Goal: Task Accomplishment & Management: Manage account settings

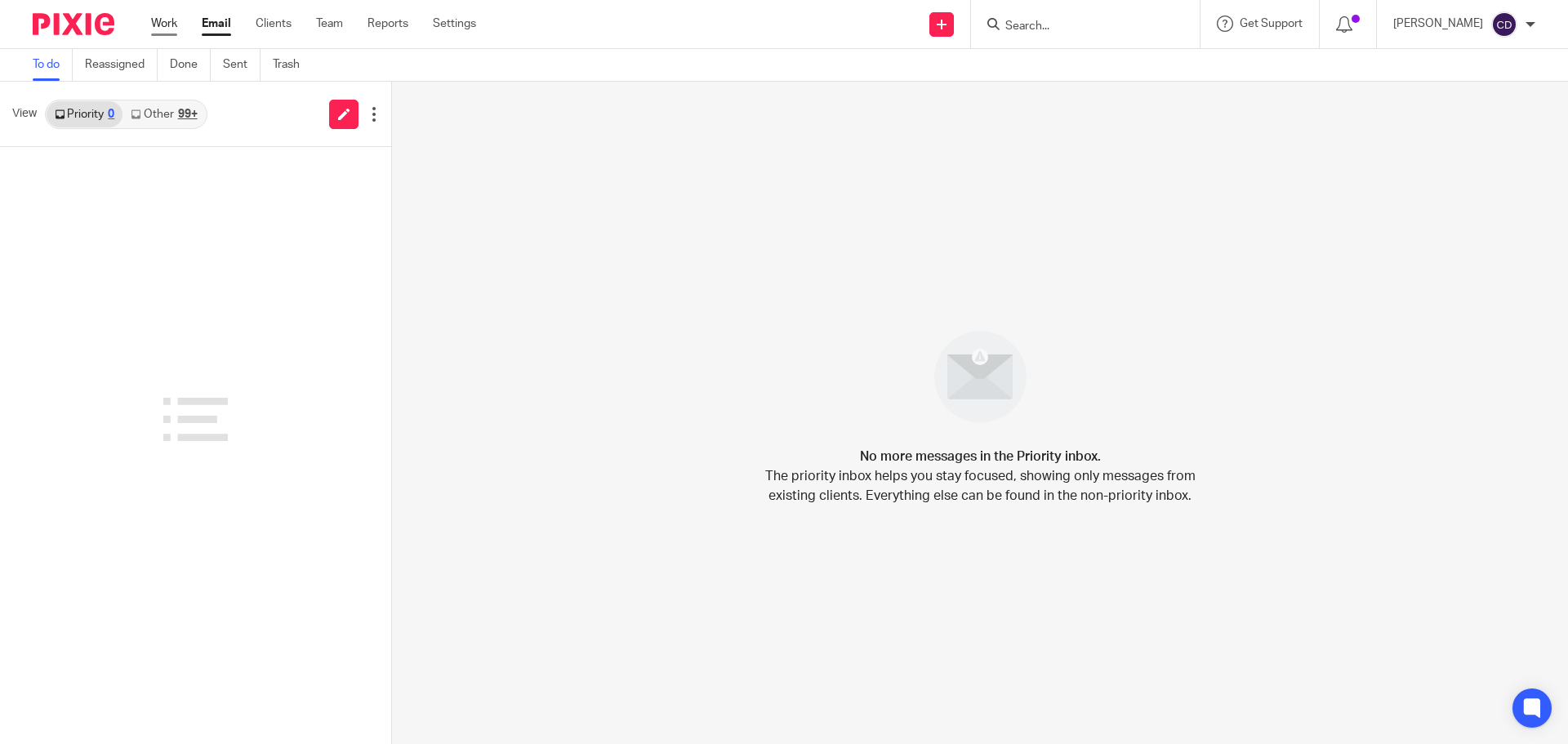
click at [164, 24] on link "Work" at bounding box center [164, 24] width 26 height 17
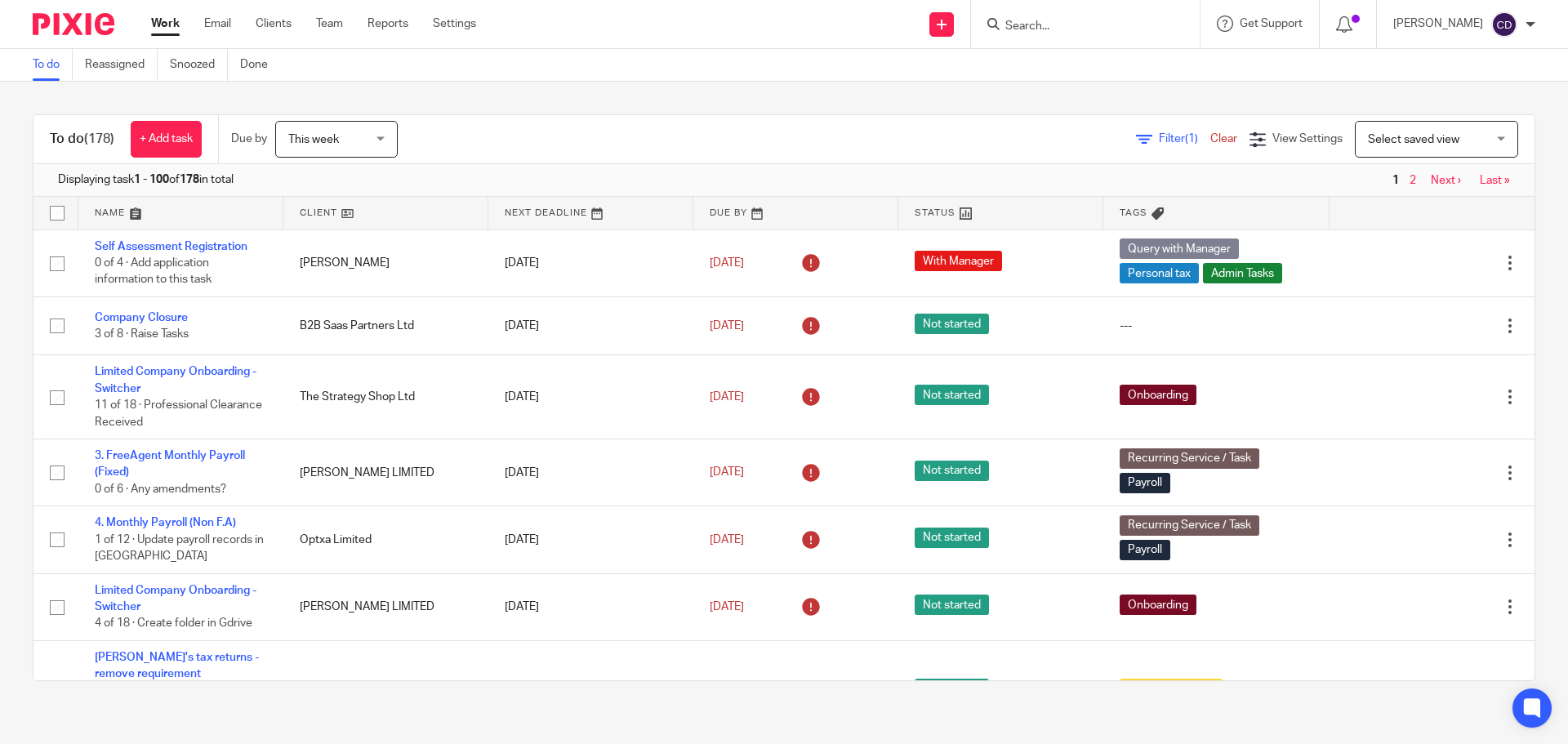
click at [1403, 150] on span "Select saved view" at bounding box center [1427, 139] width 119 height 34
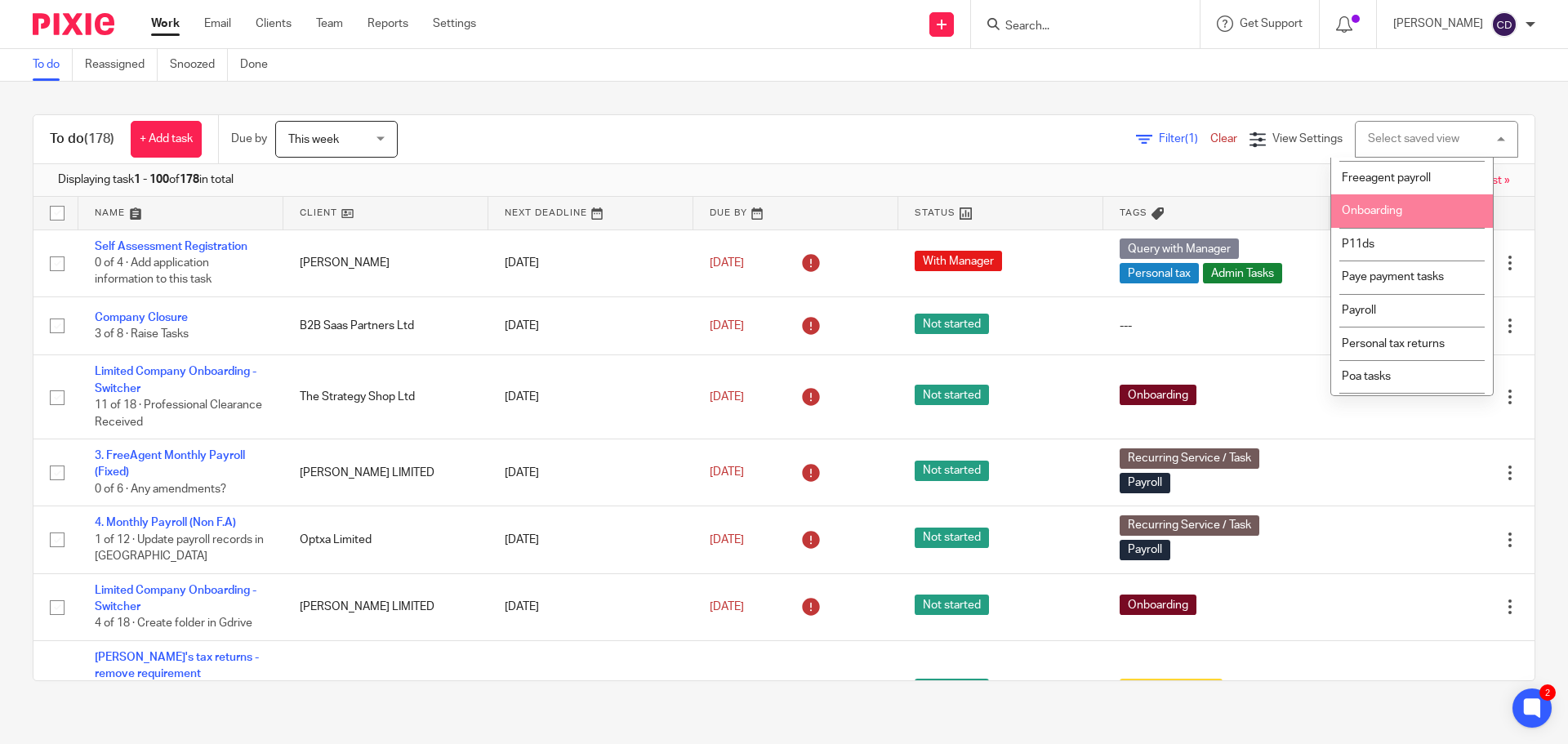
scroll to position [245, 0]
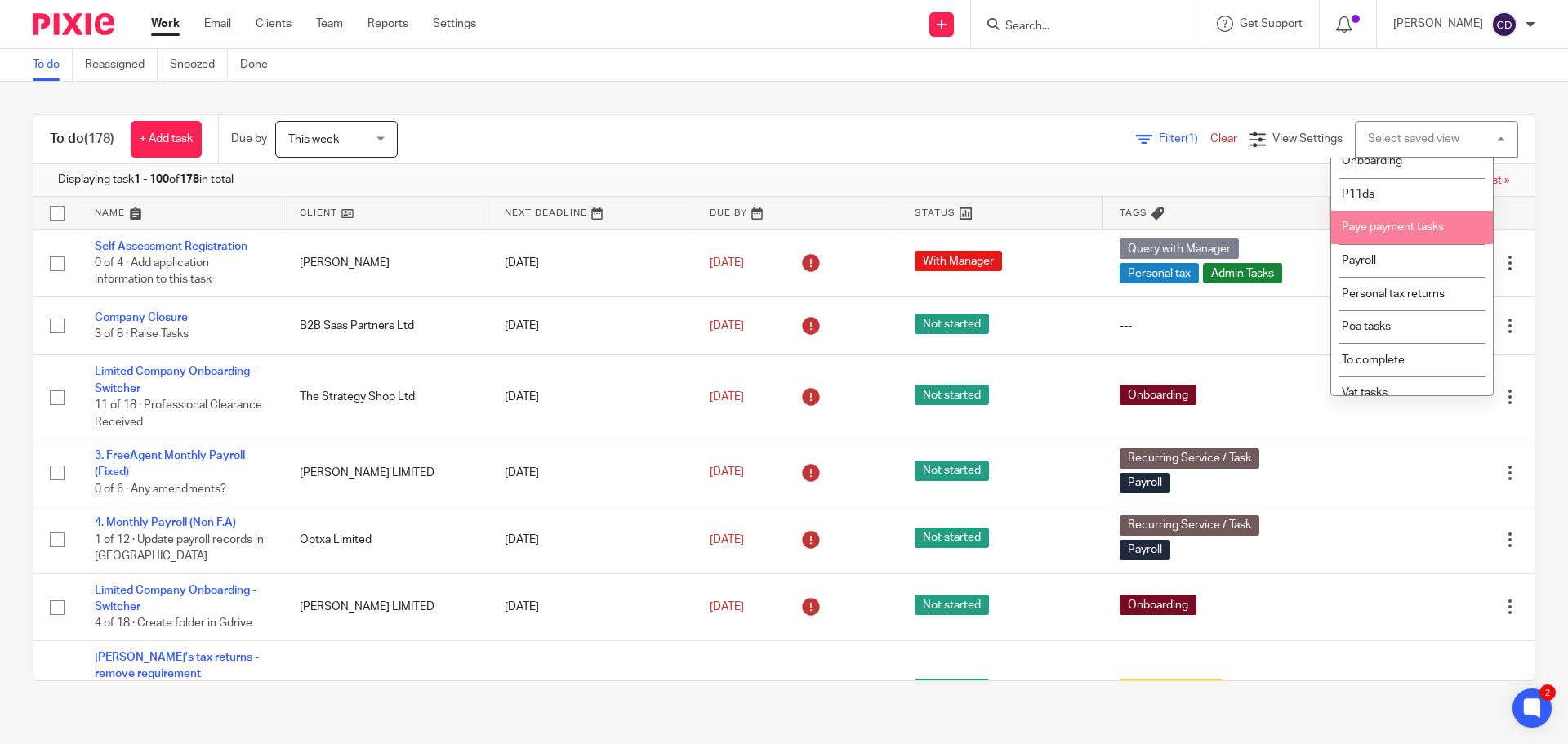
click at [1408, 244] on li "Paye payment tasks" at bounding box center [1412, 227] width 162 height 33
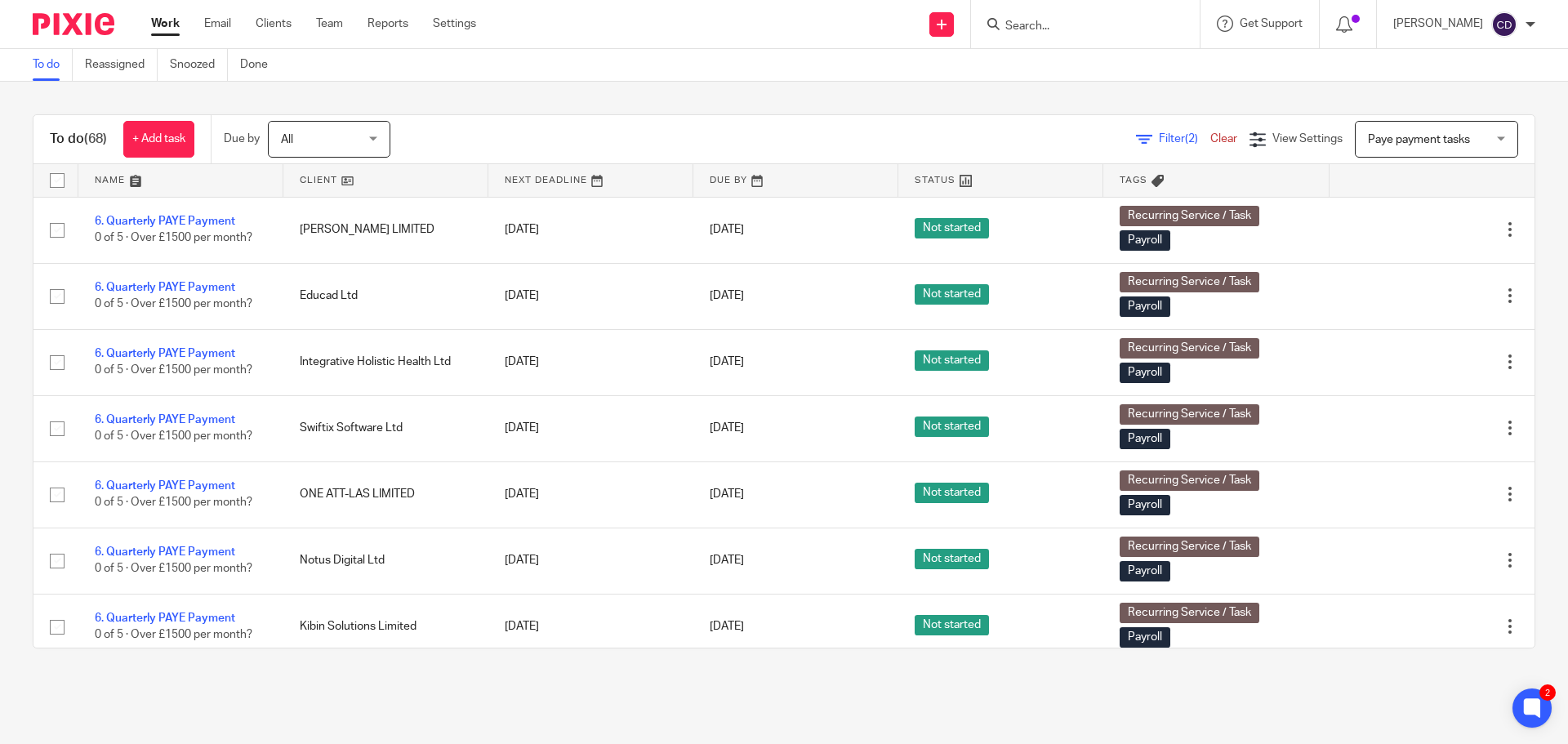
click at [325, 177] on link at bounding box center [385, 180] width 205 height 33
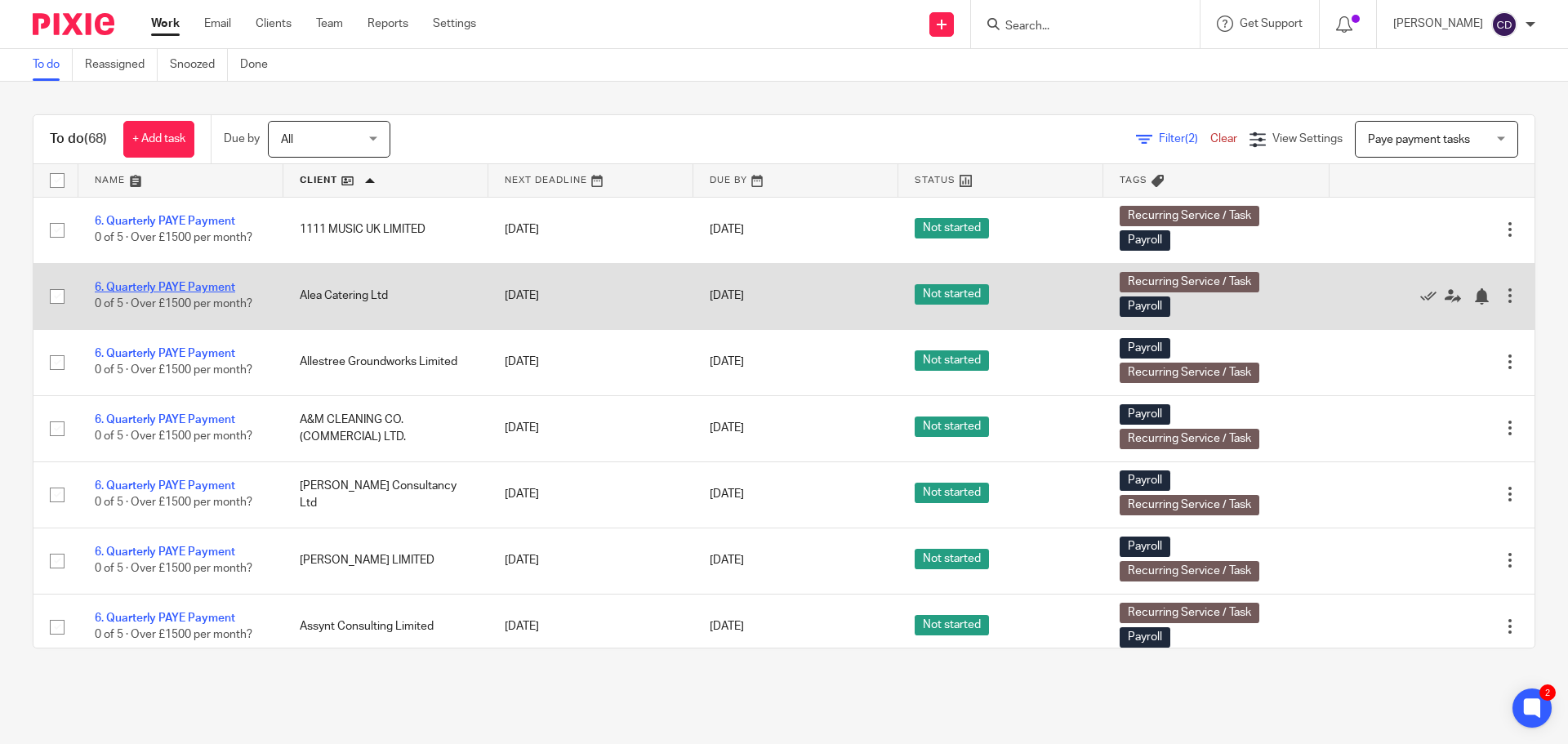
drag, startPoint x: 168, startPoint y: 278, endPoint x: 140, endPoint y: 284, distance: 28.6
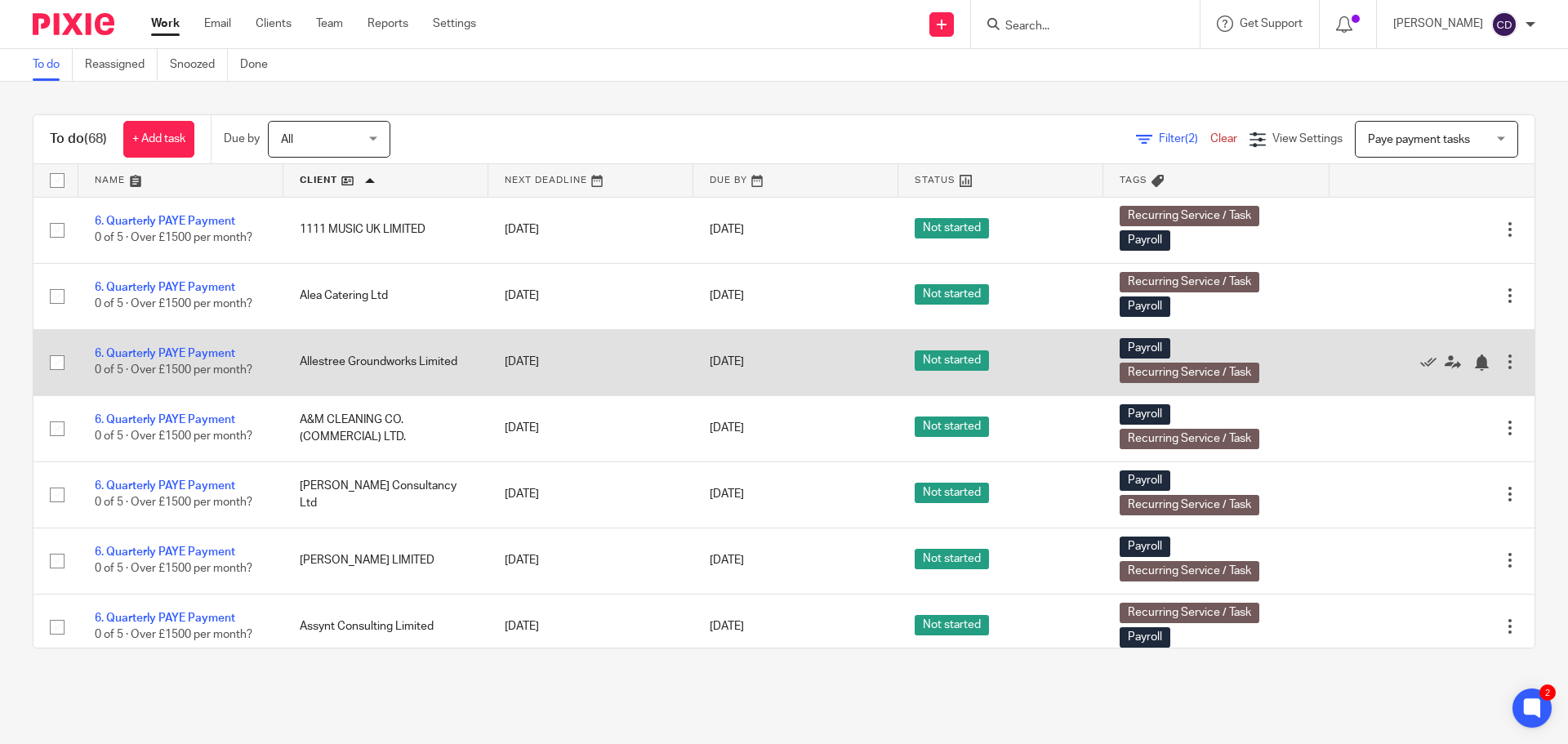
click at [204, 362] on td "6. Quarterly PAYE Payment 0 of 5 · Over £1500 per month?" at bounding box center [180, 362] width 205 height 66
click at [203, 362] on td "6. Quarterly PAYE Payment 0 of 5 · Over £1500 per month?" at bounding box center [180, 362] width 205 height 66
click at [204, 352] on link "6. Quarterly PAYE Payment" at bounding box center [165, 353] width 140 height 11
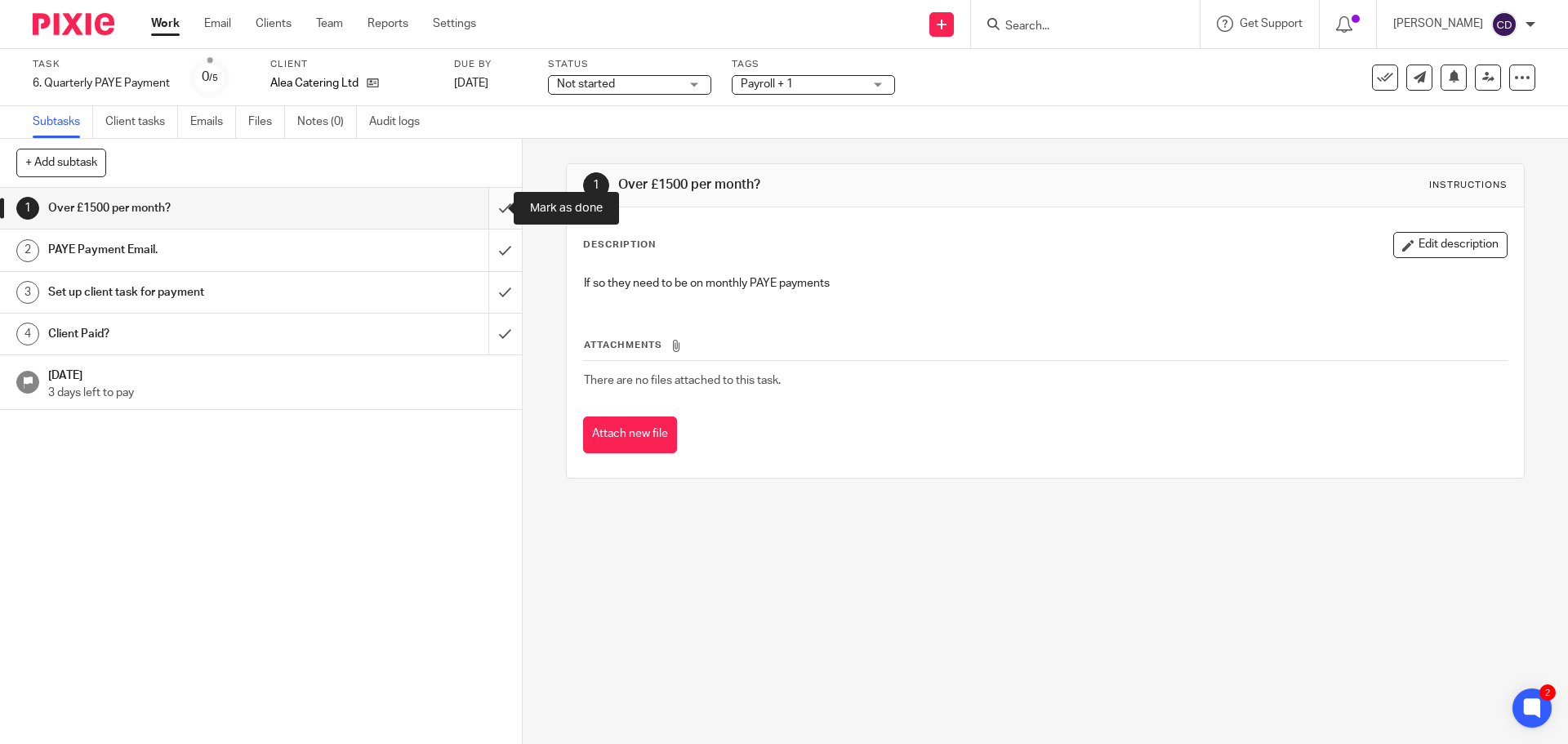
drag, startPoint x: 495, startPoint y: 213, endPoint x: 495, endPoint y: 227, distance: 14.0
click at [495, 213] on input "submit" at bounding box center [260, 208] width 522 height 41
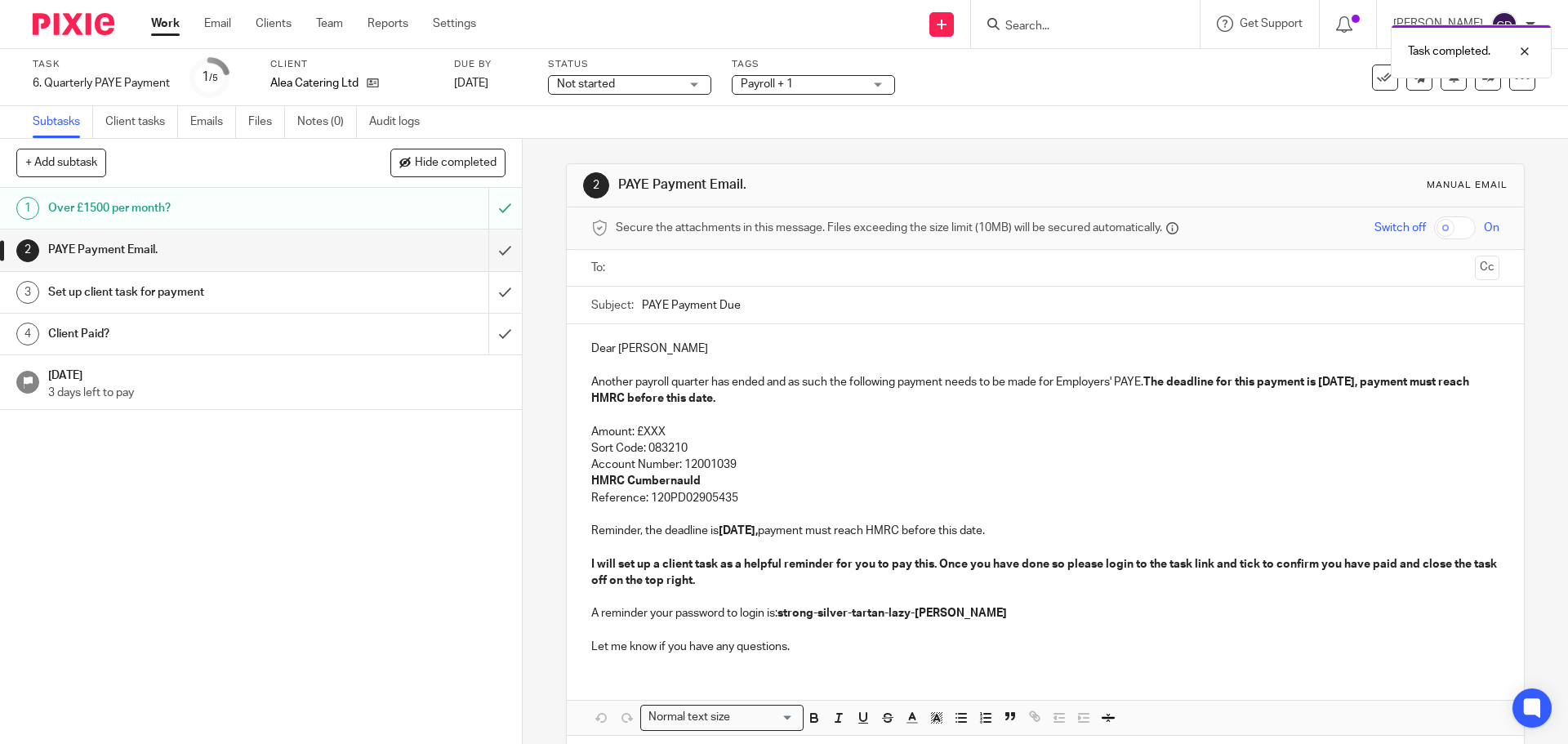
click at [668, 267] on input "text" at bounding box center [1045, 268] width 846 height 19
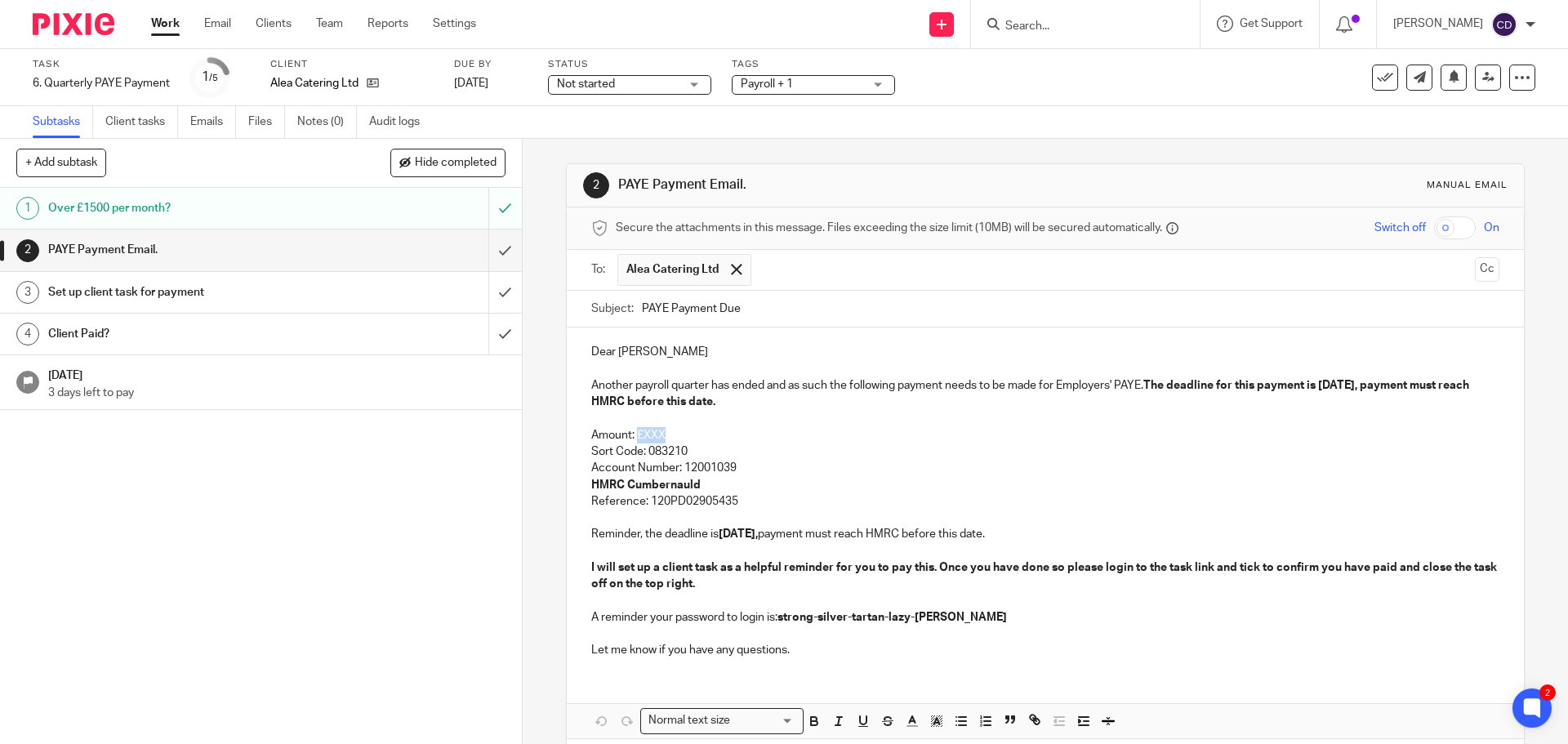
drag, startPoint x: 670, startPoint y: 429, endPoint x: 633, endPoint y: 437, distance: 37.9
click at [633, 437] on p "Amount: £XXX" at bounding box center [1045, 435] width 907 height 17
click at [1328, 386] on strong "The deadline for this payment is 21 Oct 2025, payment must reach HMRC before th…" at bounding box center [1031, 394] width 880 height 28
click at [726, 531] on p "Reminder, the deadline is 21 Oct 2025, payment must reach HMRC before this date." at bounding box center [1045, 534] width 907 height 17
click at [797, 456] on p "Sort Code: 083210" at bounding box center [1045, 451] width 907 height 17
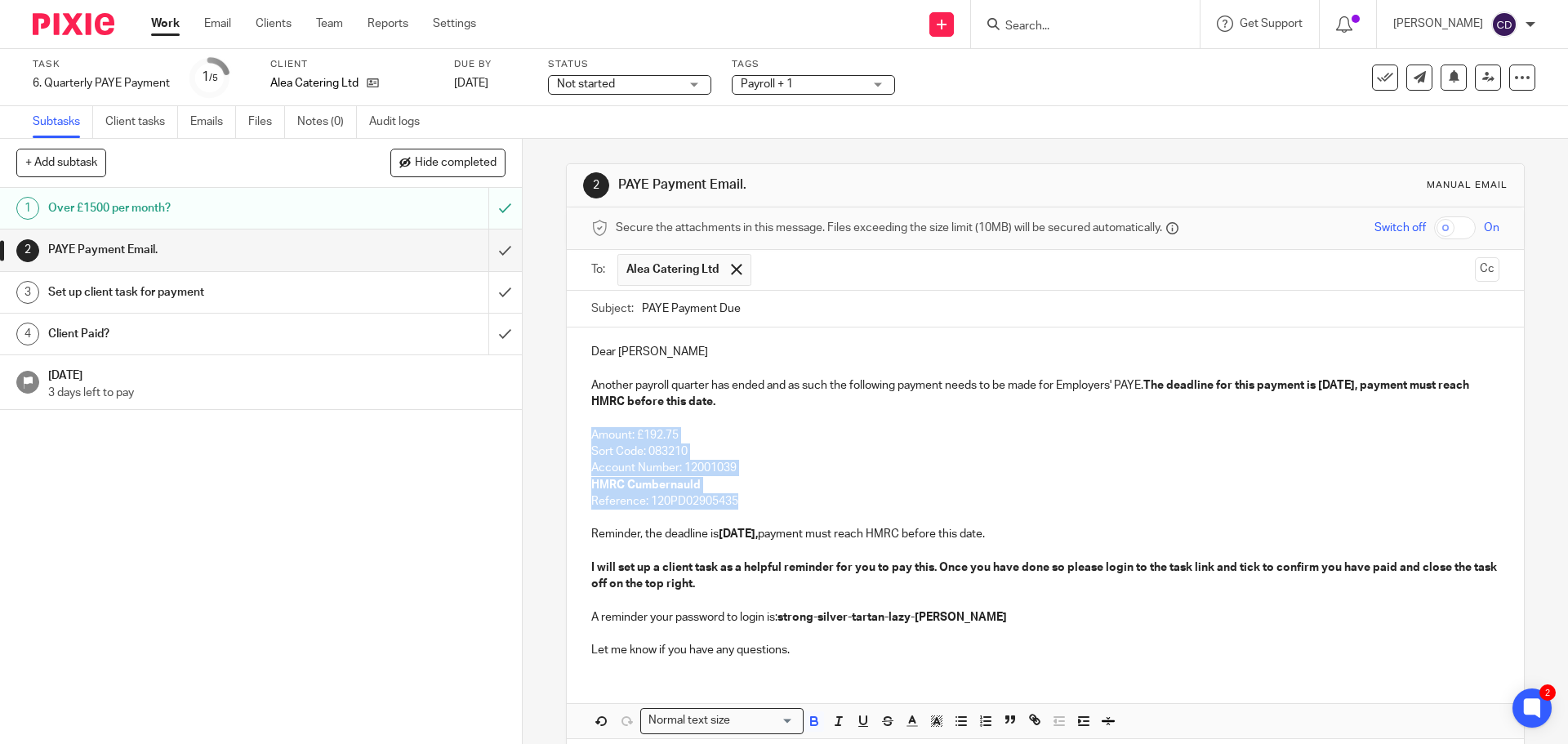
drag, startPoint x: 574, startPoint y: 446, endPoint x: 555, endPoint y: 431, distance: 24.2
click at [555, 431] on div "2 PAYE Payment Email. Manual email Secure the attachments in this message. File…" at bounding box center [1045, 441] width 1045 height 605
copy div "Amount: £192.75 Sort Code: 083210 Account Number: 12001039 HMRC Cumbernauld Ref…"
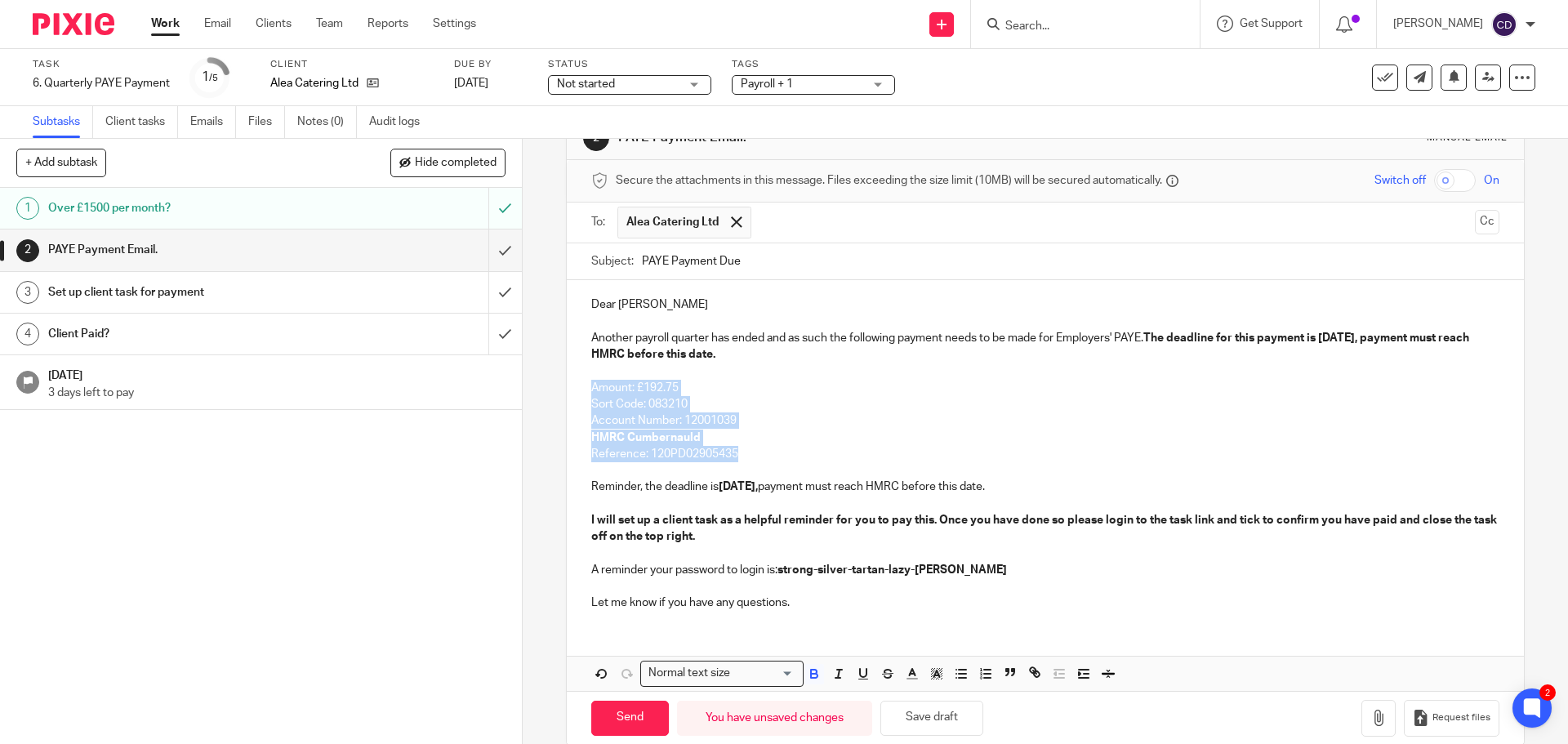
scroll to position [73, 0]
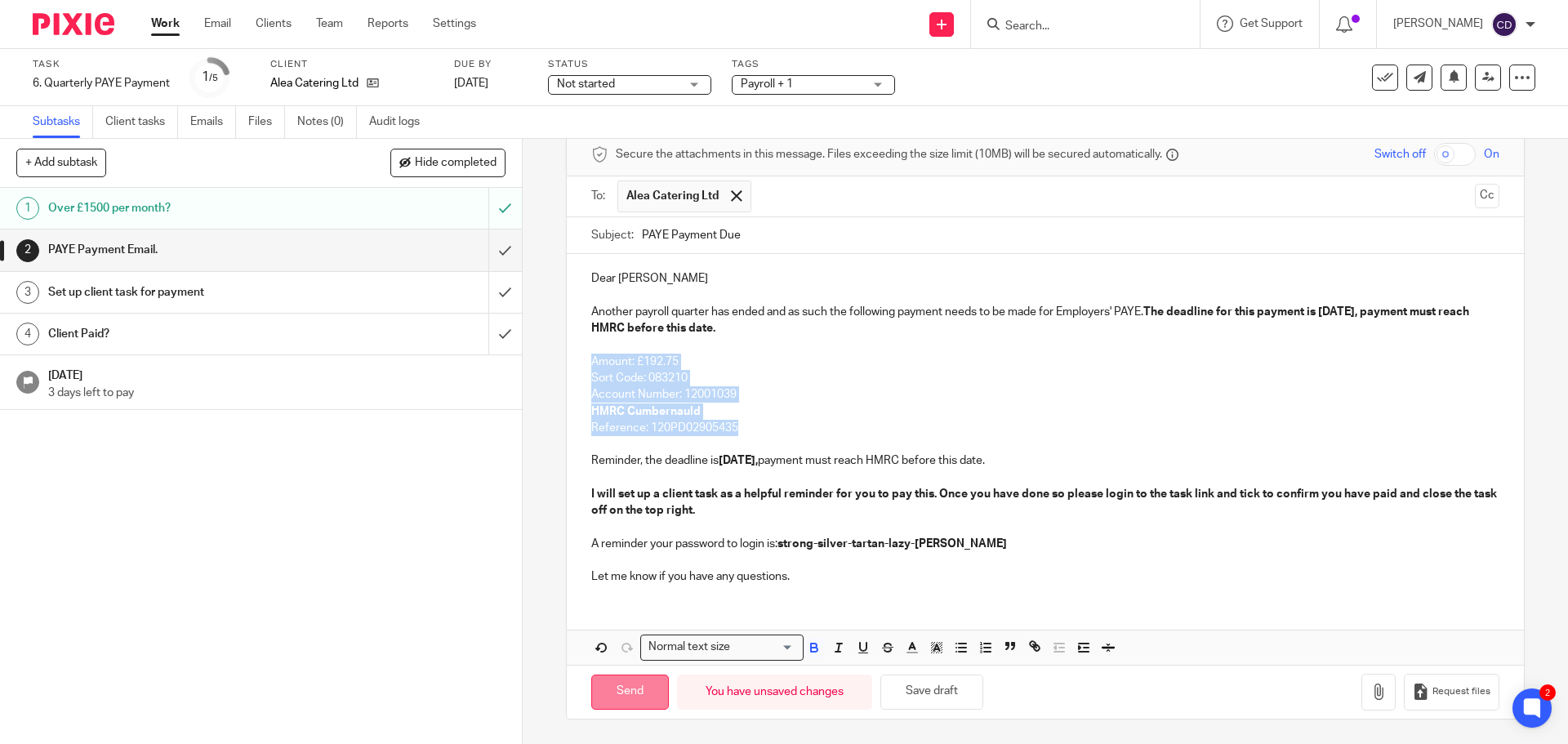
click at [649, 691] on input "Send" at bounding box center [629, 693] width 77 height 35
type input "Sent"
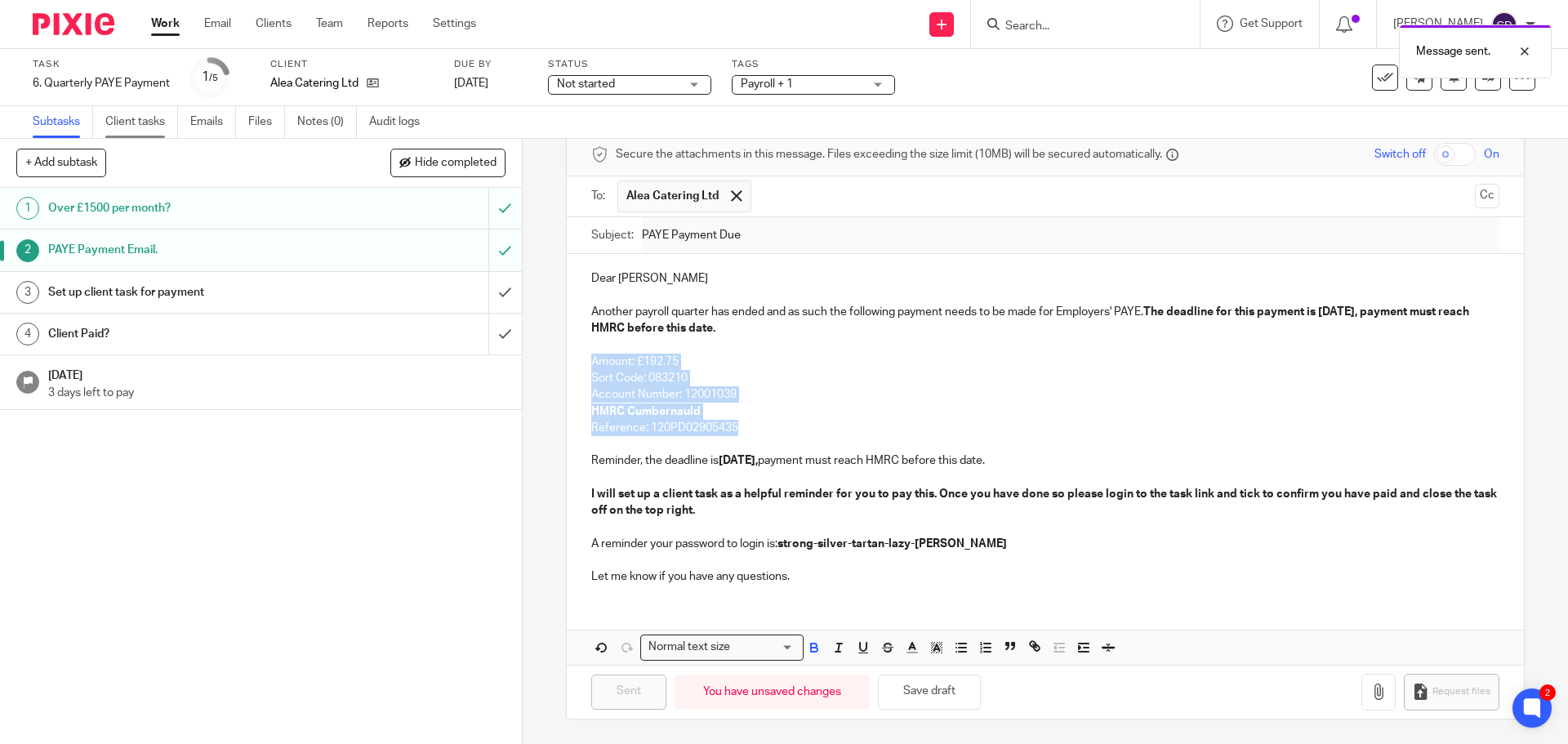
click at [150, 130] on link "Client tasks" at bounding box center [141, 122] width 72 height 32
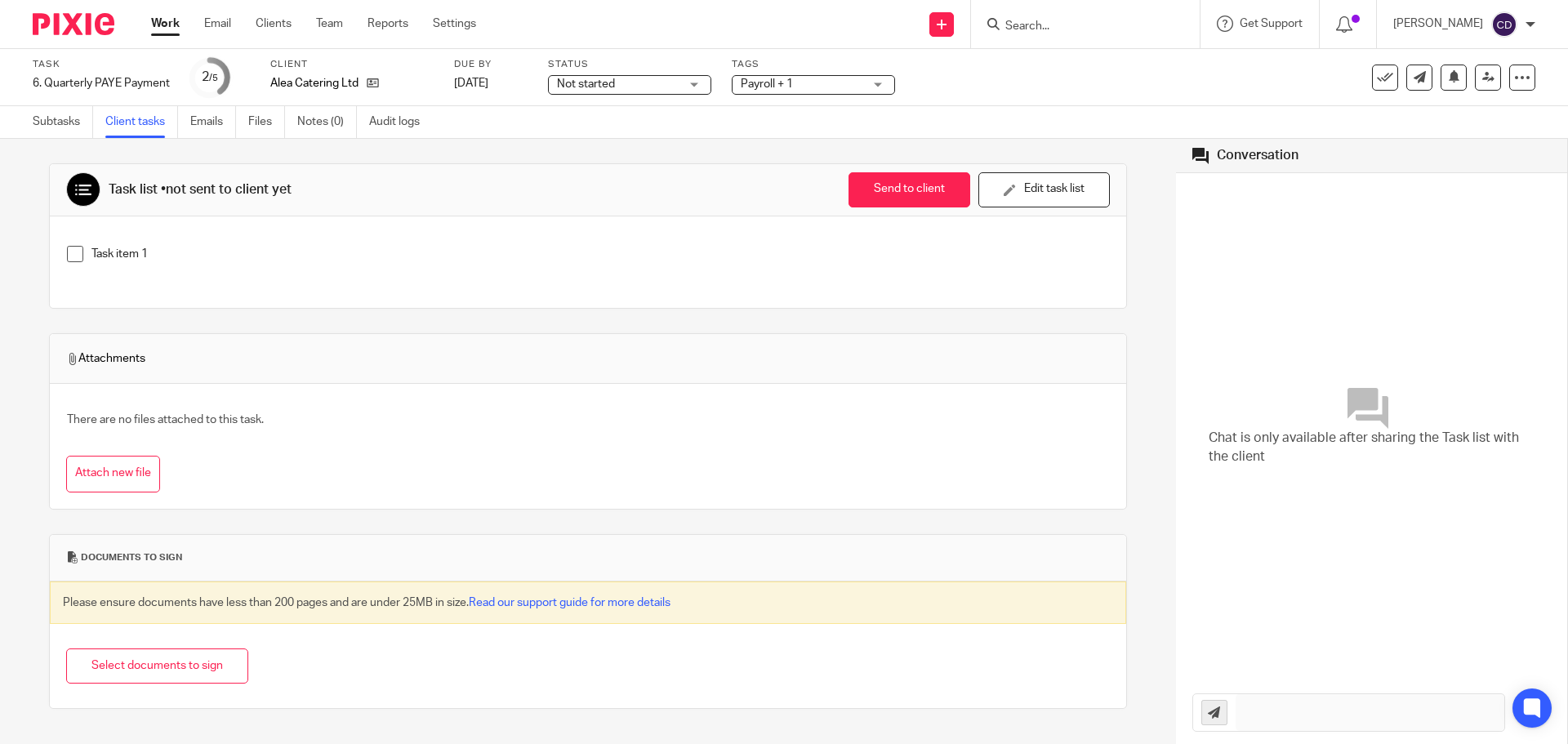
click at [151, 267] on div "Task item 1" at bounding box center [600, 258] width 1017 height 24
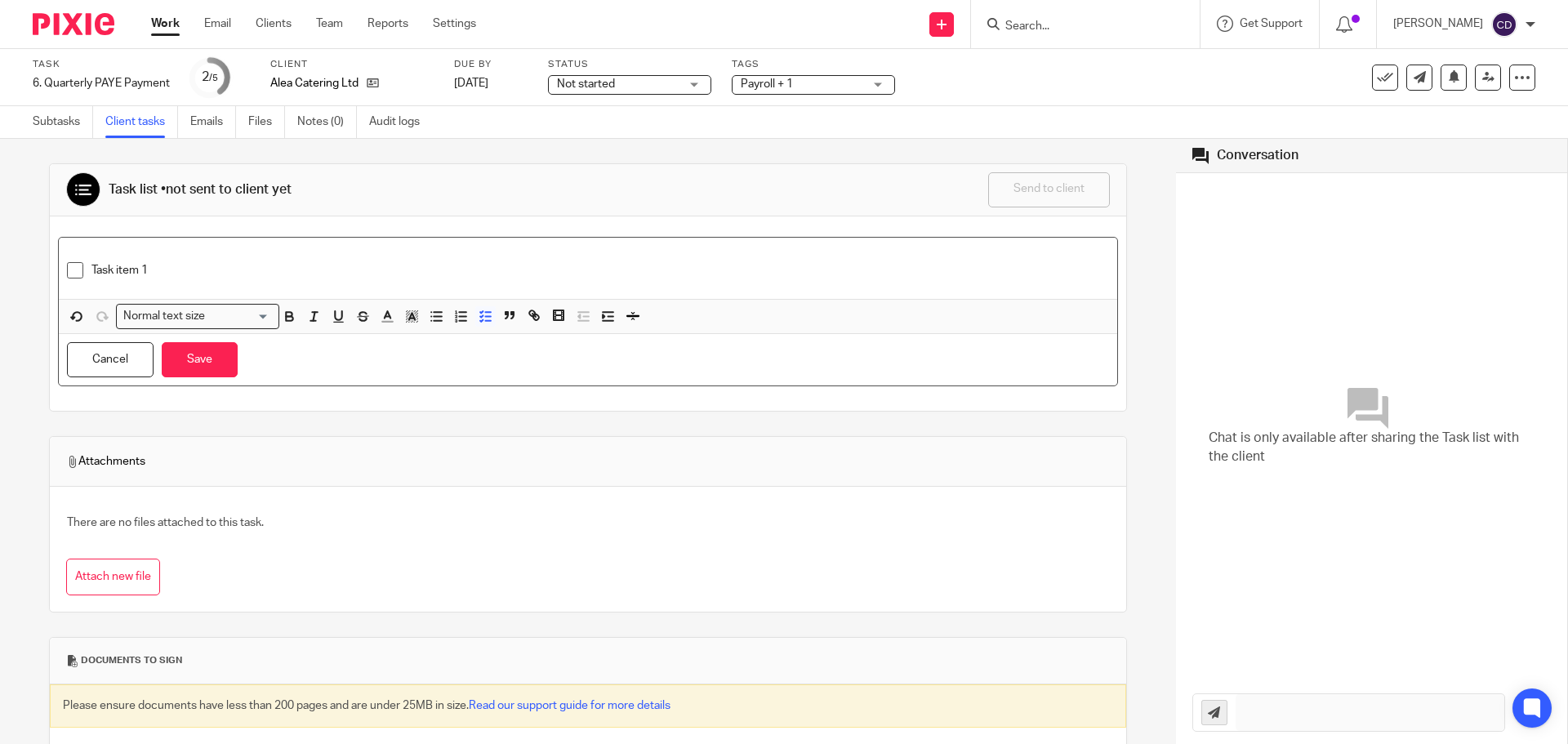
click at [139, 260] on p at bounding box center [588, 254] width 1042 height 17
click at [151, 281] on div "Task item 1" at bounding box center [600, 274] width 1017 height 24
drag, startPoint x: 146, startPoint y: 272, endPoint x: 86, endPoint y: 275, distance: 60.1
click at [86, 275] on li "Task item 1" at bounding box center [588, 274] width 1042 height 24
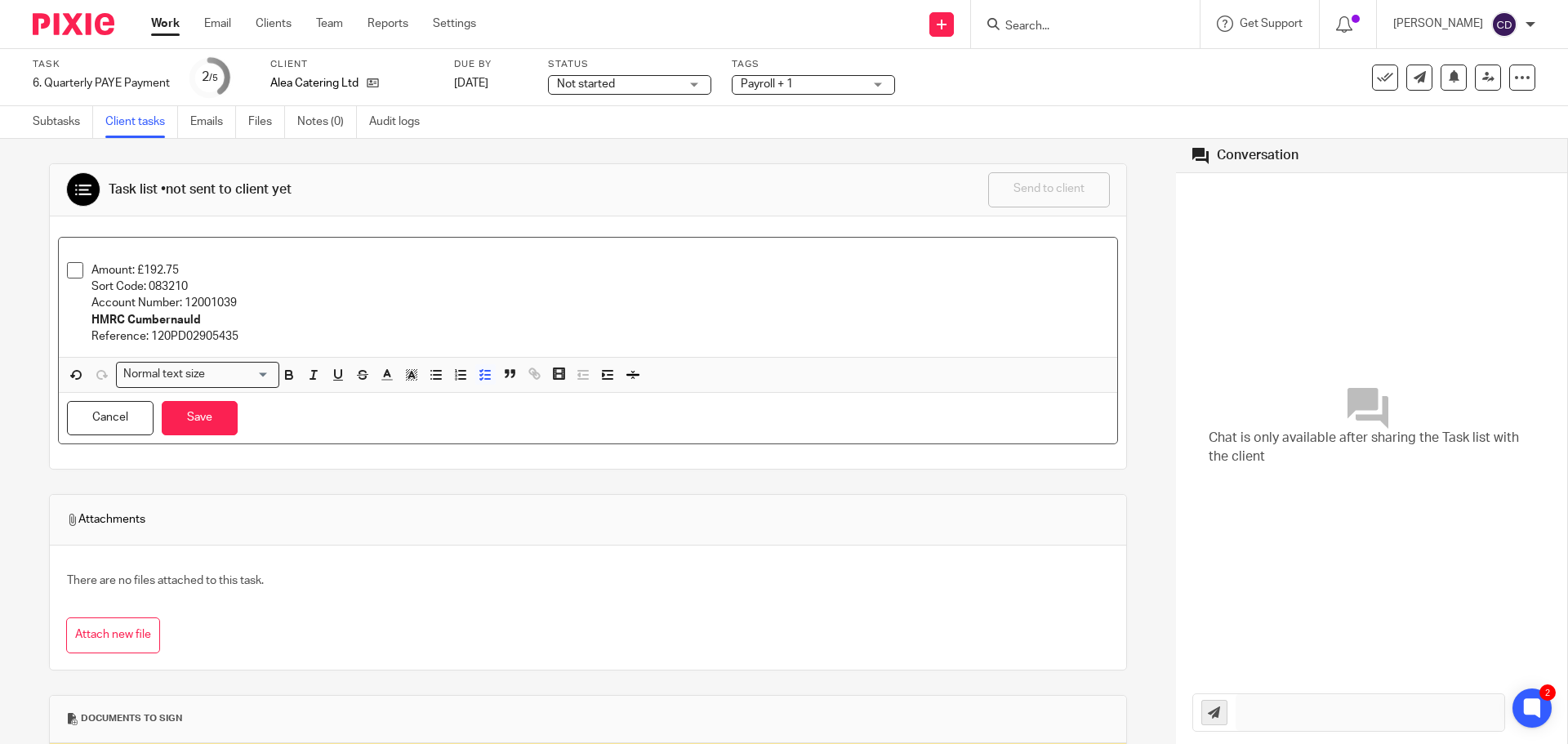
click at [94, 253] on p at bounding box center [588, 254] width 1042 height 17
click at [224, 428] on button "Save" at bounding box center [199, 418] width 76 height 35
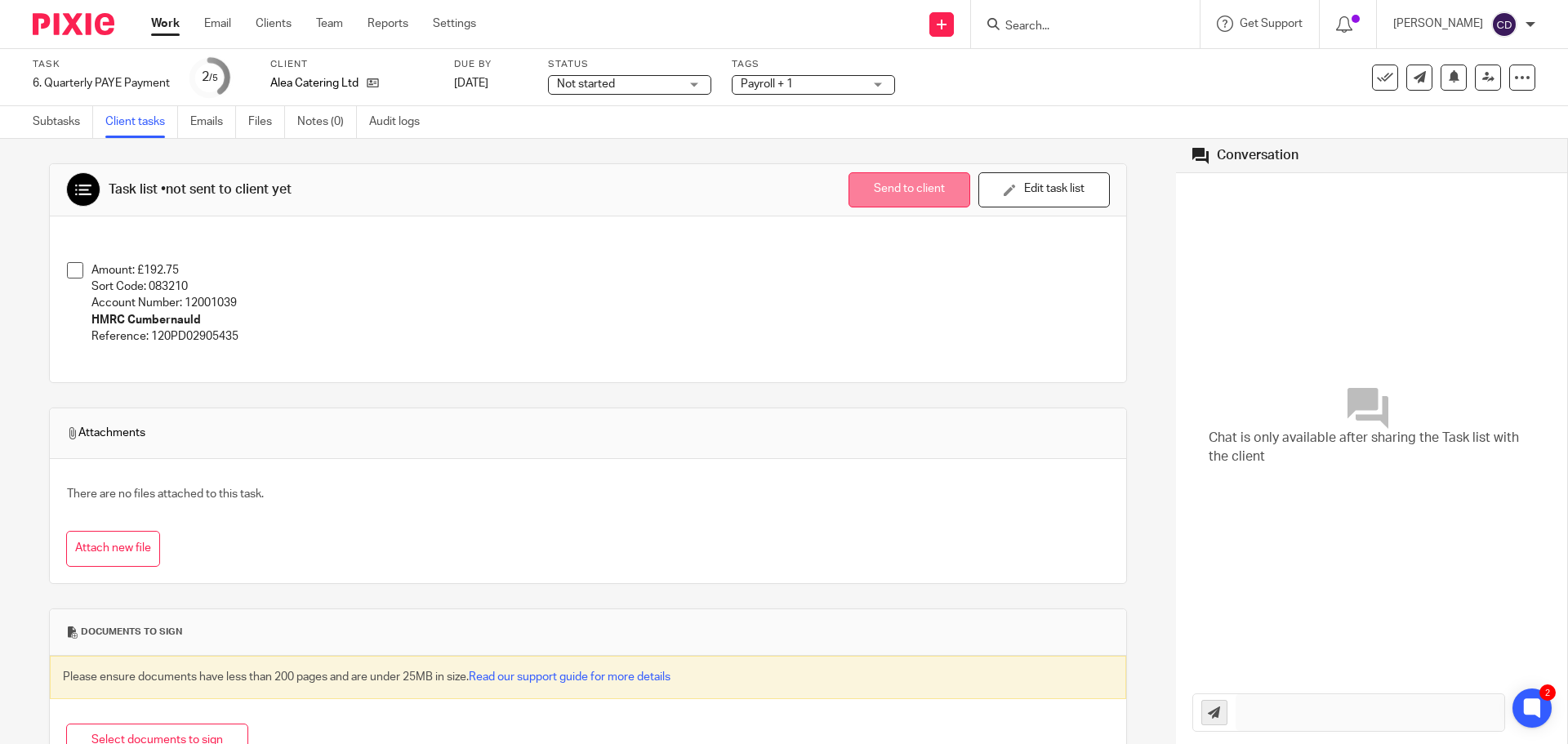
click at [890, 191] on button "Send to client" at bounding box center [909, 190] width 122 height 35
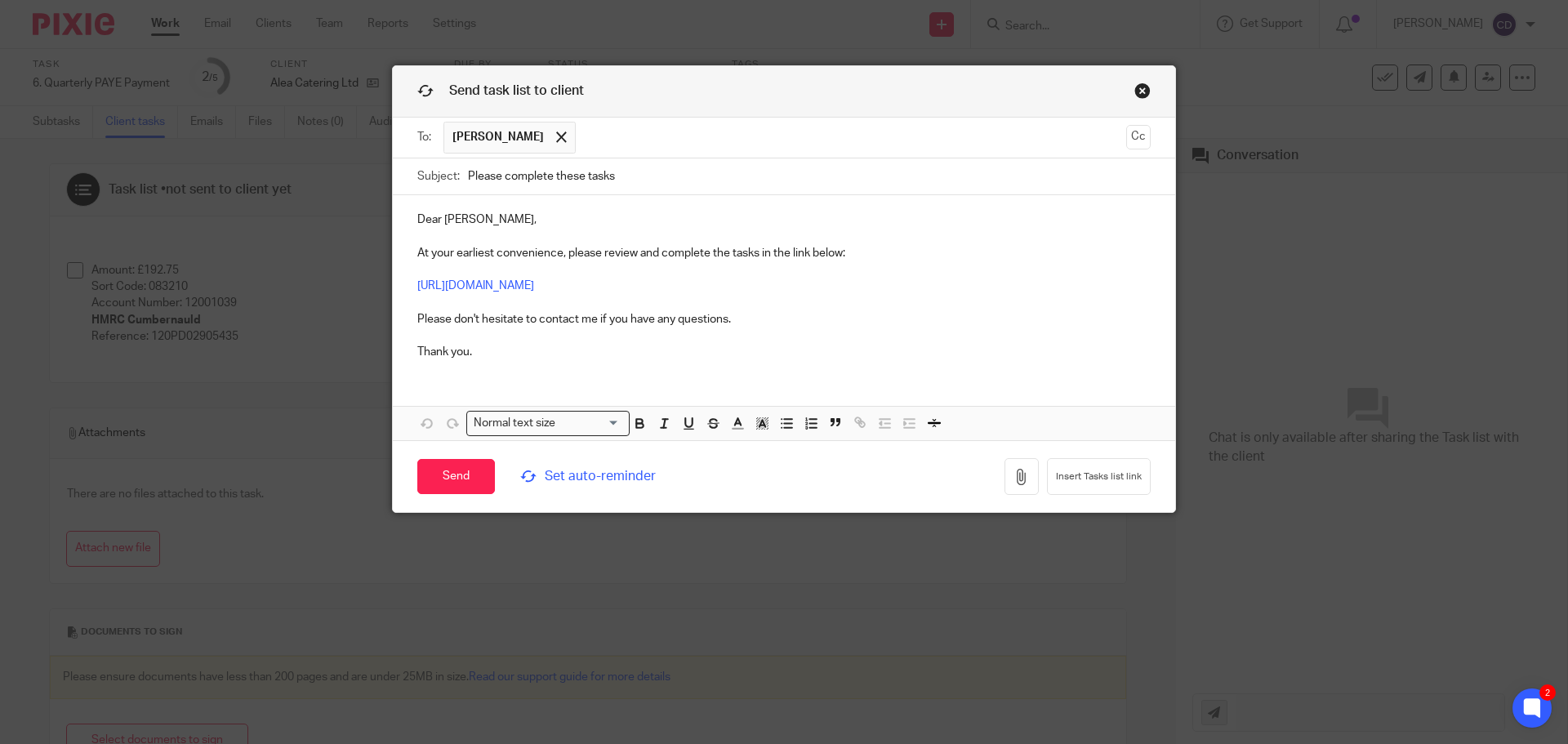
click at [652, 183] on input "Please complete these tasks" at bounding box center [809, 177] width 683 height 37
type input "Please complete these tasks - PAYE Payment"
click at [636, 479] on span "Set auto-reminder" at bounding box center [631, 477] width 224 height 19
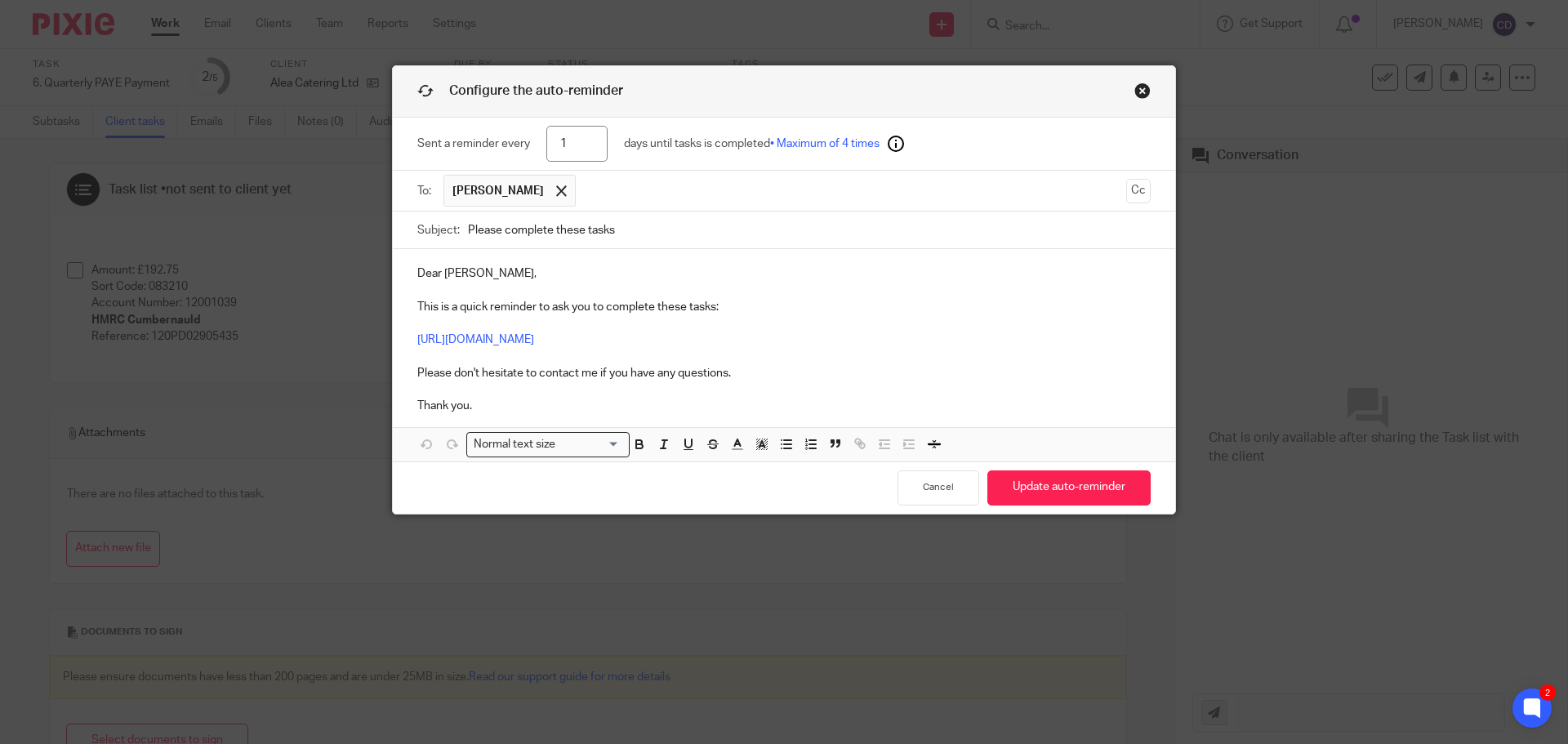
click at [668, 221] on input "Please complete these tasks" at bounding box center [809, 230] width 683 height 37
type input "Please complete these tasks - PAYE Payment"
drag, startPoint x: 575, startPoint y: 151, endPoint x: 501, endPoint y: 141, distance: 74.7
click at [508, 143] on div "Sent a reminder every 1 days until tasks is completed • Maximum of 4 times" at bounding box center [784, 144] width 733 height 53
type input "2"
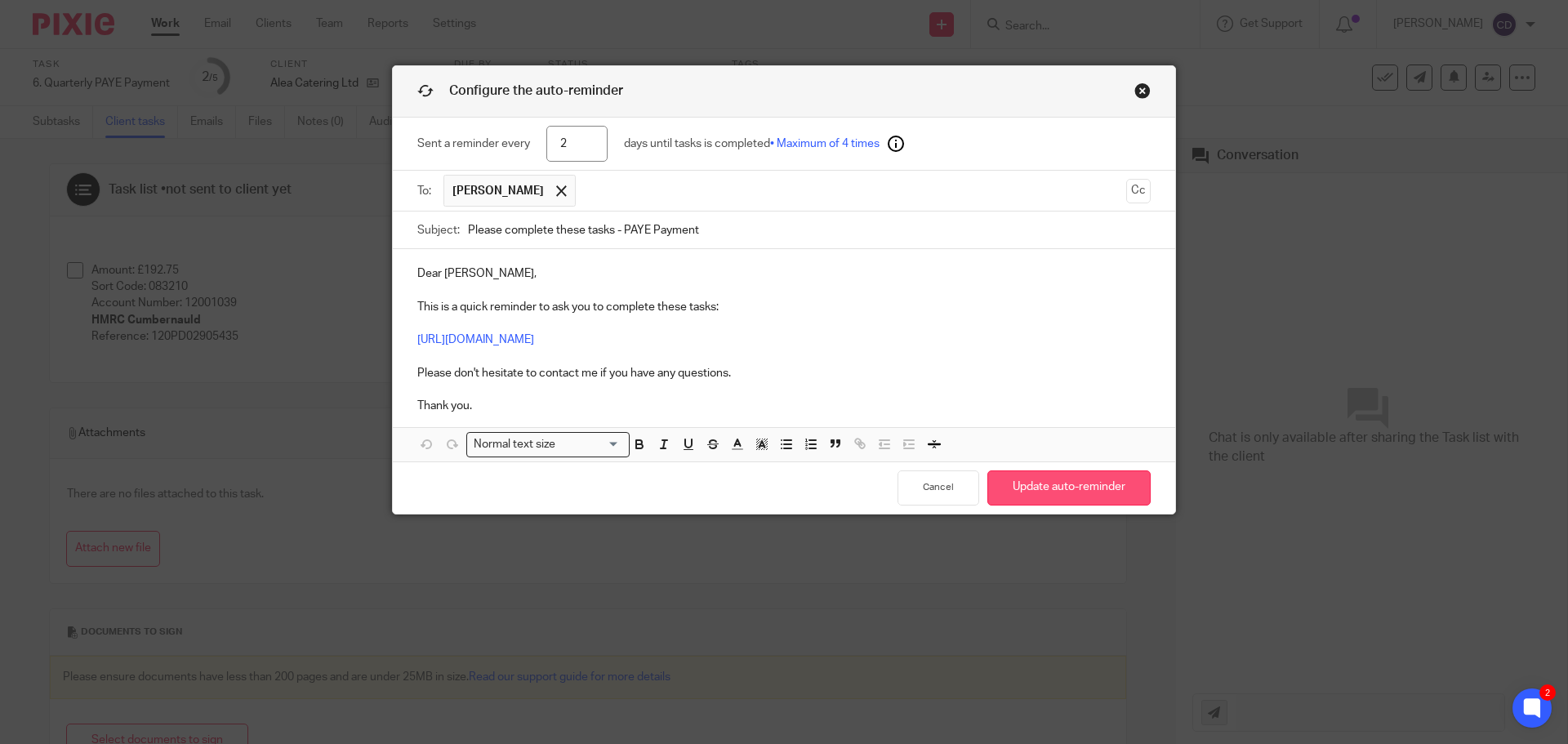
click at [1042, 493] on button "Update auto-reminder" at bounding box center [1069, 488] width 164 height 35
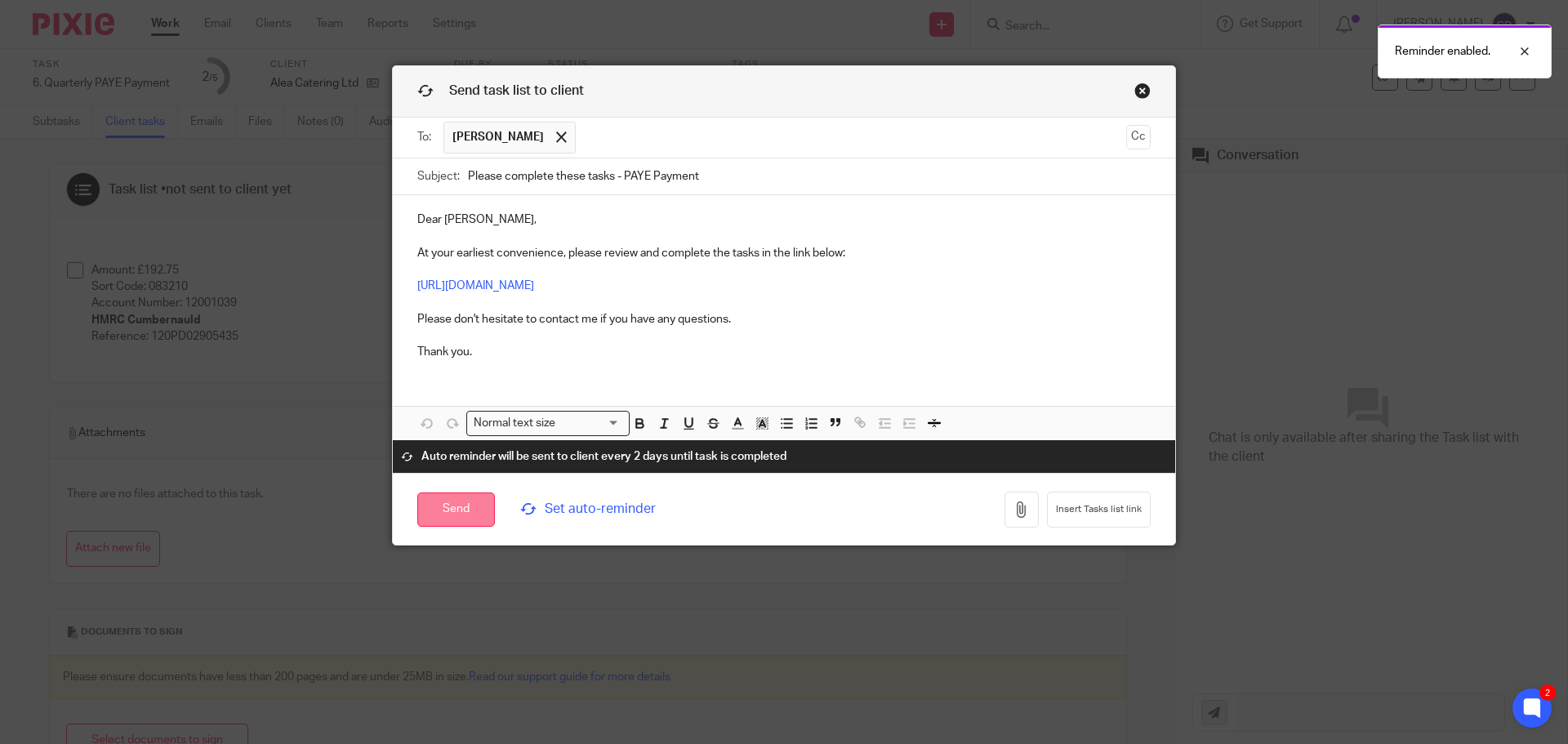
click at [446, 515] on input "Send" at bounding box center [455, 510] width 77 height 35
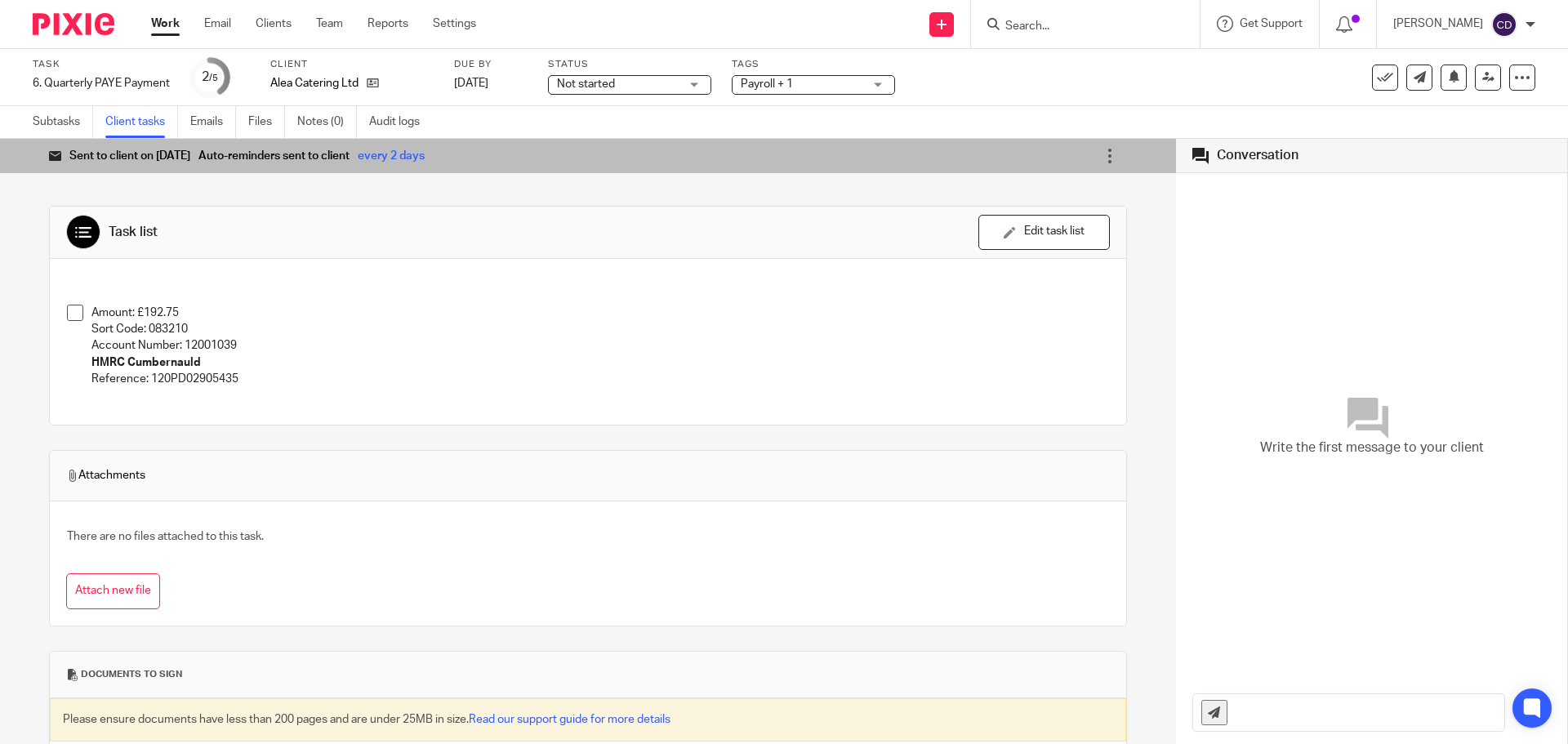
click at [766, 83] on span "Payroll + 1" at bounding box center [767, 84] width 52 height 11
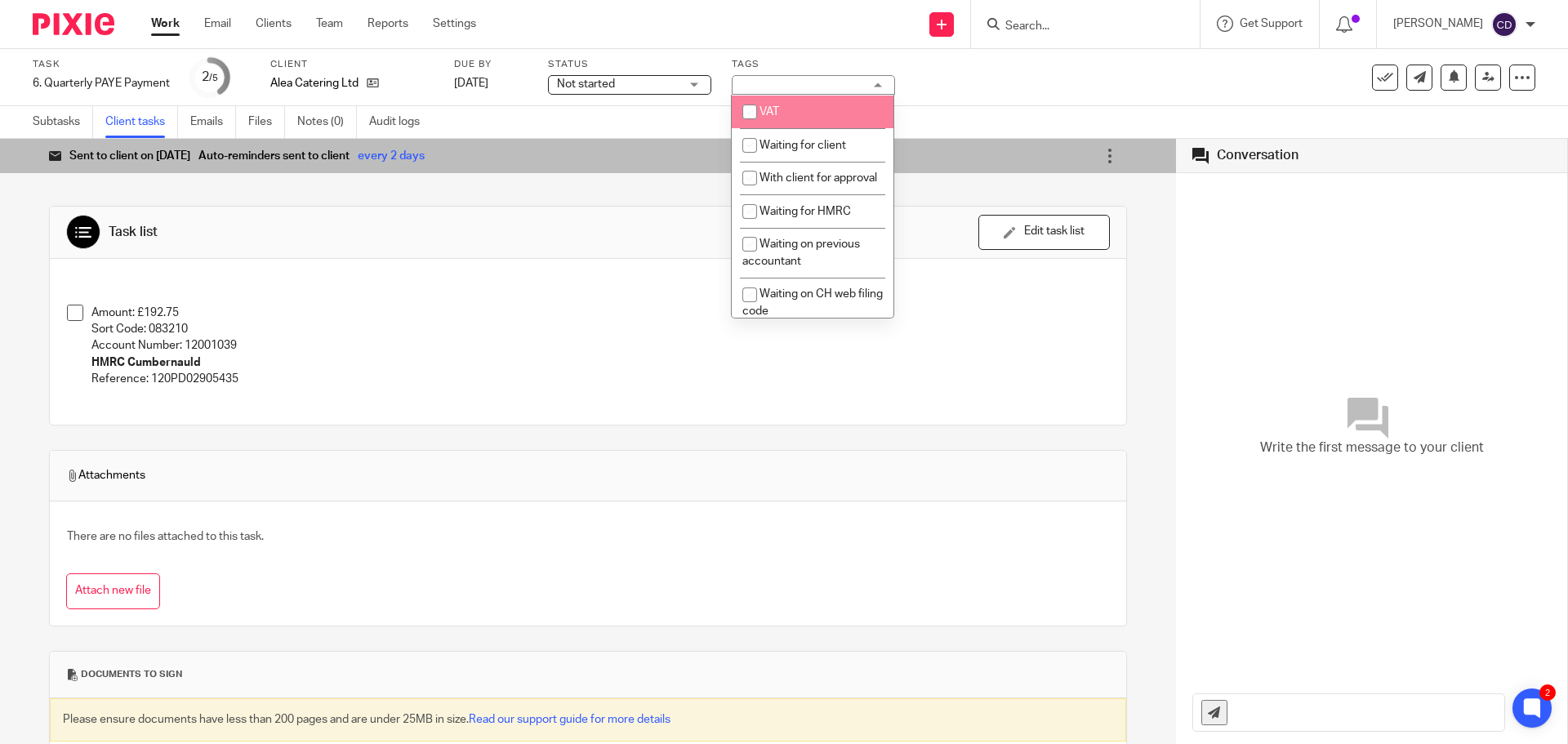
scroll to position [980, 0]
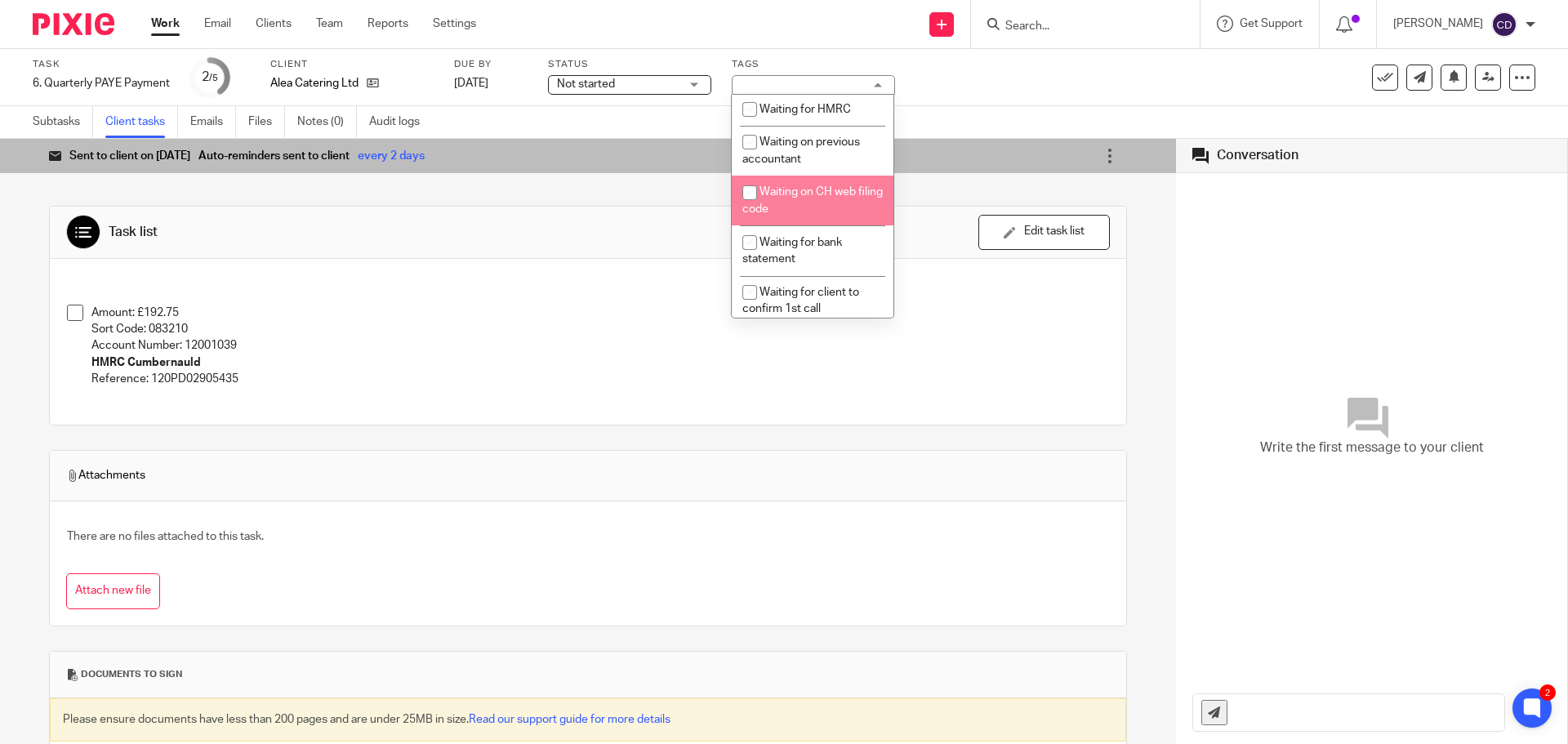
click at [178, 24] on link "Work" at bounding box center [165, 24] width 29 height 17
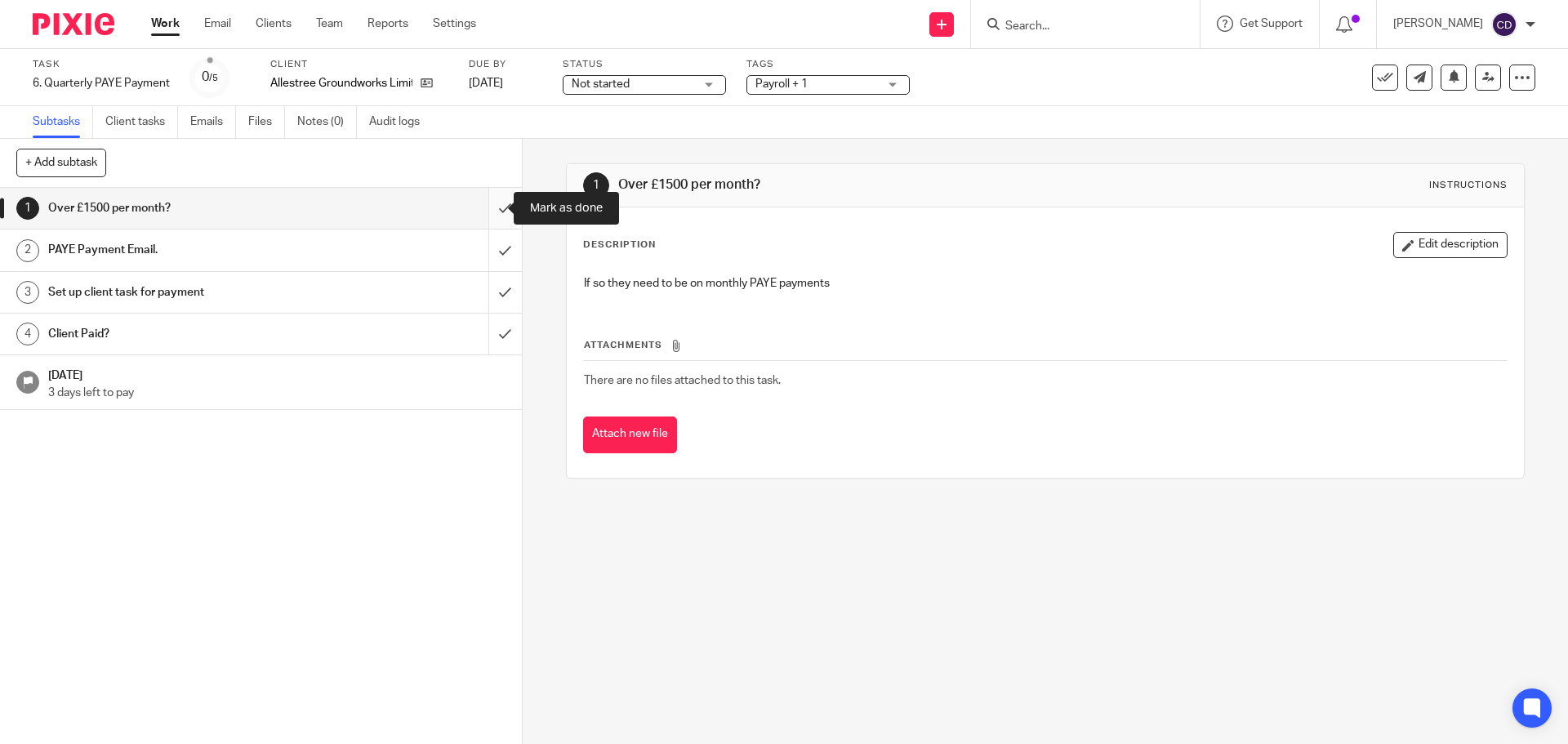
click at [478, 220] on input "submit" at bounding box center [260, 208] width 522 height 41
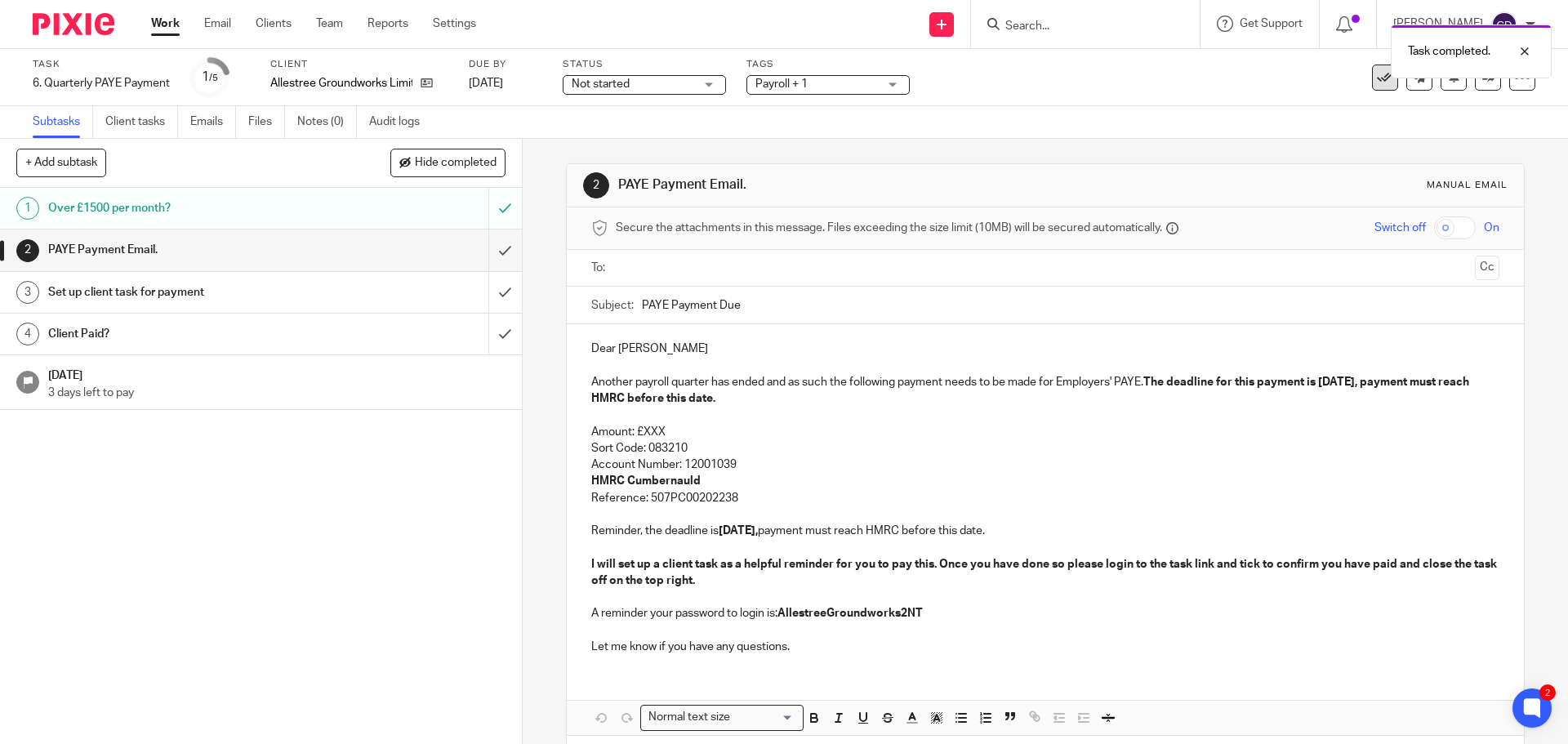
click at [1376, 85] on icon at bounding box center [1384, 78] width 17 height 17
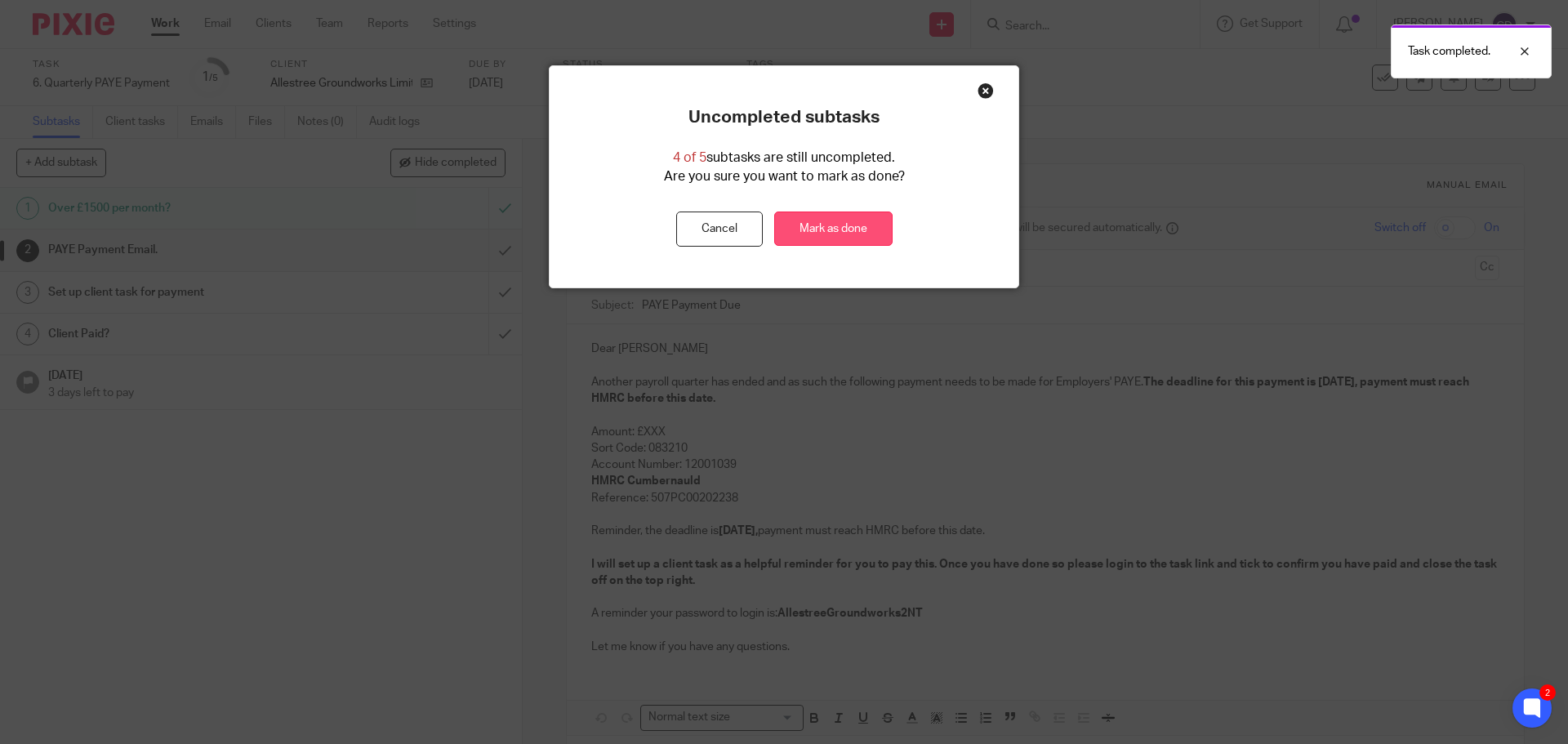
click at [818, 238] on link "Mark as done" at bounding box center [833, 229] width 118 height 35
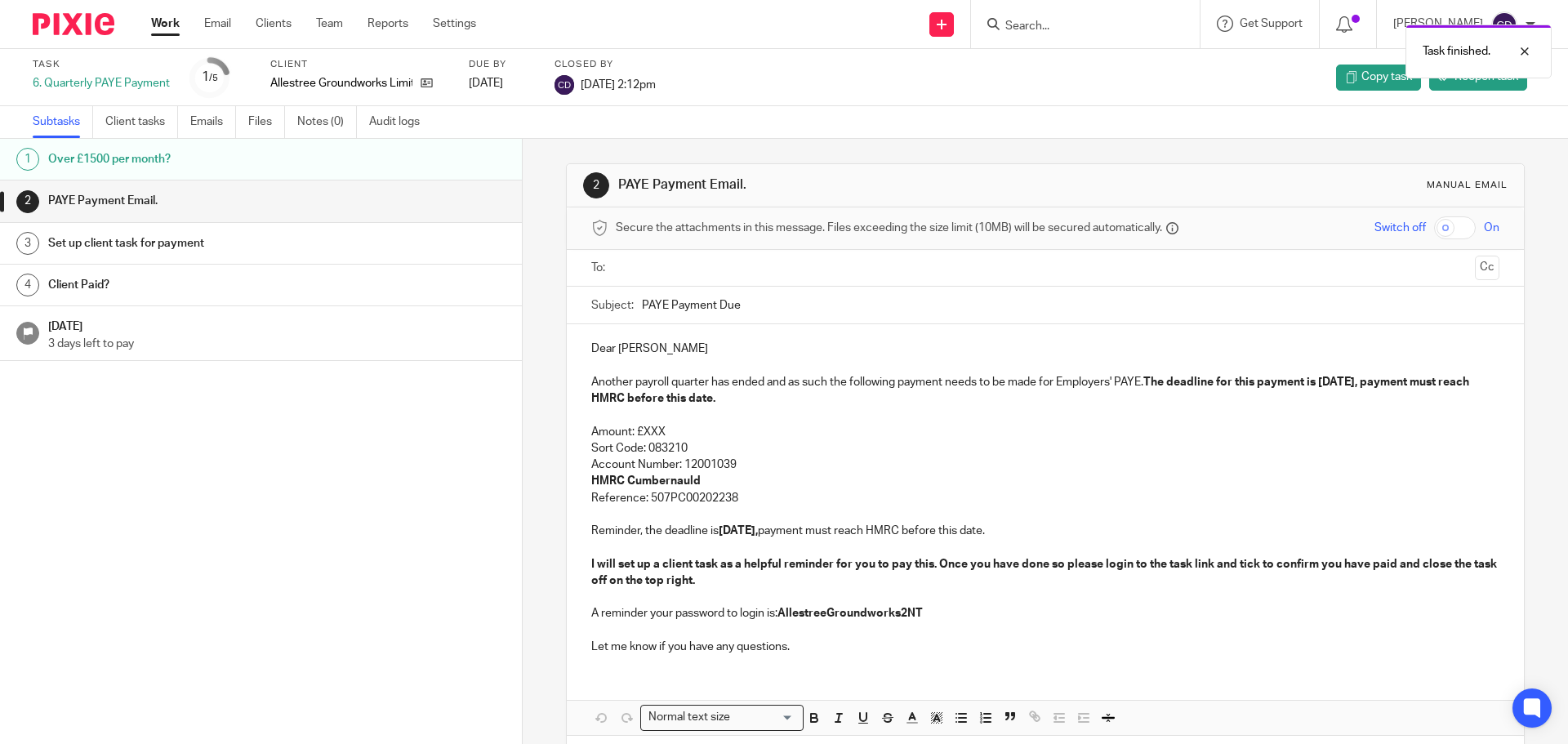
click at [162, 25] on link "Work" at bounding box center [165, 24] width 29 height 17
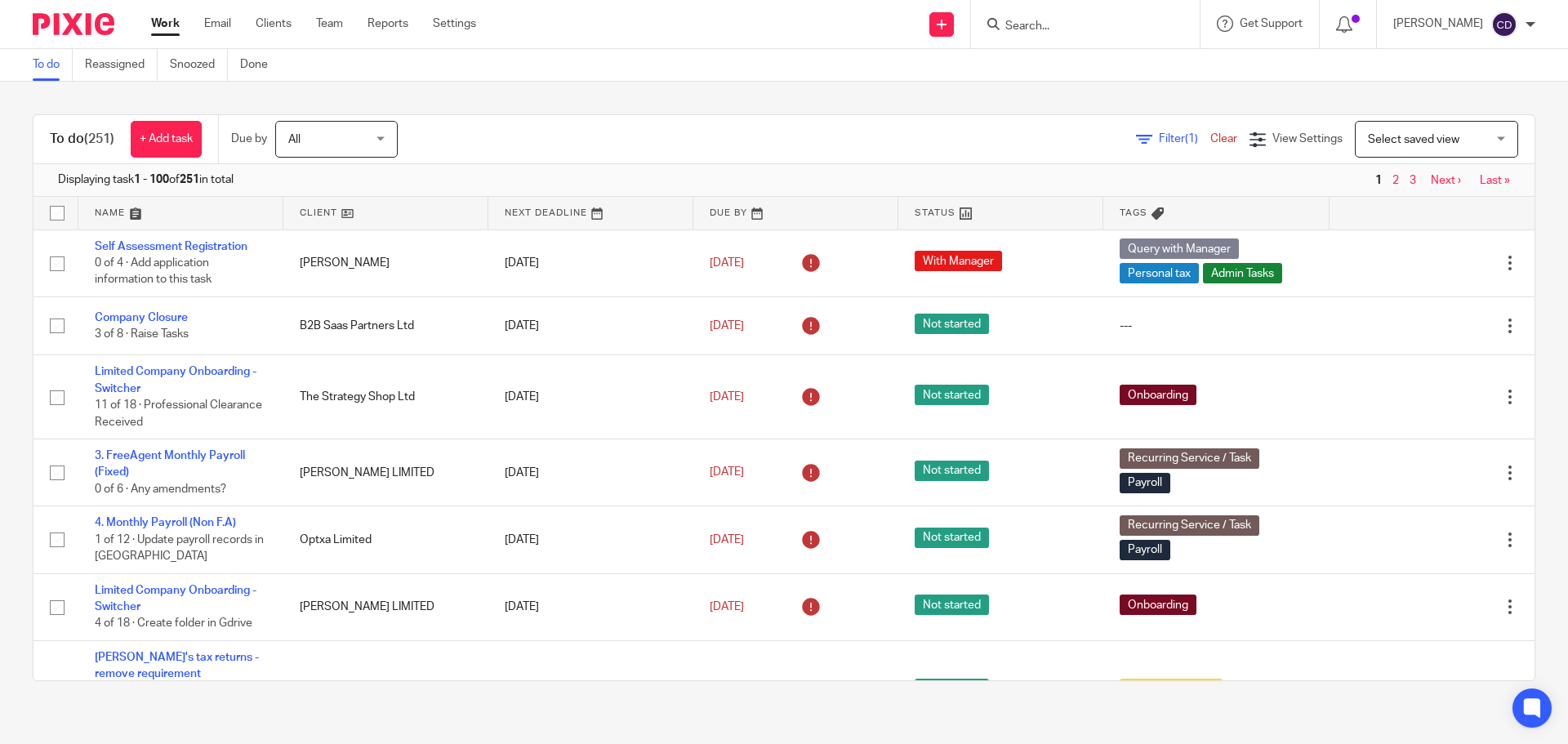
click at [1384, 130] on span "Select saved view" at bounding box center [1427, 139] width 119 height 34
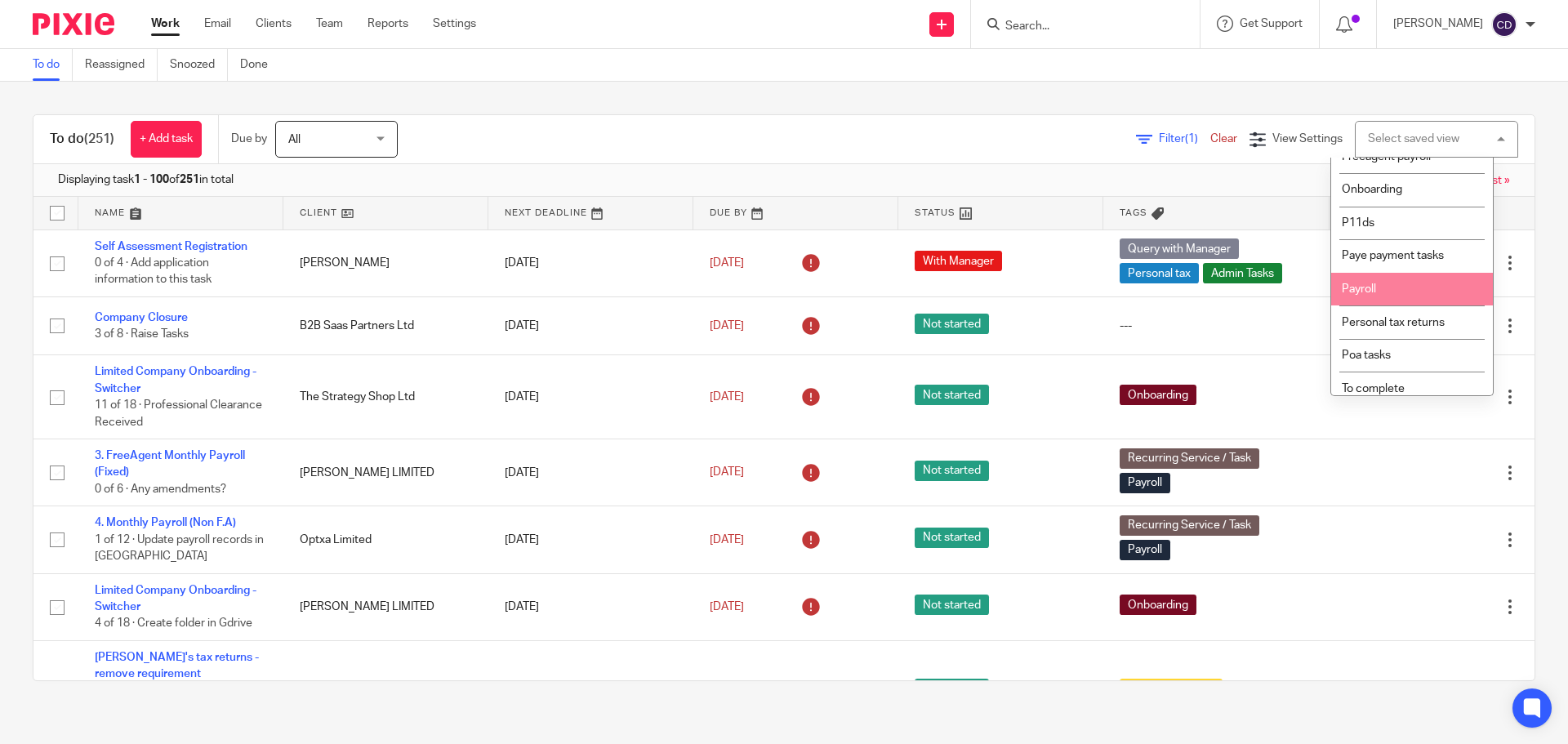
scroll to position [245, 0]
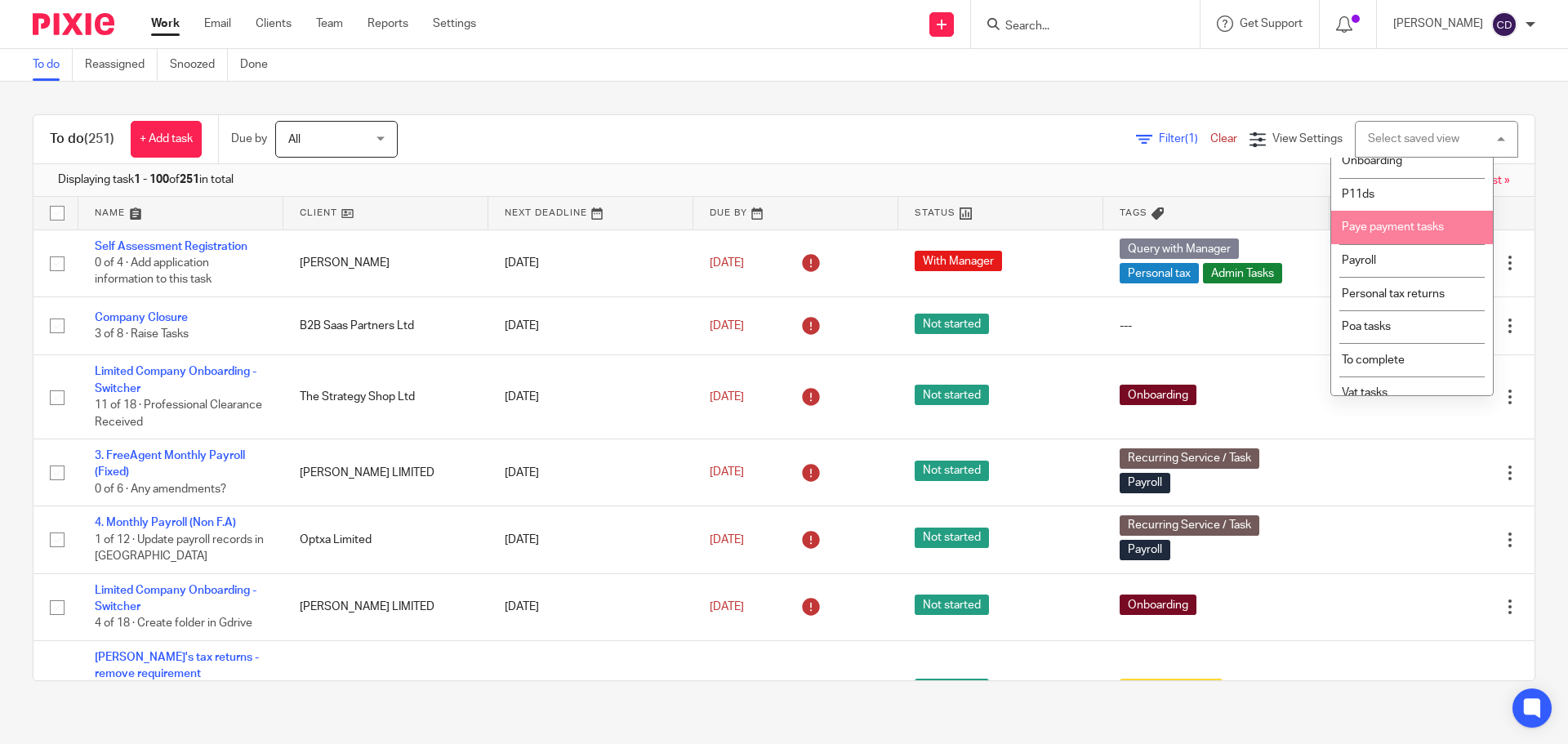
click at [1393, 244] on li "Paye payment tasks" at bounding box center [1412, 227] width 162 height 33
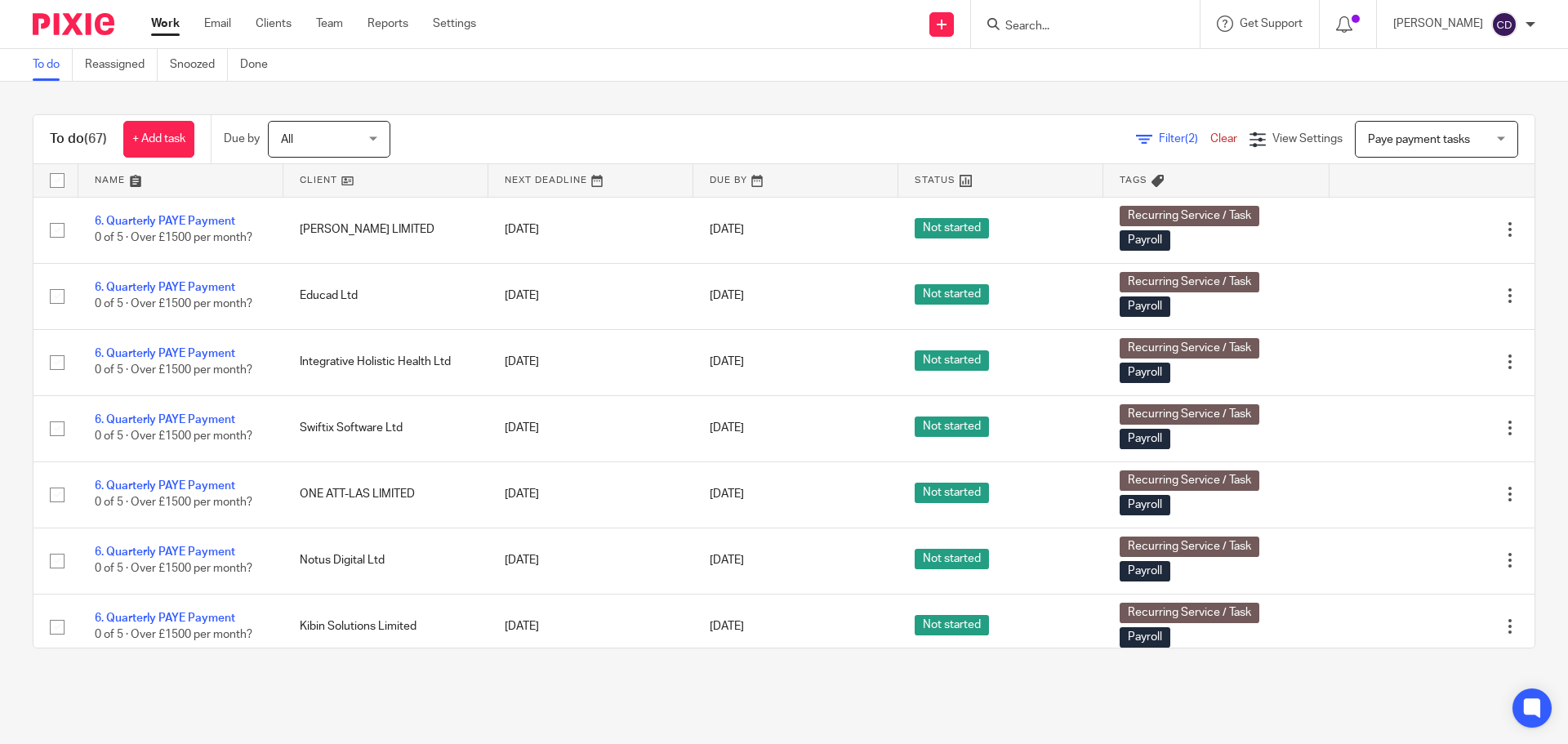
click at [346, 173] on link at bounding box center [385, 180] width 205 height 33
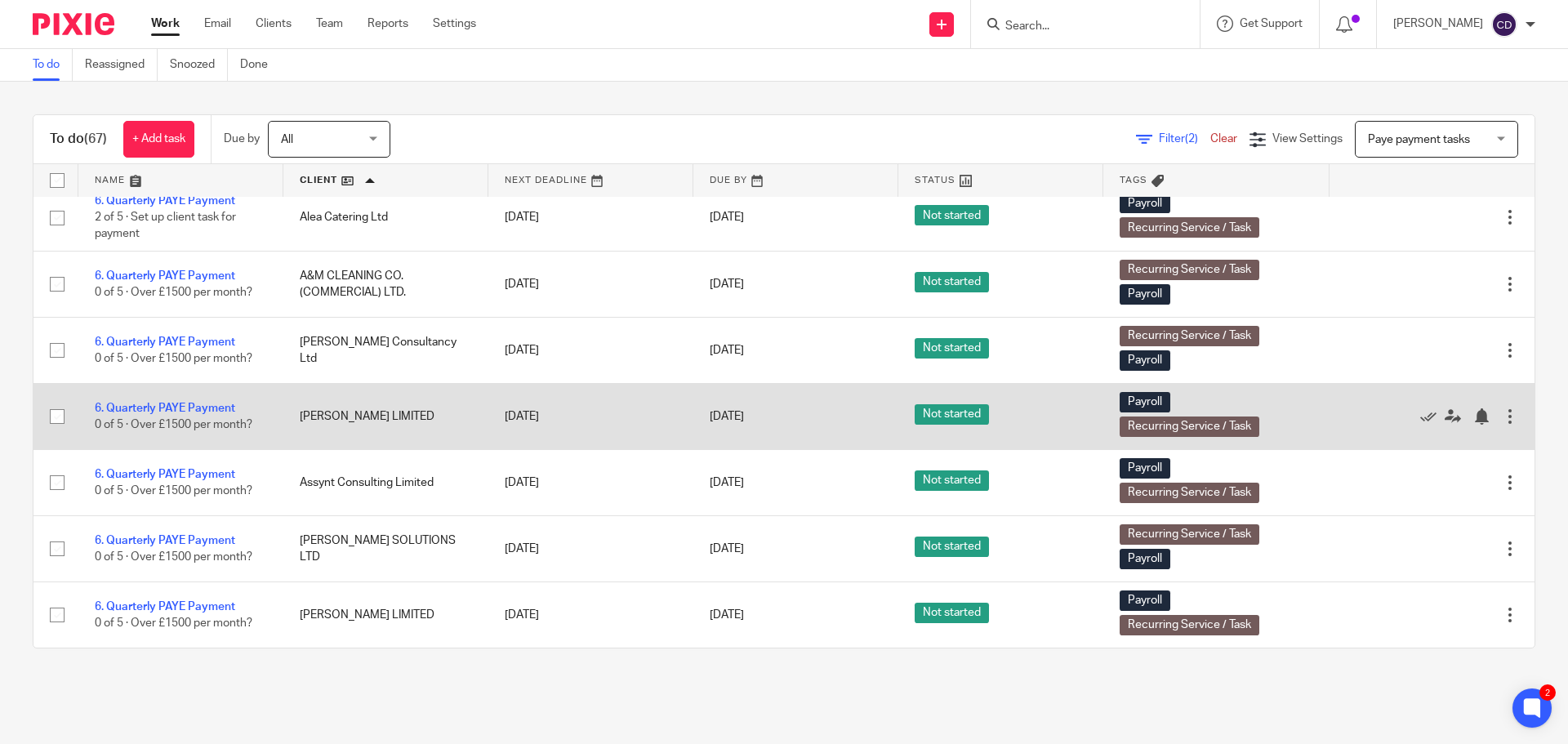
scroll to position [82, 0]
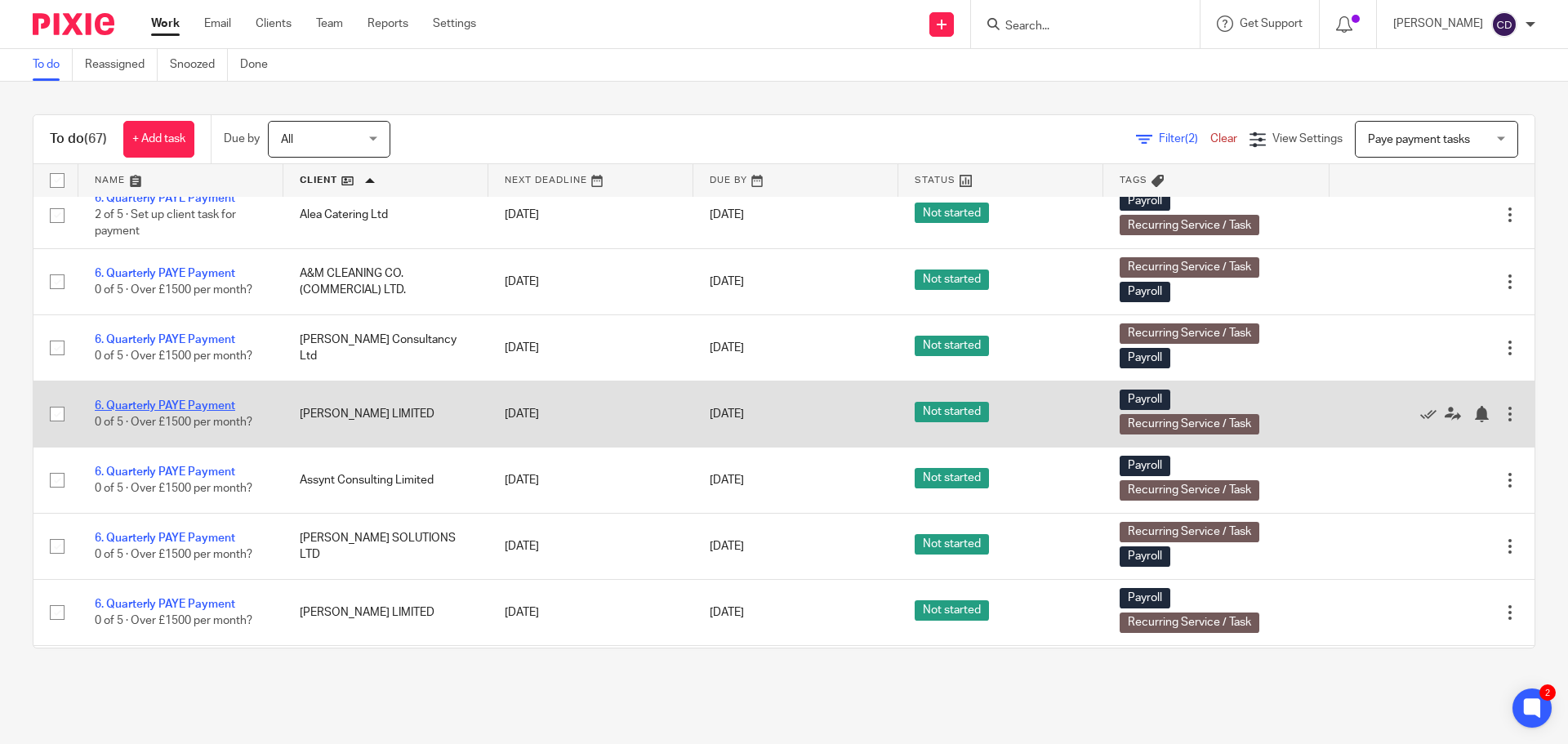
click at [169, 401] on link "6. Quarterly PAYE Payment" at bounding box center [165, 406] width 140 height 11
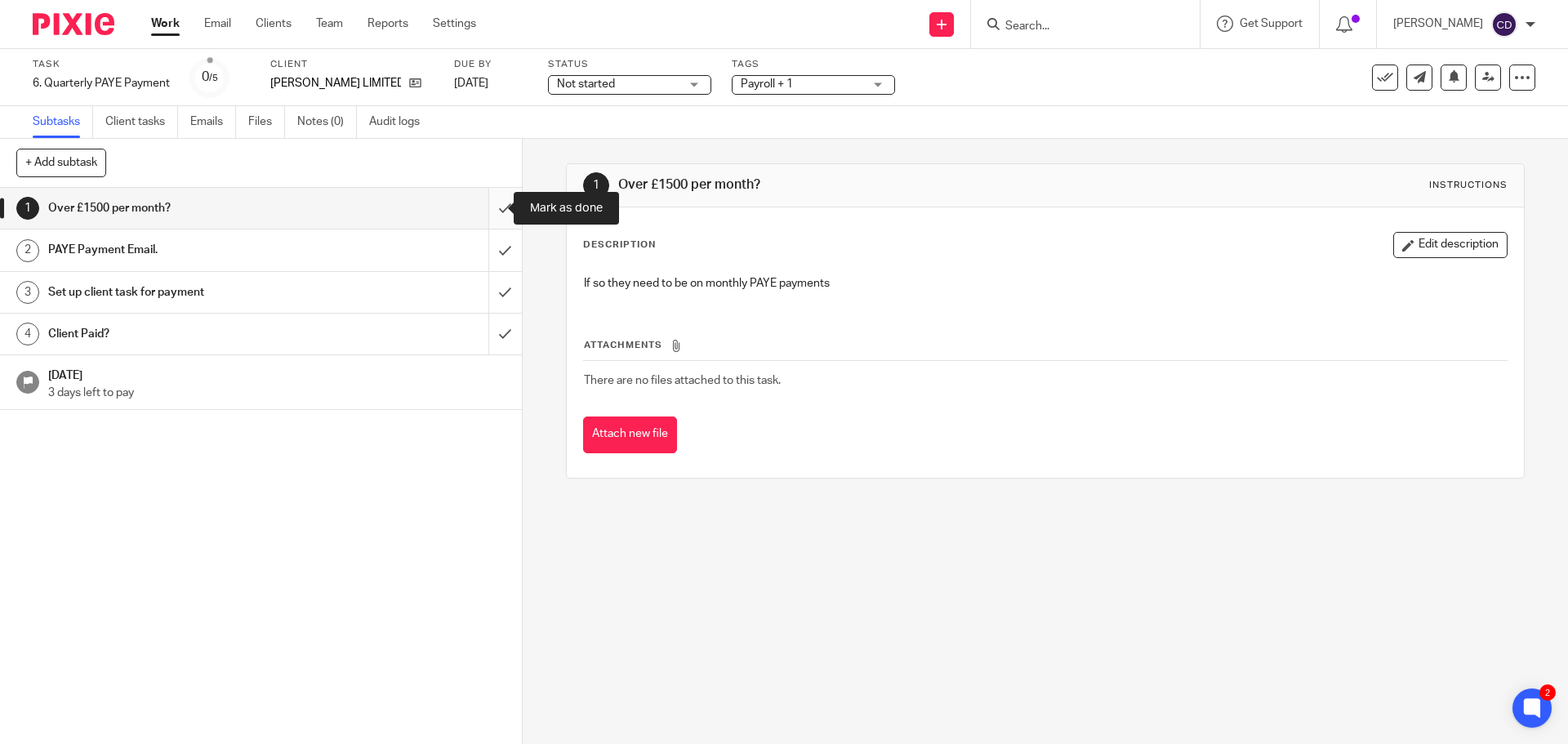
click at [492, 207] on input "submit" at bounding box center [260, 208] width 522 height 41
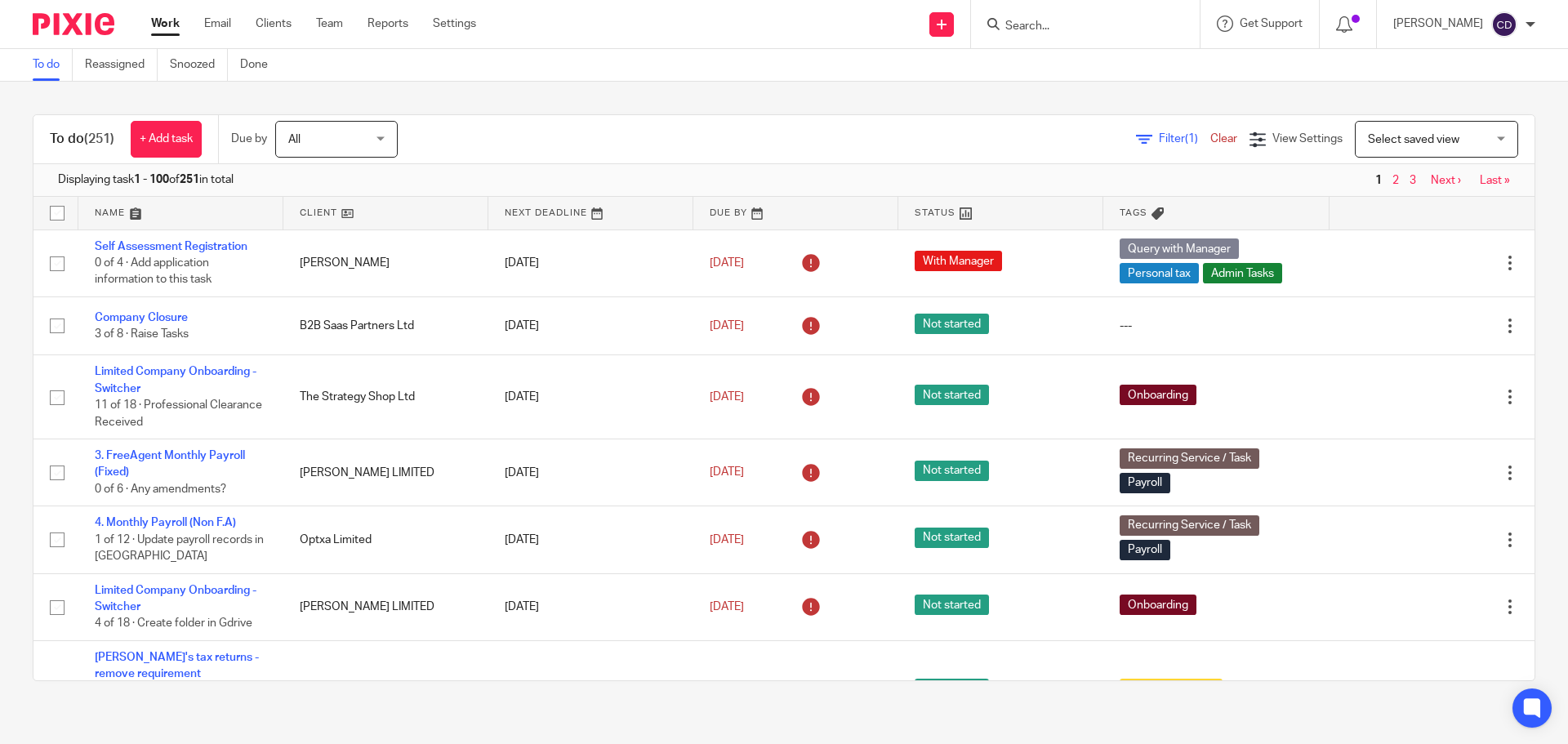
click at [1453, 138] on span "Select saved view" at bounding box center [1427, 139] width 119 height 34
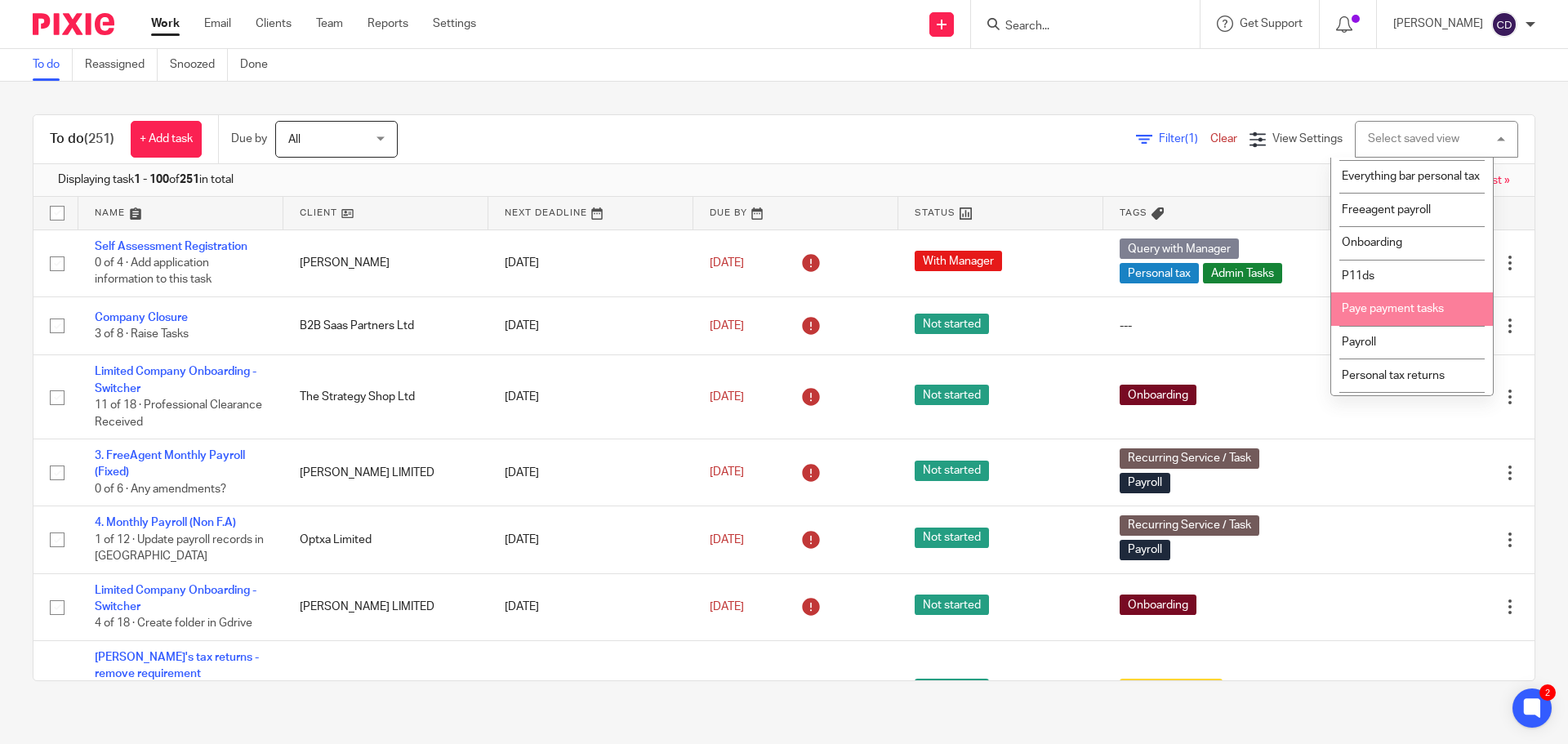
scroll to position [245, 0]
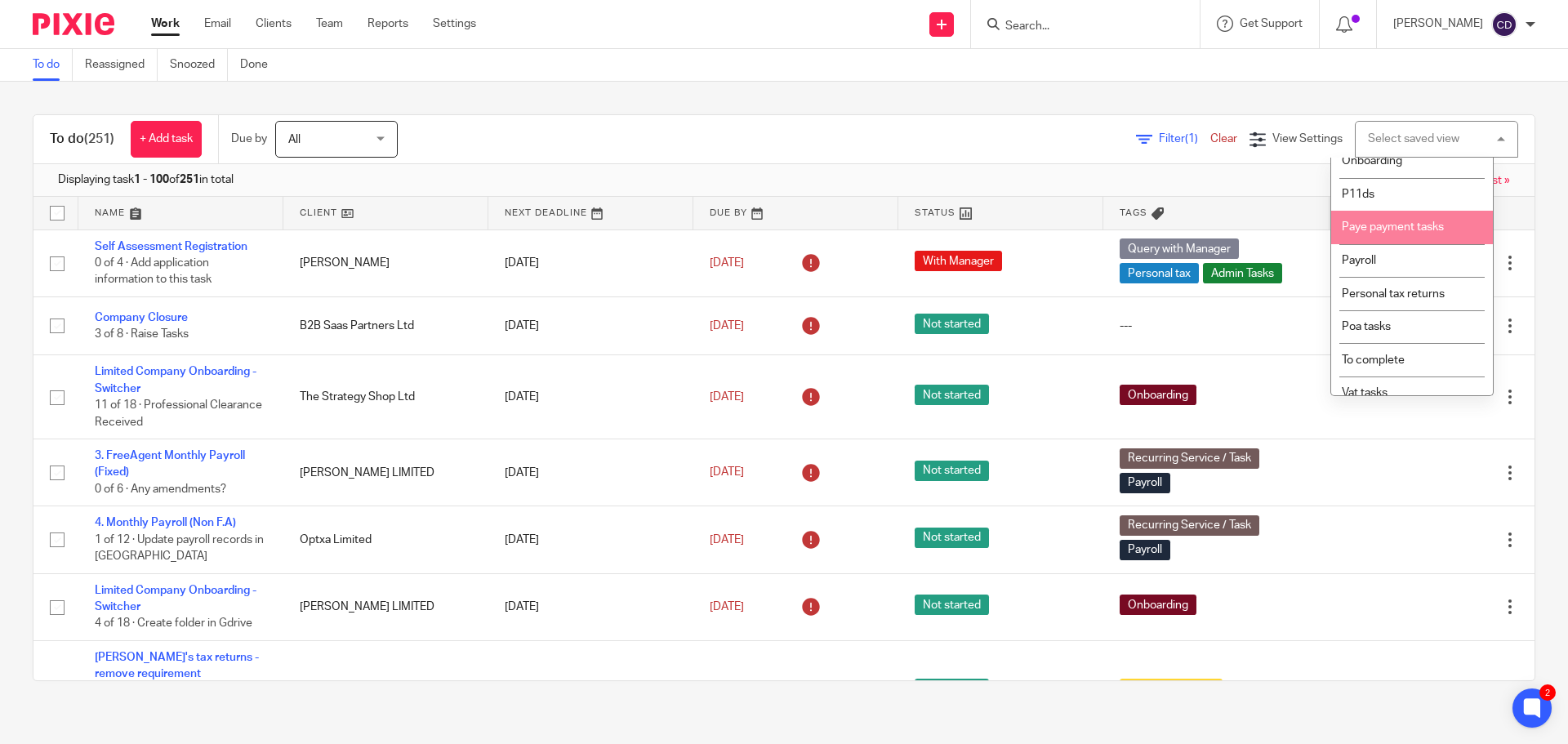
click at [1424, 244] on li "Paye payment tasks" at bounding box center [1412, 227] width 162 height 33
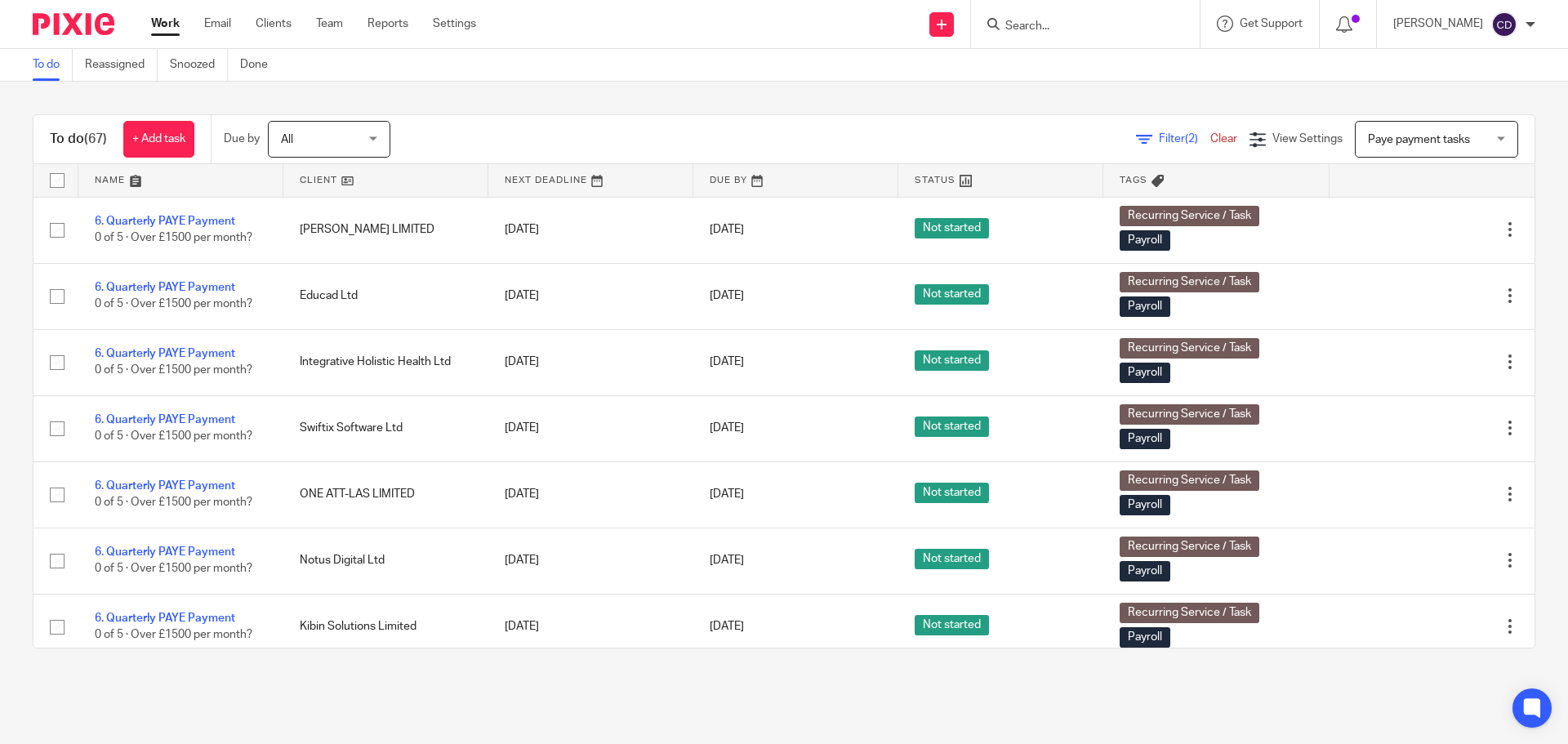
click at [320, 186] on link at bounding box center [385, 180] width 205 height 33
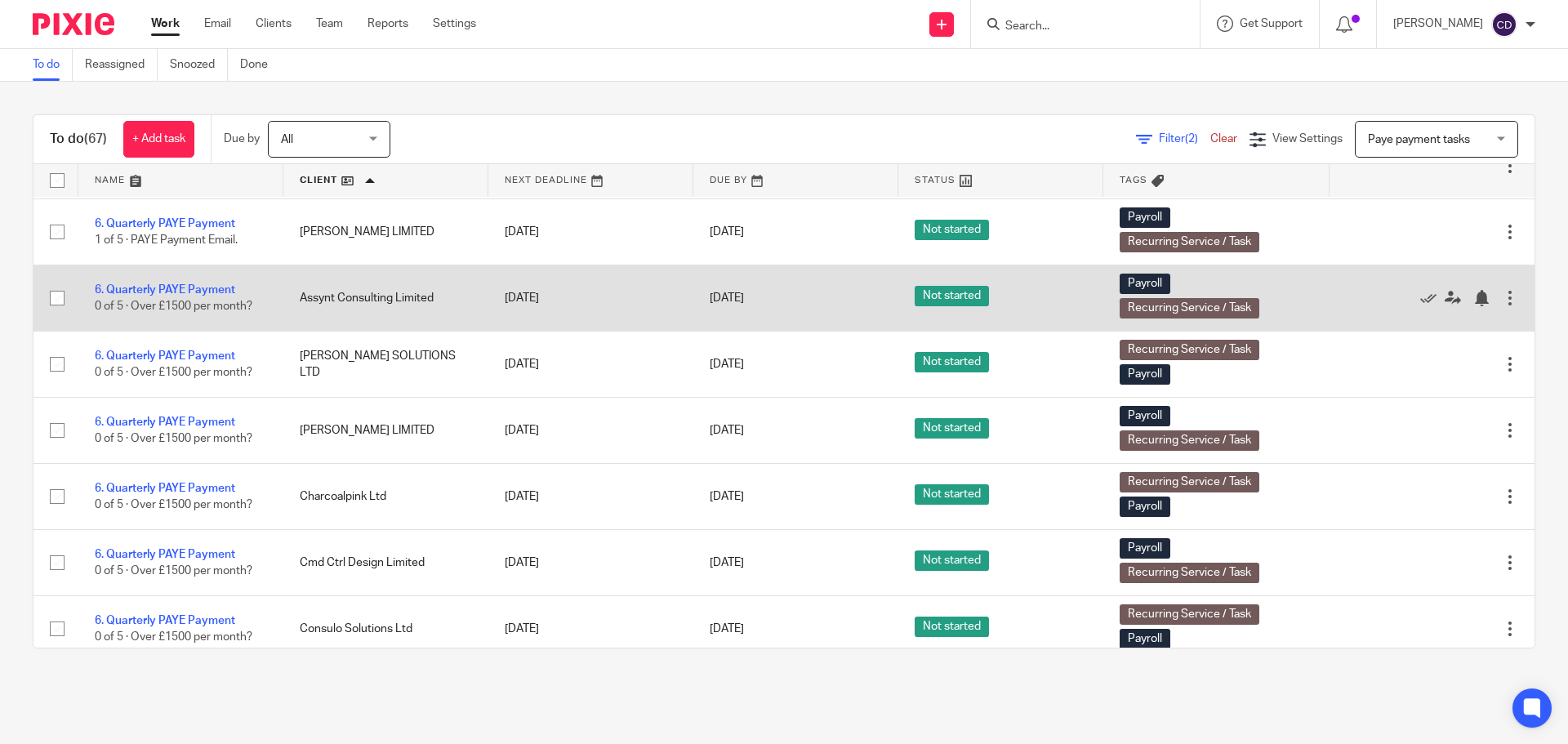
scroll to position [327, 0]
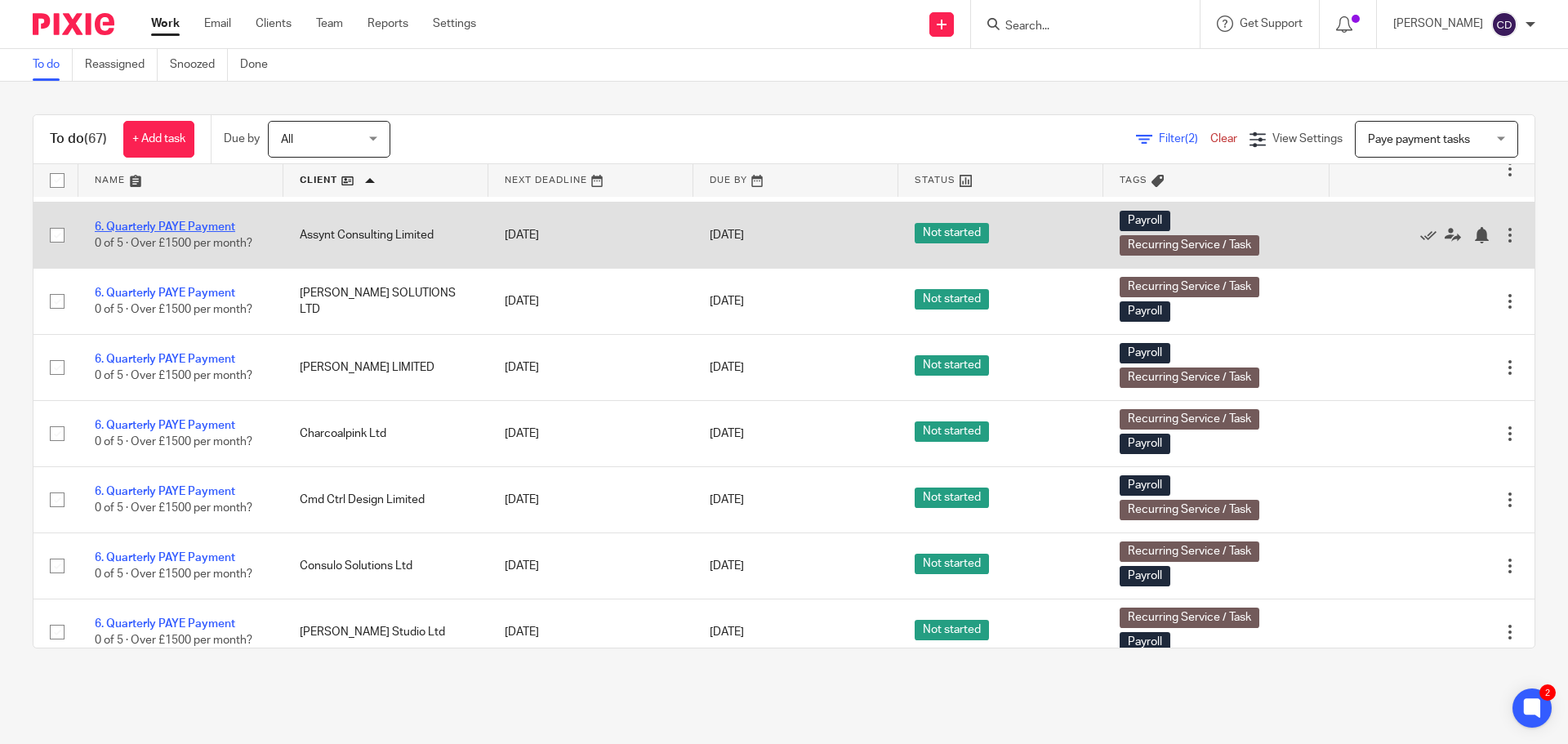
click at [231, 225] on link "6. Quarterly PAYE Payment" at bounding box center [165, 227] width 140 height 11
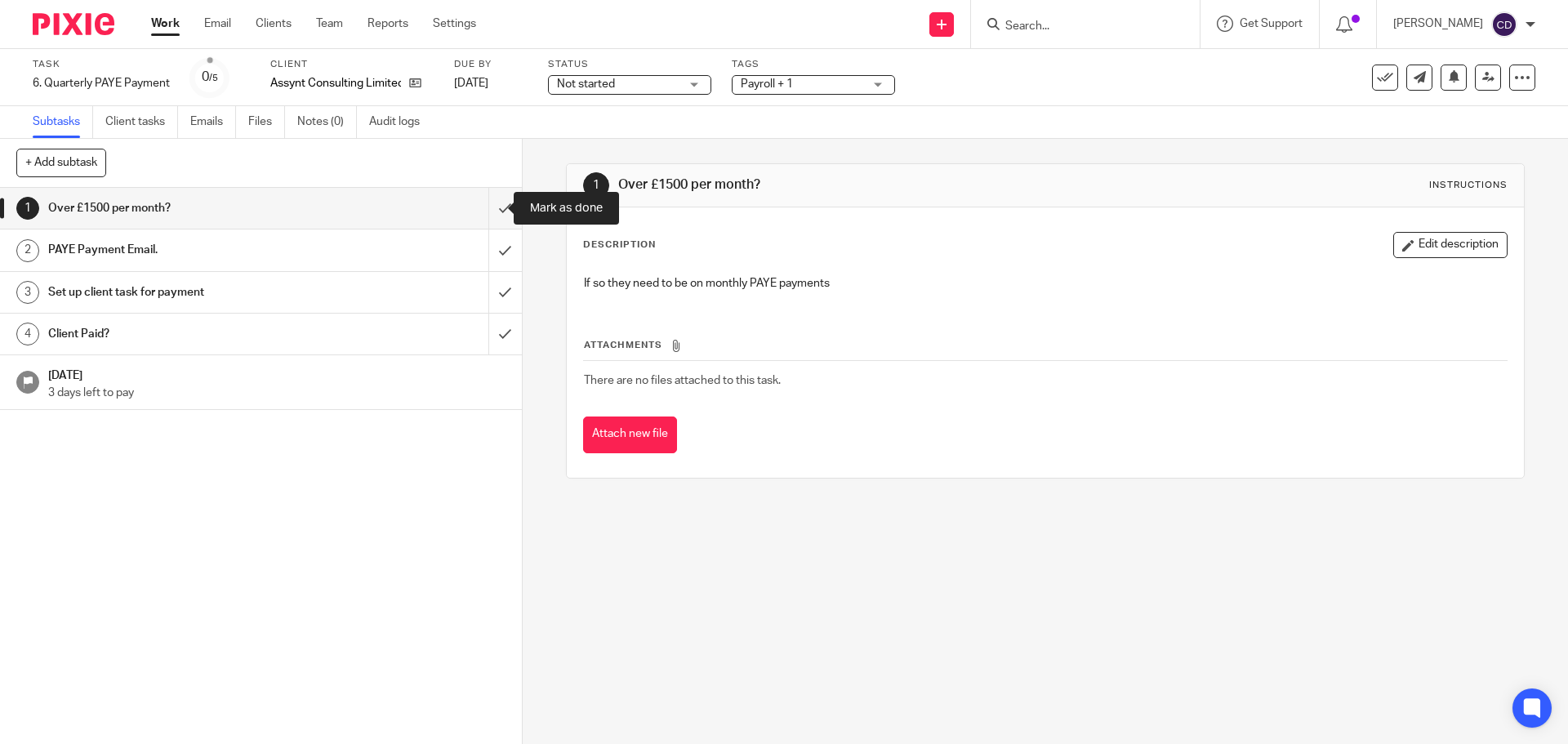
drag, startPoint x: 491, startPoint y: 206, endPoint x: 381, endPoint y: 258, distance: 121.7
click at [491, 206] on input "submit" at bounding box center [260, 208] width 522 height 41
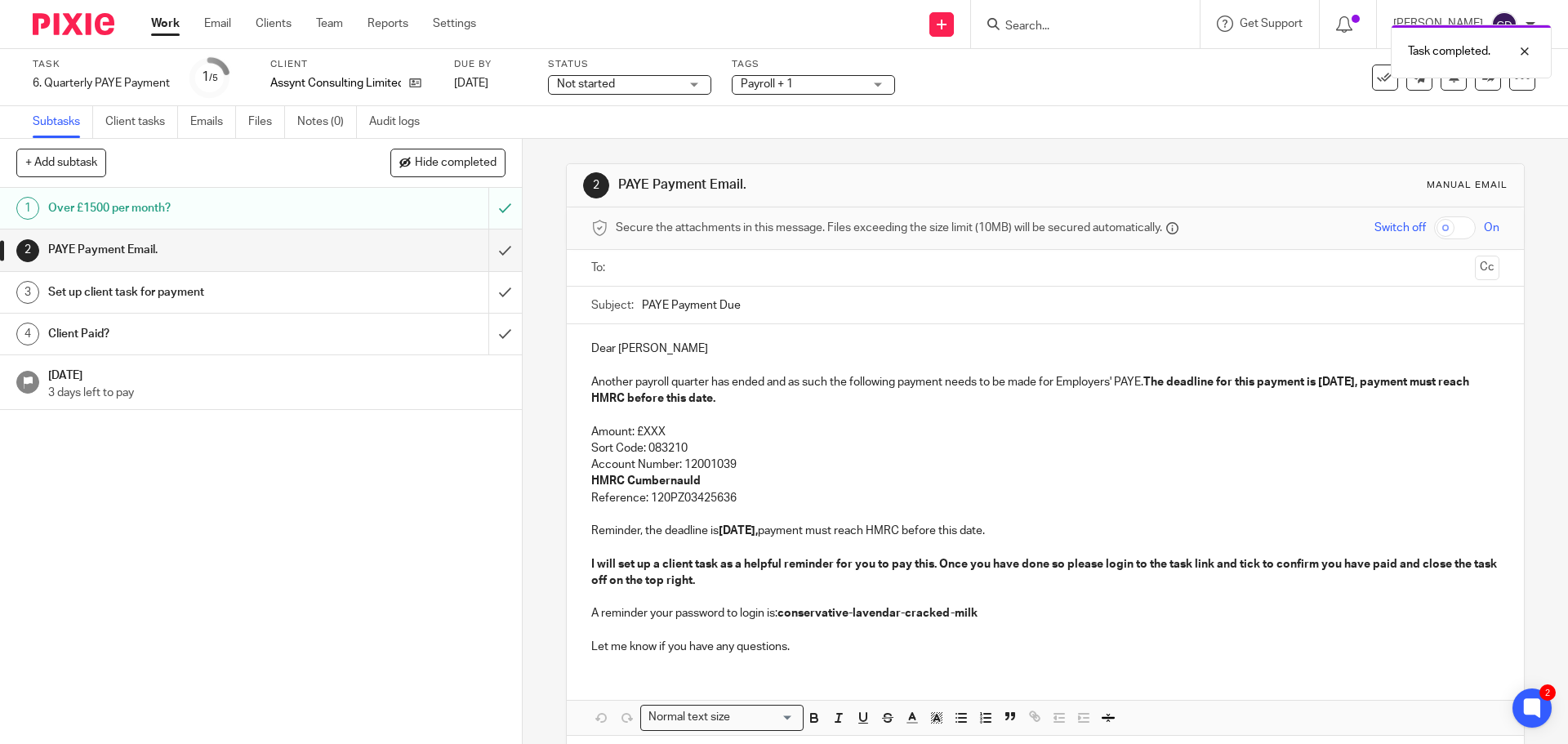
click at [645, 436] on p "Amount: £XXX" at bounding box center [1045, 432] width 907 height 17
click at [1333, 384] on strong "The deadline for this payment is 21 Oct 2025, payment must reach HMRC before th…" at bounding box center [1031, 390] width 880 height 28
click at [729, 531] on strong "21 Oct 2025," at bounding box center [737, 531] width 39 height 11
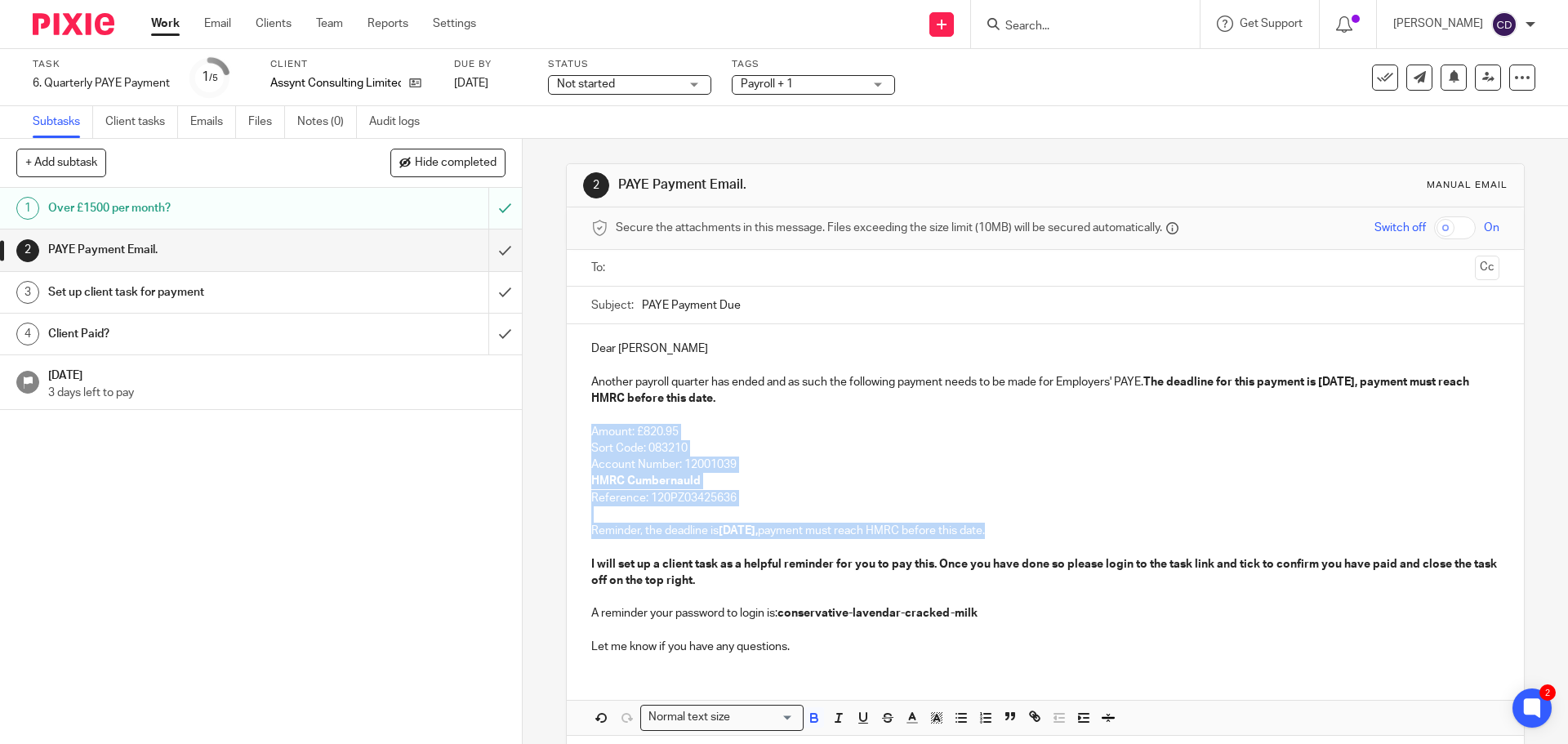
drag, startPoint x: 1000, startPoint y: 542, endPoint x: 503, endPoint y: 434, distance: 508.6
click at [503, 434] on div "+ Add subtask Hide completed Cancel + Add 1 Over £1500 per month? 2 PAYE Paymen…" at bounding box center [784, 441] width 1568 height 605
copy div "Amount: £820.95 Sort Code: 083210 Account Number: 12001039 HMRC Cumbernauld Ref…"
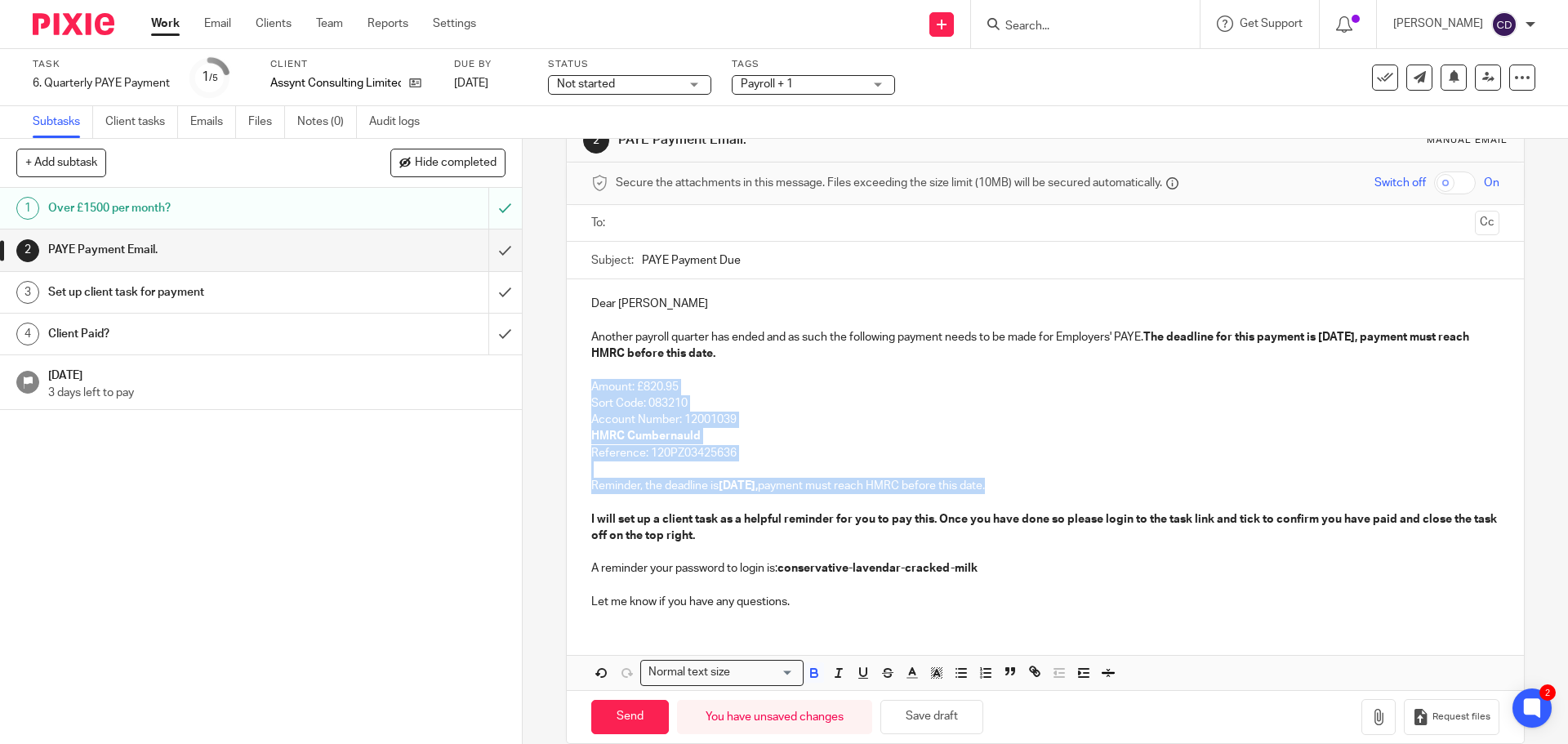
scroll to position [70, 0]
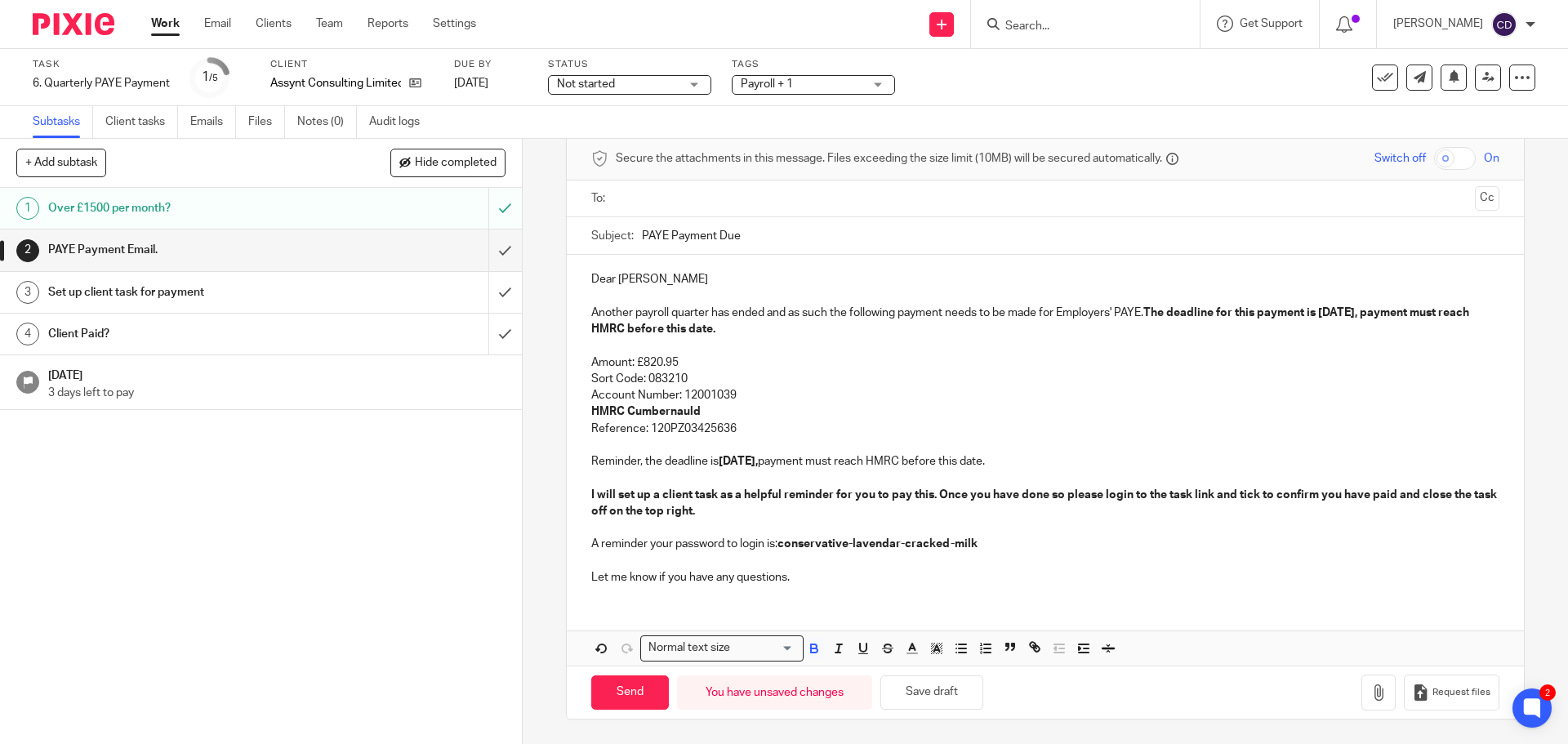
click at [695, 209] on ul at bounding box center [1046, 199] width 857 height 27
click at [717, 203] on input "text" at bounding box center [1045, 200] width 846 height 19
drag, startPoint x: 1322, startPoint y: 319, endPoint x: 1383, endPoint y: 308, distance: 62.0
click at [1383, 308] on p "Another payroll quarter has ended and as such the following payment needs to be…" at bounding box center [1045, 325] width 907 height 33
copy strong "[DATE]"
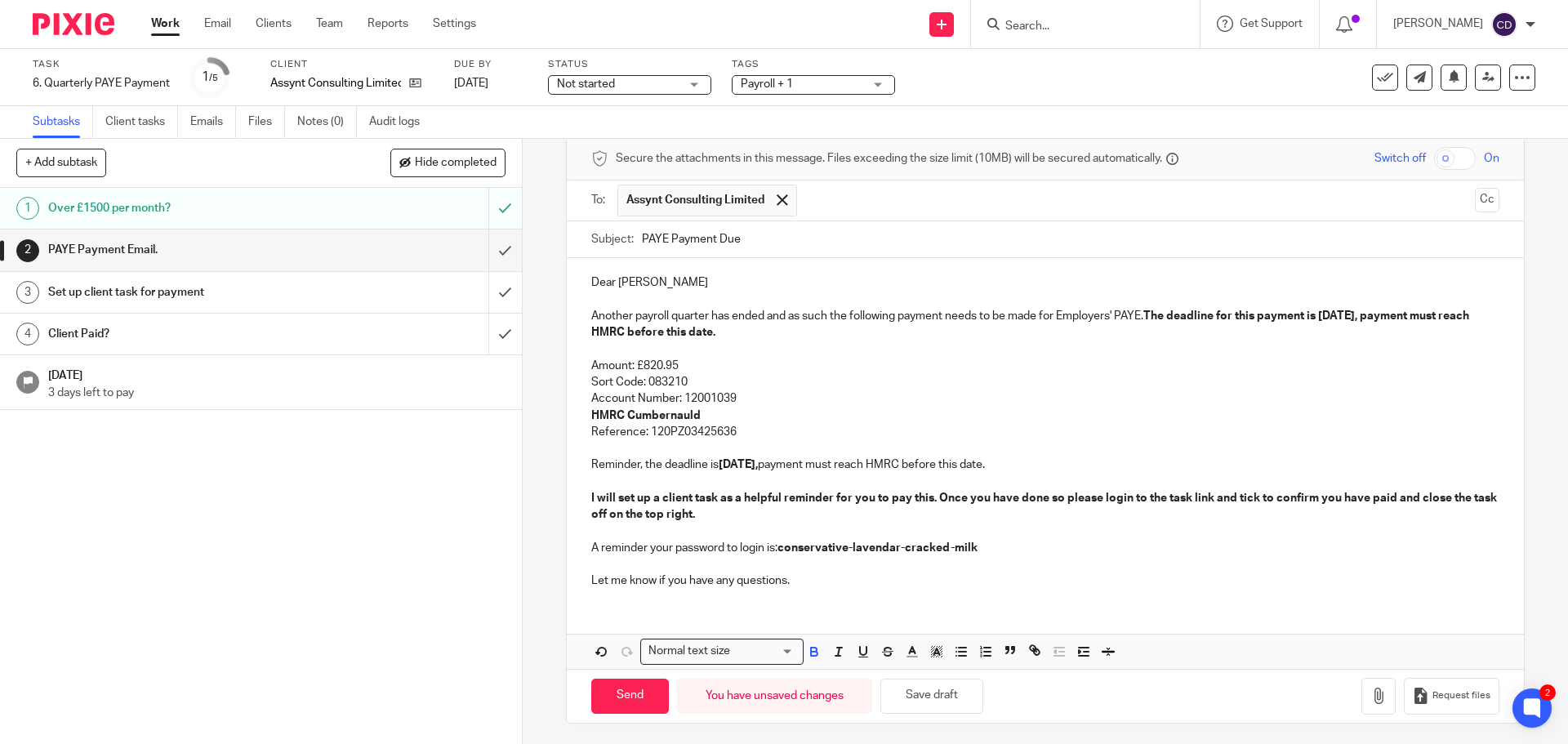
click at [774, 242] on input "PAYE Payment Due" at bounding box center [1070, 240] width 857 height 37
paste input "[DATE]"
type input "PAYE Payment Due - 22 Oct 2025"
click at [880, 397] on p "Account Number: 12001039" at bounding box center [1045, 398] width 907 height 17
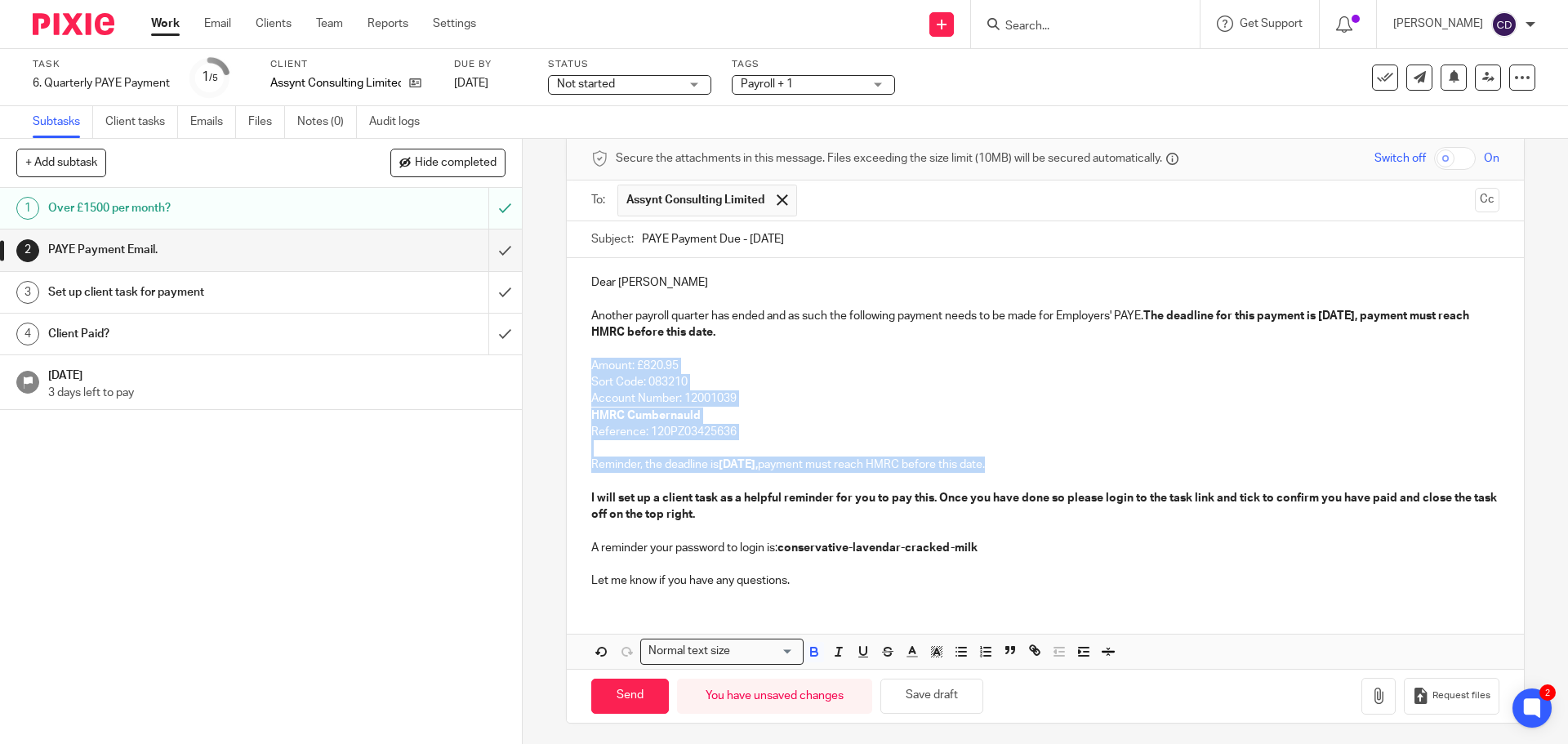
drag, startPoint x: 1035, startPoint y: 463, endPoint x: 584, endPoint y: 369, distance: 460.7
click at [584, 369] on div "Dear Thomas Another payroll quarter has ended and as such the following payment…" at bounding box center [1045, 429] width 956 height 343
copy div "Amount: £820.95 Sort Code: 083210 Account Number: 12001039 HMRC Cumbernauld Ref…"
click at [611, 697] on input "Send" at bounding box center [629, 696] width 77 height 35
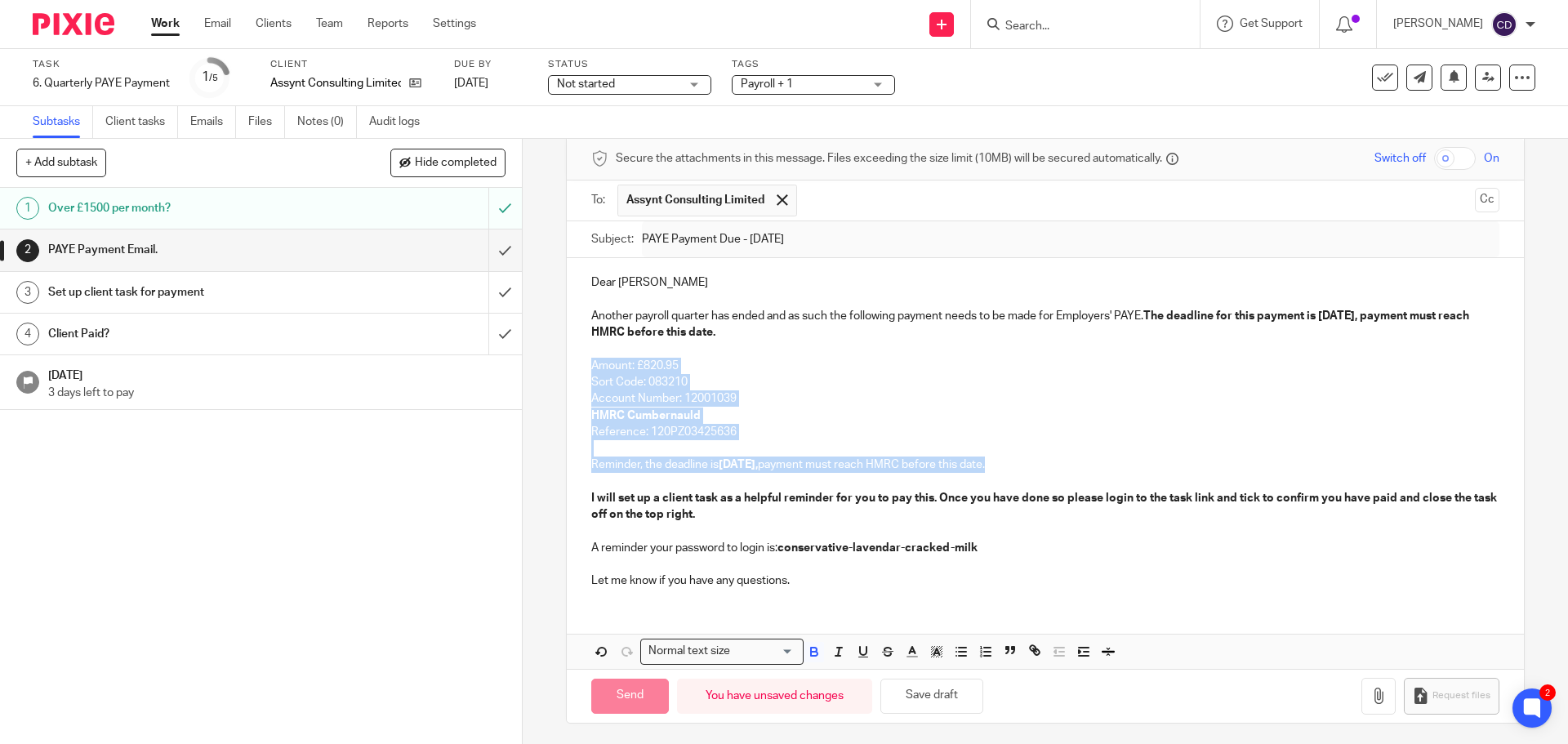
type input "Sent"
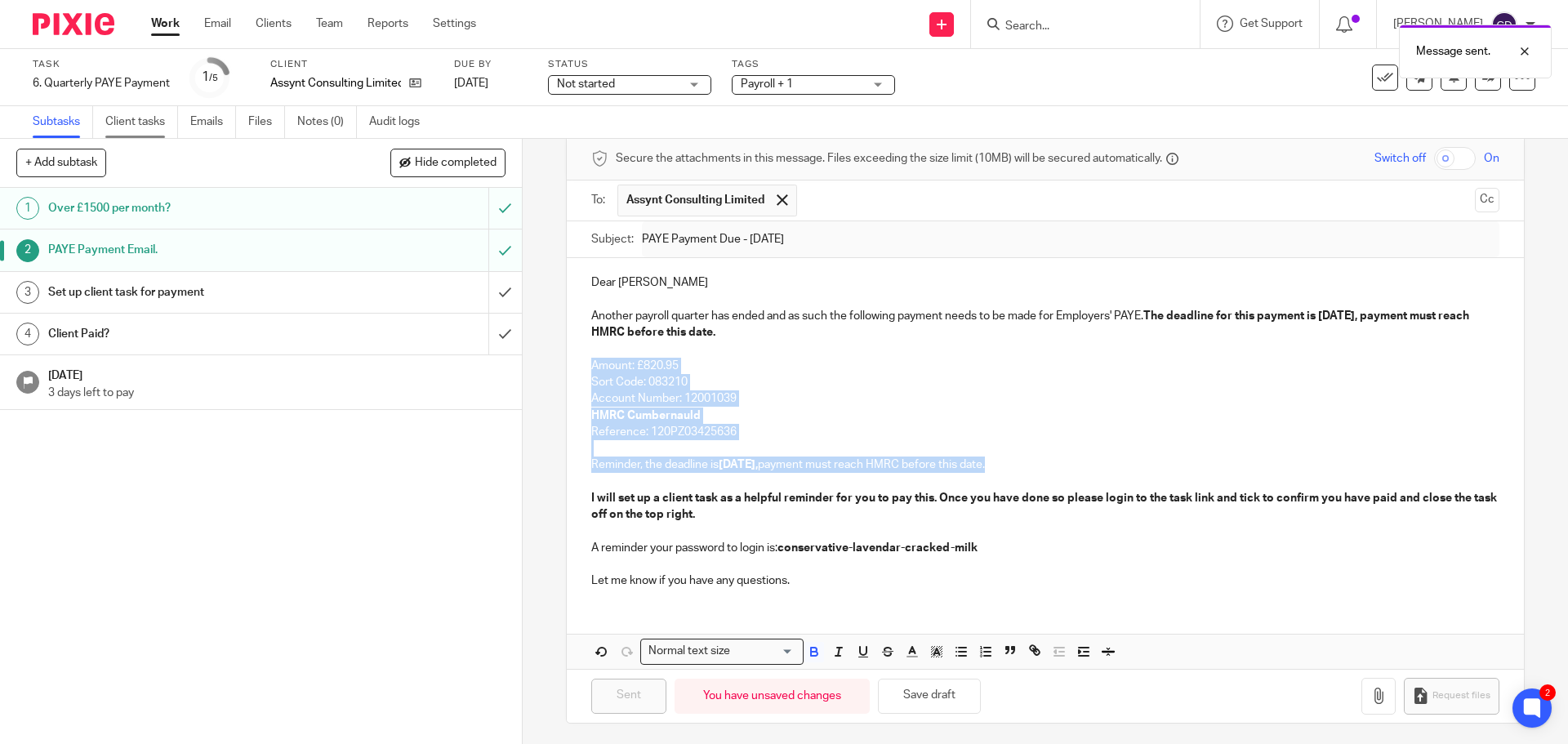
click at [138, 129] on link "Client tasks" at bounding box center [141, 122] width 72 height 32
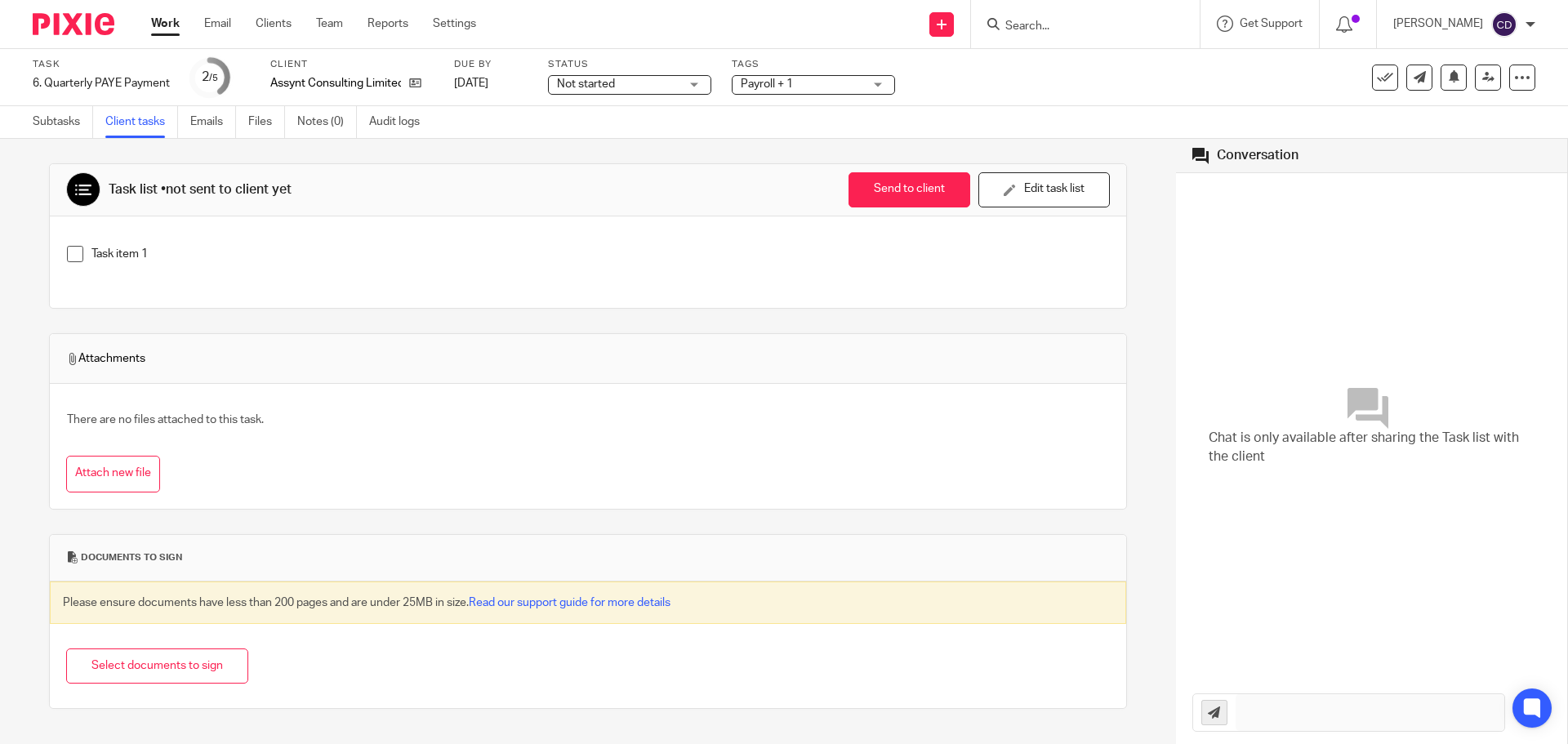
click at [152, 247] on p "Task item 1" at bounding box center [600, 254] width 1017 height 17
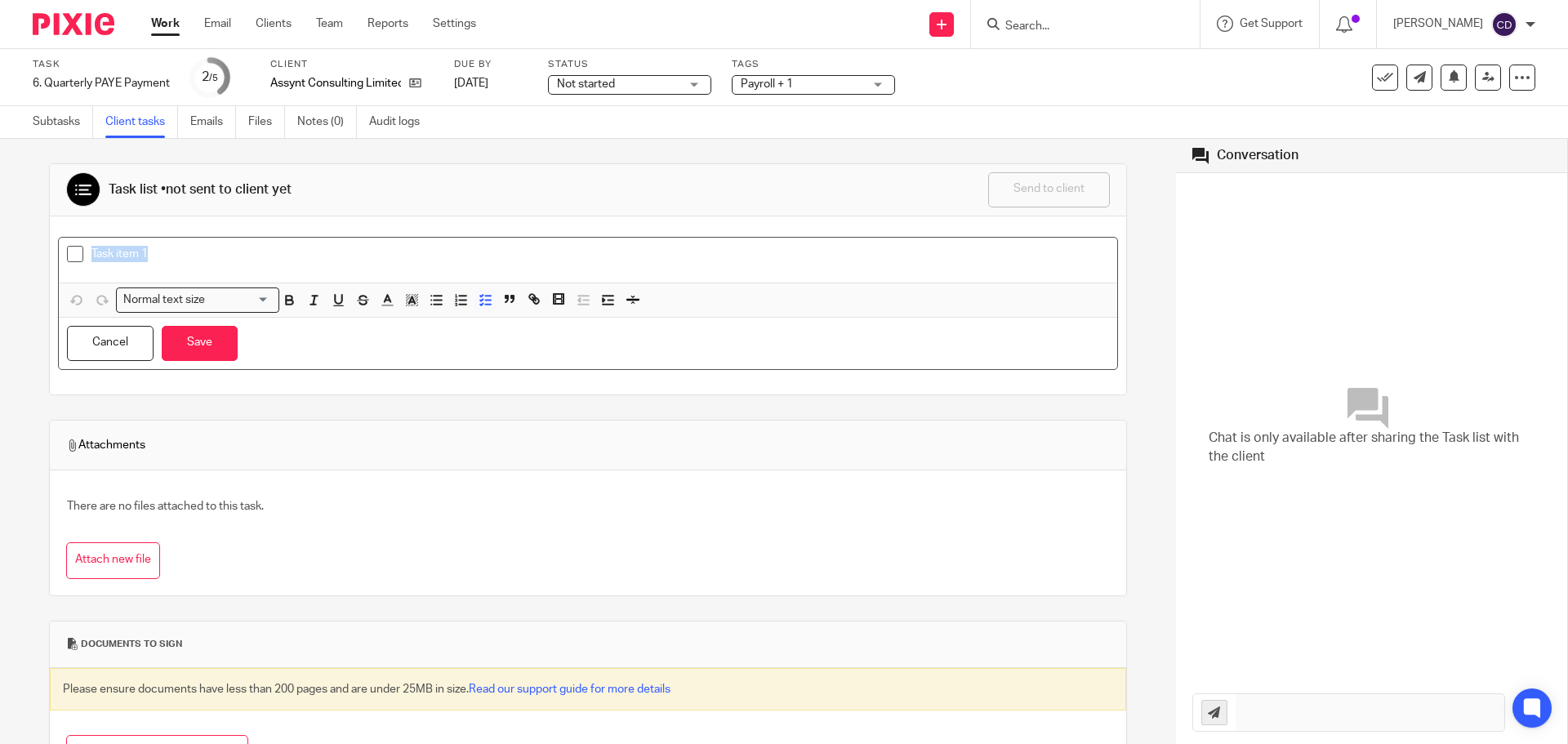
drag, startPoint x: 173, startPoint y: 254, endPoint x: 91, endPoint y: 247, distance: 82.3
click at [91, 247] on p "Task item 1" at bounding box center [600, 254] width 1017 height 17
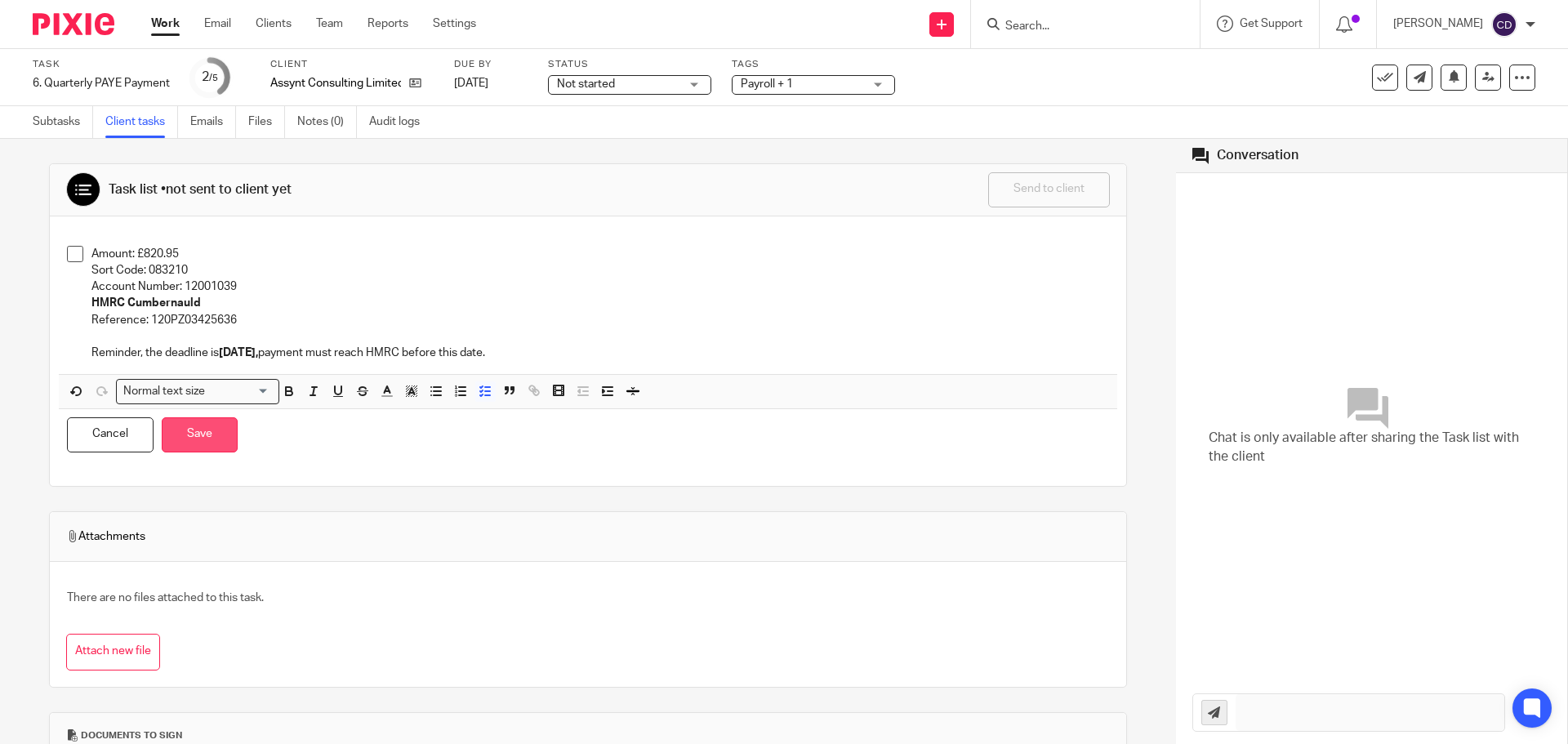
click at [219, 439] on button "Save" at bounding box center [199, 435] width 76 height 35
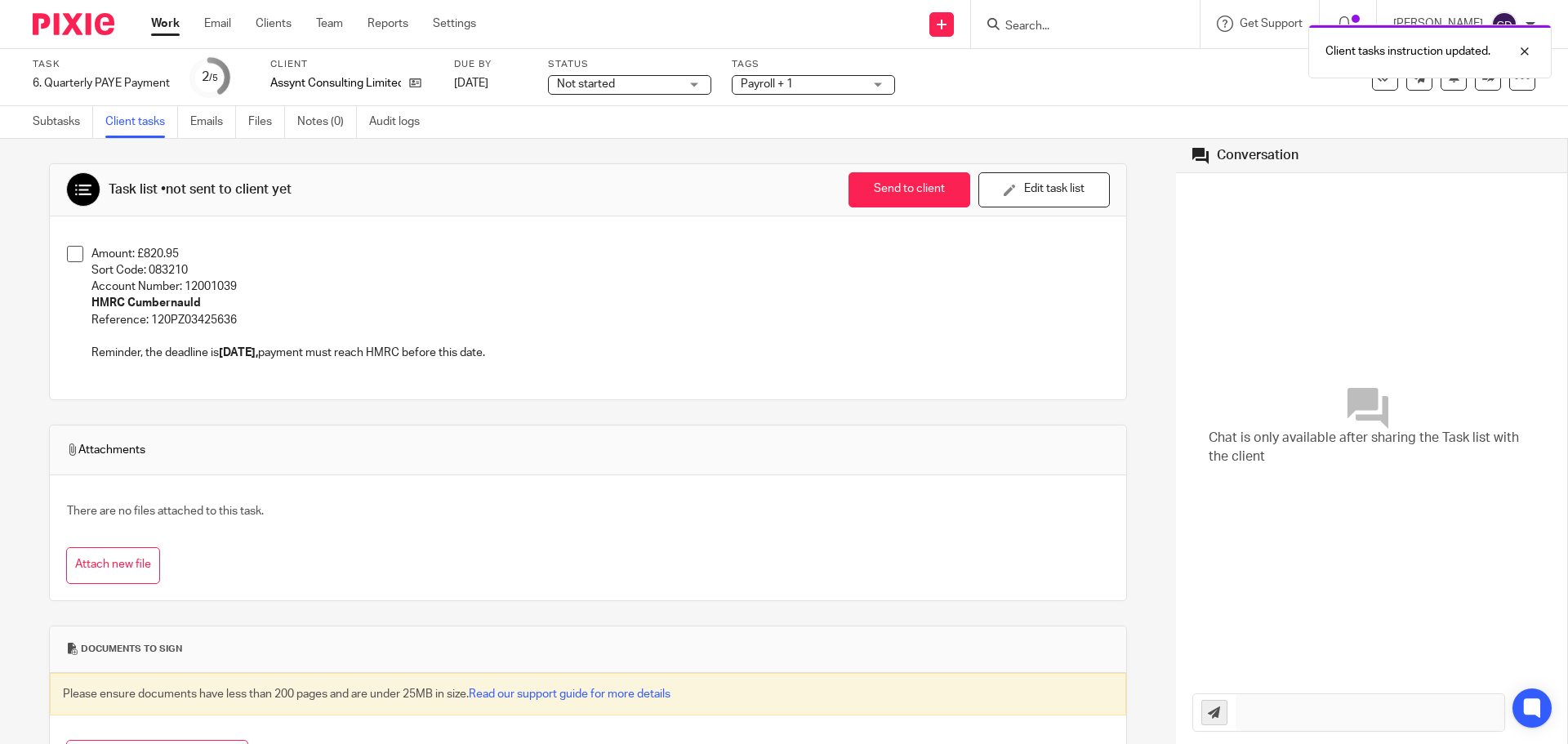
drag, startPoint x: 876, startPoint y: 183, endPoint x: 847, endPoint y: 301, distance: 121.5
click at [875, 183] on button "Send to client" at bounding box center [909, 190] width 122 height 35
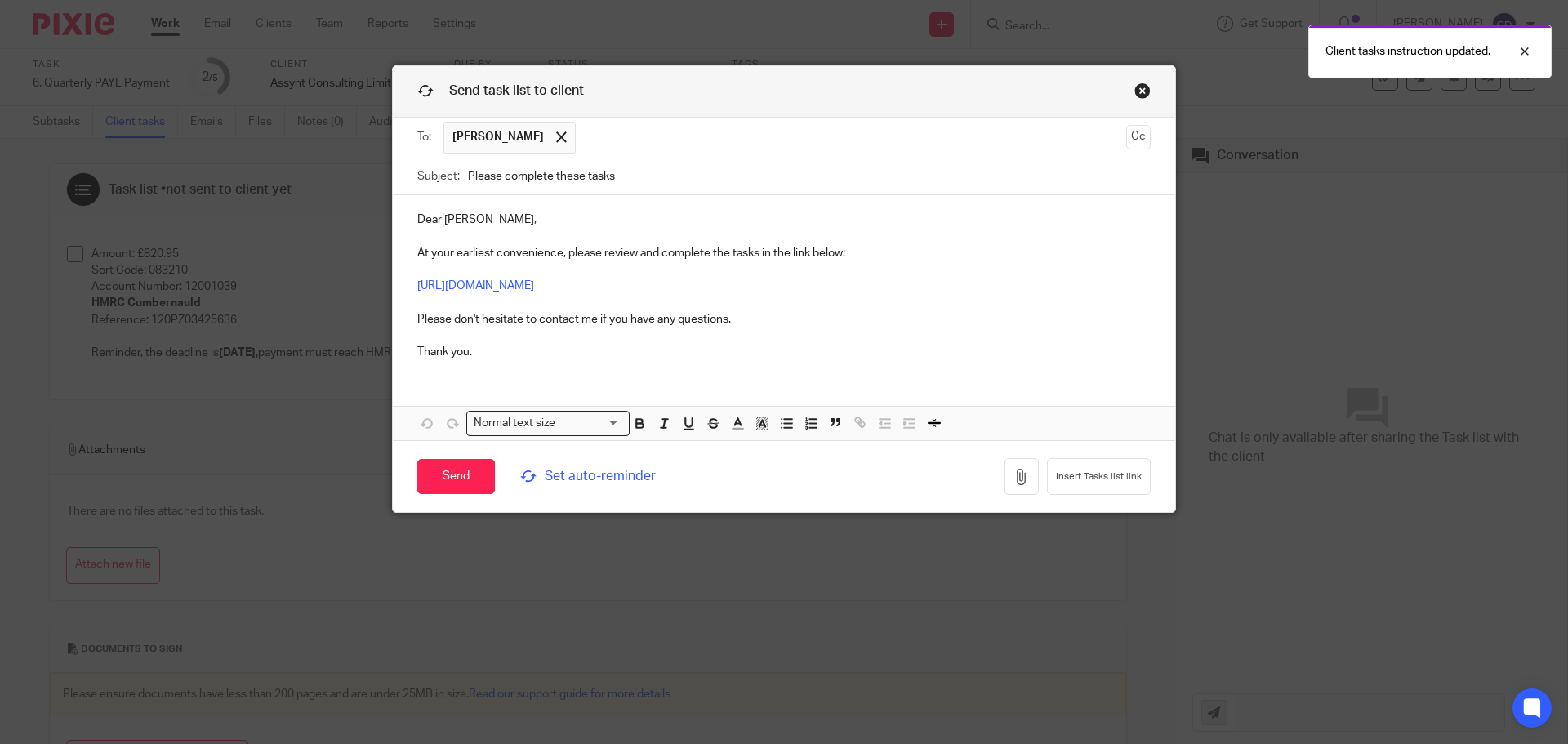
click at [760, 172] on input "Please complete these tasks" at bounding box center [809, 177] width 683 height 37
type input "Please complete these tasks - PAYE Payment"
click at [616, 482] on span "Set auto-reminder" at bounding box center [631, 477] width 224 height 19
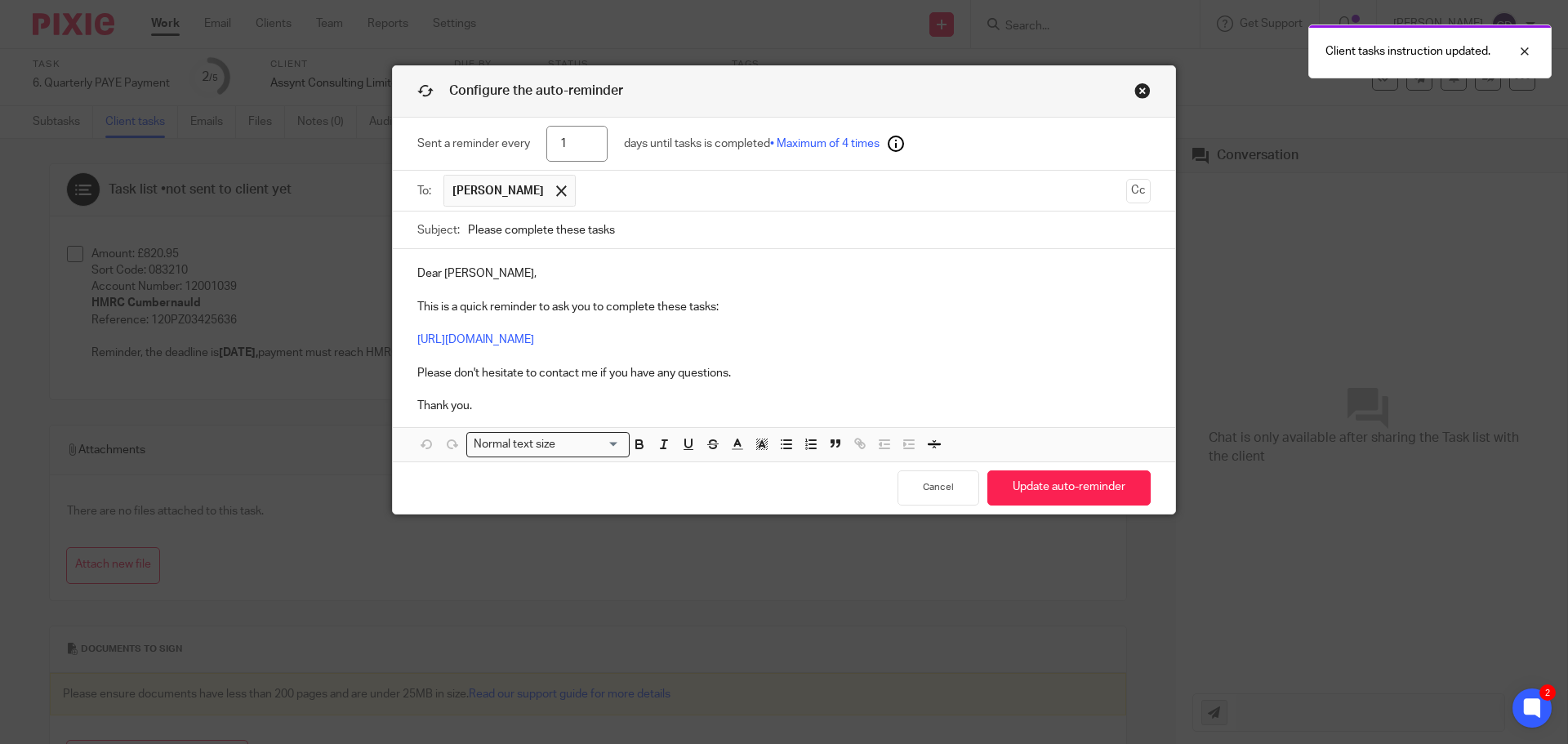
click at [634, 241] on input "Please complete these tasks" at bounding box center [809, 230] width 683 height 37
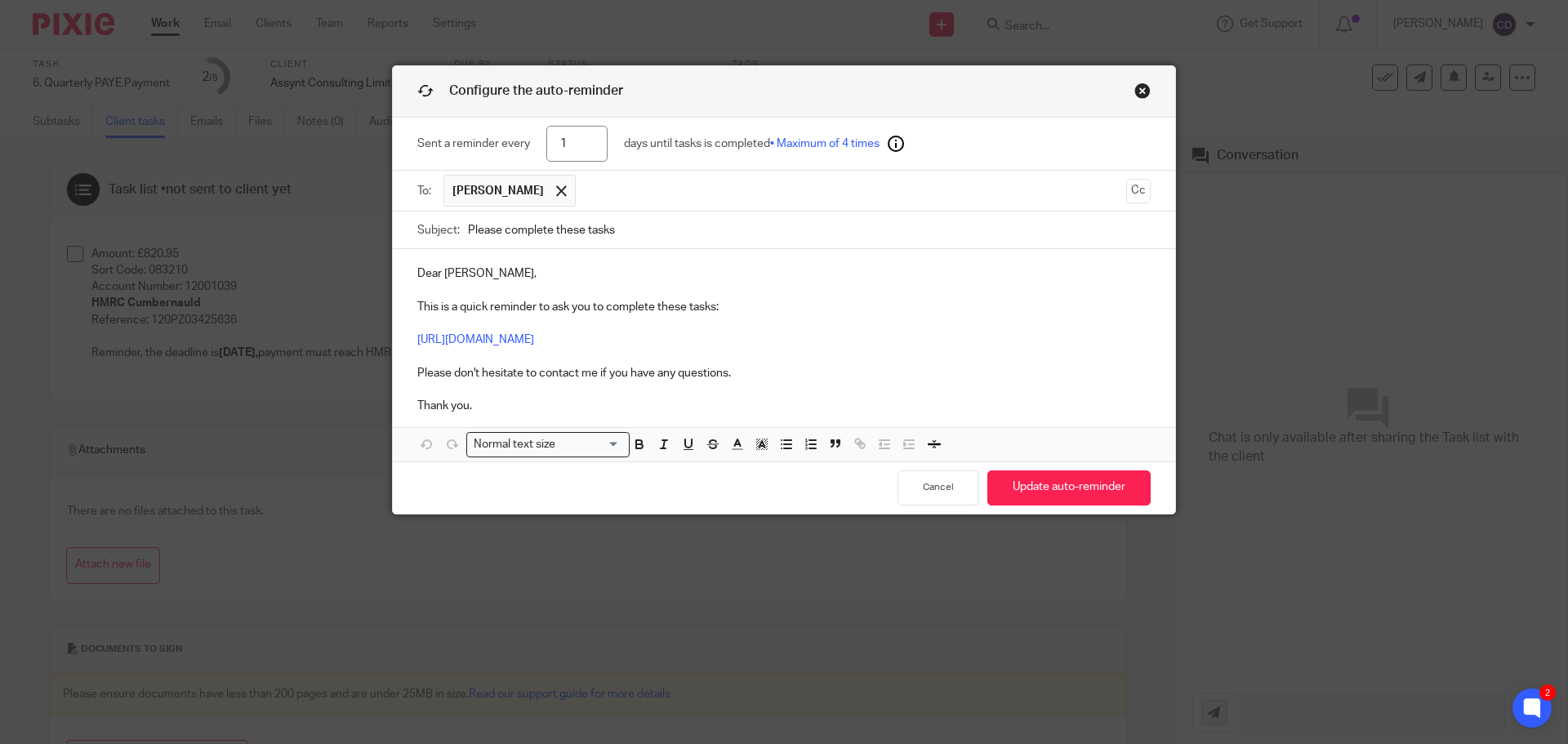
type input "Please complete these tasks - PAYE Payment"
drag, startPoint x: 572, startPoint y: 135, endPoint x: 545, endPoint y: 137, distance: 27.1
click at [548, 137] on input "1" at bounding box center [576, 144] width 61 height 37
type input "2"
click at [742, 282] on p "Dear Thomas, This is a quick reminder to ask you to complete these tasks: https…" at bounding box center [784, 340] width 733 height 149
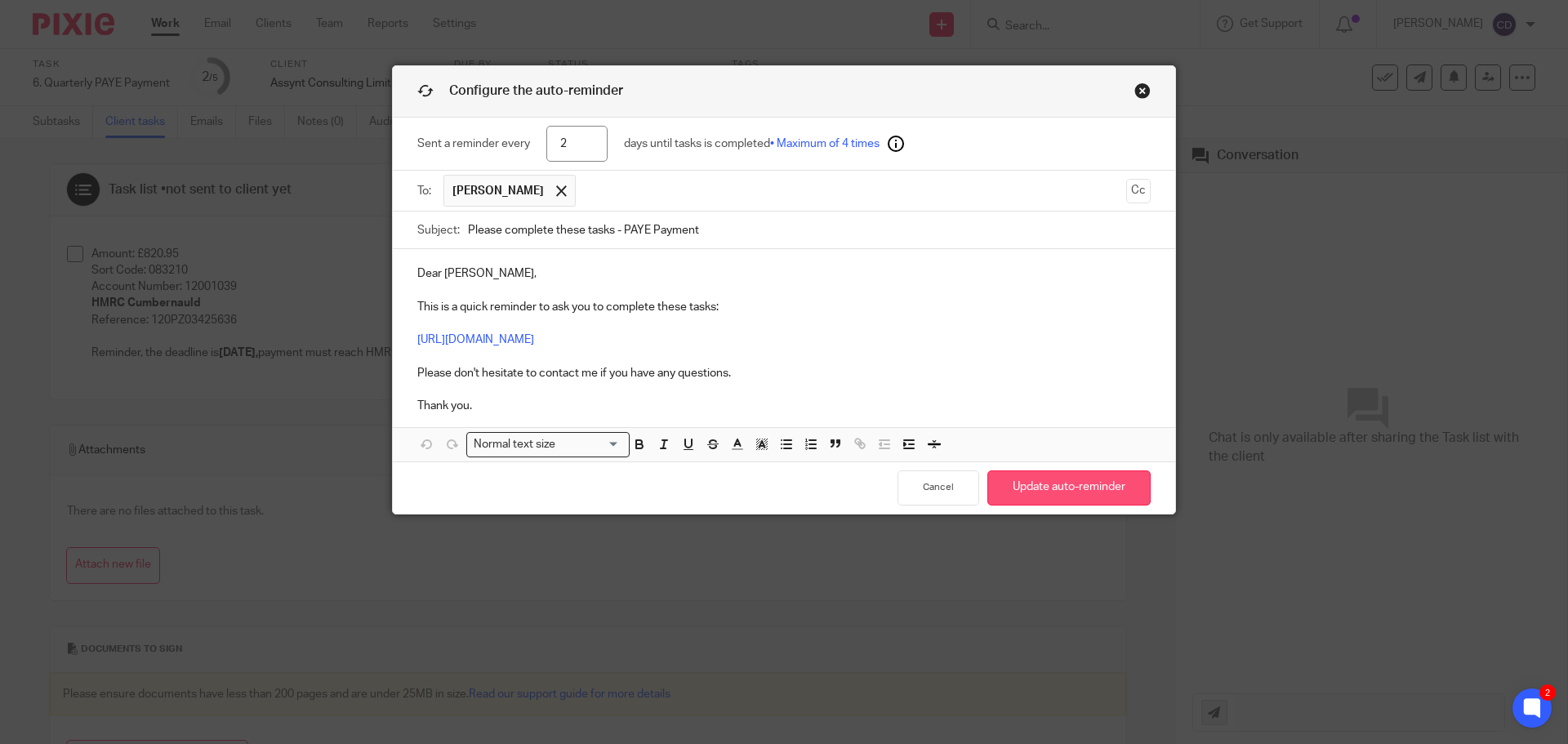
click at [1026, 470] on button "Update auto-reminder" at bounding box center [1069, 488] width 164 height 35
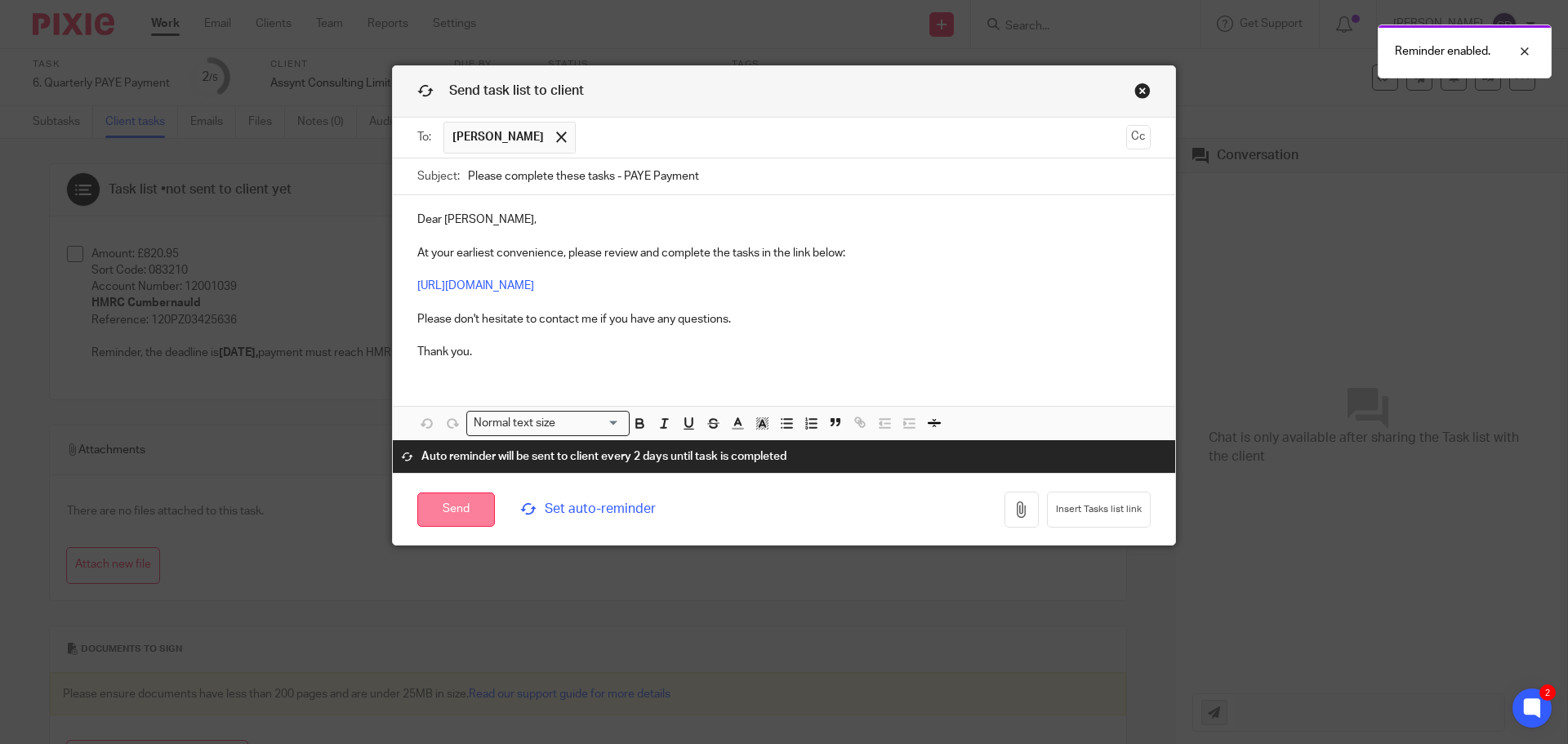
click at [460, 499] on input "Send" at bounding box center [455, 510] width 77 height 35
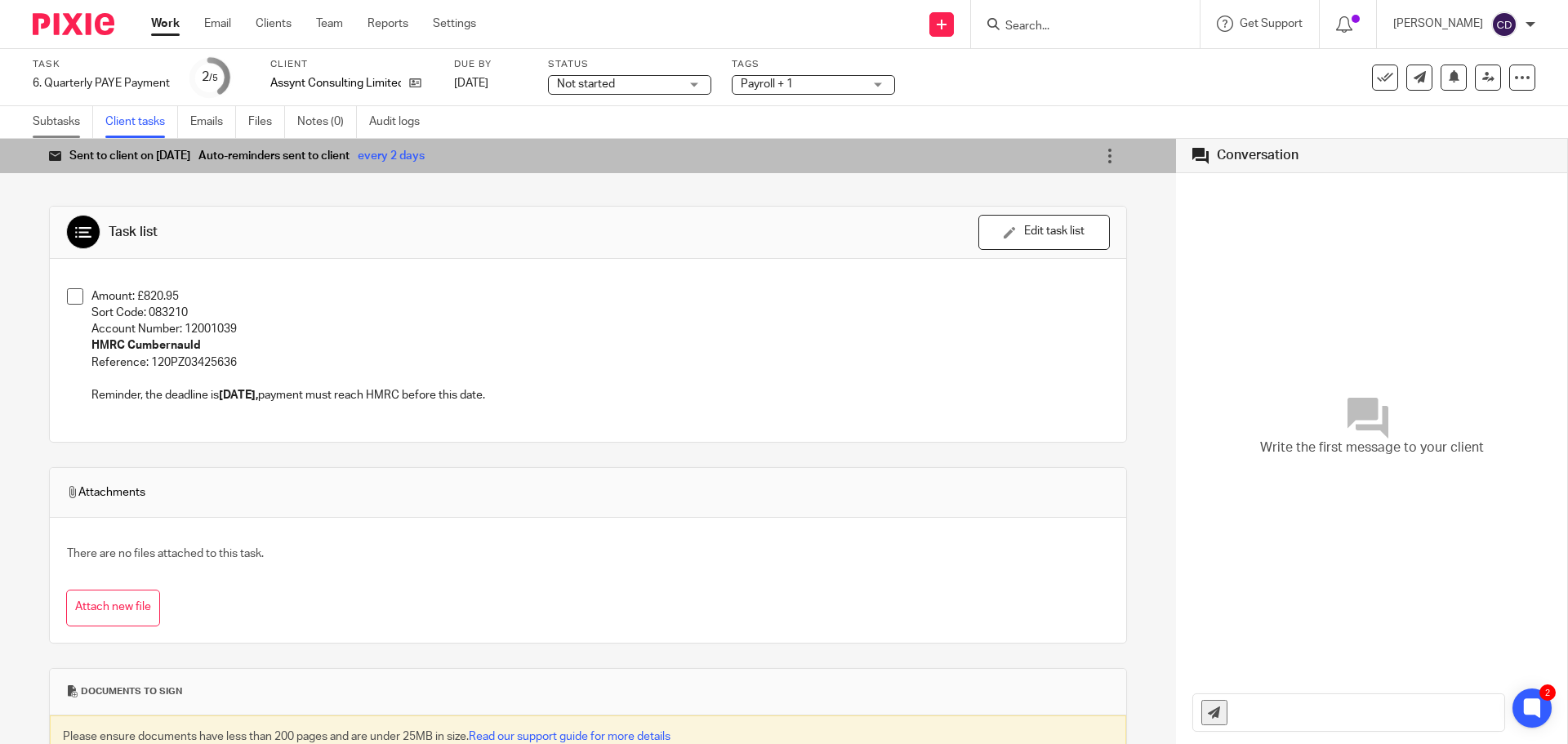
click at [50, 122] on link "Subtasks" at bounding box center [63, 122] width 60 height 32
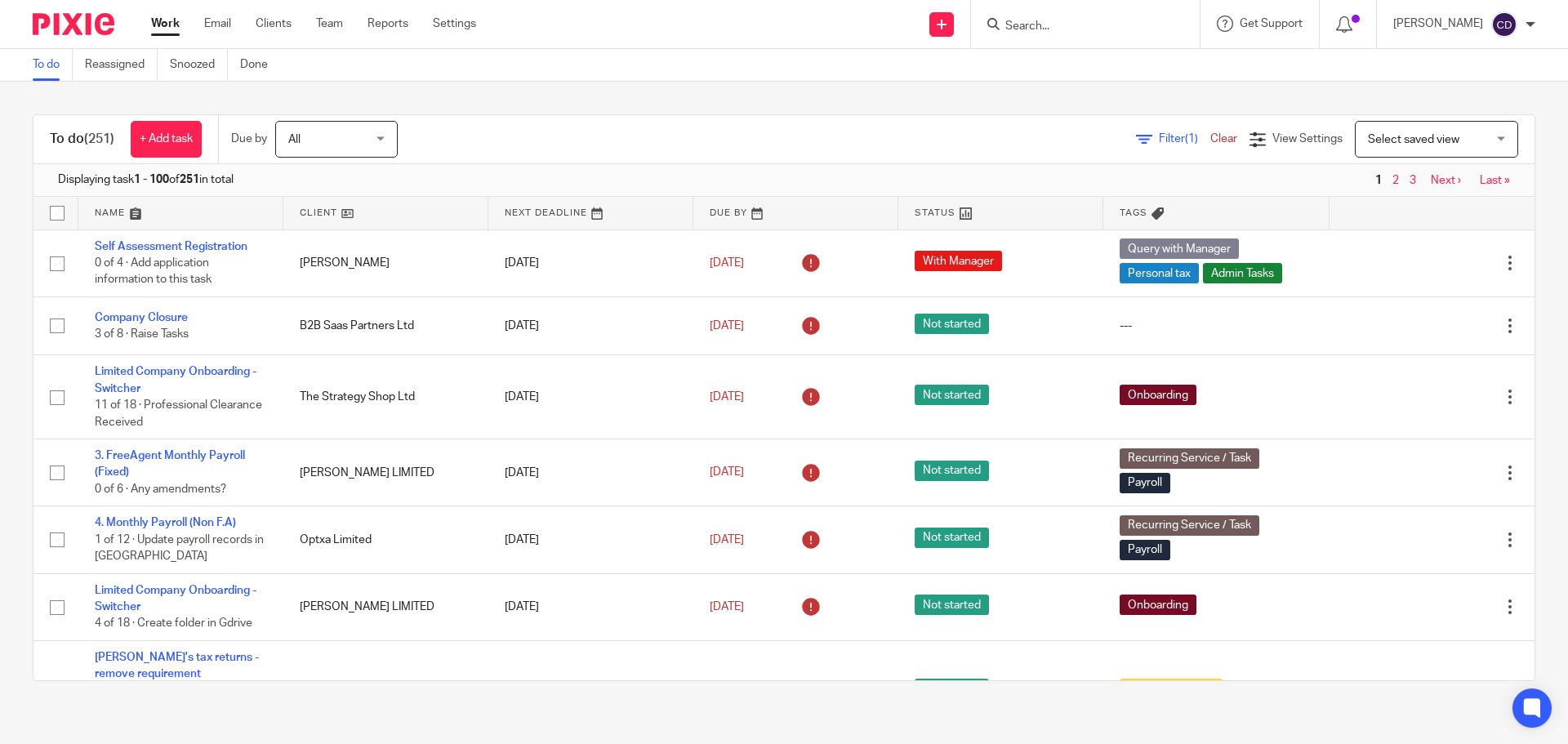
click at [1387, 148] on span "Select saved view" at bounding box center [1427, 139] width 119 height 34
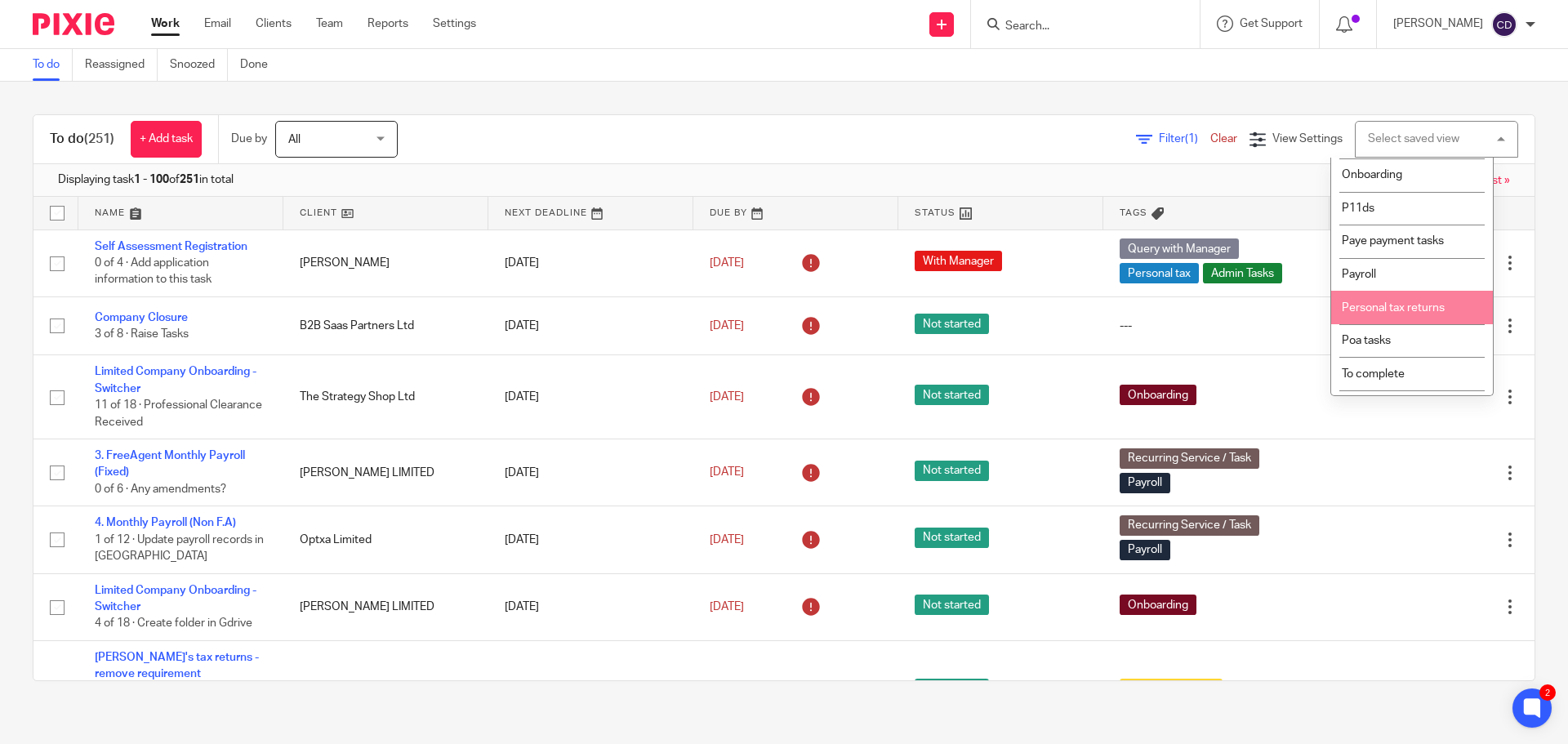
scroll to position [194, 0]
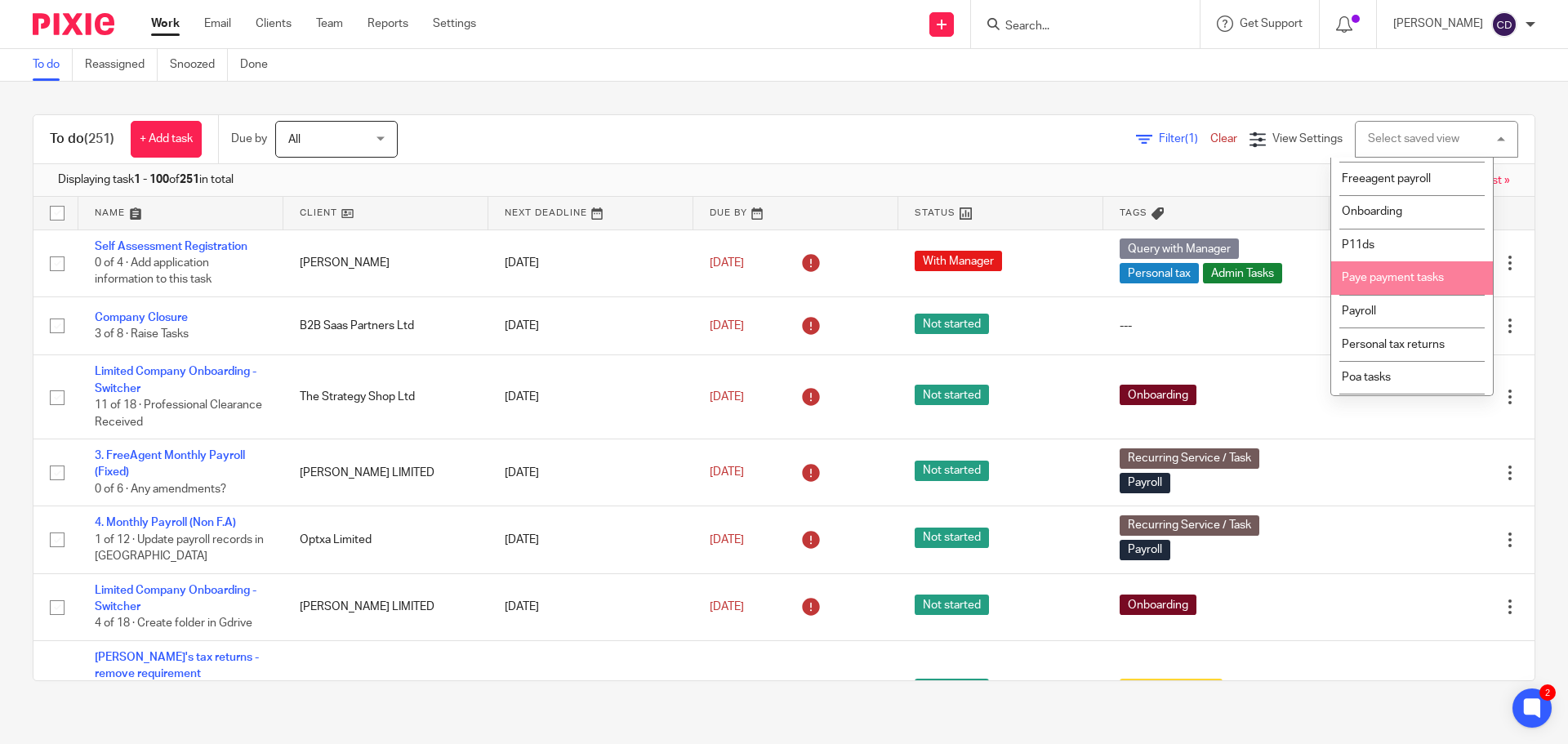
click at [1366, 283] on span "Paye payment tasks" at bounding box center [1392, 277] width 102 height 11
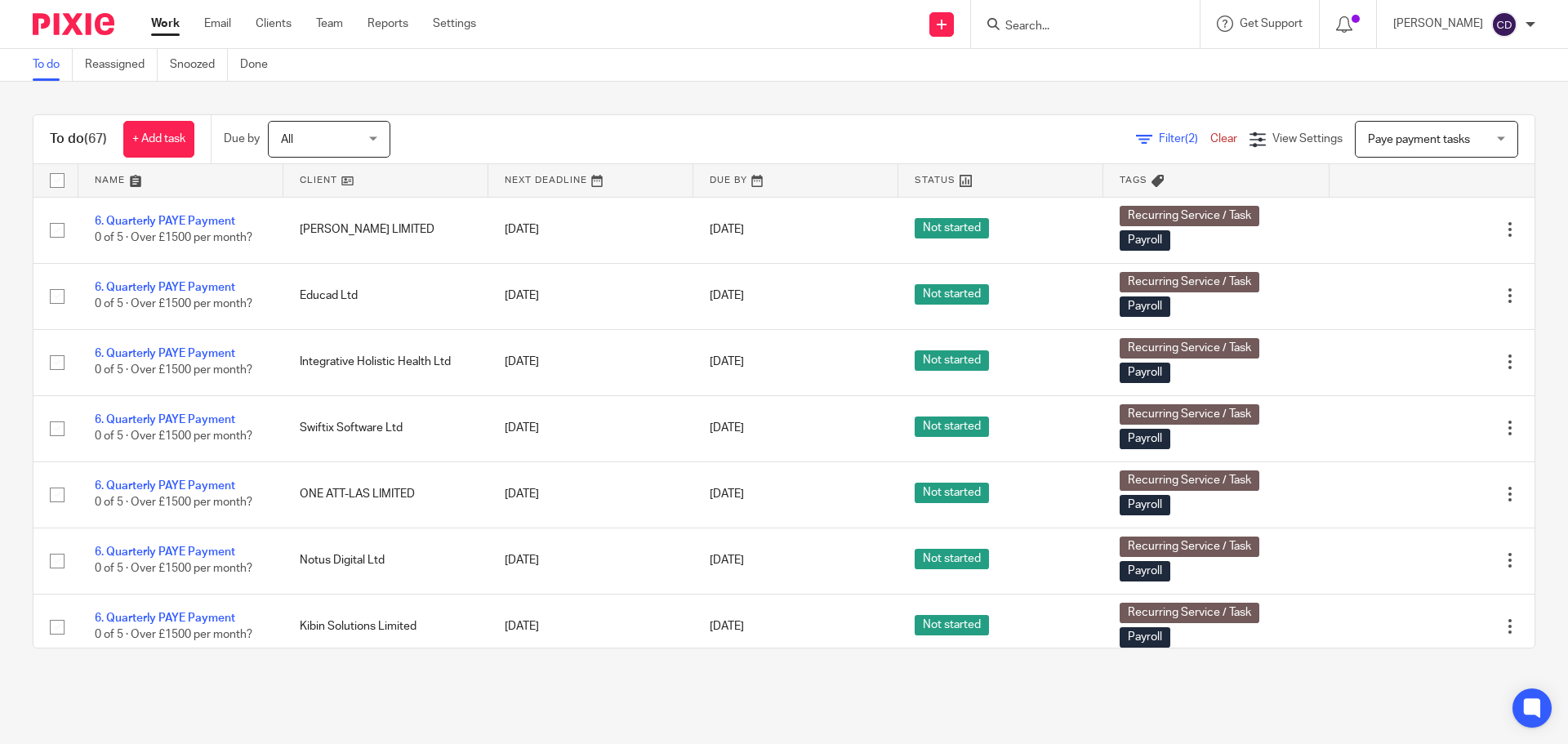
click at [313, 186] on link at bounding box center [385, 180] width 205 height 33
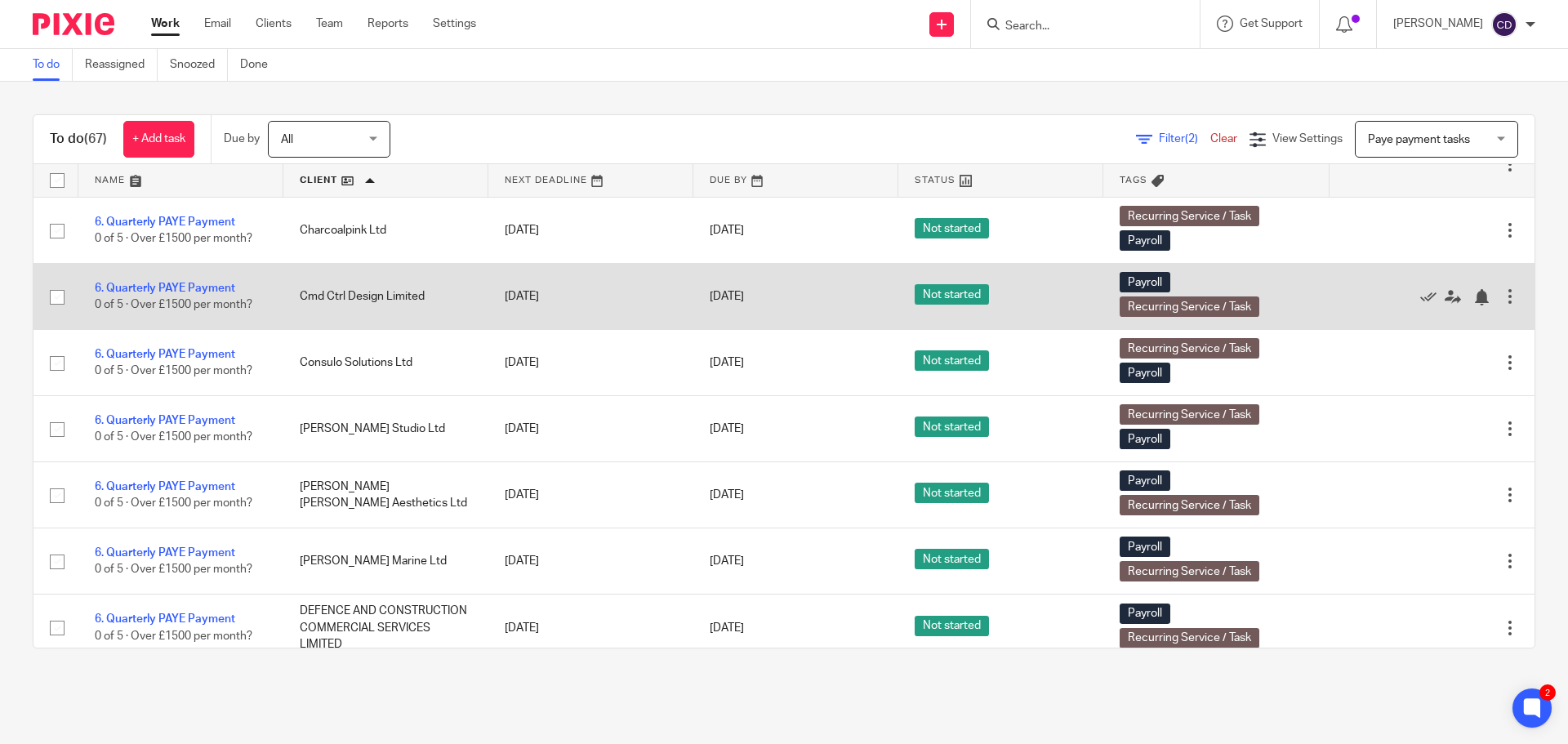
scroll to position [572, 0]
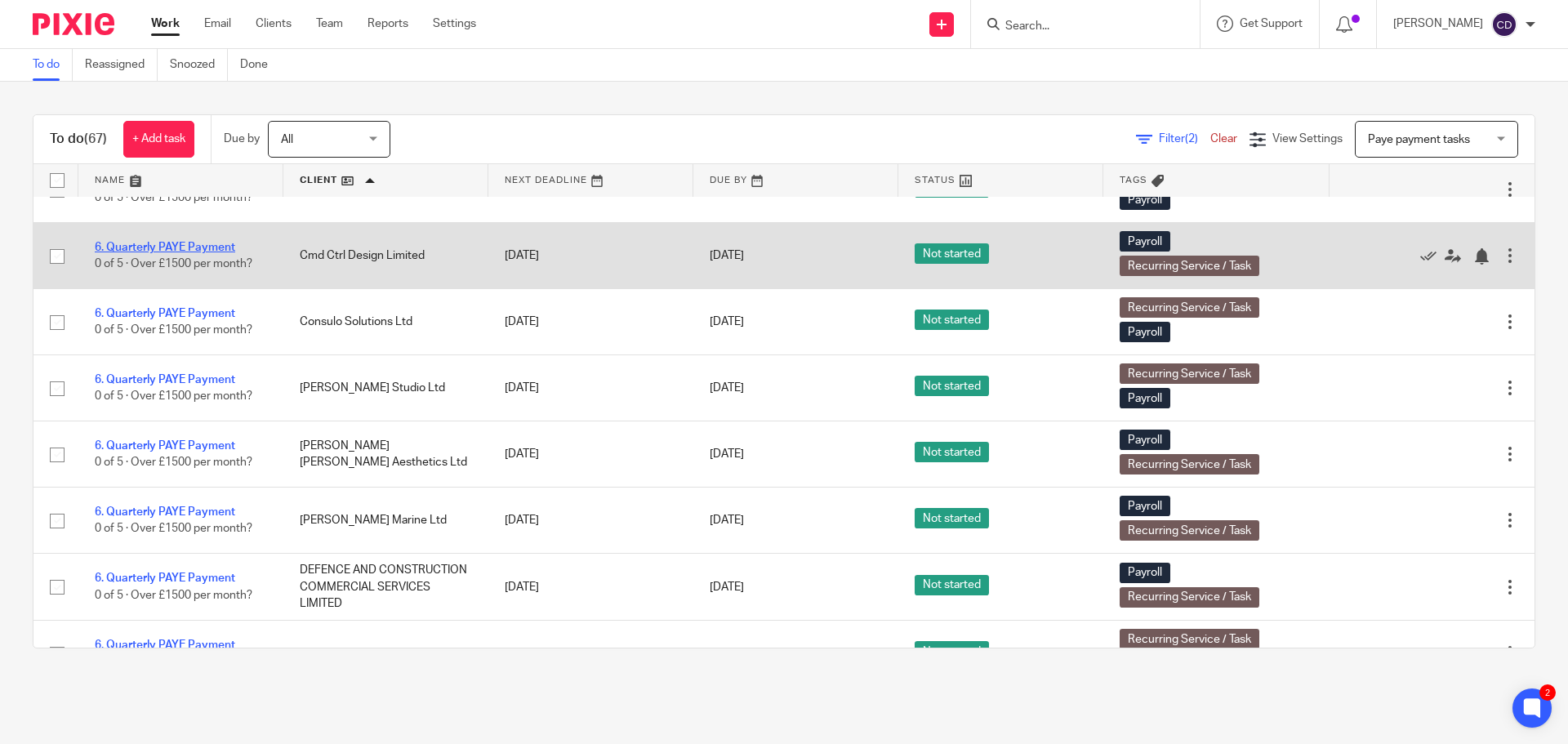
drag, startPoint x: 208, startPoint y: 240, endPoint x: 178, endPoint y: 251, distance: 32.0
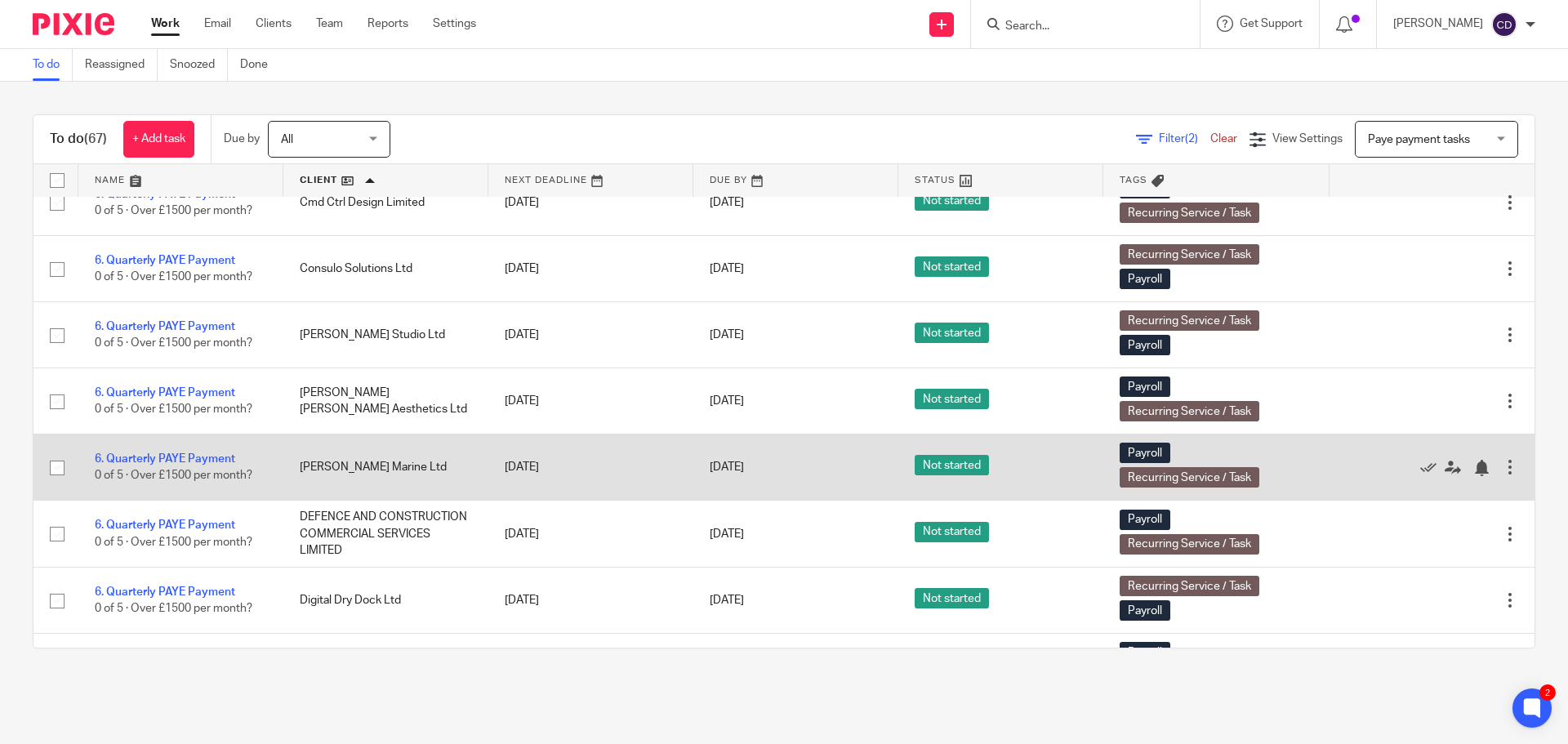
scroll to position [653, 0]
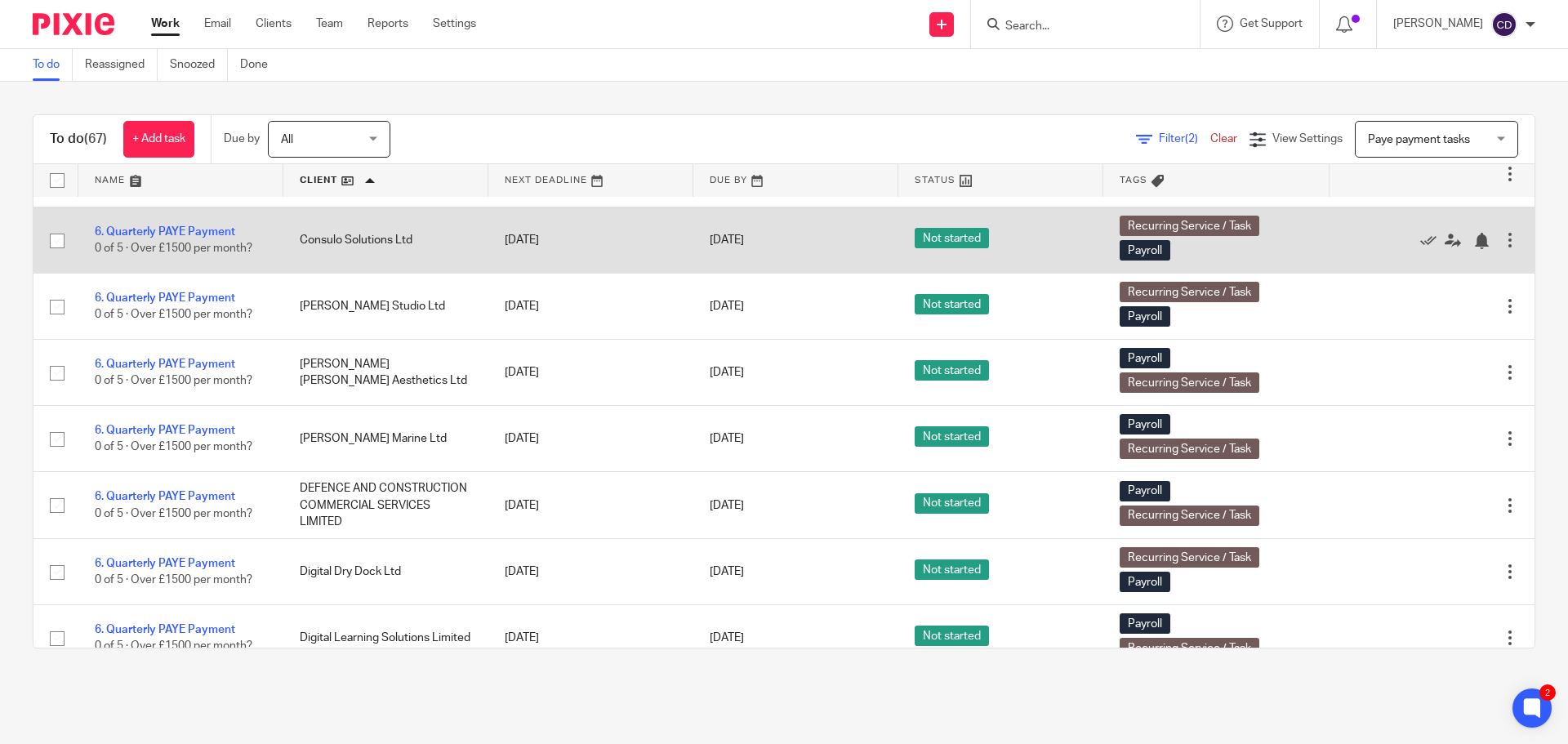
drag, startPoint x: 178, startPoint y: 233, endPoint x: 207, endPoint y: 256, distance: 37.0
click at [178, 233] on link "6. Quarterly PAYE Payment" at bounding box center [165, 232] width 140 height 11
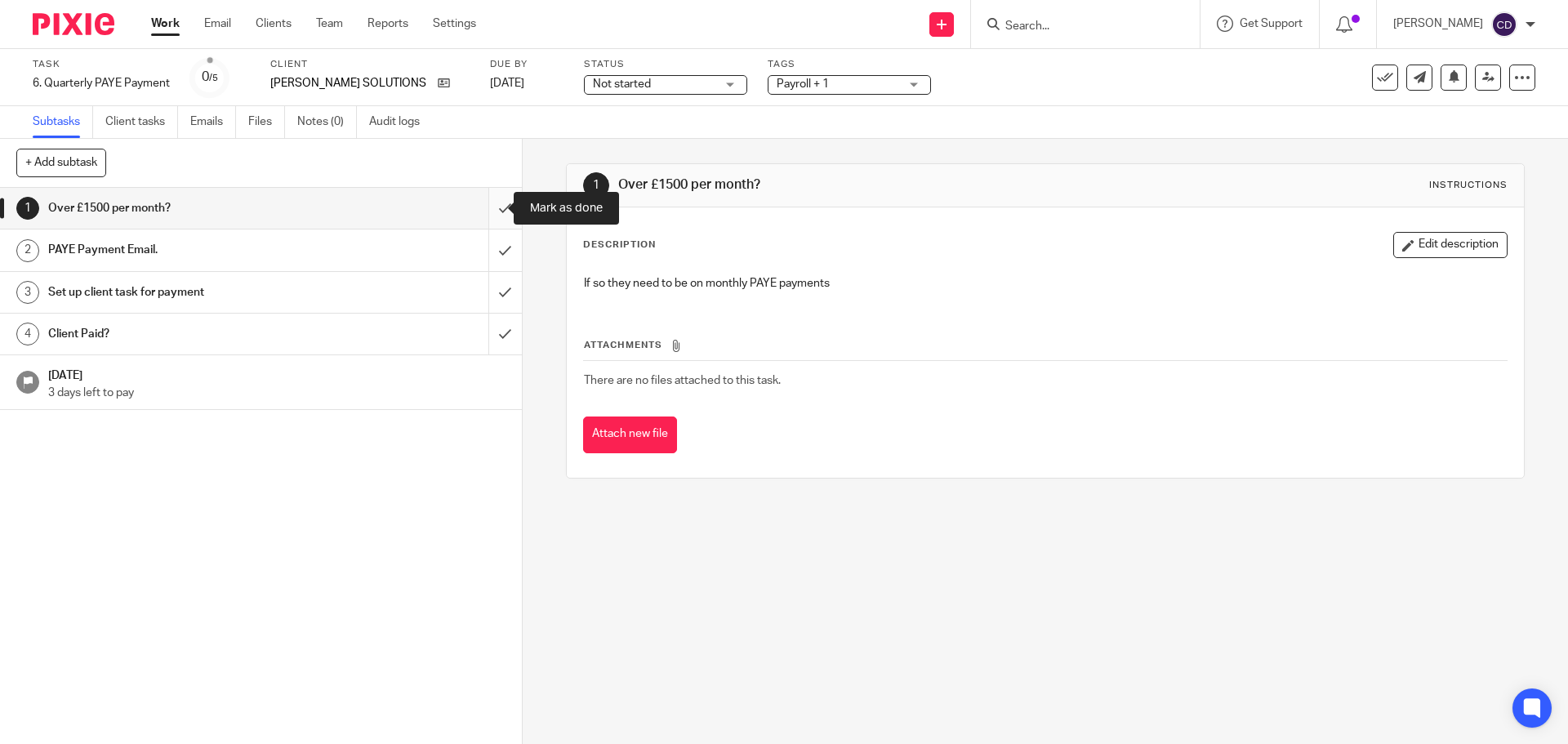
click at [473, 206] on input "submit" at bounding box center [260, 208] width 522 height 41
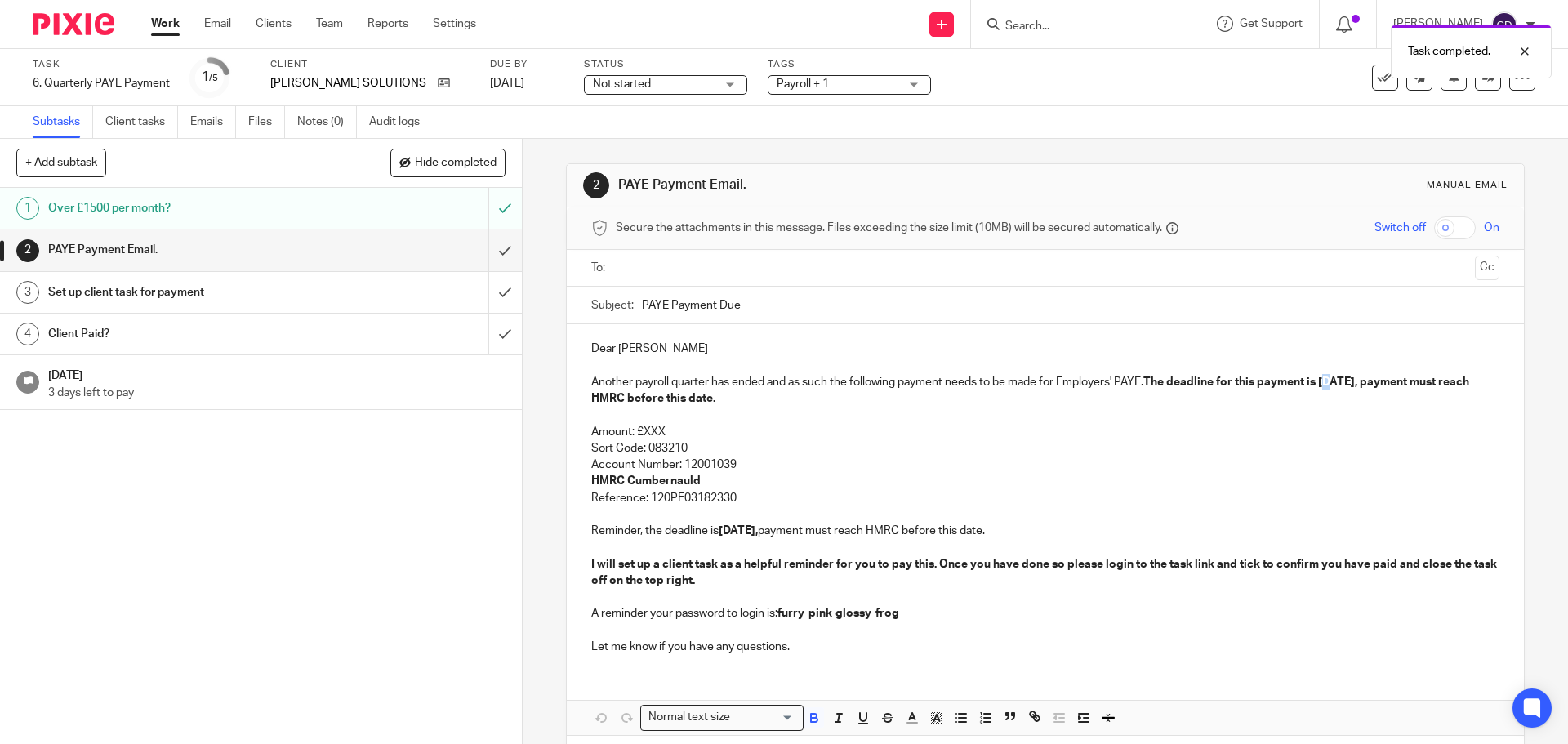
click at [1330, 379] on strong "The deadline for this payment is [DATE], payment must reach HMRC before this da…" at bounding box center [1031, 390] width 880 height 28
click at [730, 534] on strong "[DATE]," at bounding box center [737, 531] width 39 height 11
click at [1376, 81] on icon at bounding box center [1384, 78] width 17 height 17
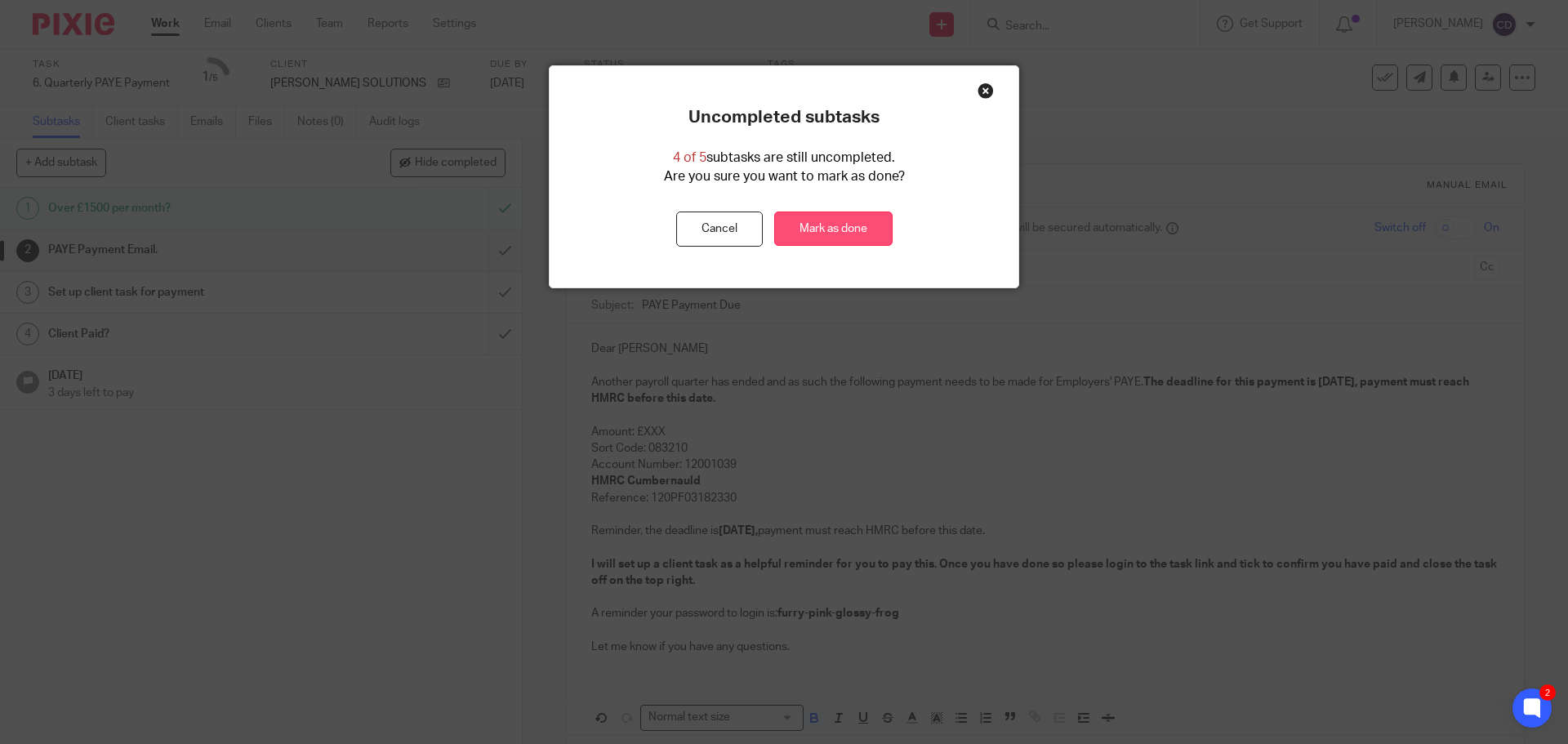
click at [883, 223] on link "Mark as done" at bounding box center [833, 229] width 118 height 35
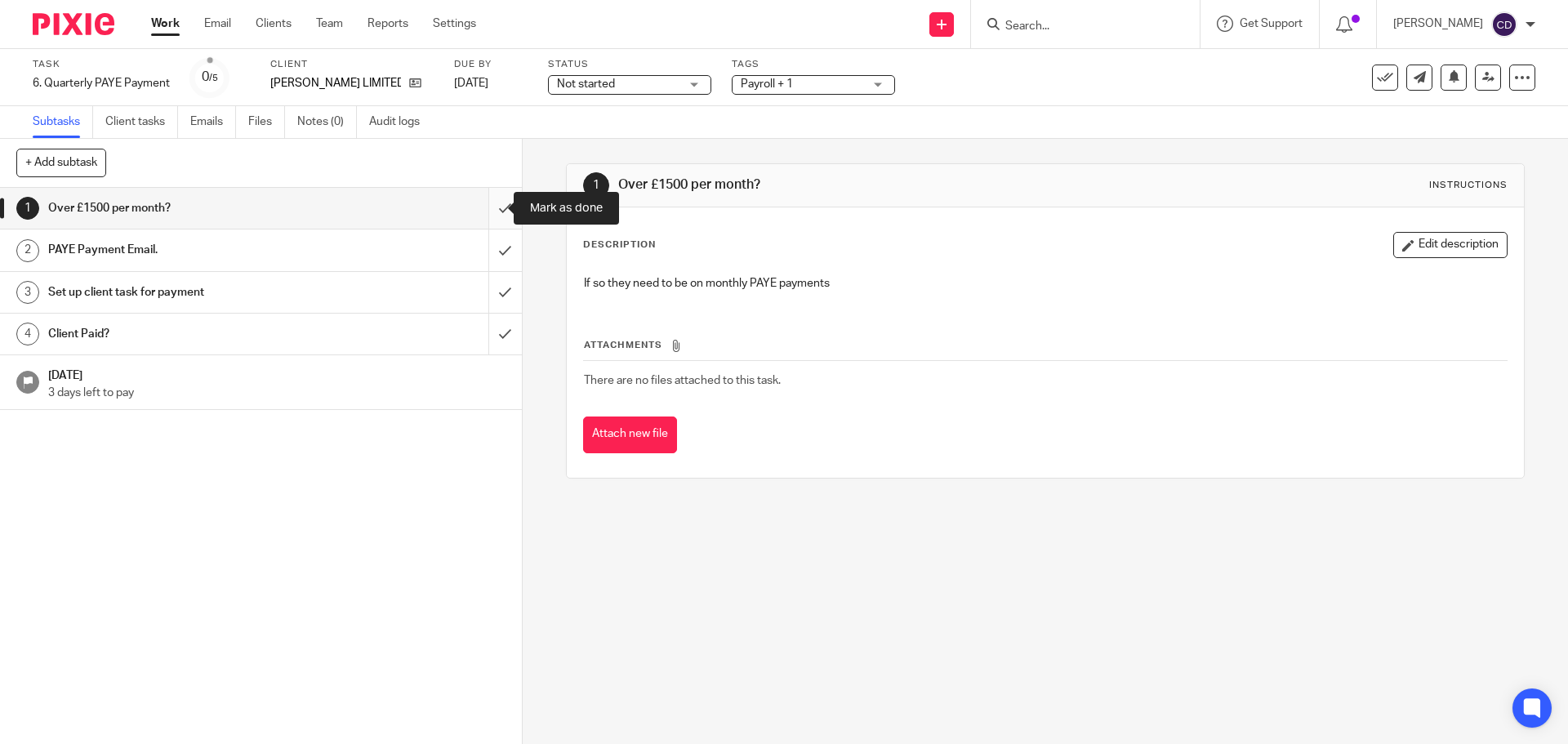
drag, startPoint x: 492, startPoint y: 200, endPoint x: 484, endPoint y: 215, distance: 17.0
click at [492, 200] on input "submit" at bounding box center [260, 208] width 522 height 41
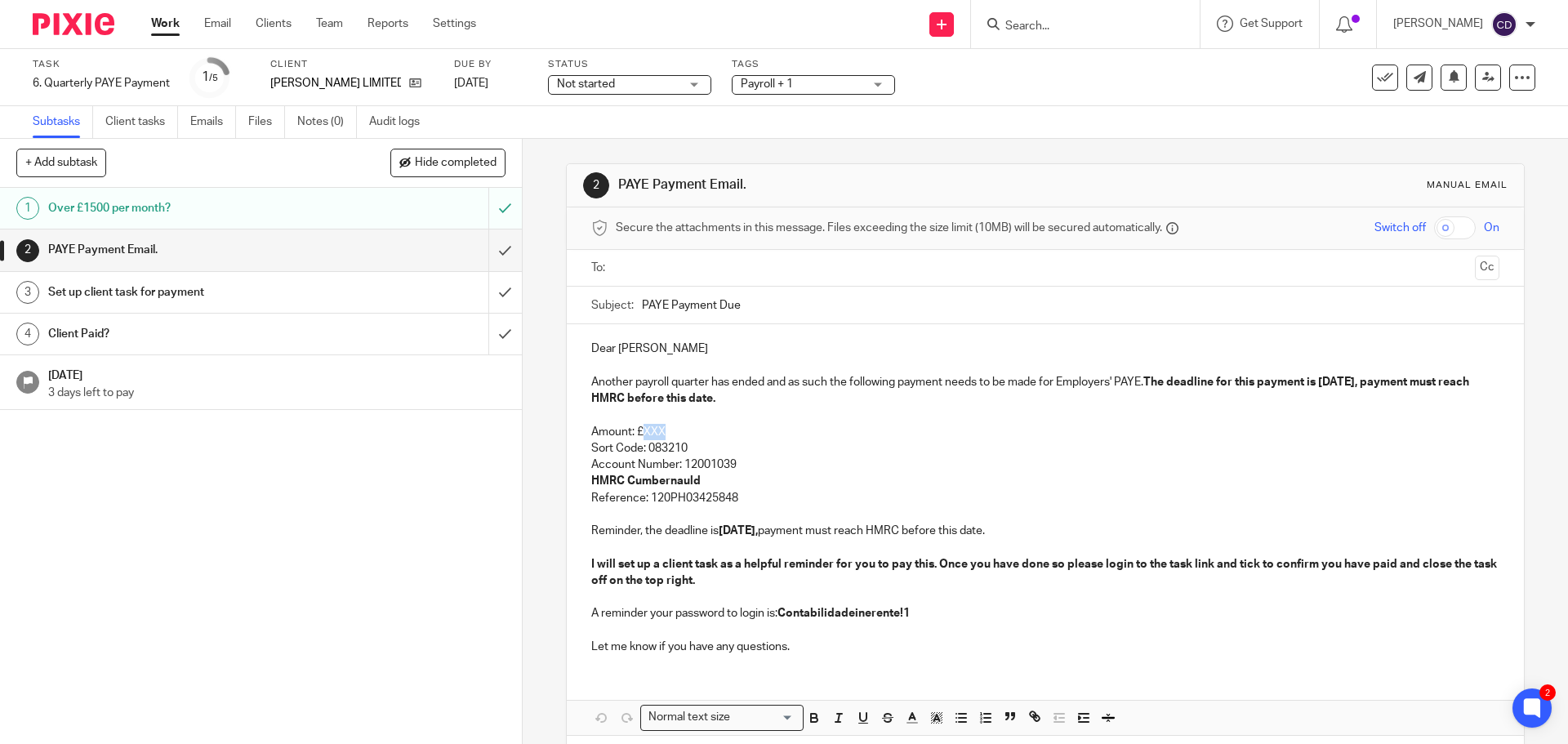
drag, startPoint x: 676, startPoint y: 432, endPoint x: 639, endPoint y: 428, distance: 37.2
click at [639, 428] on p "Amount: £XXX" at bounding box center [1045, 432] width 907 height 17
click at [697, 283] on div at bounding box center [1046, 268] width 857 height 37
click at [706, 277] on input "text" at bounding box center [1045, 268] width 846 height 19
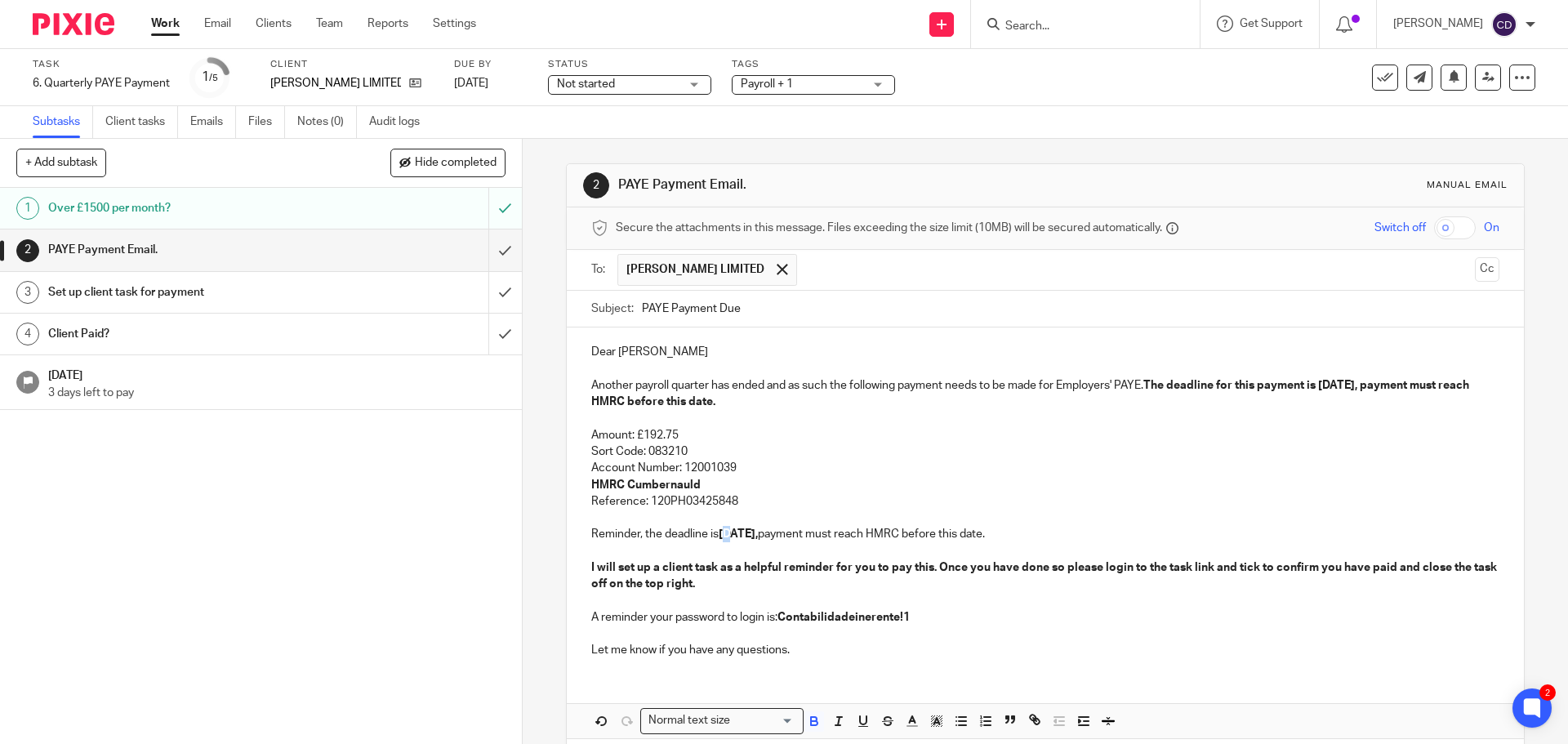
click at [729, 535] on strong "21 Oct 2025," at bounding box center [737, 534] width 39 height 11
click at [1334, 386] on strong "The deadline for this payment is 21 Oct 2025, payment must reach HMRC before th…" at bounding box center [1031, 394] width 880 height 28
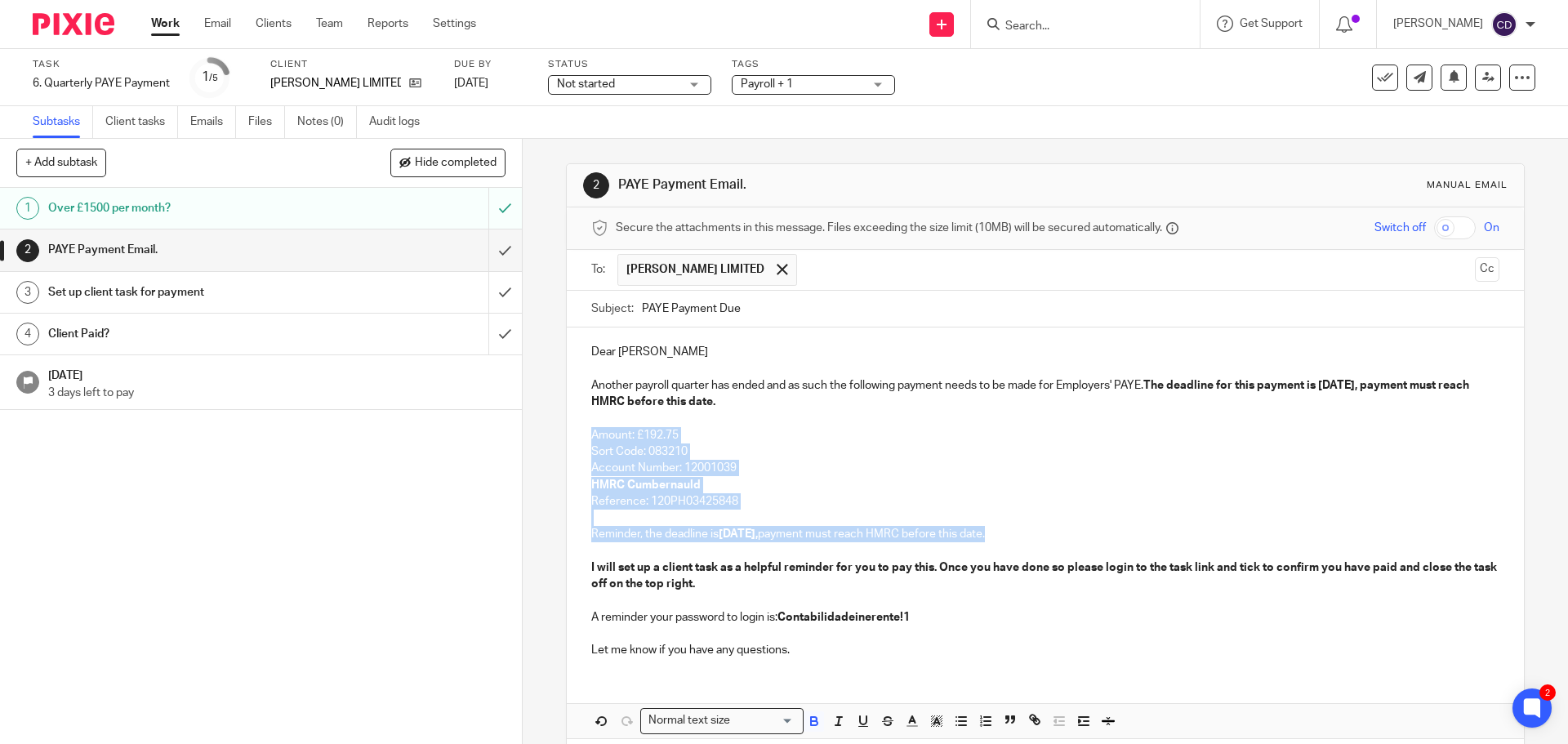
drag, startPoint x: 1038, startPoint y: 535, endPoint x: 576, endPoint y: 431, distance: 473.6
click at [576, 430] on div "Dear Bea Another payroll quarter has ended and as such the following payment ne…" at bounding box center [1045, 499] width 956 height 343
copy div "Amount: £192.75 Sort Code: 083210 Account Number: 12001039 HMRC Cumbernauld Ref…"
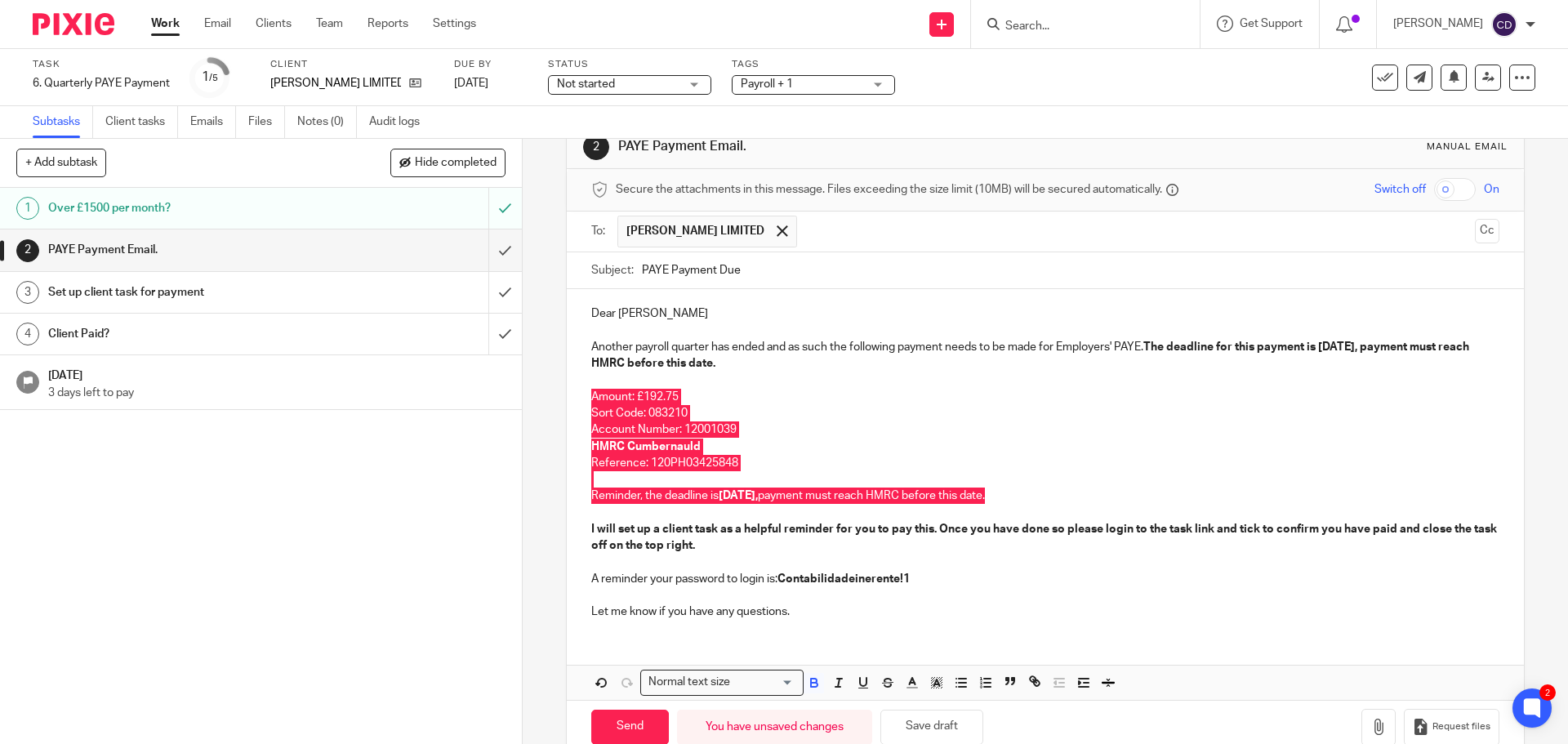
scroll to position [73, 0]
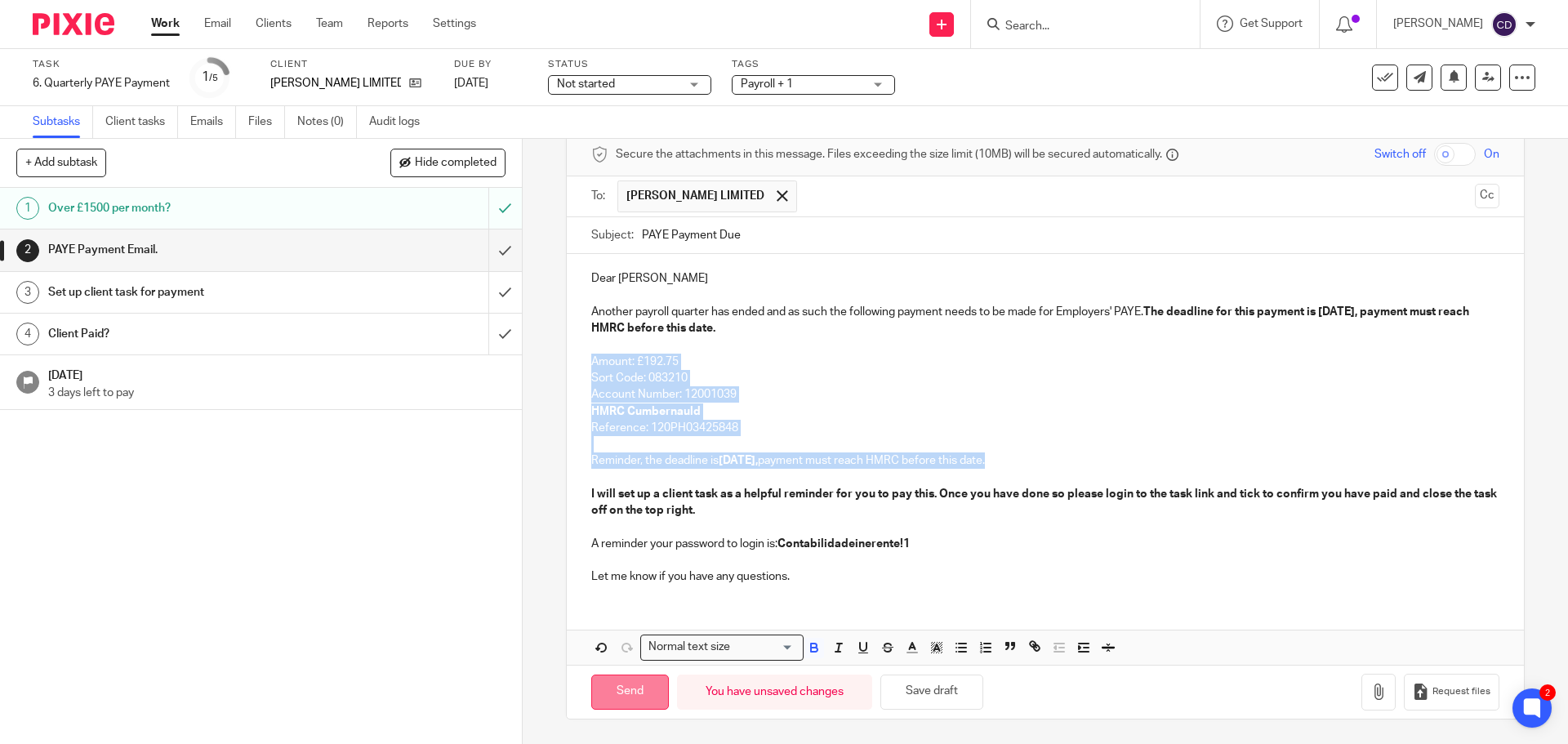
click at [626, 697] on input "Send" at bounding box center [629, 693] width 77 height 35
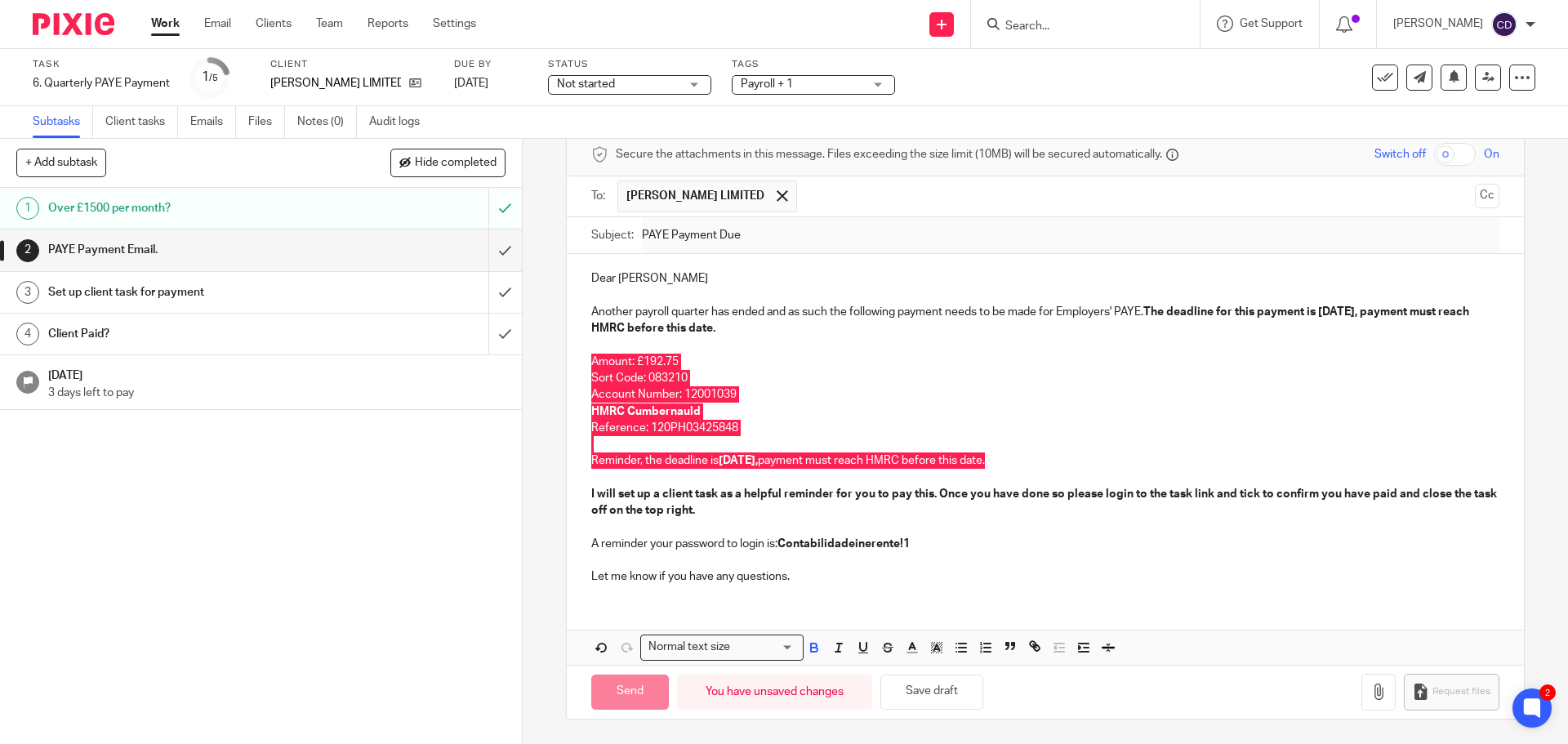
type input "Sent"
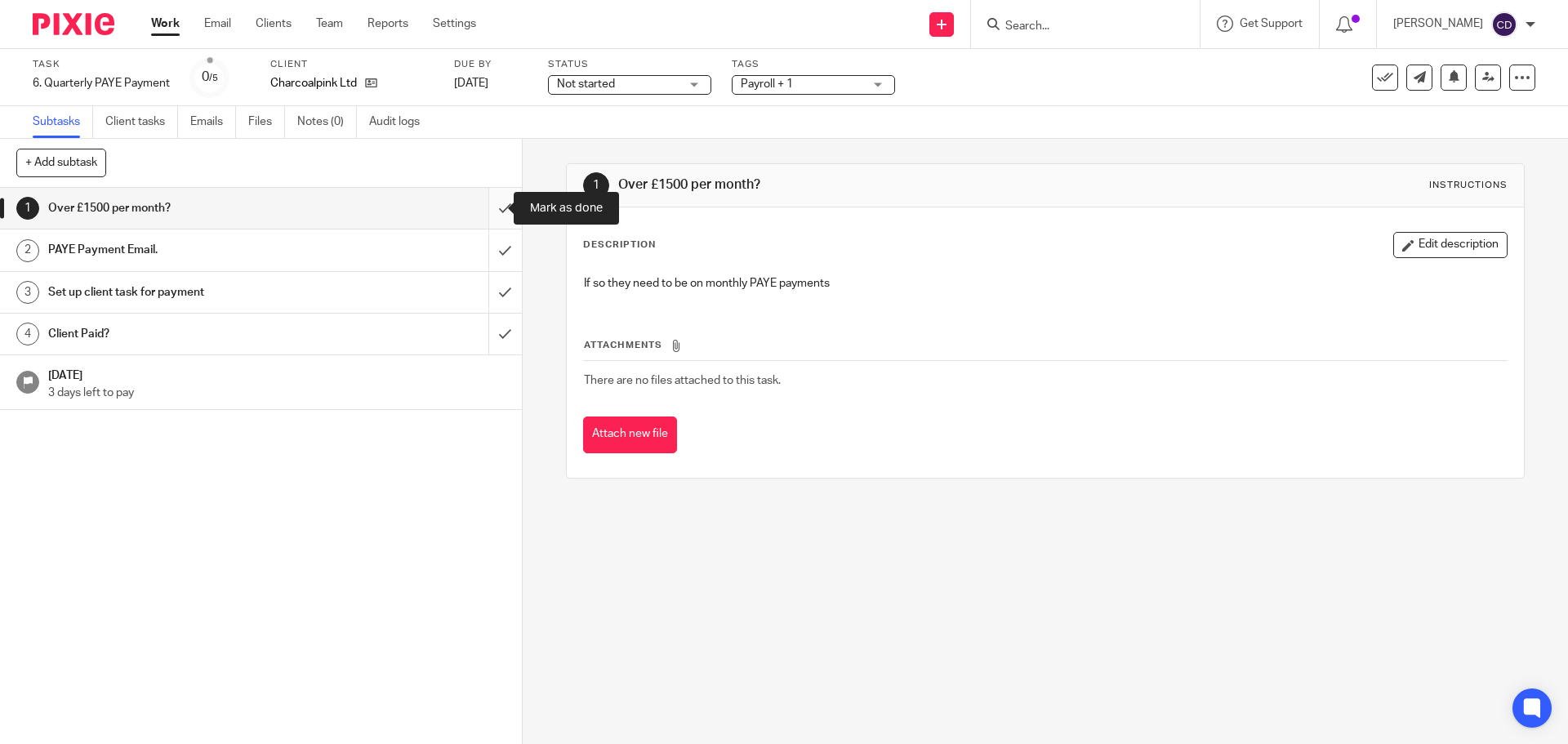
click at [477, 206] on input "submit" at bounding box center [260, 208] width 522 height 41
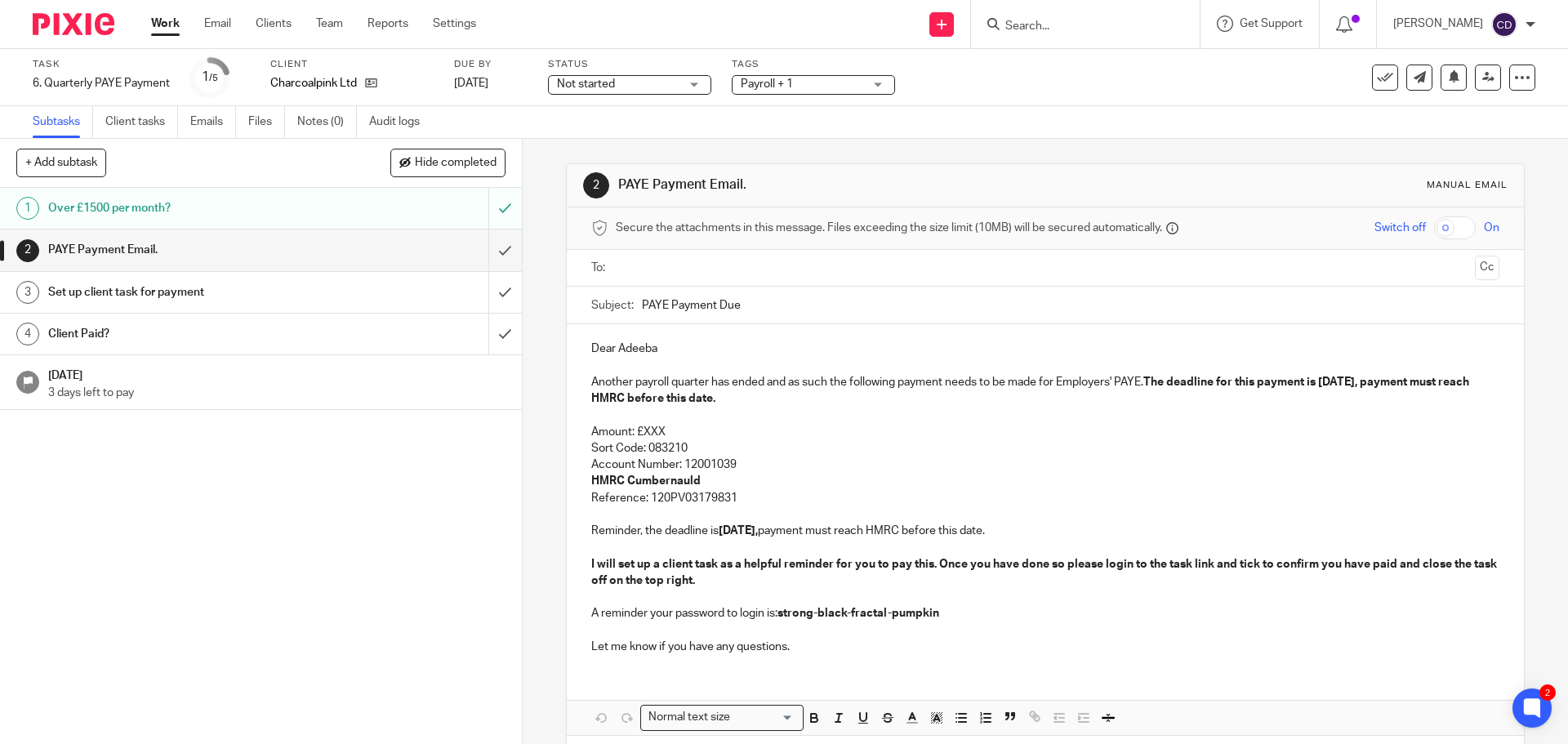
click at [1376, 74] on icon at bounding box center [1384, 78] width 17 height 17
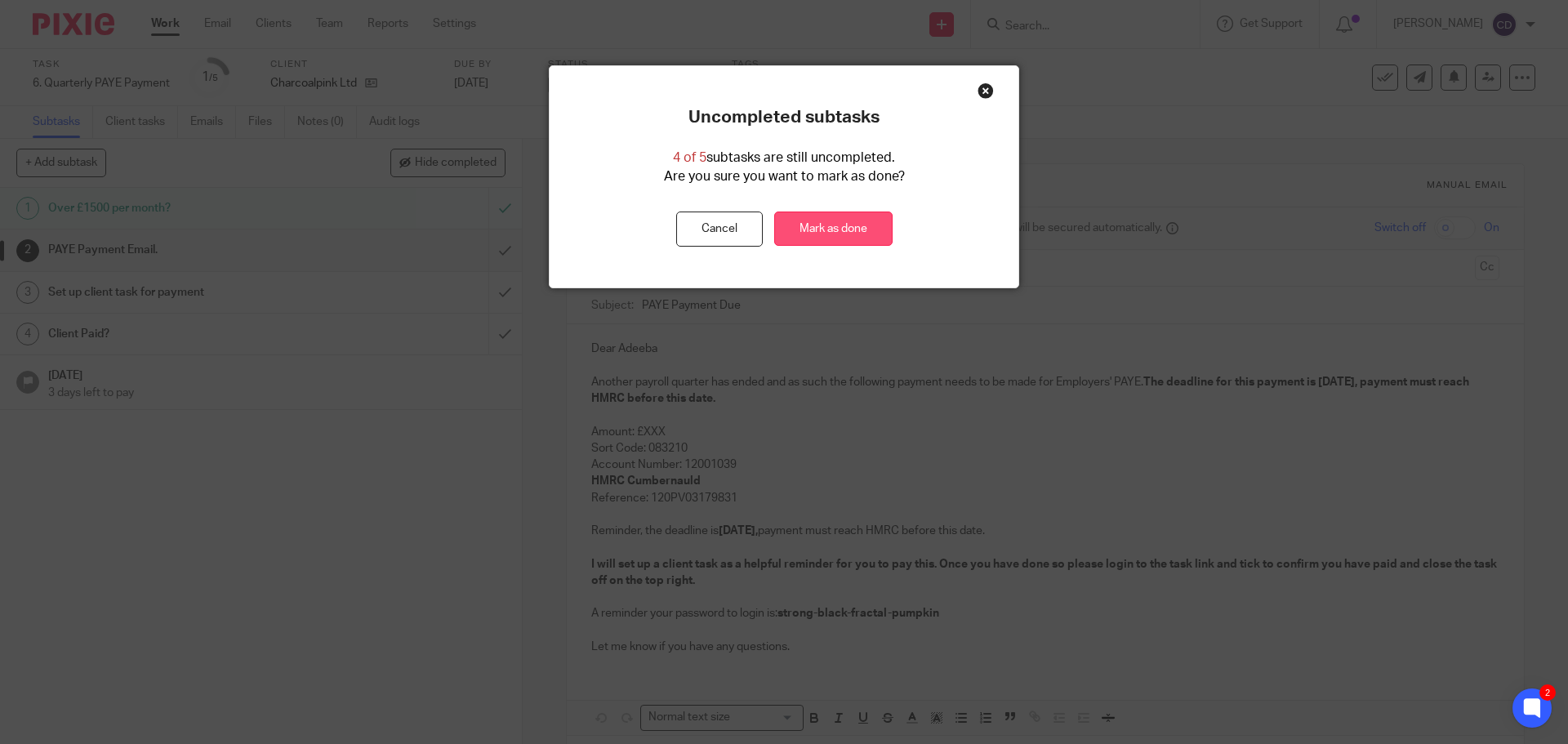
click at [821, 240] on link "Mark as done" at bounding box center [833, 229] width 118 height 35
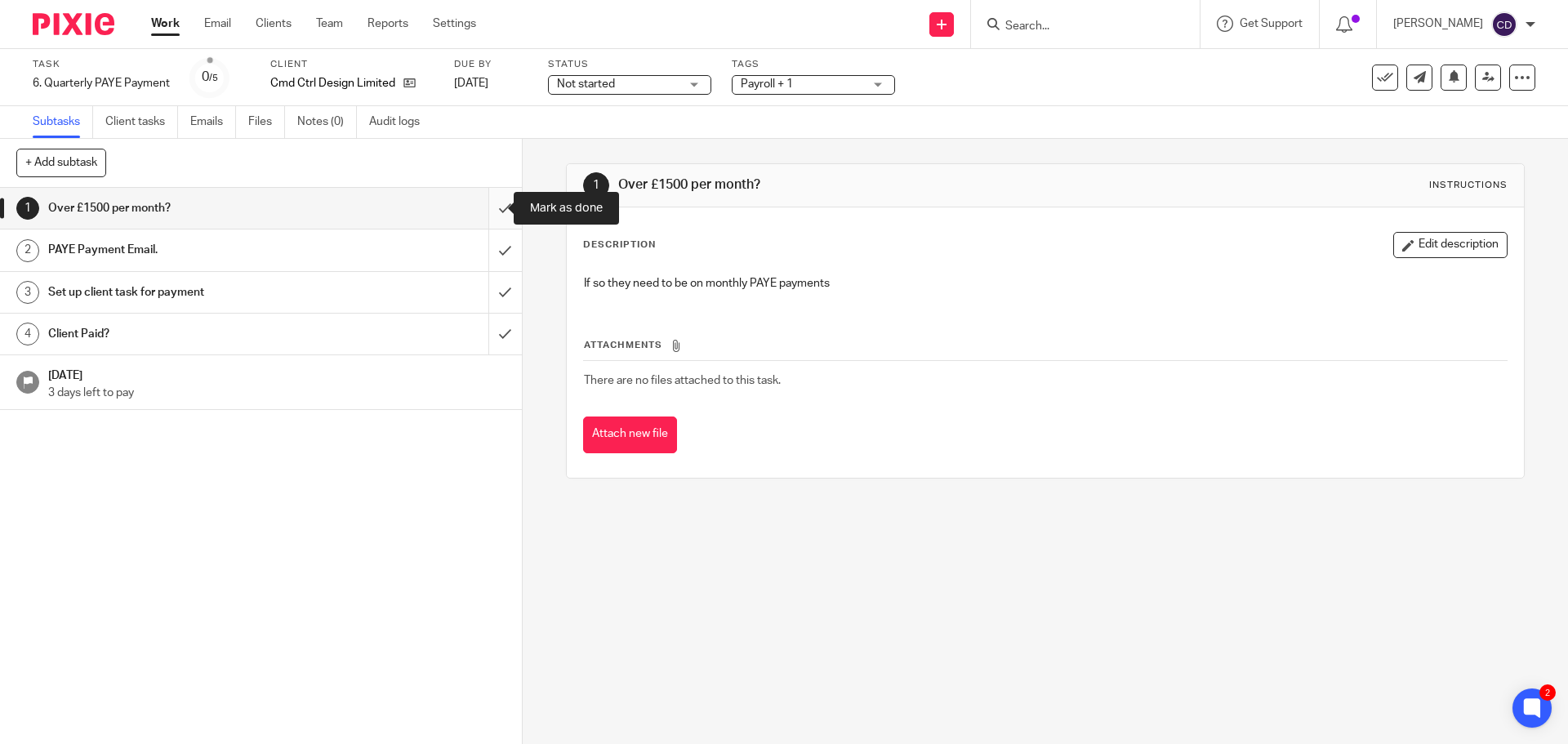
click at [488, 207] on input "submit" at bounding box center [260, 208] width 522 height 41
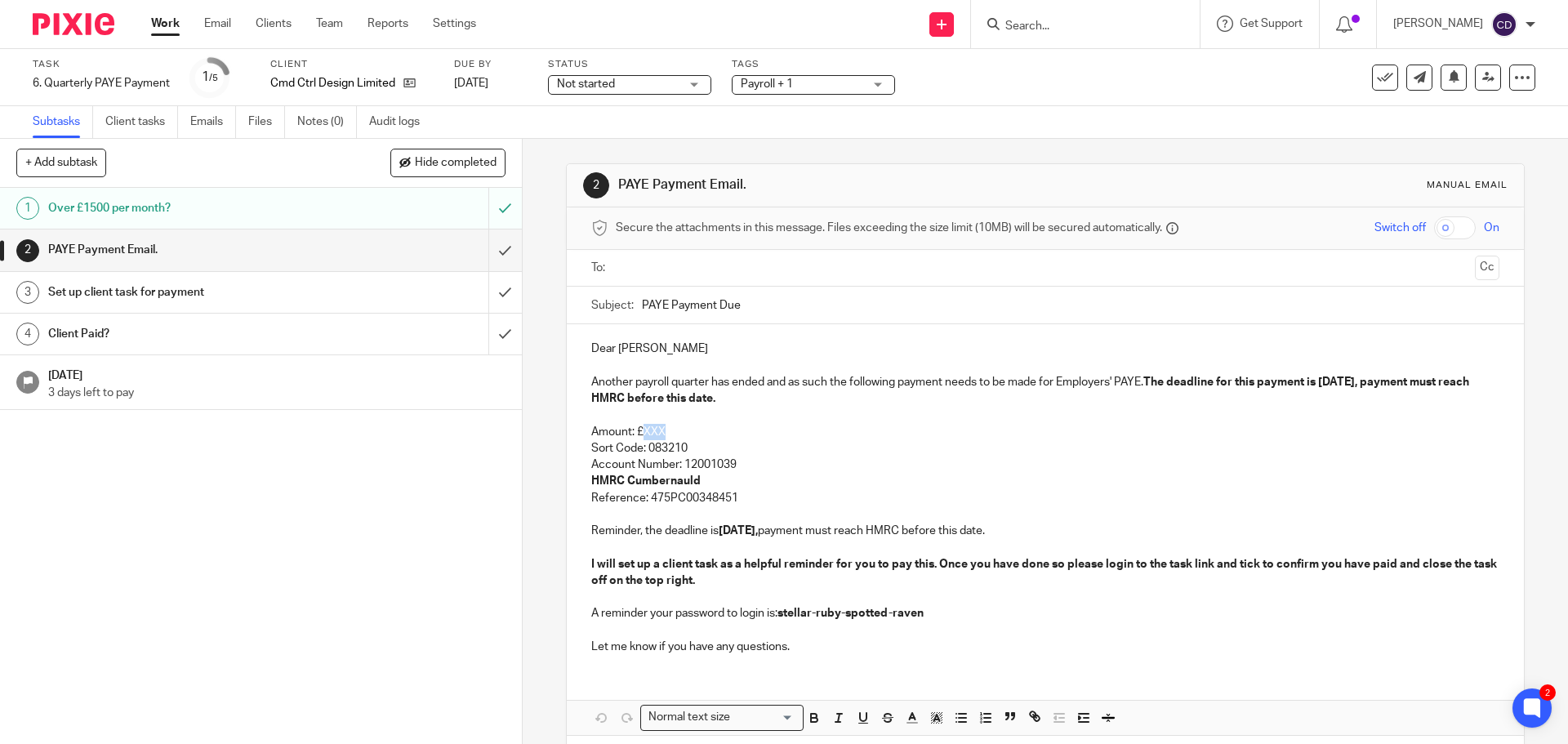
drag, startPoint x: 676, startPoint y: 426, endPoint x: 638, endPoint y: 433, distance: 38.6
click at [638, 433] on p "Amount: £XXX" at bounding box center [1045, 432] width 907 height 17
click at [1331, 387] on strong "The deadline for this payment is 21 Oct 2025, payment must reach HMRC before th…" at bounding box center [1031, 390] width 880 height 28
click at [730, 534] on strong "21 Oct 2025," at bounding box center [737, 531] width 39 height 11
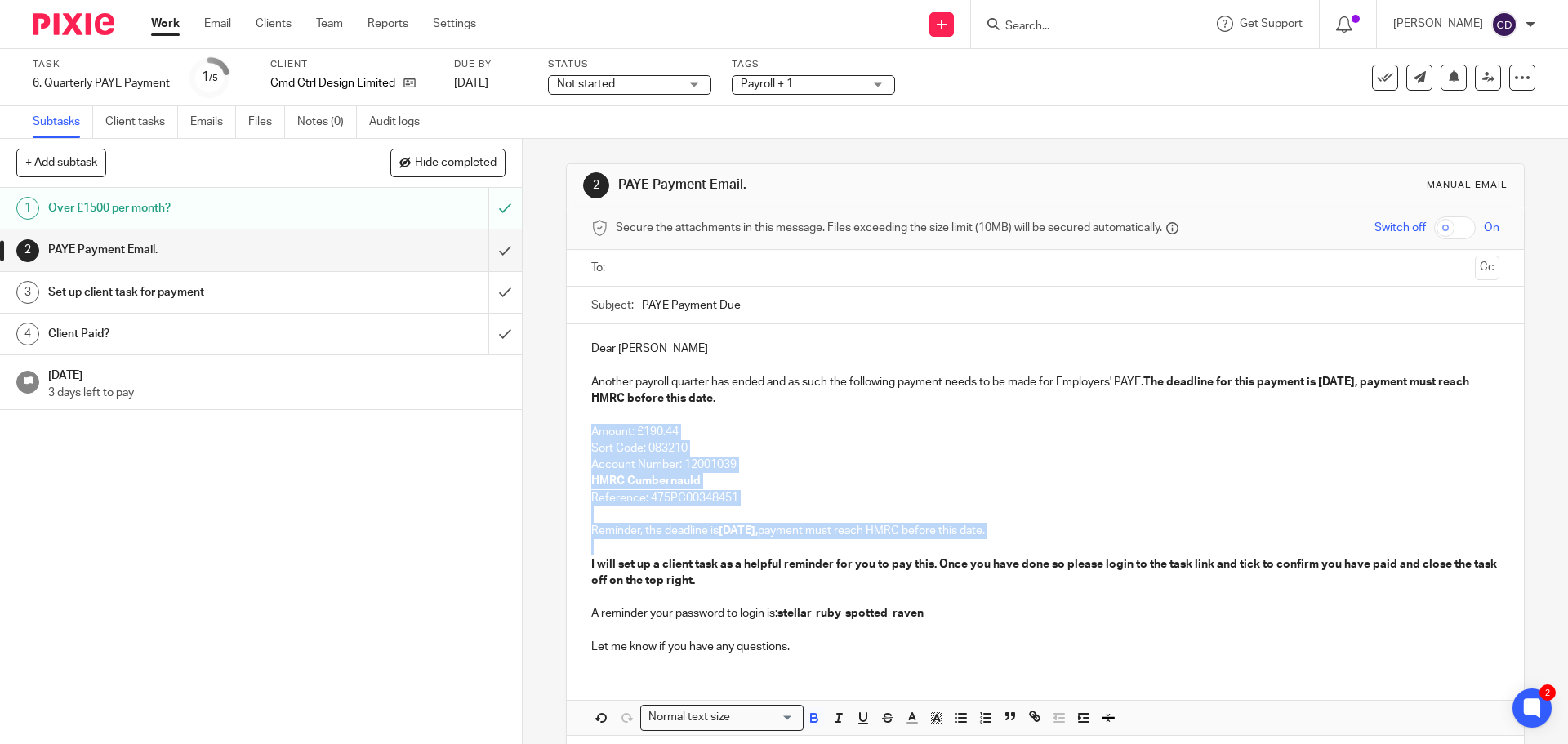
drag, startPoint x: 999, startPoint y: 530, endPoint x: 499, endPoint y: 429, distance: 510.1
click at [499, 429] on div "+ Add subtask Hide completed Cancel + Add 1 Over £1500 per month? 2 PAYE Paymen…" at bounding box center [784, 441] width 1568 height 605
copy div "Amount: £190.44 Sort Code: 083210 Account Number: 12001039 HMRC Cumbernauld Ref…"
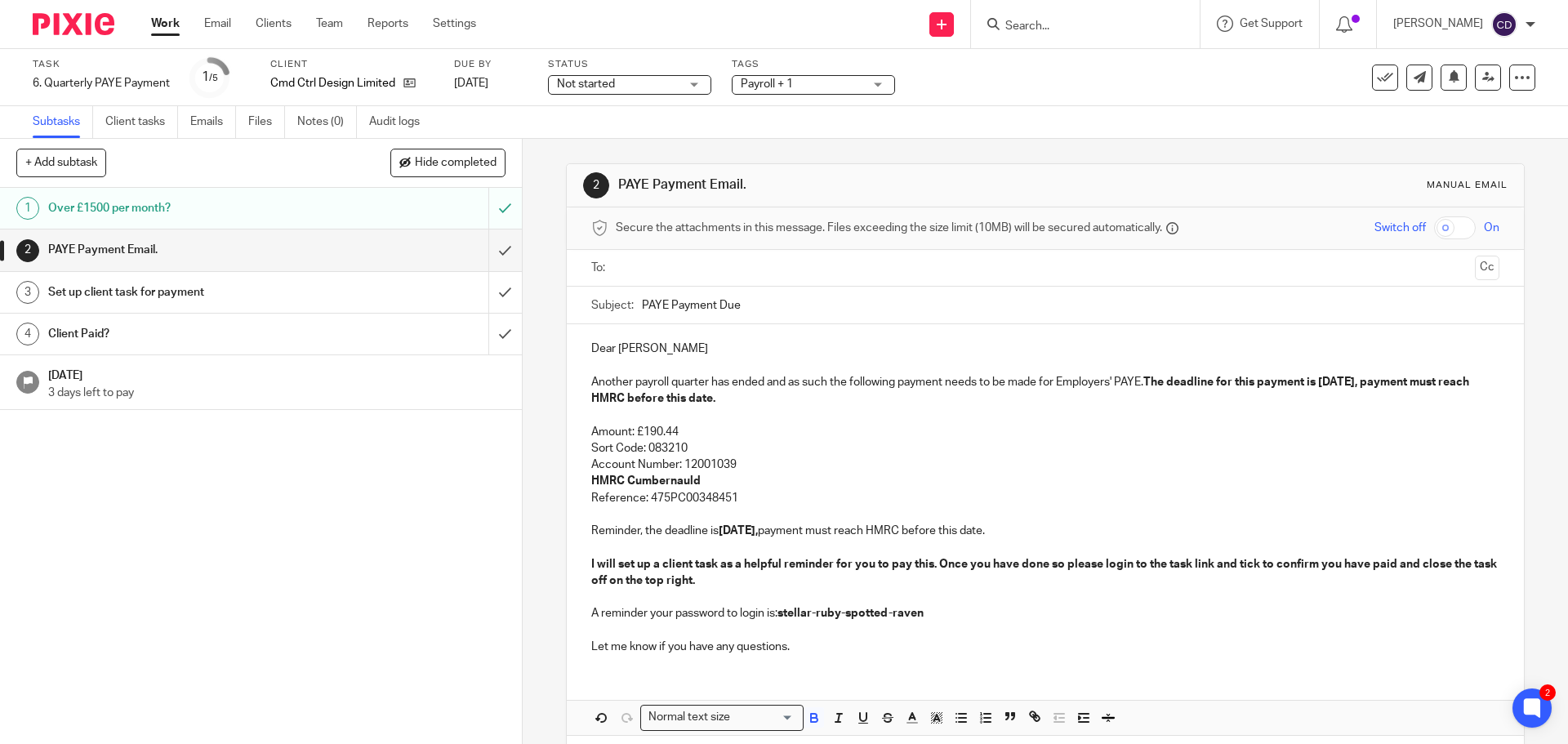
click at [670, 264] on input "text" at bounding box center [1045, 268] width 846 height 19
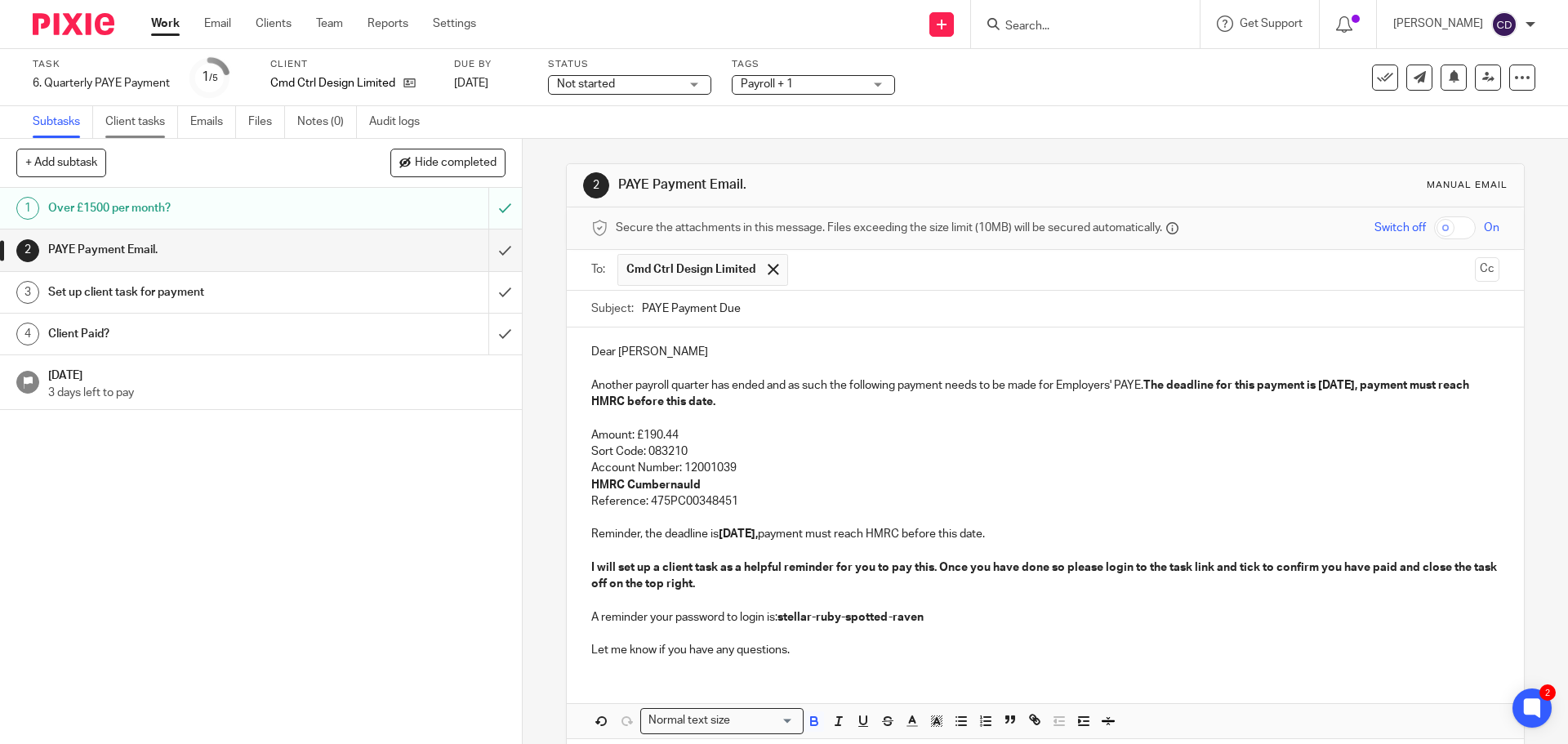
click at [137, 125] on link "Client tasks" at bounding box center [141, 122] width 72 height 32
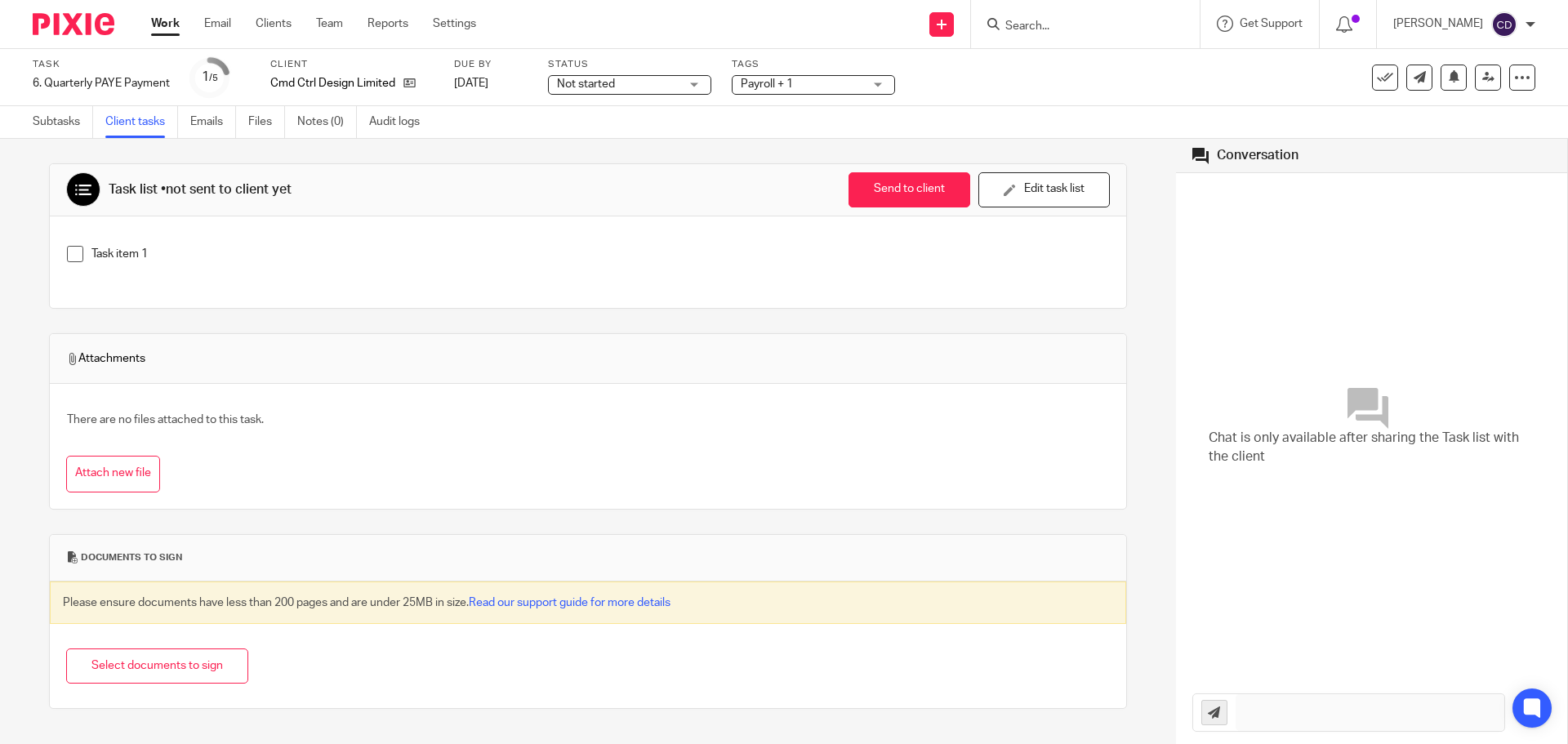
click at [130, 263] on div "Task item 1" at bounding box center [600, 258] width 1017 height 24
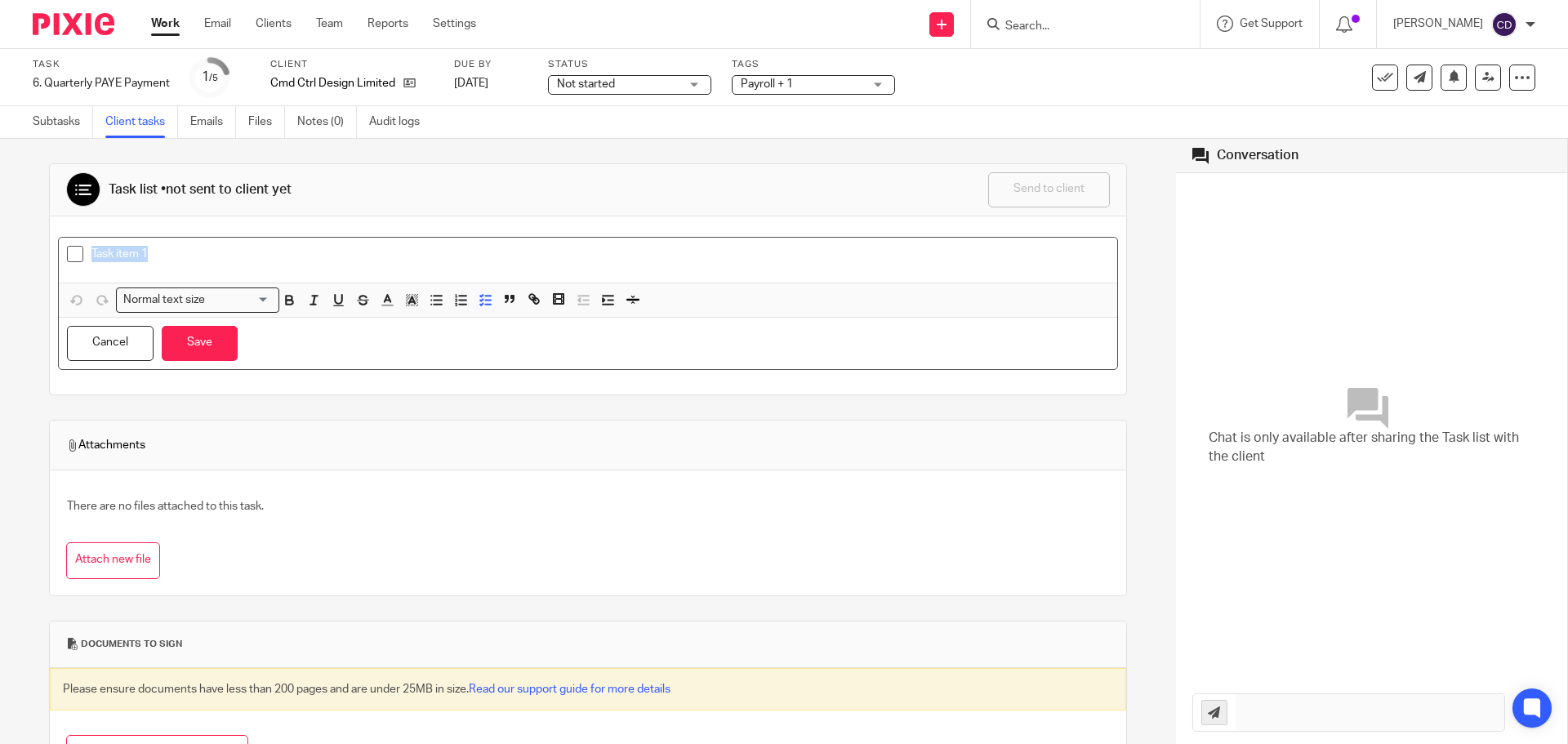
drag, startPoint x: 170, startPoint y: 255, endPoint x: 87, endPoint y: 246, distance: 83.5
click at [87, 246] on li "Task item 1" at bounding box center [588, 258] width 1042 height 24
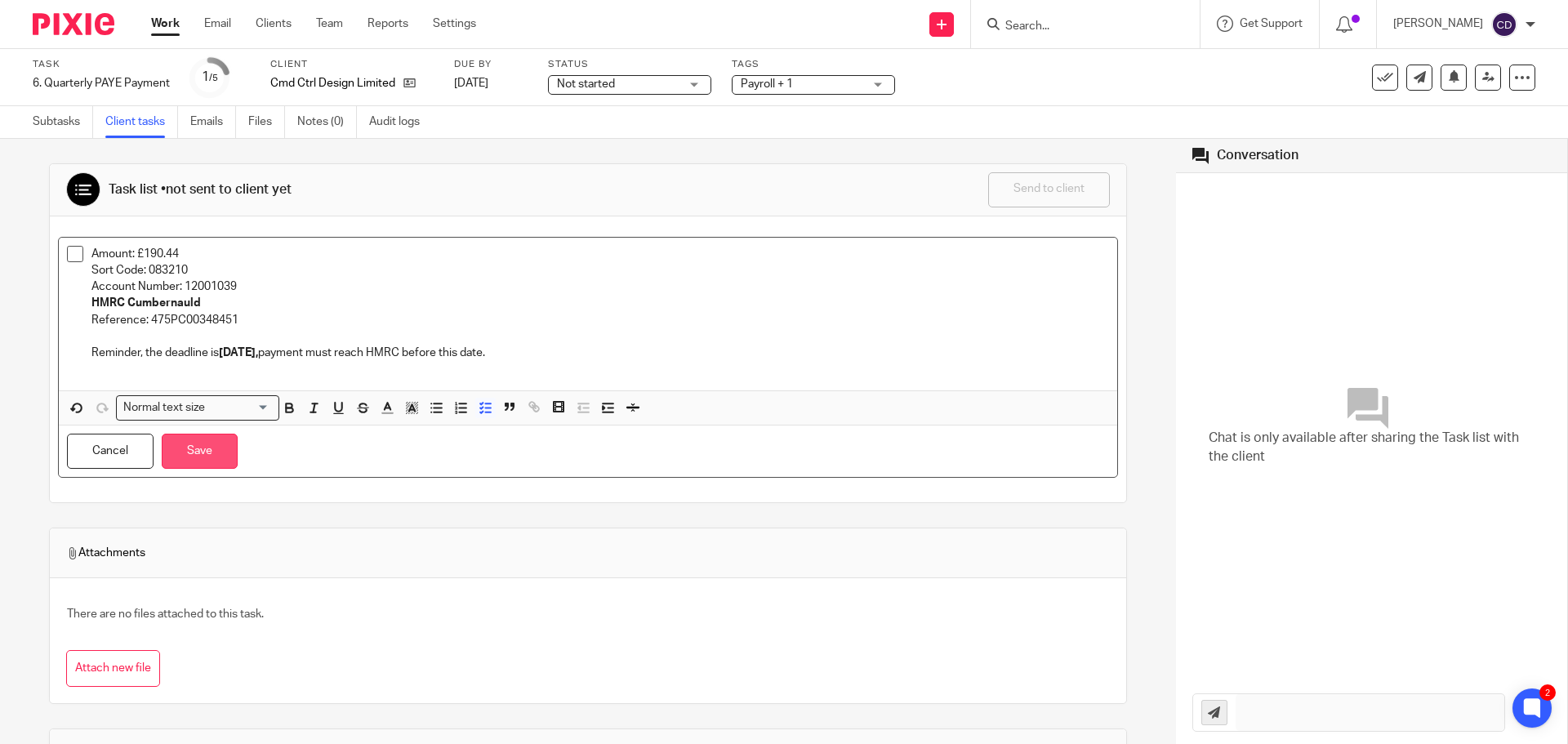
click at [223, 453] on button "Save" at bounding box center [199, 451] width 76 height 35
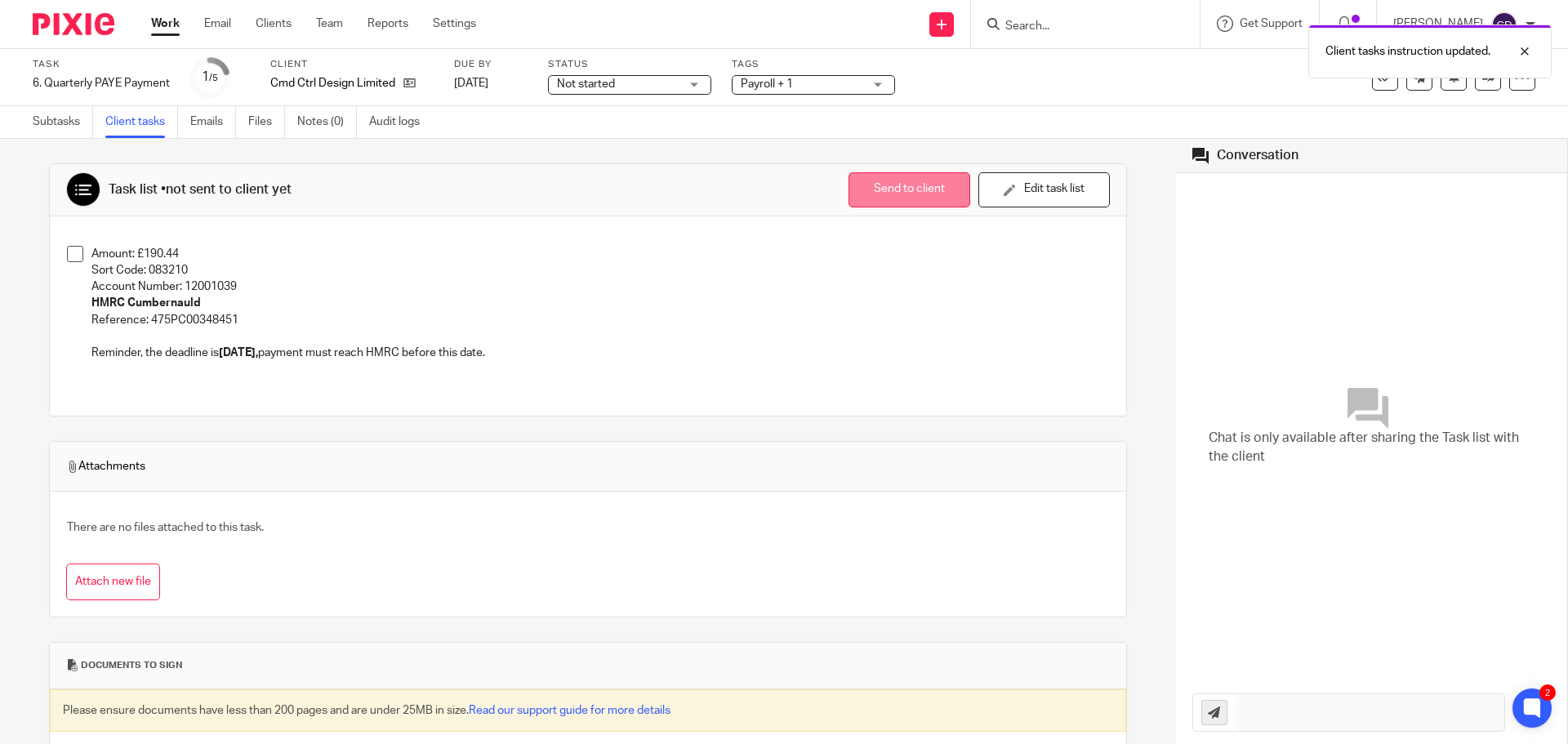
click at [914, 200] on button "Send to client" at bounding box center [909, 190] width 122 height 35
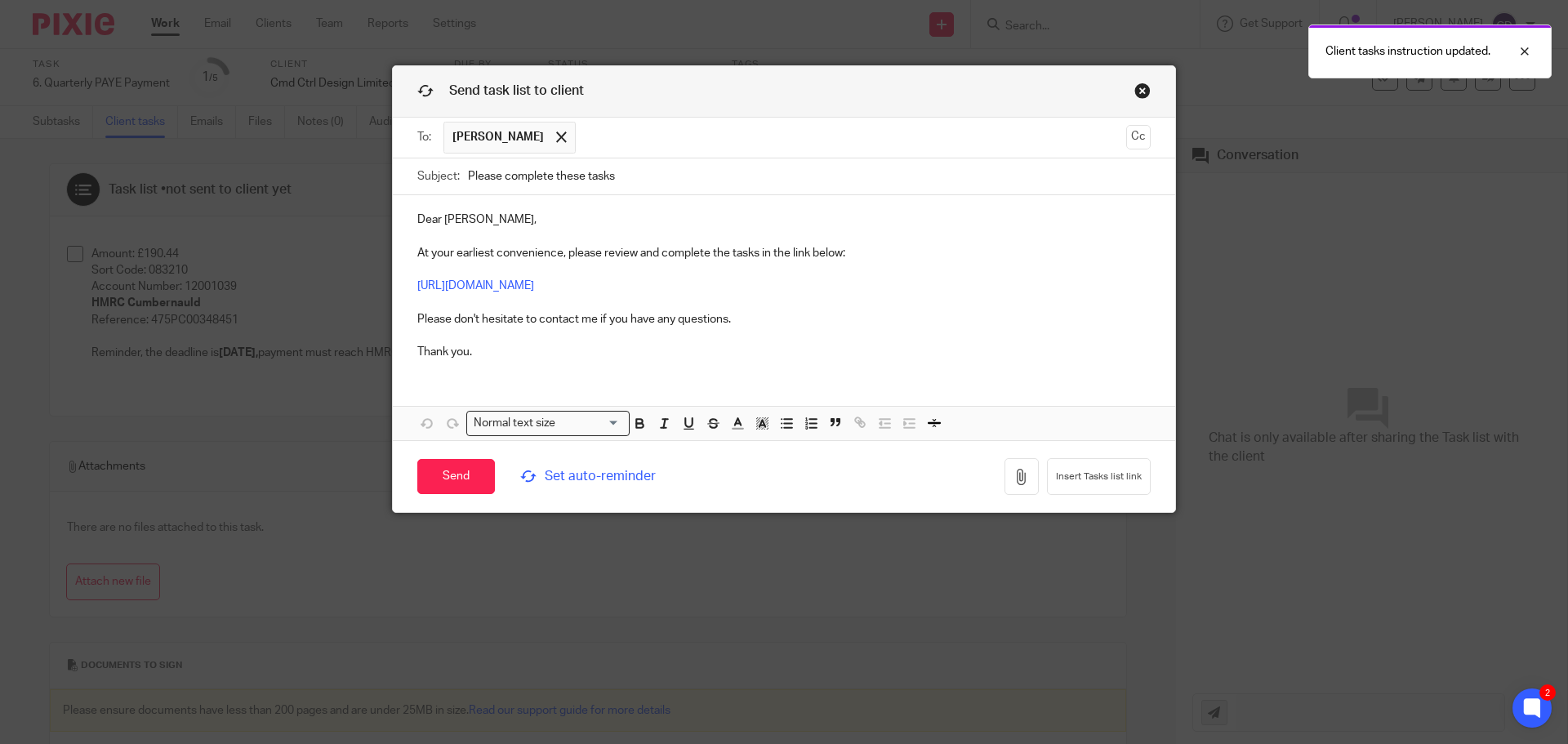
click at [663, 180] on input "Please complete these tasks" at bounding box center [809, 177] width 683 height 37
click at [960, 167] on input "Please complete these tasks" at bounding box center [809, 177] width 683 height 37
click at [1134, 85] on link "Close this dialog window" at bounding box center [1142, 93] width 17 height 22
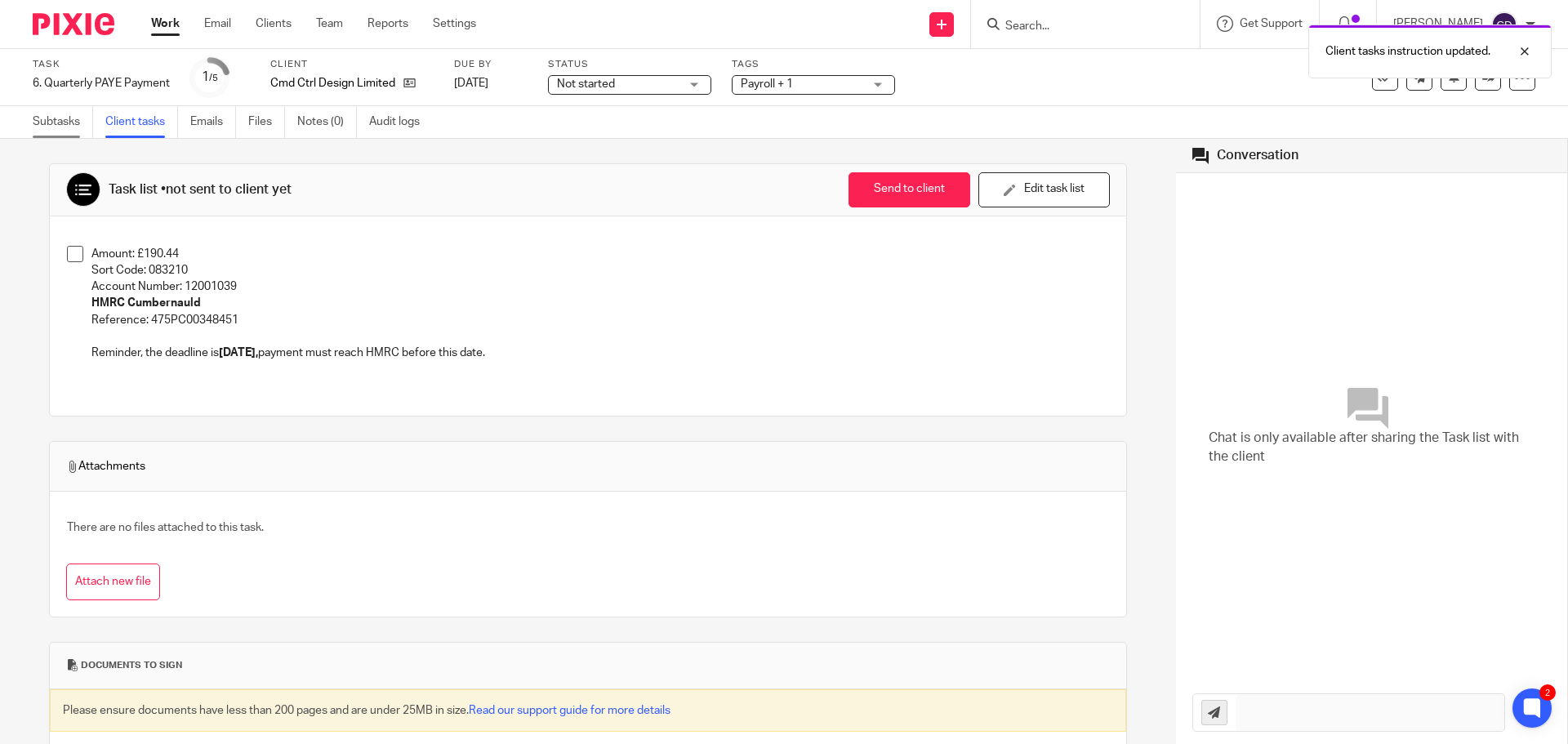
click at [71, 129] on link "Subtasks" at bounding box center [63, 122] width 60 height 32
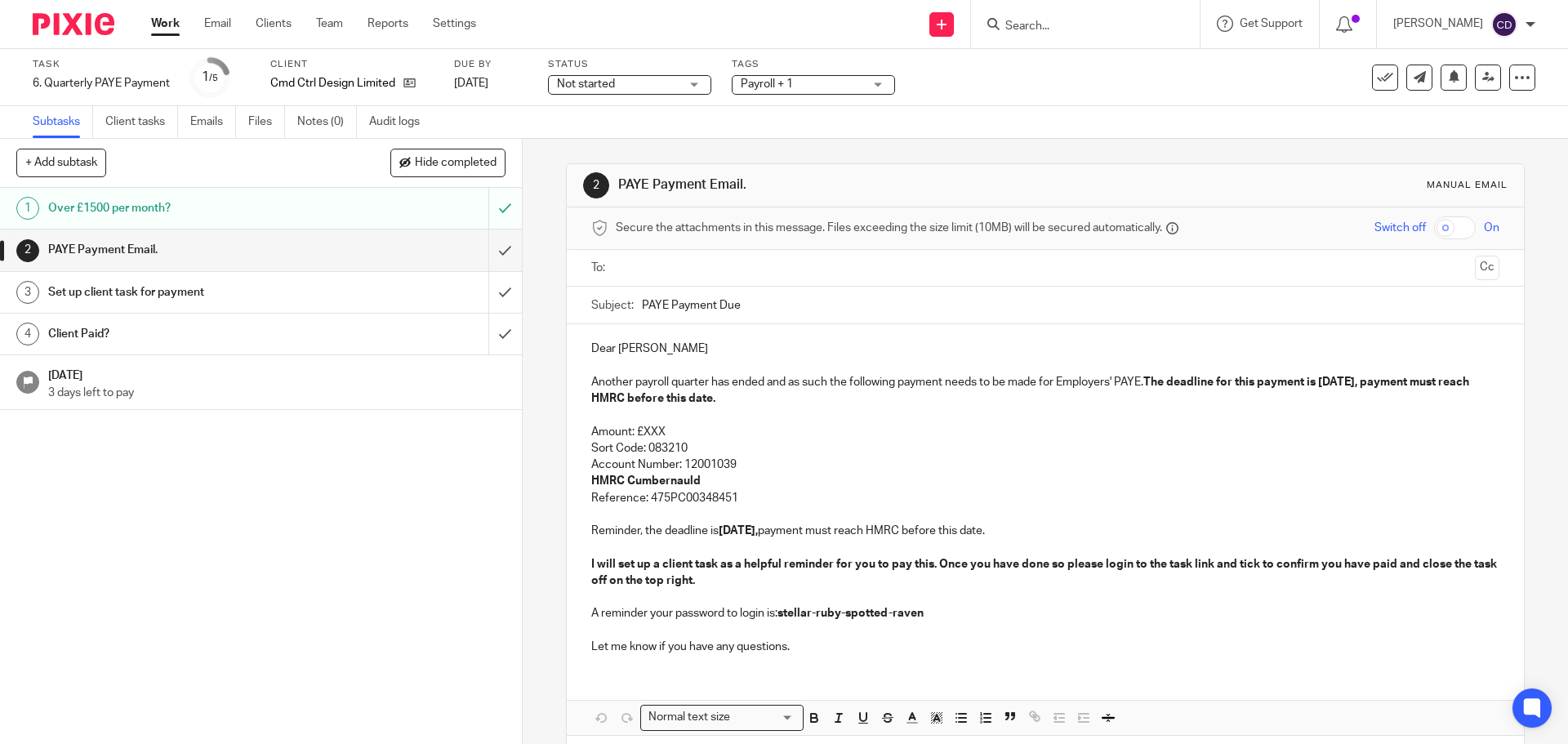
click at [654, 430] on p "Amount: £XXX" at bounding box center [1045, 432] width 907 height 17
click at [1332, 382] on strong "The deadline for this payment is 21 Oct 2025, payment must reach HMRC before th…" at bounding box center [1031, 390] width 880 height 28
click at [730, 538] on p "Reminder, the deadline is 21 Oct 2025, payment must reach HMRC before this date." at bounding box center [1045, 531] width 907 height 17
click at [864, 478] on p "HMRC Cumbernauld" at bounding box center [1045, 481] width 907 height 17
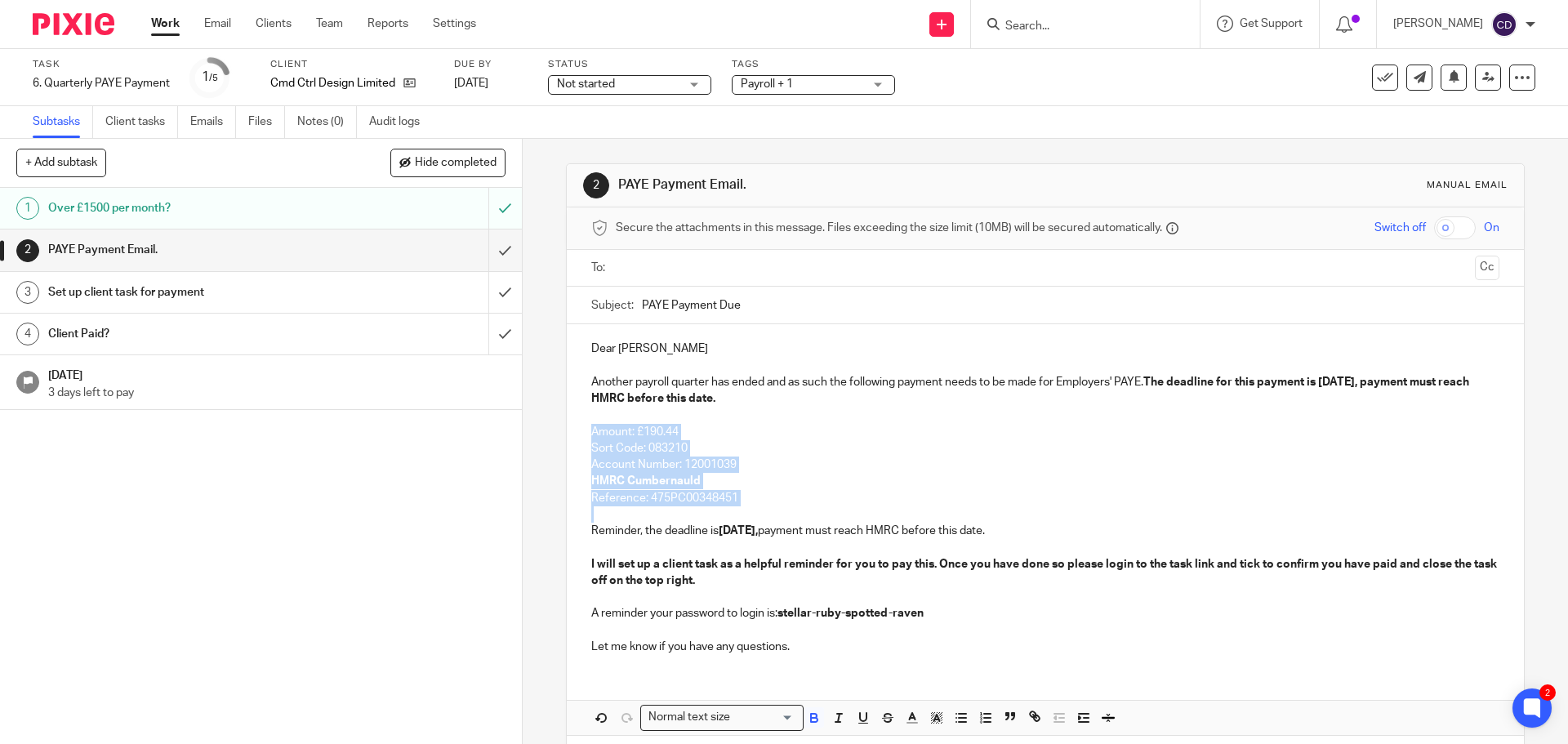
drag, startPoint x: 623, startPoint y: 459, endPoint x: 572, endPoint y: 428, distance: 59.7
click at [572, 428] on div "Dear Antony Another payroll quarter has ended and as such the following payment…" at bounding box center [1045, 496] width 956 height 343
copy div "Amount: £190.44 Sort Code: 083210 Account Number: 12001039 HMRC Cumbernauld Ref…"
click at [1072, 29] on input "Search" at bounding box center [1077, 27] width 147 height 15
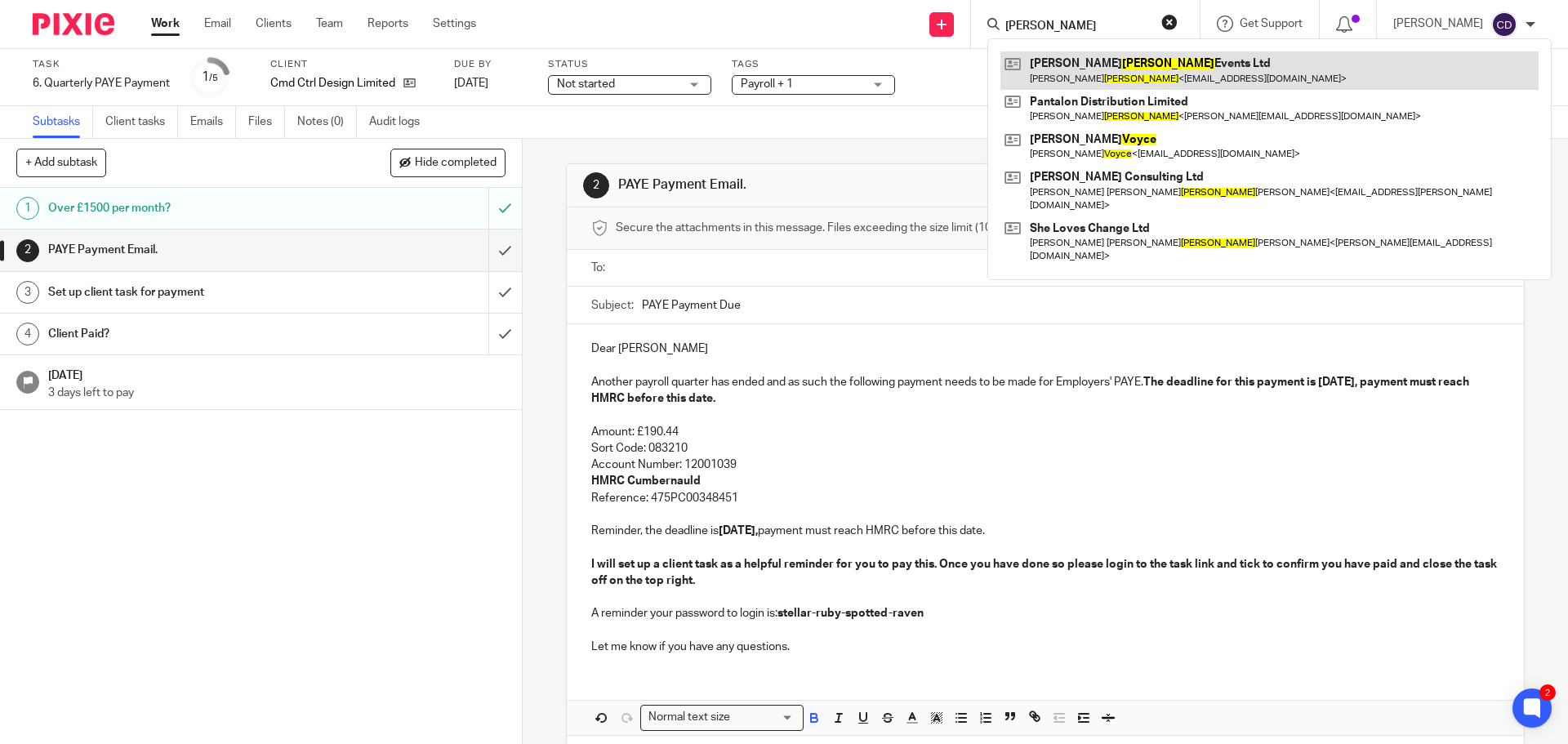
type input "Boyce"
click at [1149, 85] on link at bounding box center [1269, 70] width 538 height 37
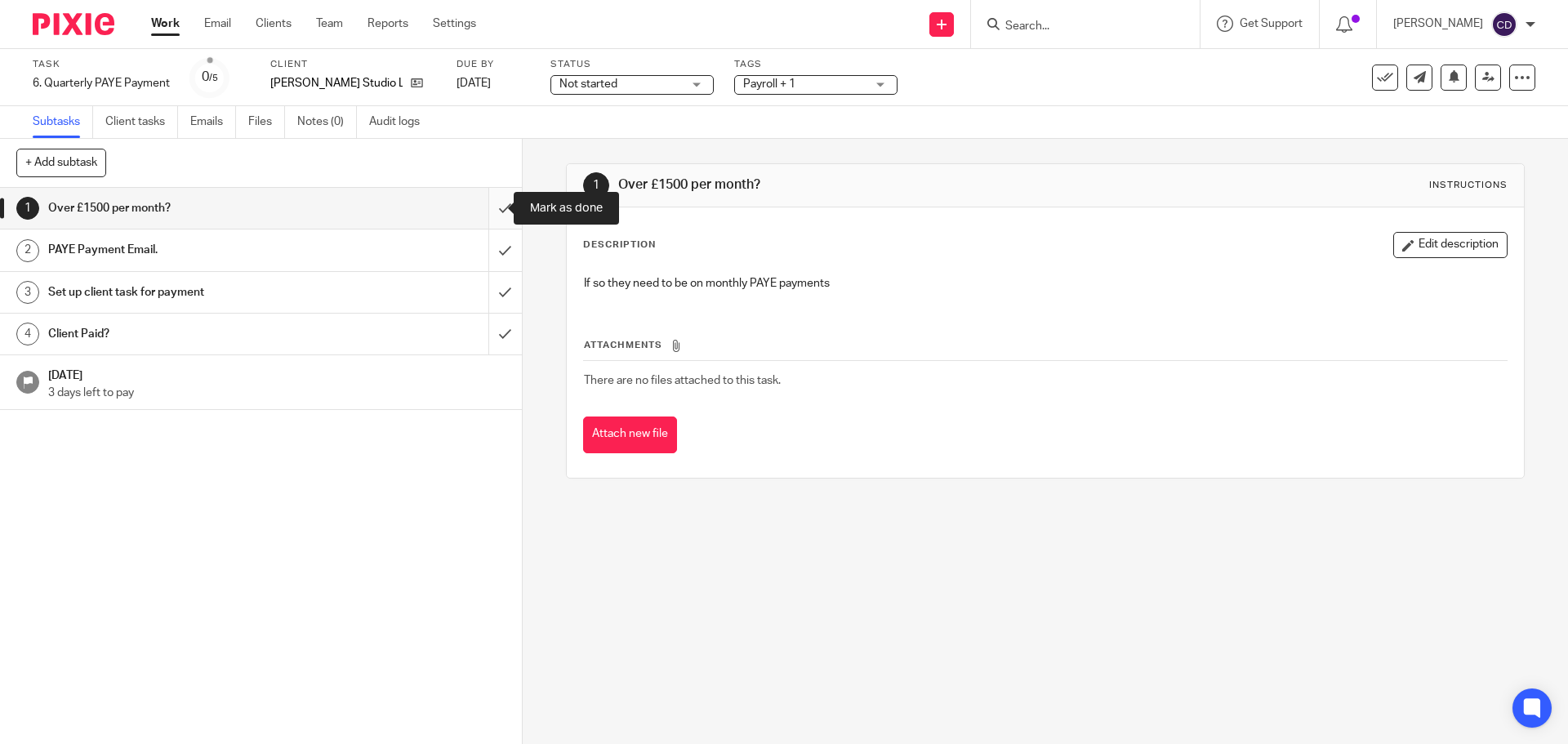
drag, startPoint x: 491, startPoint y: 209, endPoint x: 474, endPoint y: 220, distance: 20.2
click at [491, 209] on input "submit" at bounding box center [260, 208] width 522 height 41
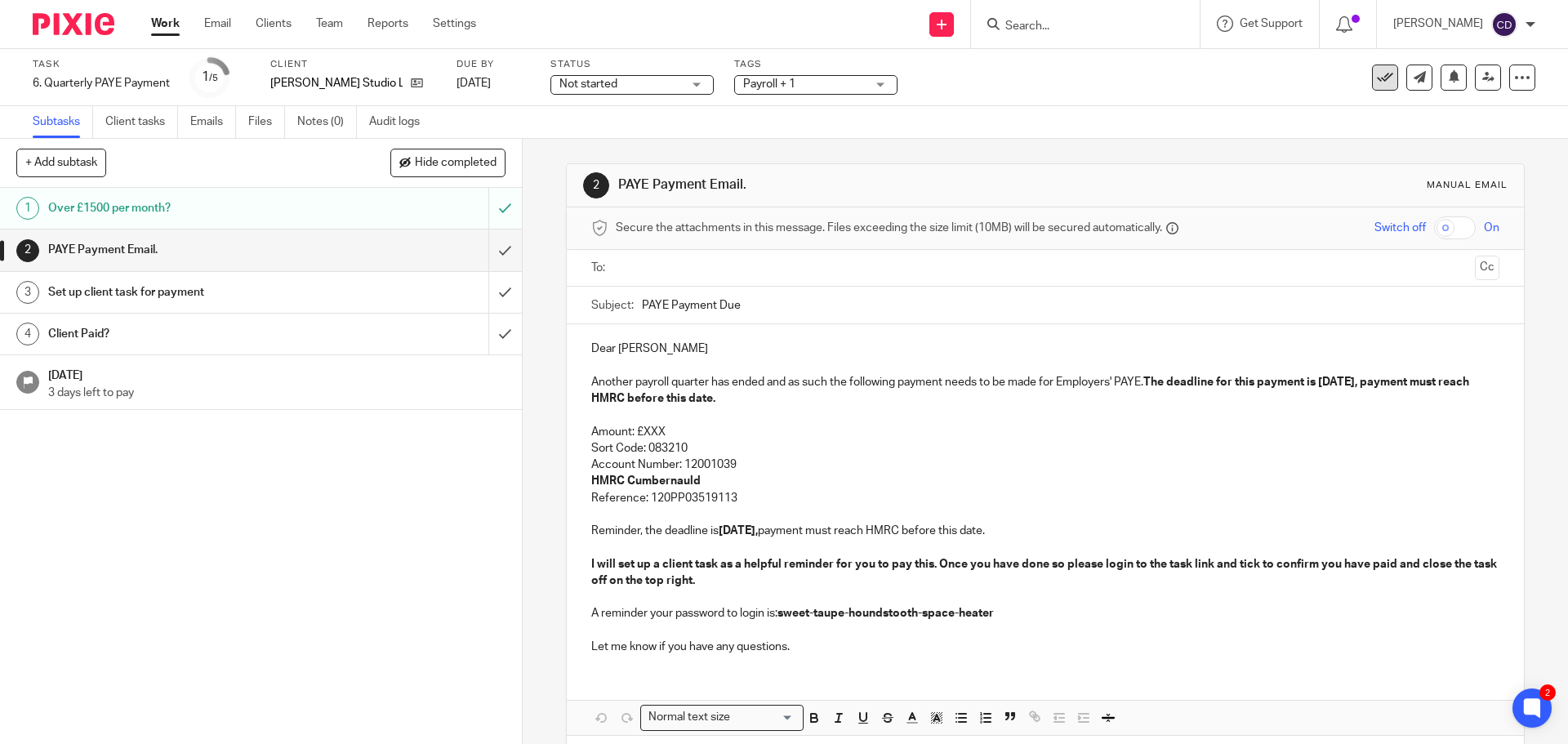
click at [1376, 83] on icon at bounding box center [1384, 78] width 17 height 17
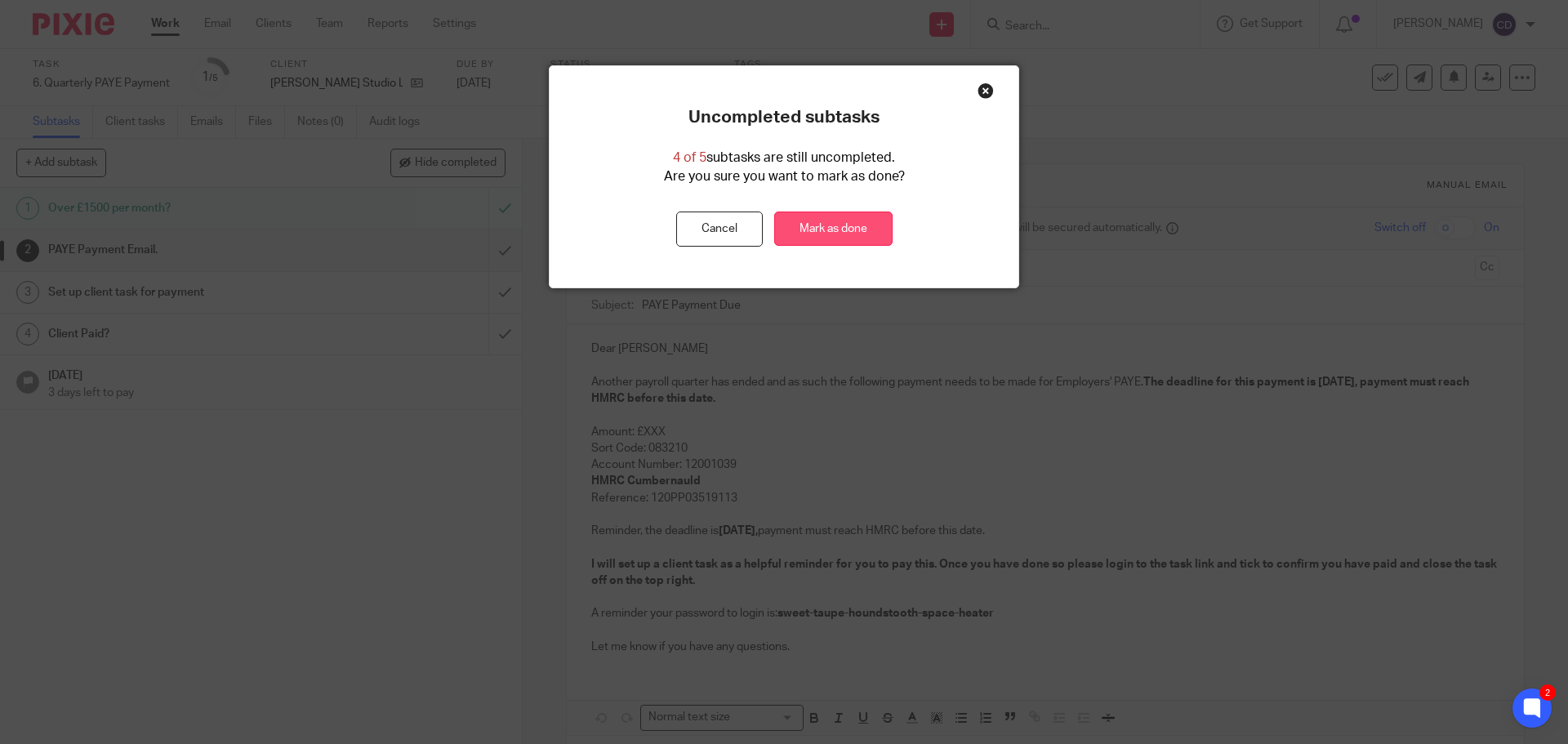
click at [830, 227] on link "Mark as done" at bounding box center [833, 229] width 118 height 35
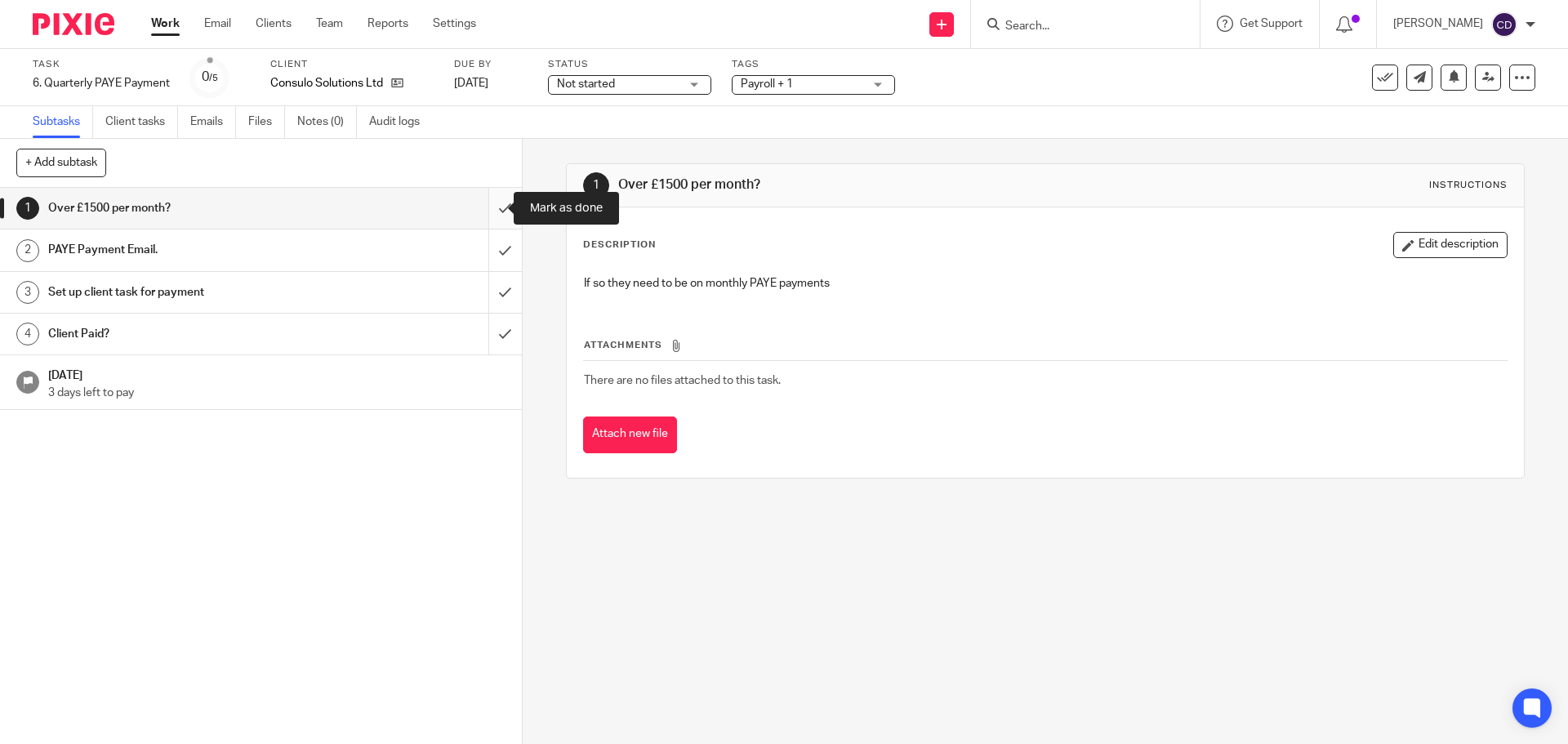
click at [489, 215] on input "submit" at bounding box center [260, 208] width 522 height 41
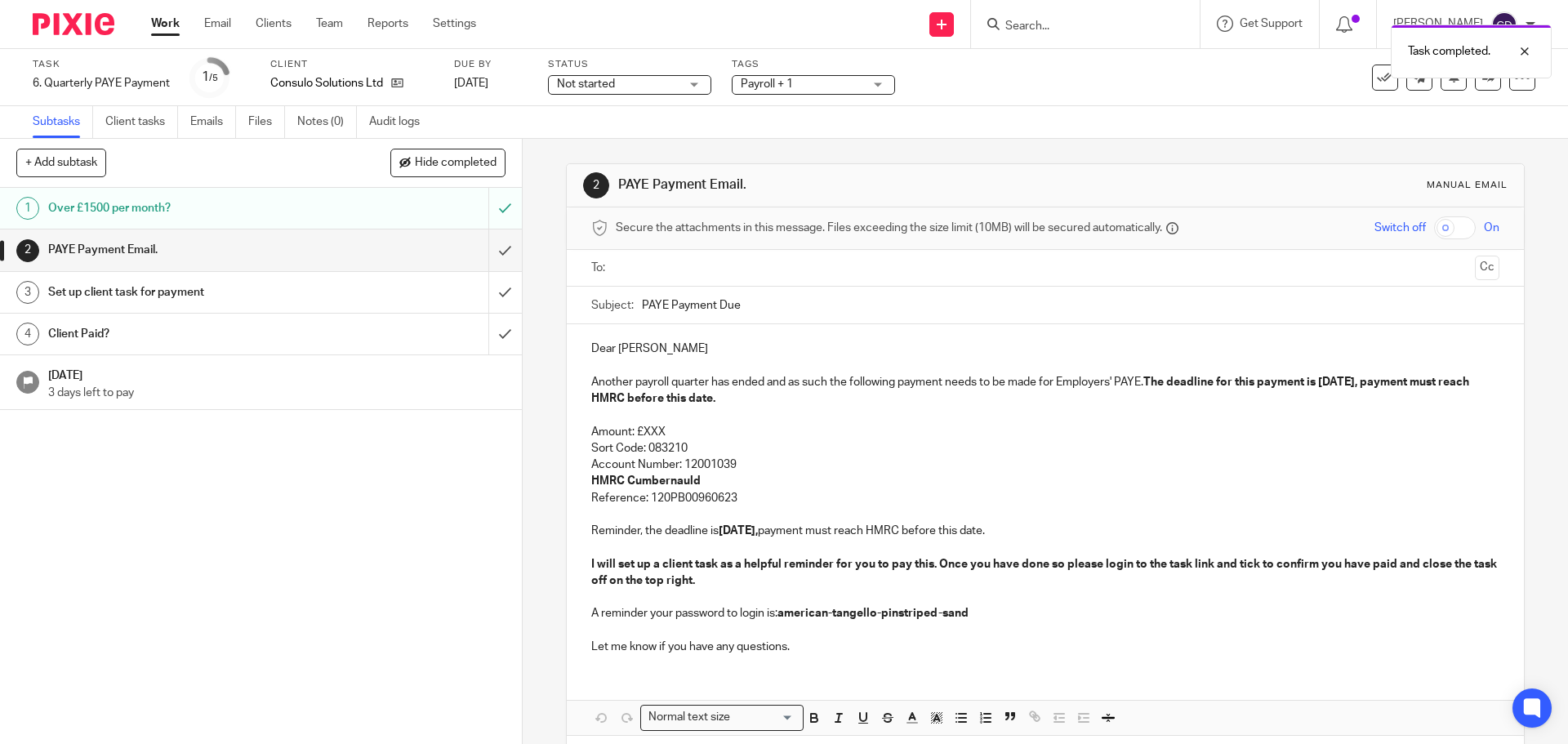
click at [649, 433] on p "Amount: £XXX" at bounding box center [1045, 432] width 907 height 17
click at [725, 533] on strong "[DATE]," at bounding box center [737, 531] width 39 height 11
click at [741, 545] on p at bounding box center [1045, 547] width 907 height 17
click at [725, 532] on strong "[DATE]," at bounding box center [737, 531] width 39 height 11
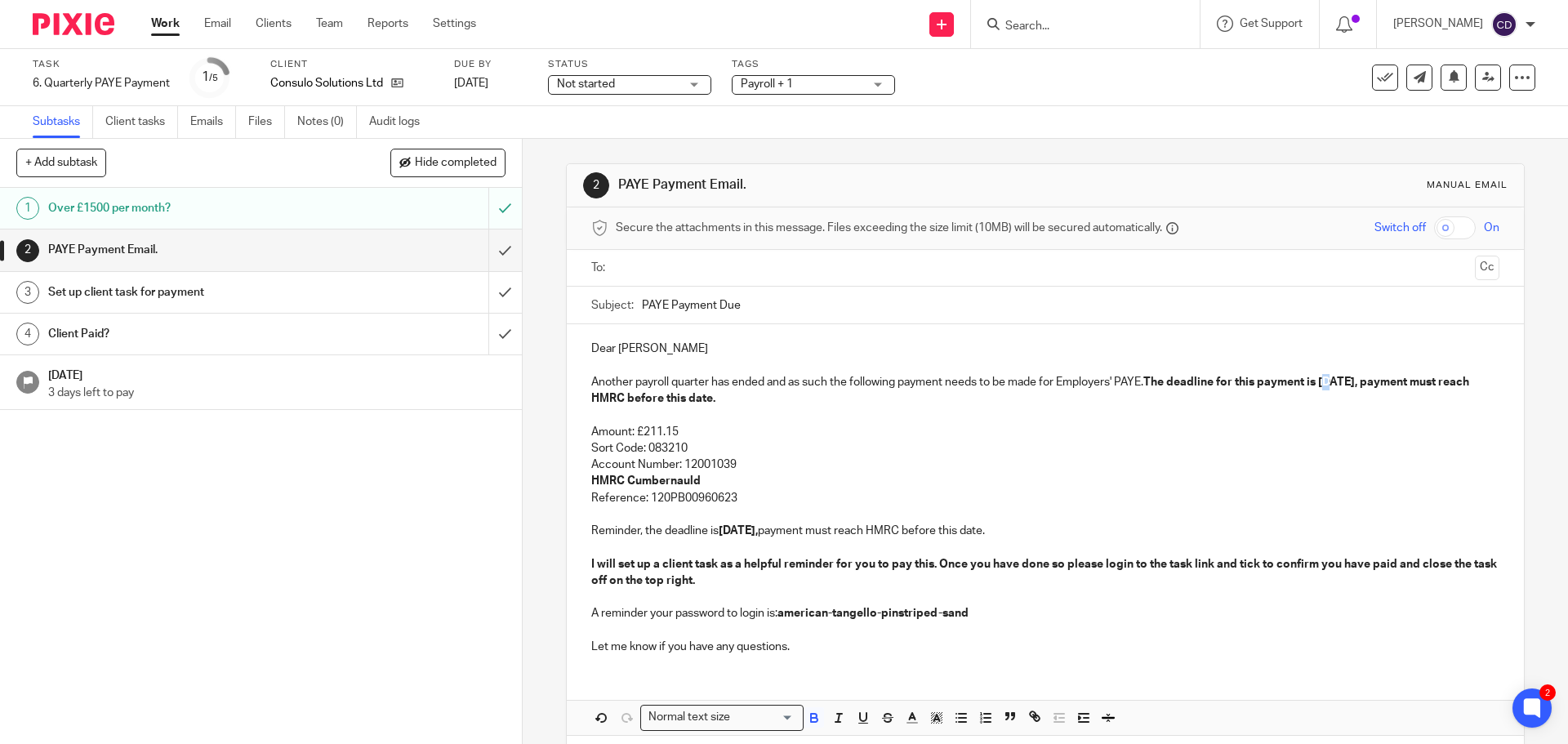
click at [1331, 384] on strong "The deadline for this payment is 21 Oct 2025, payment must reach HMRC before th…" at bounding box center [1031, 390] width 880 height 28
click at [760, 289] on input "PAYE Payment Due" at bounding box center [1070, 305] width 857 height 37
click at [753, 264] on input "text" at bounding box center [1045, 268] width 846 height 19
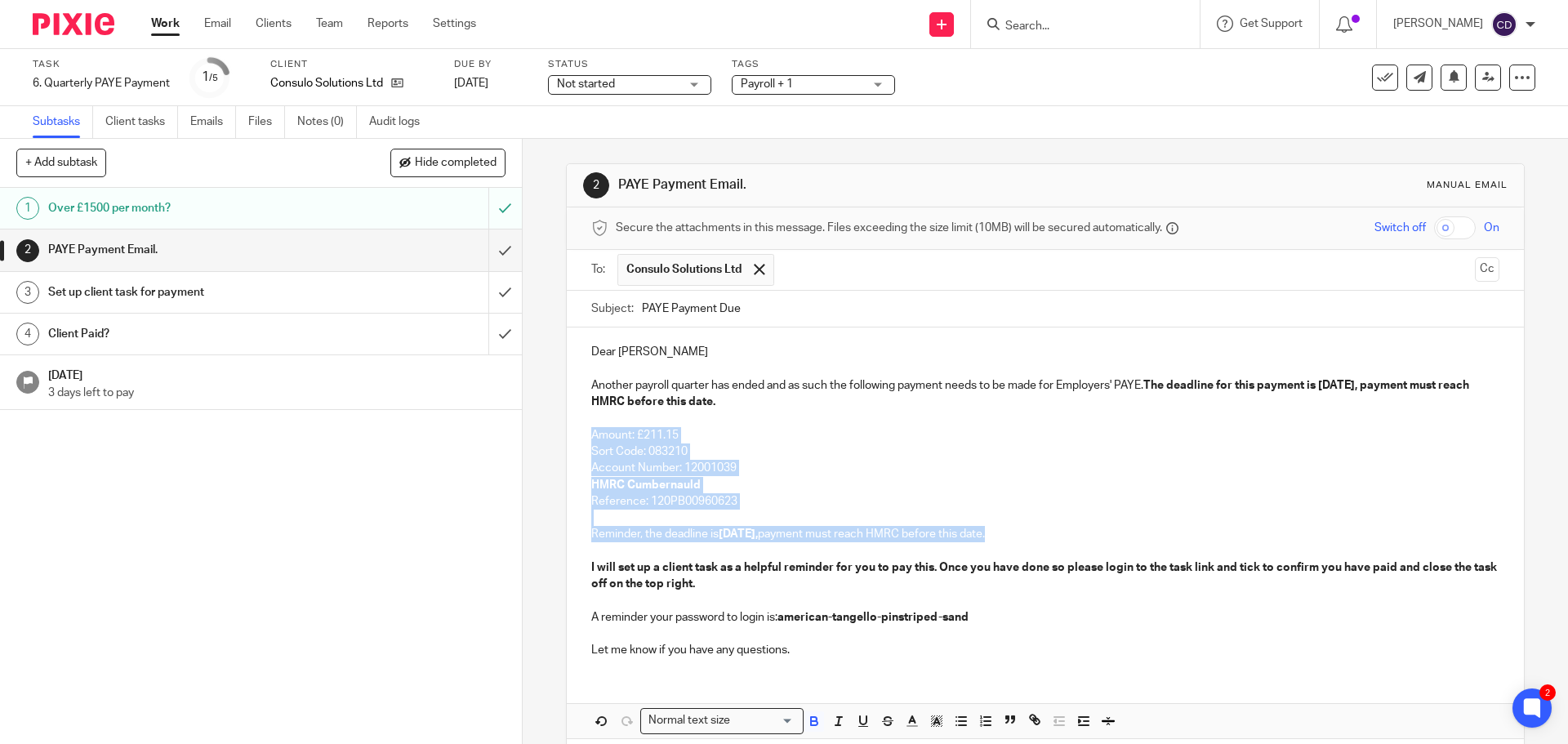
drag, startPoint x: 1028, startPoint y: 532, endPoint x: 576, endPoint y: 432, distance: 462.9
click at [576, 432] on div "Dear Sheetla Another payroll quarter has ended and as such the following paymen…" at bounding box center [1045, 499] width 956 height 343
copy div "Amount: £211.15 Sort Code: 083210 Account Number: 12001039 HMRC Cumbernauld Ref…"
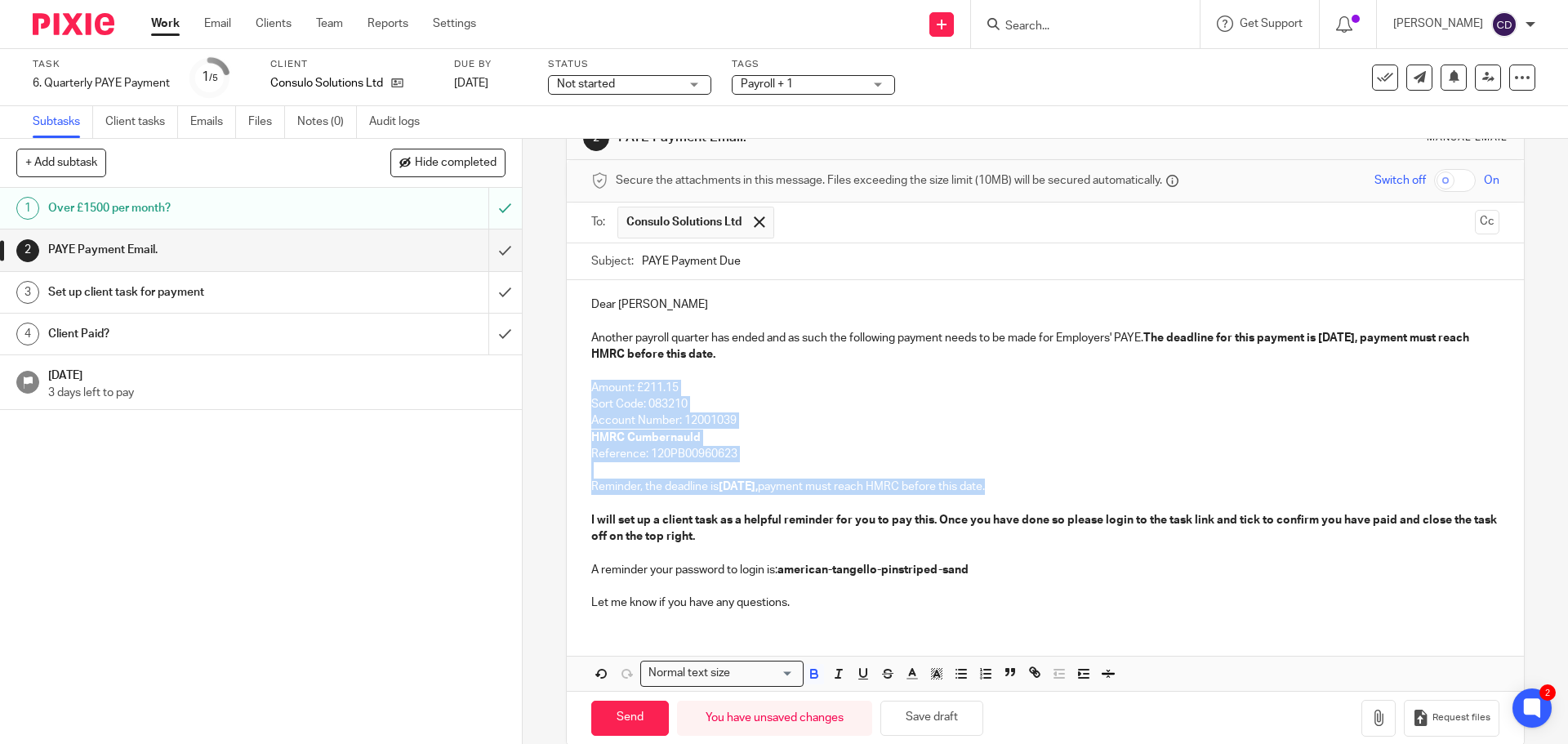
scroll to position [73, 0]
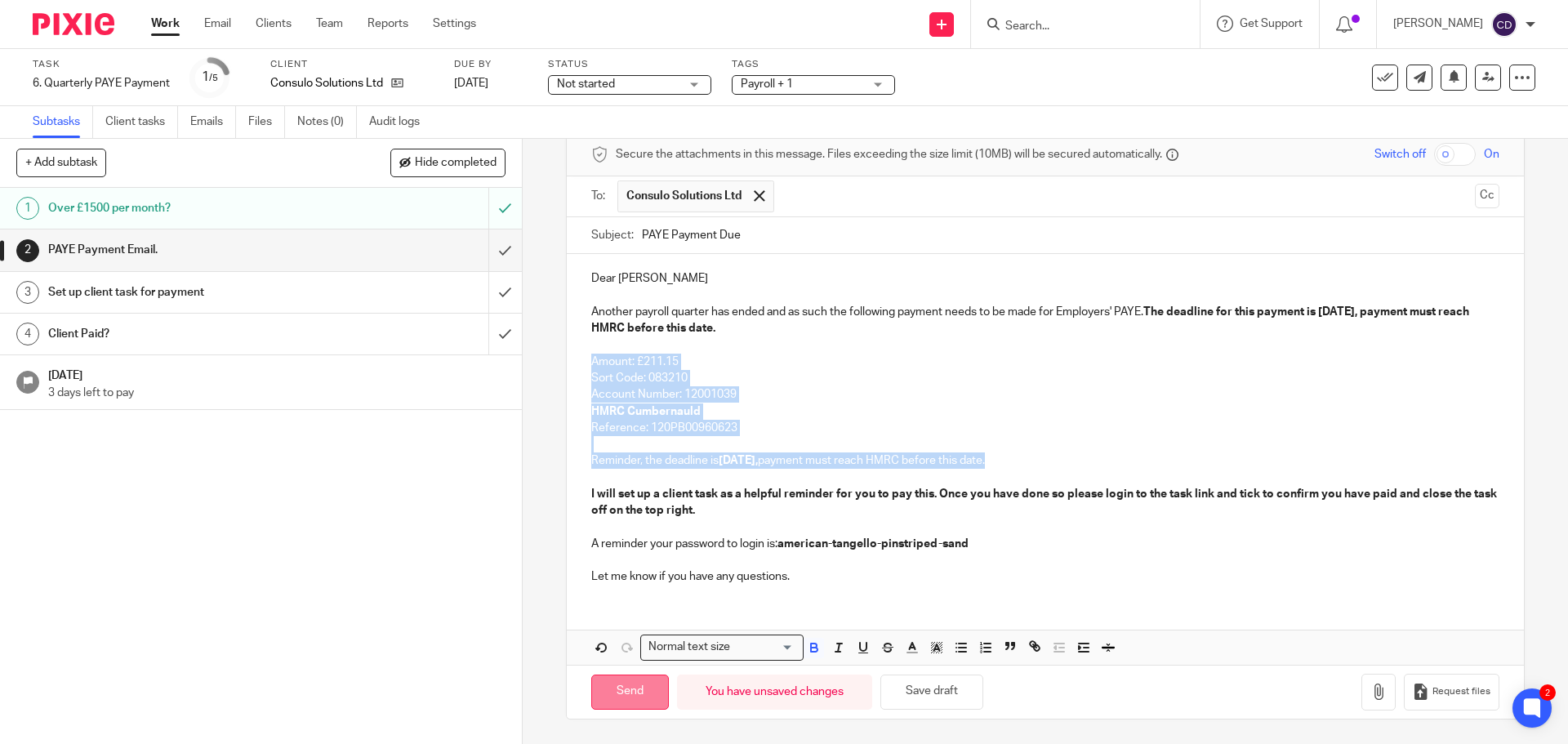
click at [615, 691] on input "Send" at bounding box center [629, 693] width 77 height 35
click at [156, 125] on link "Client tasks" at bounding box center [141, 122] width 72 height 32
type input "Sent"
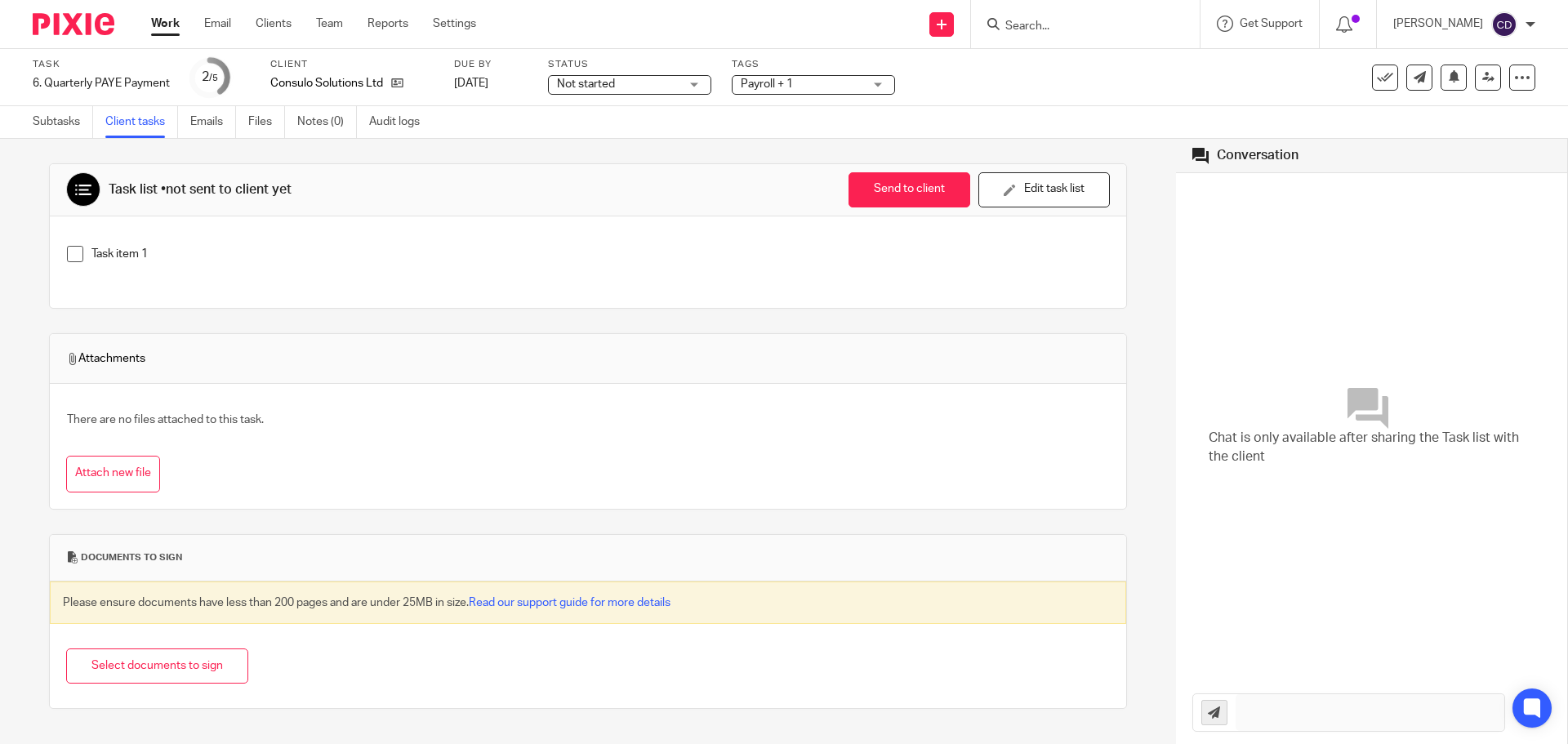
click at [136, 246] on p "Task item 1" at bounding box center [600, 254] width 1017 height 17
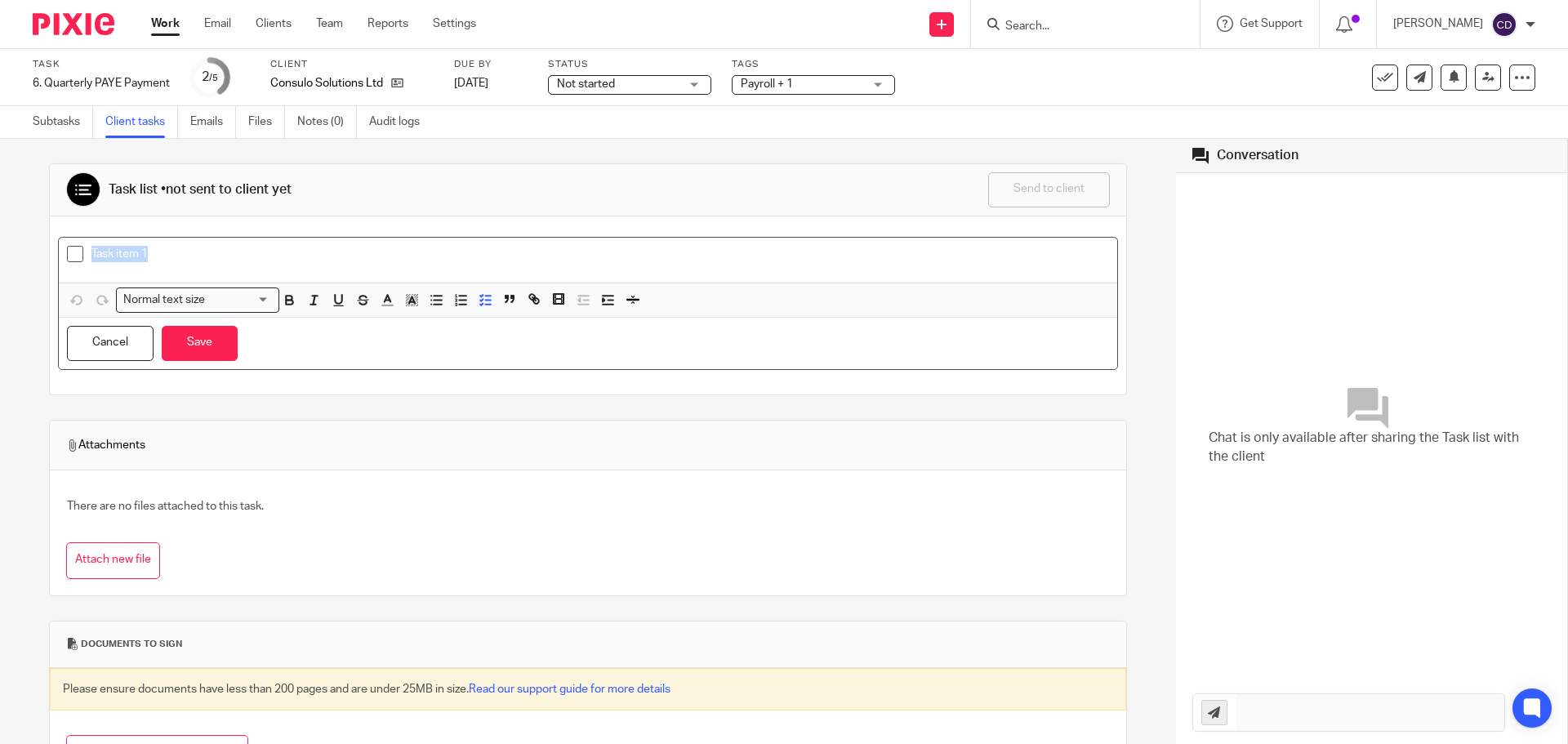
drag, startPoint x: 173, startPoint y: 257, endPoint x: 88, endPoint y: 254, distance: 85.1
click at [88, 254] on li "Task item 1" at bounding box center [588, 258] width 1042 height 24
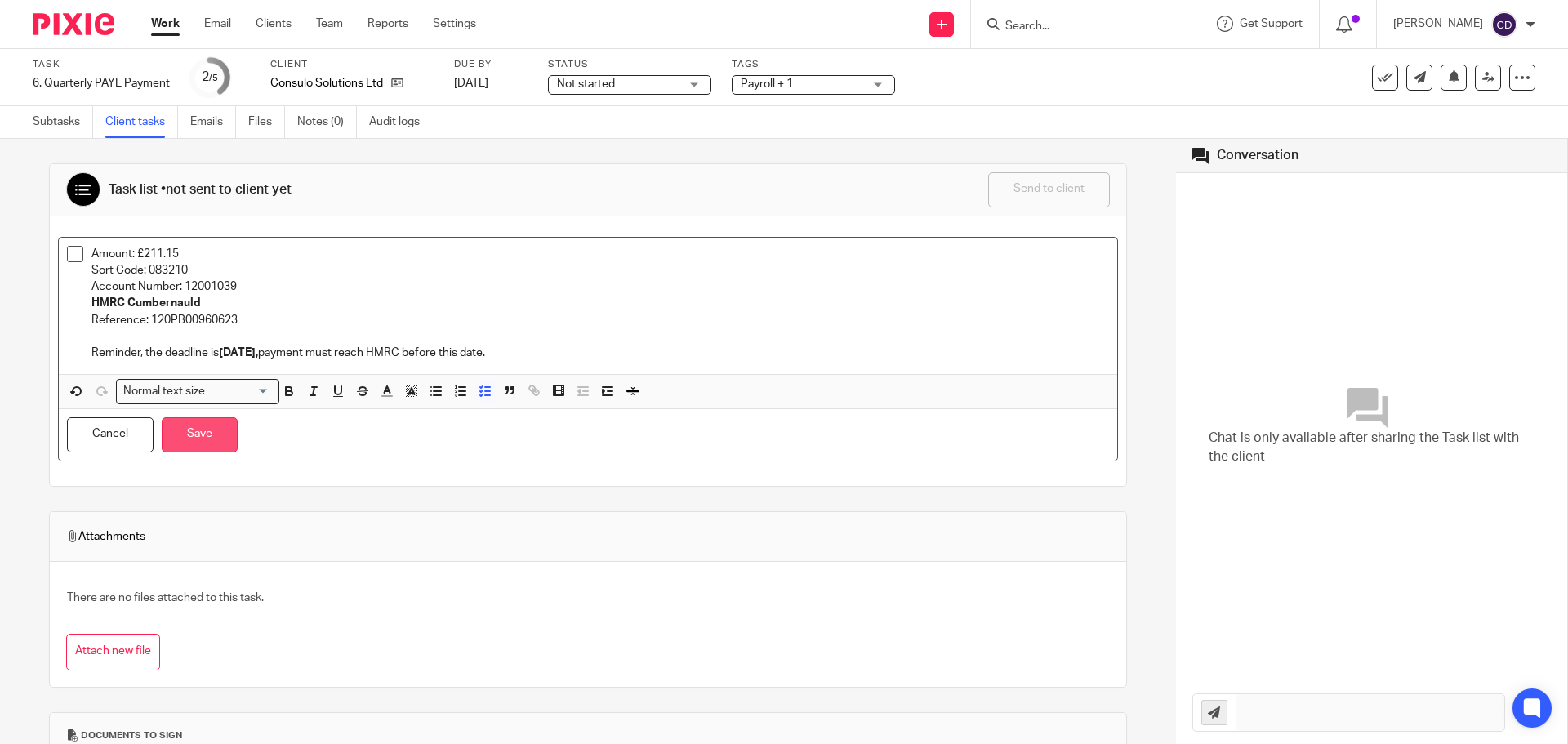
click at [211, 429] on button "Save" at bounding box center [199, 435] width 76 height 35
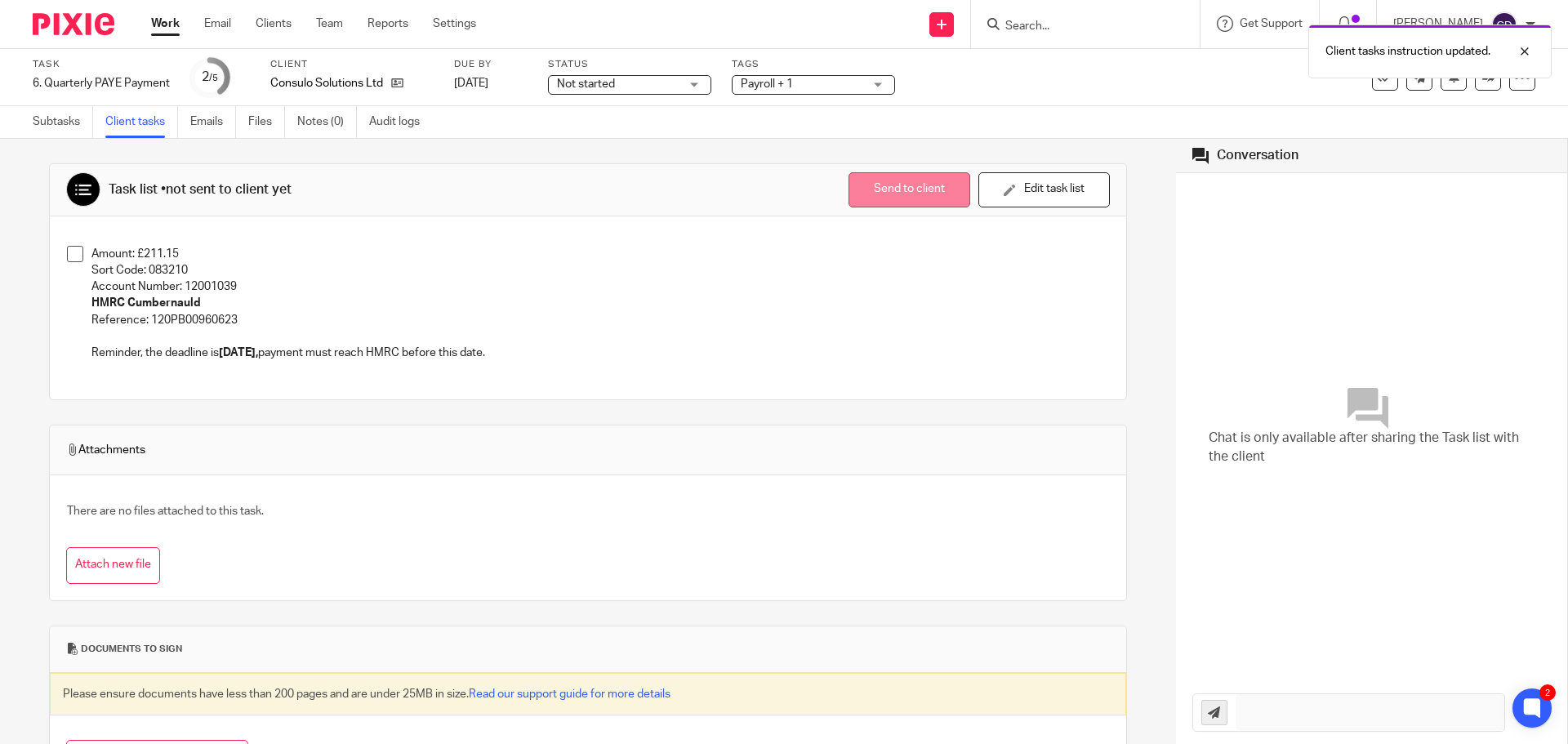
click at [848, 194] on button "Send to client" at bounding box center [909, 190] width 122 height 35
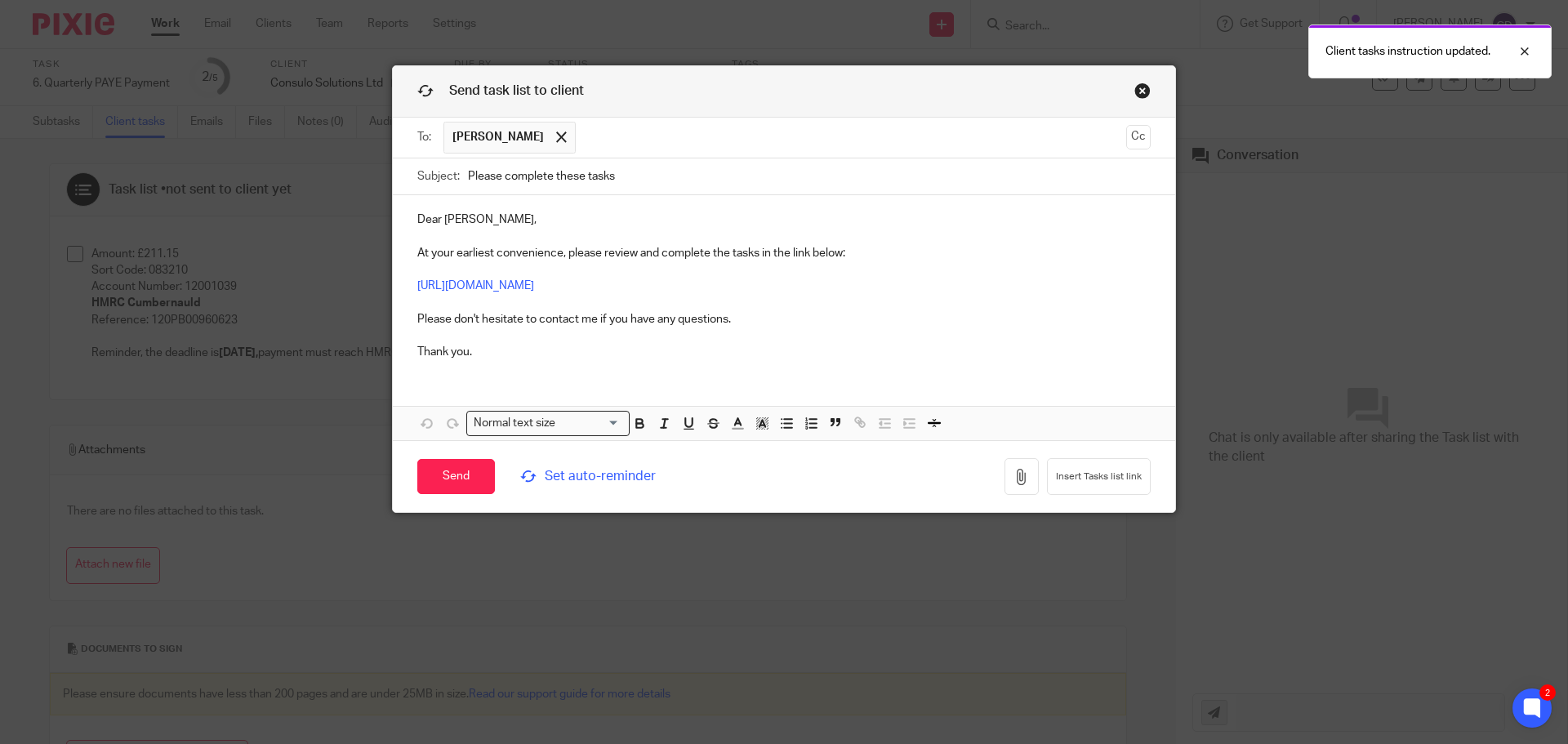
click at [653, 169] on input "Please complete these tasks" at bounding box center [809, 177] width 683 height 37
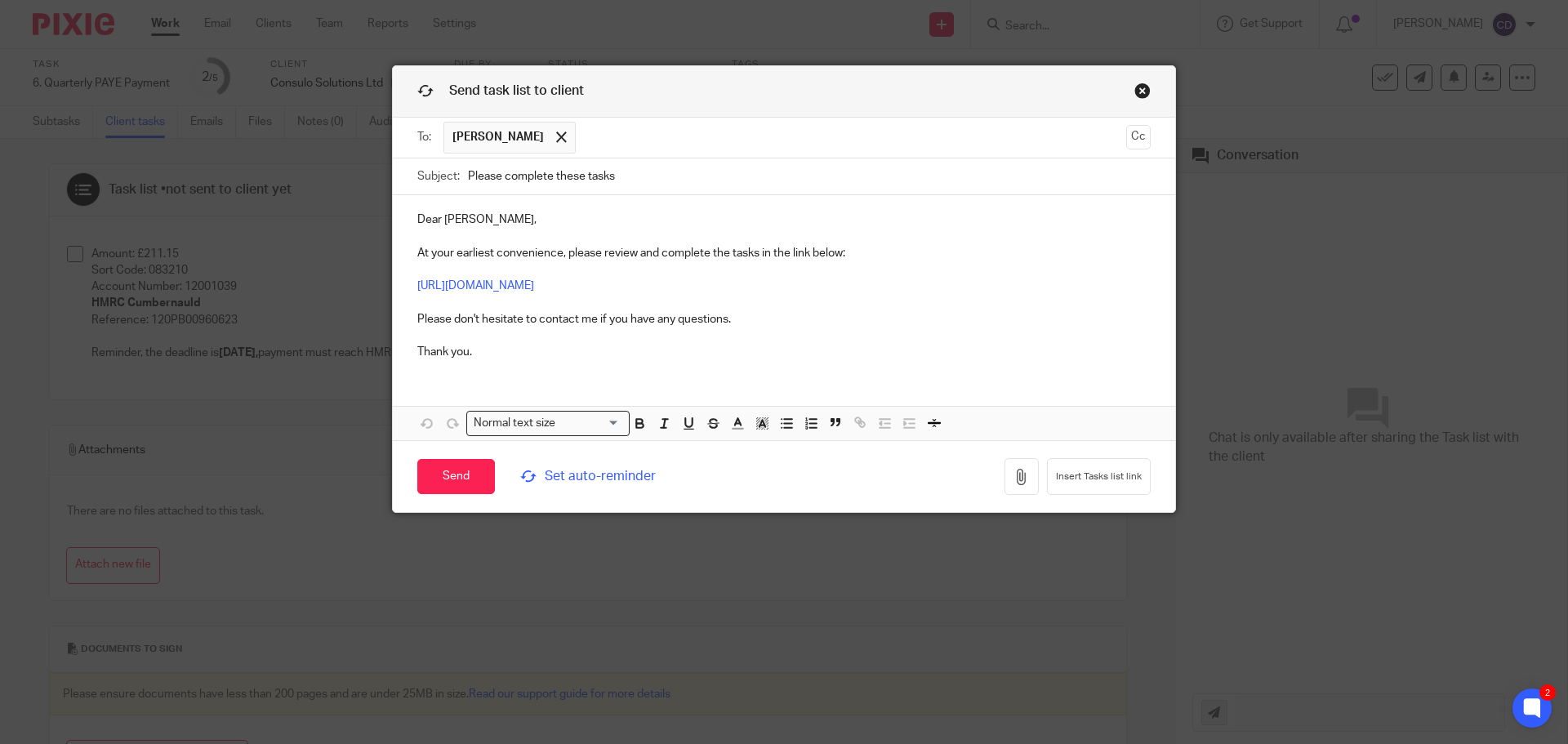
click at [1143, 86] on link "Close this dialog window" at bounding box center [1142, 93] width 17 height 22
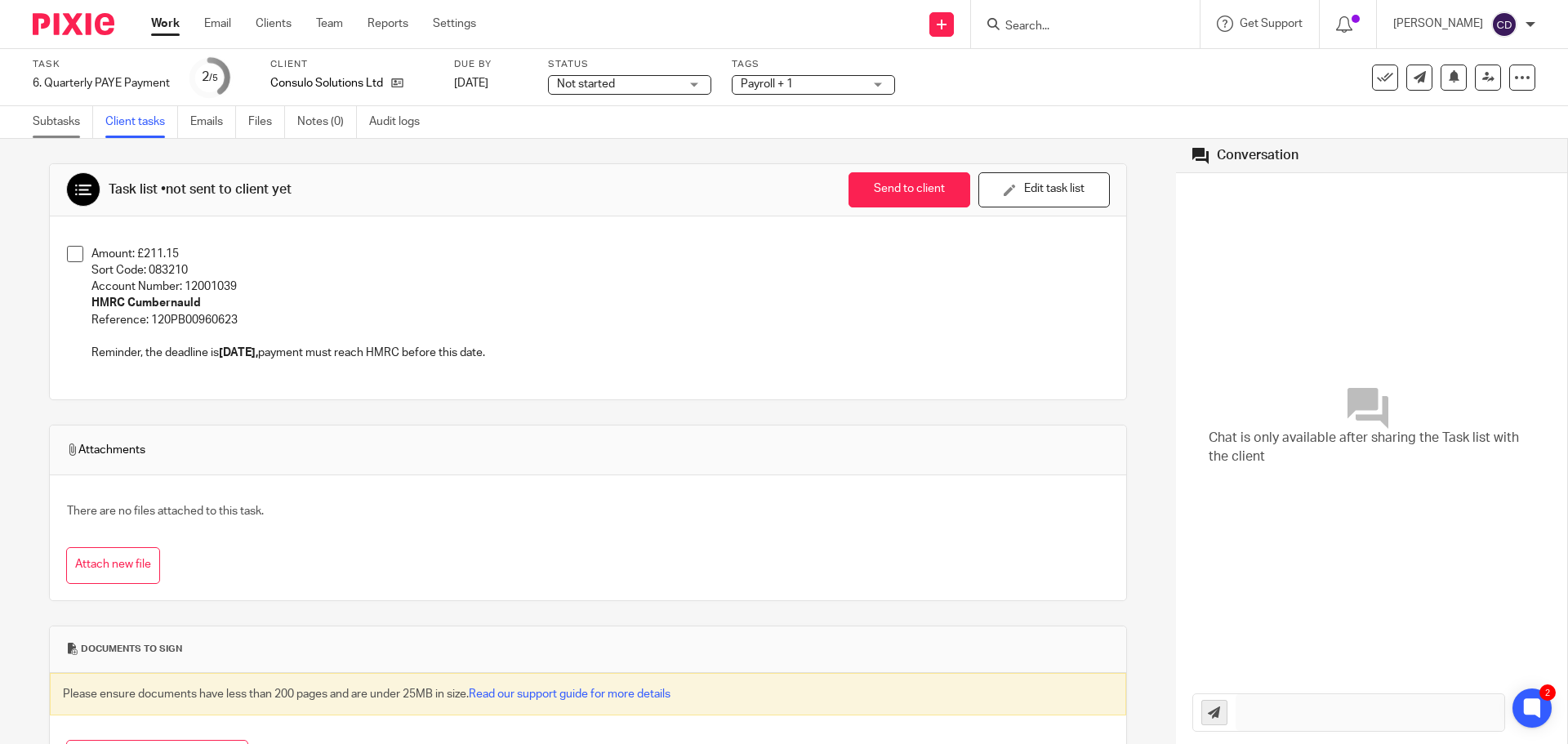
click at [67, 125] on link "Subtasks" at bounding box center [63, 122] width 60 height 32
click at [166, 19] on link "Work" at bounding box center [165, 24] width 29 height 17
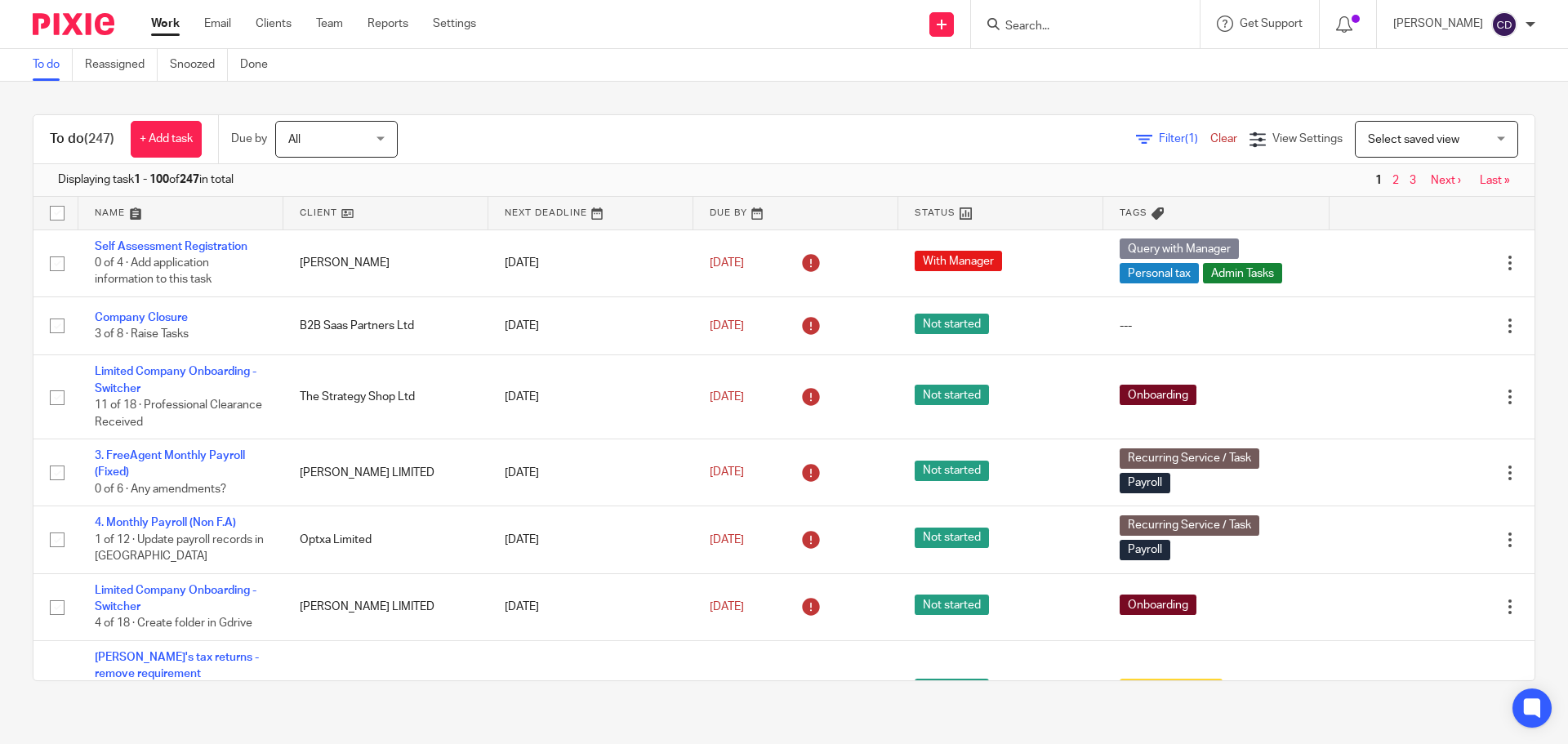
click at [1390, 135] on span "Select saved view" at bounding box center [1413, 139] width 91 height 11
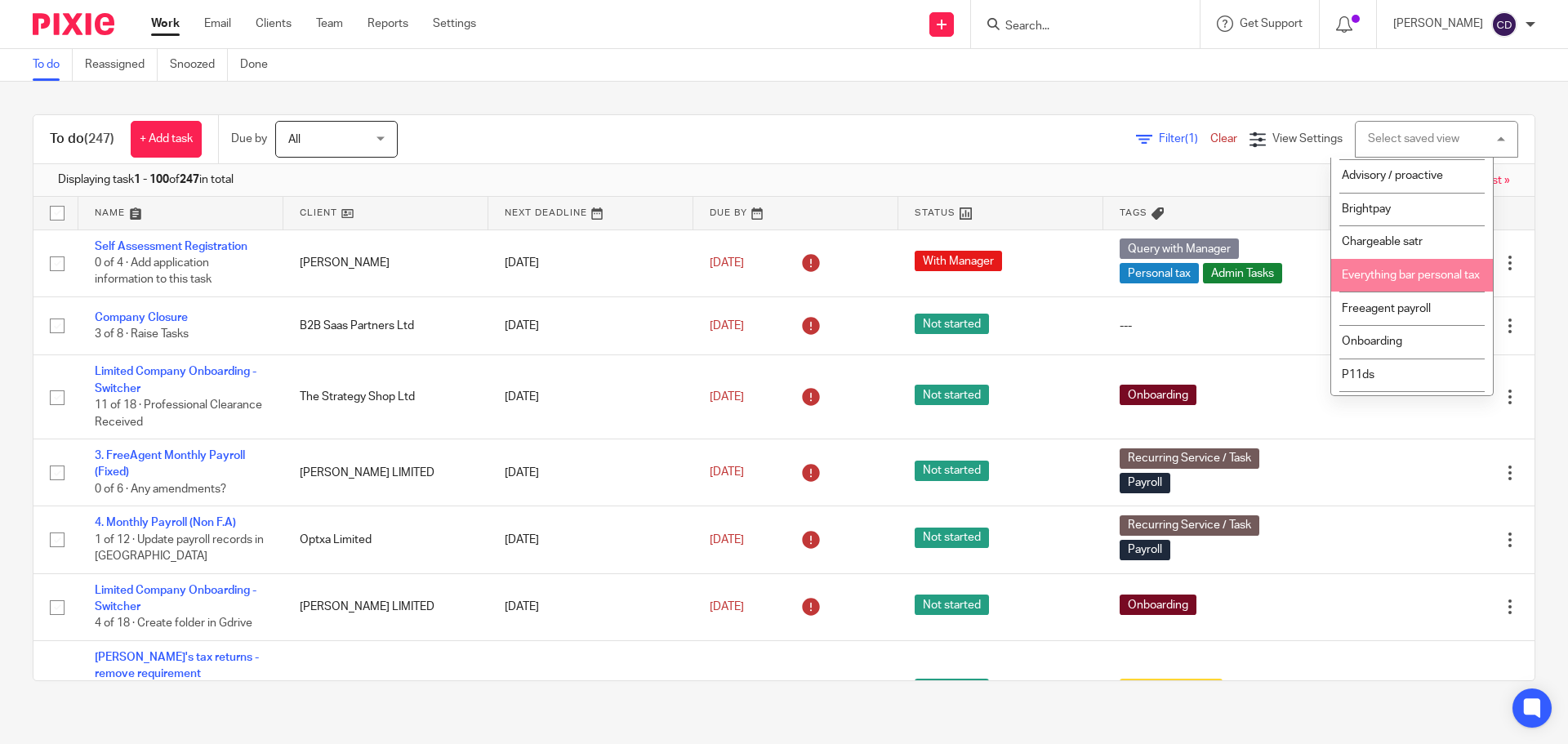
scroll to position [164, 0]
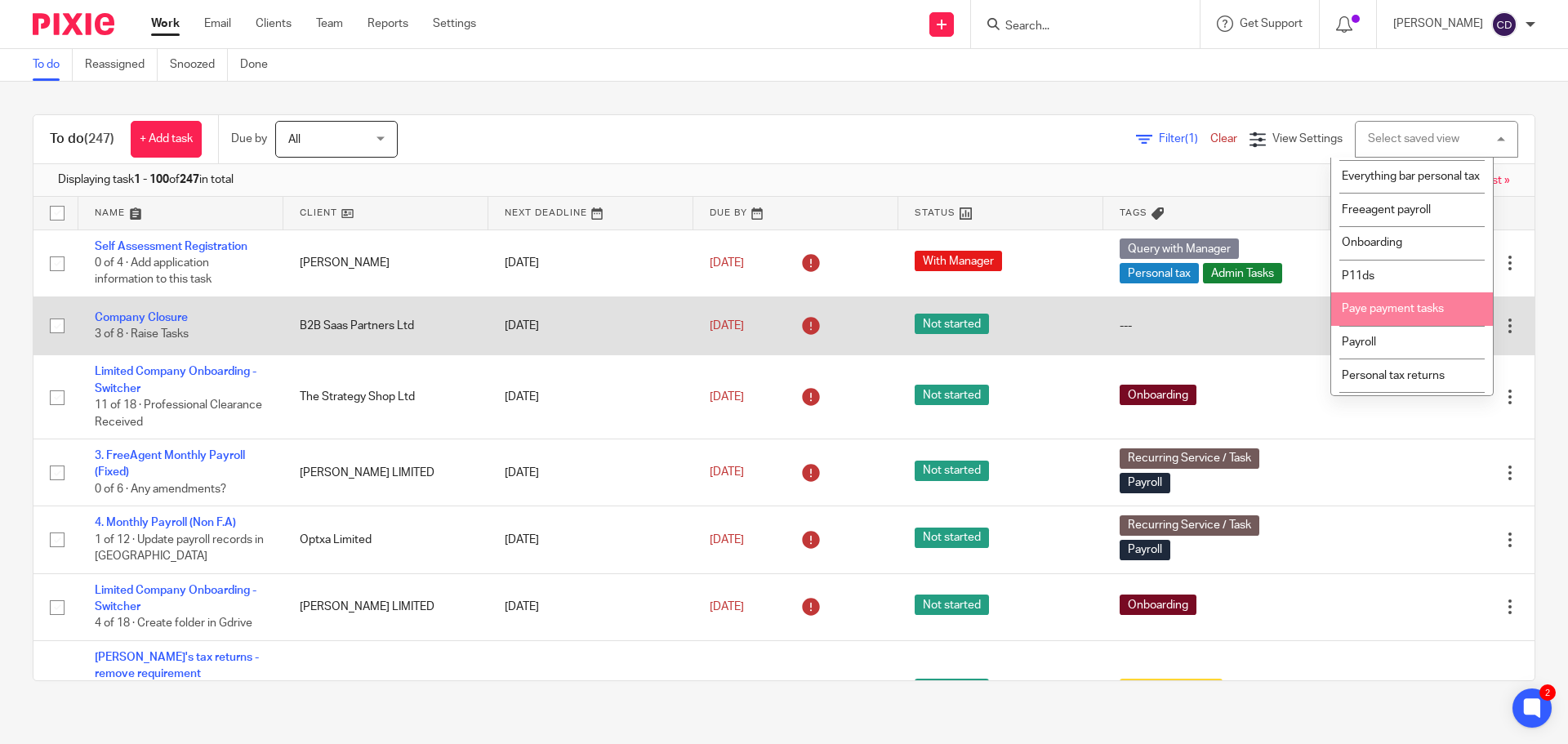
click at [1379, 326] on li "Paye payment tasks" at bounding box center [1412, 309] width 162 height 33
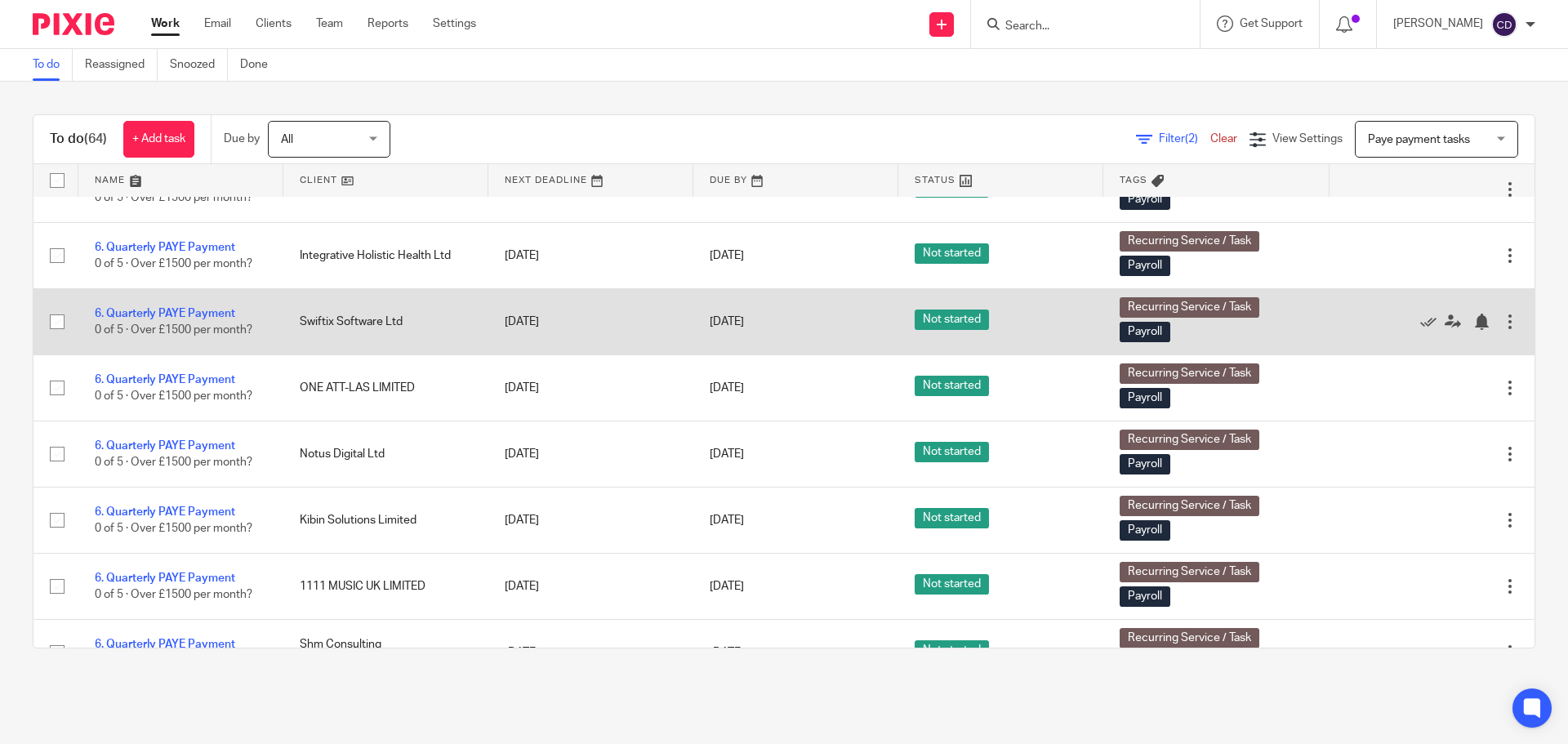
scroll to position [82, 0]
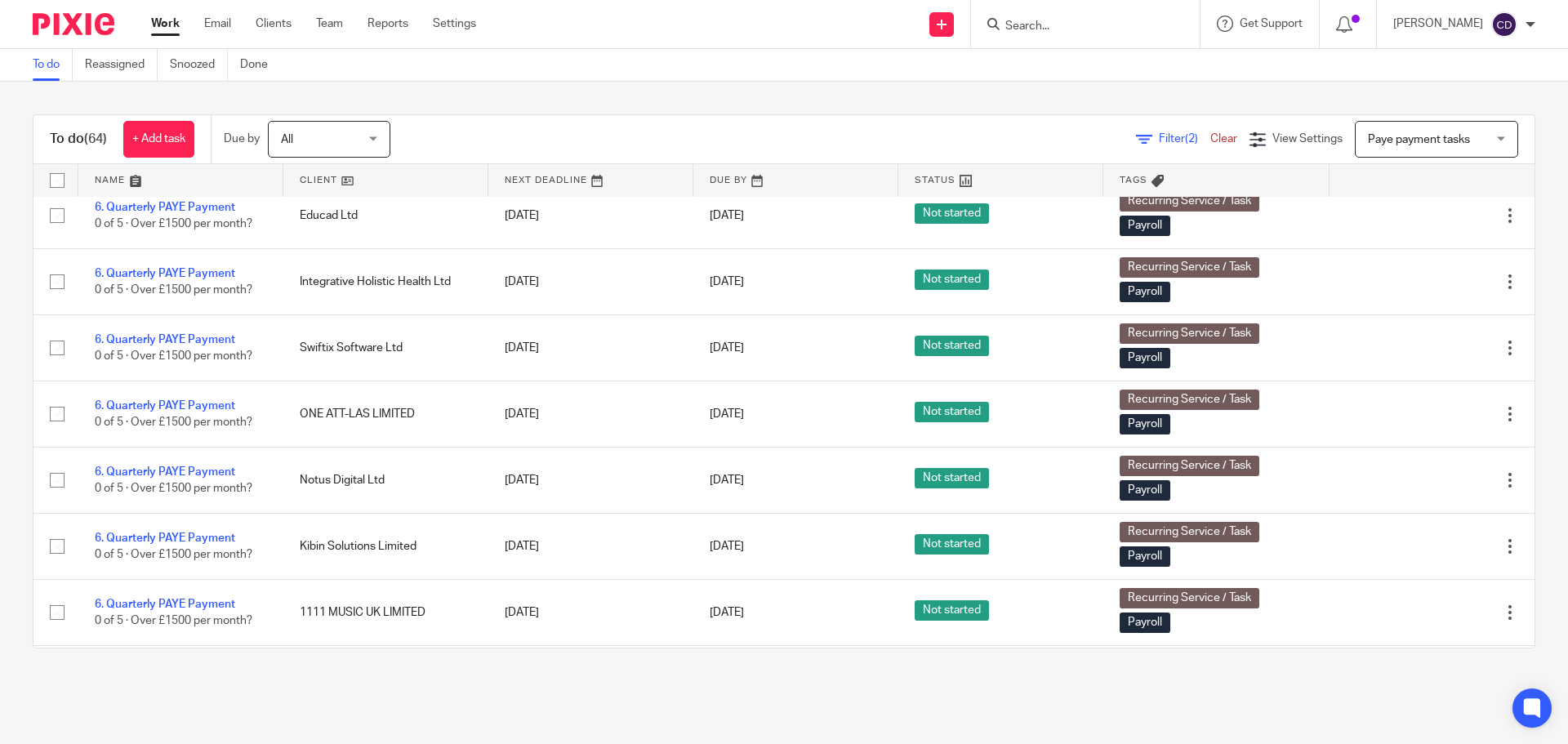
click at [333, 178] on link at bounding box center [385, 180] width 205 height 33
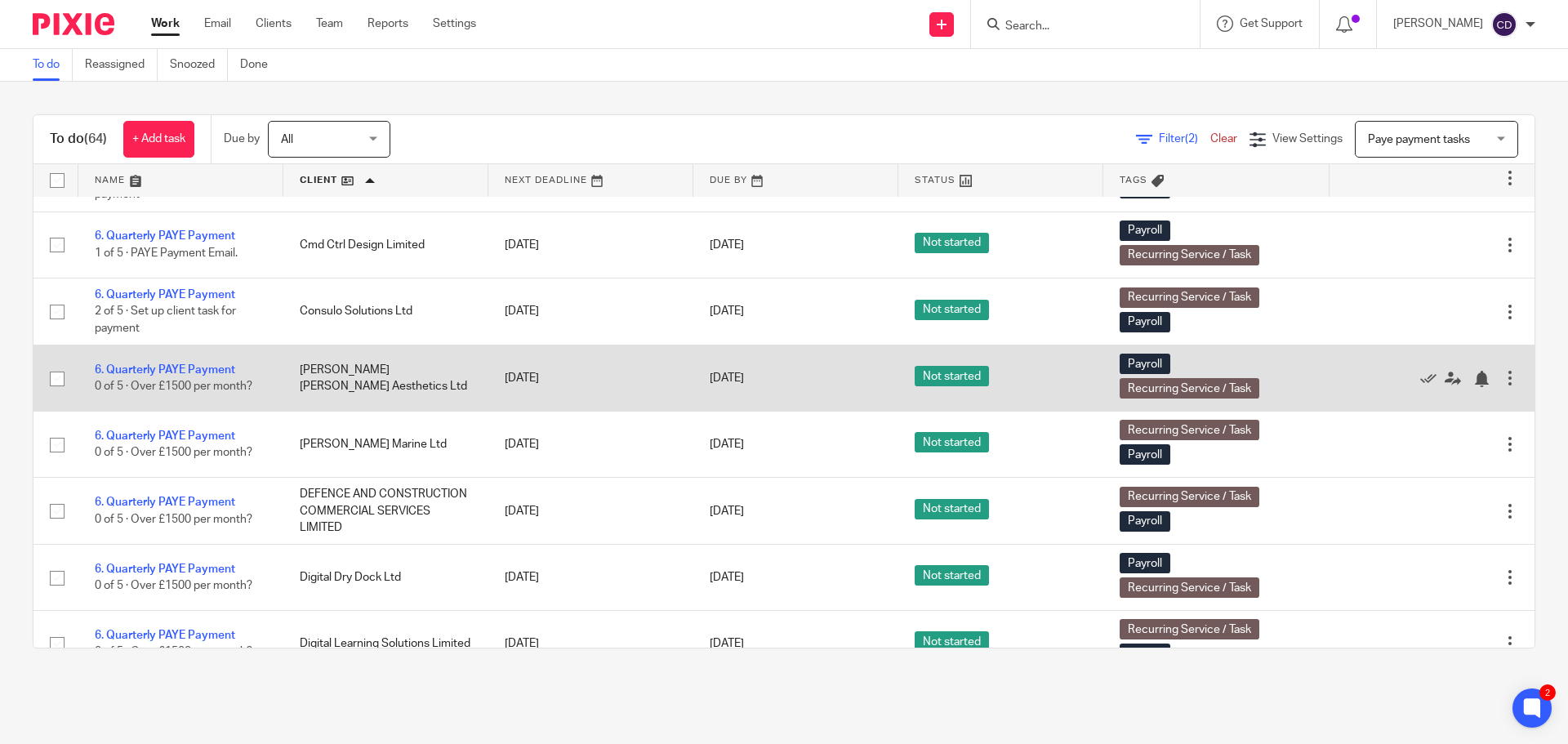
scroll to position [490, 0]
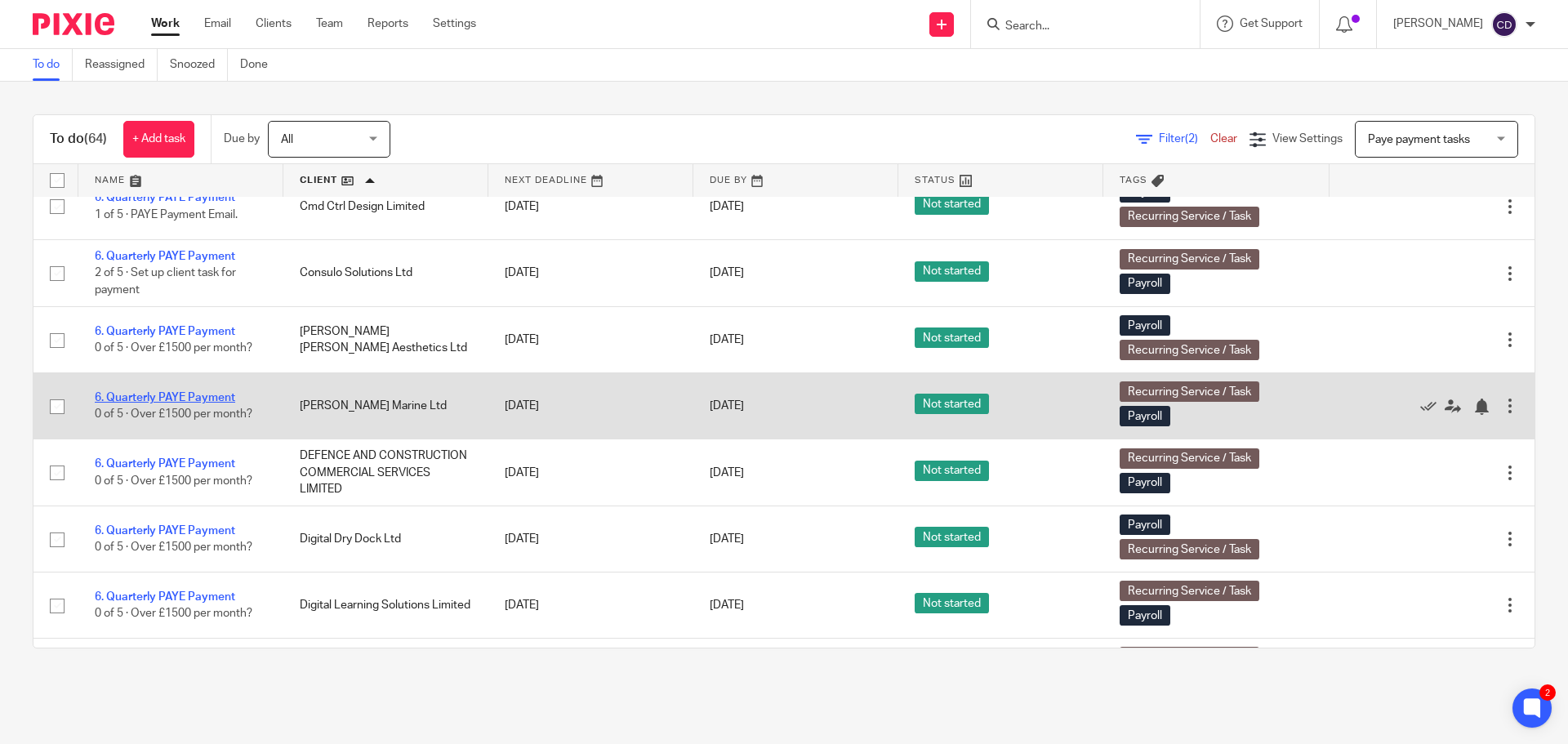
click at [217, 393] on link "6. Quarterly PAYE Payment" at bounding box center [165, 397] width 140 height 11
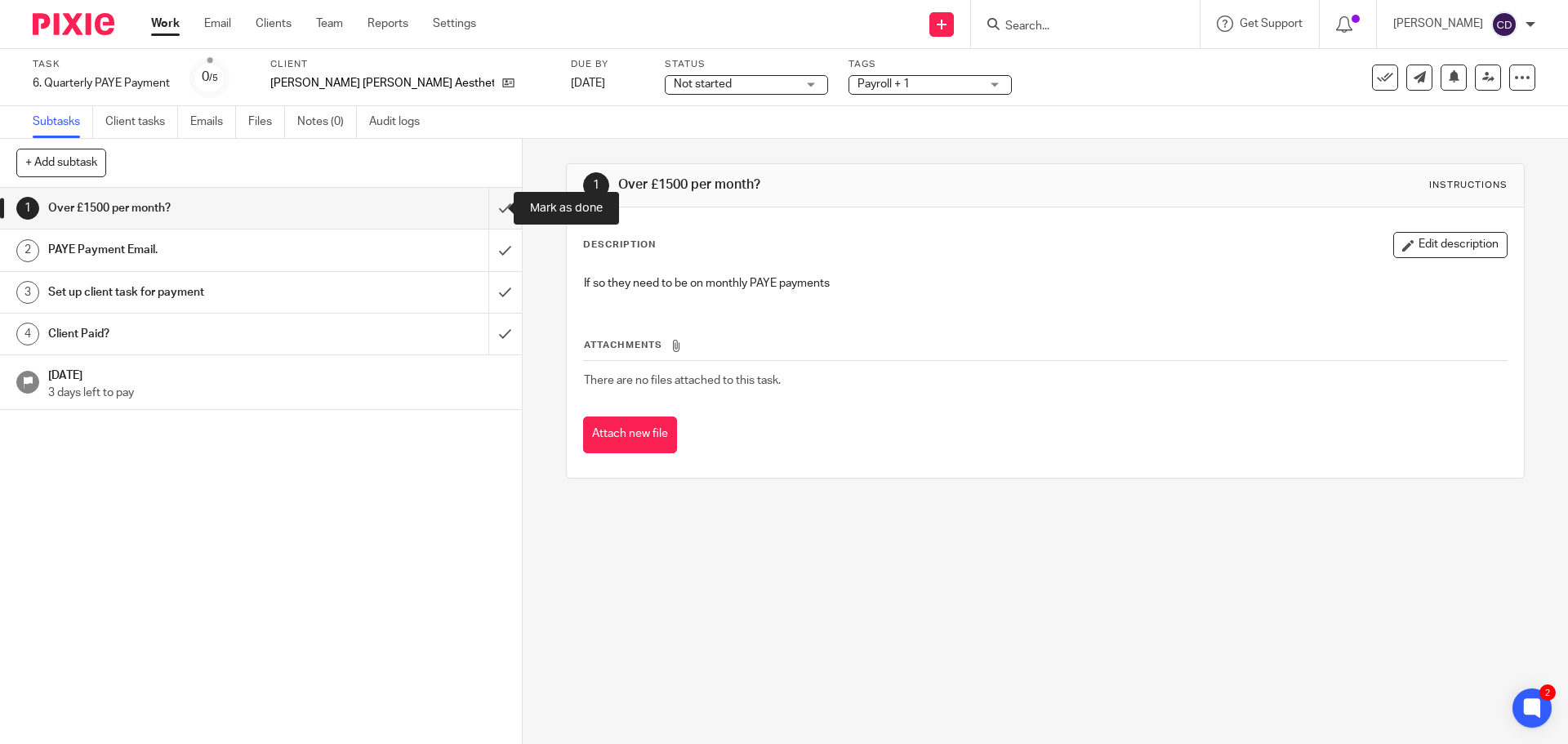
drag, startPoint x: 501, startPoint y: 206, endPoint x: 528, endPoint y: 274, distance: 73.2
click at [501, 206] on input "submit" at bounding box center [260, 208] width 522 height 41
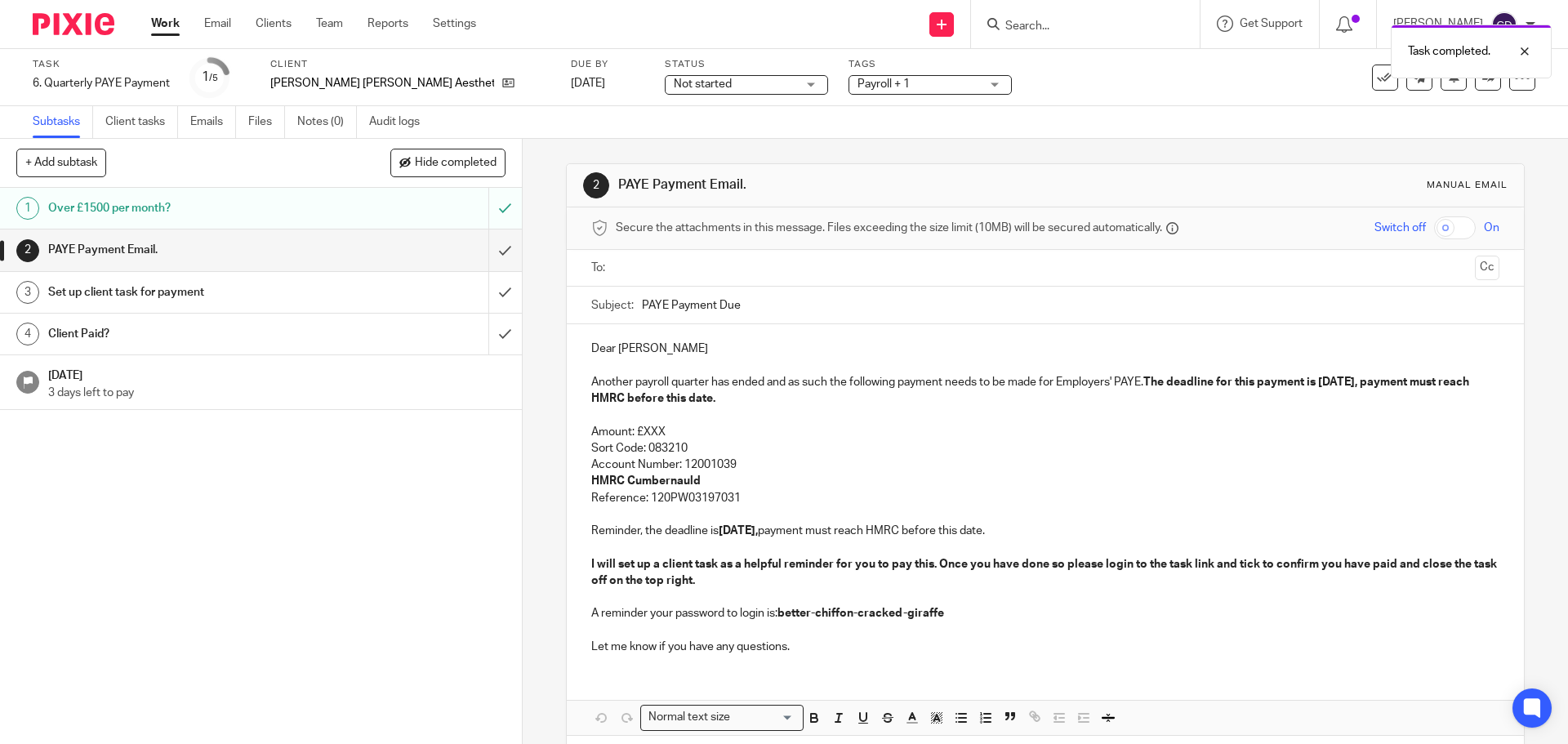
click at [649, 417] on p at bounding box center [1045, 415] width 907 height 17
click at [656, 427] on p "Amount: £XXX" at bounding box center [1045, 432] width 907 height 17
click at [1326, 387] on strong "The deadline for this payment is 21 Oct 2025, payment must reach HMRC before th…" at bounding box center [1031, 390] width 880 height 28
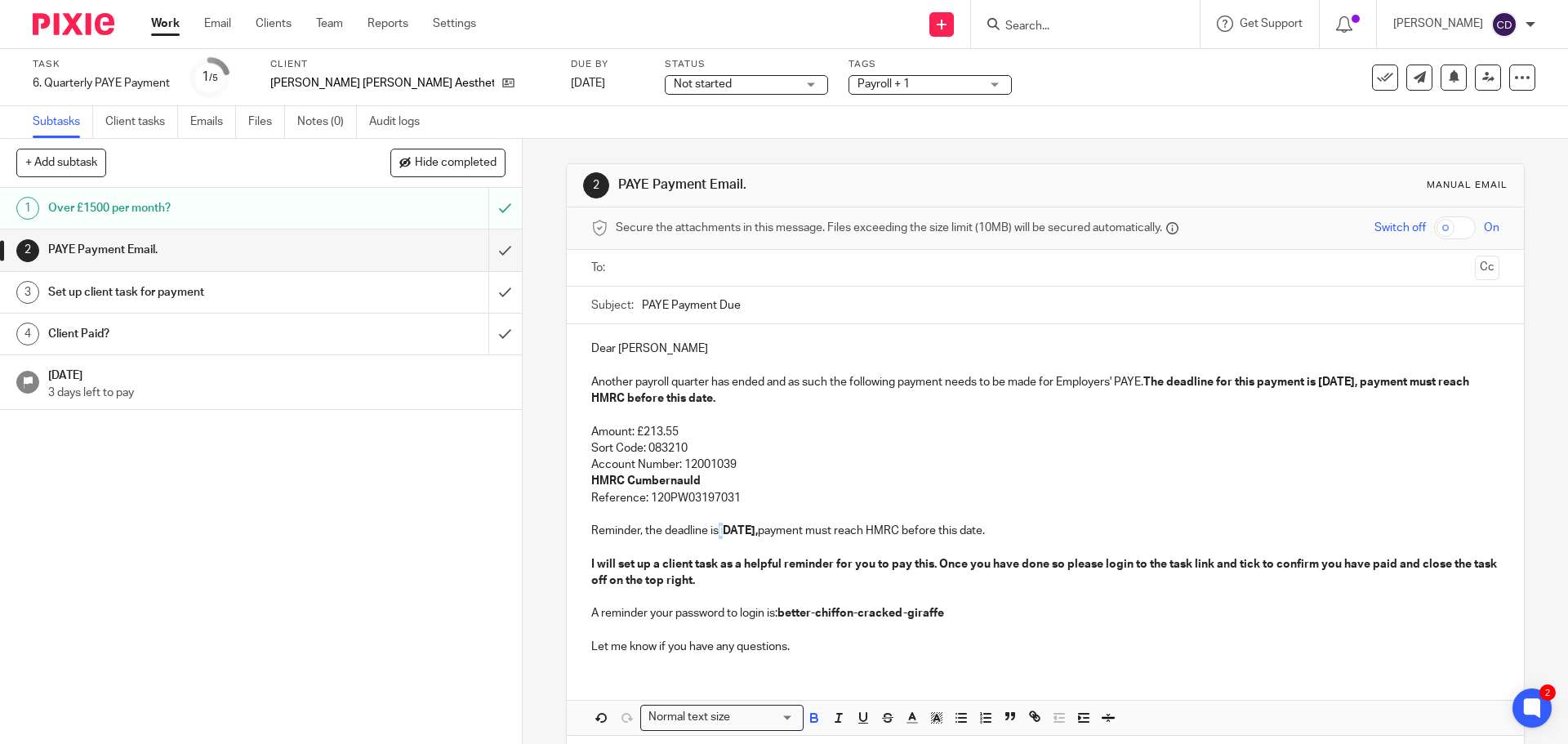
click at [718, 528] on strong "21 Oct 2025," at bounding box center [737, 531] width 39 height 11
click at [723, 531] on strong "21 Oct 2025," at bounding box center [737, 531] width 39 height 11
click at [690, 269] on input "text" at bounding box center [1045, 268] width 846 height 19
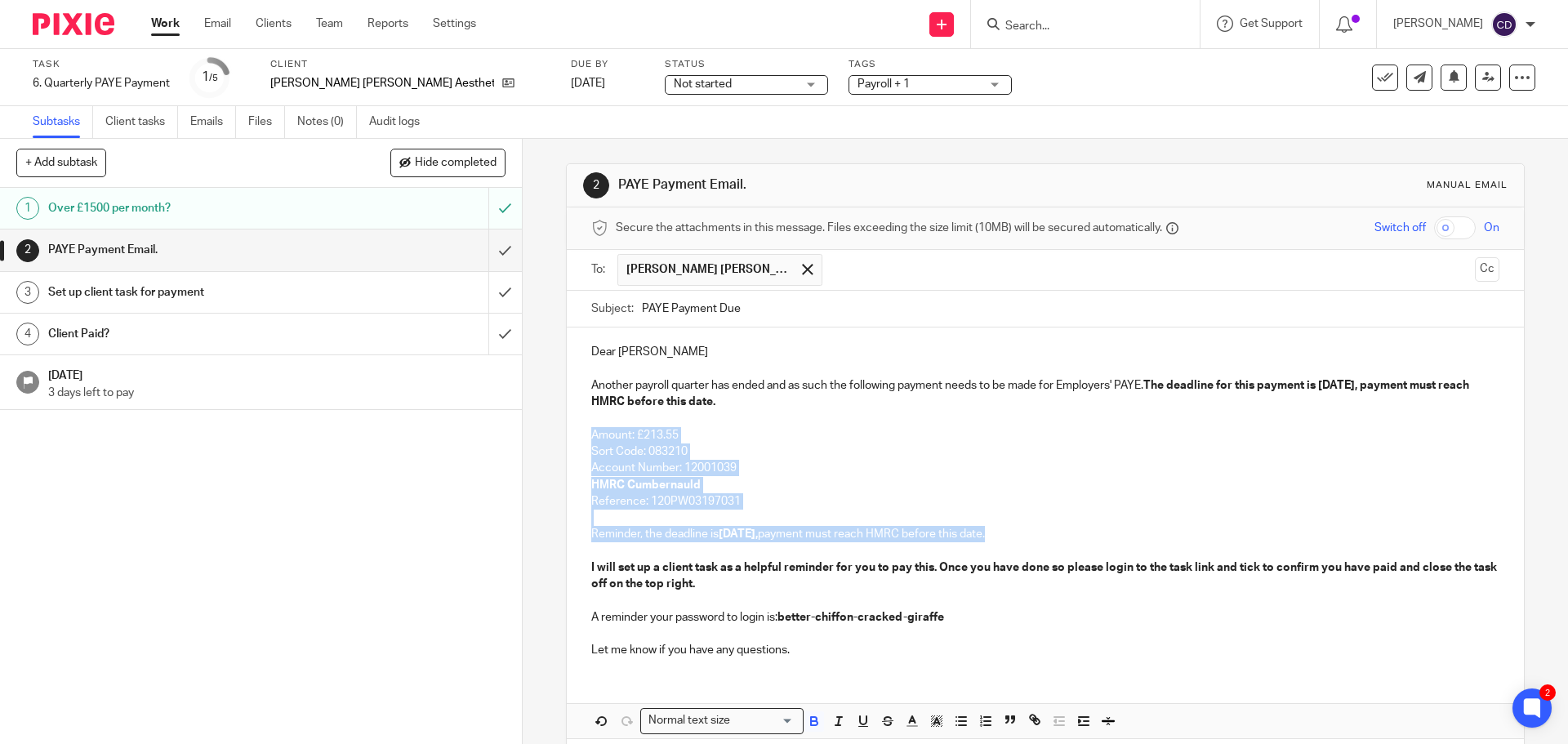
drag, startPoint x: 1043, startPoint y: 529, endPoint x: 563, endPoint y: 438, distance: 488.5
click at [567, 438] on div "Dear [PERSON_NAME] Another payroll quarter has ended and as such the following …" at bounding box center [1045, 499] width 956 height 343
copy div "Amount: £213.55 Sort Code: 083210 Account Number: 12001039 HMRC Cumbernauld Ref…"
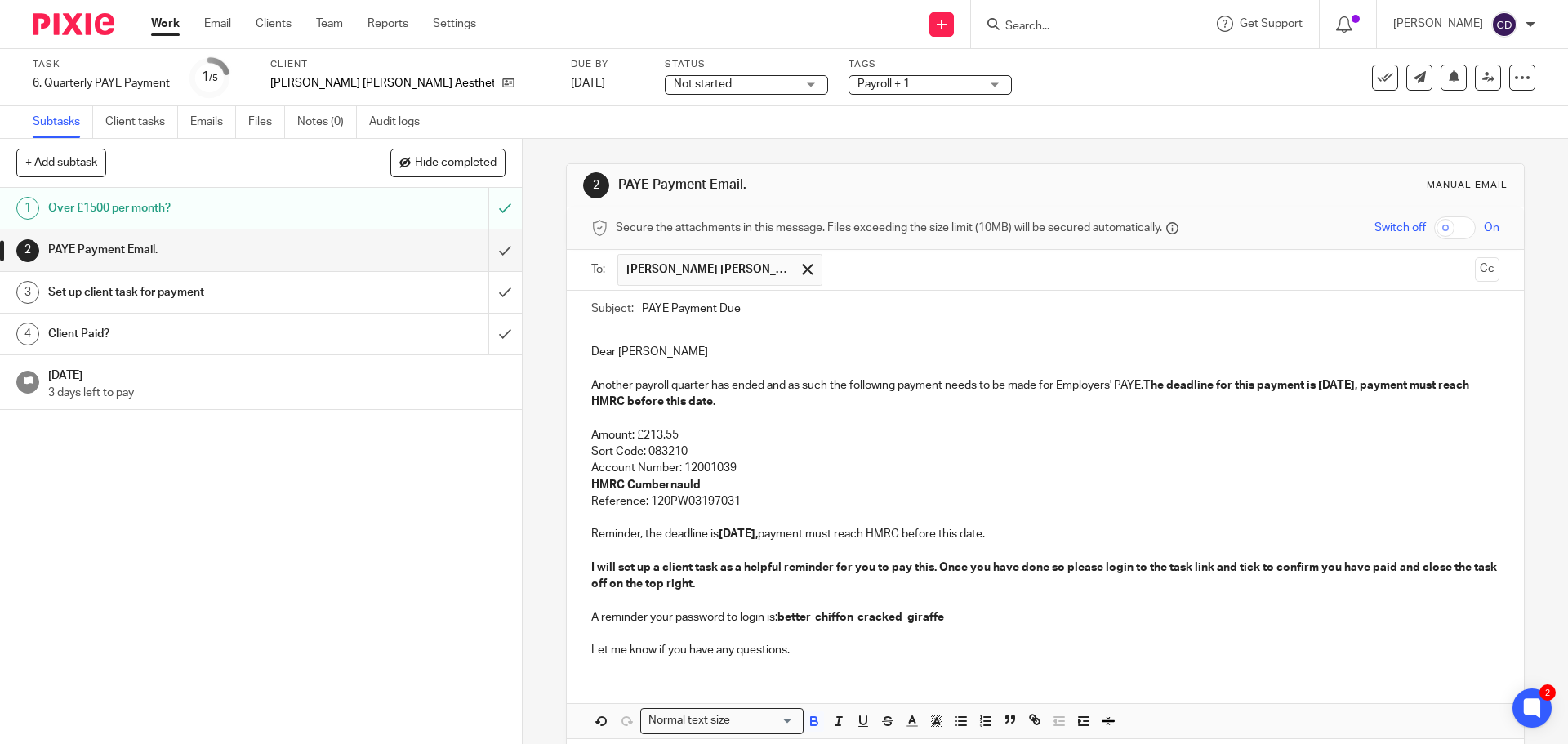
click at [763, 300] on input "PAYE Payment Due" at bounding box center [1070, 309] width 857 height 37
click at [764, 321] on input "PAYE Payment Due" at bounding box center [1070, 309] width 857 height 37
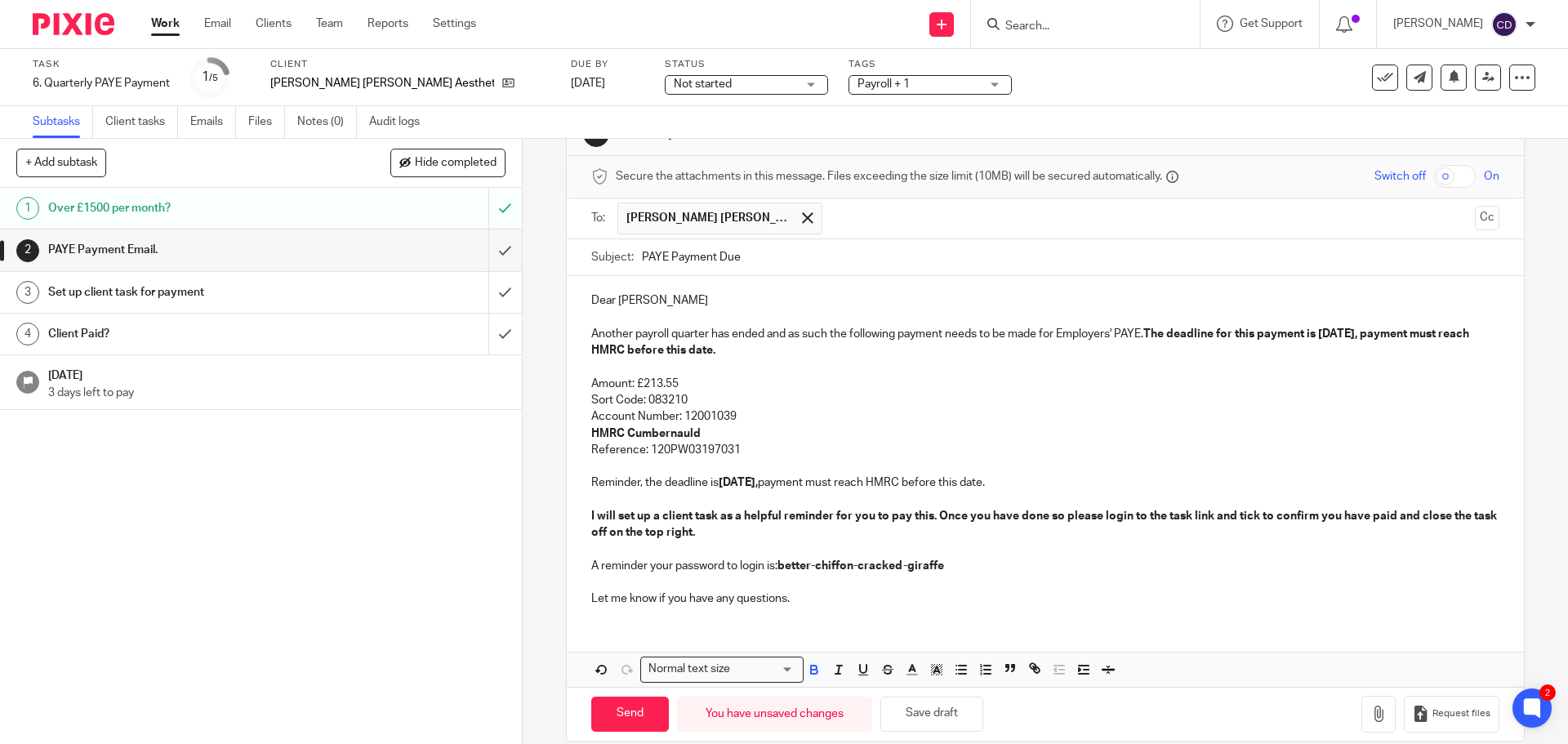
scroll to position [73, 0]
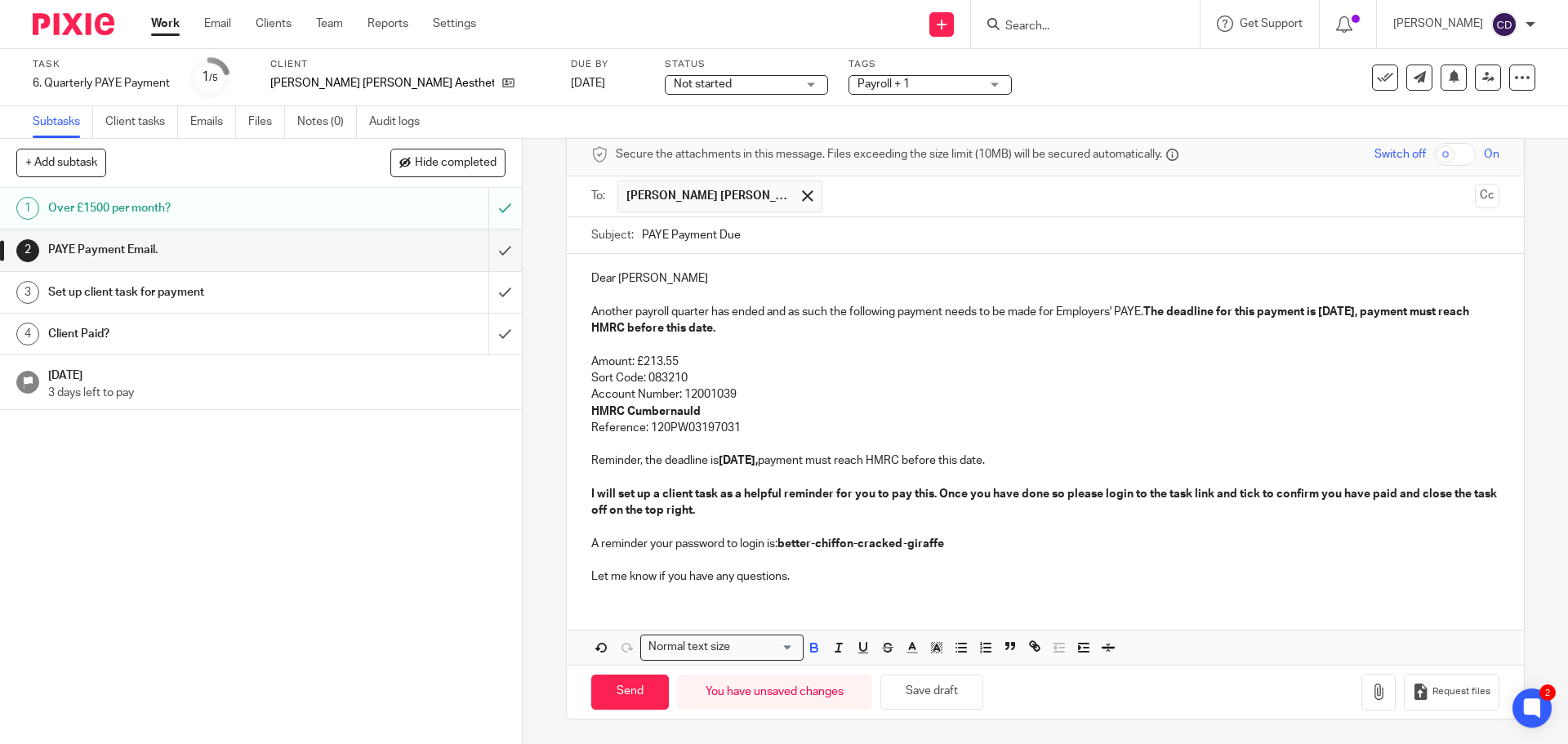
type input "PAYE Payment Due"
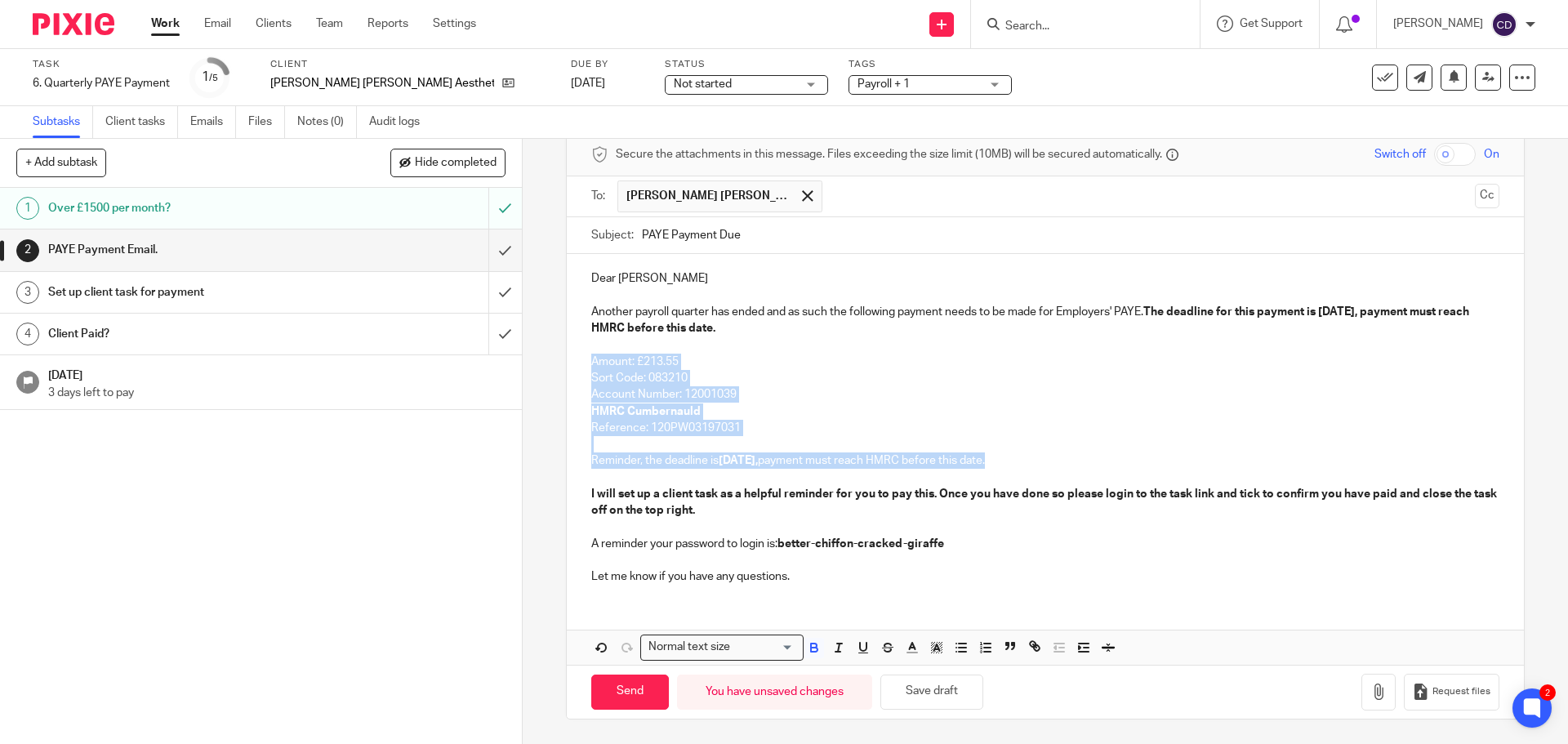
drag, startPoint x: 1027, startPoint y: 457, endPoint x: 513, endPoint y: 369, distance: 521.5
click at [513, 369] on div "+ Add subtask Hide completed Cancel + Add 1 Over £1500 per month? 2 PAYE Paymen…" at bounding box center [784, 441] width 1568 height 605
copy div "Amount: £213.55 Sort Code: 083210 Account Number: 12001039 HMRC Cumbernauld Ref…"
click at [135, 132] on link "Client tasks" at bounding box center [141, 122] width 72 height 32
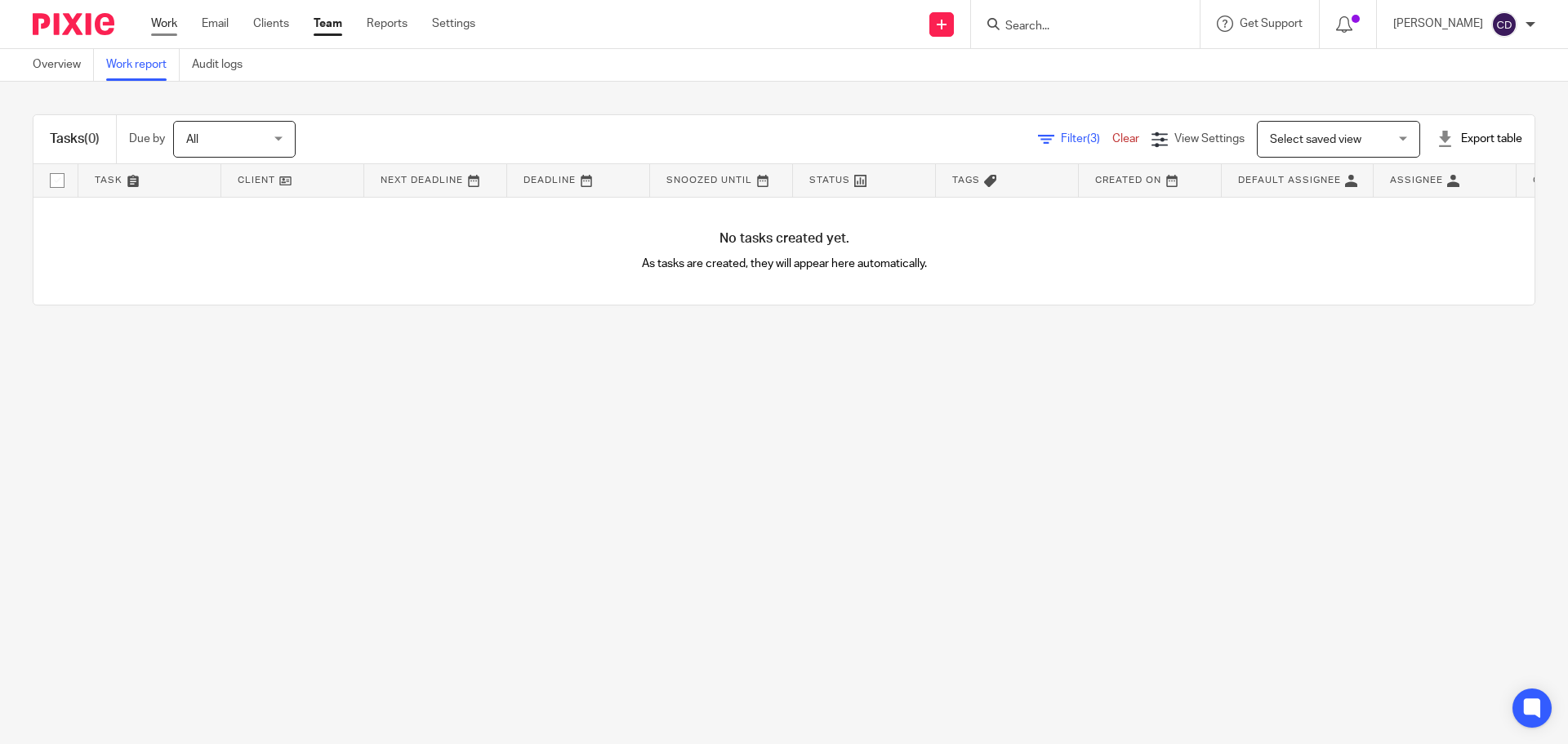
click at [178, 27] on link "Work" at bounding box center [164, 24] width 26 height 17
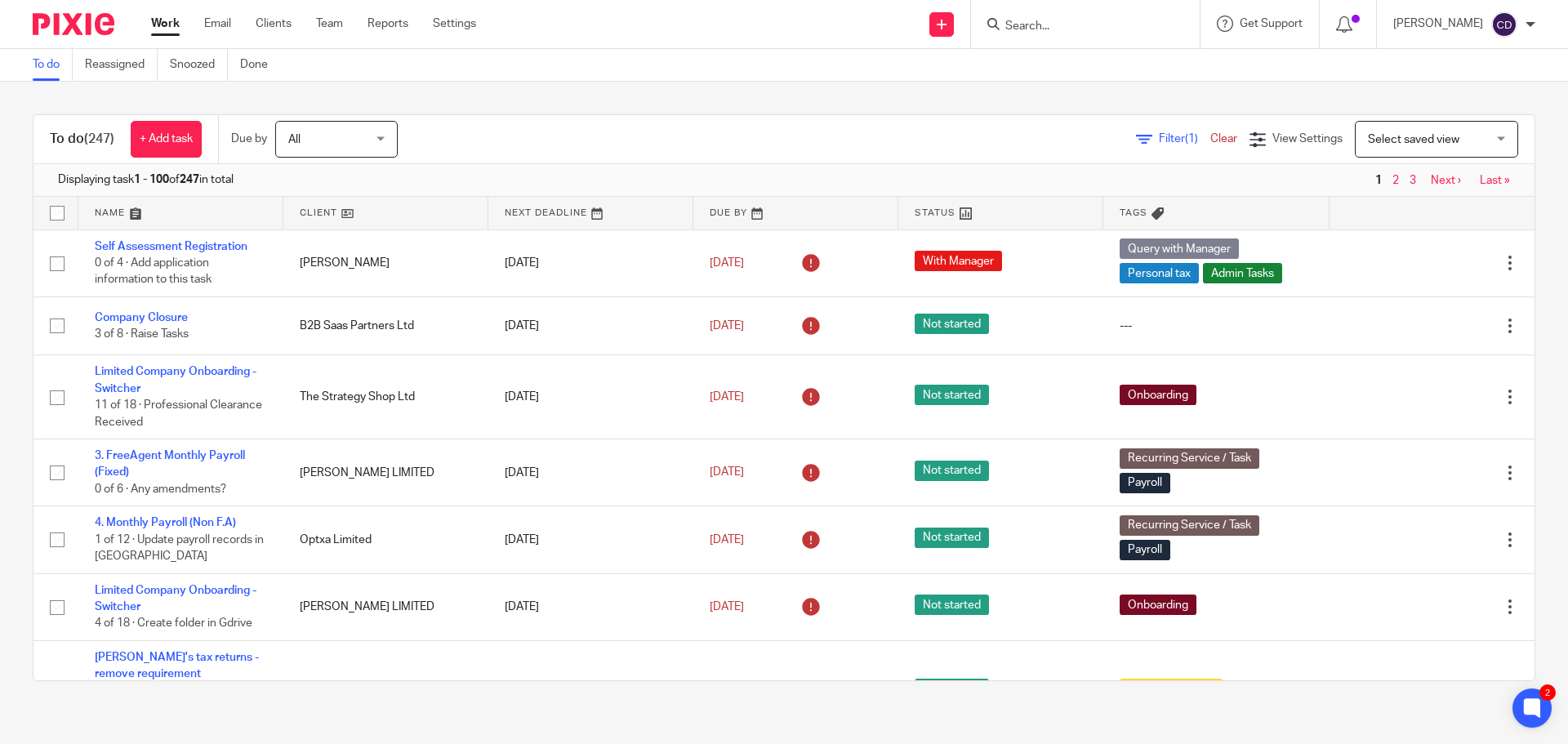
click at [1134, 34] on form at bounding box center [1091, 24] width 174 height 20
click at [1139, 20] on input "Search" at bounding box center [1077, 27] width 147 height 15
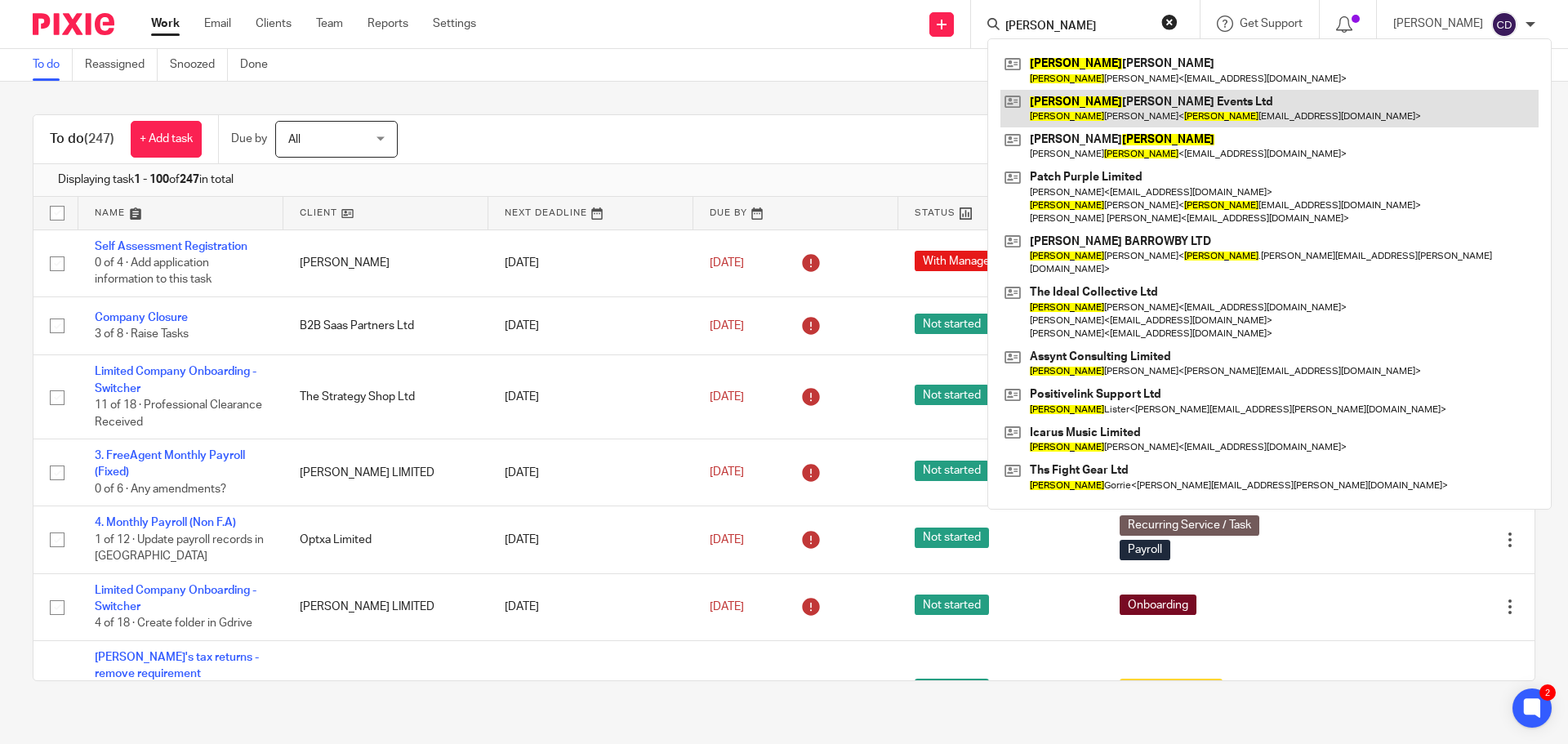
type input "Thomas"
click at [1117, 118] on link at bounding box center [1269, 108] width 538 height 37
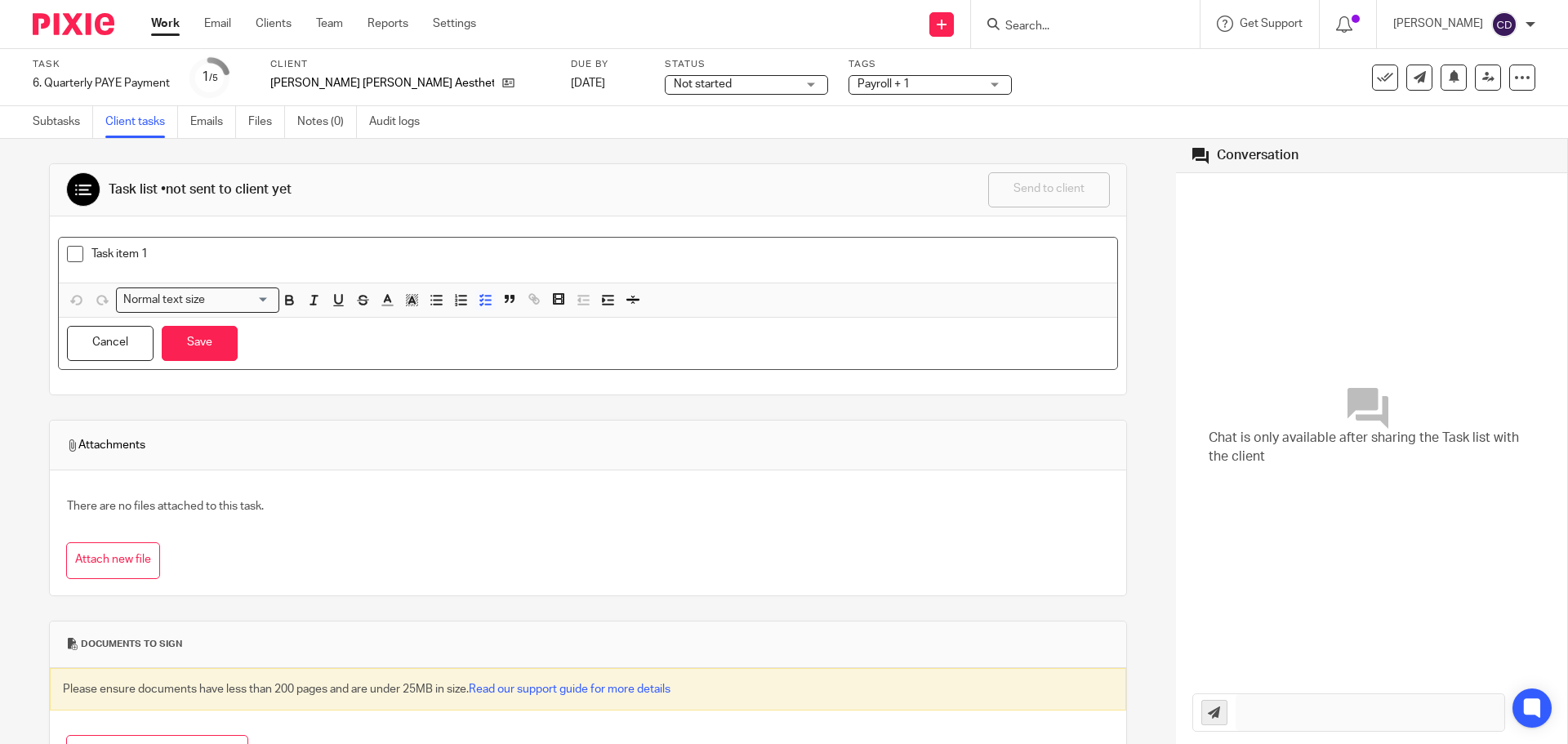
click at [178, 260] on p "Task item 1" at bounding box center [600, 254] width 1017 height 17
drag, startPoint x: 129, startPoint y: 257, endPoint x: 91, endPoint y: 255, distance: 38.1
click at [91, 255] on p "Task item 1" at bounding box center [600, 254] width 1017 height 17
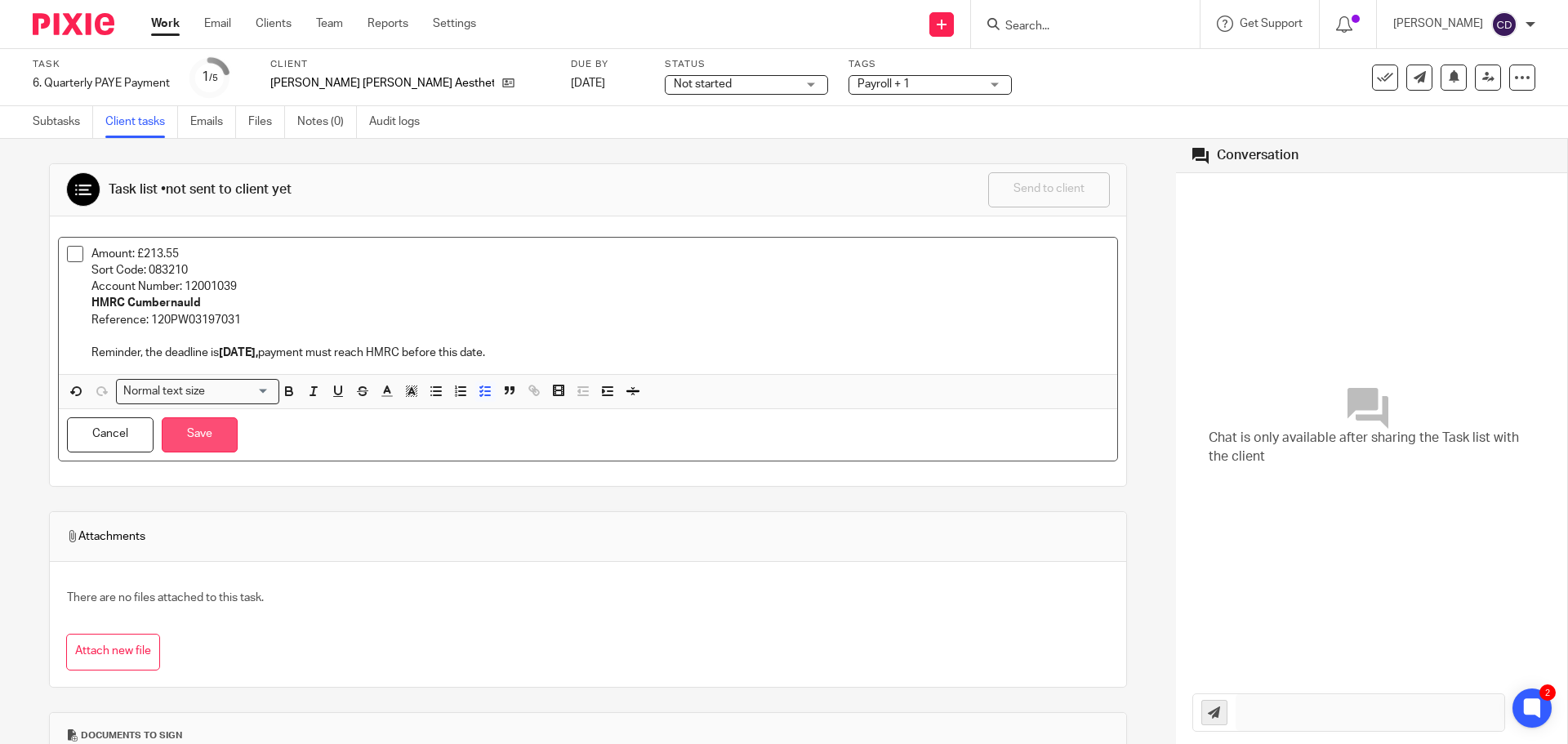
click at [199, 441] on button "Save" at bounding box center [199, 435] width 76 height 35
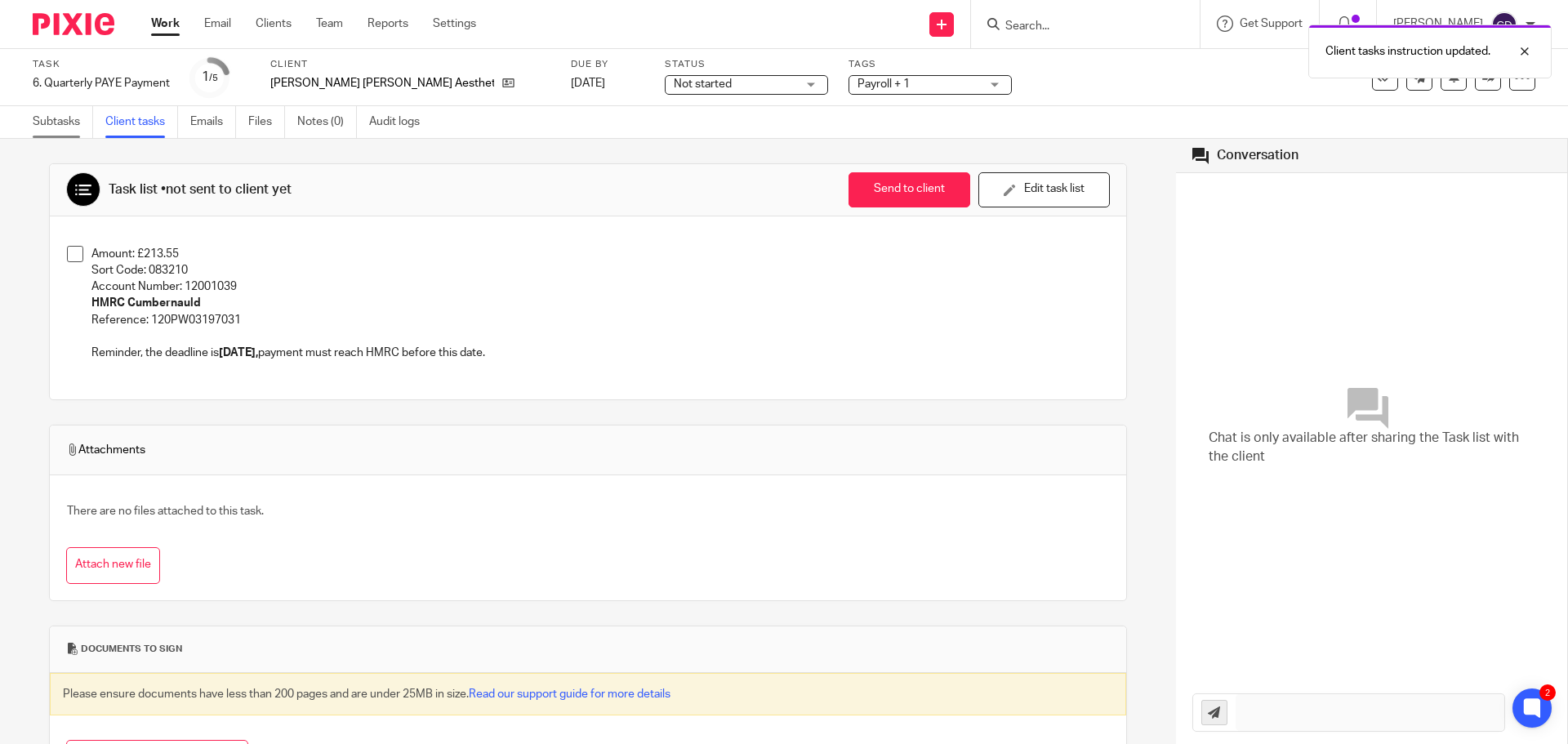
click at [68, 125] on link "Subtasks" at bounding box center [63, 122] width 60 height 32
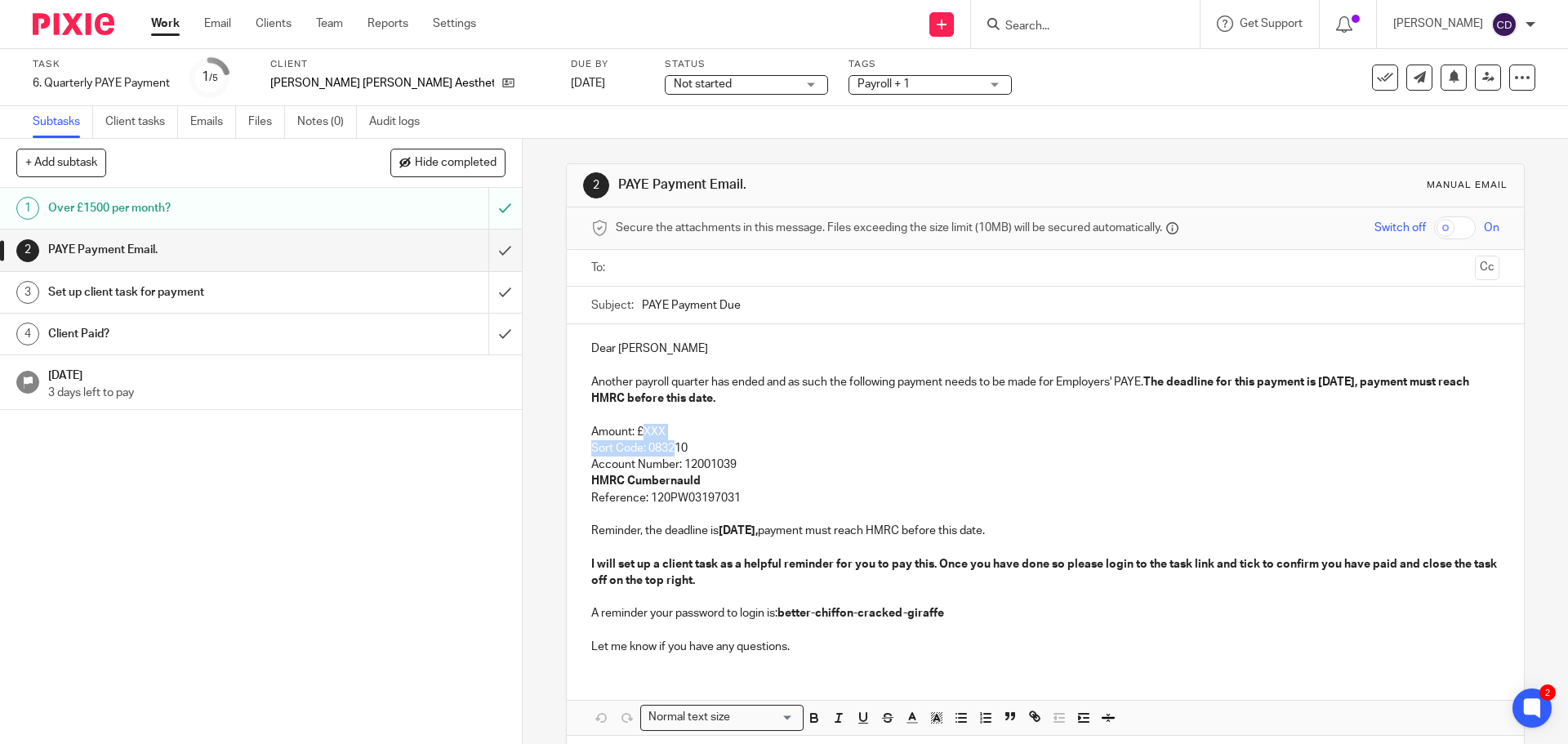
drag, startPoint x: 668, startPoint y: 440, endPoint x: 636, endPoint y: 430, distance: 33.5
click at [636, 430] on div "Dear [PERSON_NAME] Another payroll quarter has ended and as such the following …" at bounding box center [1045, 496] width 956 height 343
click at [637, 430] on p "Amount: £XXX" at bounding box center [1045, 432] width 907 height 17
click at [646, 430] on p "Amount: £XXX" at bounding box center [1045, 432] width 907 height 17
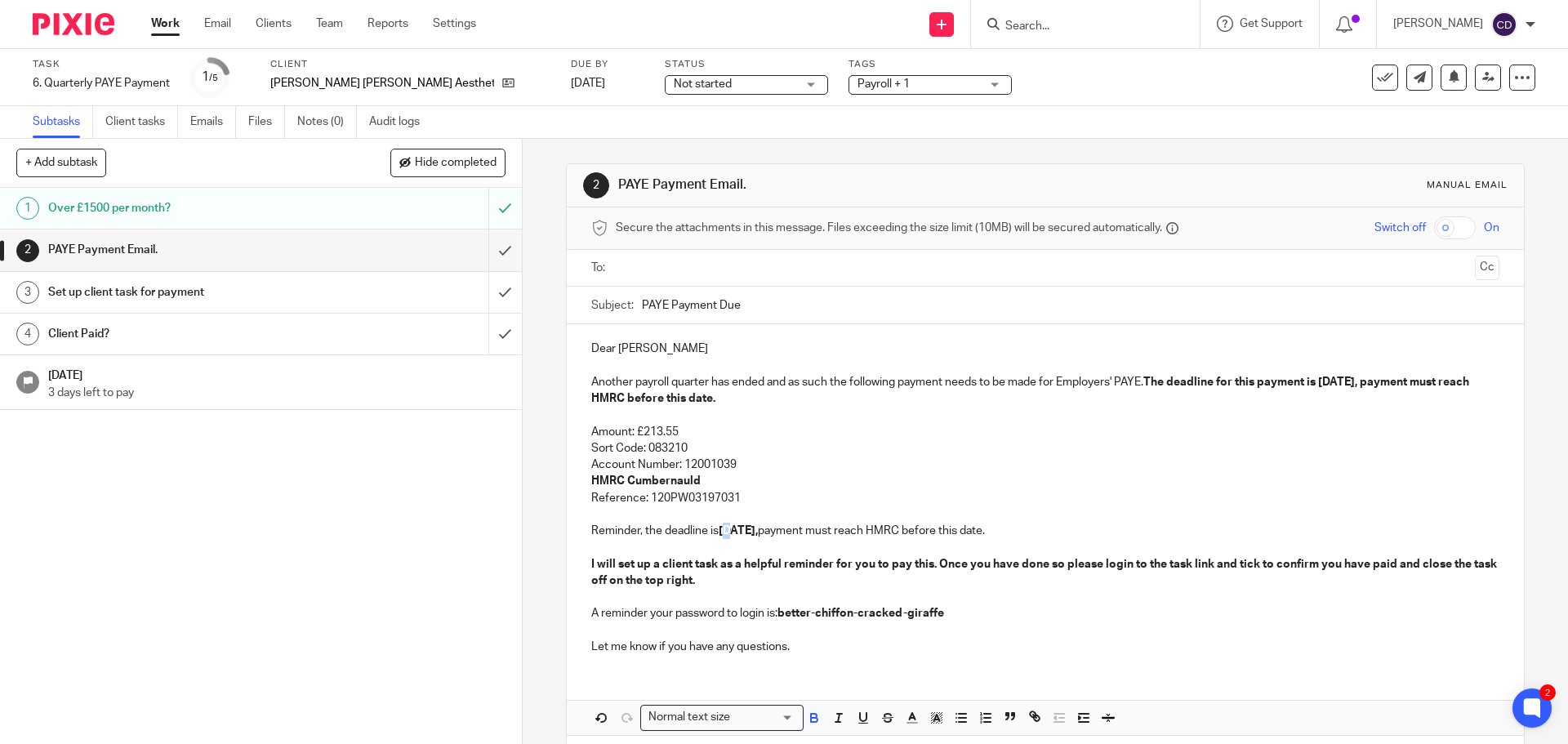
click at [725, 532] on strong "[DATE]," at bounding box center [737, 531] width 39 height 11
click at [1327, 387] on strong "The deadline for this payment is [DATE], payment must reach HMRC before this da…" at bounding box center [1031, 390] width 880 height 28
drag, startPoint x: 615, startPoint y: 450, endPoint x: 559, endPoint y: 422, distance: 62.6
click at [559, 422] on div "2 PAYE Payment Email. Manual email Secure the attachments in this message. File…" at bounding box center [1045, 441] width 1045 height 605
click at [1017, 557] on p "I will set up a client task as a helpful reminder for you to pay this. Once you…" at bounding box center [1045, 573] width 907 height 33
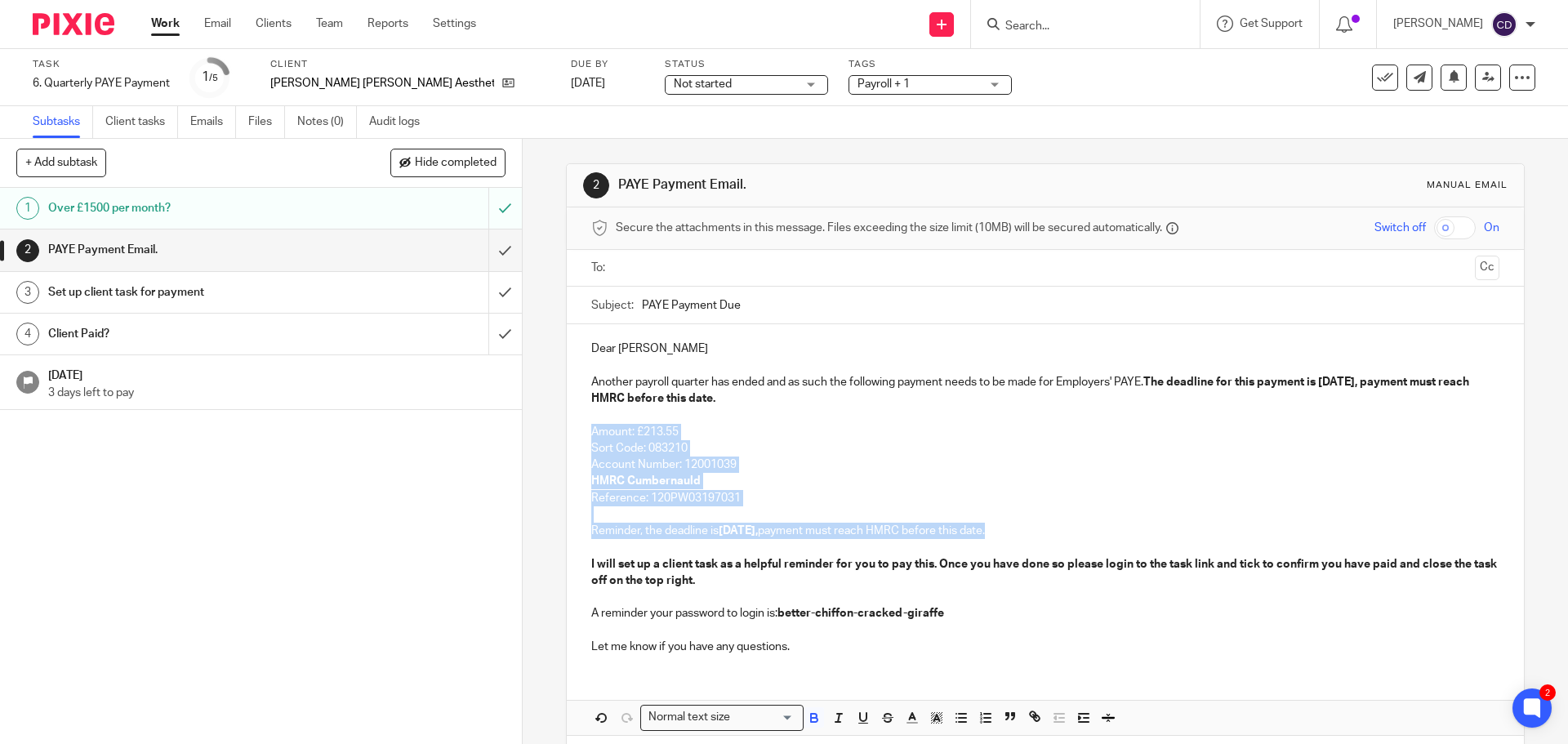
drag, startPoint x: 1034, startPoint y: 538, endPoint x: 536, endPoint y: 426, distance: 510.4
click at [536, 426] on div "2 PAYE Payment Email. Manual email Secure the attachments in this message. File…" at bounding box center [1045, 441] width 1045 height 605
copy div "Amount: £213.55 Sort Code: 083210 Account Number: 12001039 HMRC Cumbernauld Ref…"
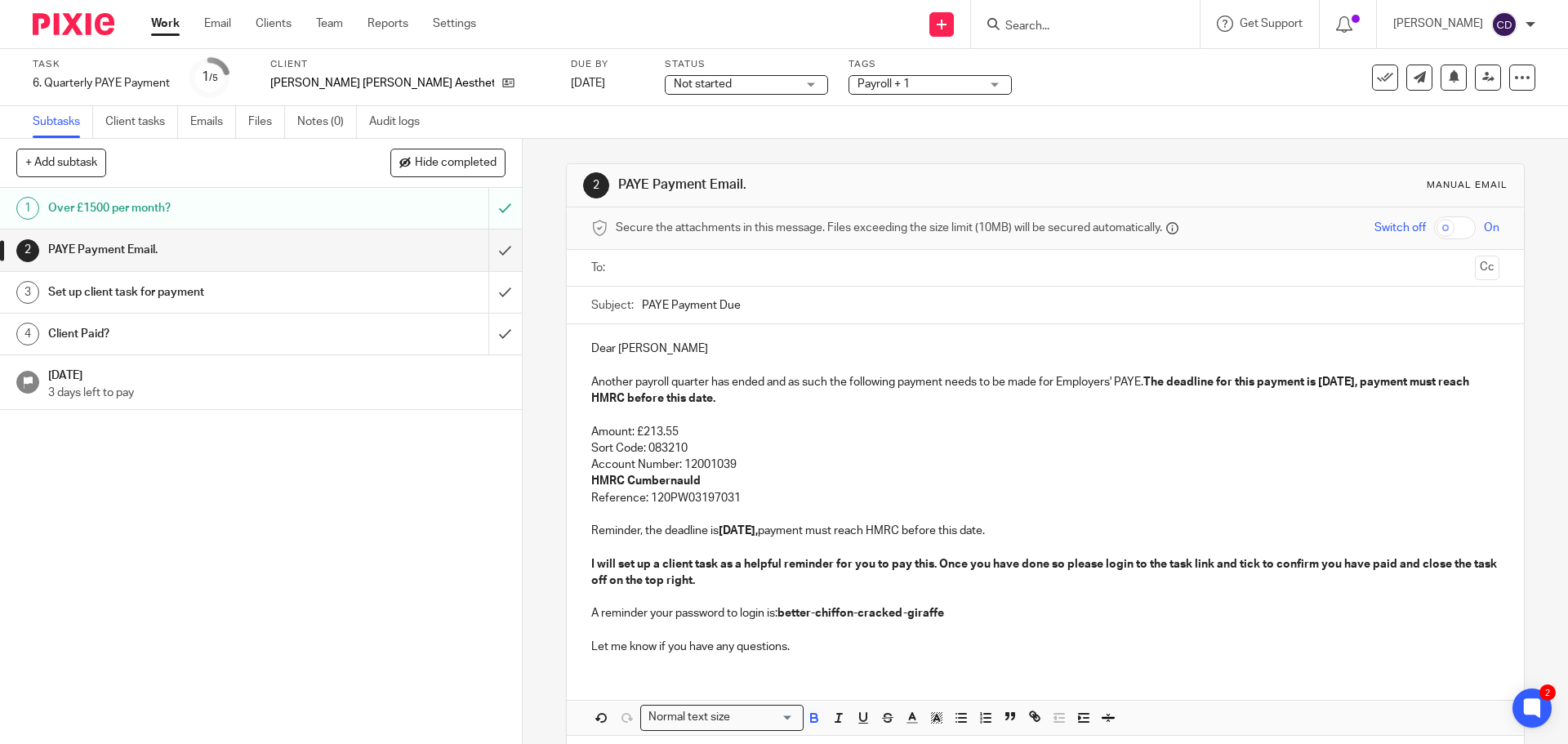
click at [663, 281] on ul at bounding box center [1046, 268] width 857 height 27
click at [707, 278] on ul at bounding box center [1046, 268] width 857 height 27
click at [713, 276] on input "text" at bounding box center [1045, 268] width 846 height 19
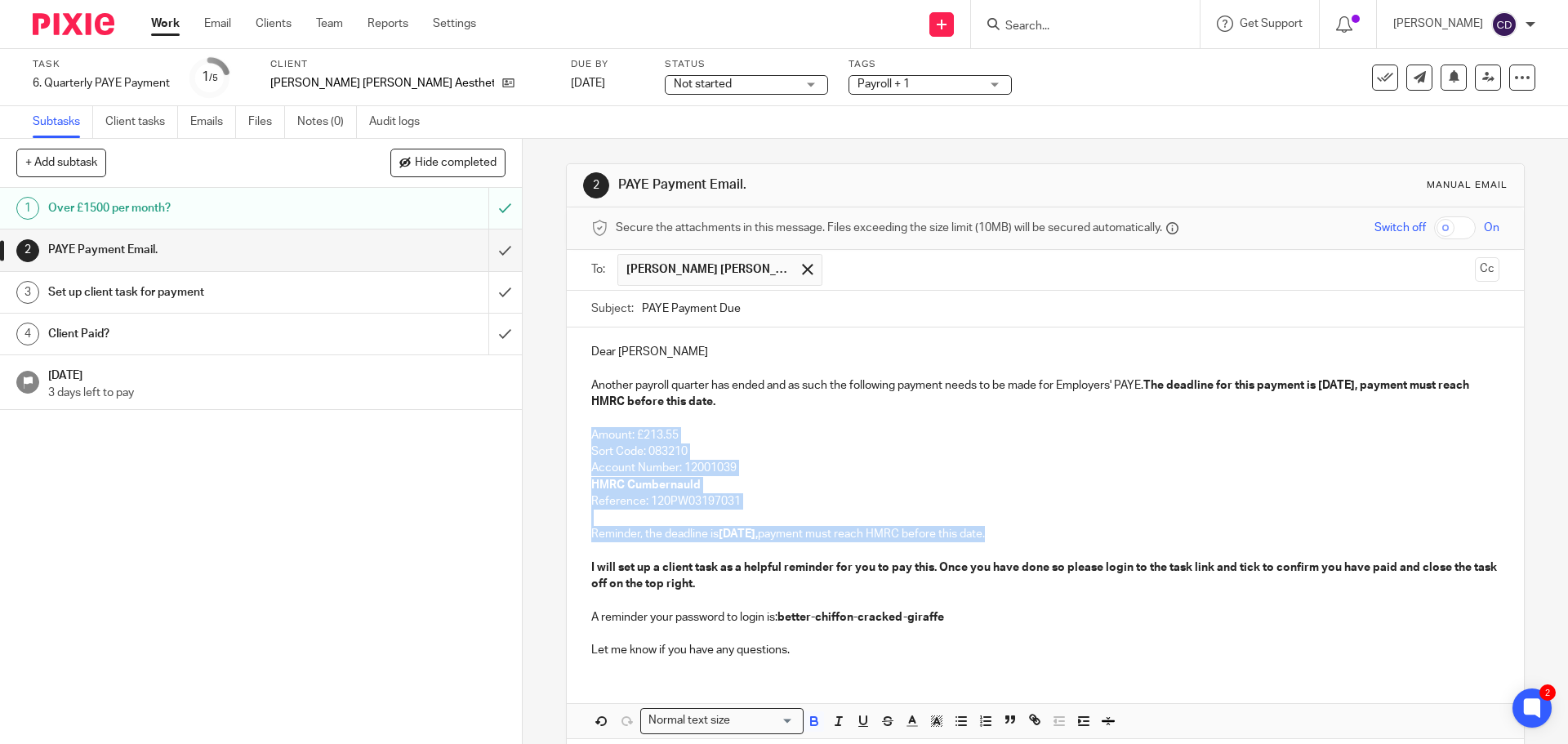
drag, startPoint x: 1046, startPoint y: 540, endPoint x: 584, endPoint y: 435, distance: 473.8
click at [584, 435] on div "Dear Darryl Another payroll quarter has ended and as such the following payment…" at bounding box center [1045, 499] width 956 height 343
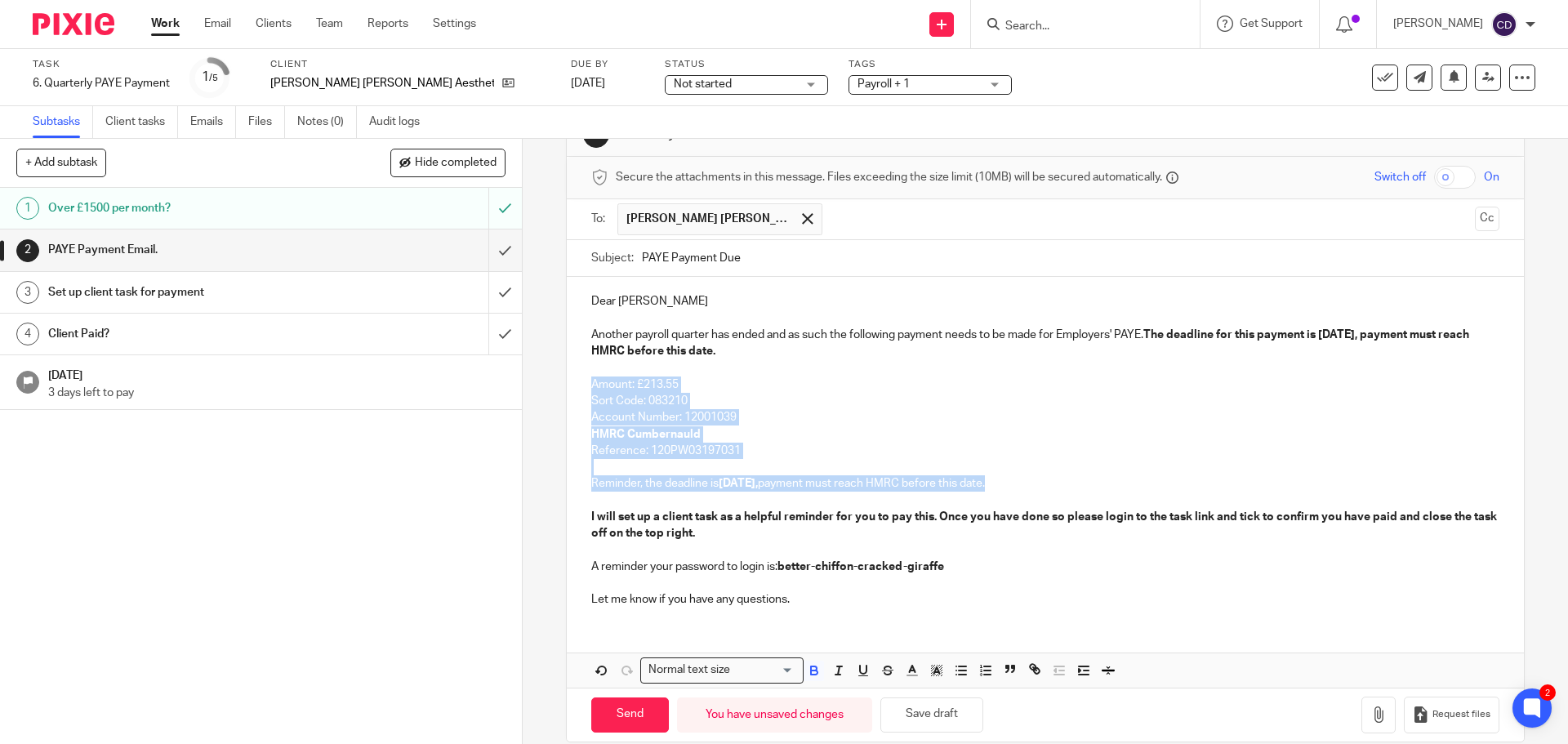
scroll to position [73, 0]
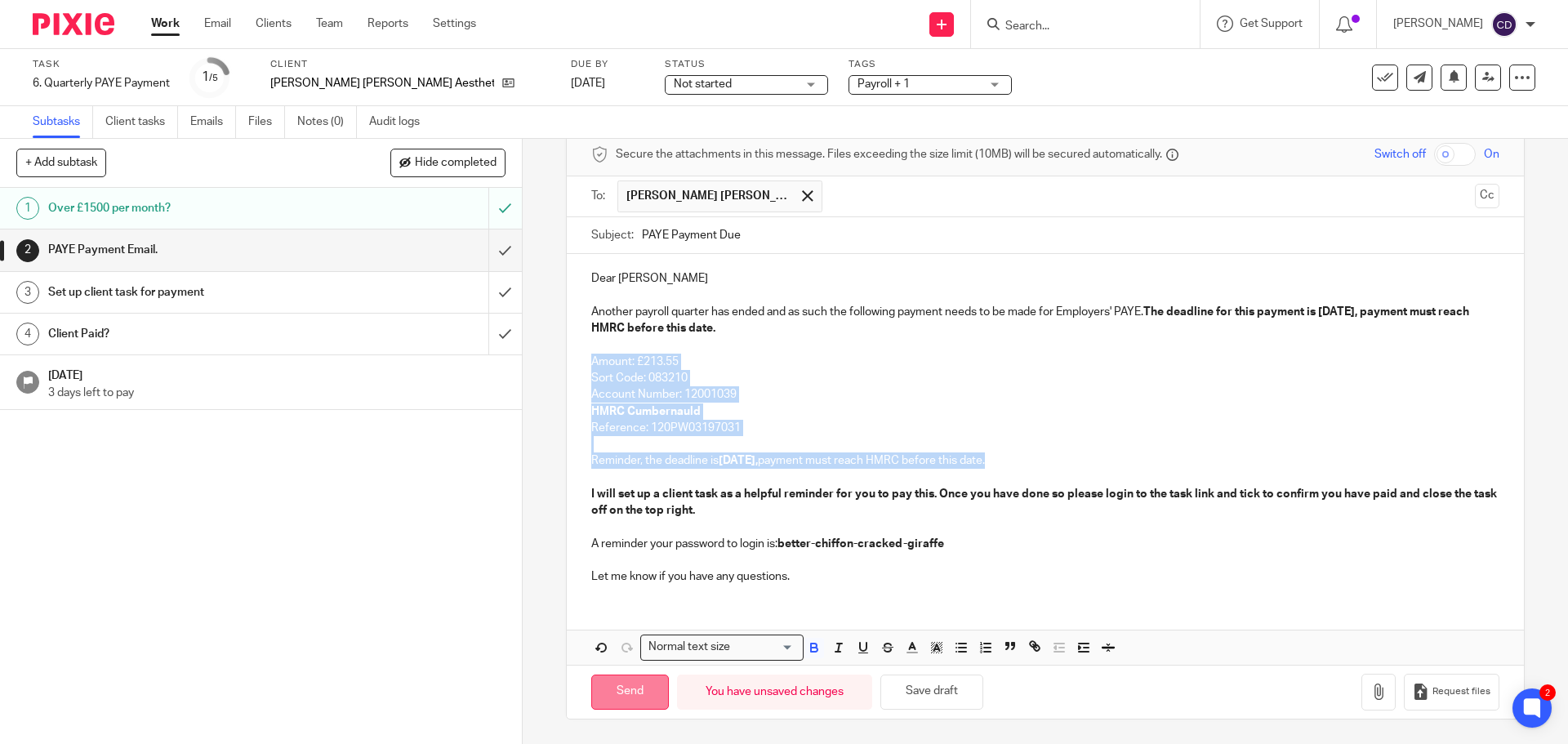
click at [623, 693] on input "Send" at bounding box center [629, 693] width 77 height 35
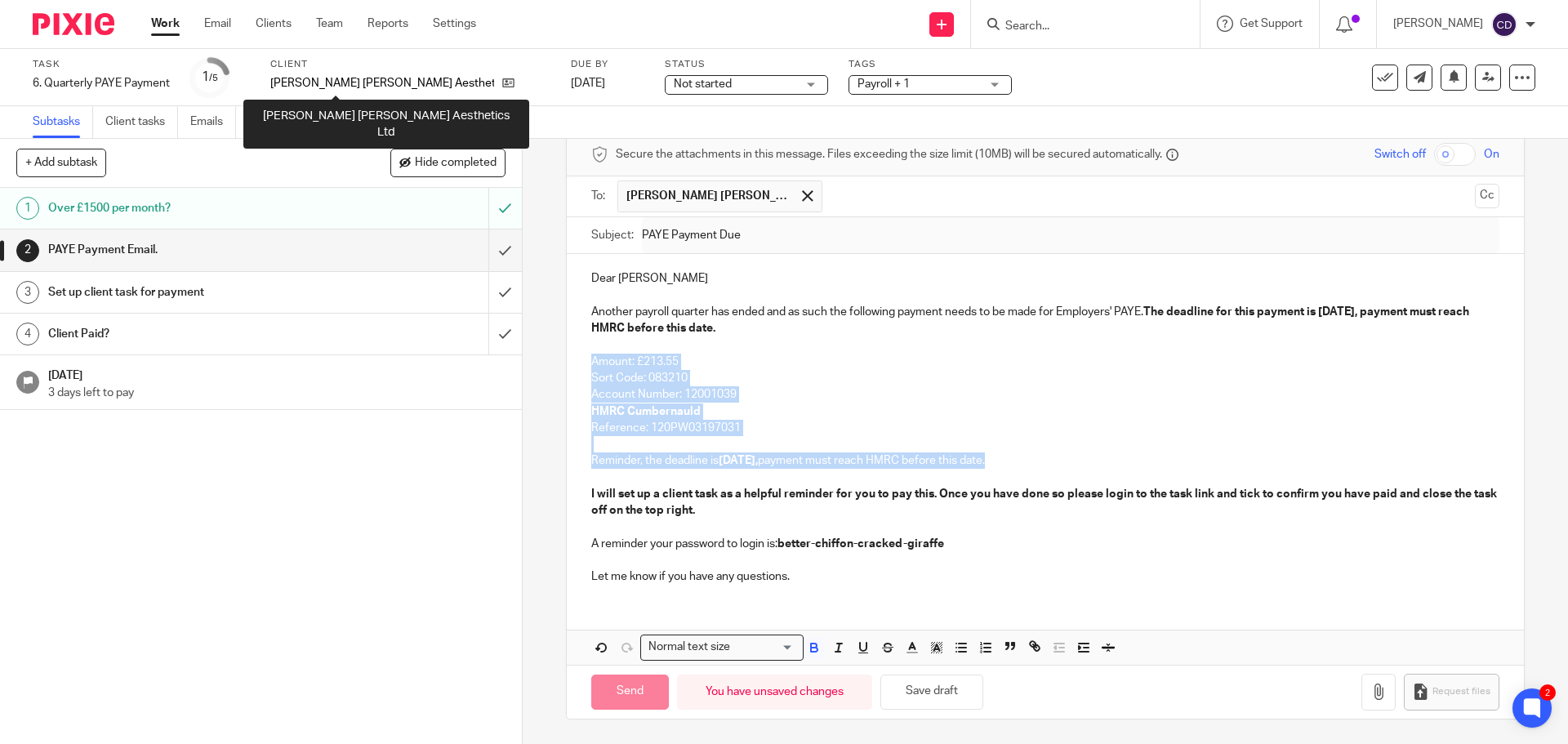
type input "Sent"
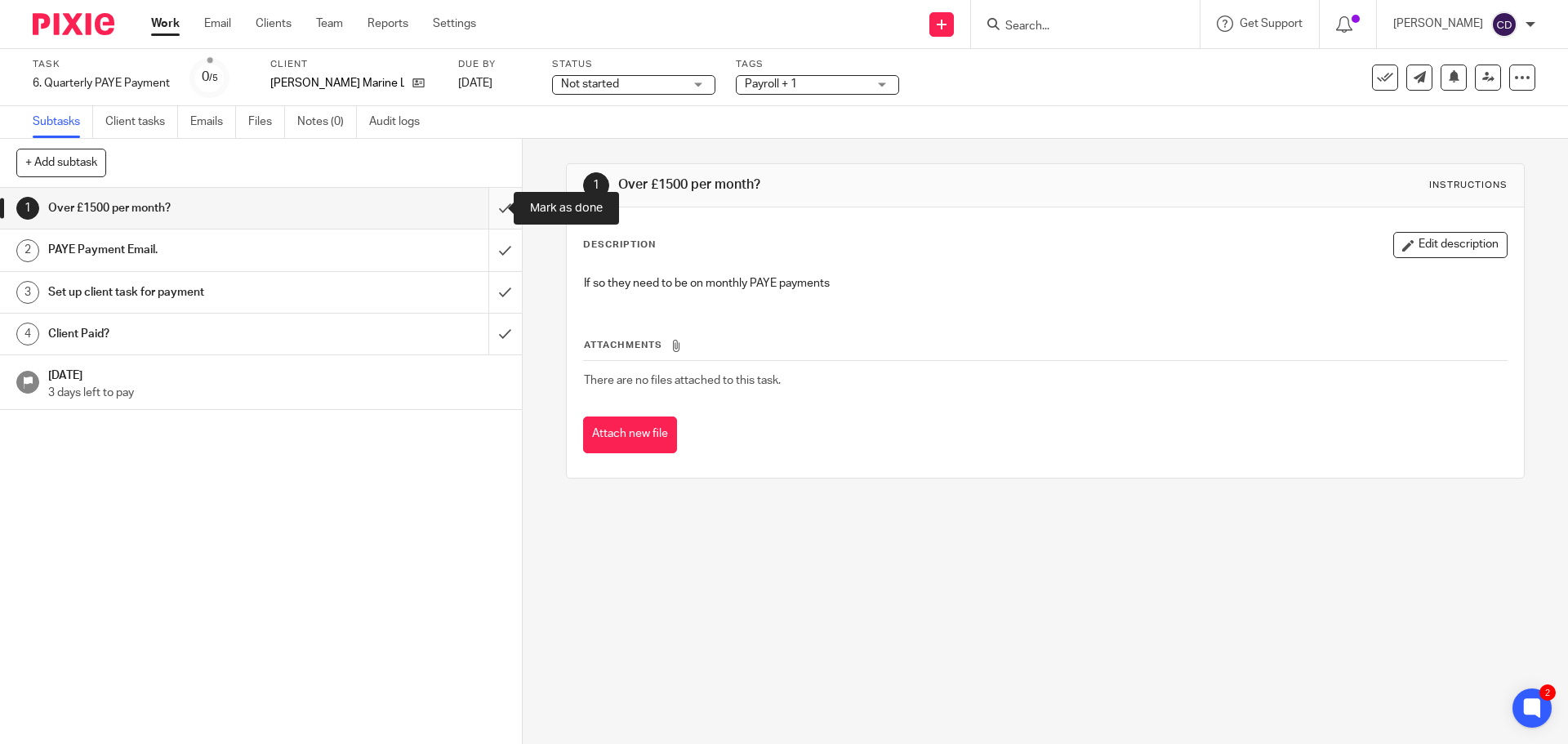
click at [492, 209] on input "submit" at bounding box center [260, 208] width 522 height 41
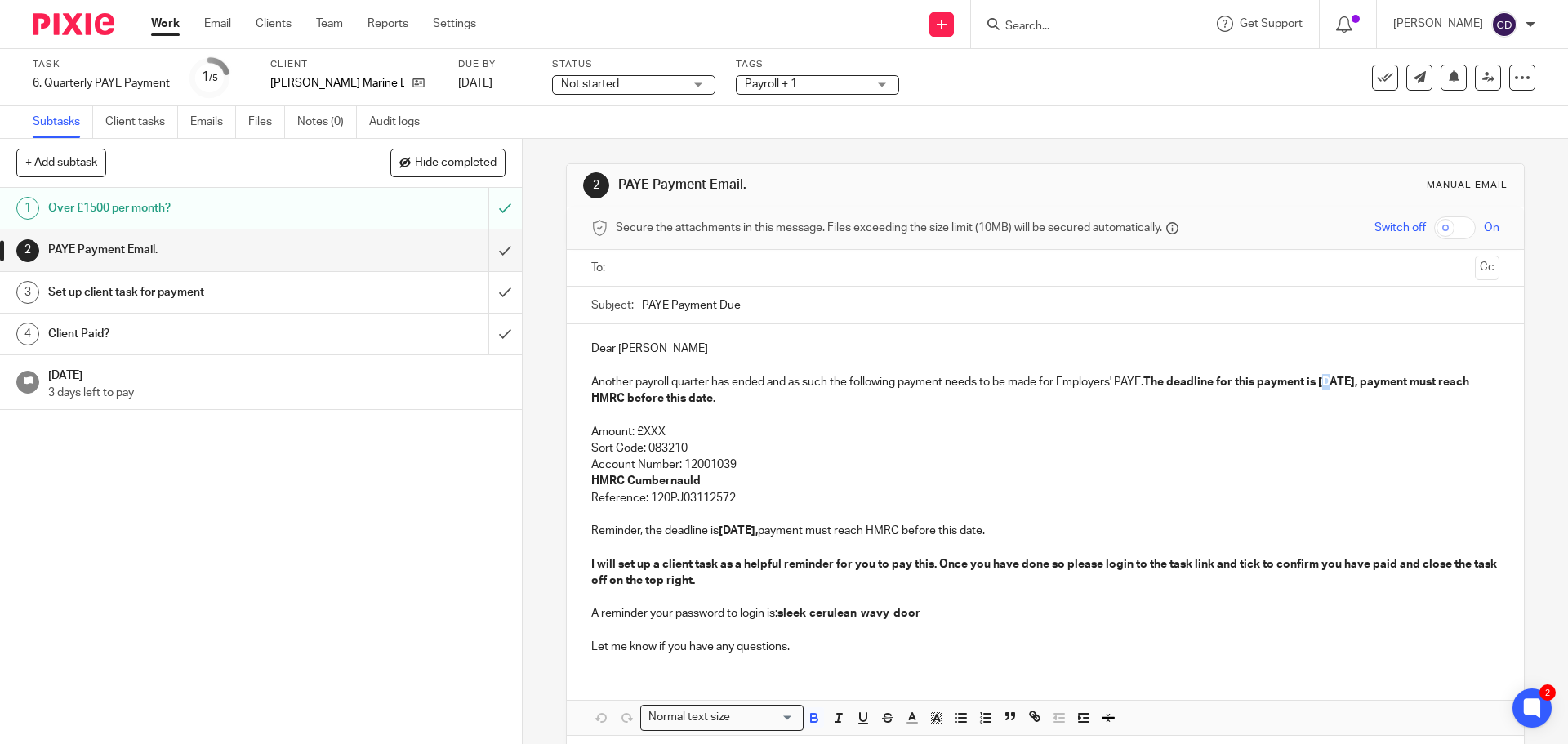
click at [1331, 383] on strong "The deadline for this payment is [DATE], payment must reach HMRC before this da…" at bounding box center [1031, 390] width 880 height 28
click at [723, 533] on strong "[DATE]," at bounding box center [737, 531] width 39 height 11
click at [1376, 70] on icon at bounding box center [1384, 78] width 17 height 17
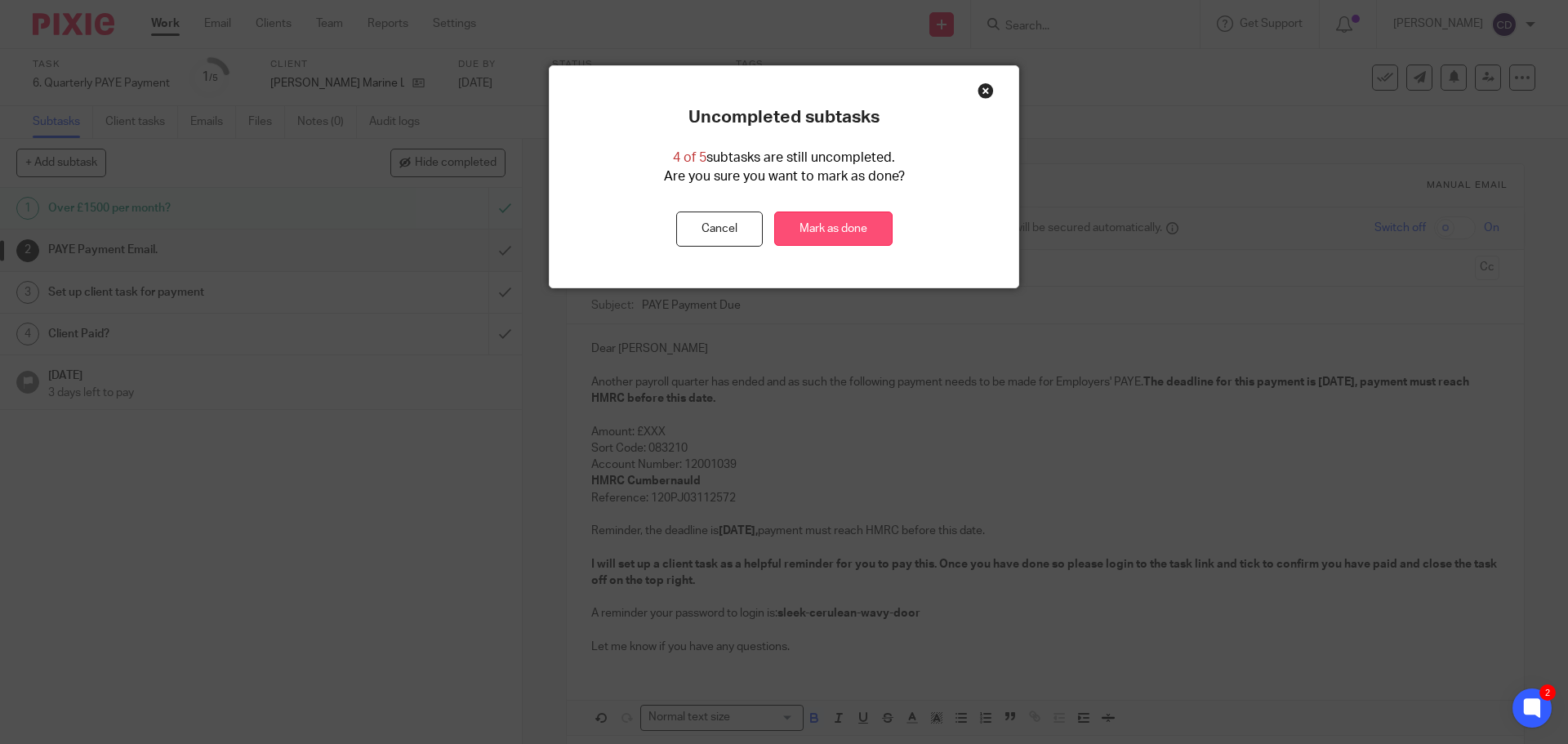
click at [833, 230] on link "Mark as done" at bounding box center [833, 229] width 118 height 35
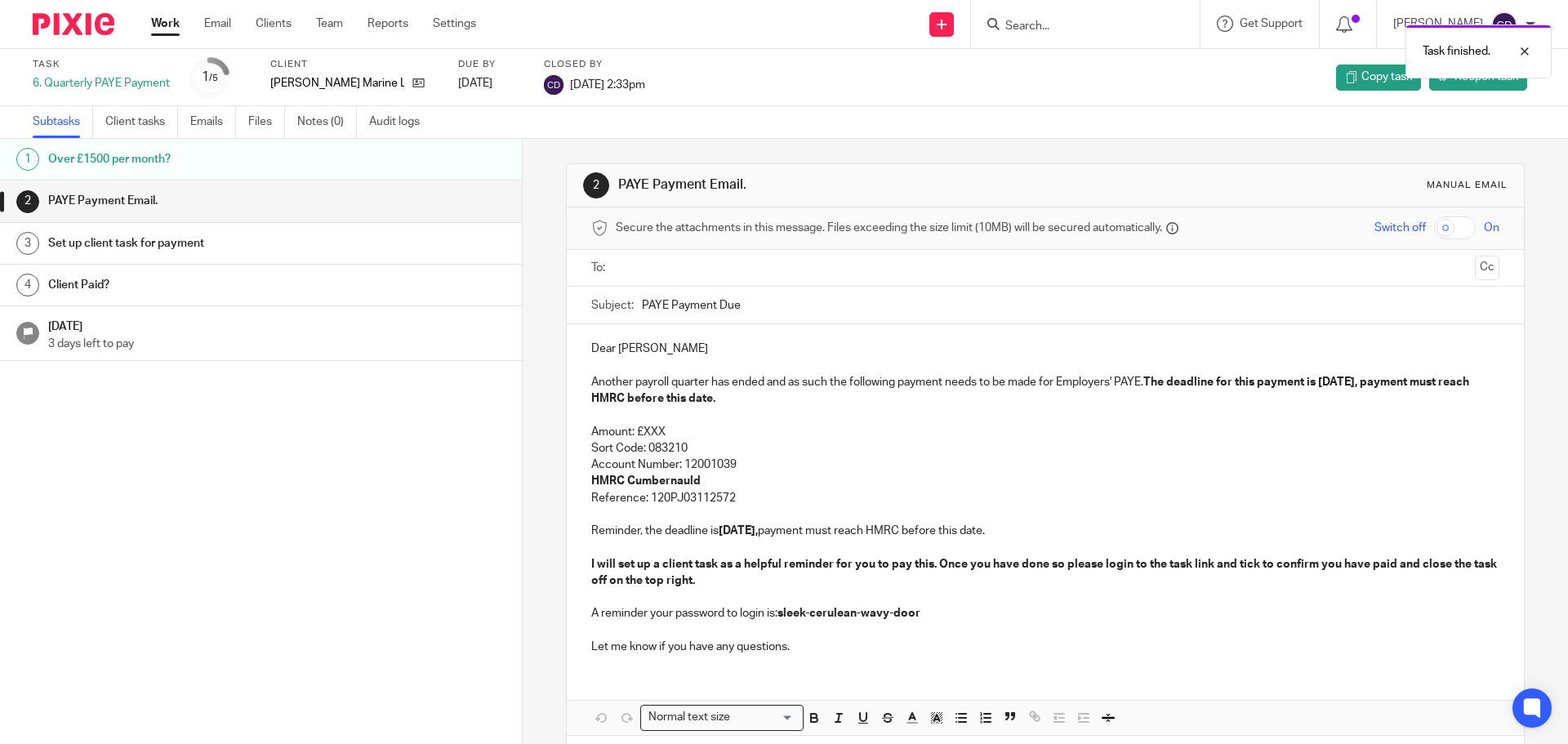
click at [154, 25] on link "Work" at bounding box center [165, 24] width 29 height 17
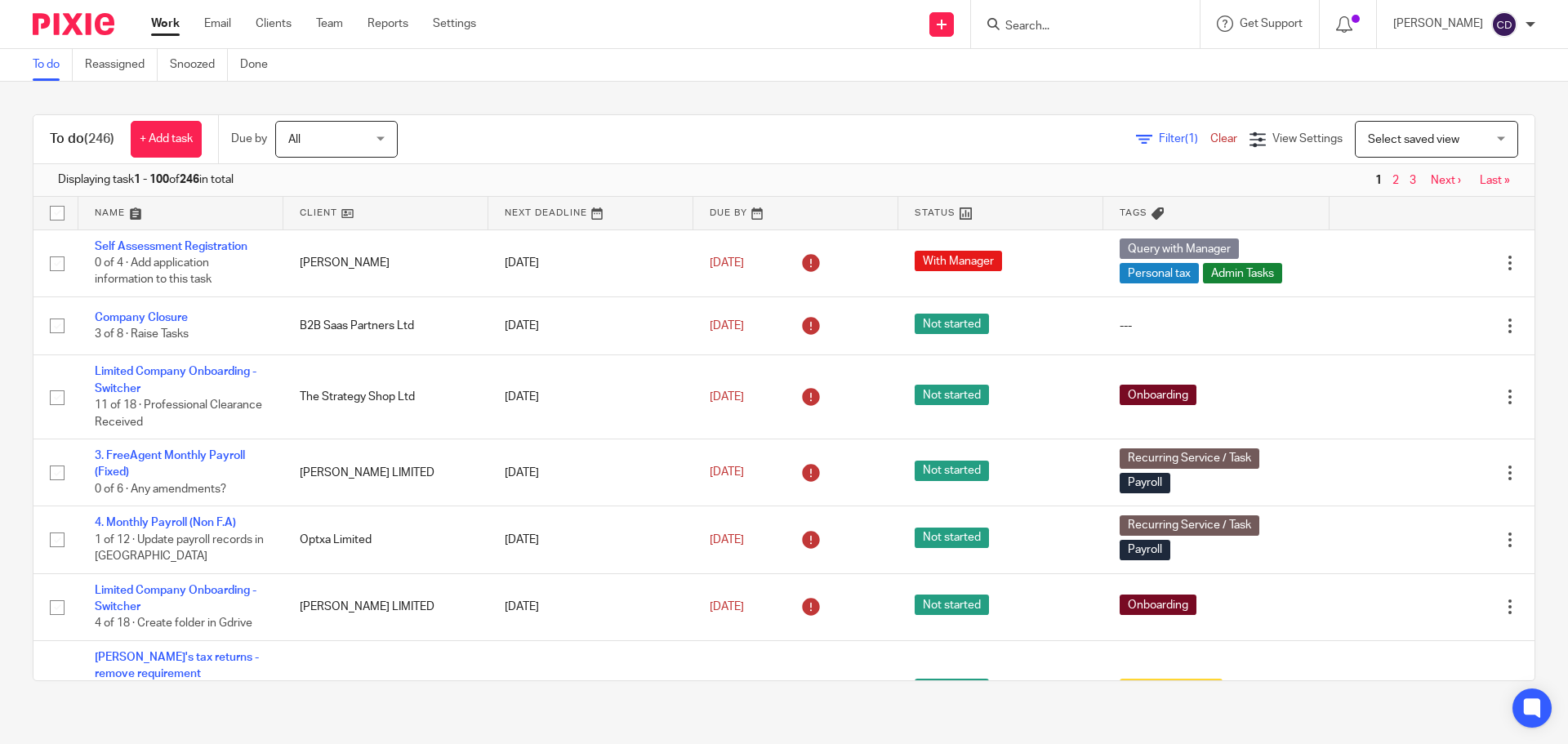
click at [1452, 135] on span "Select saved view" at bounding box center [1427, 139] width 119 height 34
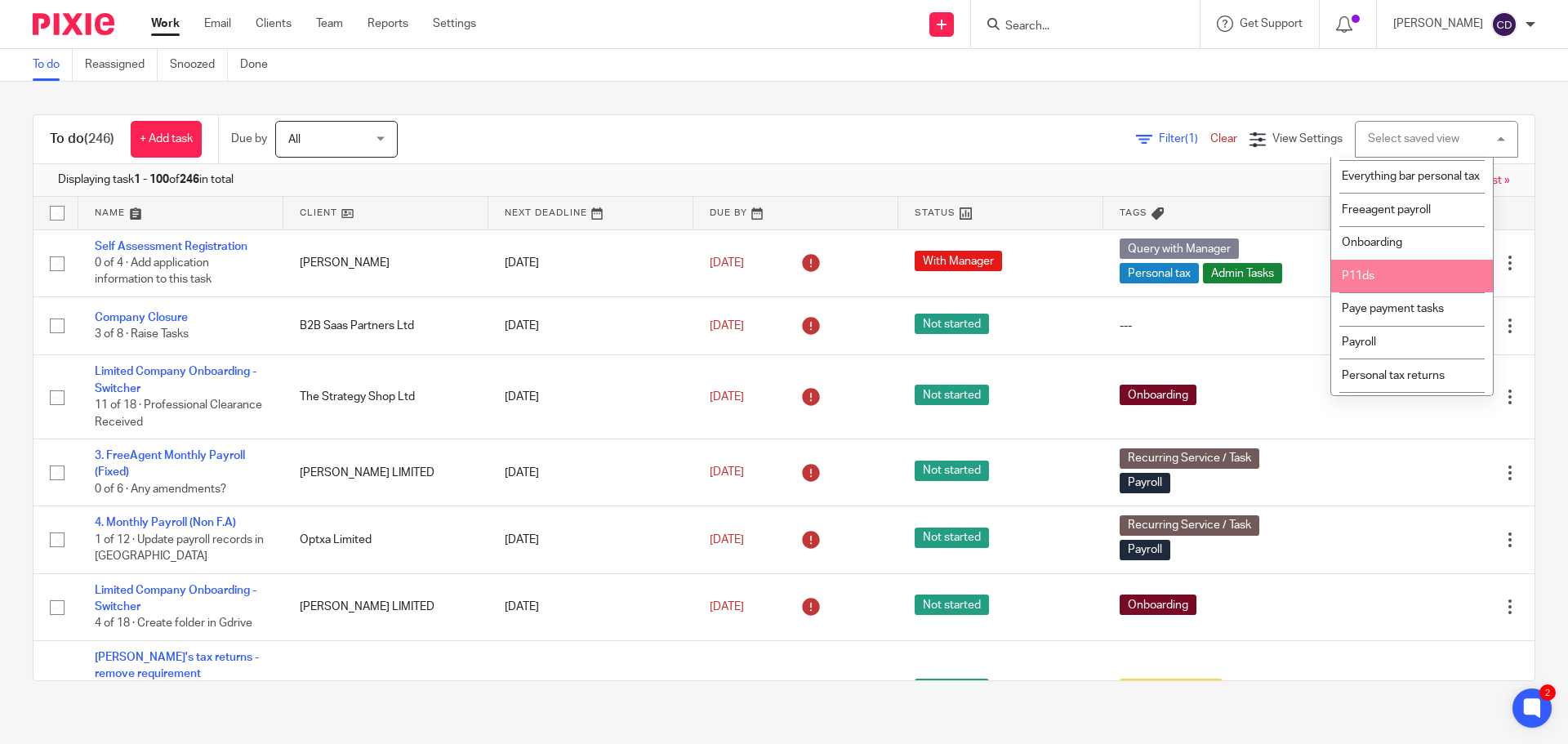
scroll to position [245, 0]
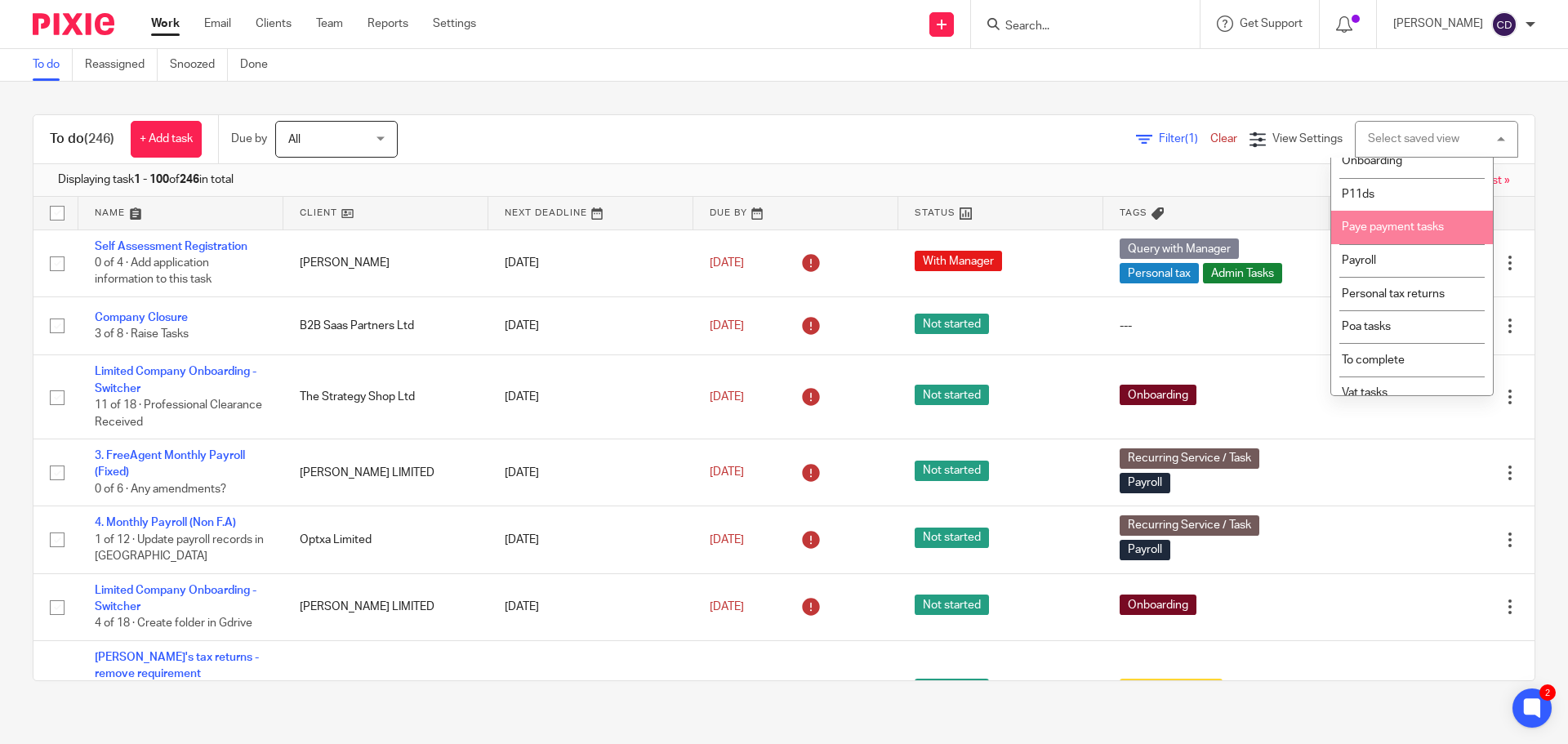
click at [1399, 244] on li "Paye payment tasks" at bounding box center [1412, 227] width 162 height 33
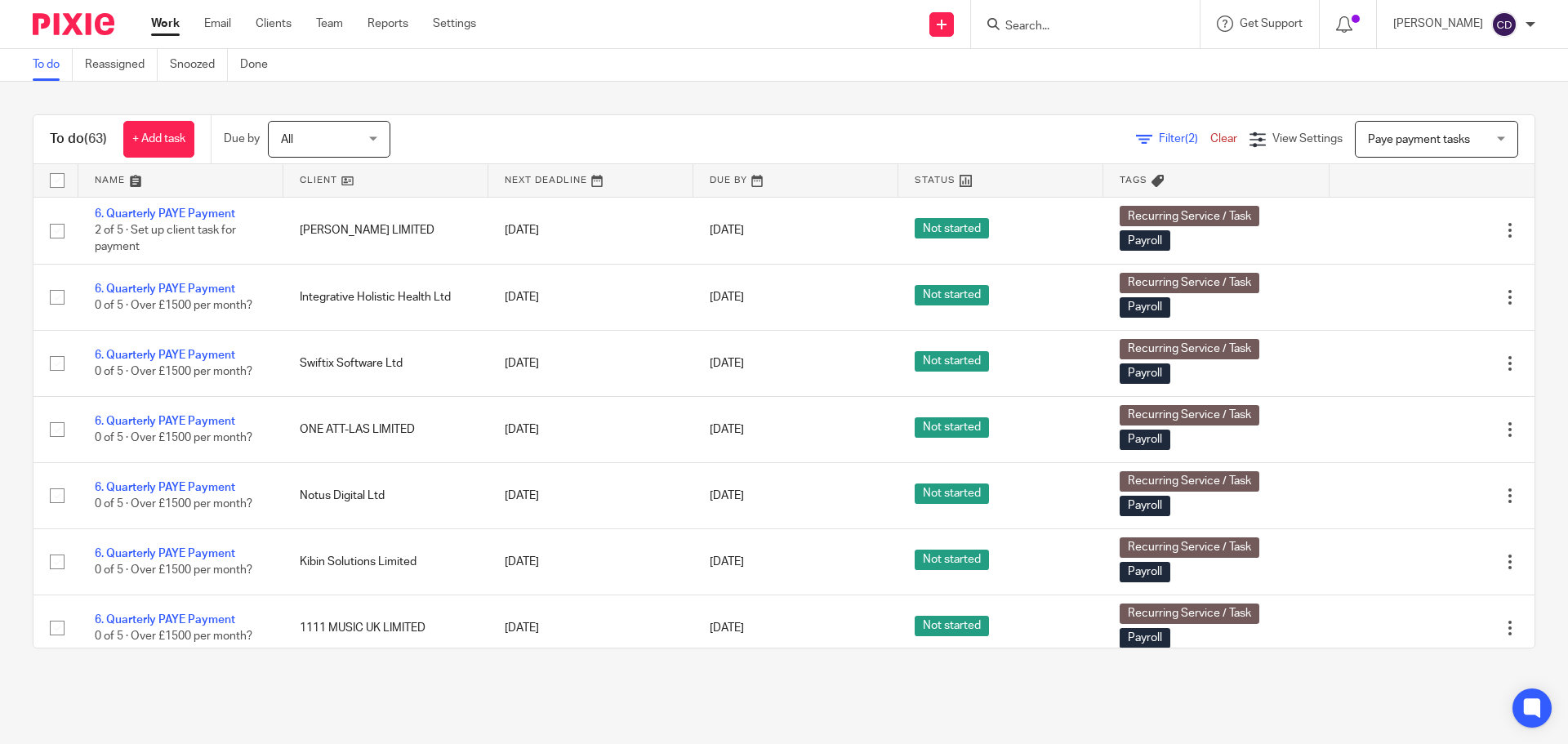
click at [330, 177] on link at bounding box center [385, 180] width 205 height 33
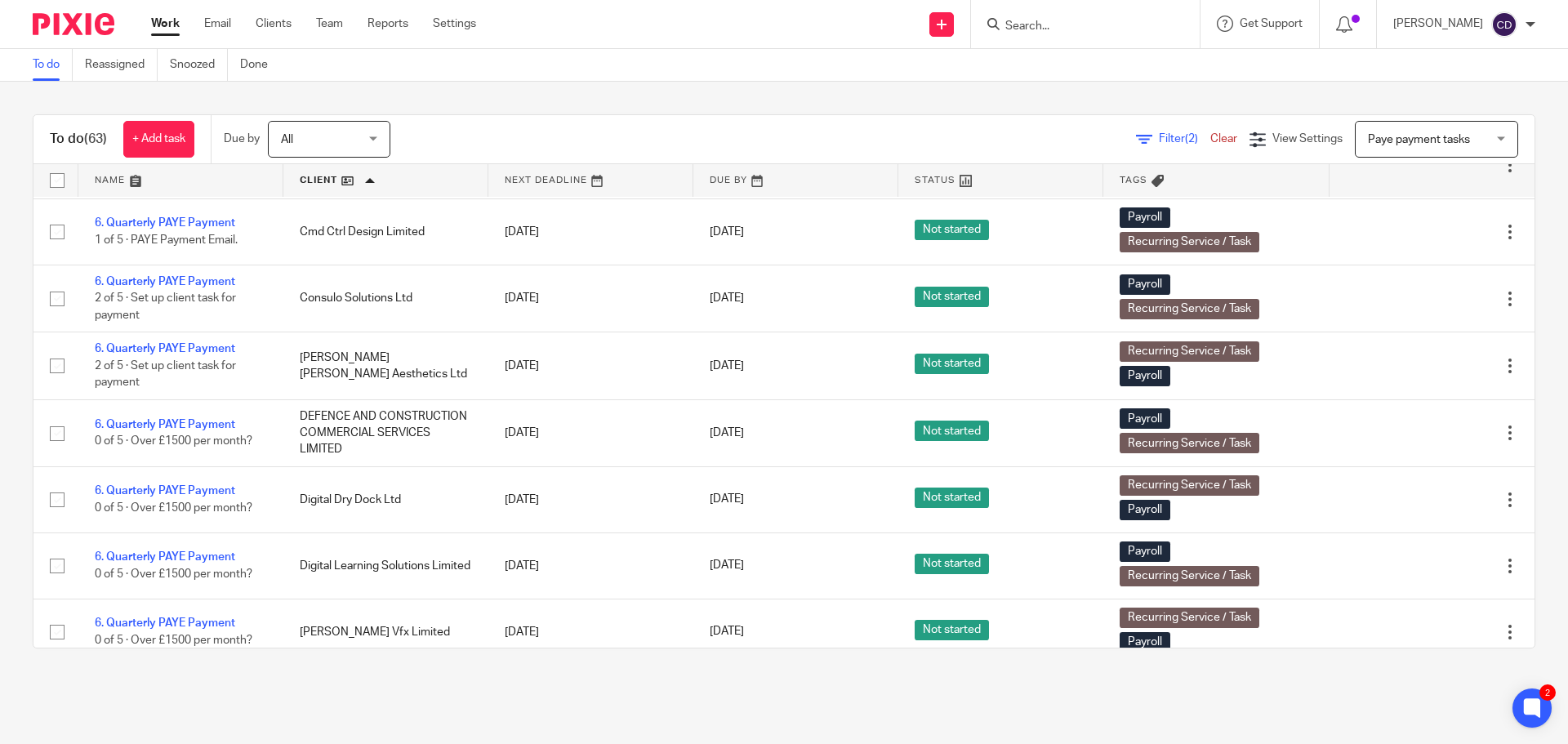
scroll to position [572, 0]
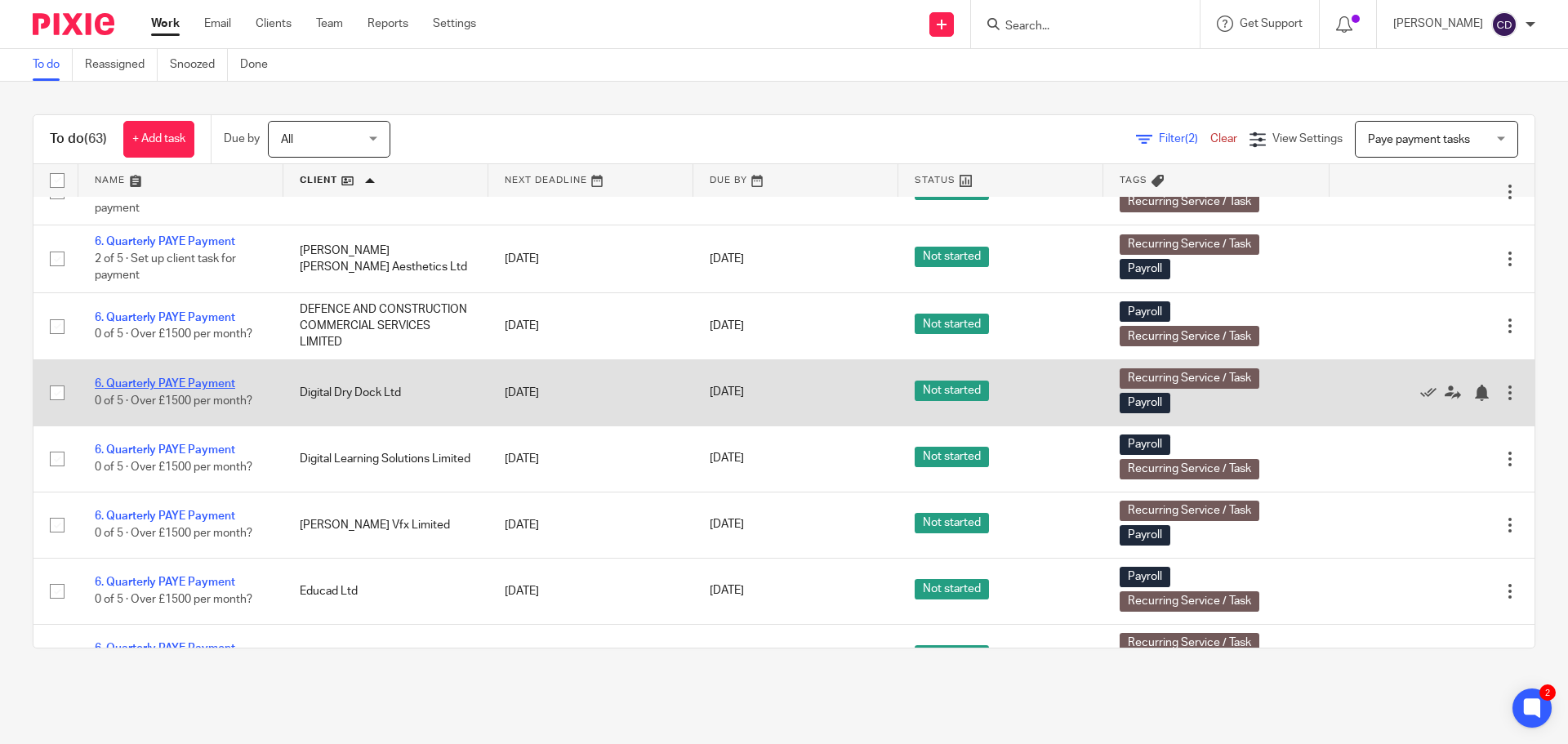
click at [193, 387] on link "6. Quarterly PAYE Payment" at bounding box center [165, 383] width 140 height 11
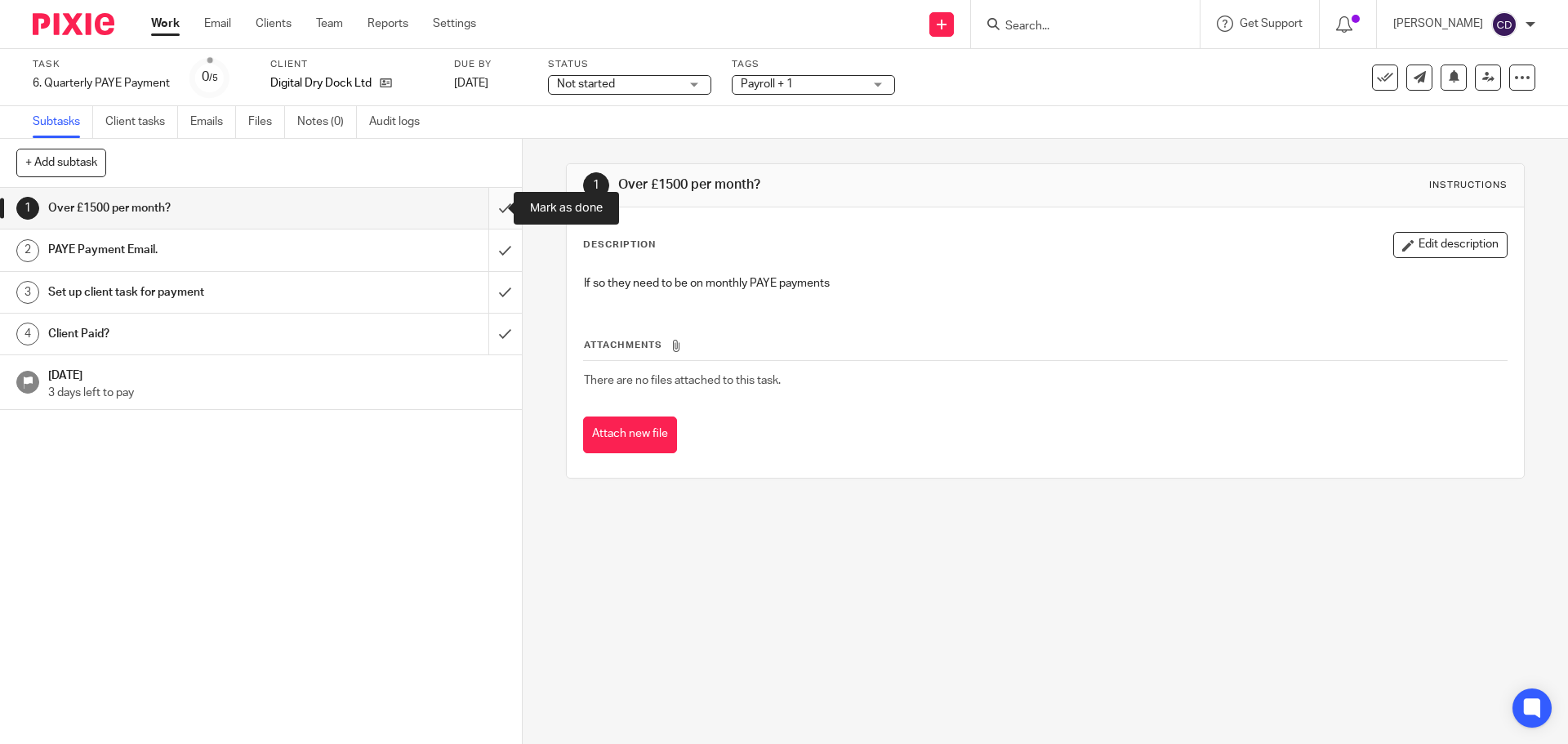
click at [479, 216] on input "submit" at bounding box center [260, 208] width 522 height 41
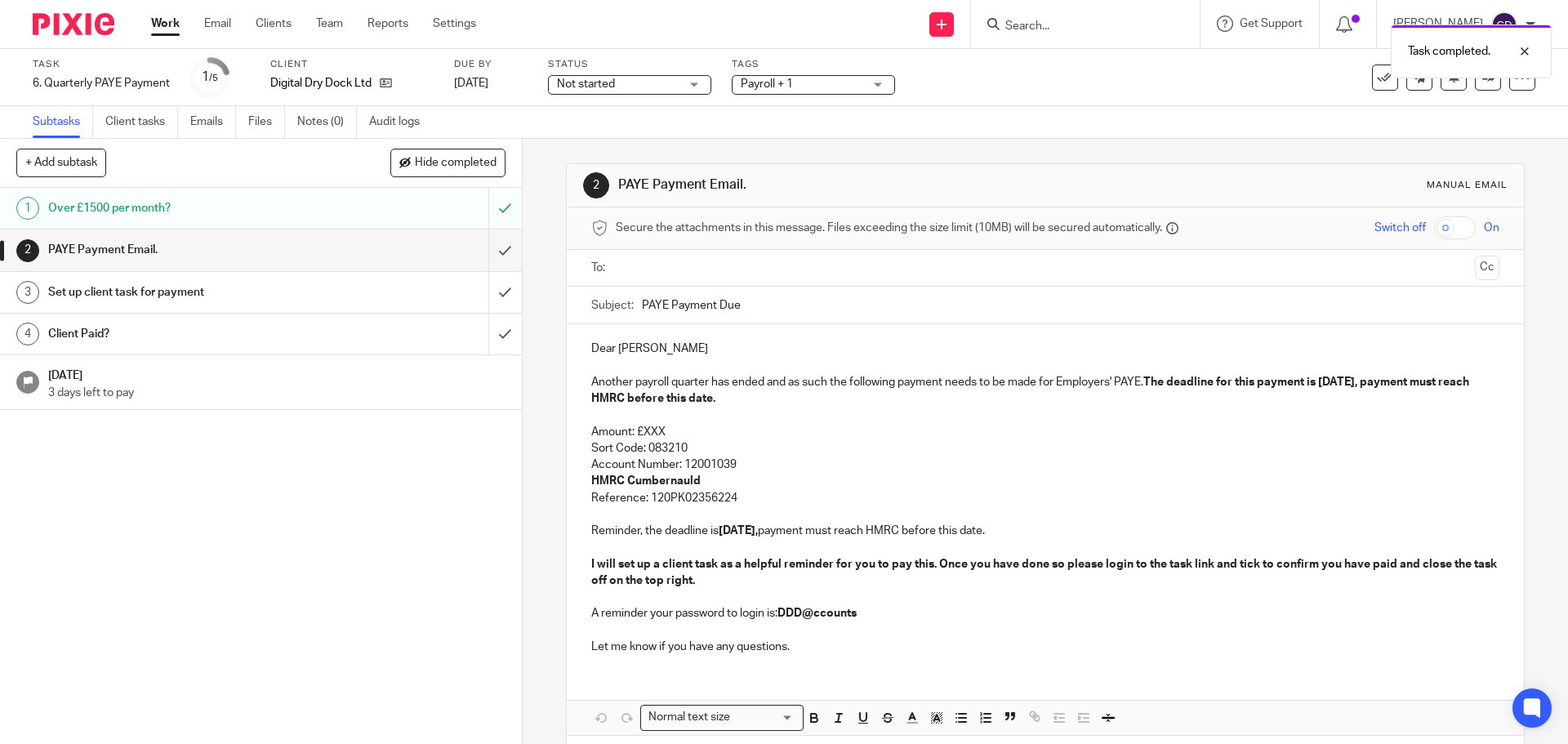
click at [698, 263] on input "text" at bounding box center [1045, 268] width 846 height 19
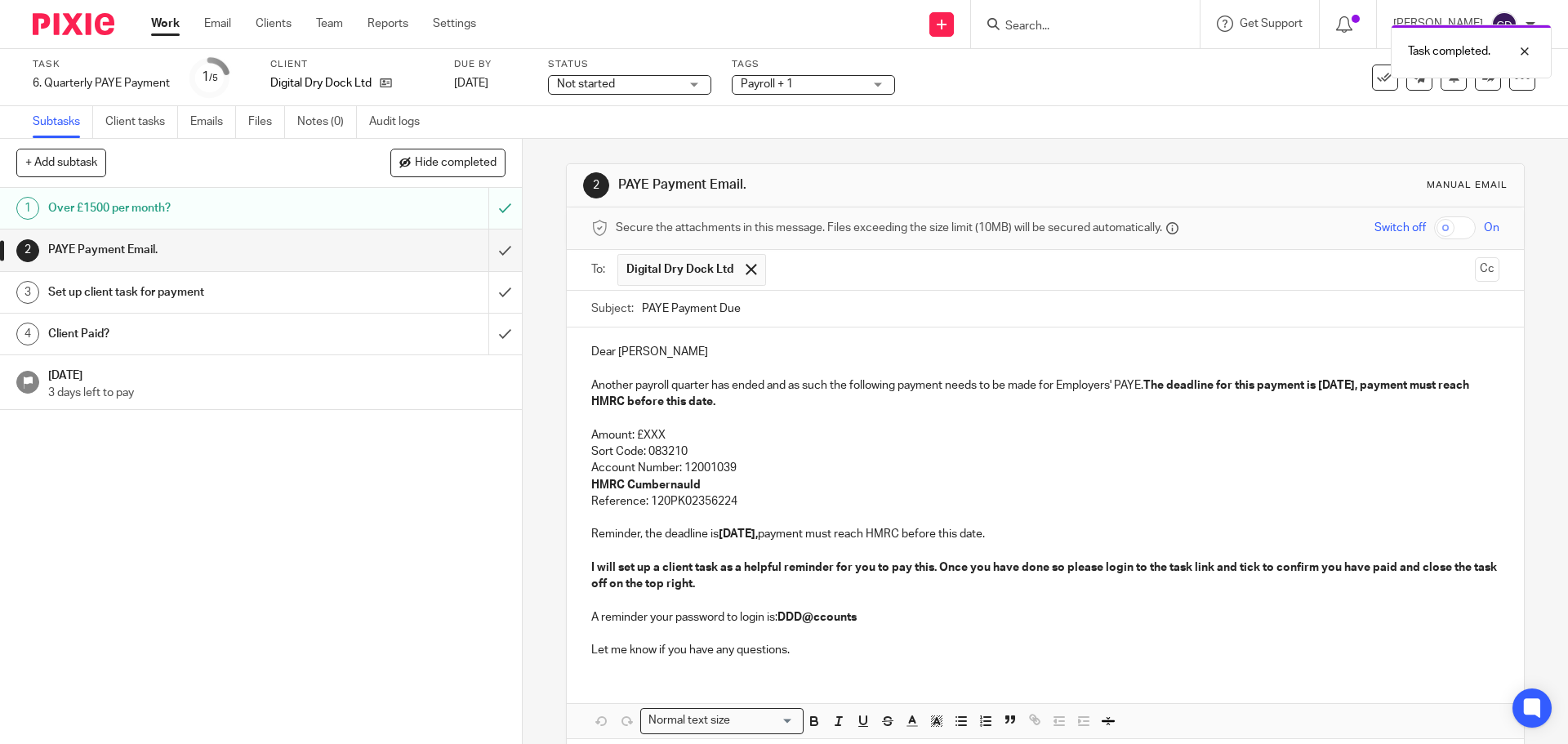
click at [746, 301] on input "PAYE Payment Due" at bounding box center [1070, 309] width 857 height 37
click at [757, 308] on input "PAYE Payment Due" at bounding box center [1070, 309] width 857 height 37
type input "PAYE Payment Due - 22nd October 2025"
click at [1332, 382] on strong "The deadline for this payment is 21 Oct 2025, payment must reach HMRC before th…" at bounding box center [1031, 394] width 880 height 28
click at [724, 530] on strong "21 Oct 2025," at bounding box center [737, 534] width 39 height 11
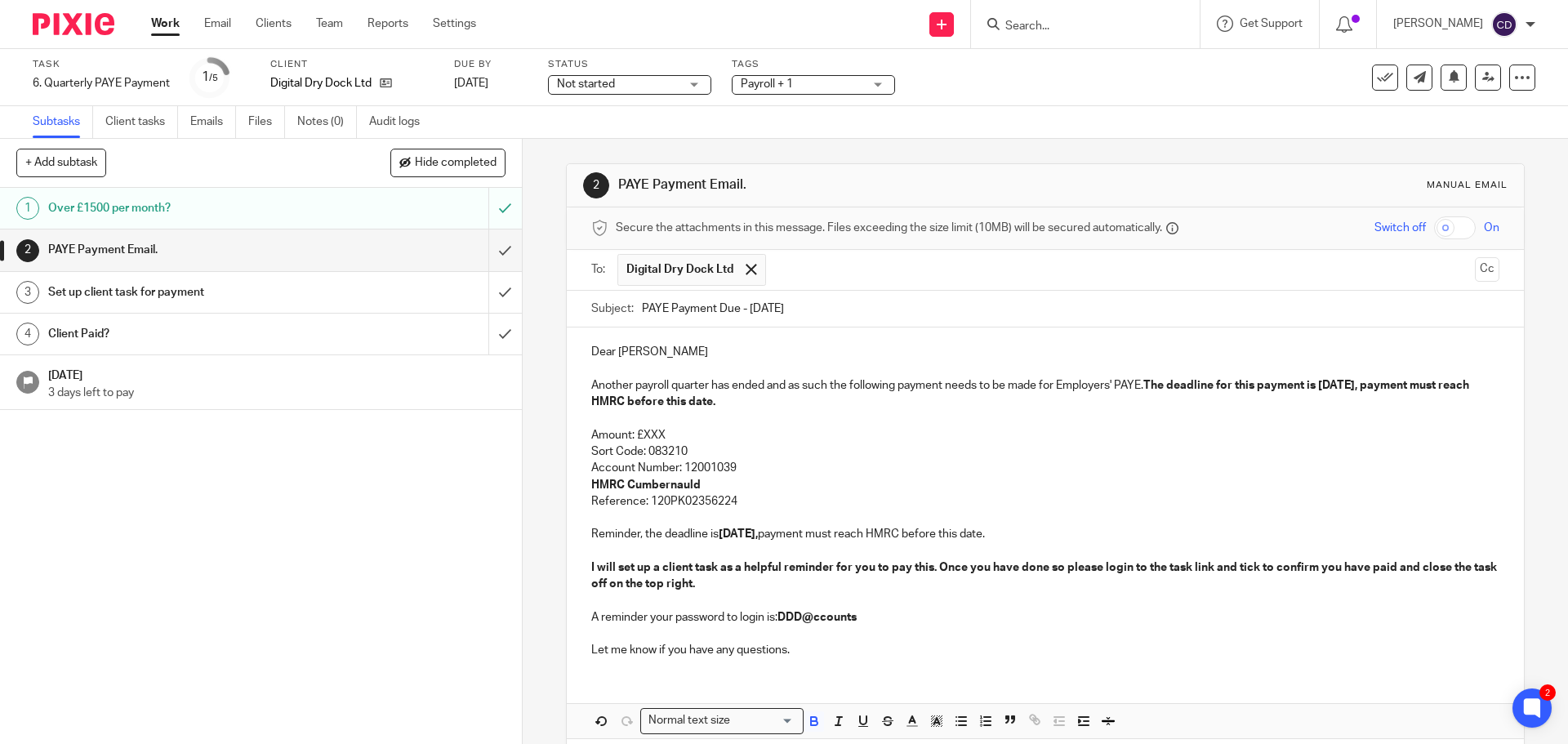
click at [644, 440] on p "Amount: £XXX" at bounding box center [1045, 435] width 907 height 17
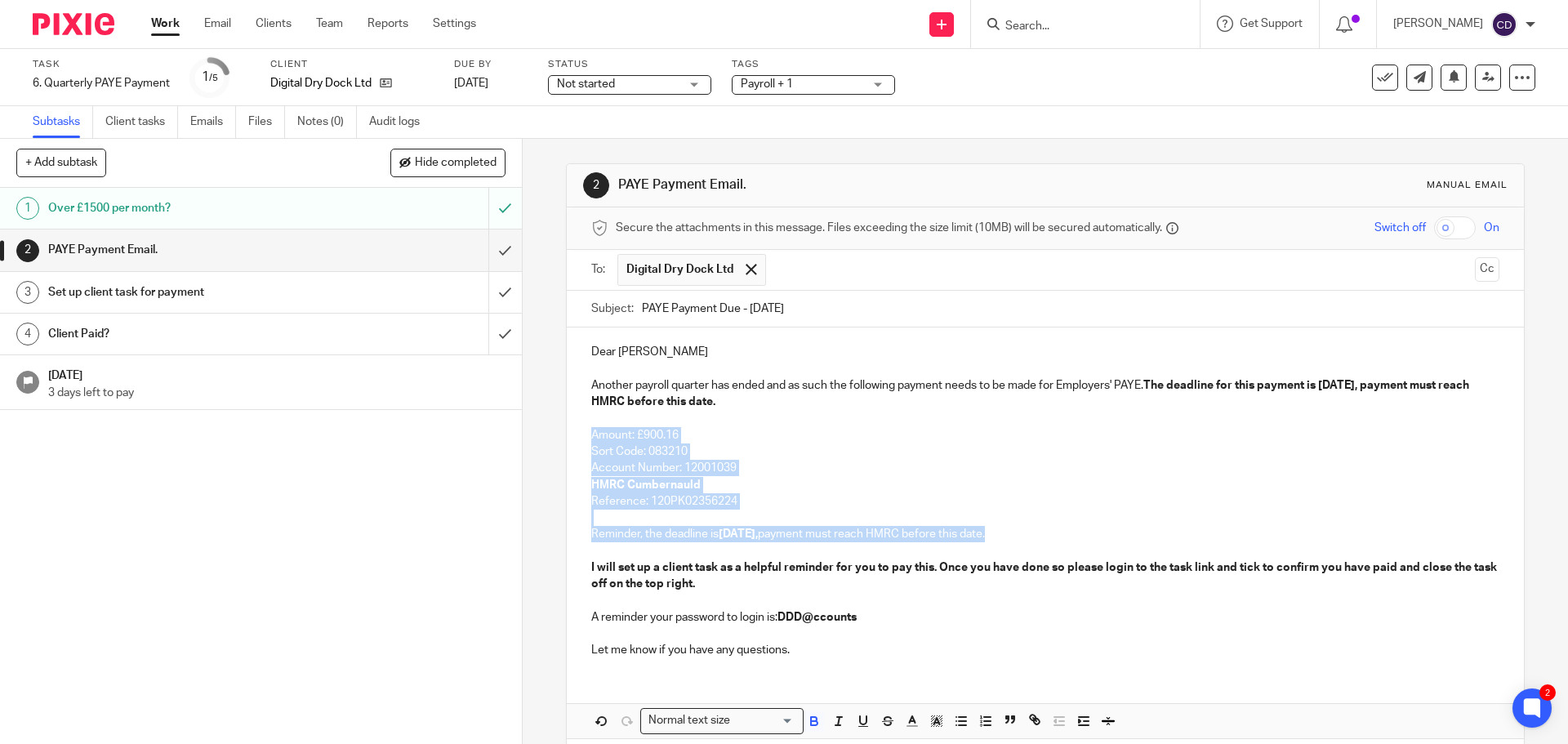
drag, startPoint x: 1042, startPoint y: 535, endPoint x: 548, endPoint y: 438, distance: 503.4
click at [548, 438] on div "2 PAYE Payment Email. Manual email Secure the attachments in this message. File…" at bounding box center [1045, 441] width 1045 height 605
copy div "Amount: £900.16 Sort Code: 083210 Account Number: 12001039 HMRC Cumbernauld Ref…"
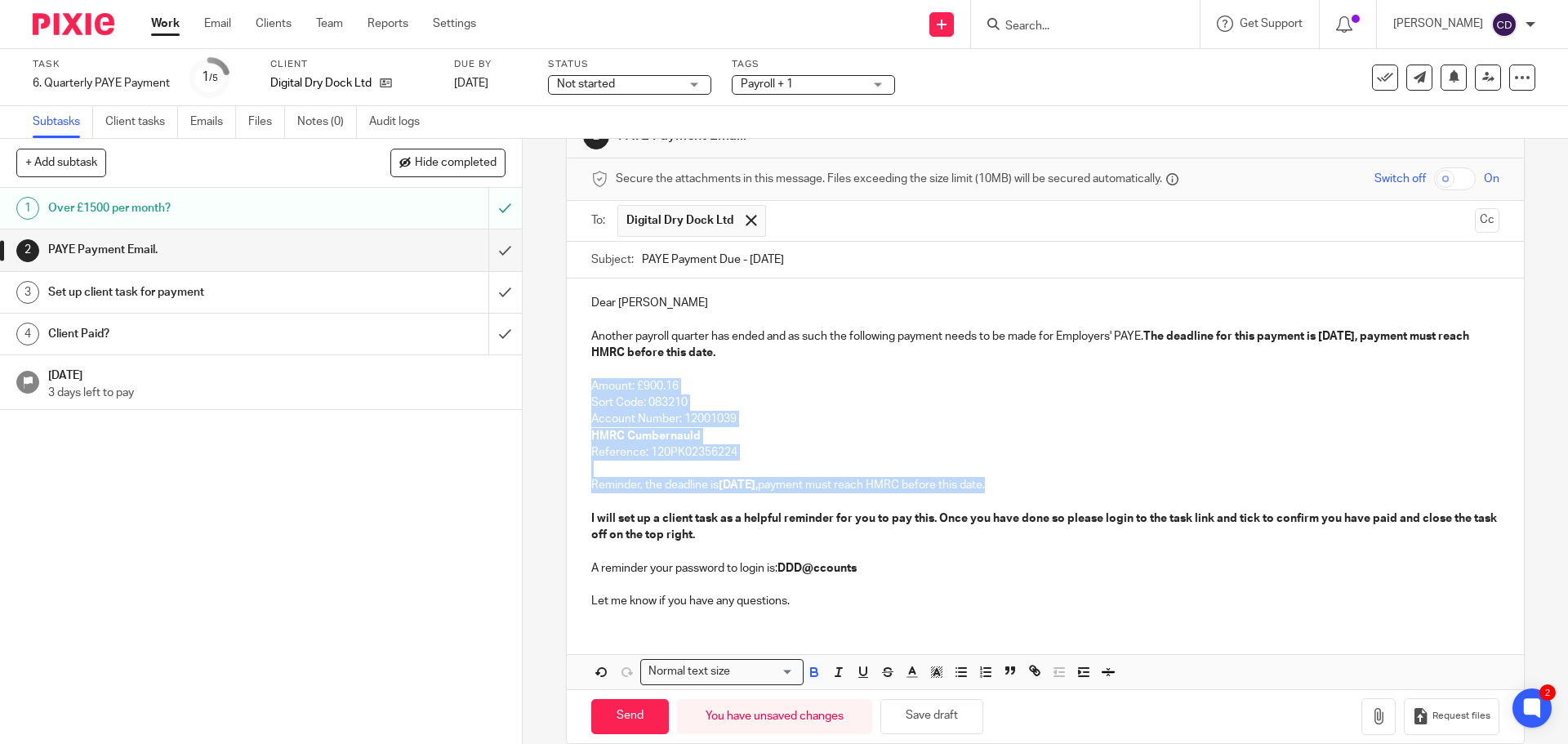
scroll to position [73, 0]
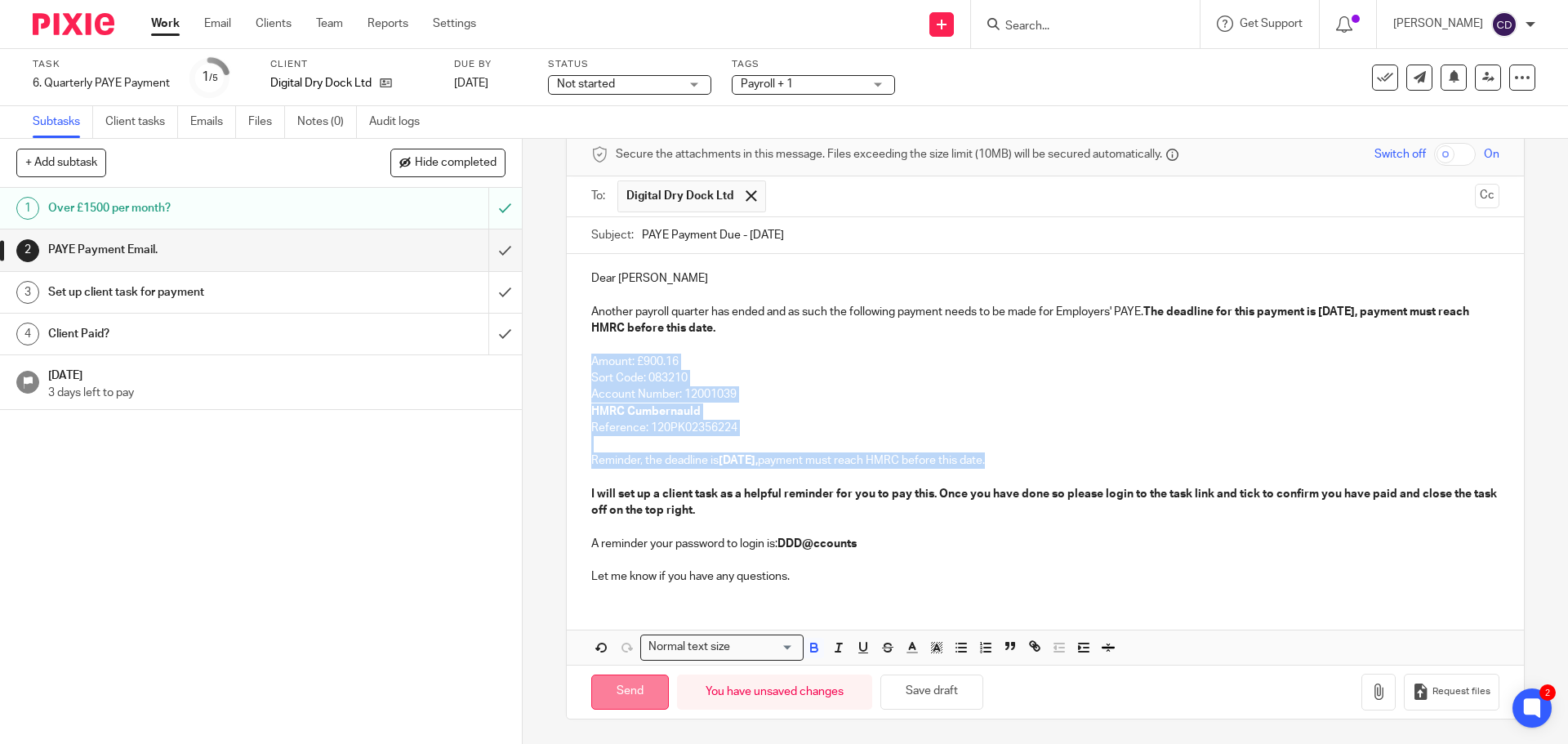
click at [643, 693] on input "Send" at bounding box center [629, 693] width 77 height 35
type input "Sent"
click at [151, 119] on link "Client tasks" at bounding box center [141, 122] width 72 height 32
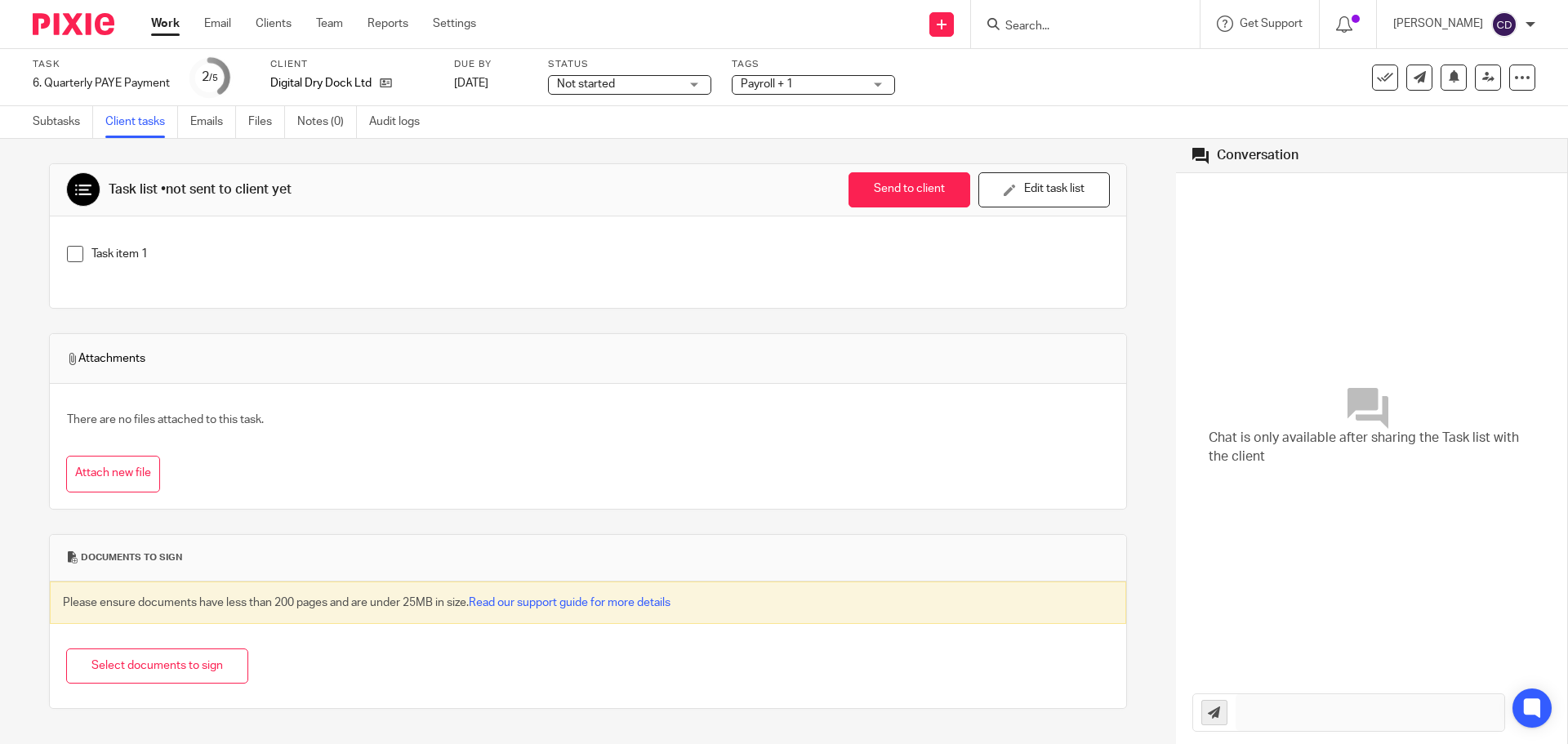
click at [192, 246] on p "Task item 1" at bounding box center [600, 254] width 1017 height 17
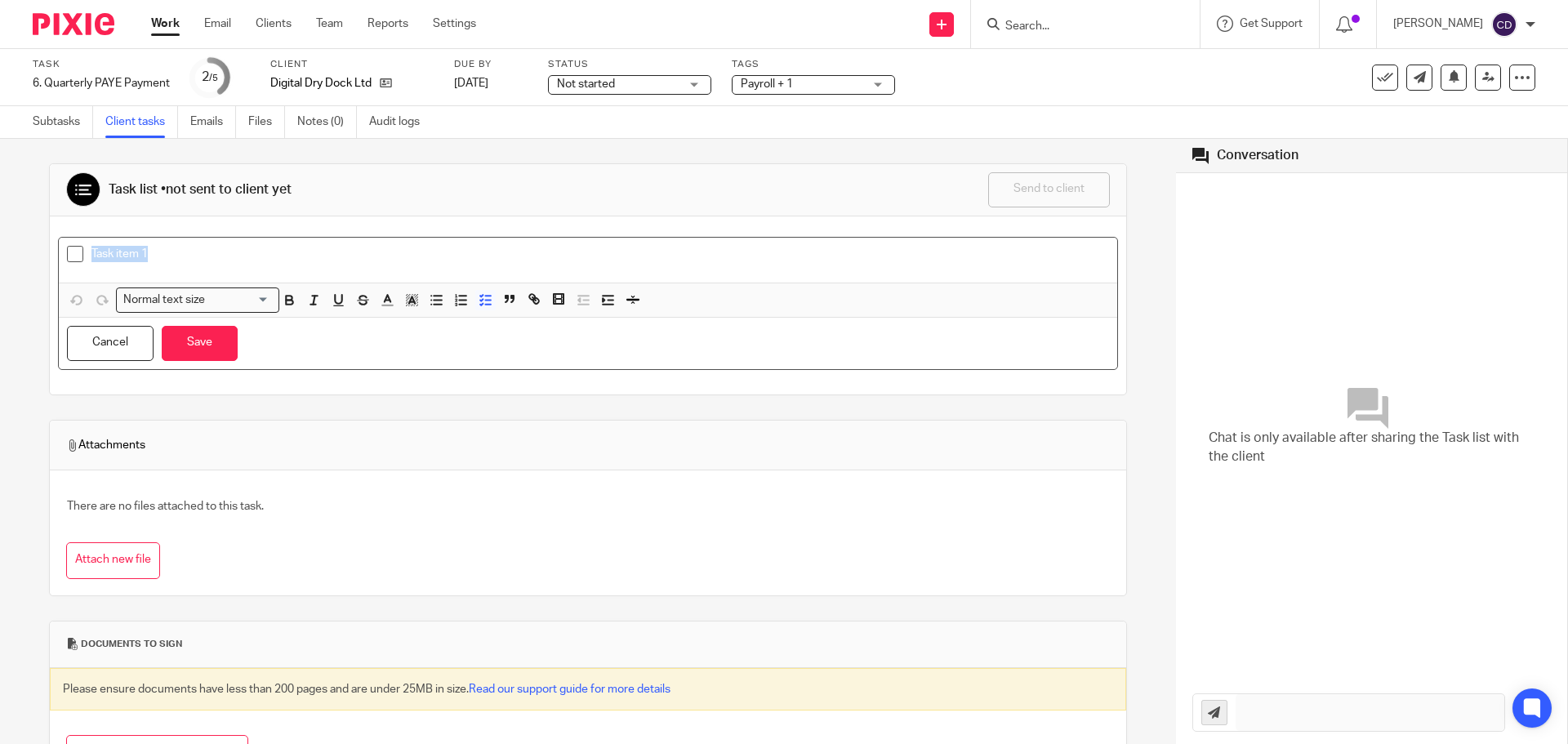
drag, startPoint x: 90, startPoint y: 240, endPoint x: 72, endPoint y: 238, distance: 18.1
click at [72, 238] on div "Task item 1" at bounding box center [588, 260] width 1058 height 45
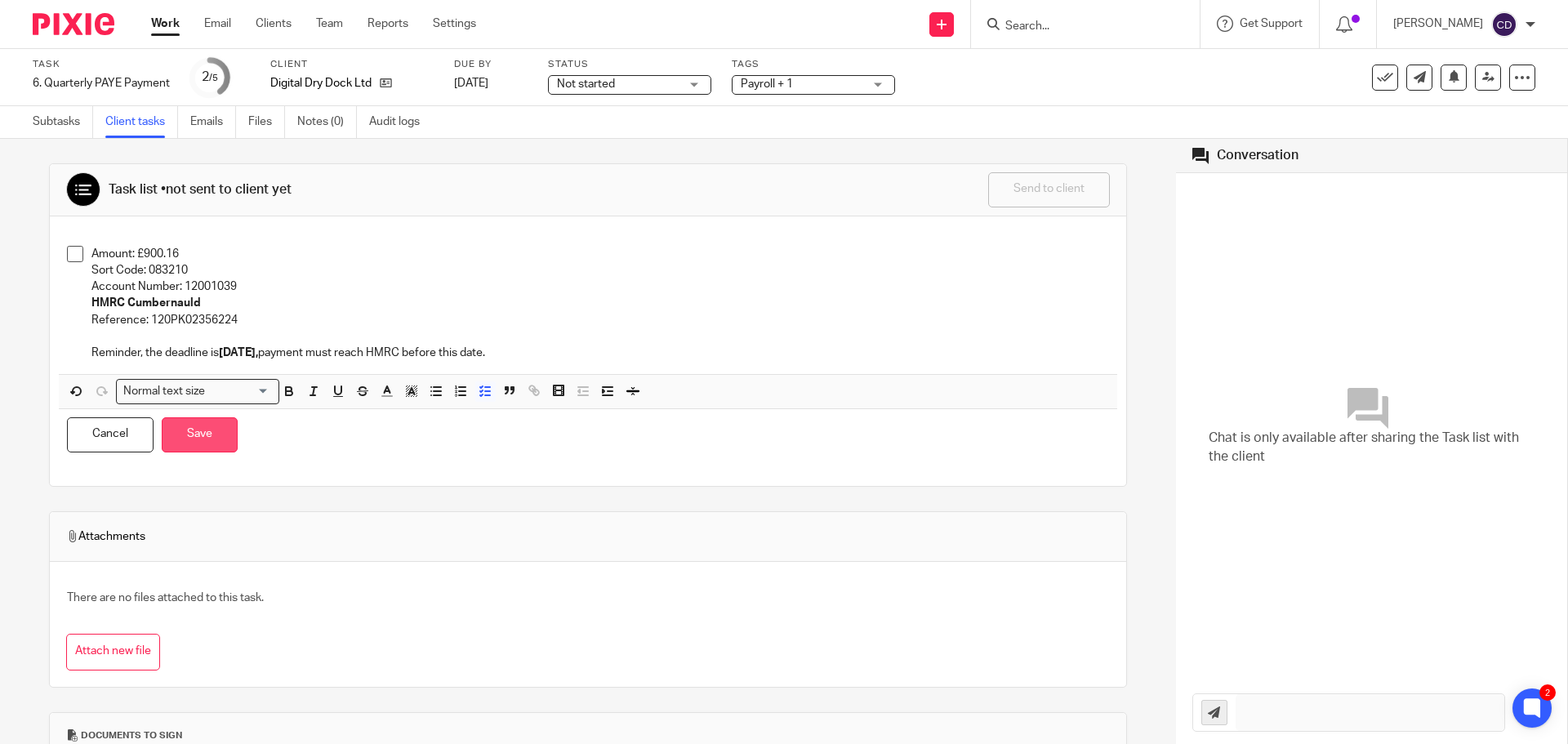
click at [204, 431] on button "Save" at bounding box center [199, 435] width 76 height 35
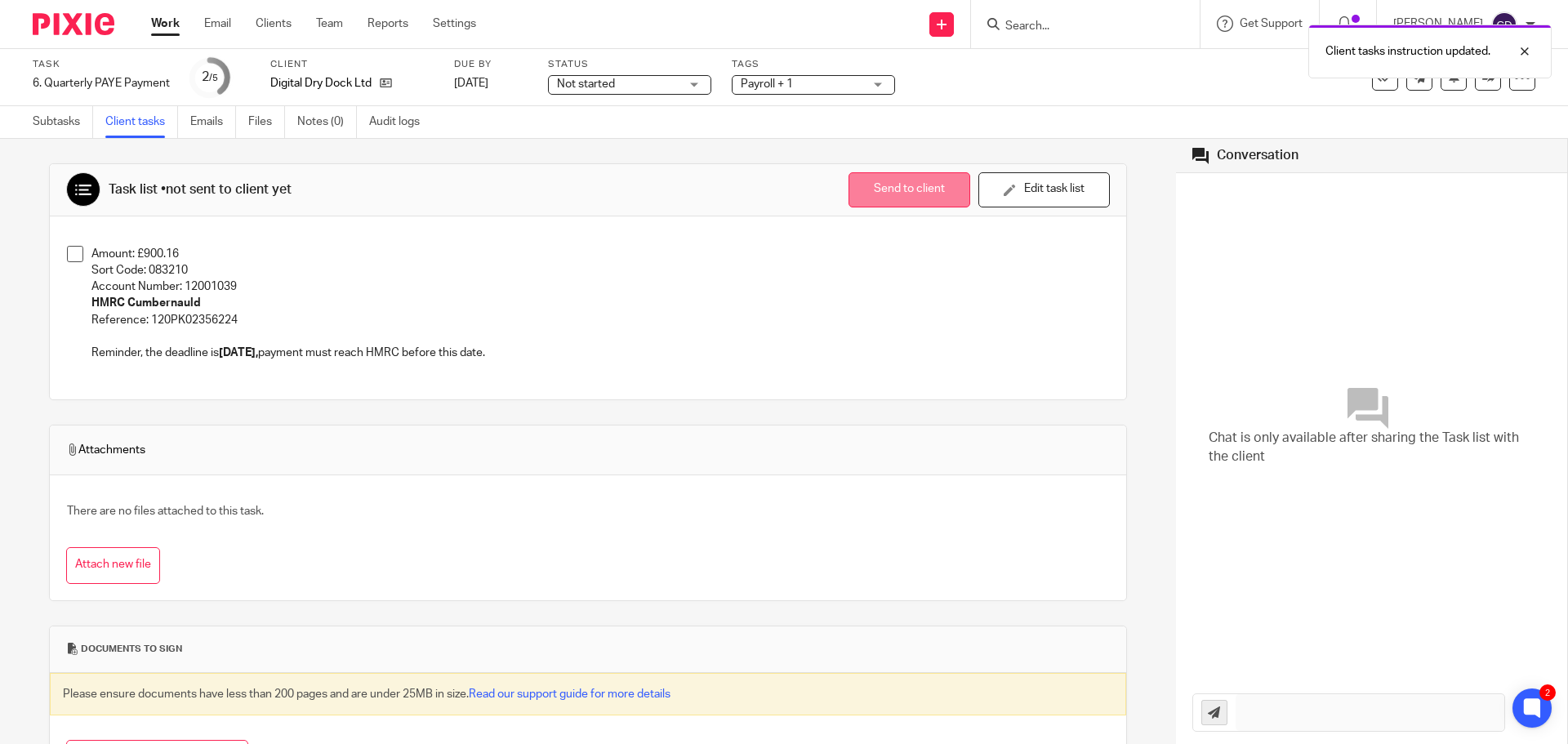
click at [848, 177] on button "Send to client" at bounding box center [909, 190] width 122 height 35
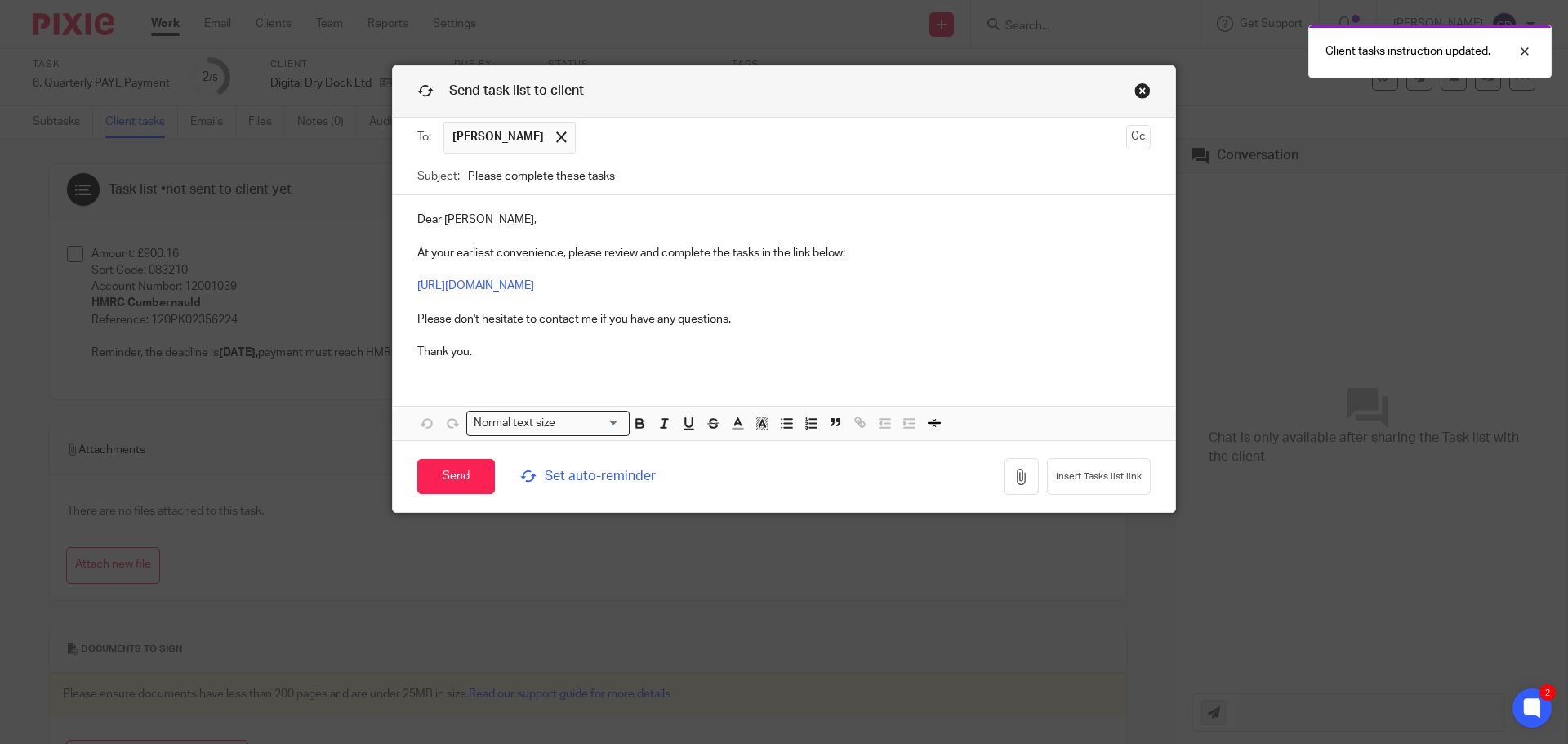
click at [728, 179] on input "Please complete these tasks" at bounding box center [809, 177] width 683 height 37
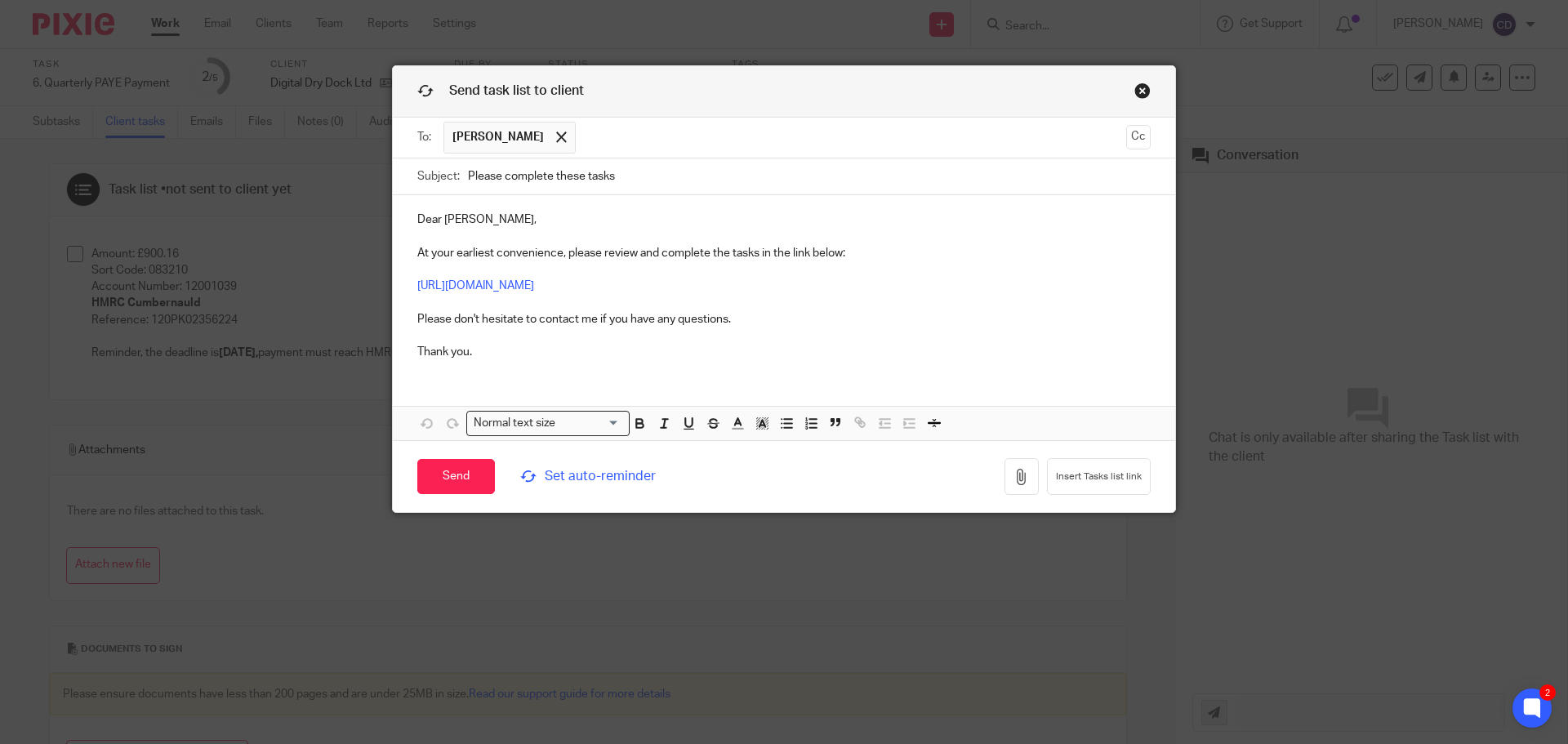
click at [599, 178] on input "Please complete these tasks" at bounding box center [809, 177] width 683 height 37
drag, startPoint x: 635, startPoint y: 172, endPoint x: 400, endPoint y: 147, distance: 236.3
click at [432, 147] on form "To: Benjamin Barton Benjamin Barton Cc Subject: Please complete these tasks Dea…" at bounding box center [784, 315] width 782 height 395
type input "A"
click at [647, 170] on input "PAYE Payment Due" at bounding box center [809, 177] width 683 height 37
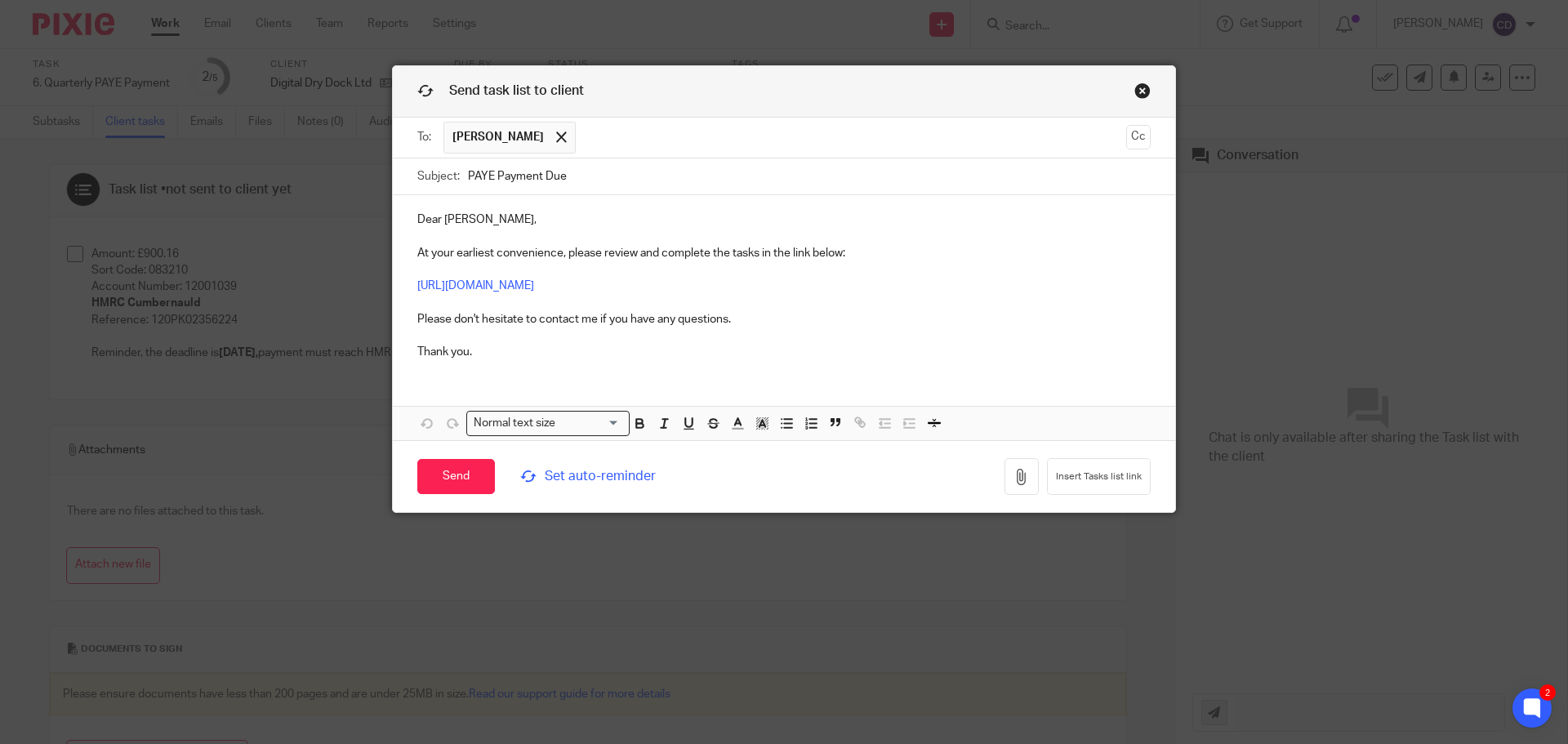
type input "PAYE Payment Due"
click at [1014, 329] on p "Dear Benjamin, At your earliest convenience, please review and complete the tas…" at bounding box center [784, 286] width 733 height 149
click at [592, 467] on span "Set auto-reminder" at bounding box center [631, 477] width 224 height 19
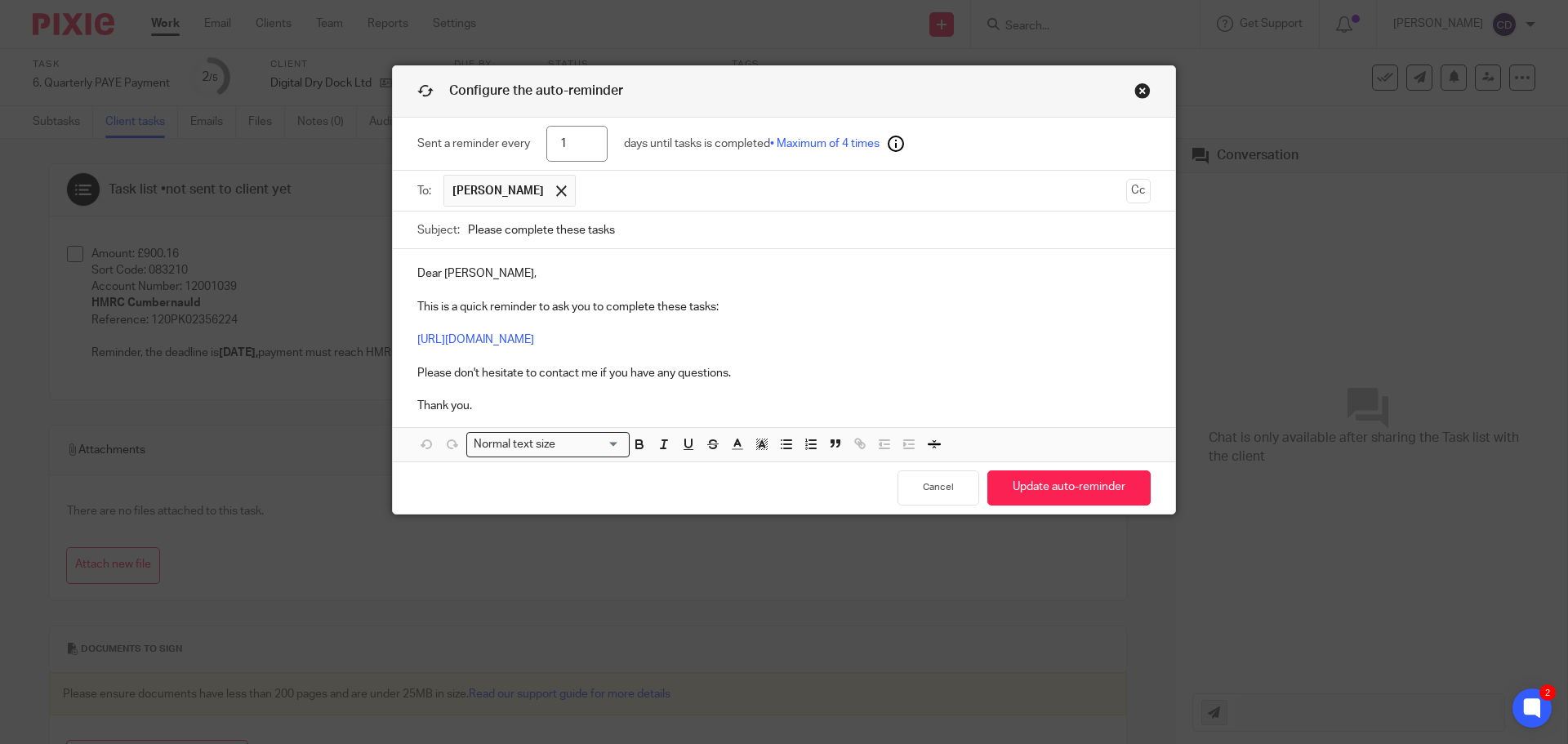
drag, startPoint x: 637, startPoint y: 236, endPoint x: 392, endPoint y: 240, distance: 245.0
click at [393, 240] on div "Subject: Please complete these tasks" at bounding box center [784, 230] width 782 height 37
type input "p"
type input "PAYE Payment Due"
drag, startPoint x: 562, startPoint y: 144, endPoint x: 553, endPoint y: 144, distance: 9.0
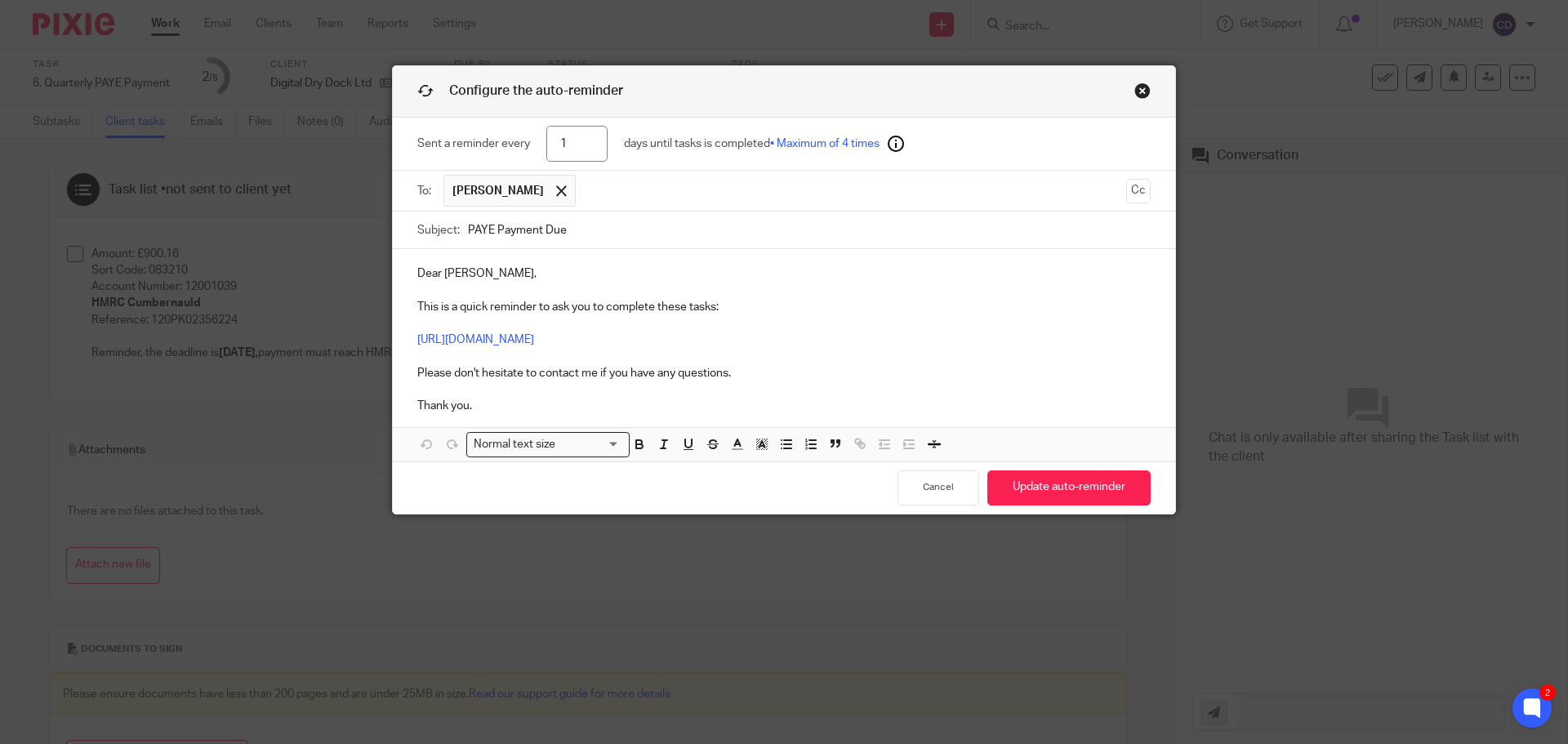
click at [553, 144] on input "1" at bounding box center [576, 144] width 61 height 37
type input "2"
click at [1071, 495] on button "Update auto-reminder" at bounding box center [1069, 488] width 164 height 35
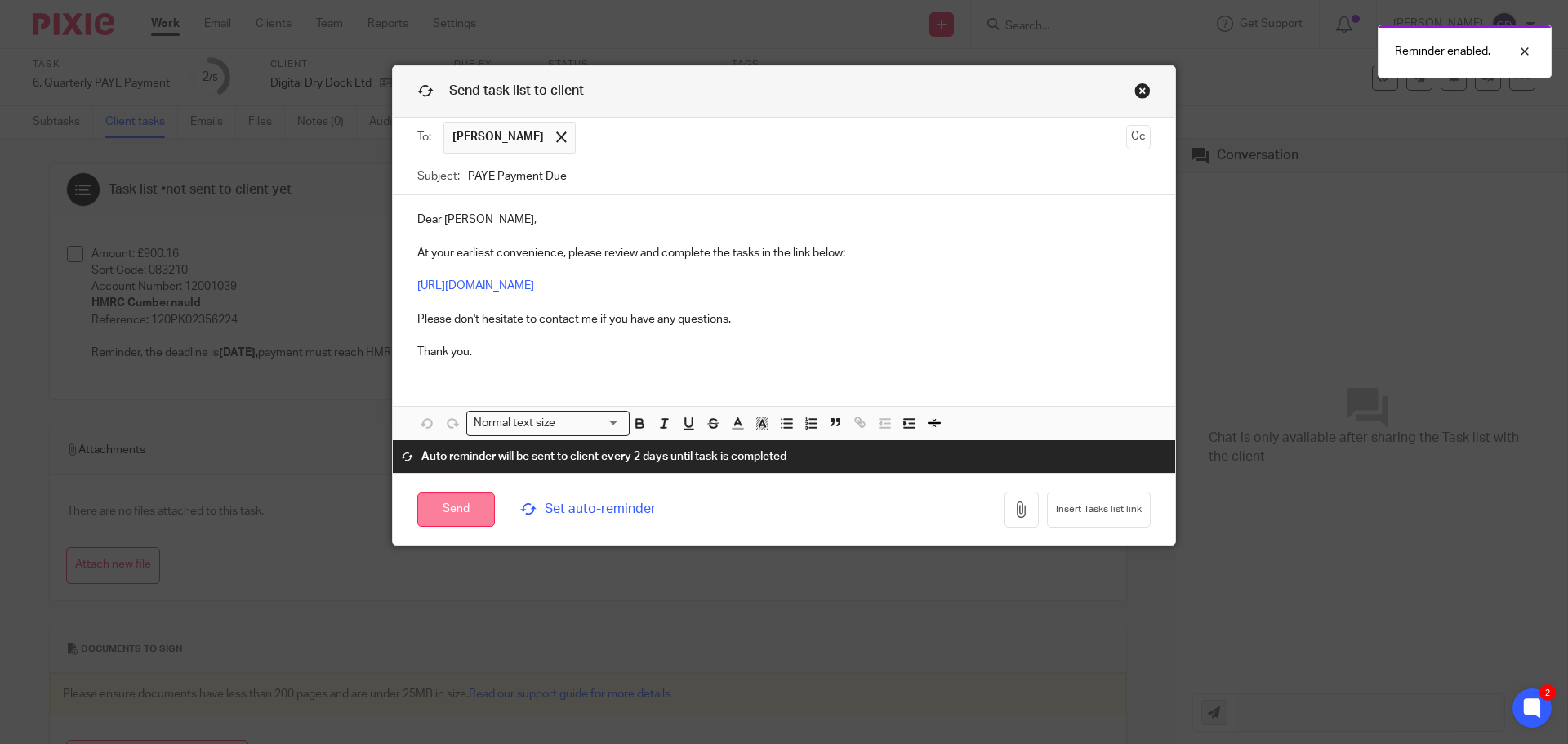
click at [457, 507] on input "Send" at bounding box center [455, 510] width 77 height 35
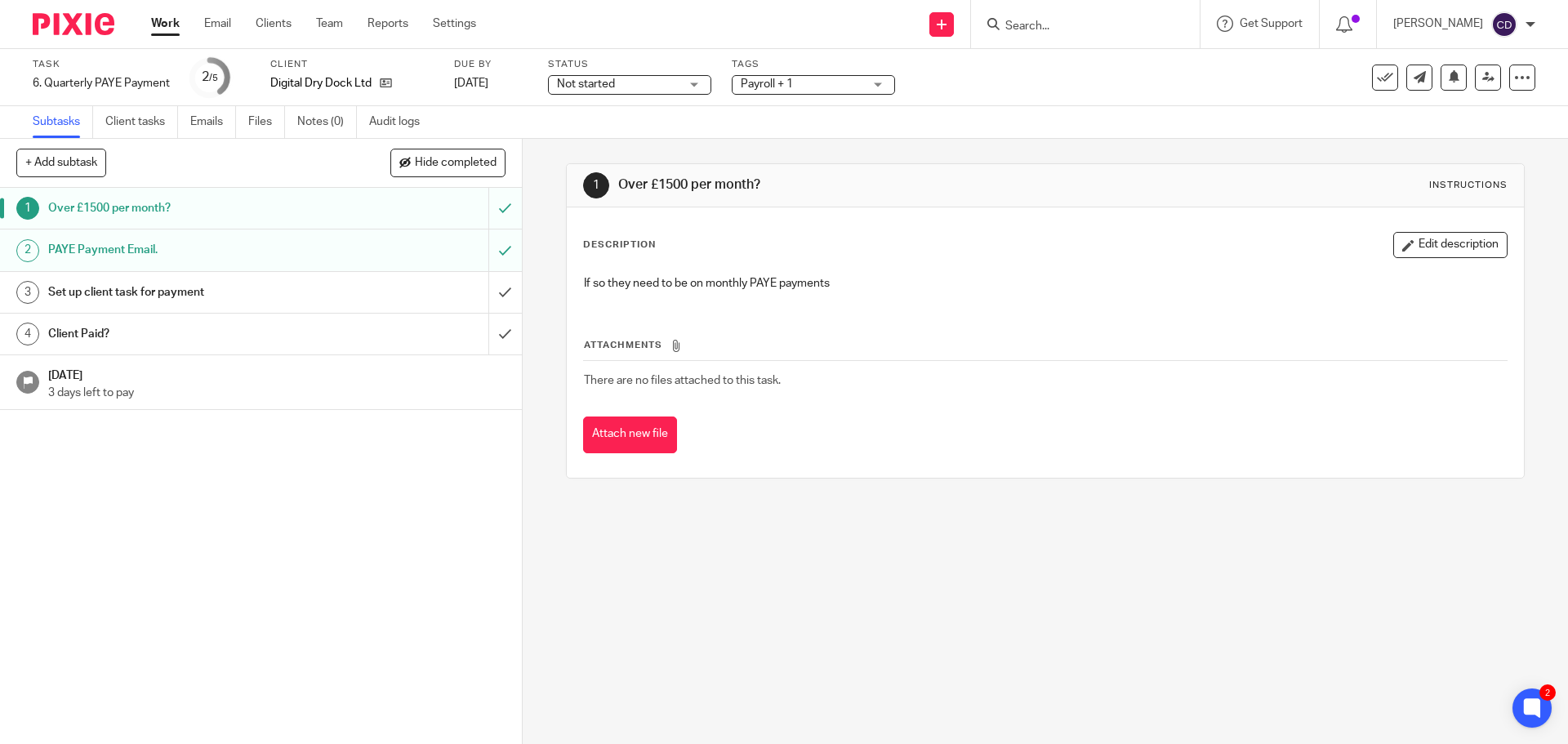
click at [173, 22] on link "Work" at bounding box center [165, 24] width 29 height 17
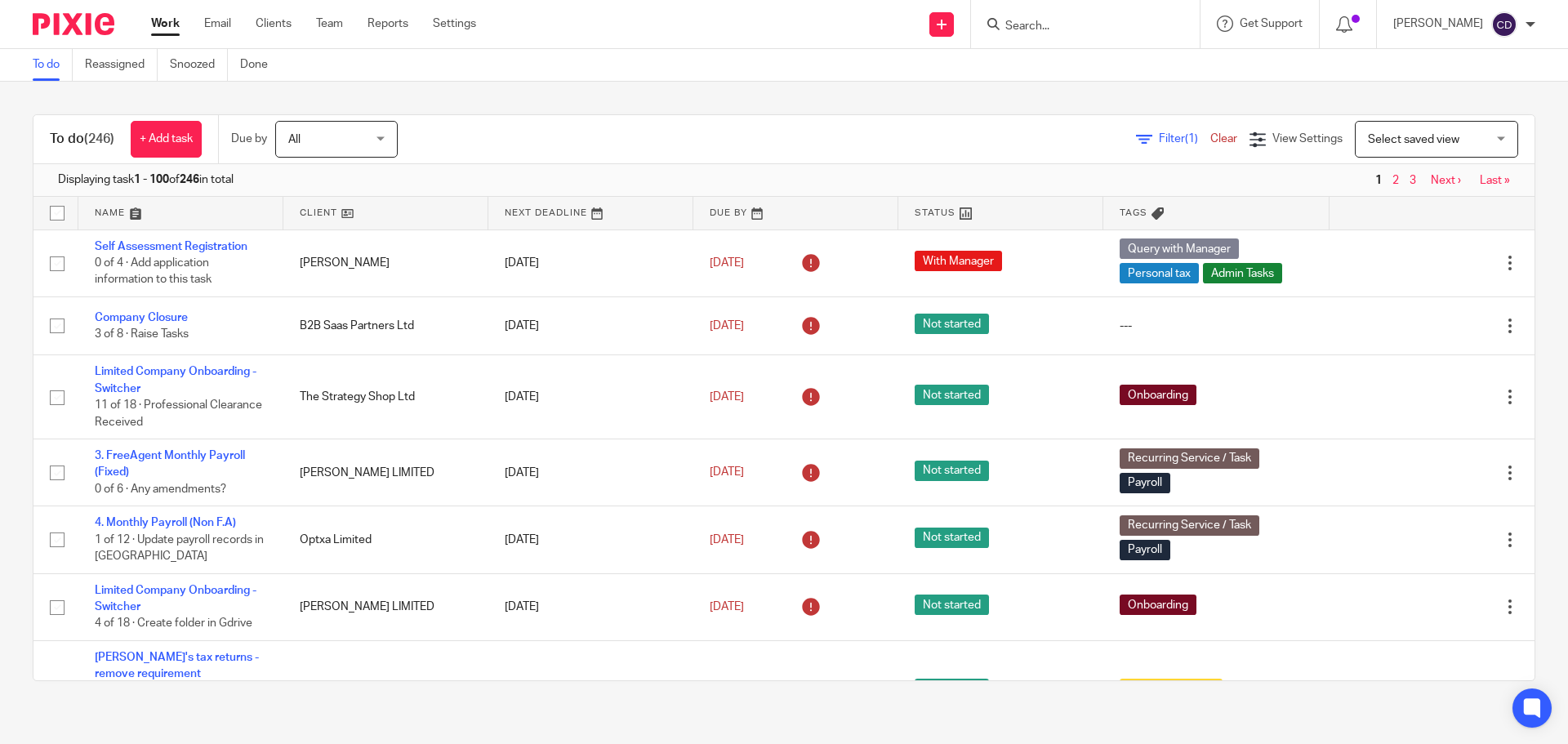
click at [1377, 143] on span "Select saved view" at bounding box center [1413, 139] width 91 height 11
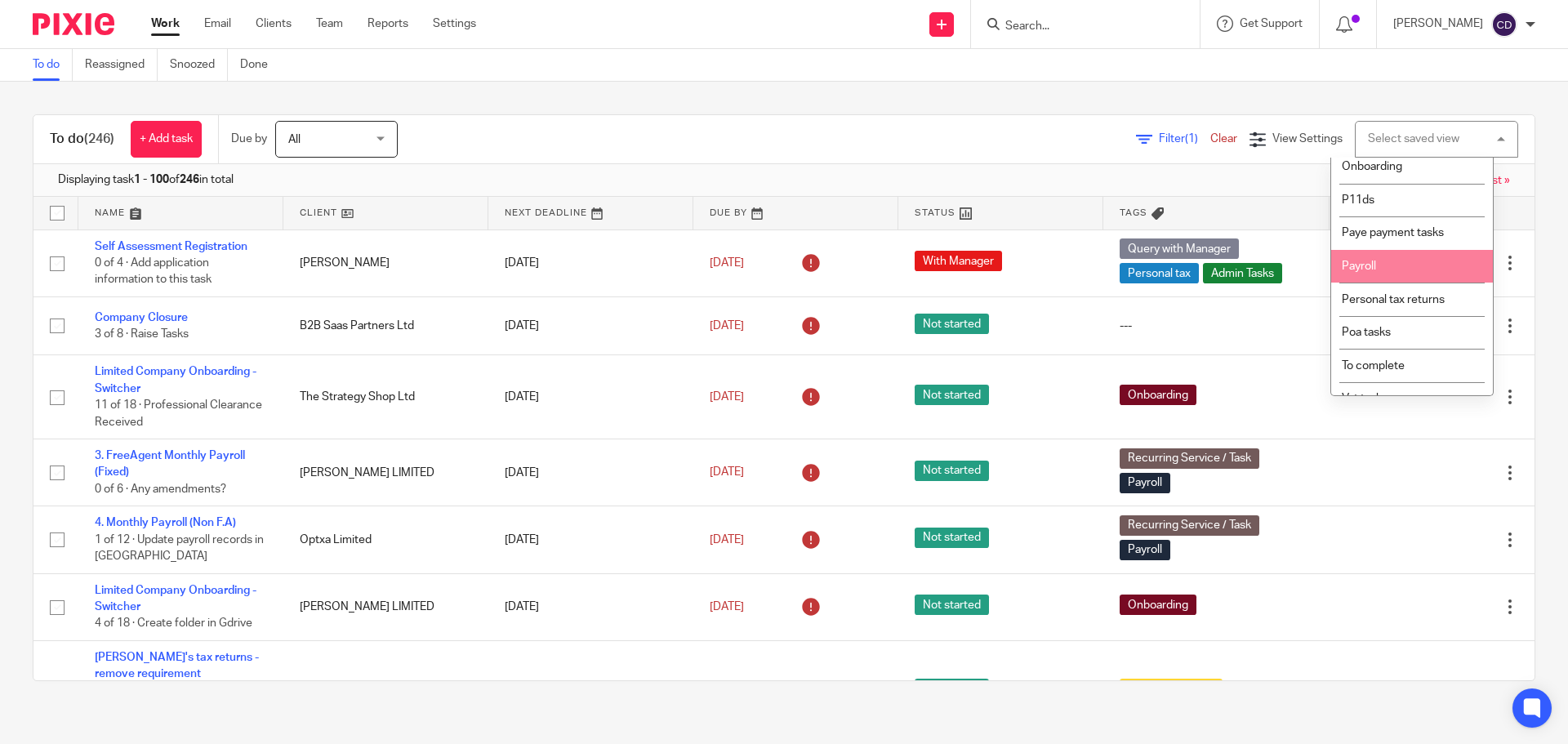
scroll to position [245, 0]
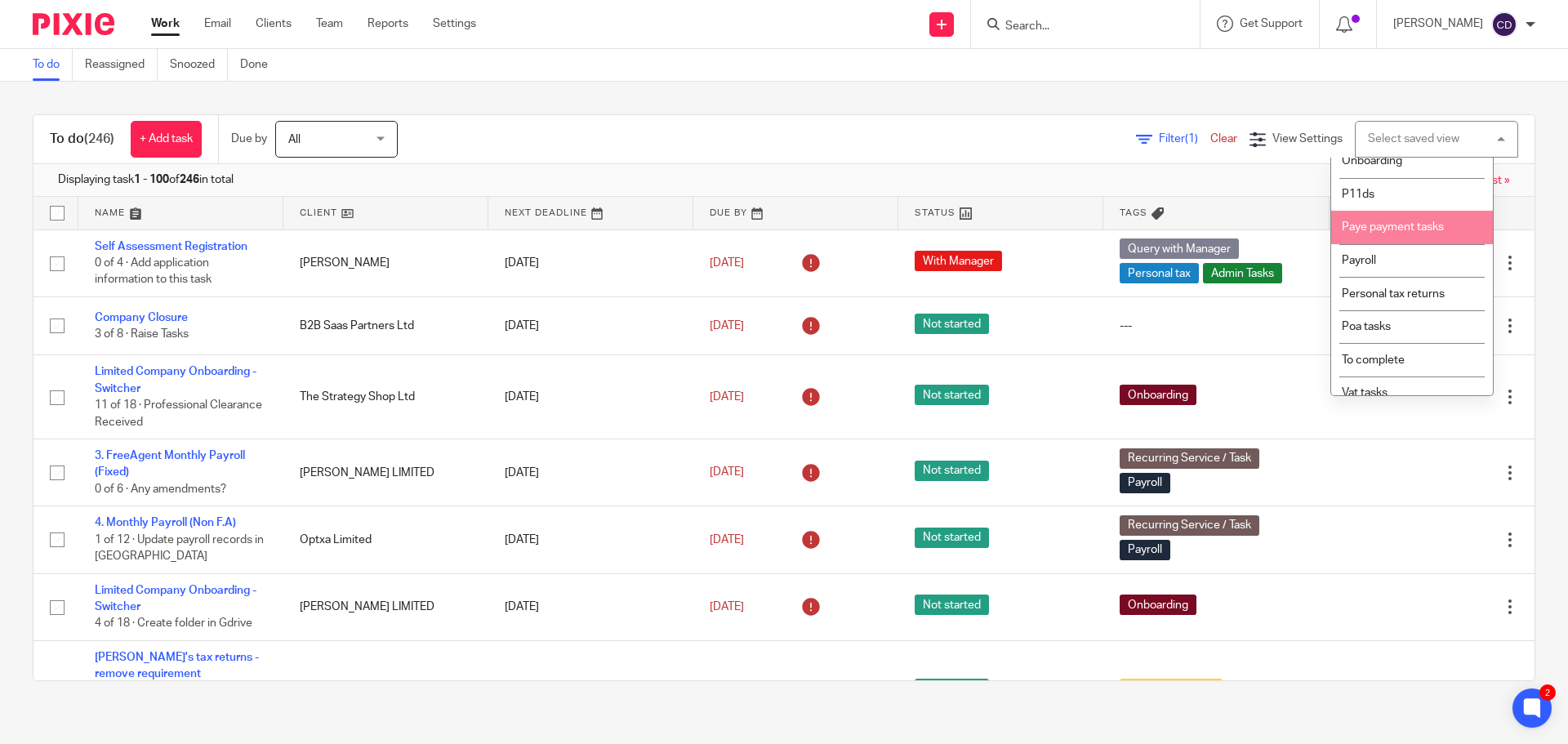
click at [1343, 244] on li "Paye payment tasks" at bounding box center [1412, 227] width 162 height 33
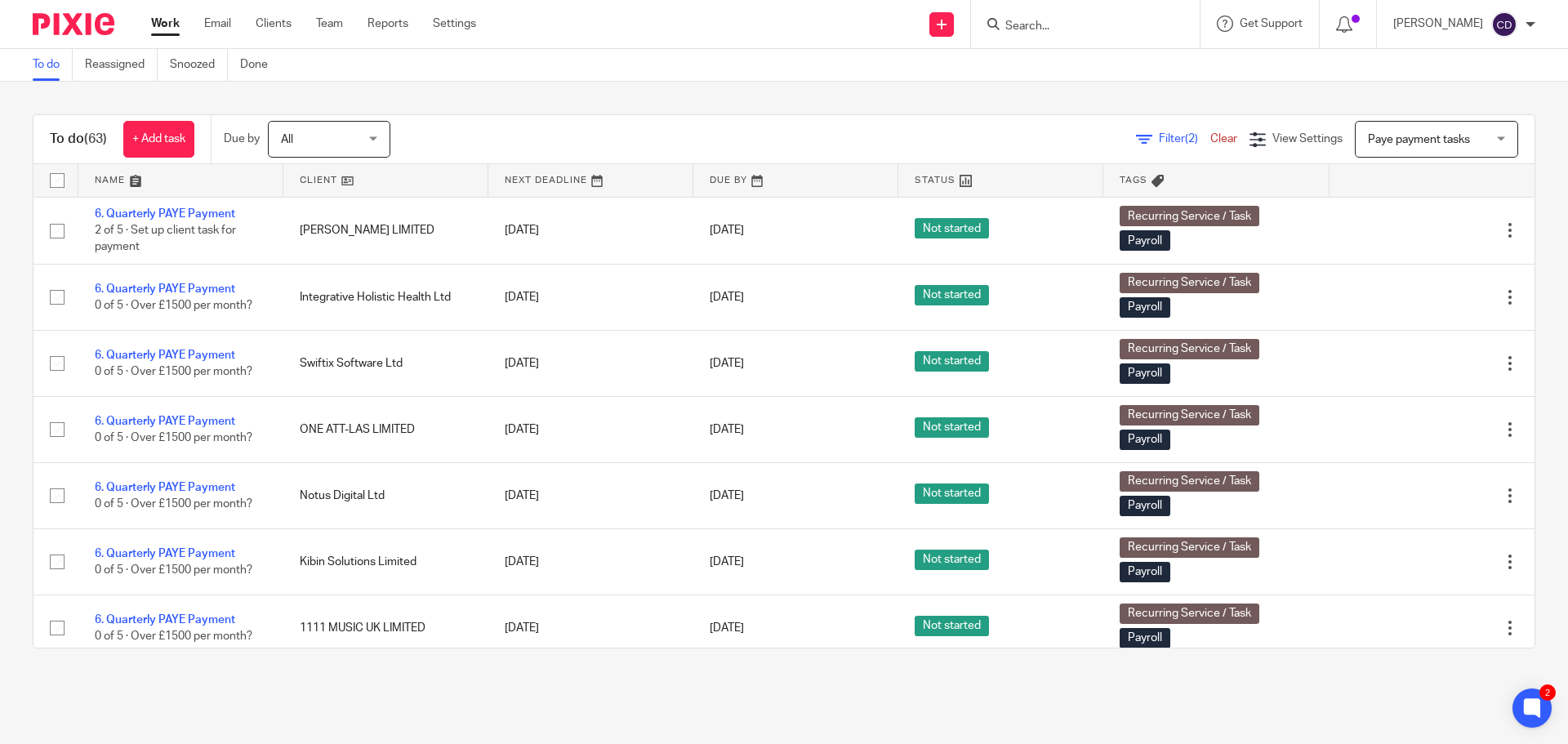
click at [326, 180] on link at bounding box center [385, 180] width 205 height 33
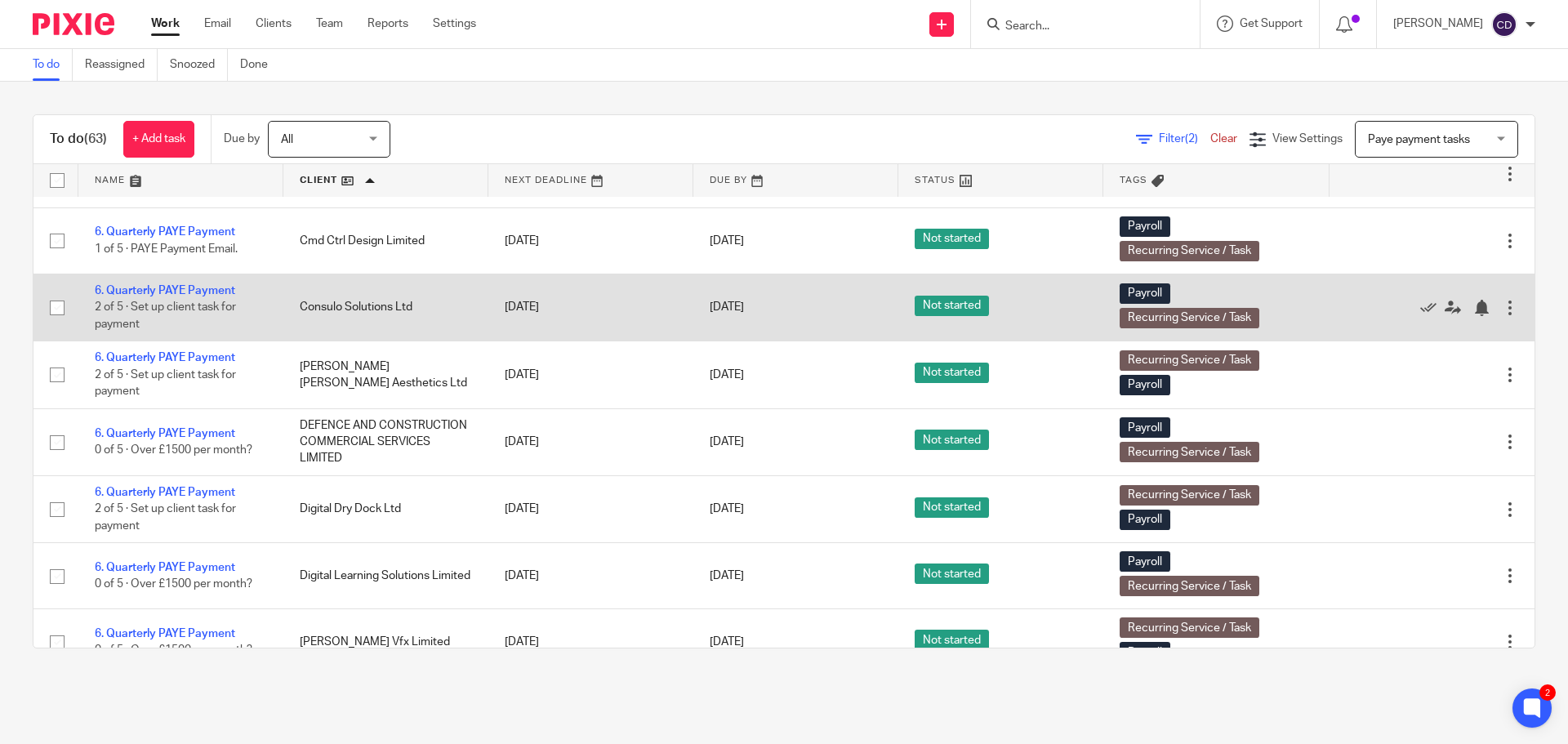
scroll to position [572, 0]
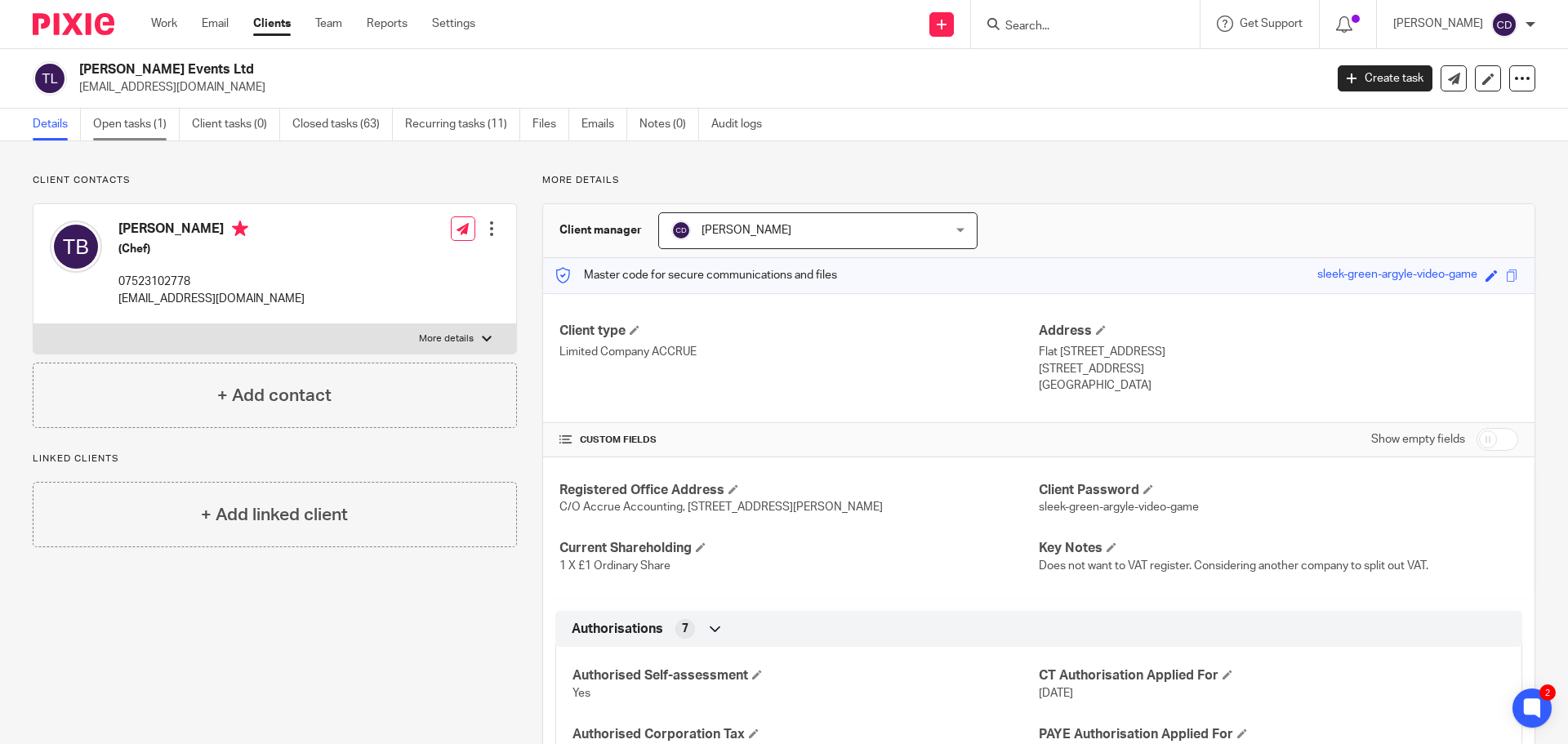
click at [111, 136] on link "Open tasks (1)" at bounding box center [136, 125] width 86 height 32
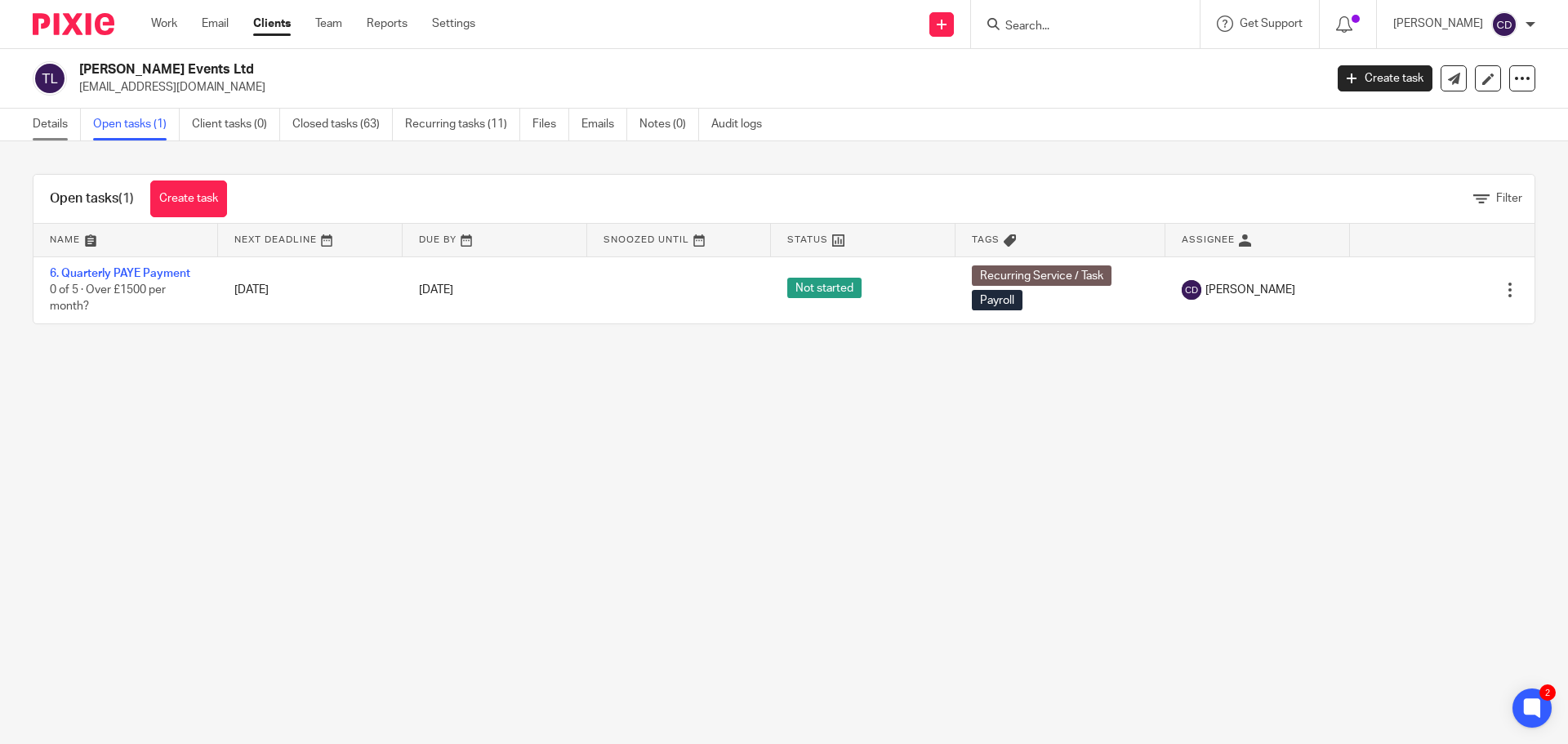
click at [74, 128] on link "Details" at bounding box center [57, 125] width 48 height 32
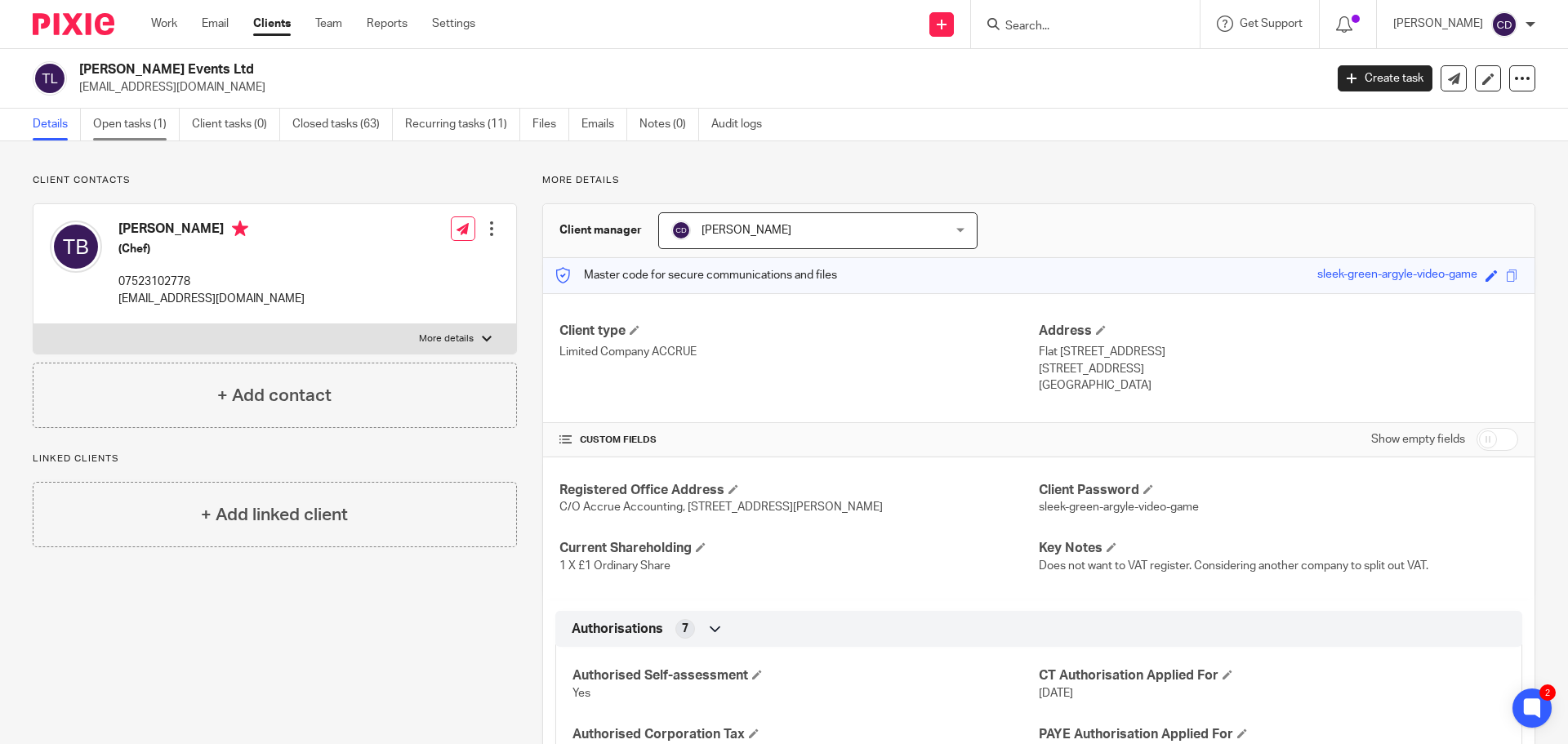
drag, startPoint x: 161, startPoint y: 149, endPoint x: 151, endPoint y: 124, distance: 26.9
click at [151, 124] on link "Open tasks (1)" at bounding box center [136, 125] width 86 height 32
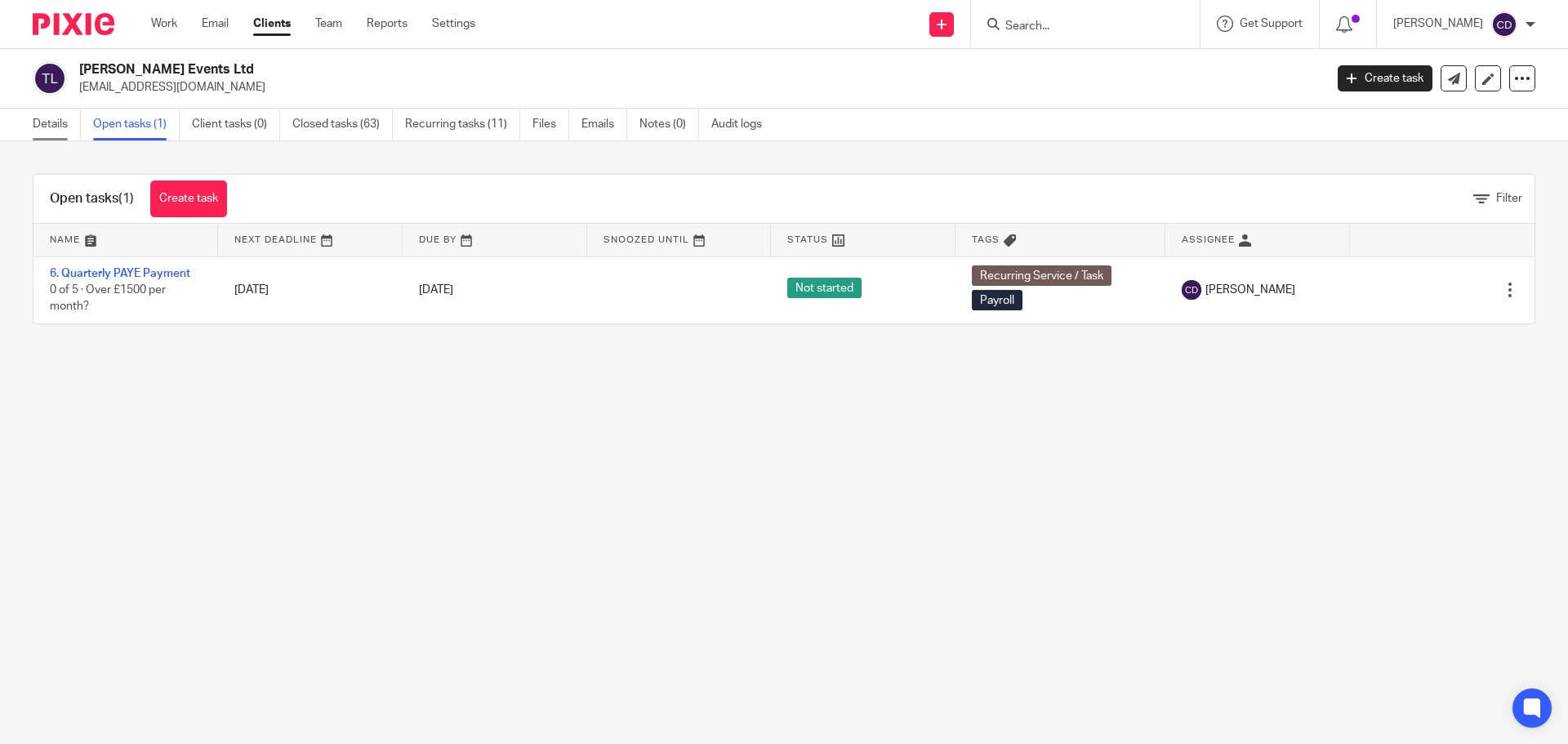
click at [71, 135] on link "Details" at bounding box center [57, 125] width 48 height 32
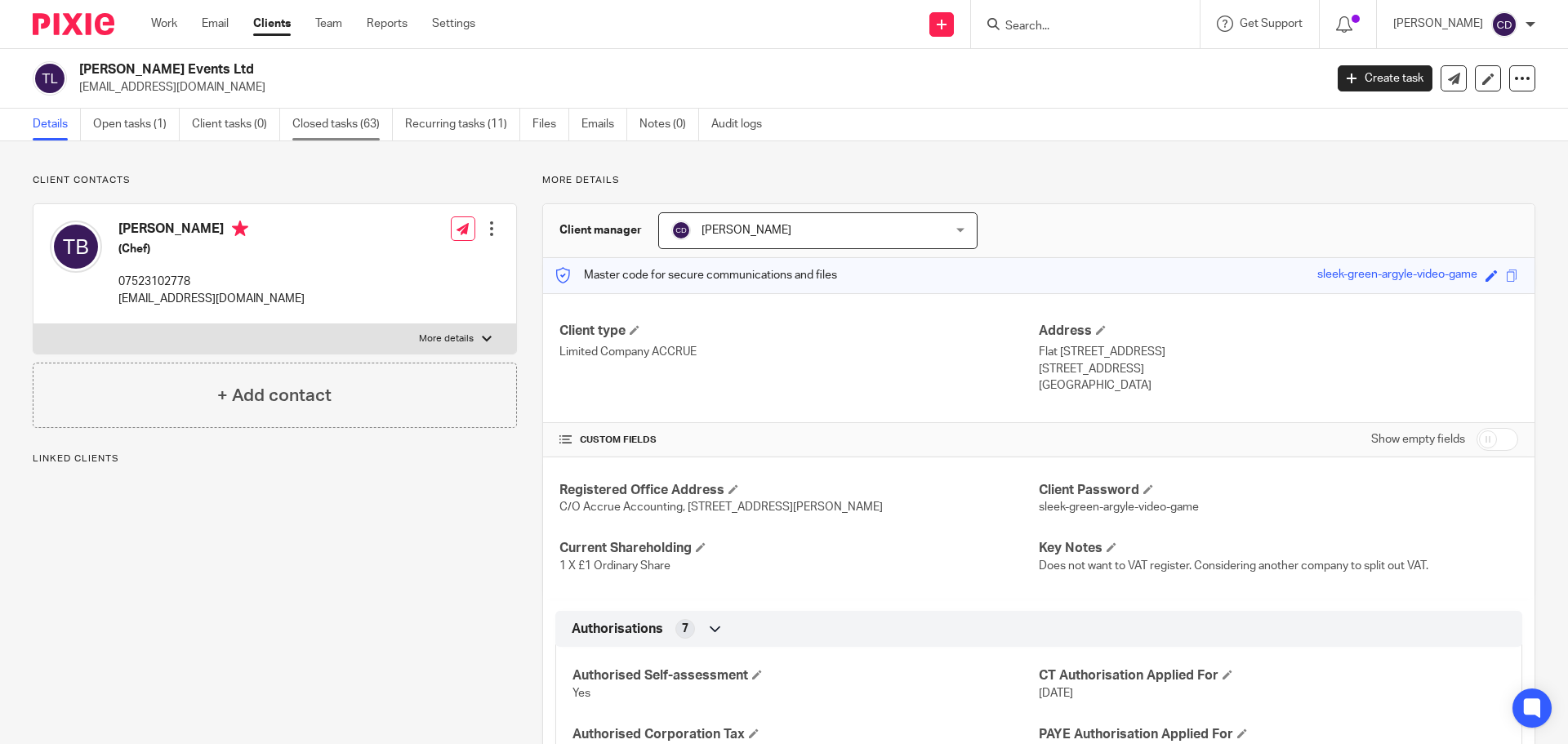
click at [334, 125] on link "Closed tasks (63)" at bounding box center [342, 125] width 100 height 32
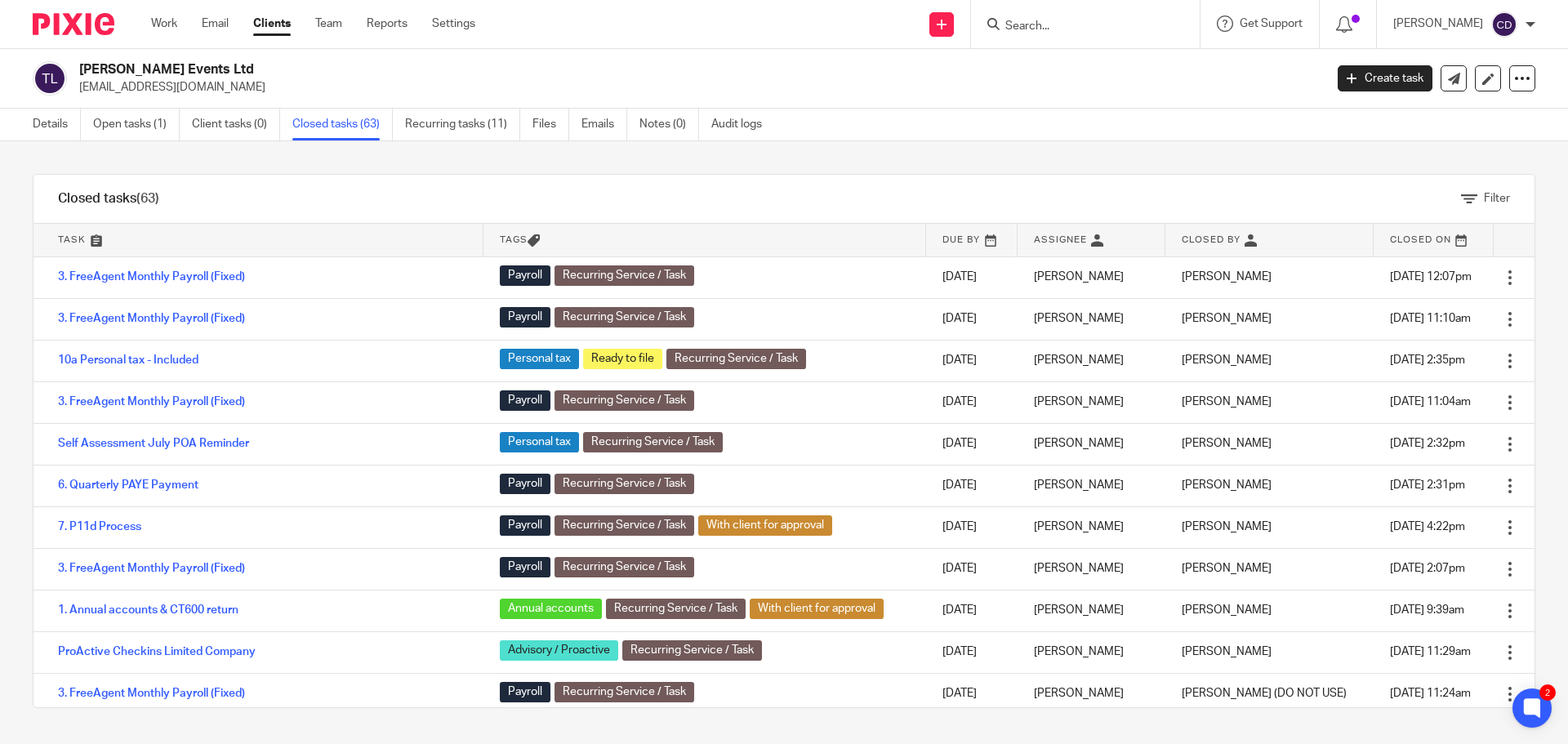
drag, startPoint x: 65, startPoint y: 118, endPoint x: 124, endPoint y: 146, distance: 65.3
click at [65, 118] on link "Details" at bounding box center [57, 125] width 48 height 32
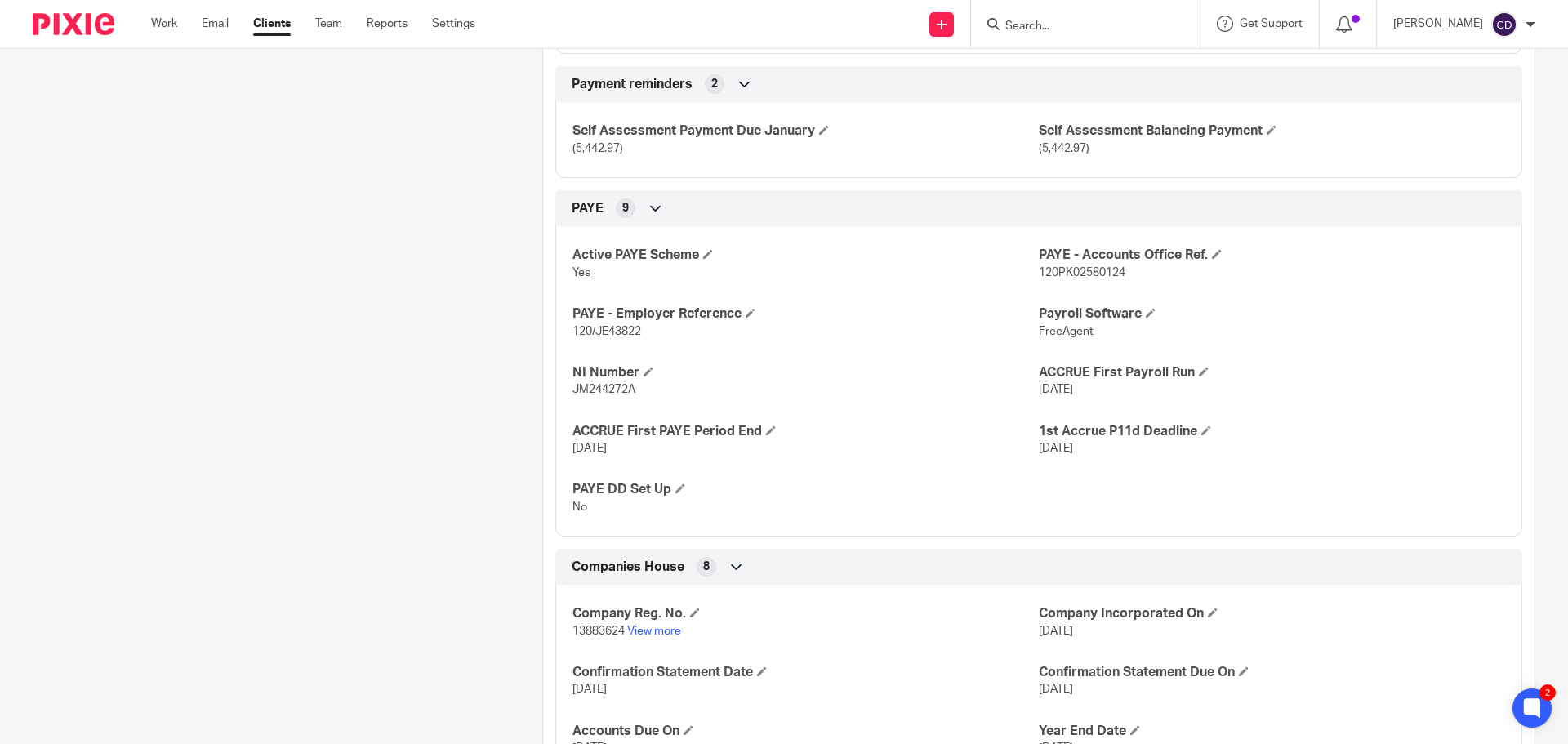
scroll to position [980, 0]
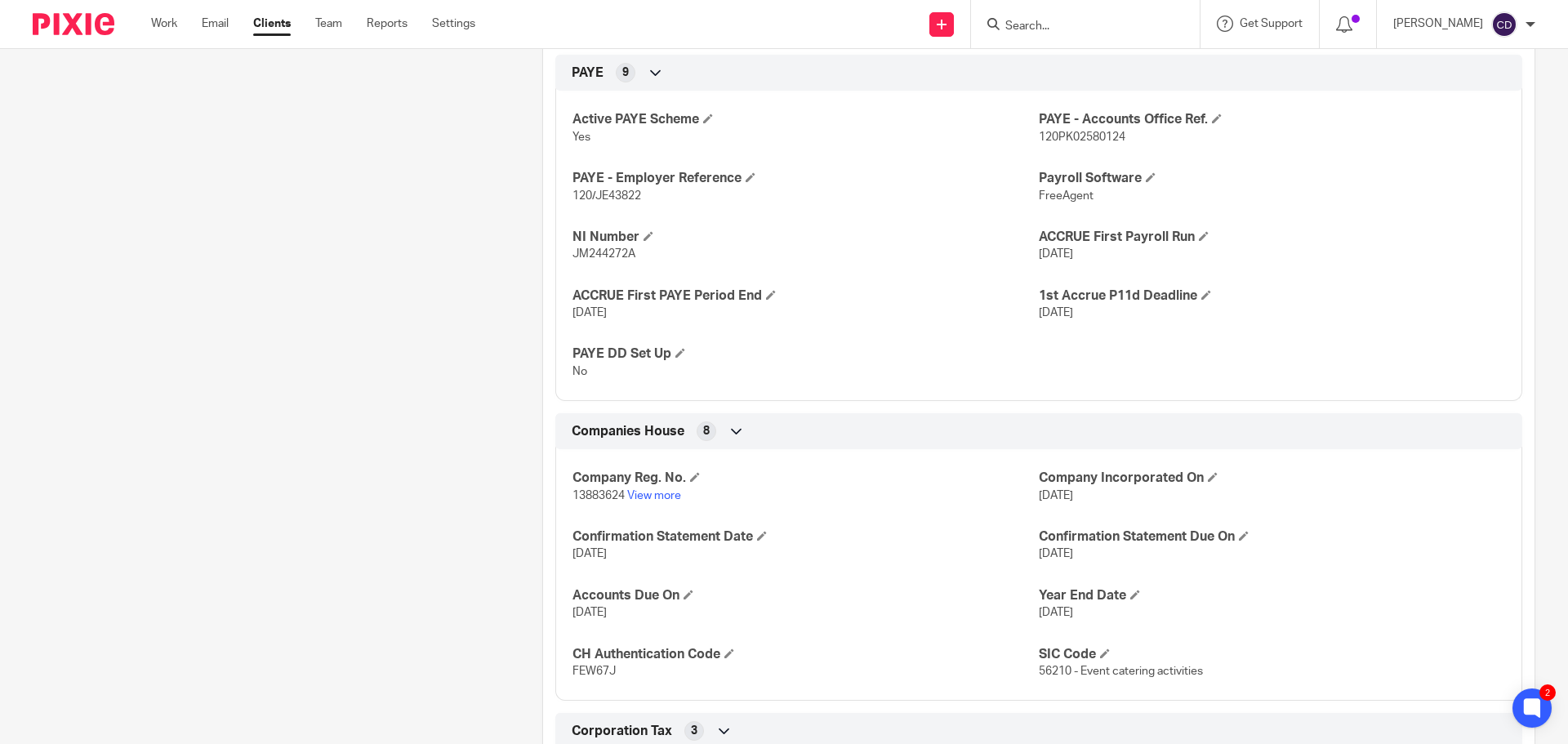
click at [652, 505] on div "Company Reg. No. 13883624 View more Company Incorporated On 31 Jan 2022 Confirm…" at bounding box center [1039, 569] width 966 height 264
click at [657, 497] on link "View more" at bounding box center [654, 496] width 54 height 11
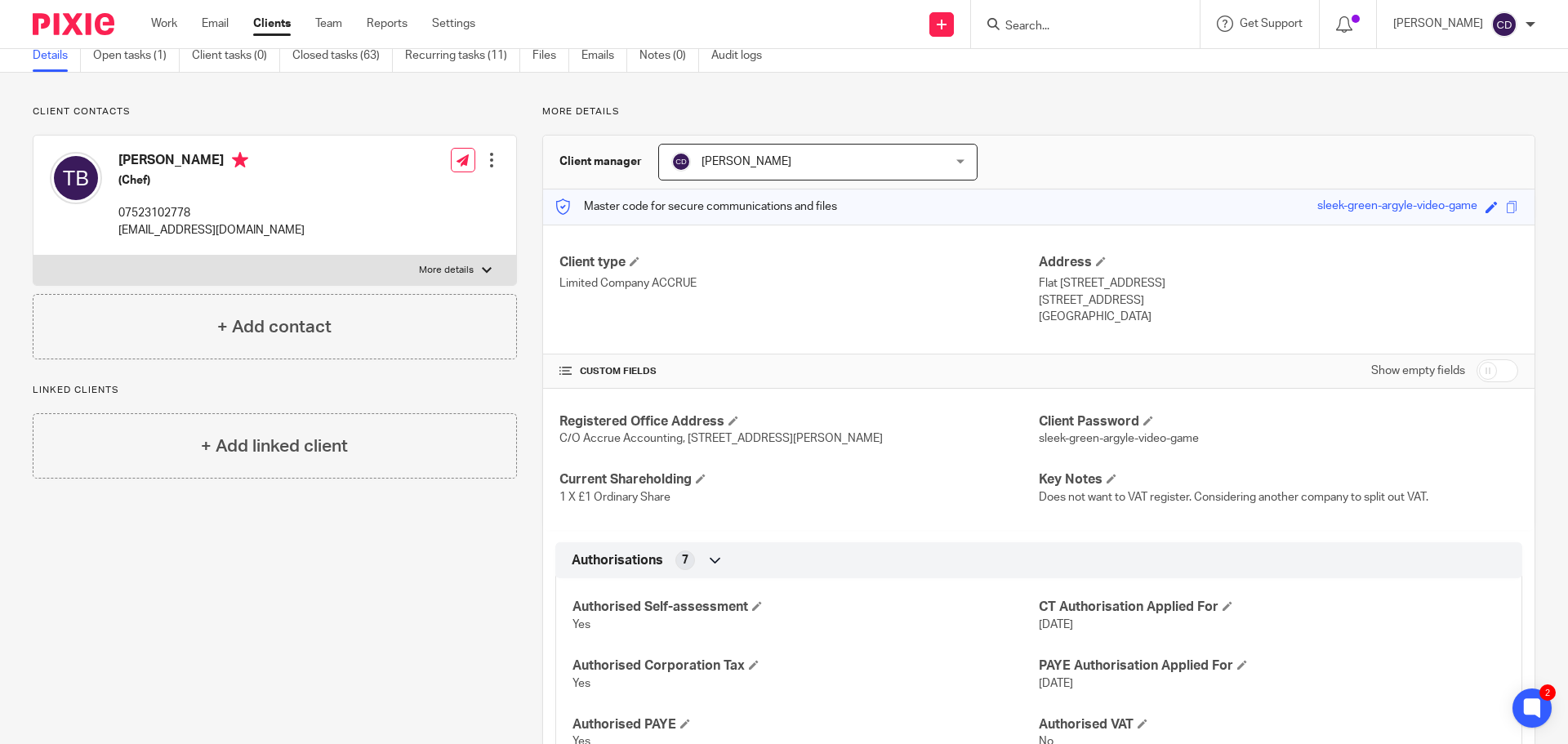
scroll to position [0, 0]
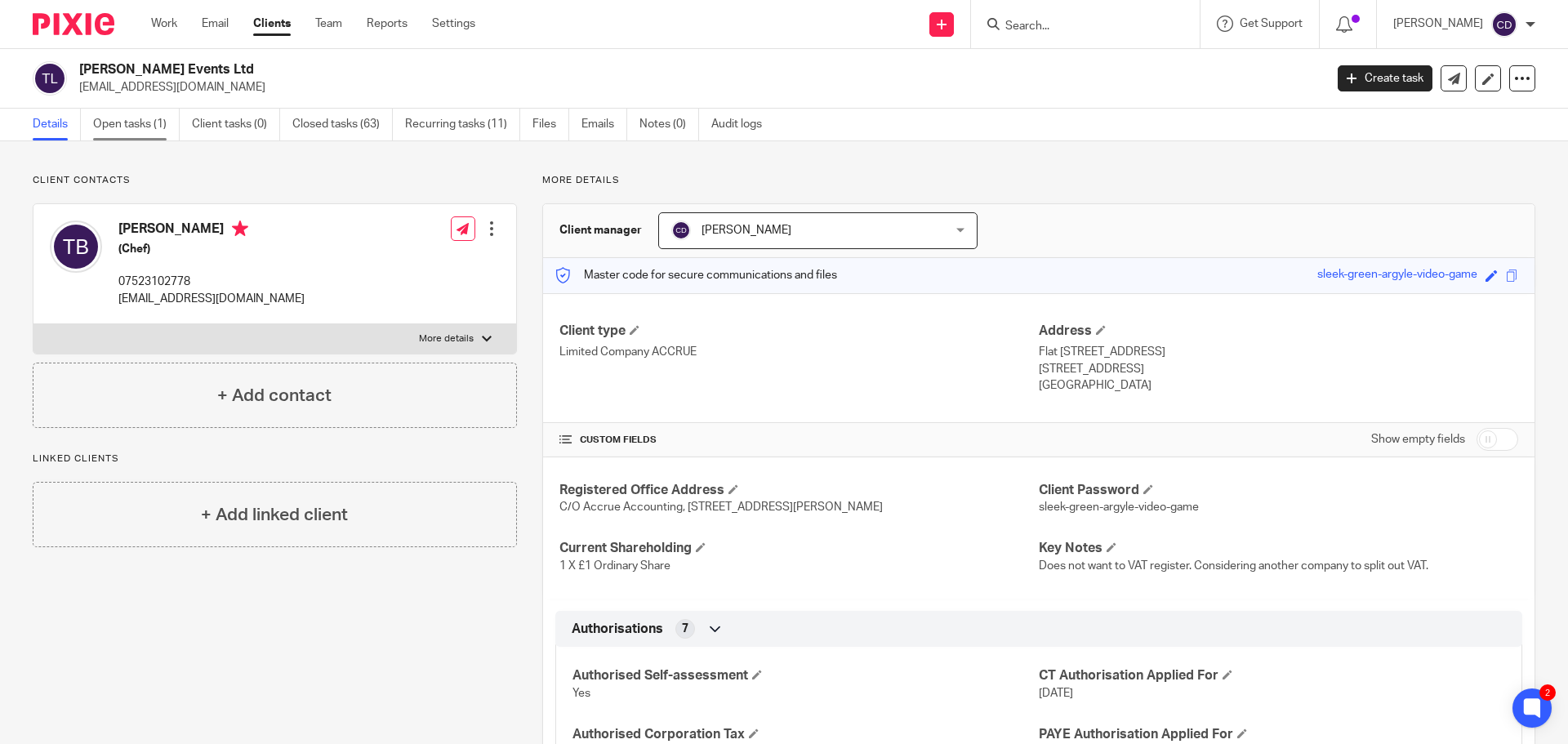
click at [108, 125] on link "Open tasks (1)" at bounding box center [136, 125] width 86 height 32
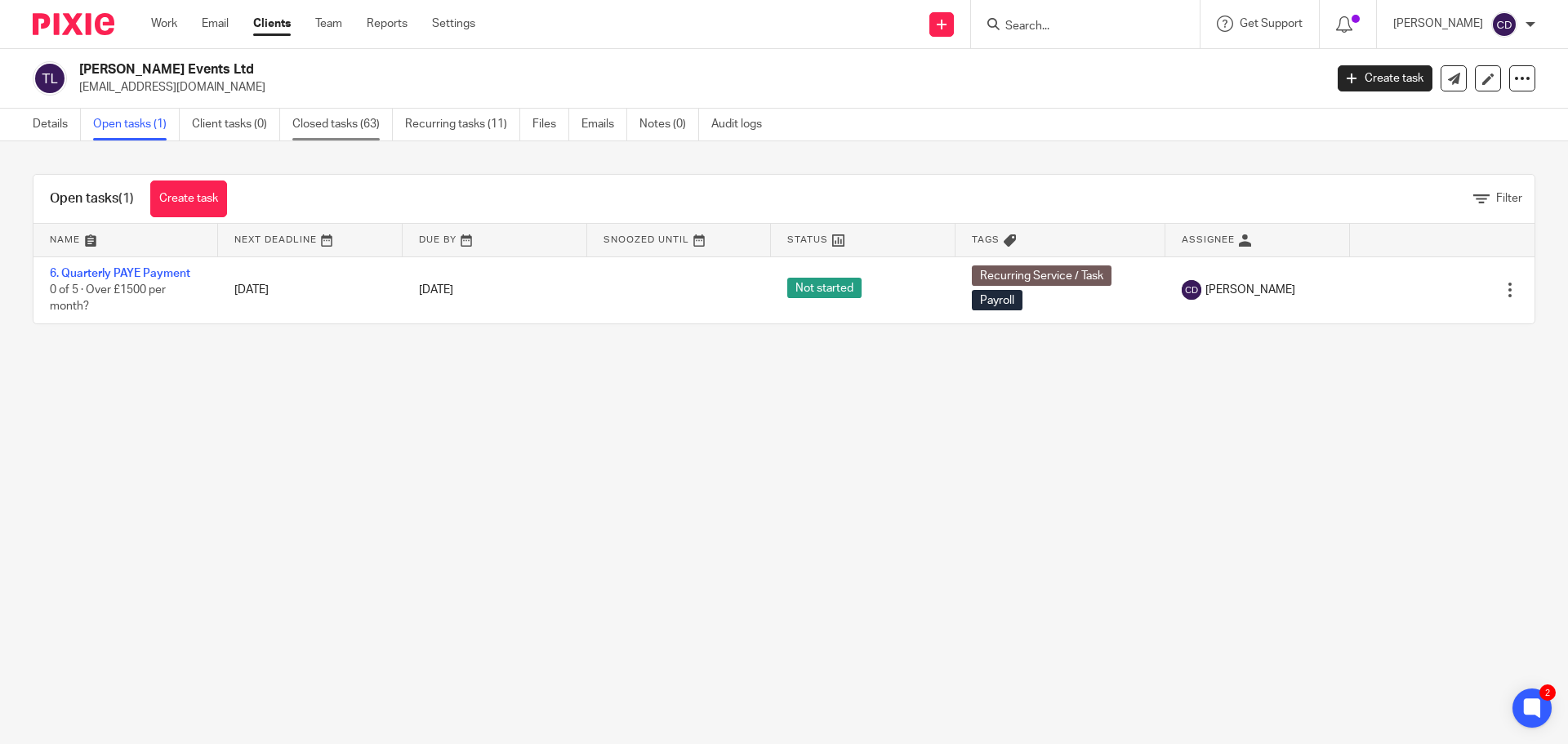
click at [348, 132] on link "Closed tasks (63)" at bounding box center [342, 125] width 100 height 32
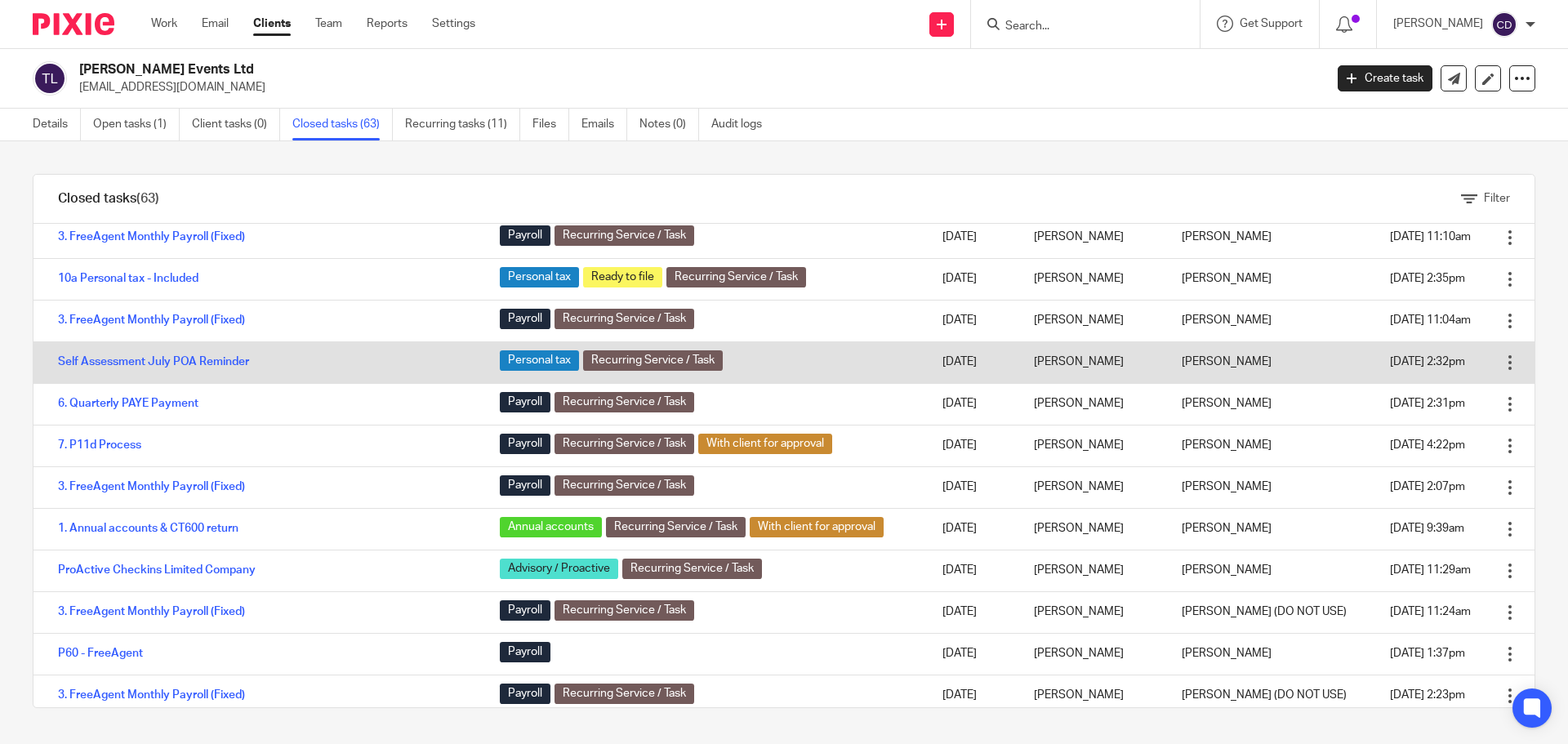
scroll to position [164, 0]
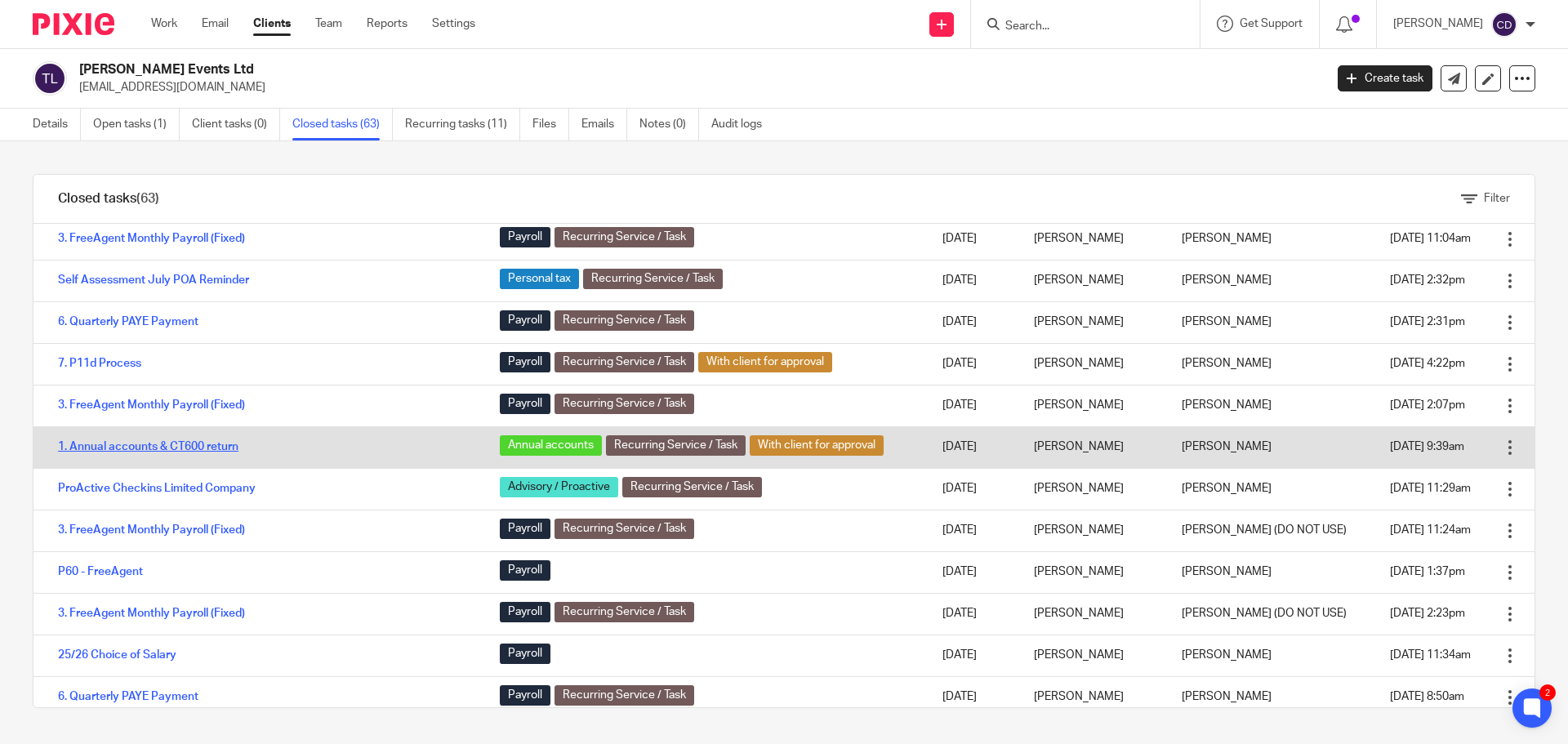
click at [178, 449] on link "1. Annual accounts & CT600 return" at bounding box center [148, 446] width 180 height 11
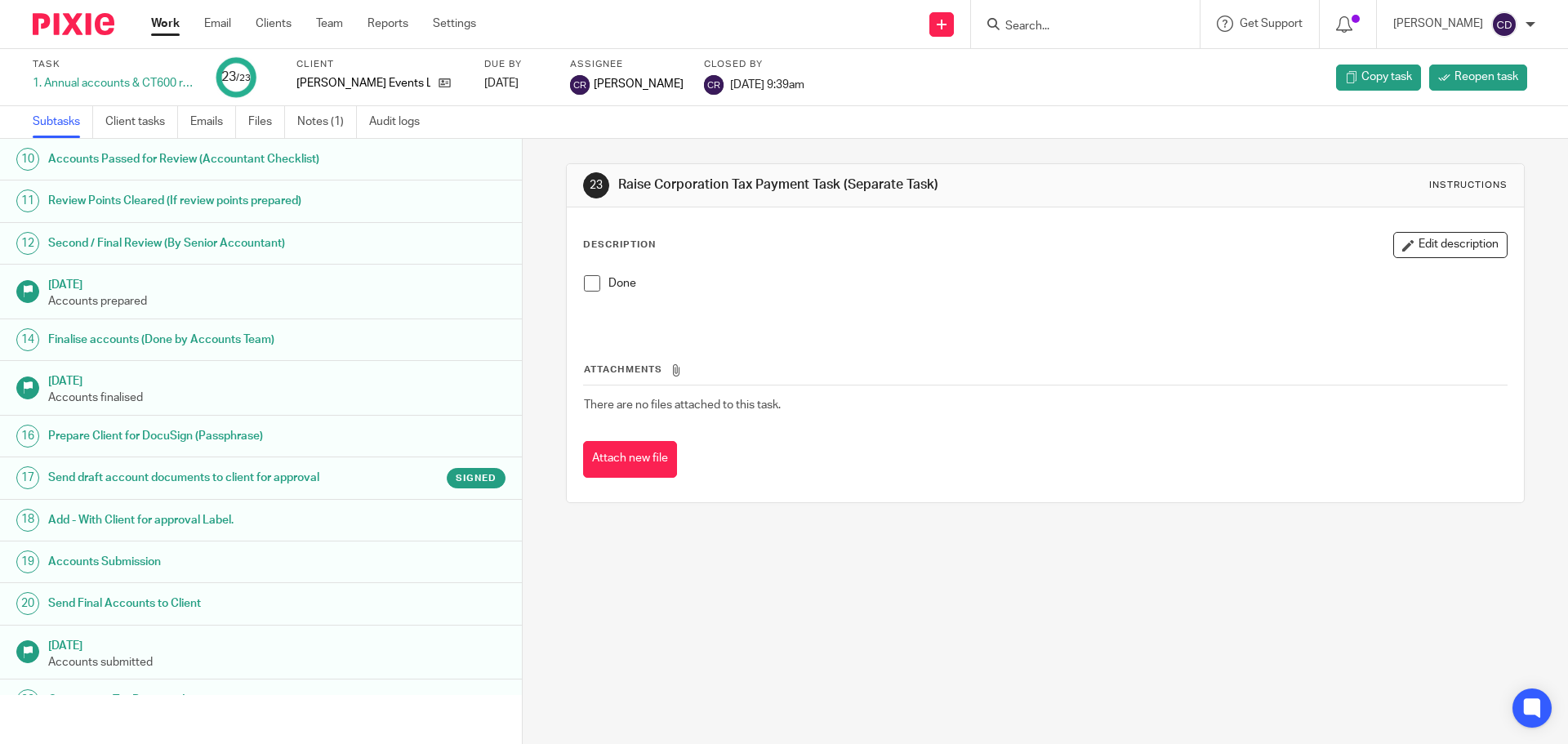
scroll to position [492, 0]
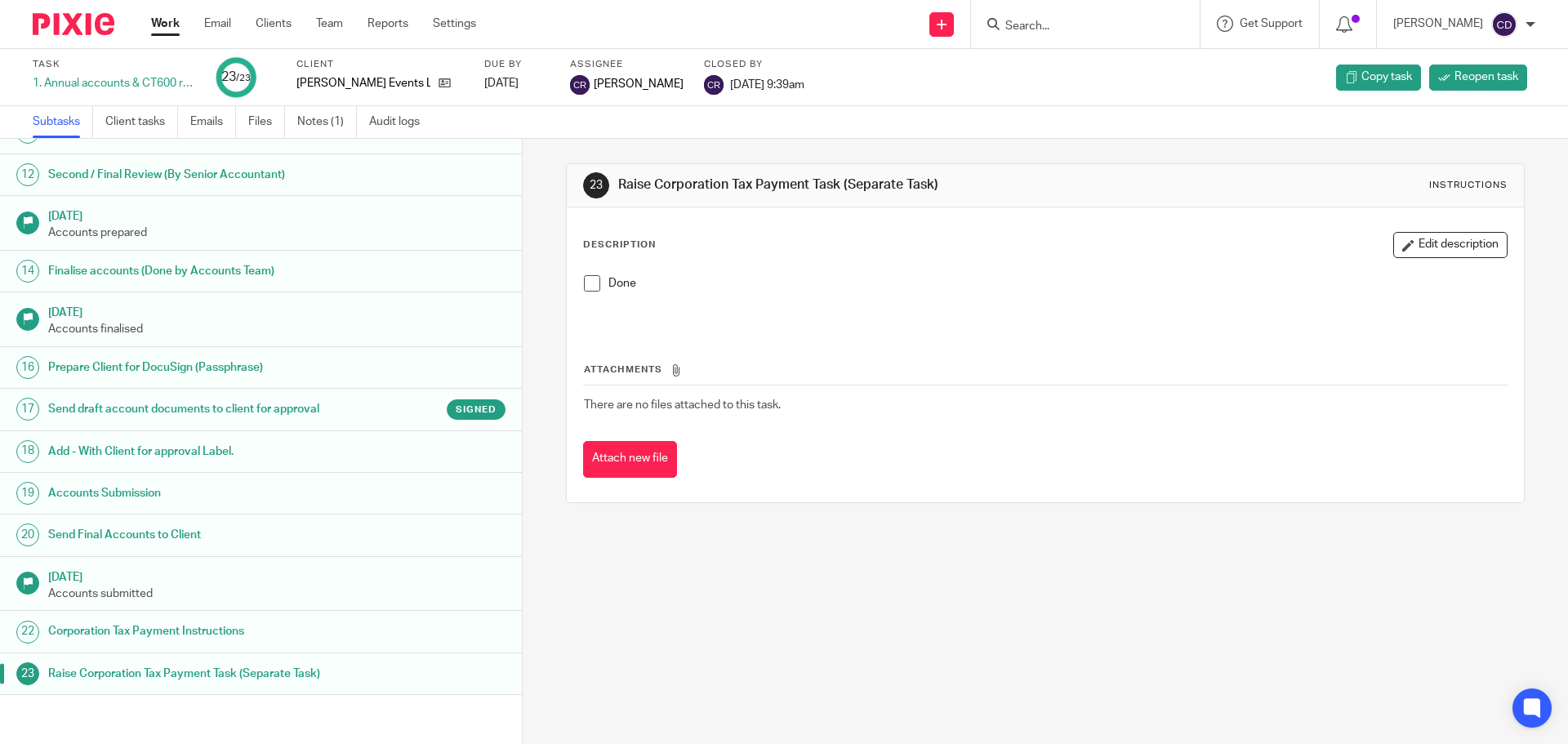
click at [209, 629] on h1 "Corporation Tax Payment Instructions" at bounding box center [200, 632] width 306 height 24
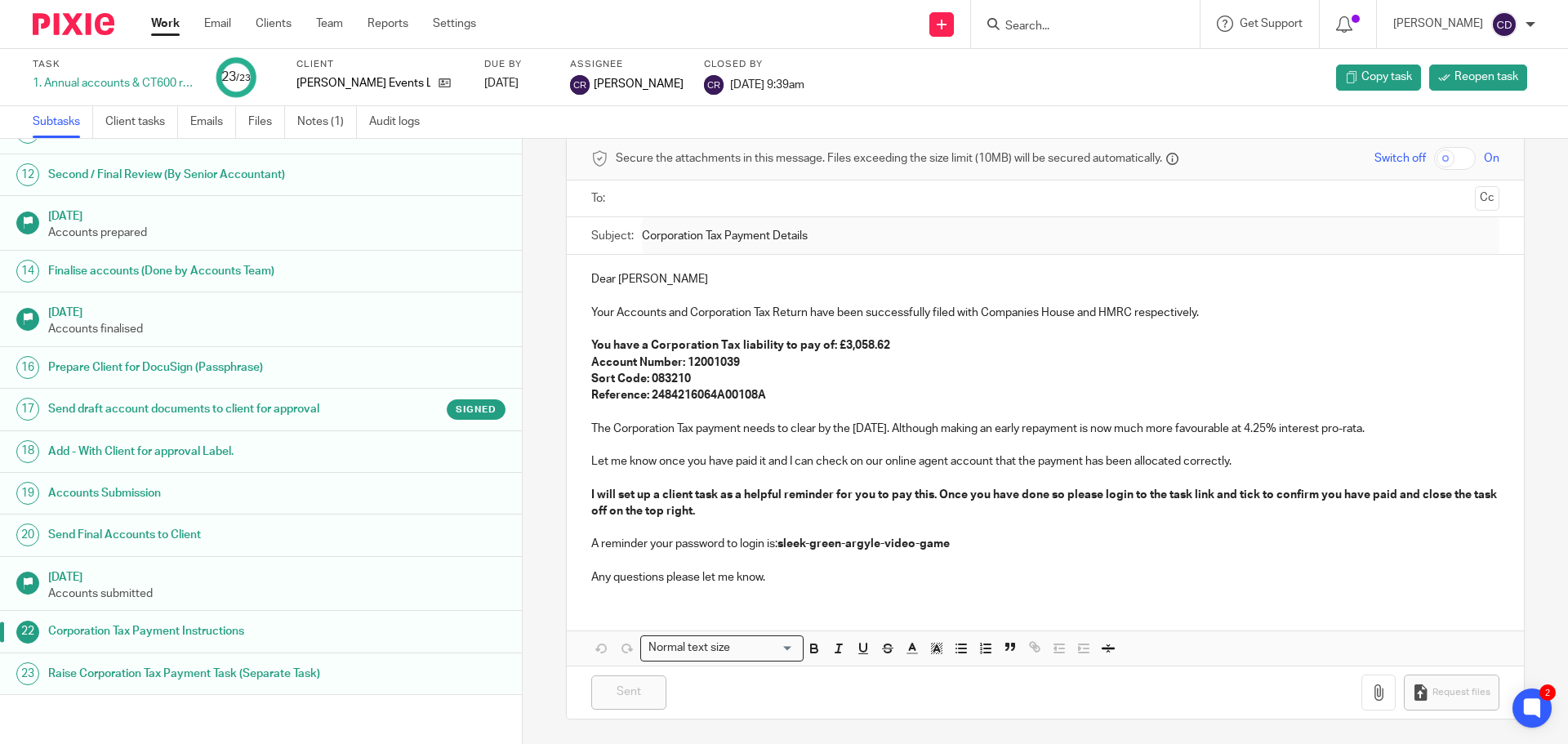
scroll to position [492, 0]
click at [126, 127] on link "Client tasks" at bounding box center [141, 122] width 72 height 32
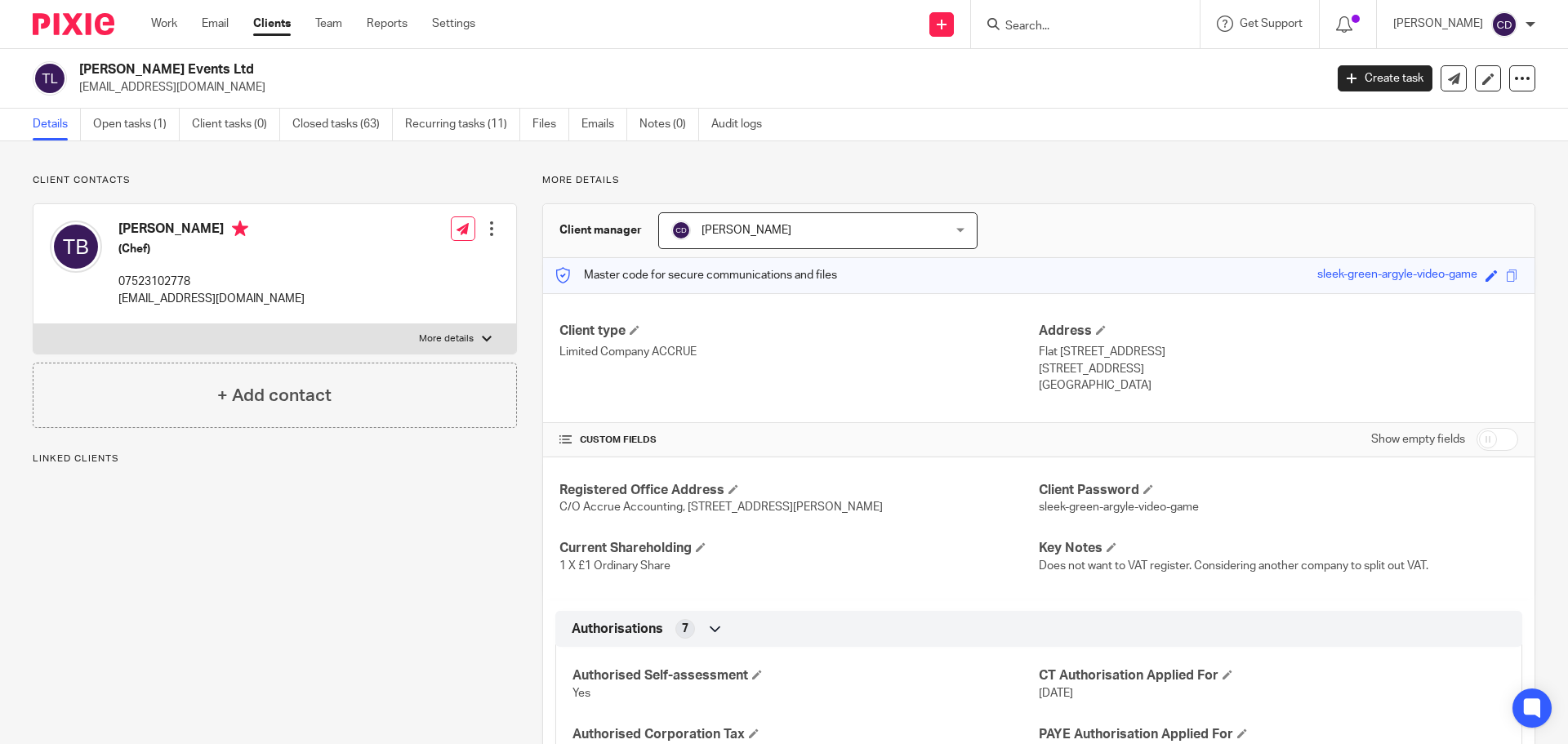
click at [1487, 431] on input "checkbox" at bounding box center [1497, 439] width 42 height 23
checkbox input "true"
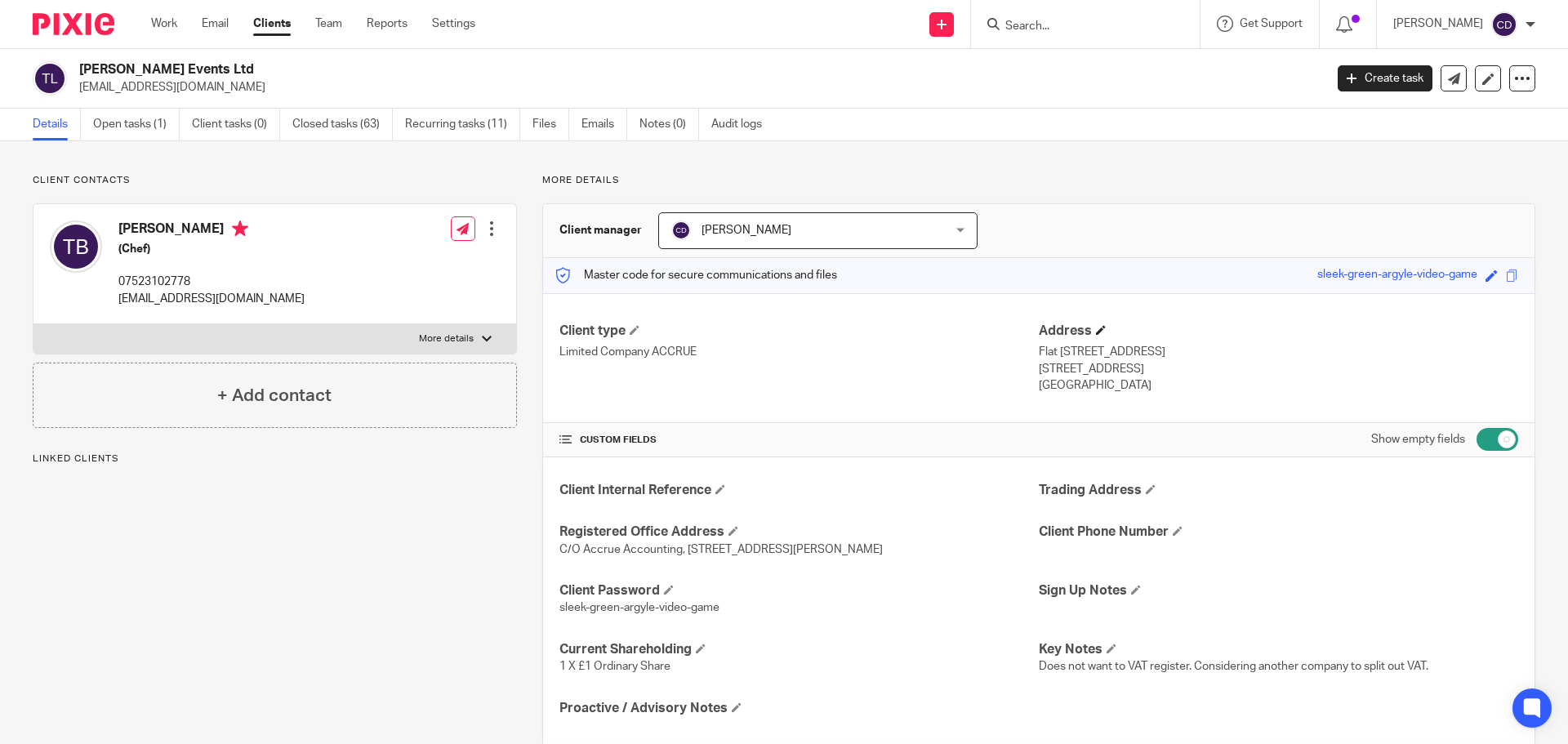
click at [1101, 335] on h4 "Address" at bounding box center [1278, 331] width 479 height 17
click at [1096, 328] on span at bounding box center [1100, 329] width 10 height 10
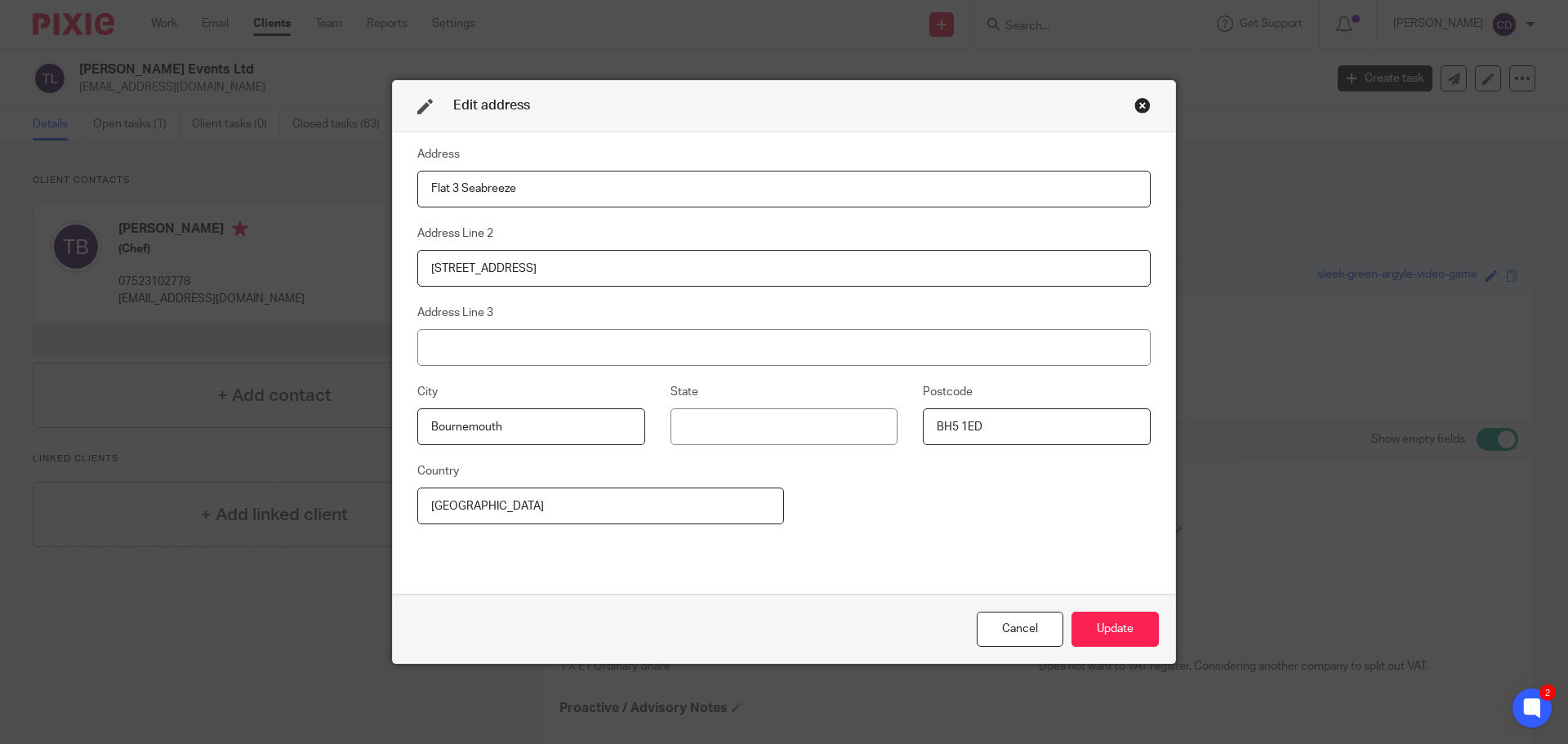
drag, startPoint x: 614, startPoint y: 194, endPoint x: 332, endPoint y: 191, distance: 282.0
click at [333, 191] on div "Edit address Address Flat 3 Seabreeze Address Line 2 18 Argyll Road Address Lin…" at bounding box center [784, 372] width 1568 height 744
type input "12A Jefferson Avenue"
drag, startPoint x: 982, startPoint y: 425, endPoint x: 820, endPoint y: 402, distance: 163.6
click at [820, 402] on div "City Bournemouth State Postcode BH5 1ED" at bounding box center [771, 422] width 758 height 79
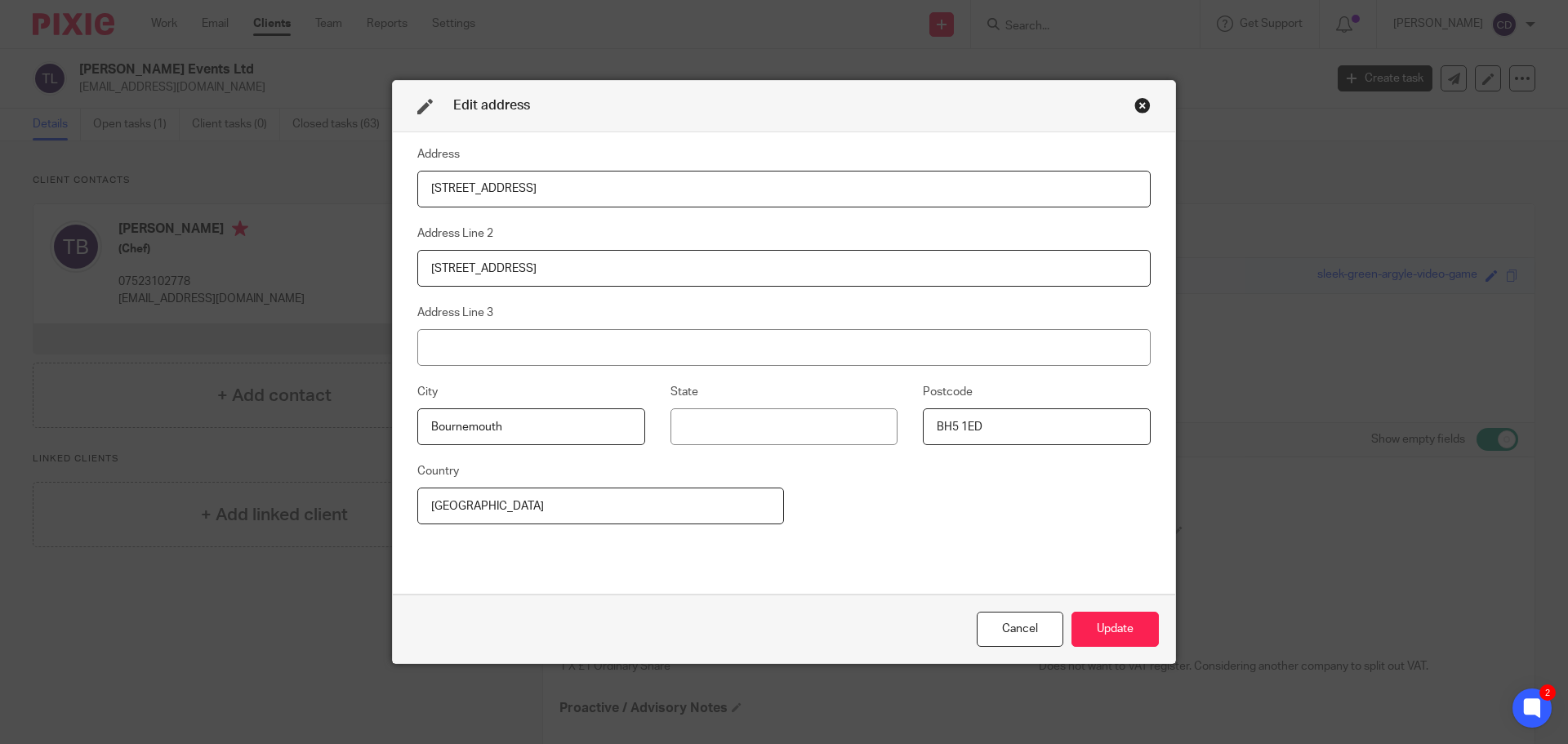
paste input "1 4NX"
type input "BH1 4NX"
drag, startPoint x: 512, startPoint y: 269, endPoint x: 172, endPoint y: 281, distance: 340.2
click at [311, 273] on div "Edit address Address 12A Jefferson Avenue Address Line 2 18 Argyll Road Address…" at bounding box center [784, 372] width 1568 height 744
click at [1132, 632] on button "Update" at bounding box center [1114, 629] width 87 height 35
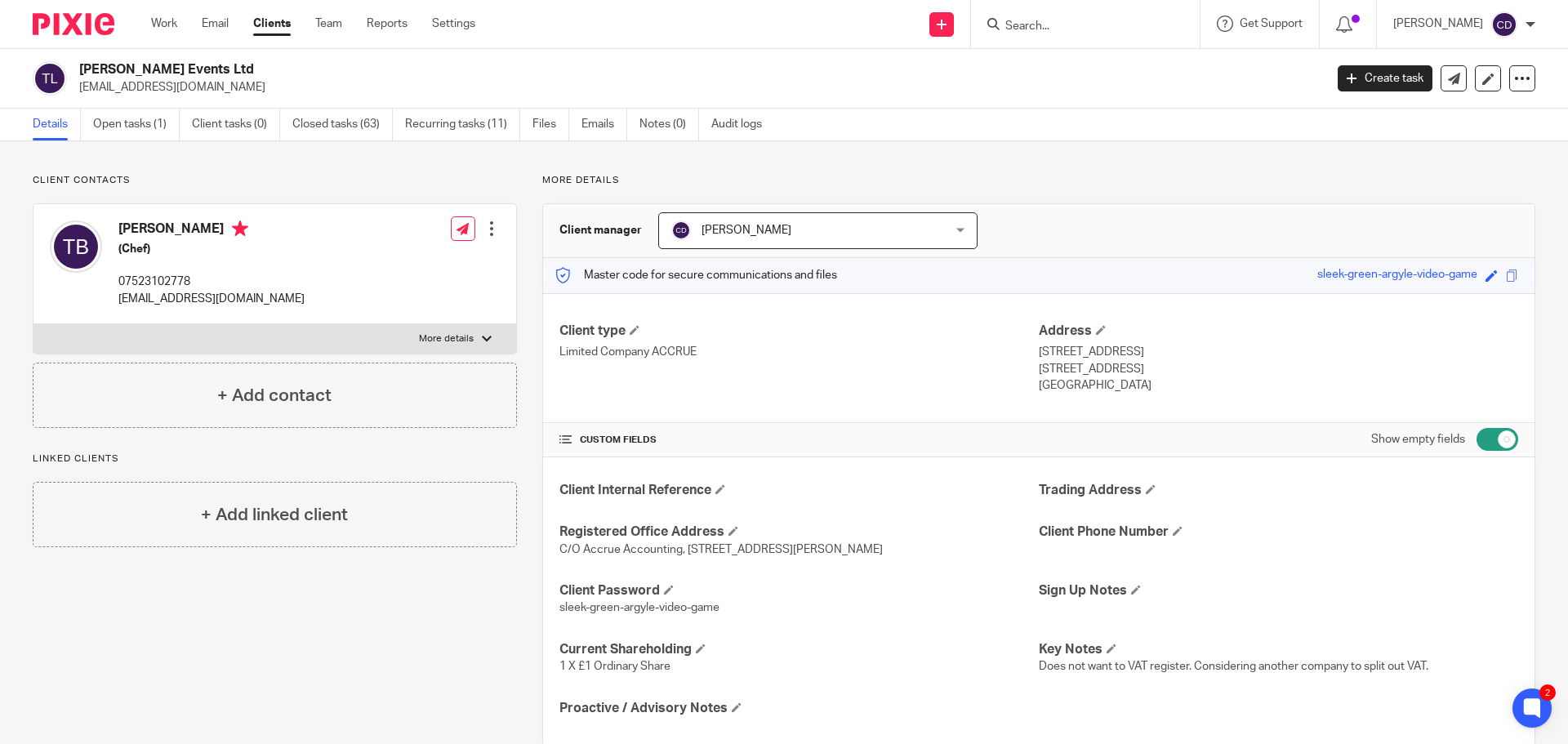
click at [164, 130] on link "Open tasks (1)" at bounding box center [136, 125] width 86 height 32
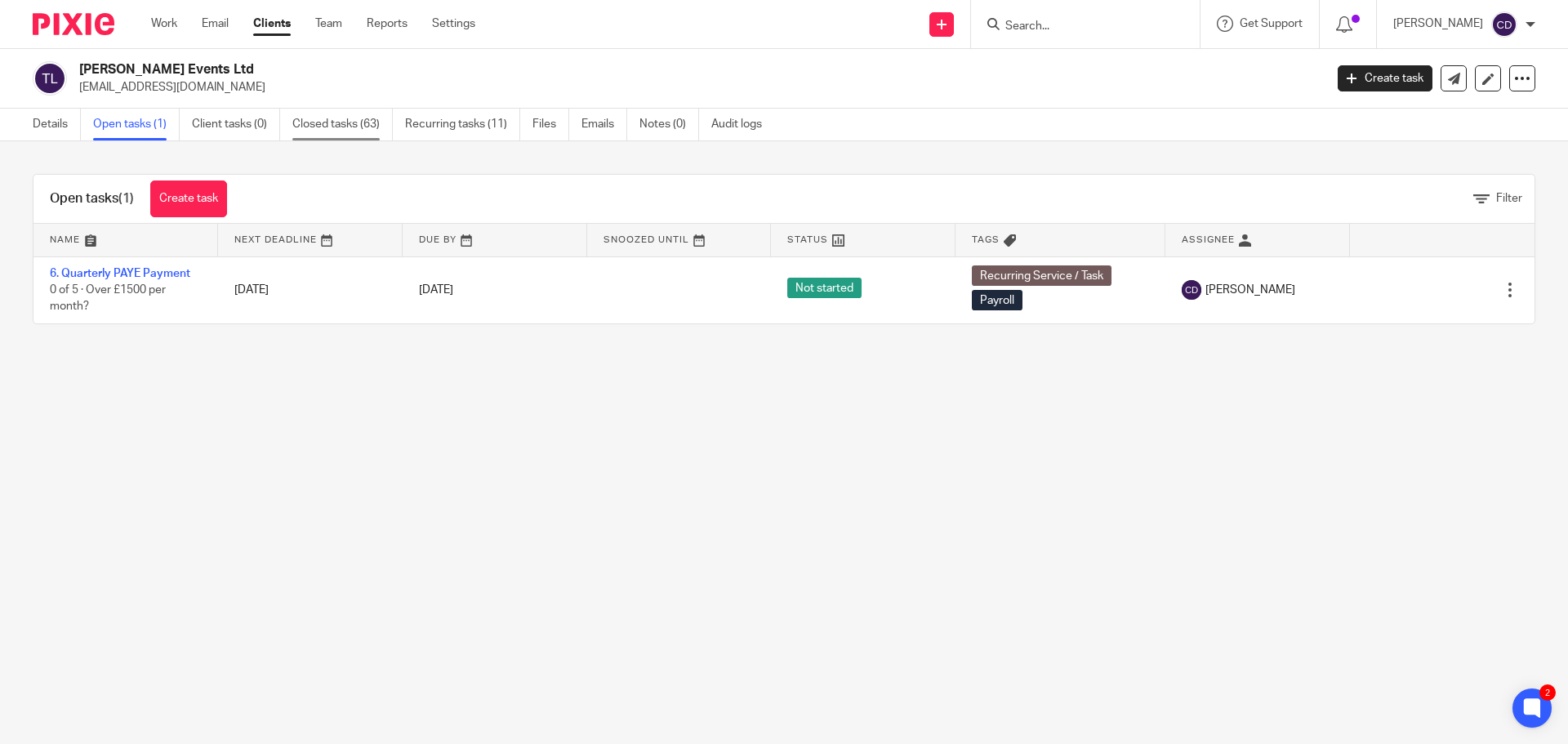
click at [372, 125] on link "Closed tasks (63)" at bounding box center [342, 125] width 100 height 32
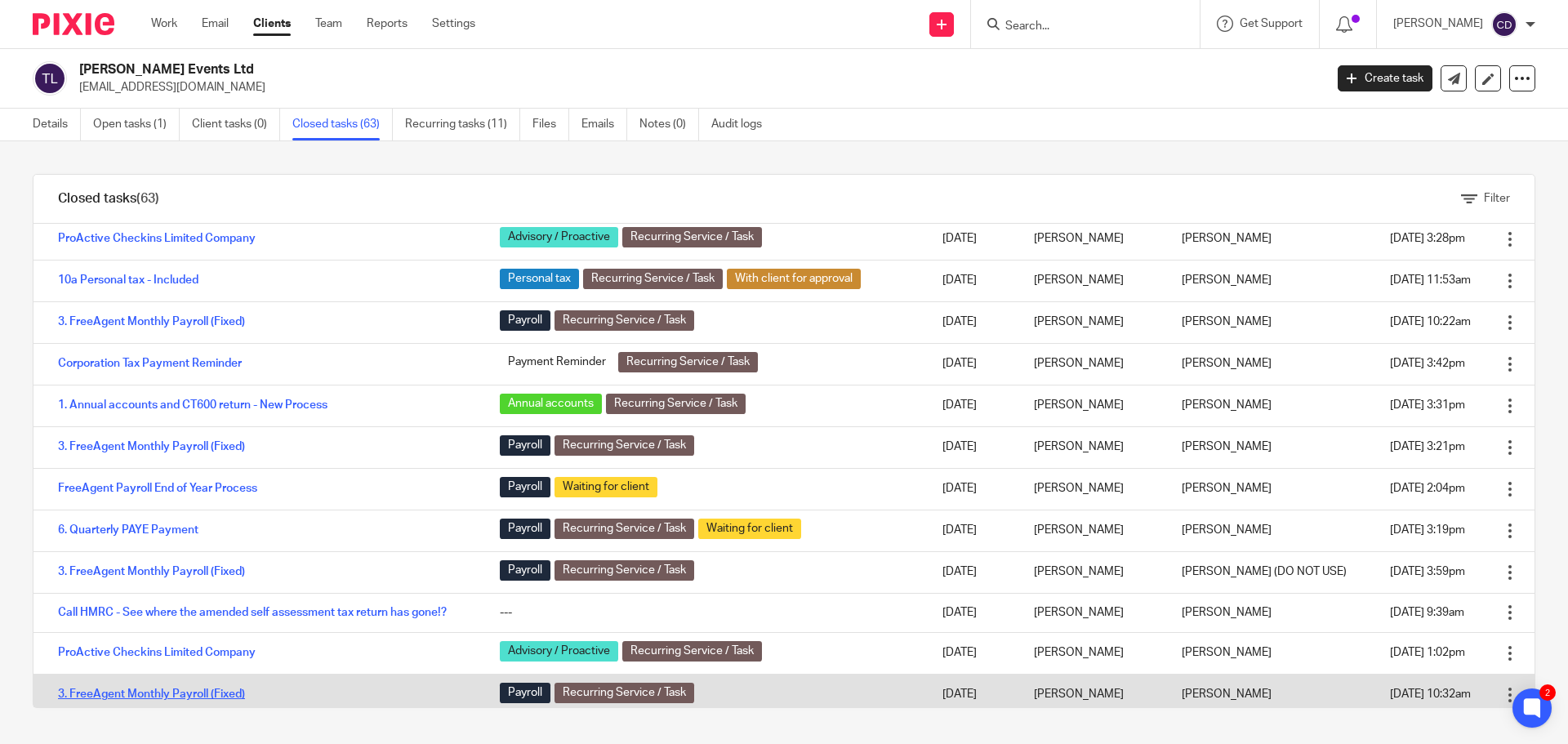
scroll to position [1471, 0]
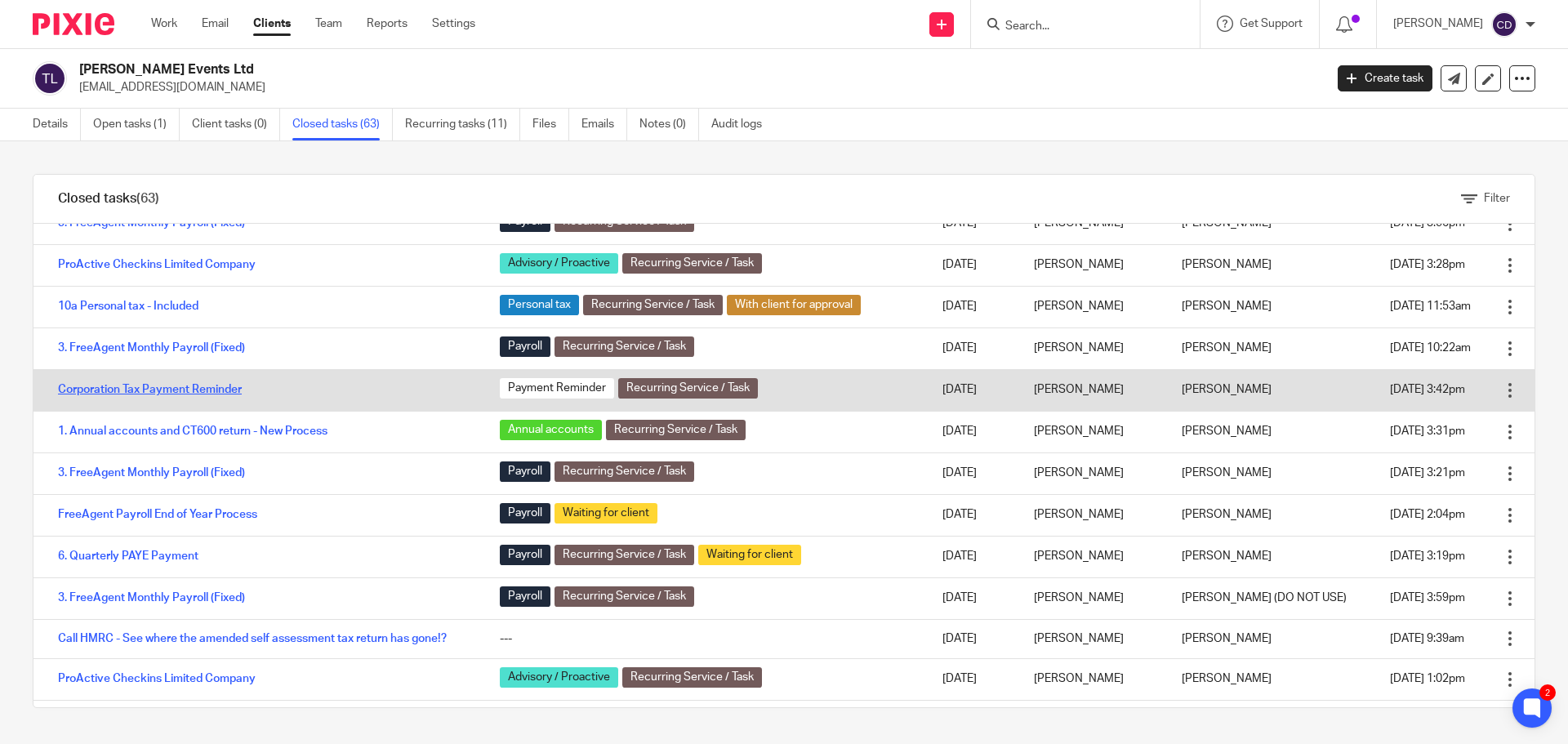
click at [207, 388] on link "Corporation Tax Payment Reminder" at bounding box center [150, 389] width 184 height 11
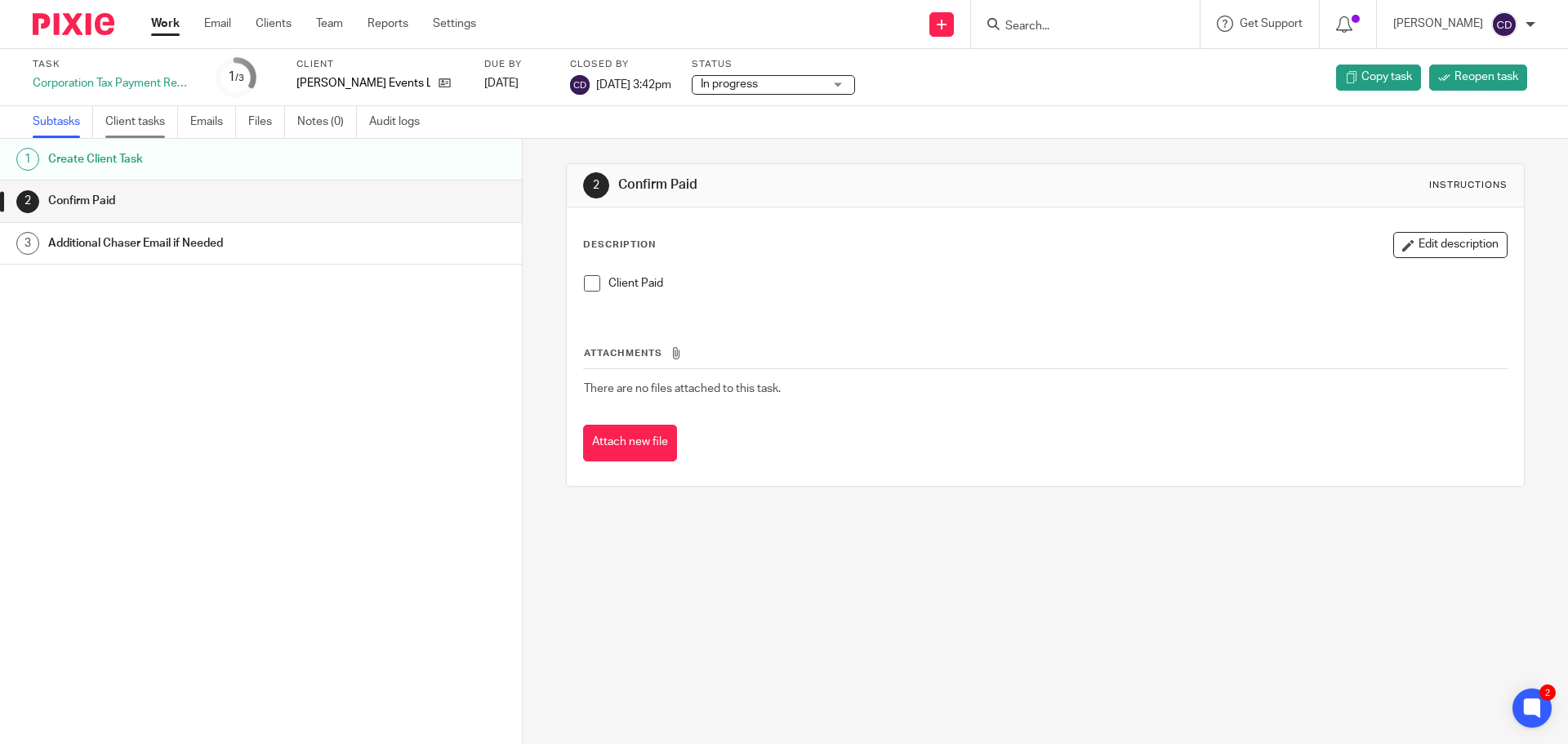
click at [158, 121] on link "Client tasks" at bounding box center [141, 122] width 72 height 32
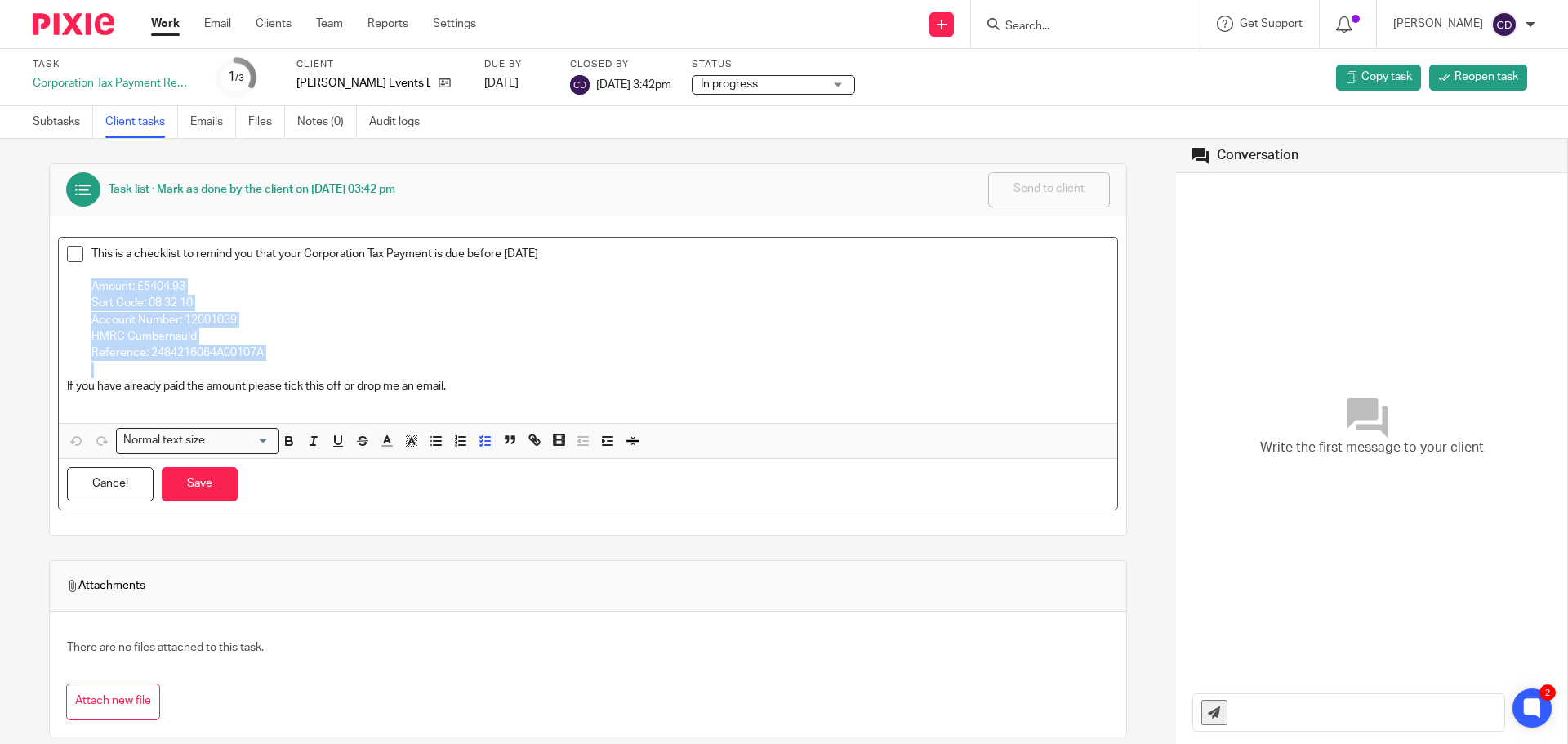
drag, startPoint x: 281, startPoint y: 356, endPoint x: 60, endPoint y: 293, distance: 229.8
click at [60, 293] on div "This is a checklist to remind you that your Corporation Tax Payment is due befo…" at bounding box center [588, 331] width 1058 height 186
click at [468, 312] on p "Account Number: 12001039" at bounding box center [600, 320] width 1017 height 17
drag, startPoint x: 287, startPoint y: 351, endPoint x: 77, endPoint y: 290, distance: 218.7
click at [77, 290] on li "This is a checklist to remind you that your Corporation Tax Payment is due befo…" at bounding box center [588, 312] width 1042 height 132
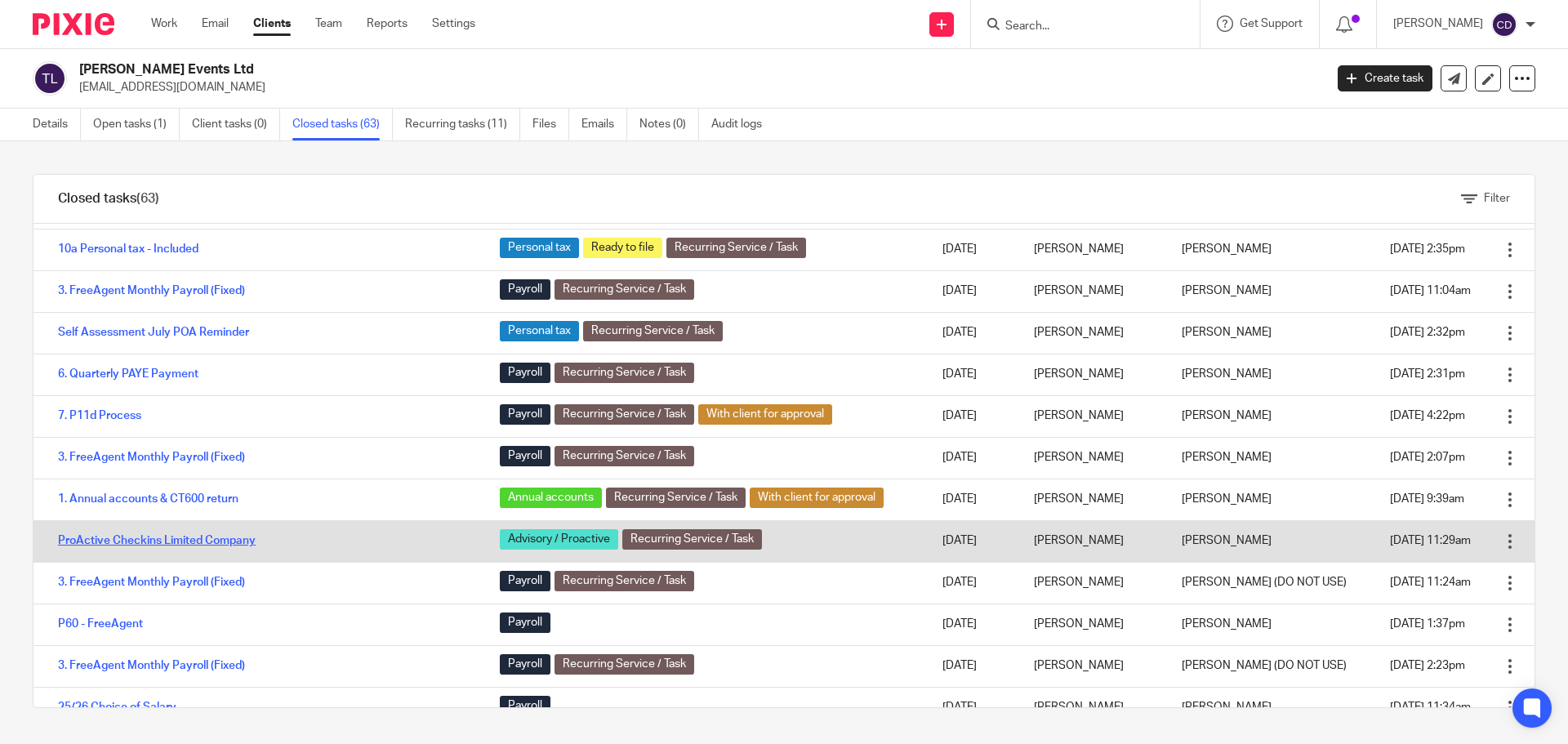
scroll to position [164, 0]
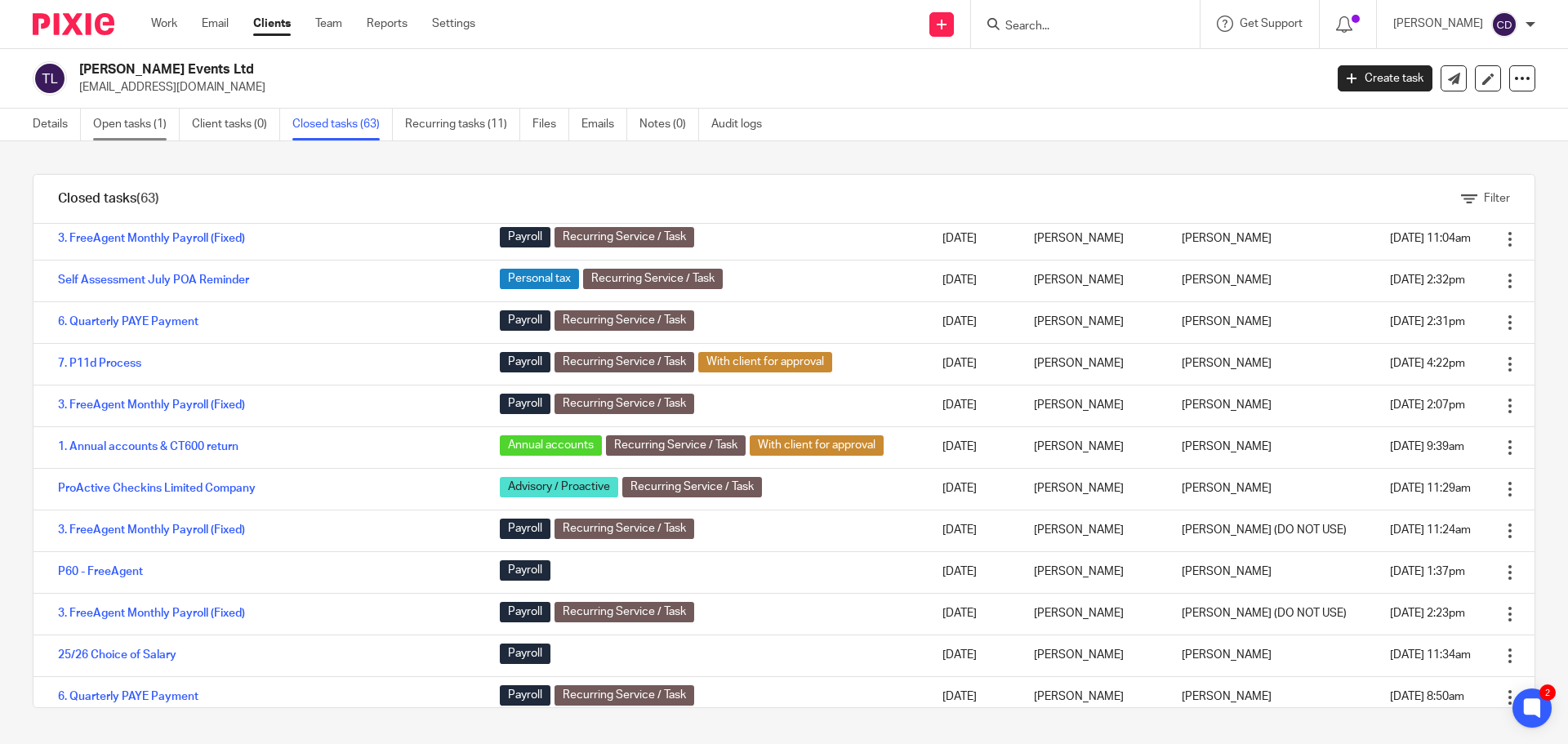
click at [150, 125] on link "Open tasks (1)" at bounding box center [136, 125] width 86 height 32
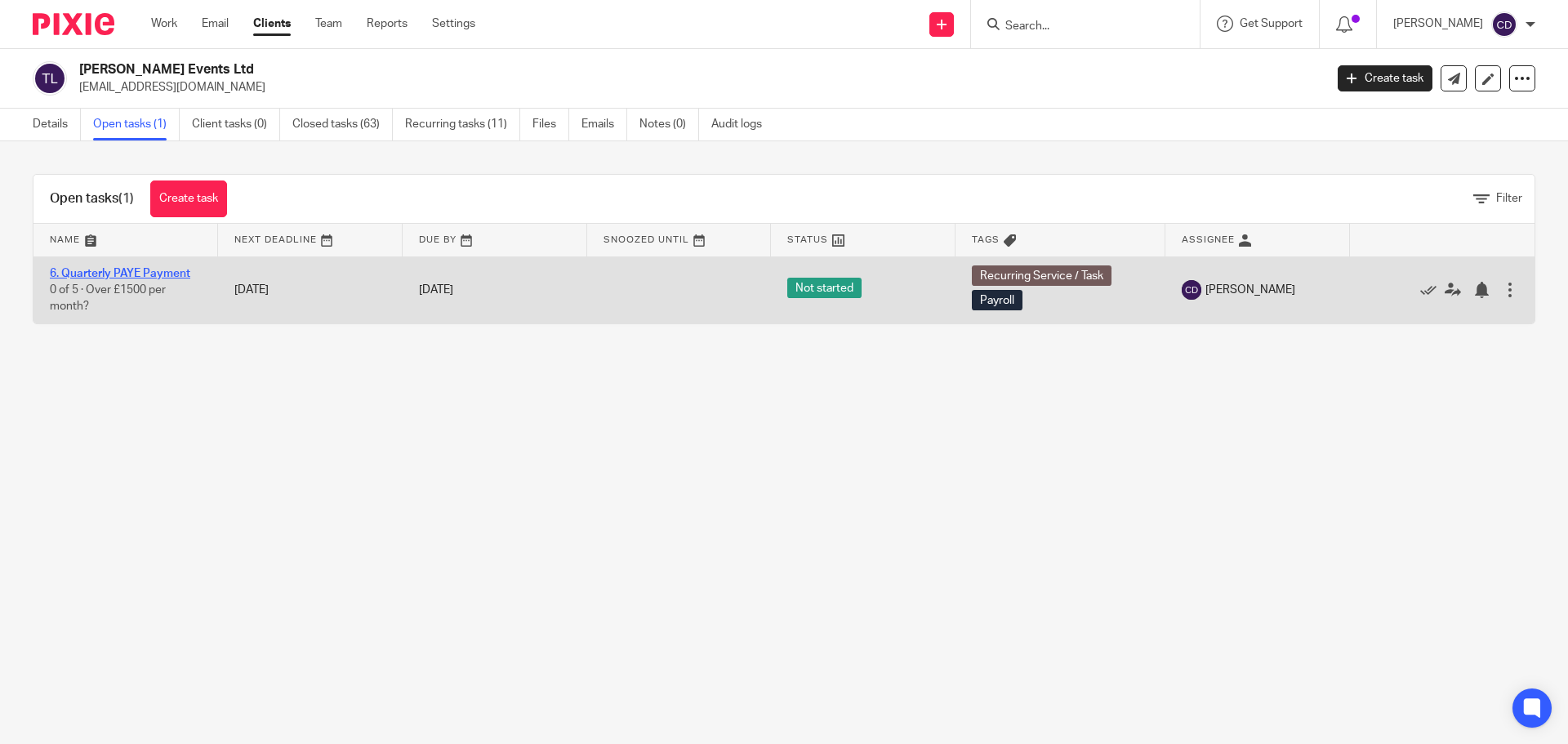
click at [147, 269] on link "6. Quarterly PAYE Payment" at bounding box center [119, 274] width 140 height 11
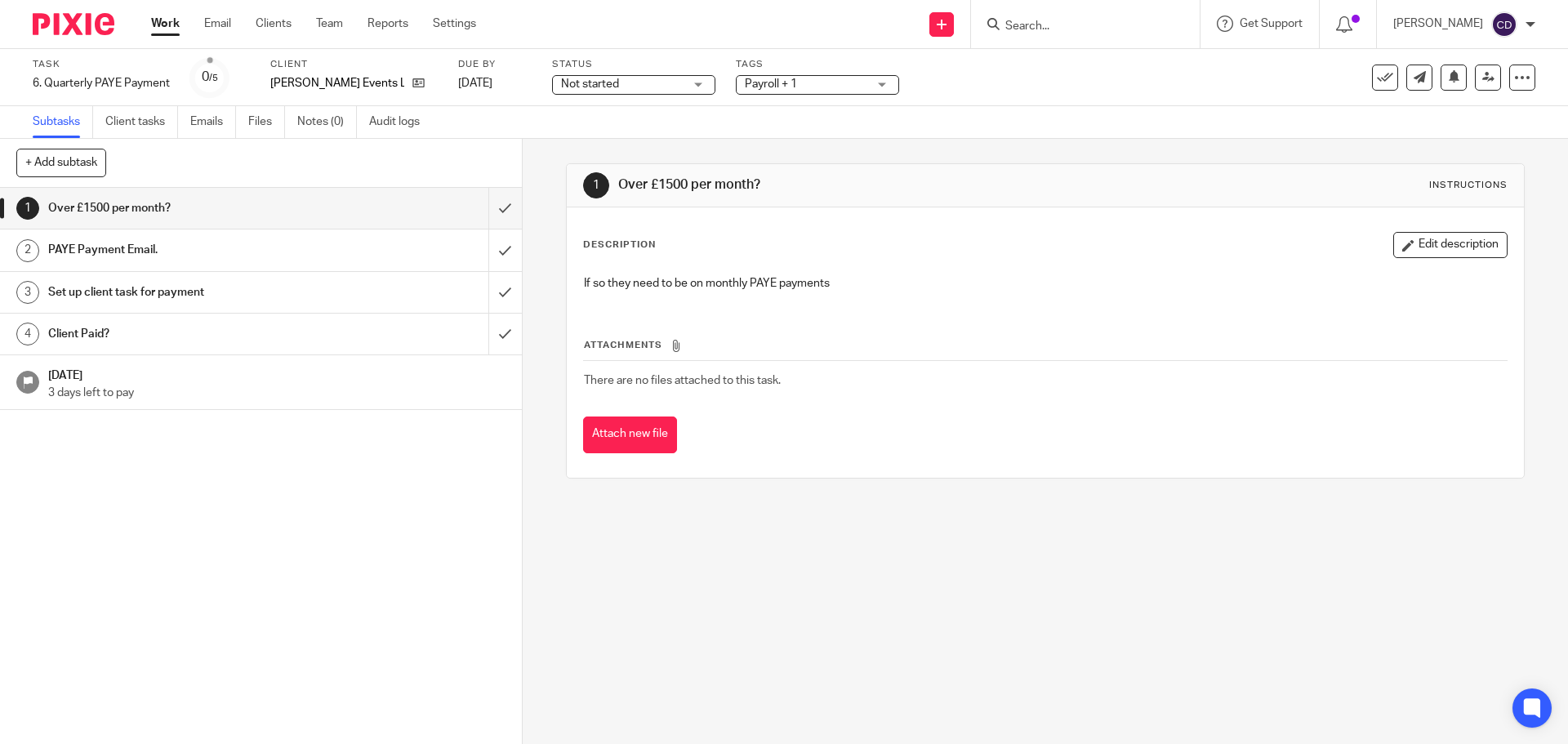
click at [424, 202] on div "Over £1500 per month?" at bounding box center [259, 208] width 424 height 24
click at [494, 223] on input "submit" at bounding box center [260, 208] width 522 height 41
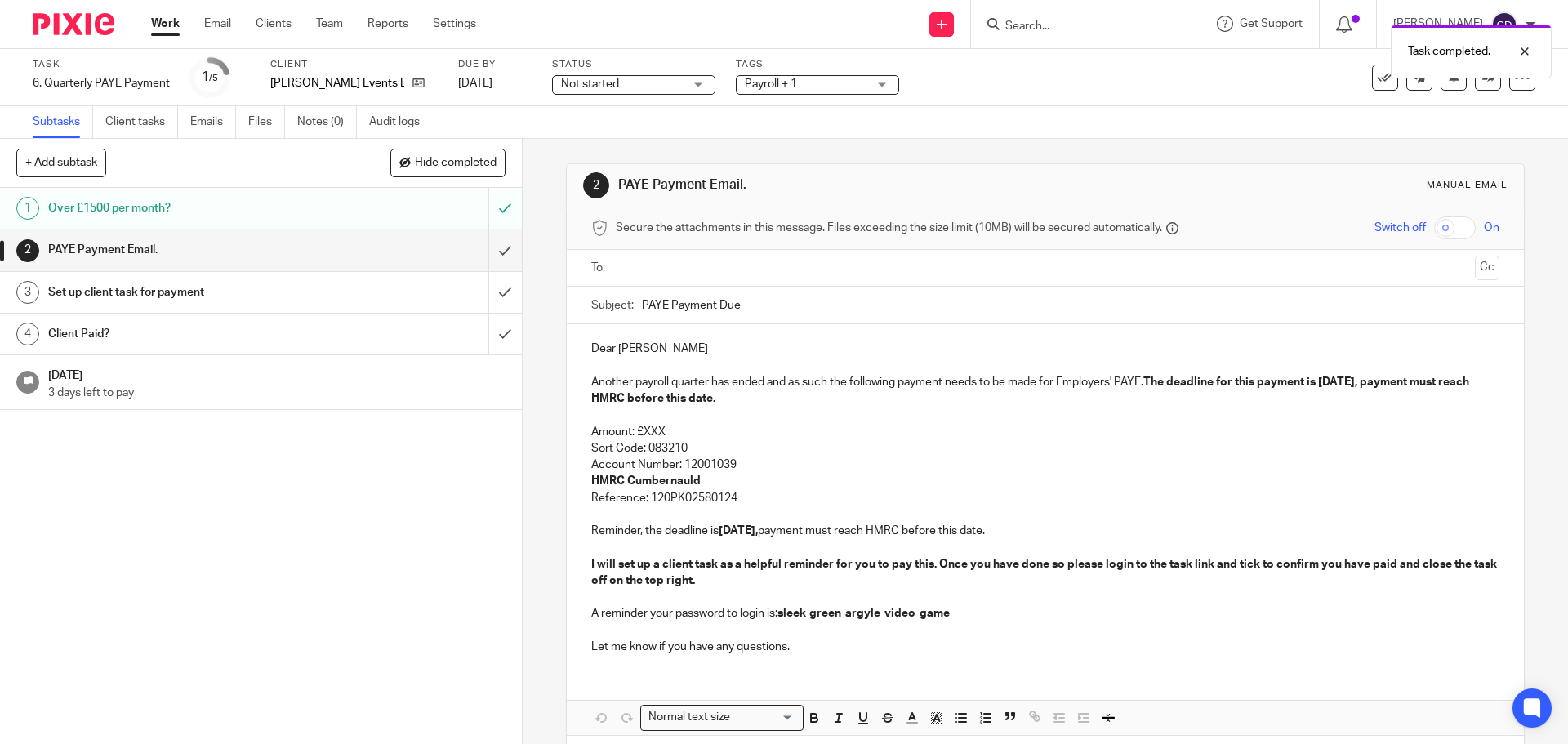
click at [636, 267] on input "text" at bounding box center [1045, 268] width 846 height 19
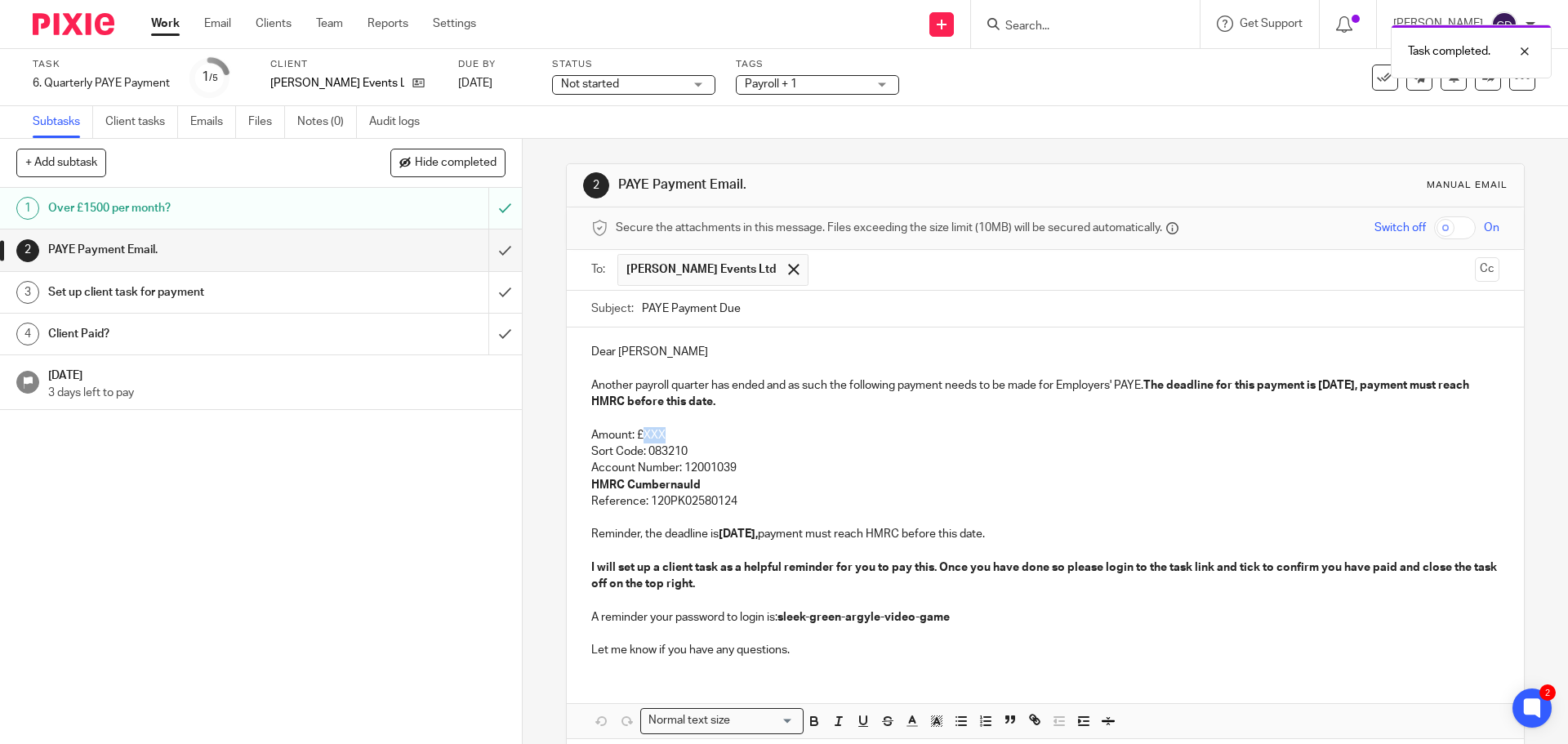
drag, startPoint x: 683, startPoint y: 435, endPoint x: 638, endPoint y: 435, distance: 45.0
click at [638, 435] on p "Amount: £XXX" at bounding box center [1045, 435] width 907 height 17
click at [680, 445] on p "Sort Code: 083210" at bounding box center [1045, 451] width 907 height 17
click at [682, 438] on p "Amount: £470" at bounding box center [1045, 435] width 907 height 17
click at [1332, 389] on strong "The deadline for this payment is 21 Oct 2025, payment must reach HMRC before th…" at bounding box center [1031, 394] width 880 height 28
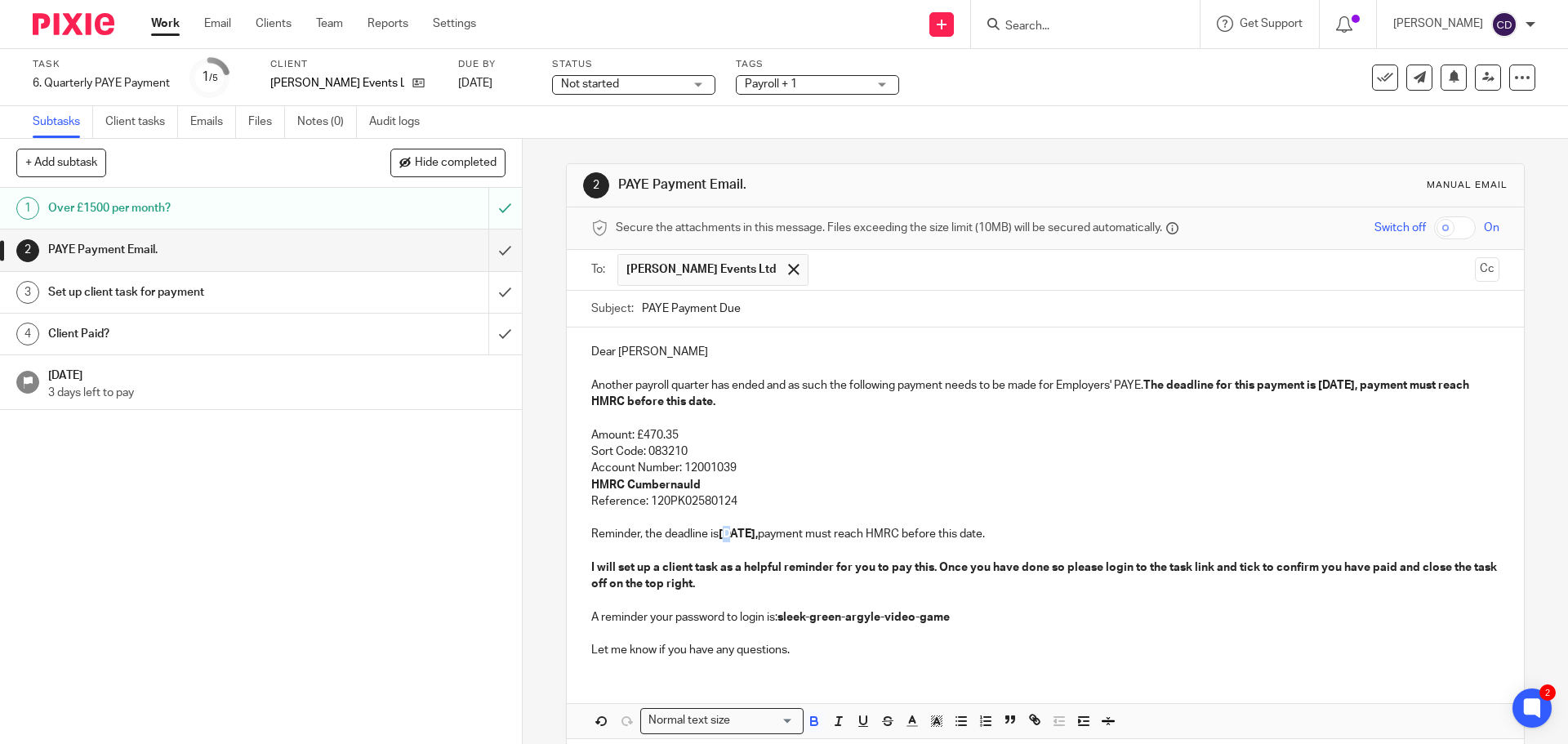
click at [725, 535] on strong "21 Oct 2025," at bounding box center [737, 534] width 39 height 11
click at [811, 308] on input "PAYE Payment Due" at bounding box center [1070, 309] width 857 height 37
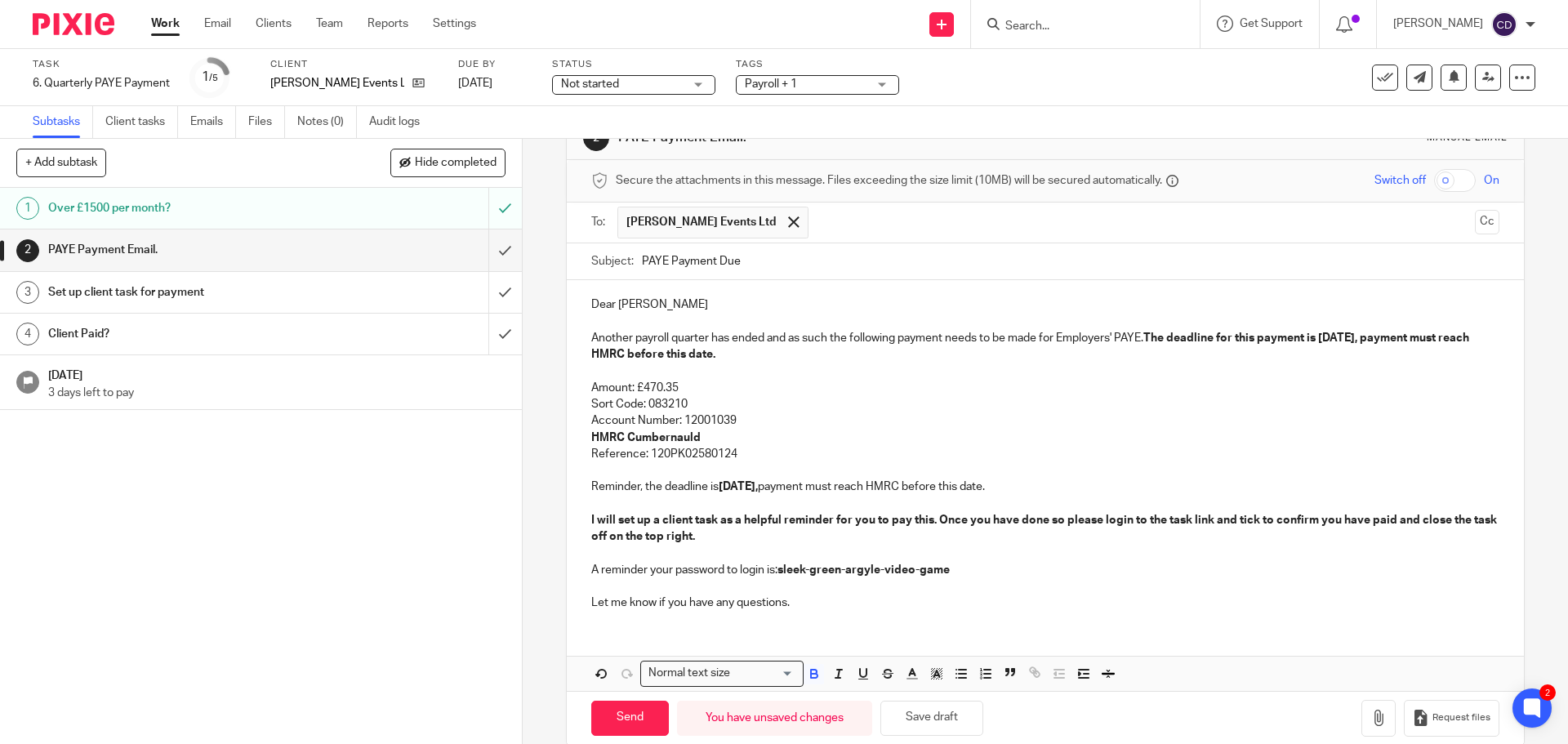
scroll to position [73, 0]
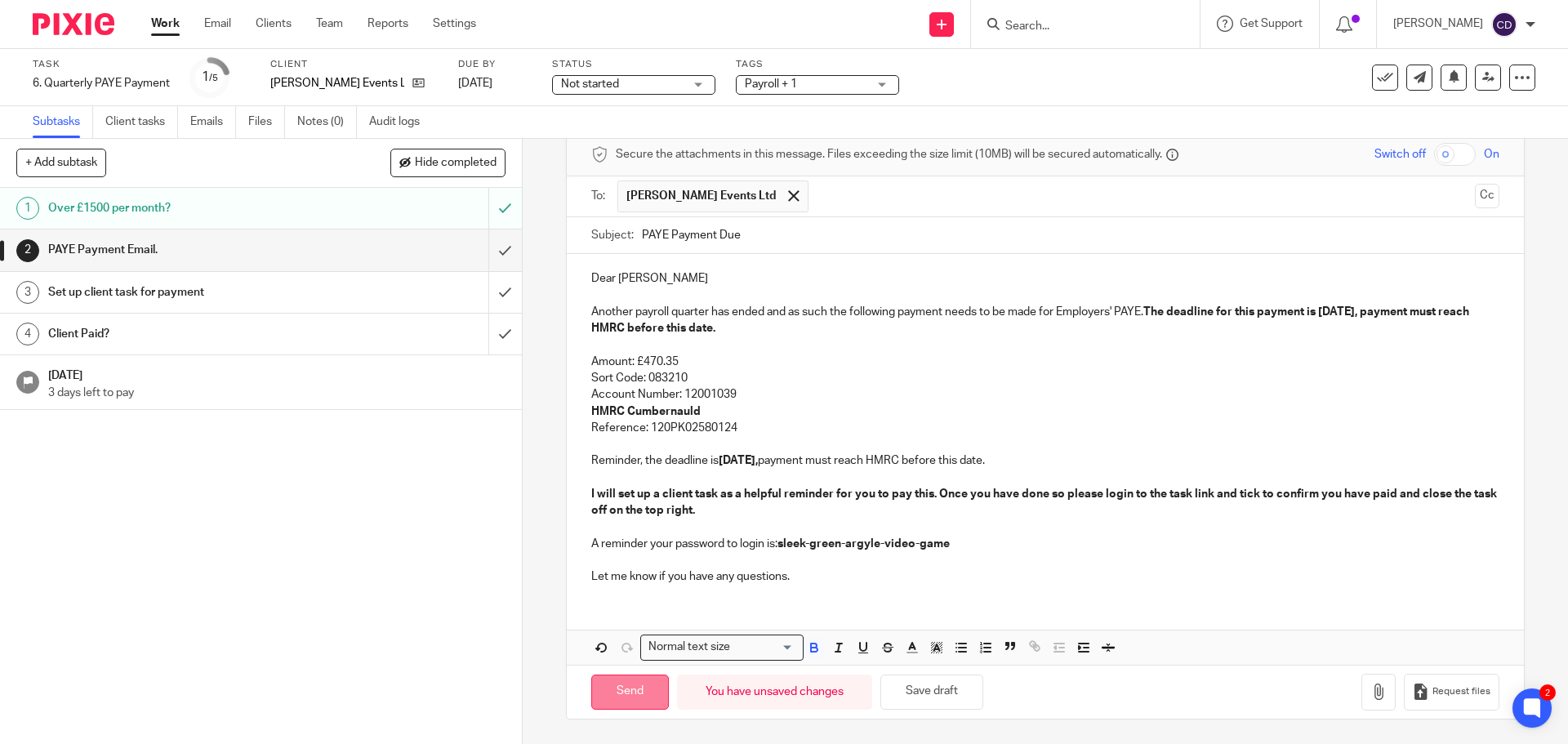
click at [639, 691] on input "Send" at bounding box center [629, 693] width 77 height 35
type input "Sent"
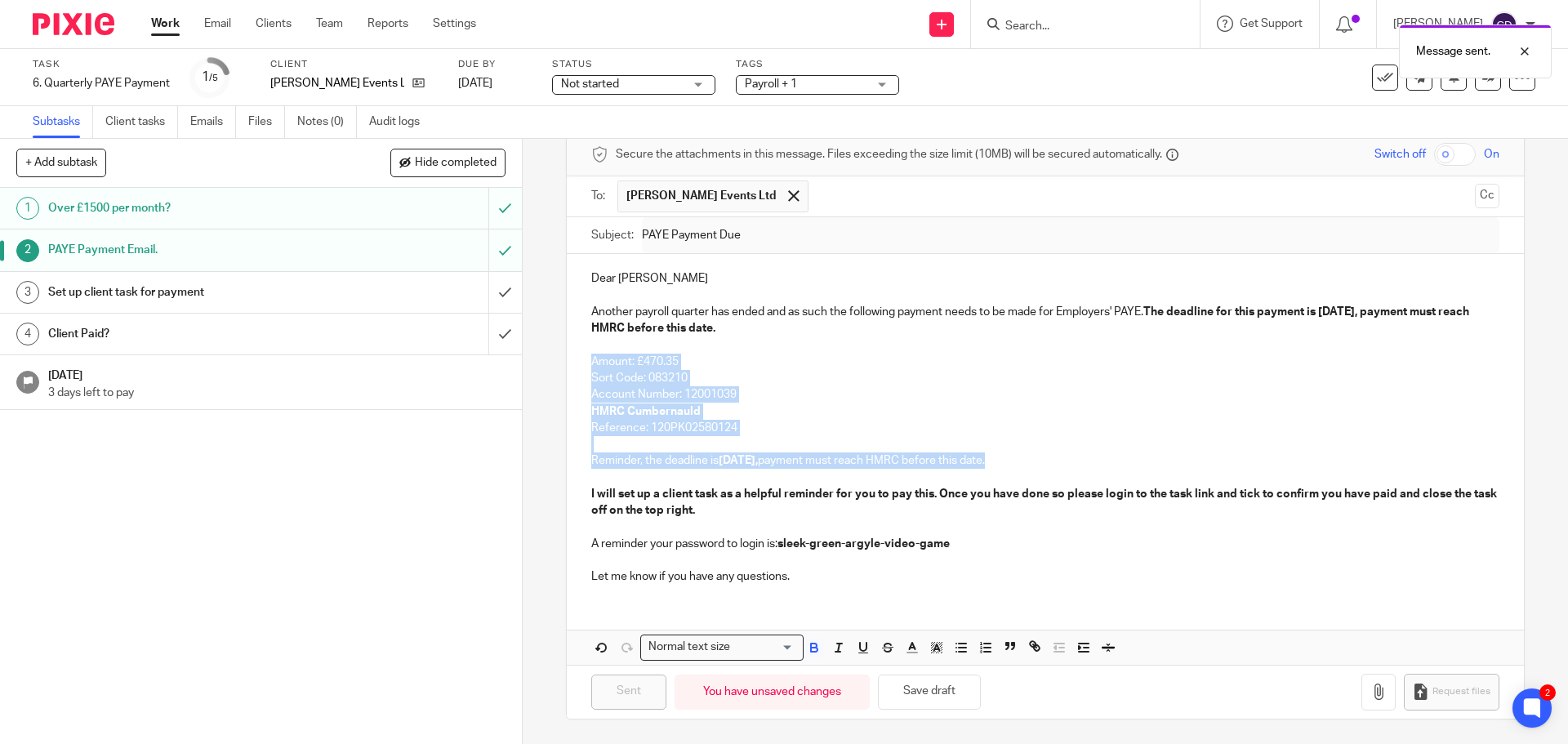
drag, startPoint x: 994, startPoint y: 477, endPoint x: 583, endPoint y: 362, distance: 426.8
click at [583, 362] on div "Dear Thomas Another payroll quarter has ended and as such the following payment…" at bounding box center [1045, 426] width 956 height 343
copy div "Amount: £470.35 Sort Code: 083210 Account Number: 12001039 HMRC Cumbernauld Ref…"
click at [147, 132] on link "Client tasks" at bounding box center [141, 122] width 72 height 32
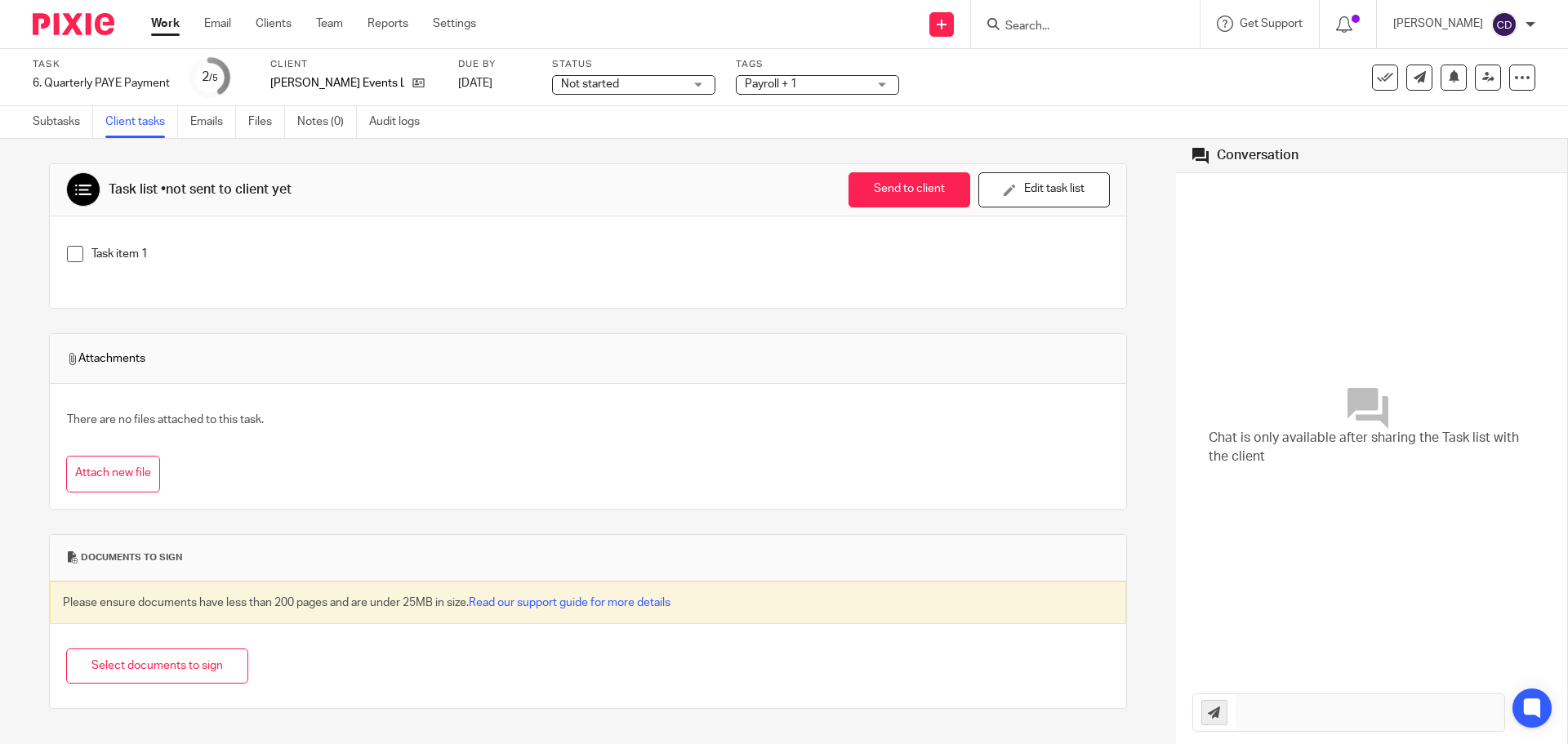
click at [175, 244] on div "Task item 1" at bounding box center [588, 260] width 1058 height 45
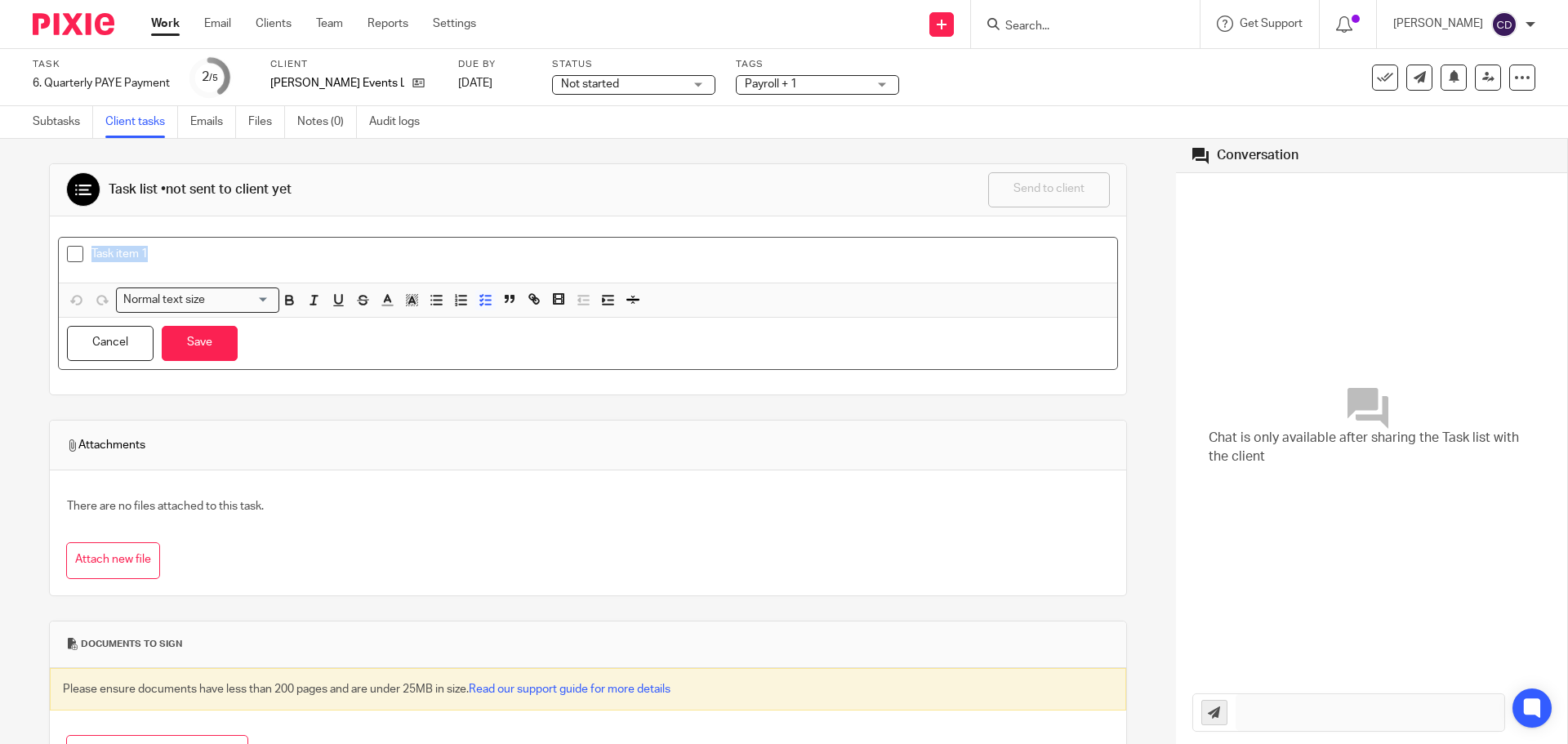
drag, startPoint x: 63, startPoint y: 233, endPoint x: 44, endPoint y: 233, distance: 19.0
click at [44, 233] on div "Task list • not sent to client yet Send to client Send to client Ask client to …" at bounding box center [588, 441] width 1175 height 605
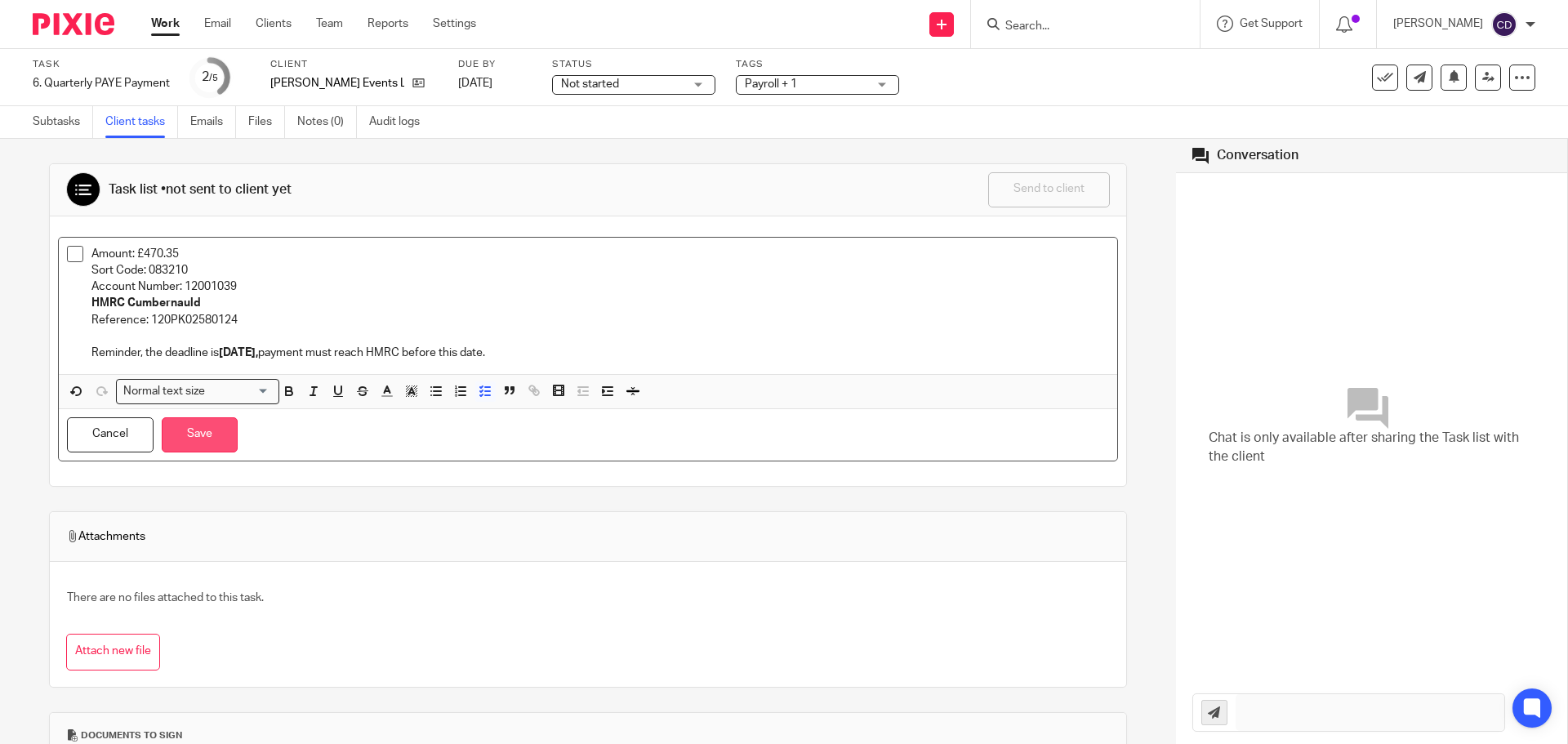
click at [191, 436] on button "Save" at bounding box center [199, 435] width 76 height 35
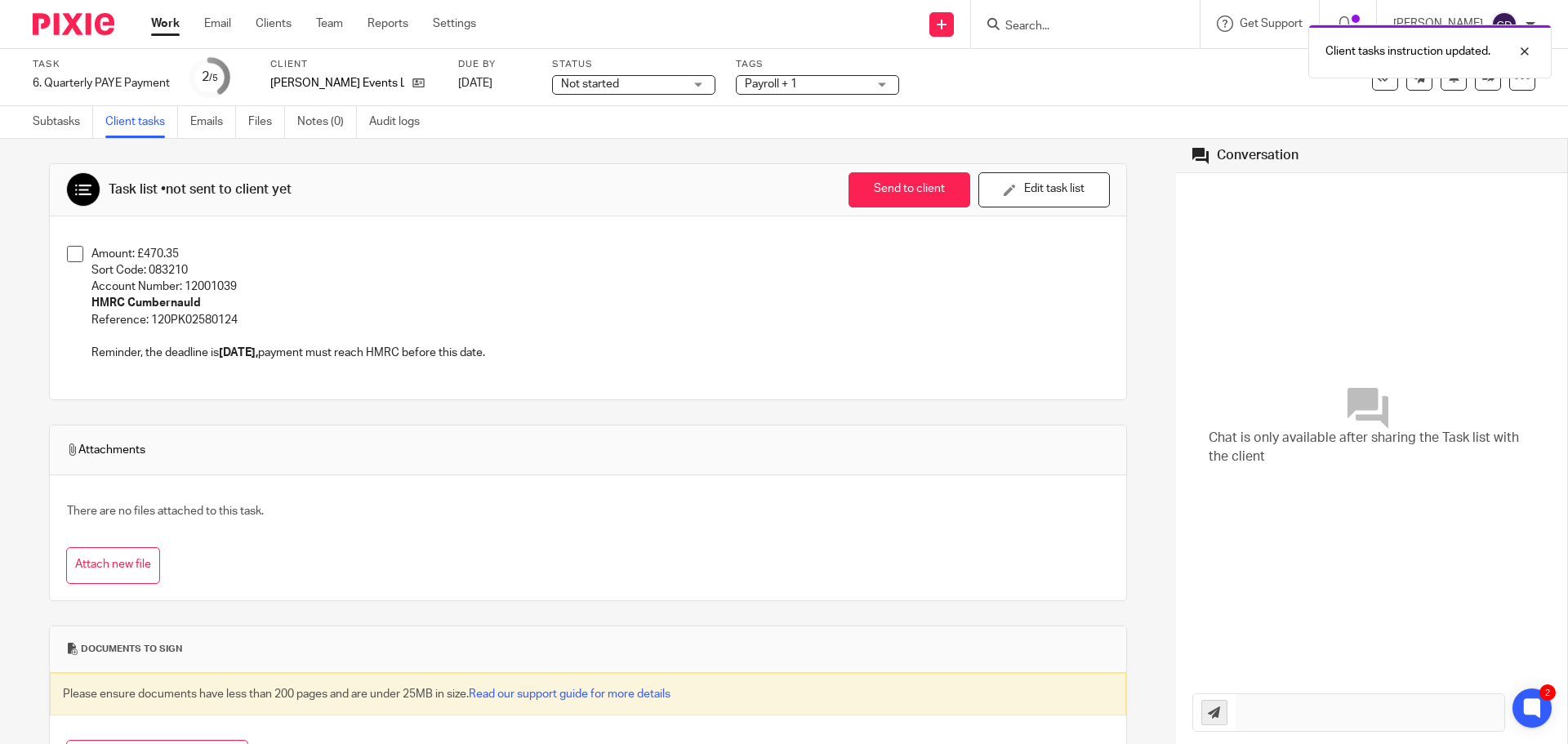
click at [919, 183] on button "Send to client" at bounding box center [909, 190] width 122 height 35
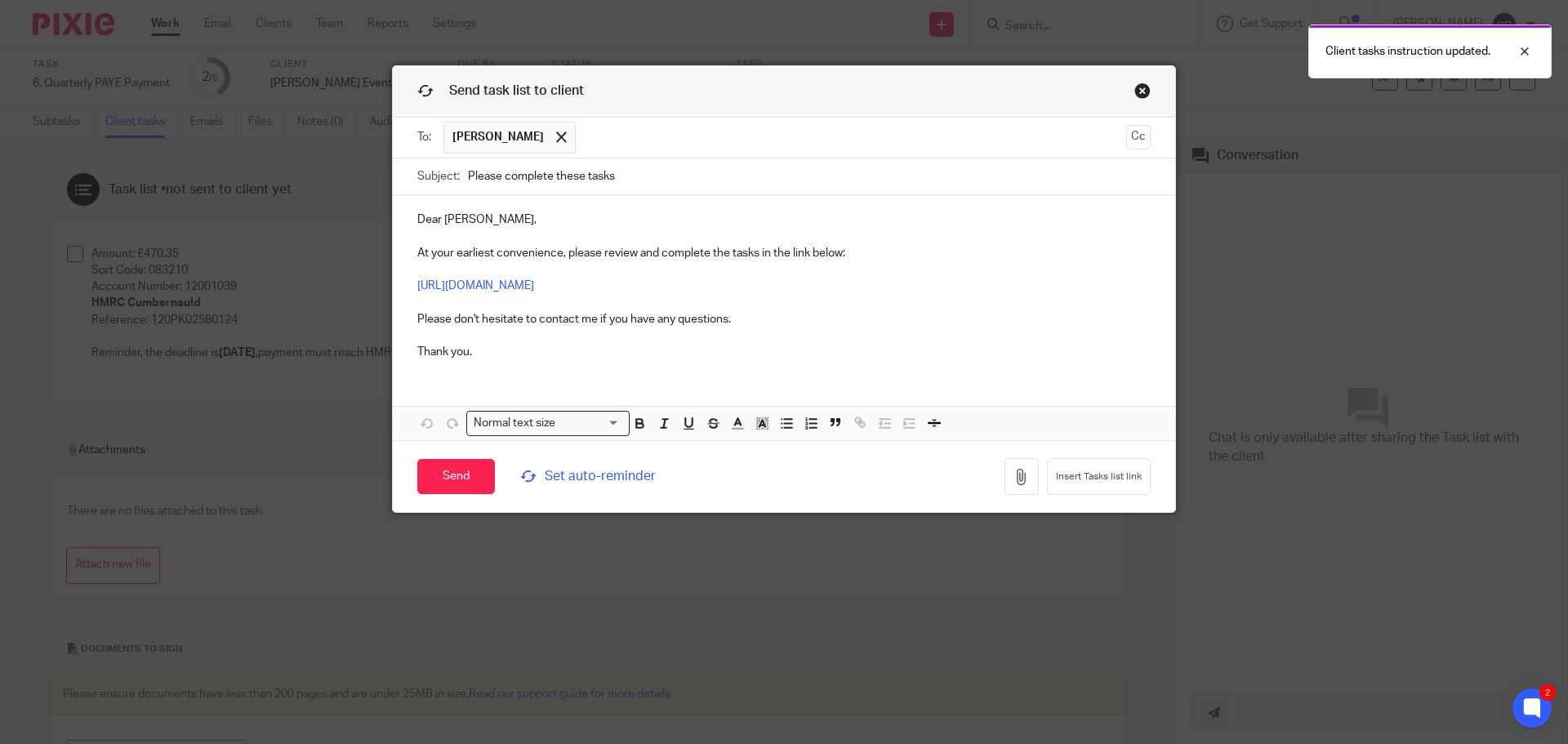
drag, startPoint x: 676, startPoint y: 179, endPoint x: 308, endPoint y: 174, distance: 368.0
click at [374, 174] on div "Send task list to client To: Thomas Boyce Thomas Boyce Cc Subject: Please compl…" at bounding box center [784, 372] width 1568 height 744
type input "PAYE Payment Due"
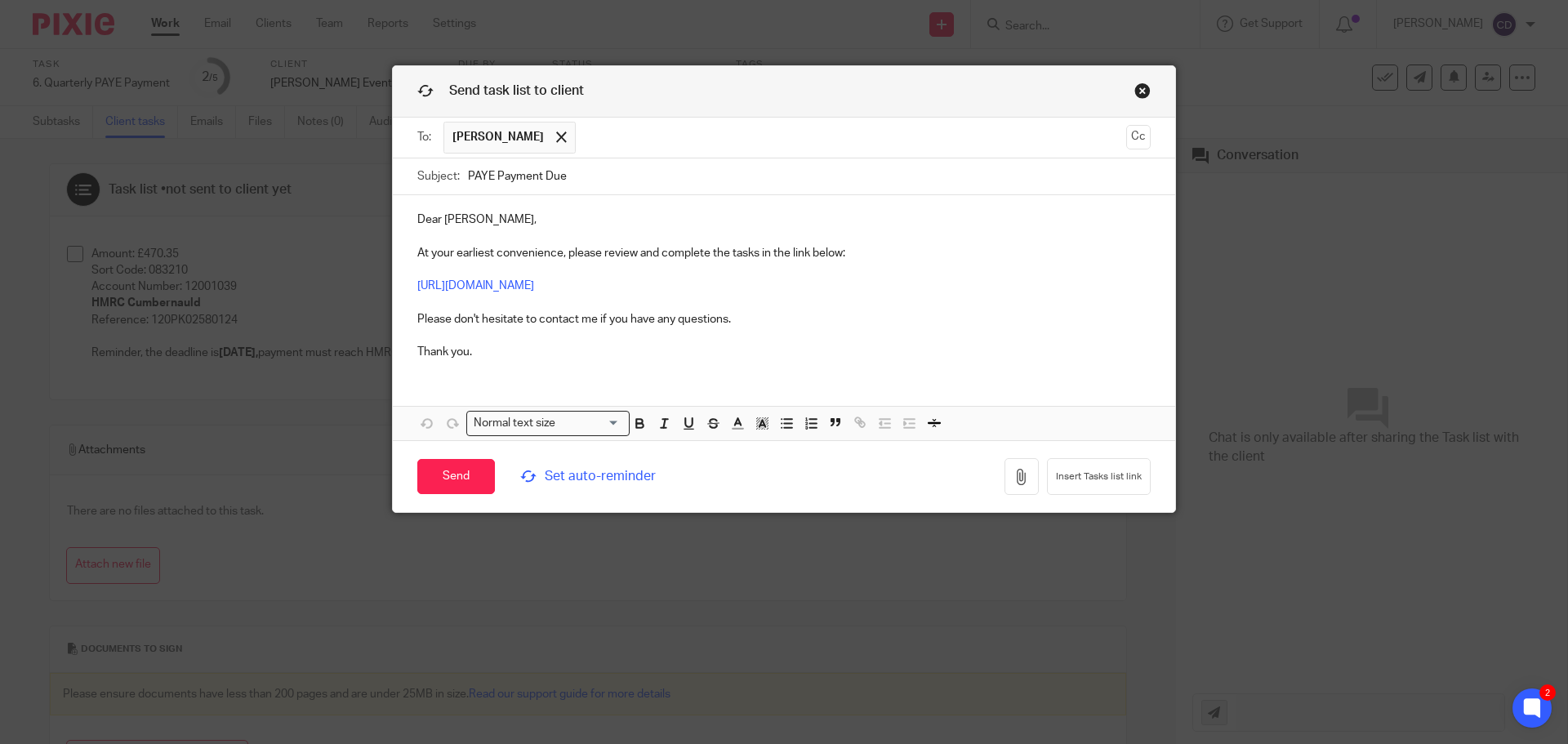
click at [622, 480] on span "Set auto-reminder" at bounding box center [631, 477] width 224 height 19
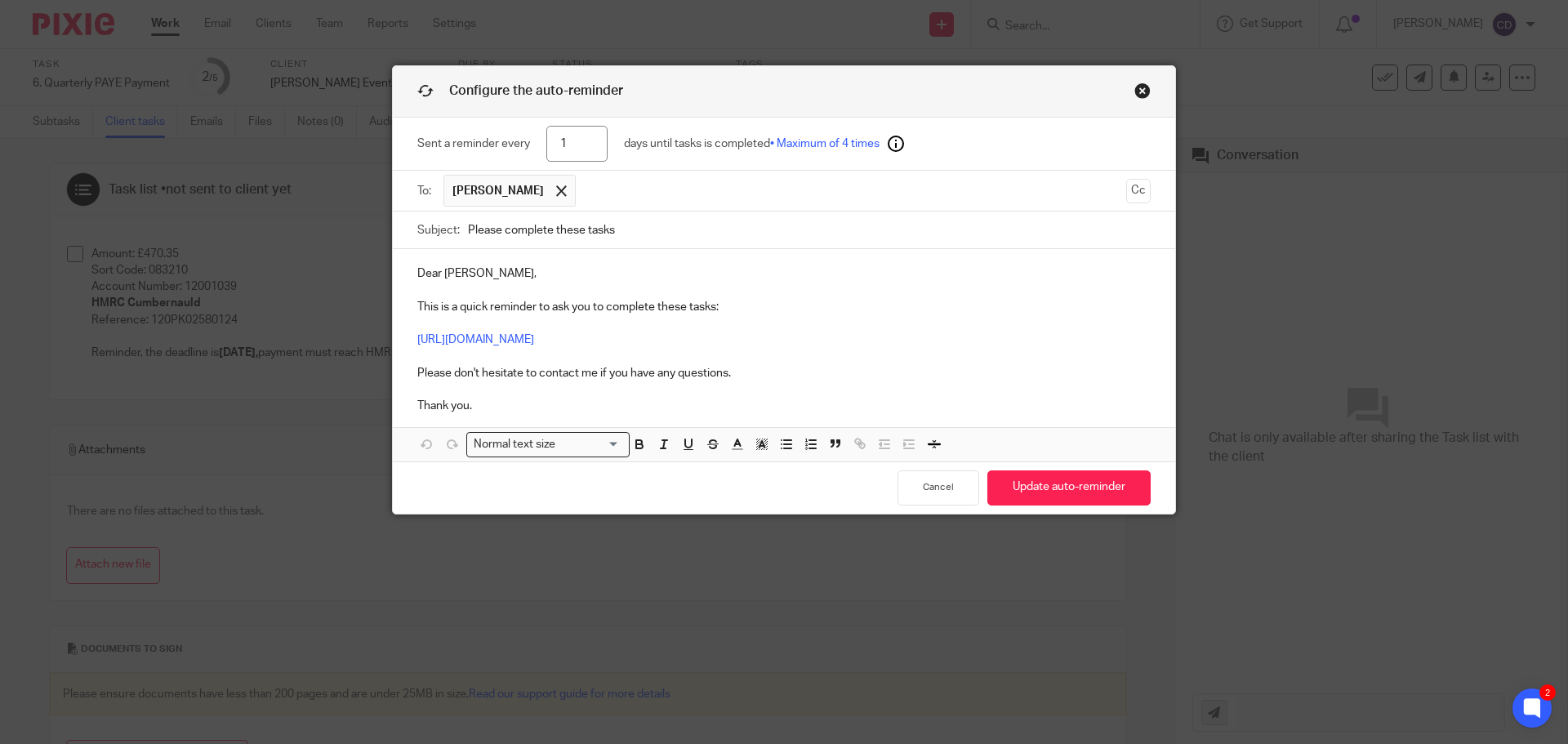
drag, startPoint x: 472, startPoint y: 235, endPoint x: 415, endPoint y: 243, distance: 57.6
click at [439, 238] on div "Subject: Please complete these tasks" at bounding box center [784, 230] width 733 height 37
type input "p"
type input "PAYE Payment Due"
drag, startPoint x: 562, startPoint y: 143, endPoint x: 527, endPoint y: 145, distance: 35.1
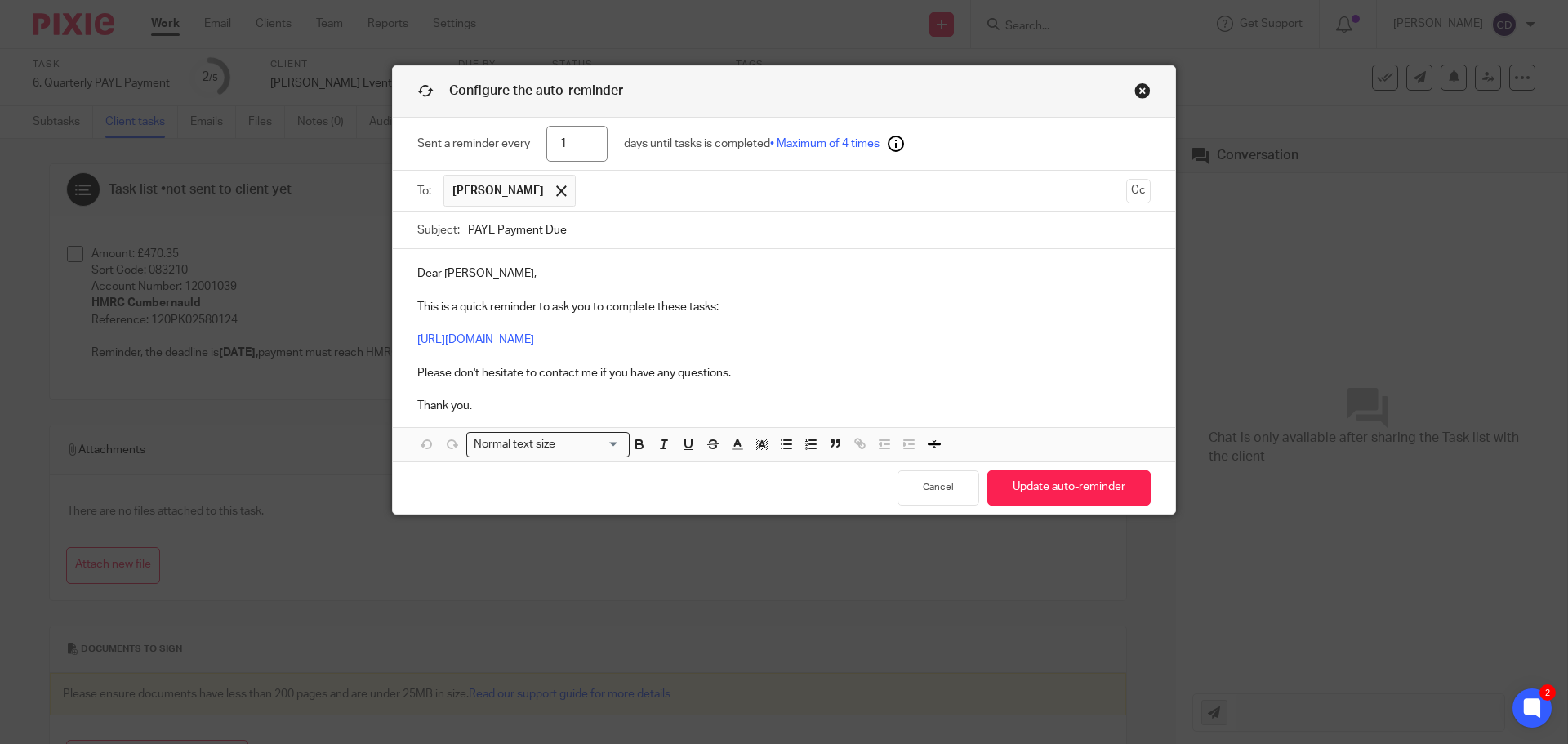
click at [529, 145] on div "Sent a reminder every 1 days until tasks is completed • Maximum of 4 times" at bounding box center [784, 144] width 733 height 53
type input "3"
type input "2"
click at [1083, 491] on button "Update auto-reminder" at bounding box center [1069, 488] width 164 height 35
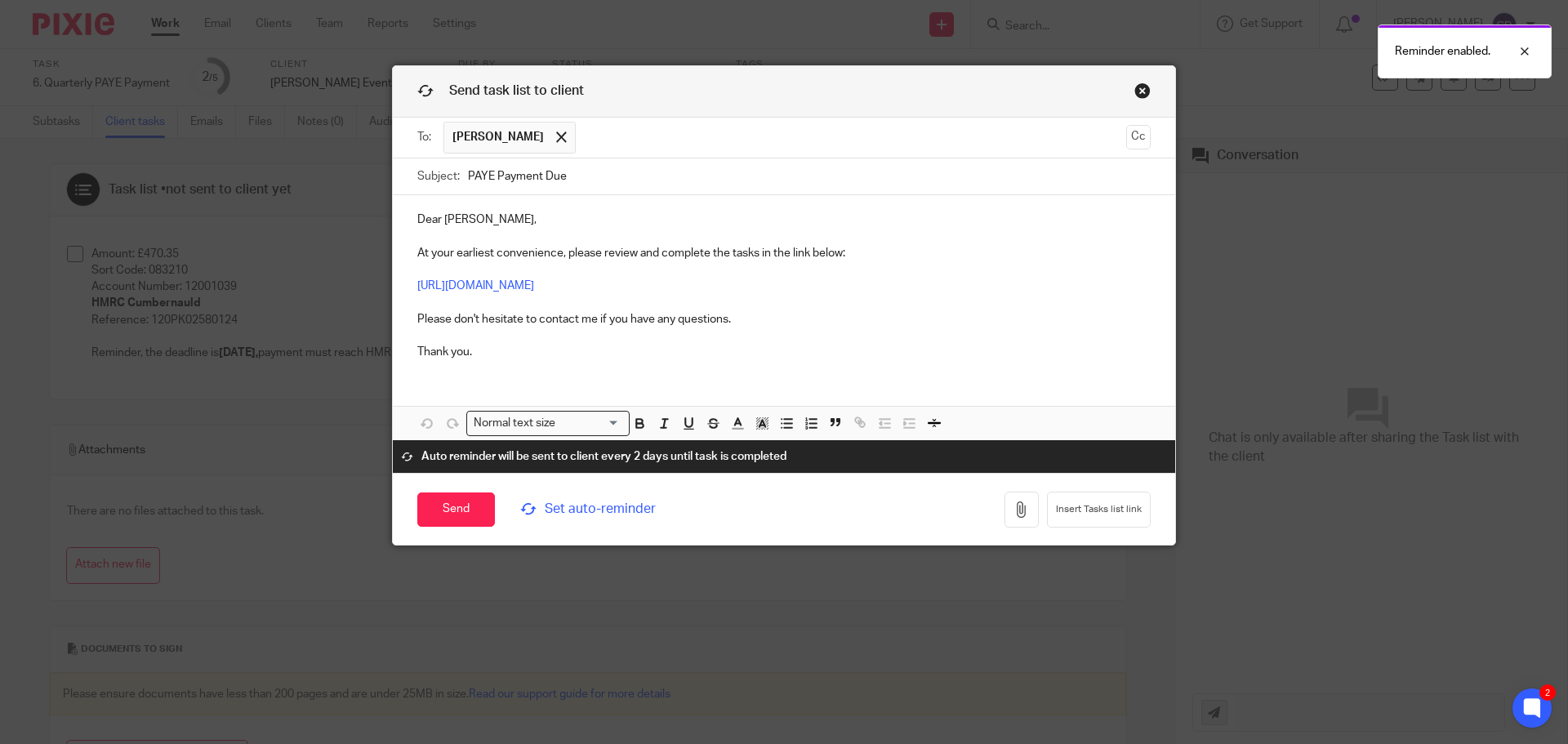
click at [427, 489] on div "Send Set auto-reminder" at bounding box center [630, 509] width 427 height 55
click at [457, 503] on input "Send" at bounding box center [455, 510] width 77 height 35
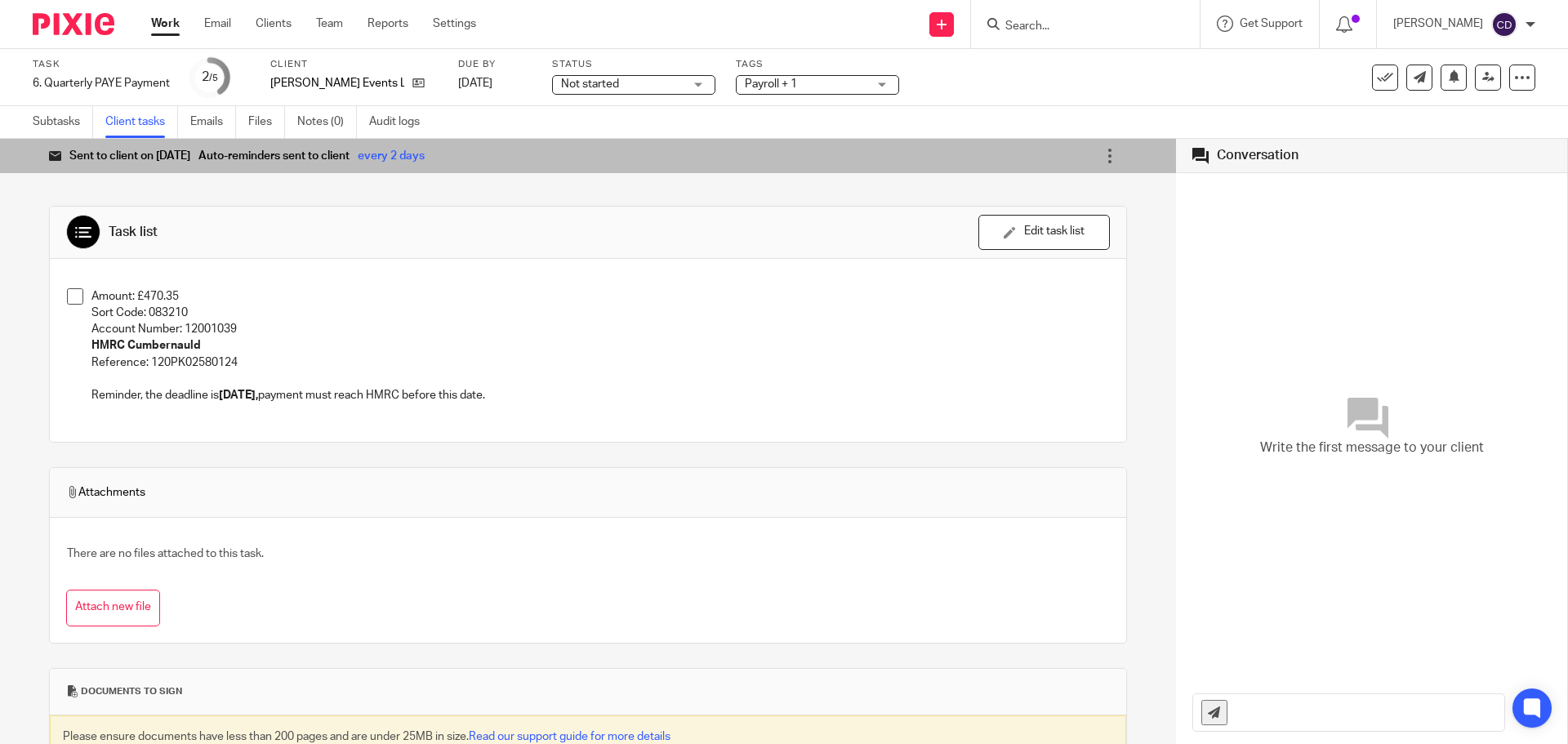
click at [53, 122] on link "Subtasks" at bounding box center [63, 122] width 60 height 32
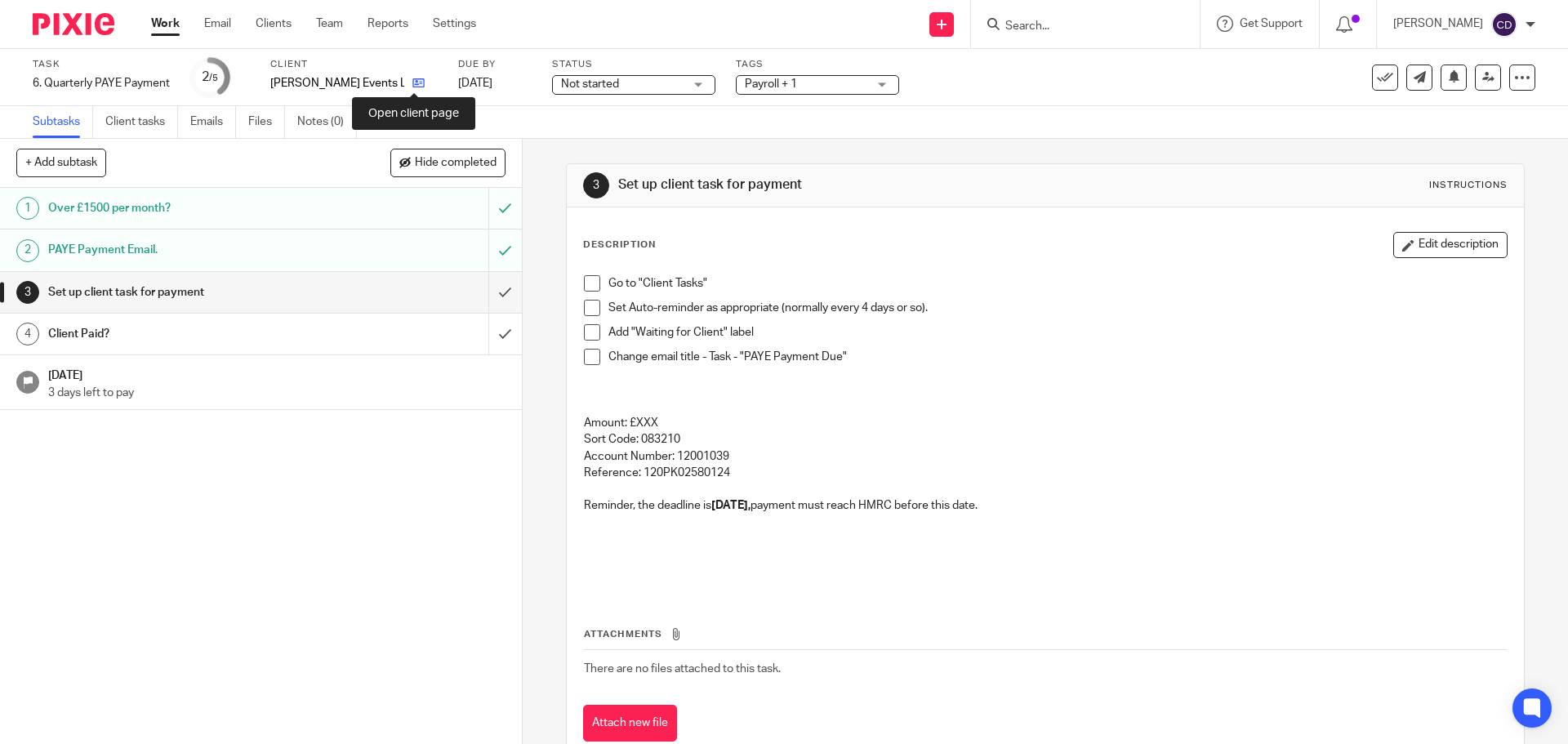
click at [413, 85] on icon at bounding box center [419, 83] width 12 height 12
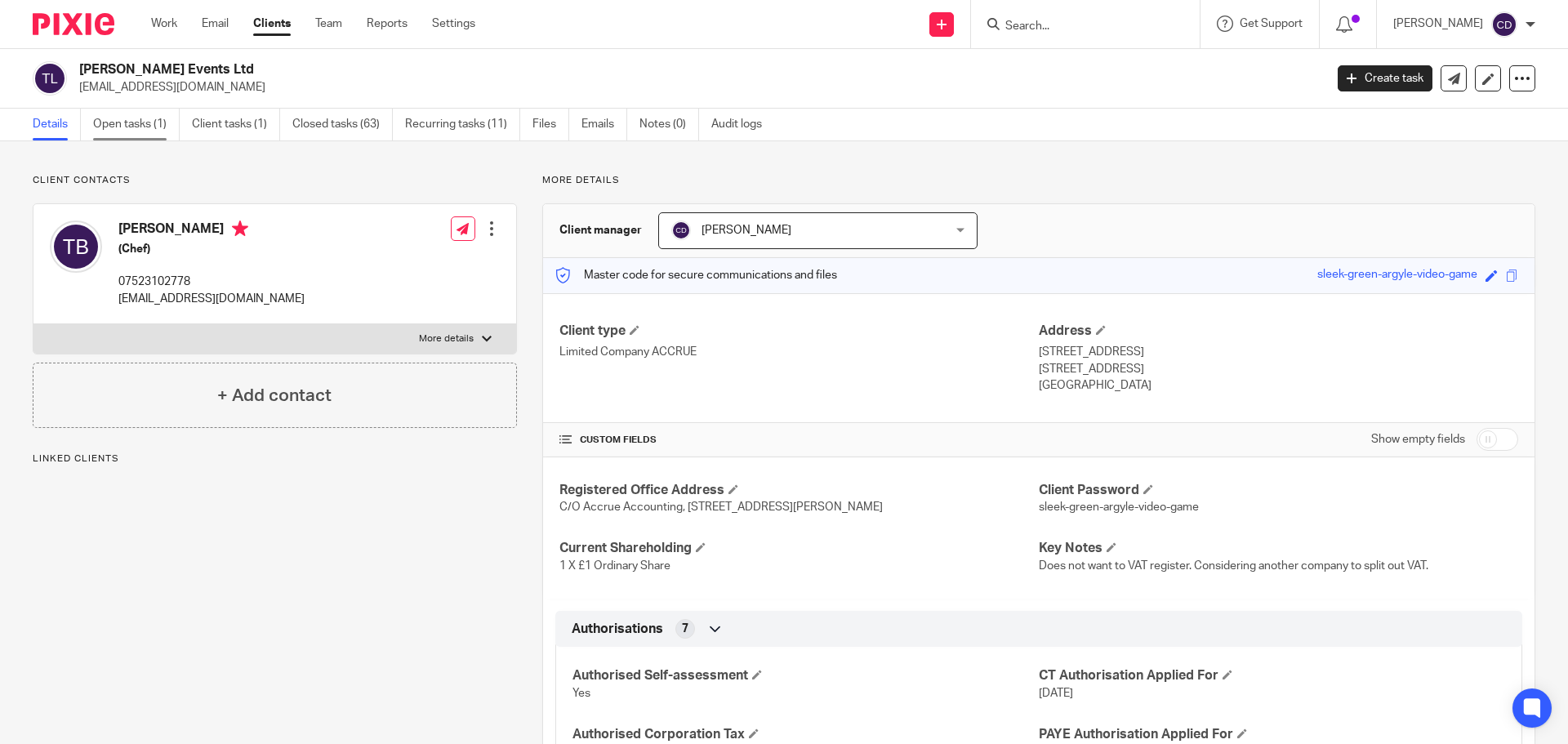
click at [149, 131] on link "Open tasks (1)" at bounding box center [136, 125] width 86 height 32
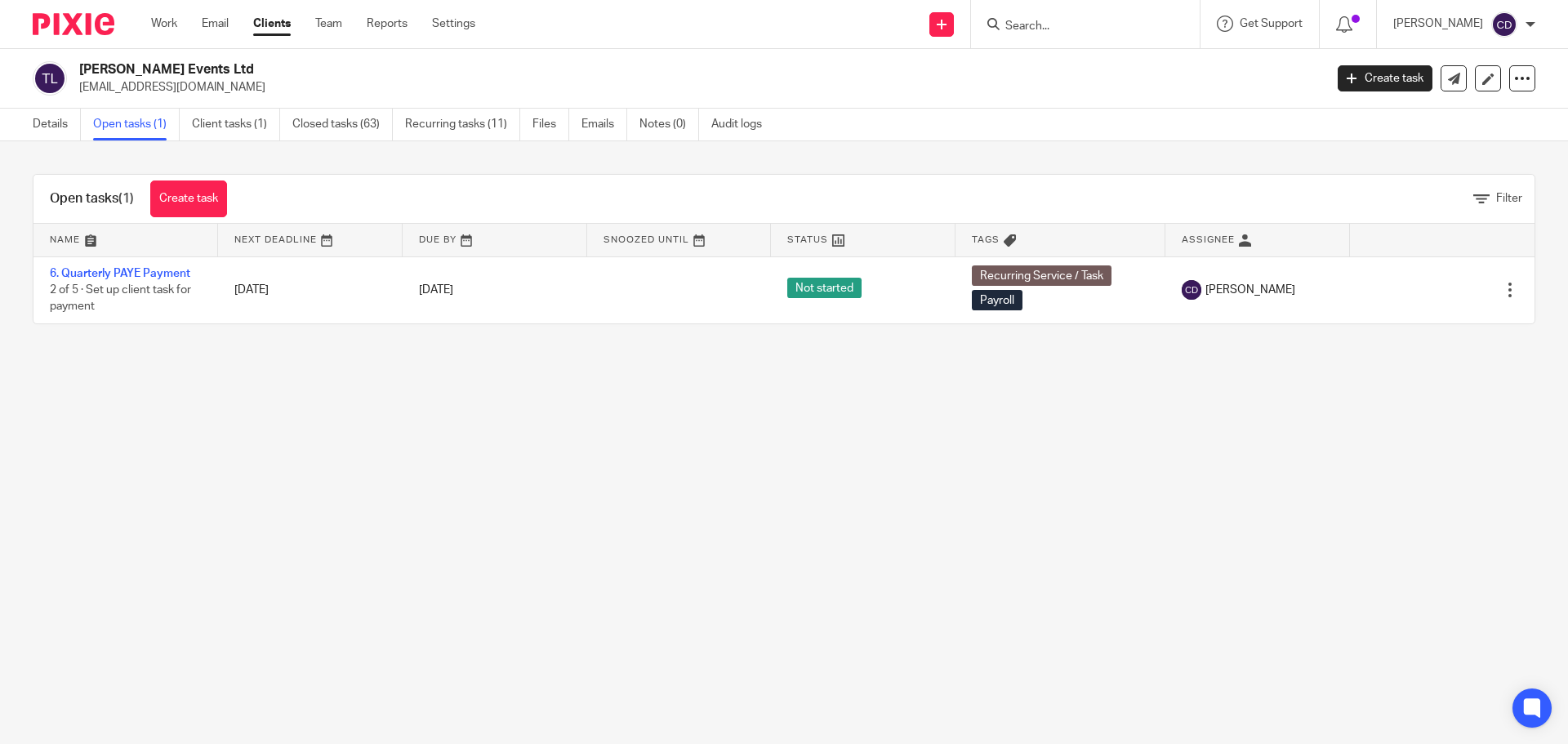
click at [257, 207] on div "Open tasks (1) Create task Filter" at bounding box center [784, 200] width 1501 height 49
click at [230, 206] on div "Open tasks (1) Create task" at bounding box center [138, 199] width 210 height 48
click at [201, 198] on link "Create task" at bounding box center [189, 199] width 77 height 37
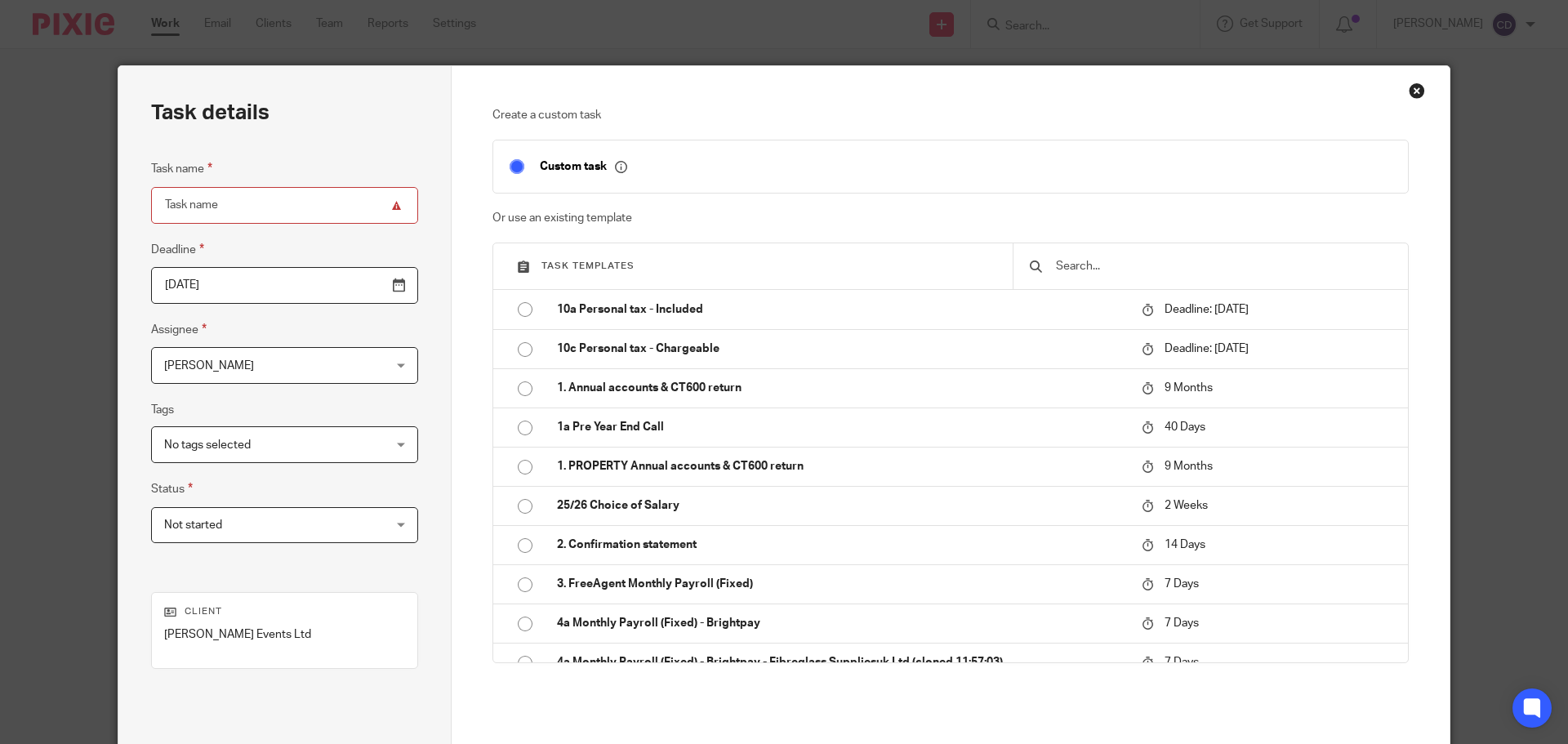
click at [1078, 267] on input "text" at bounding box center [1222, 266] width 337 height 18
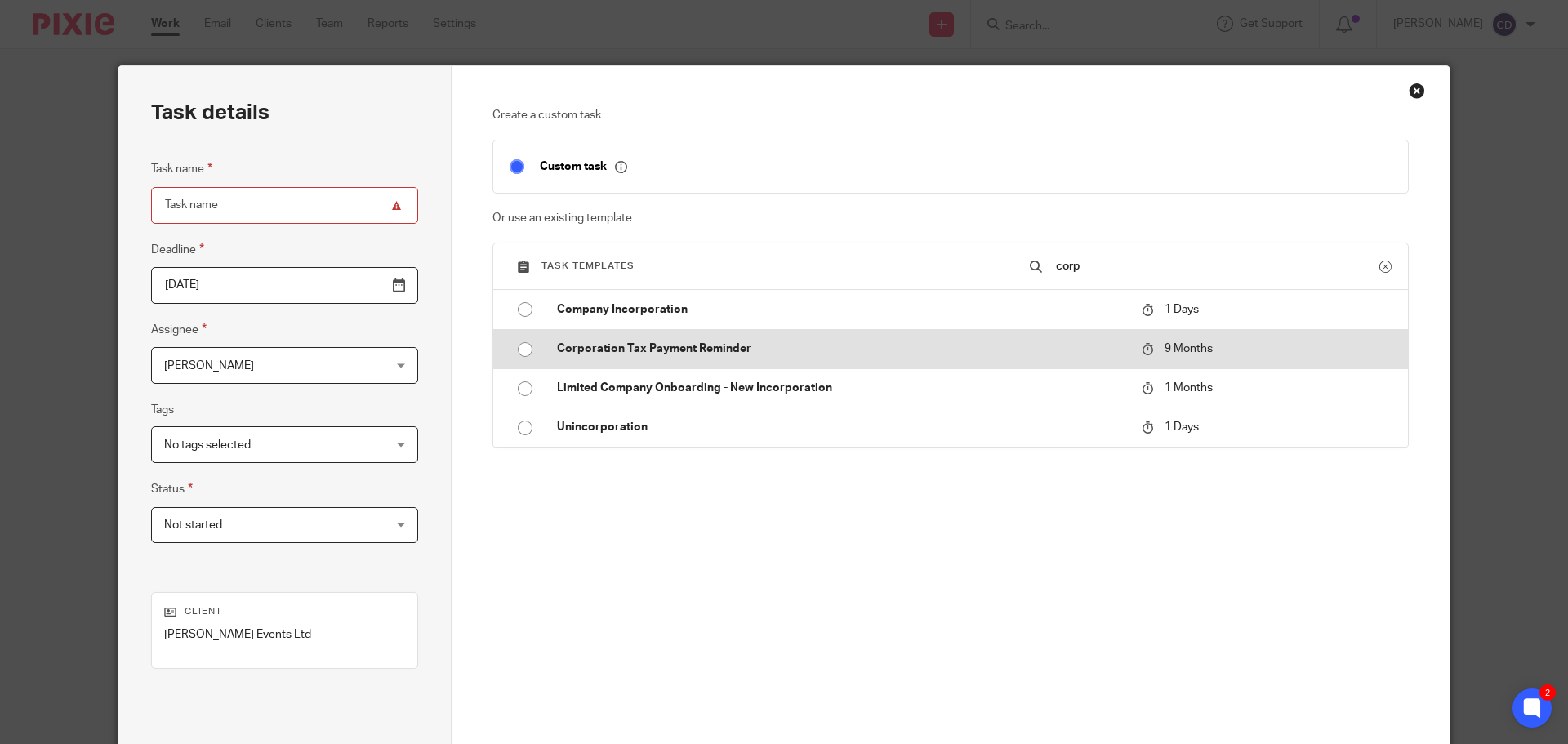
type input "corp"
click at [658, 342] on p "Corporation Tax Payment Reminder" at bounding box center [841, 348] width 569 height 17
type input "2026-07-15"
type input "Corporation Tax Payment Reminder"
checkbox input "false"
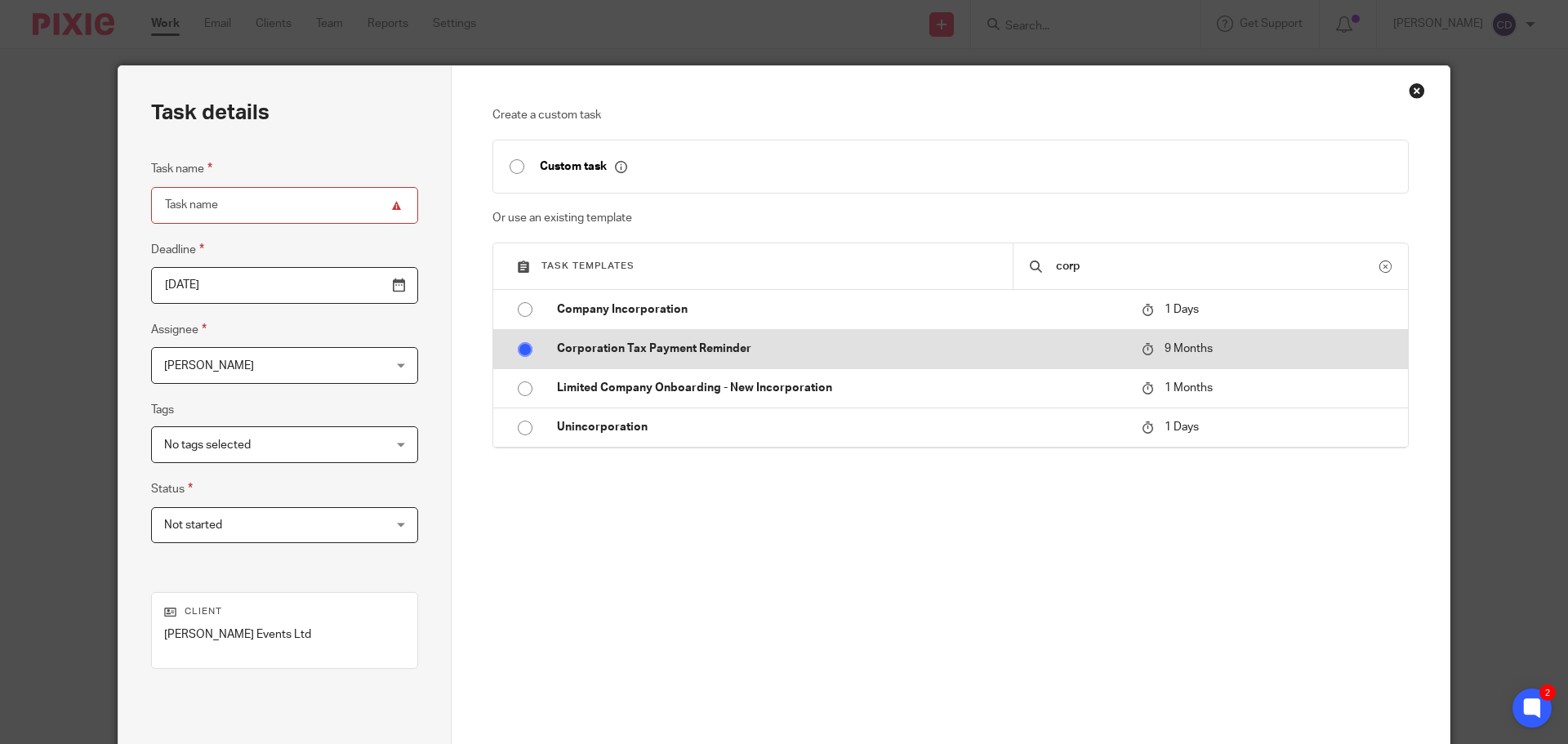
radio input "true"
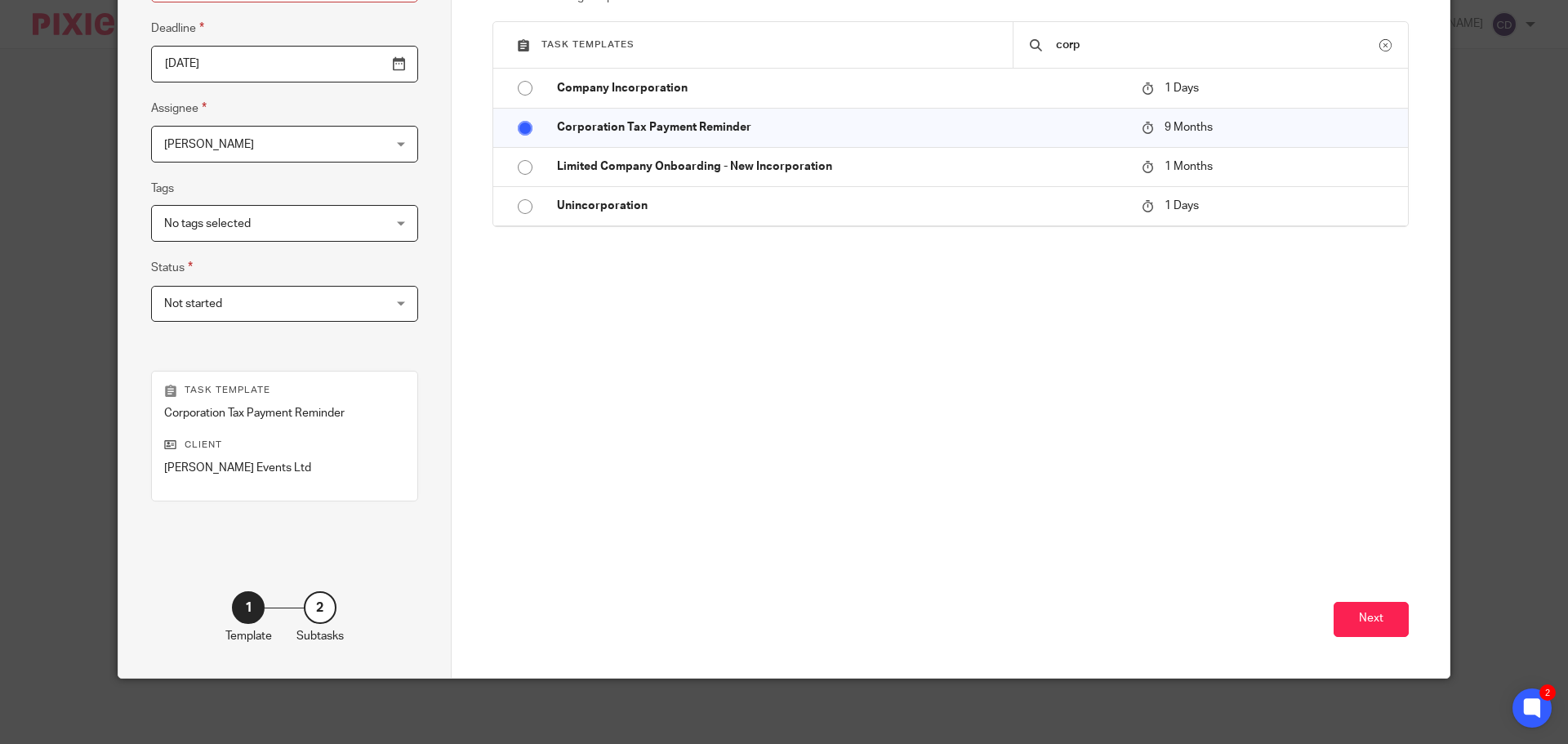
scroll to position [139, 0]
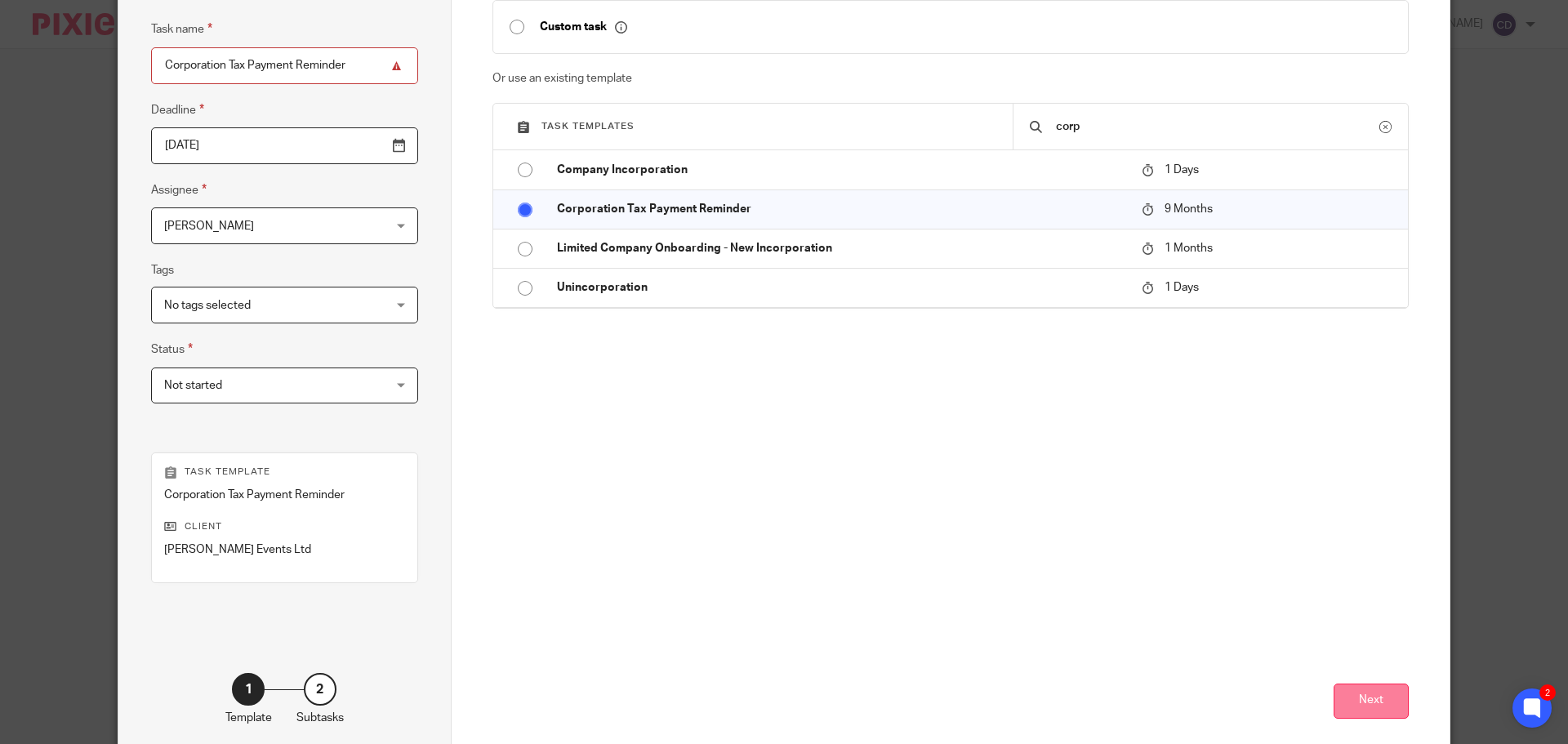
click at [1354, 702] on button "Next" at bounding box center [1370, 701] width 75 height 35
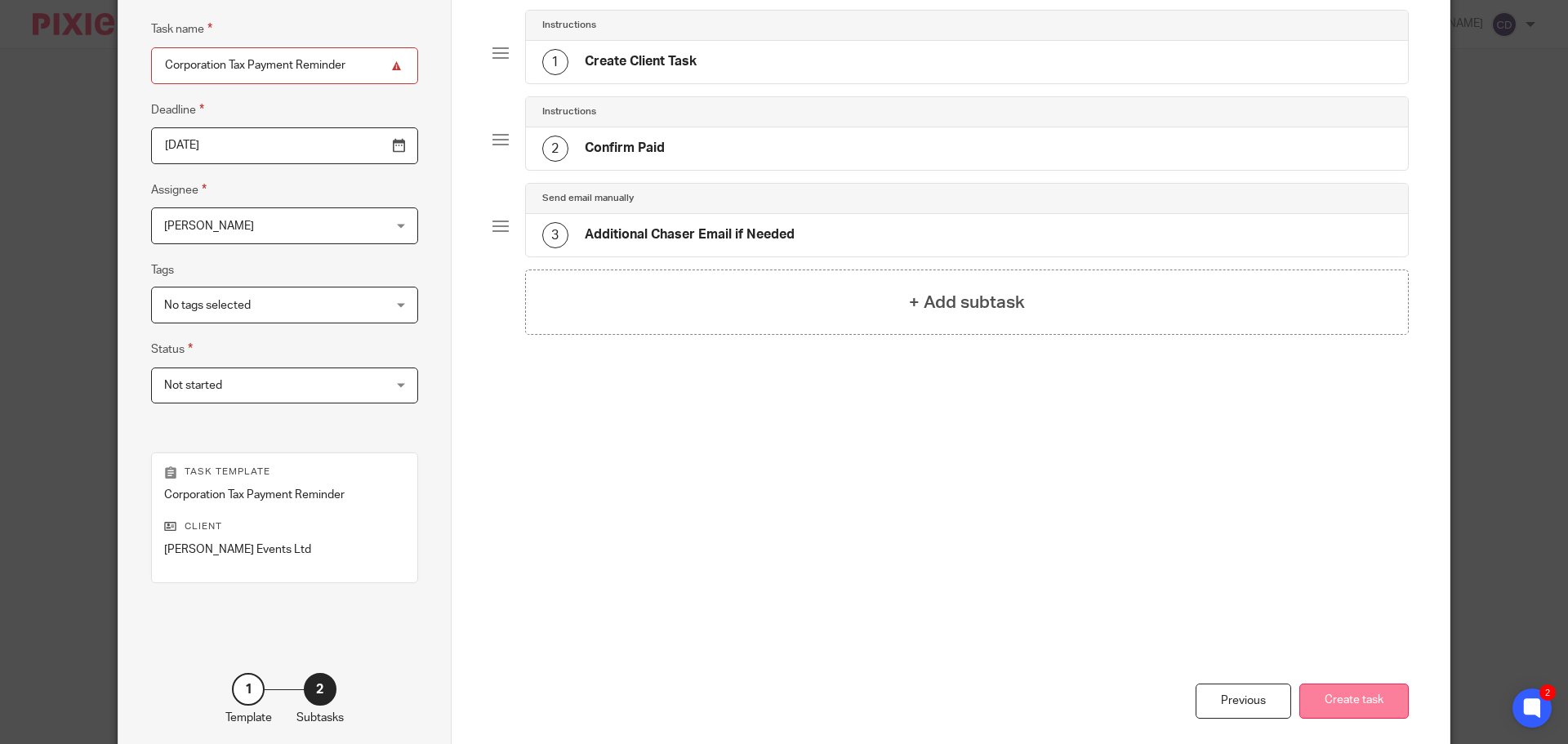
click at [1348, 685] on button "Create task" at bounding box center [1354, 701] width 110 height 35
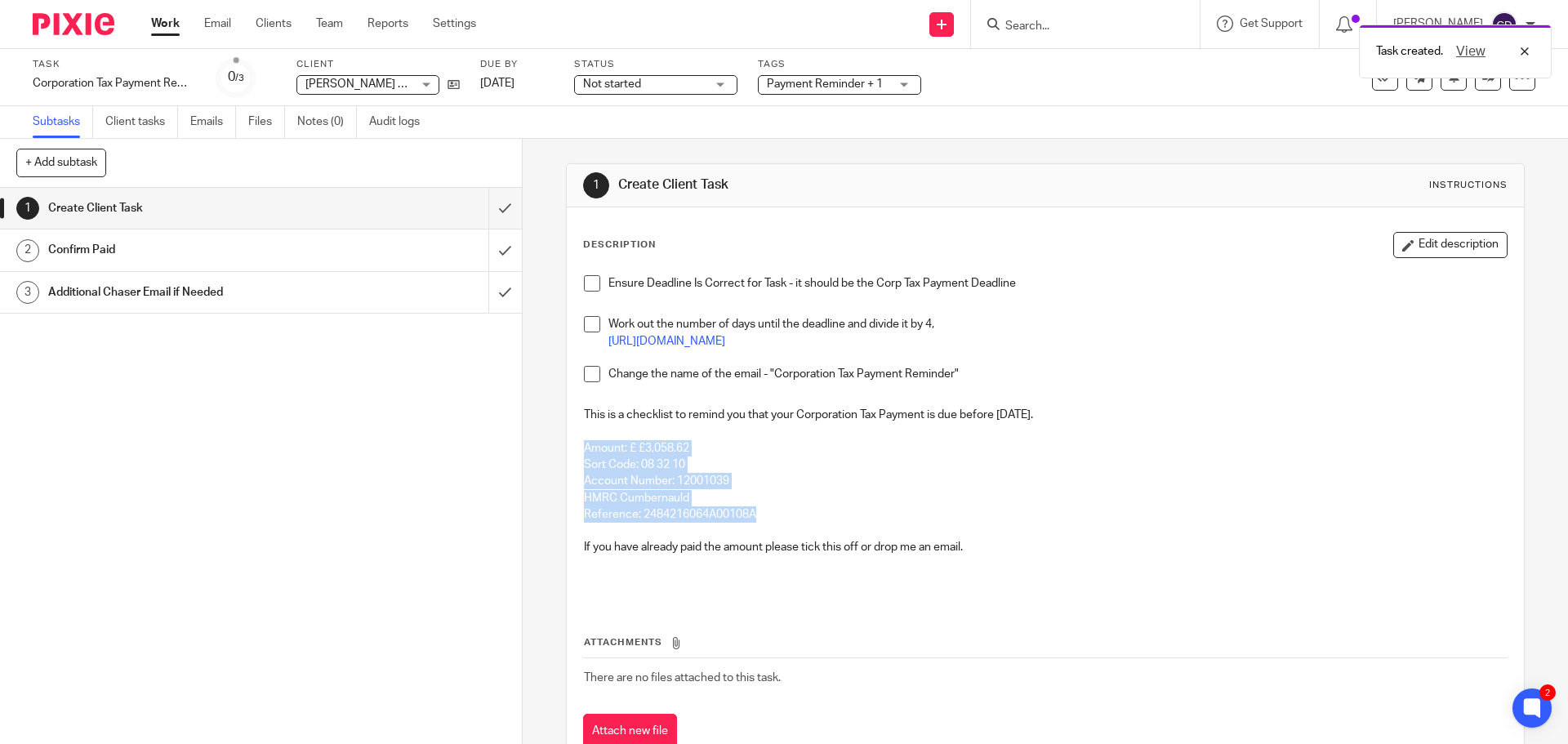
drag, startPoint x: 716, startPoint y: 498, endPoint x: 569, endPoint y: 451, distance: 154.3
click at [569, 451] on div "Description Edit description Ensure Deadline Is Correct for Task - it should be…" at bounding box center [1045, 491] width 956 height 568
copy div "Amount: £ £3,058.62 Sort Code: 08 32 10 Account Number: 12001039 HMRC Cumbernau…"
click at [138, 118] on link "Client tasks" at bounding box center [141, 122] width 72 height 32
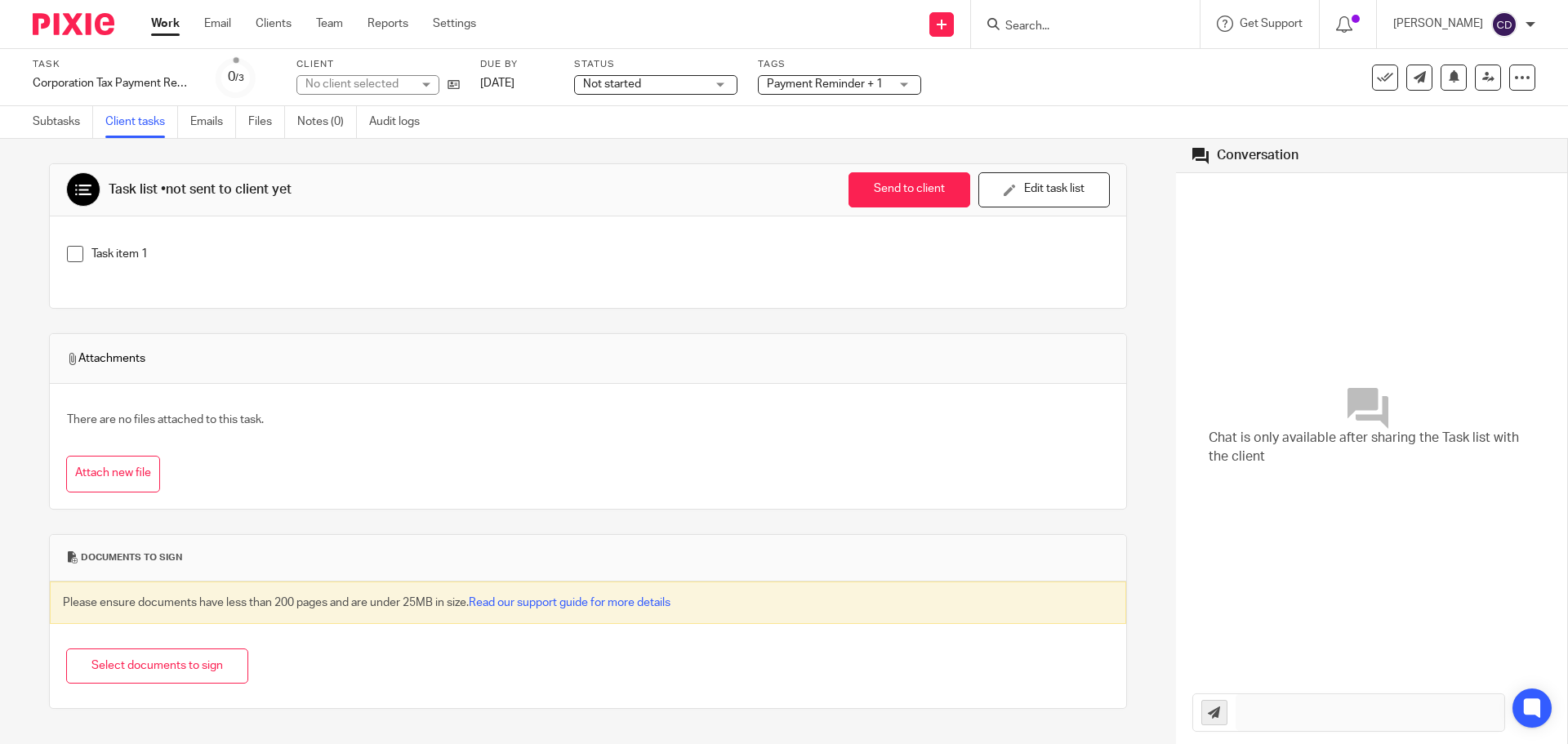
click at [131, 256] on p "Task item 1" at bounding box center [600, 254] width 1017 height 17
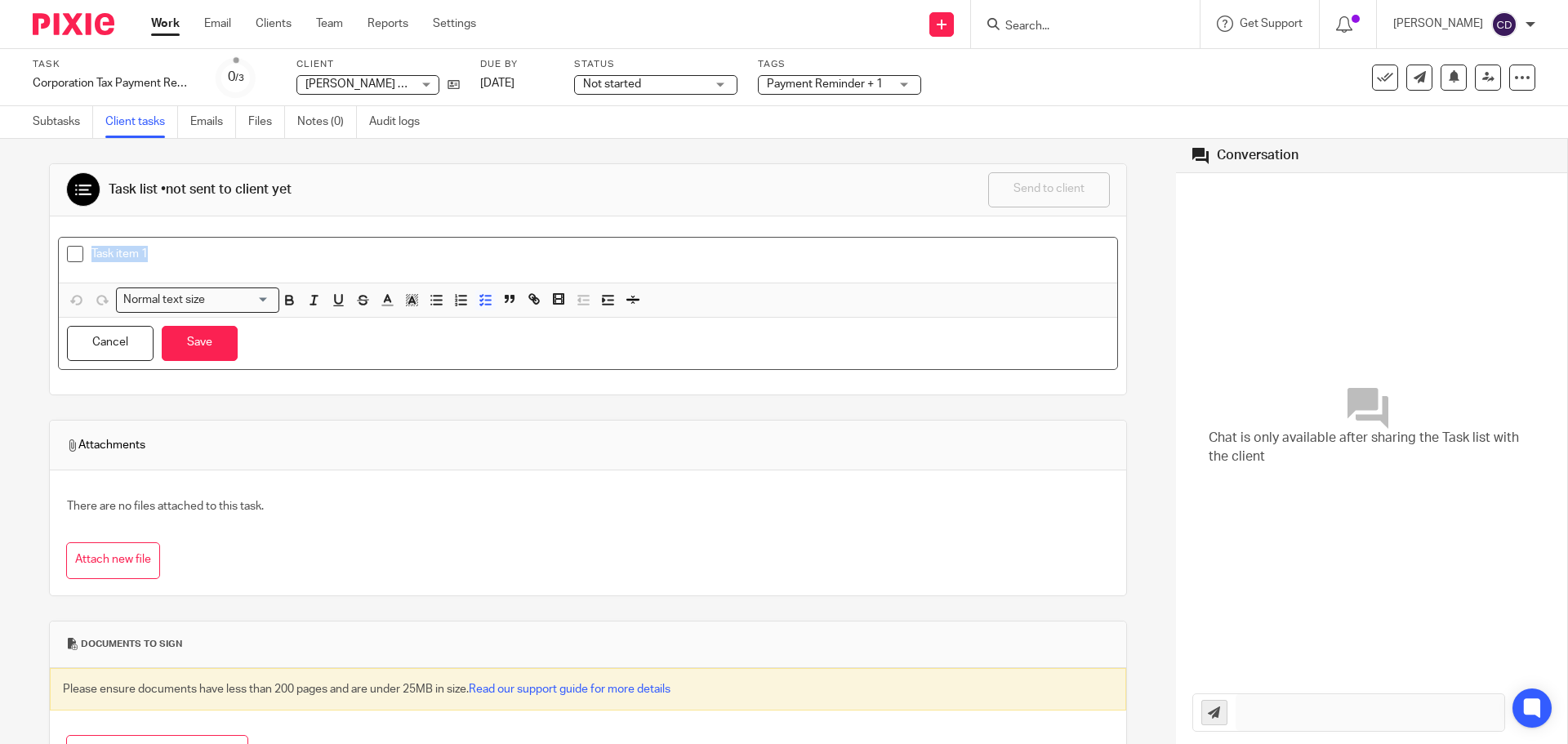
drag, startPoint x: 122, startPoint y: 247, endPoint x: 96, endPoint y: 254, distance: 26.9
click at [91, 250] on p "Task item 1" at bounding box center [600, 254] width 1017 height 17
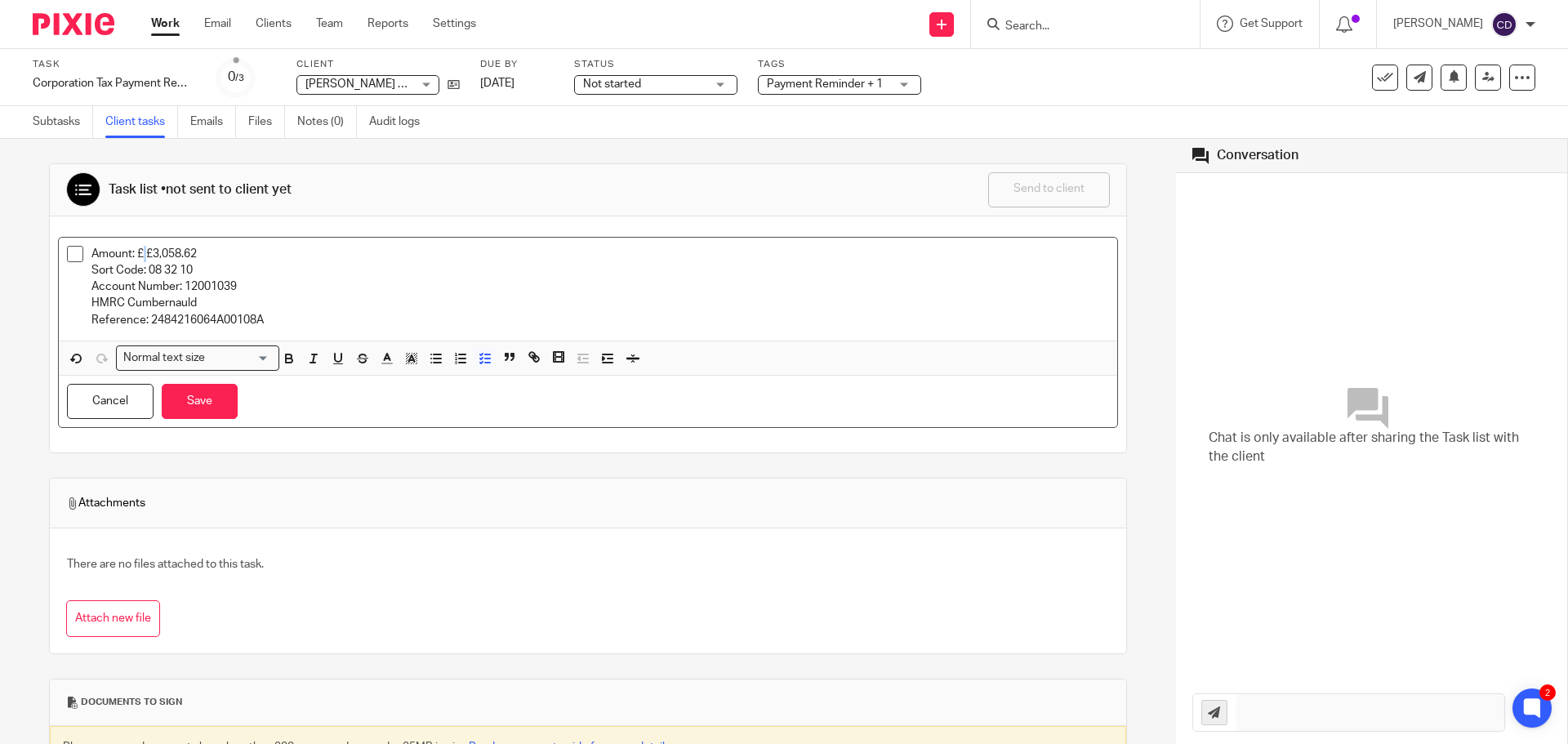
click at [145, 260] on p "Amount: £ £3,058.62" at bounding box center [600, 254] width 1017 height 17
click at [213, 401] on button "Save" at bounding box center [199, 402] width 76 height 35
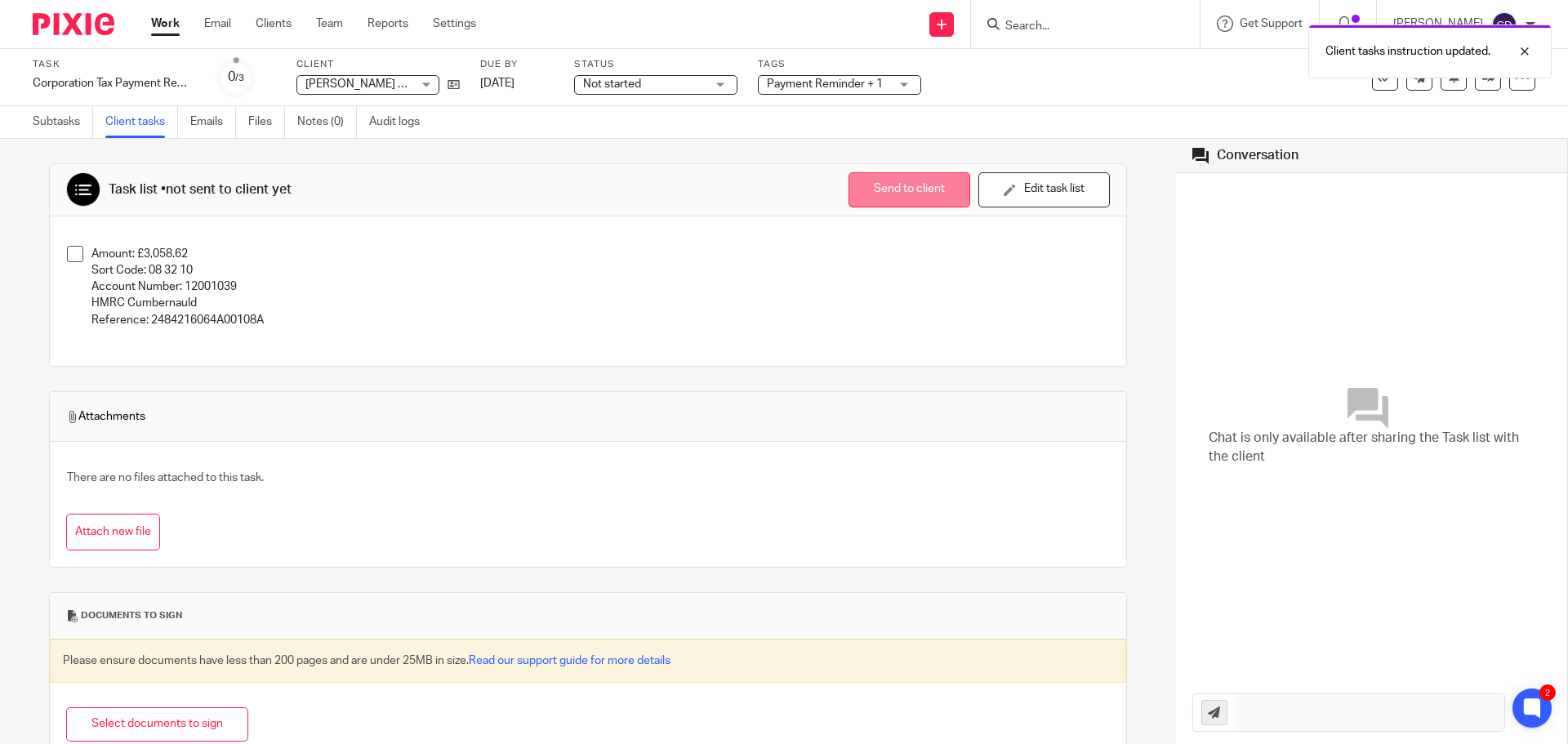
click at [856, 178] on button "Send to client" at bounding box center [909, 190] width 122 height 35
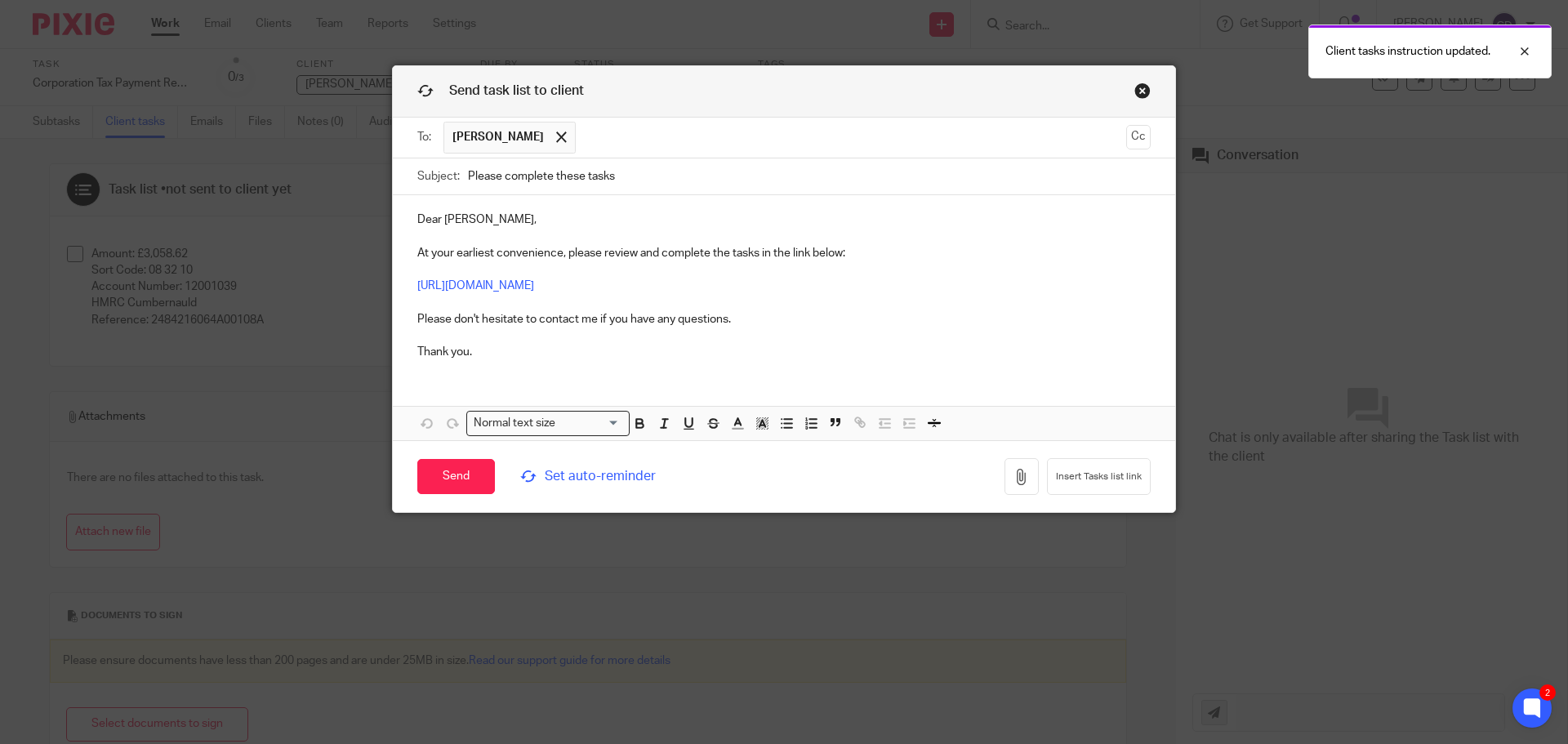
click at [620, 172] on input "Please complete these tasks" at bounding box center [809, 177] width 683 height 37
drag, startPoint x: 634, startPoint y: 176, endPoint x: 438, endPoint y: 188, distance: 196.4
click at [438, 188] on div "Subject: Please complete these tasks" at bounding box center [784, 177] width 733 height 37
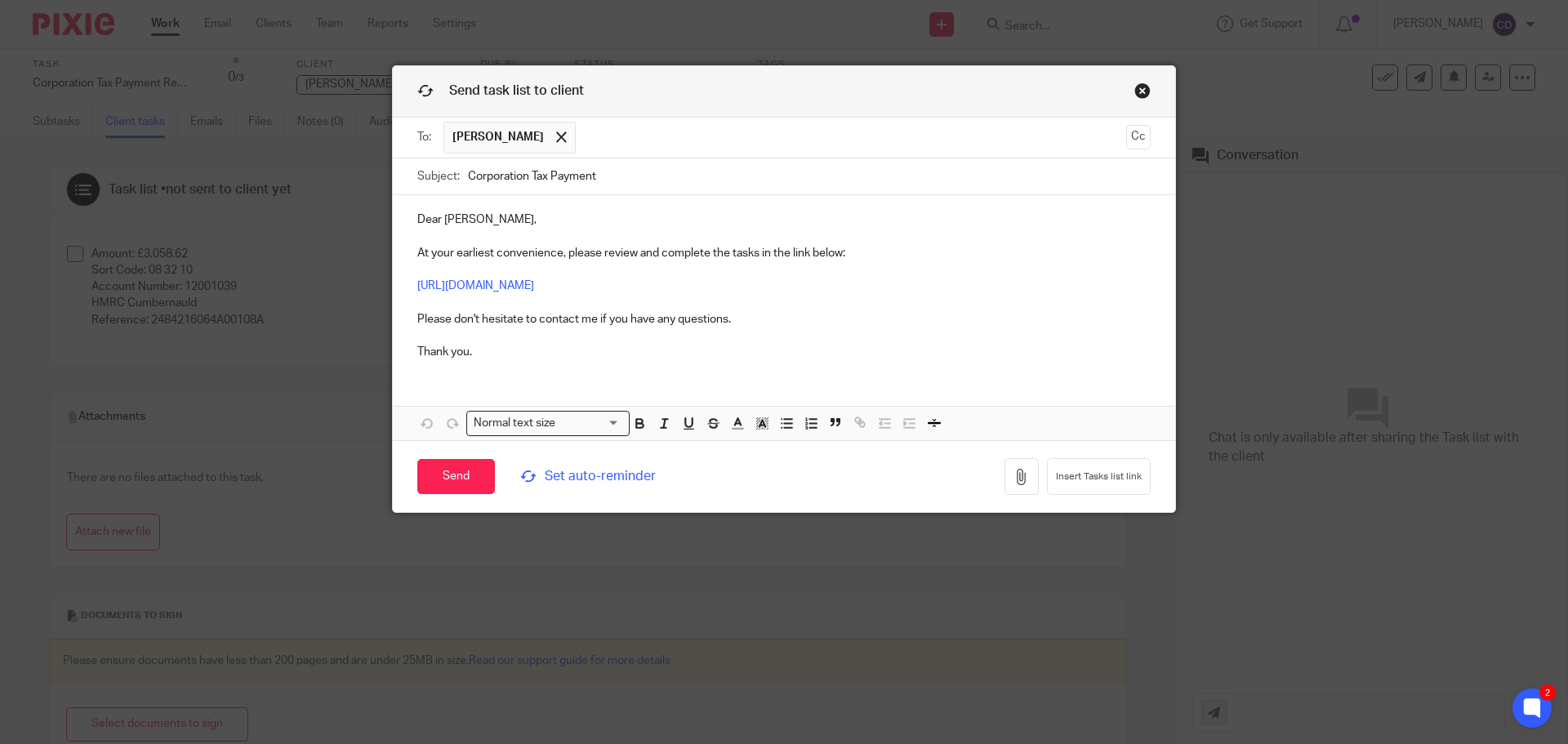
click at [641, 177] on input "Corporation Tax Payment" at bounding box center [809, 177] width 683 height 37
drag, startPoint x: 596, startPoint y: 183, endPoint x: 297, endPoint y: 168, distance: 299.4
click at [297, 168] on div "Send task list to client To: Thomas Boyce Thomas Boyce Cc Subject: Corporation …" at bounding box center [784, 372] width 1568 height 744
type input "Corporation Tax Payment Due By 31st October 2025"
click at [574, 479] on span "Set auto-reminder" at bounding box center [631, 477] width 224 height 19
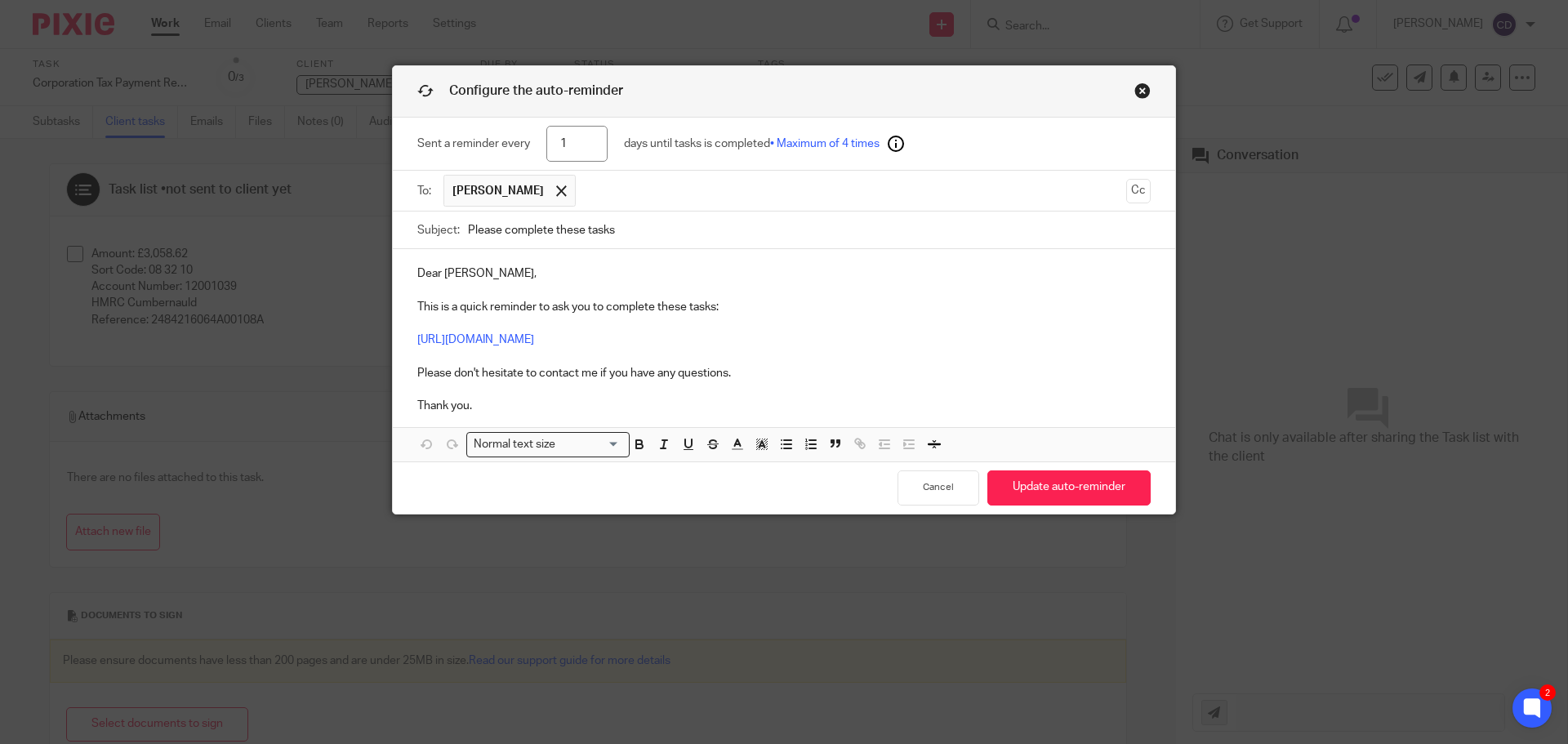
drag, startPoint x: 646, startPoint y: 235, endPoint x: 360, endPoint y: 222, distance: 286.3
click at [360, 222] on div "Configure the auto-reminder Sent a reminder every 1 days until tasks is complet…" at bounding box center [784, 372] width 1568 height 744
paste input "Corporation Tax Payment Due By 31st October 2025"
type input "Corporation Tax Payment Due By 31st October 2025"
click at [495, 125] on div "Sent a reminder every 1 days until tasks is completed • Maximum of 4 times" at bounding box center [784, 144] width 733 height 53
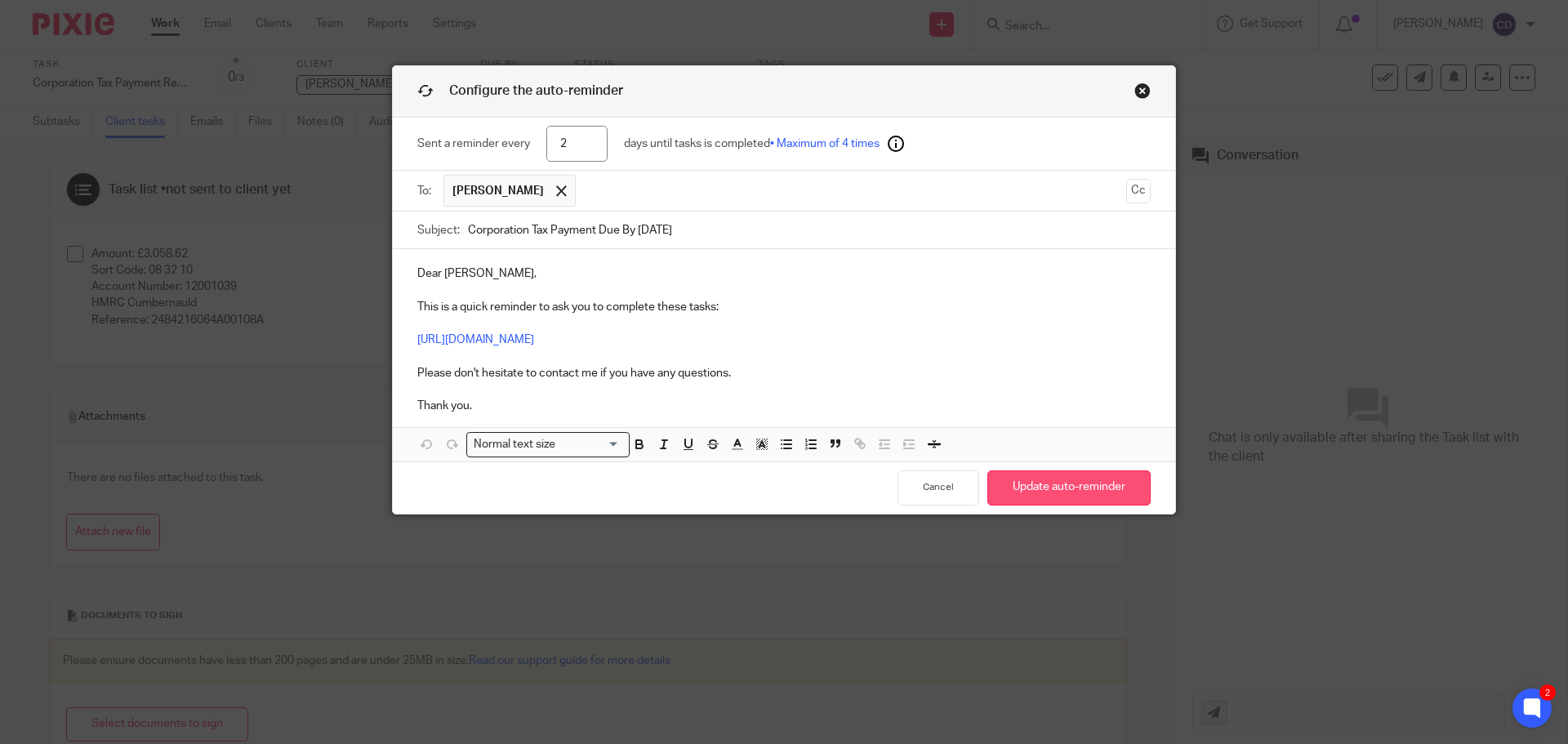
type input "2"
click at [1015, 492] on button "Update auto-reminder" at bounding box center [1069, 488] width 164 height 35
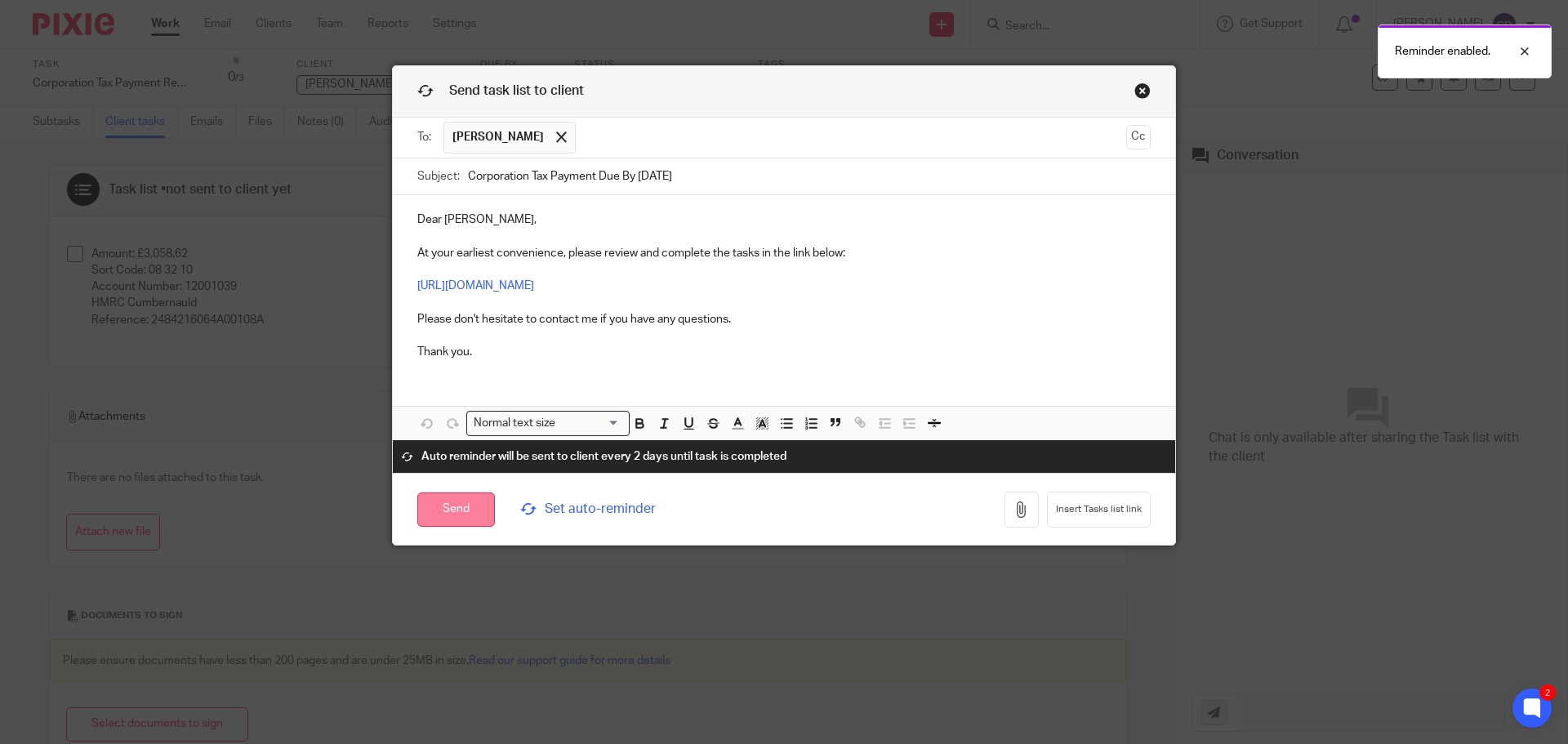
click at [462, 492] on input "Send" at bounding box center [455, 510] width 77 height 35
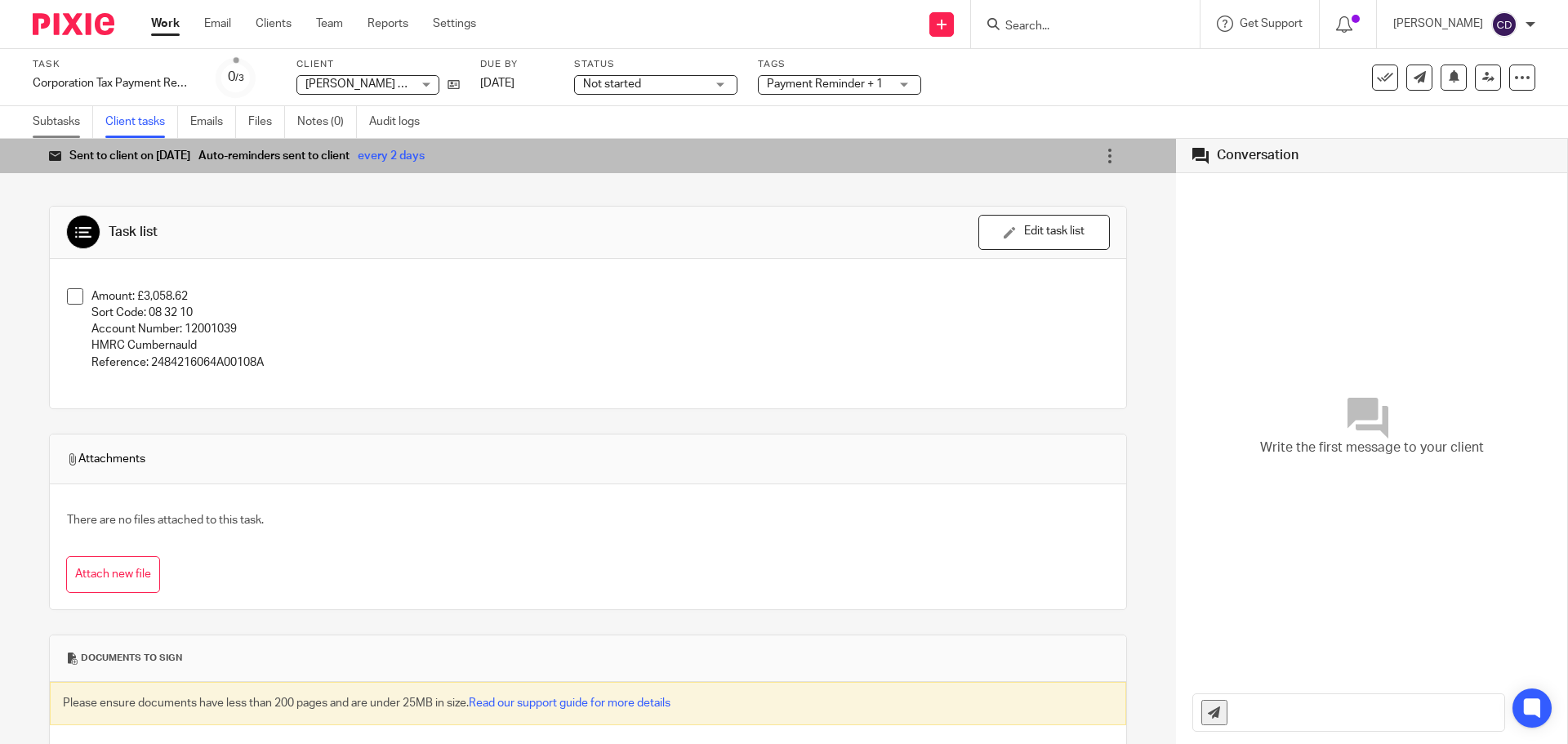
click at [49, 109] on link "Subtasks" at bounding box center [63, 122] width 60 height 32
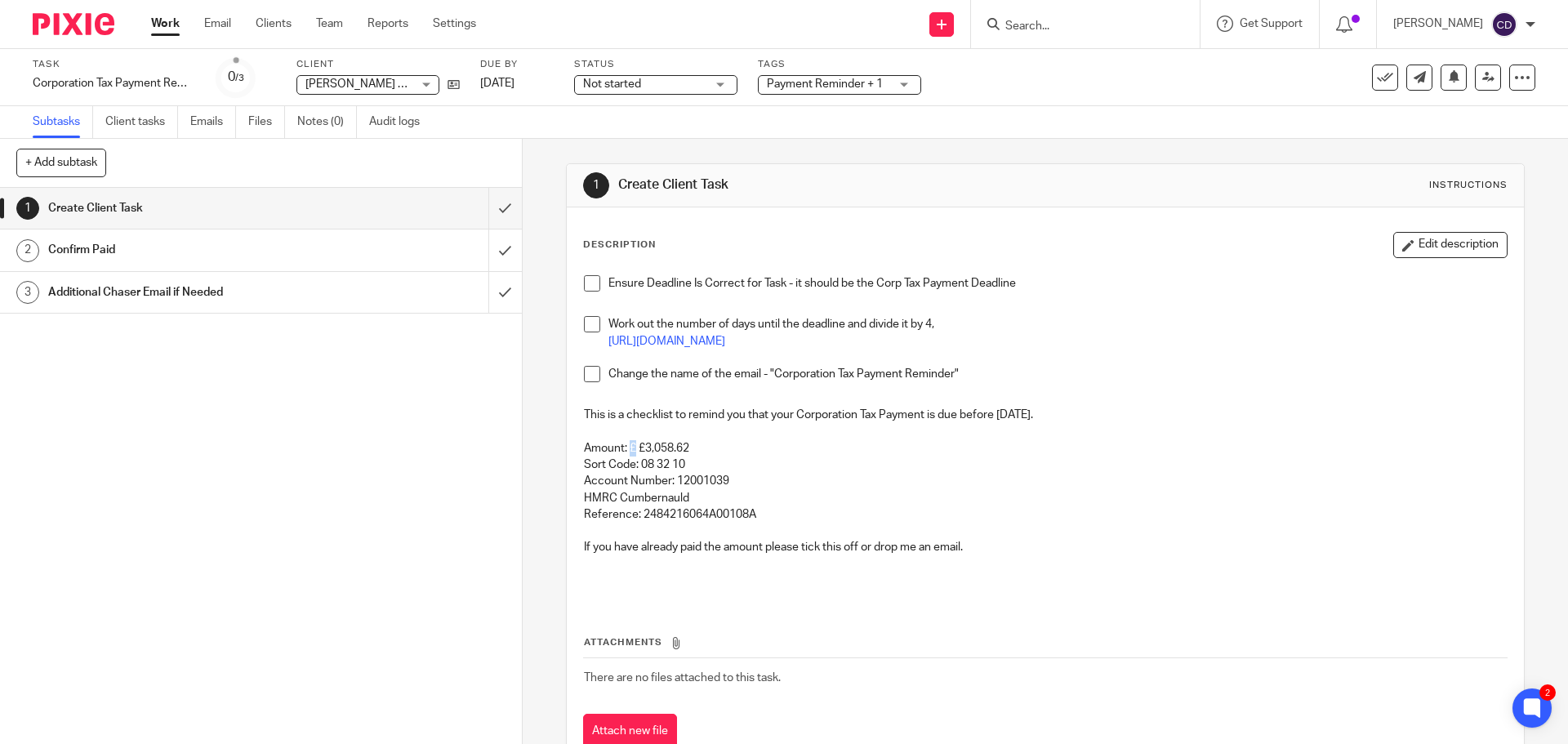
click at [625, 452] on p "Amount: £ £3,058.62" at bounding box center [1045, 448] width 922 height 17
click at [482, 210] on input "submit" at bounding box center [260, 208] width 522 height 41
